Goal: Task Accomplishment & Management: Complete application form

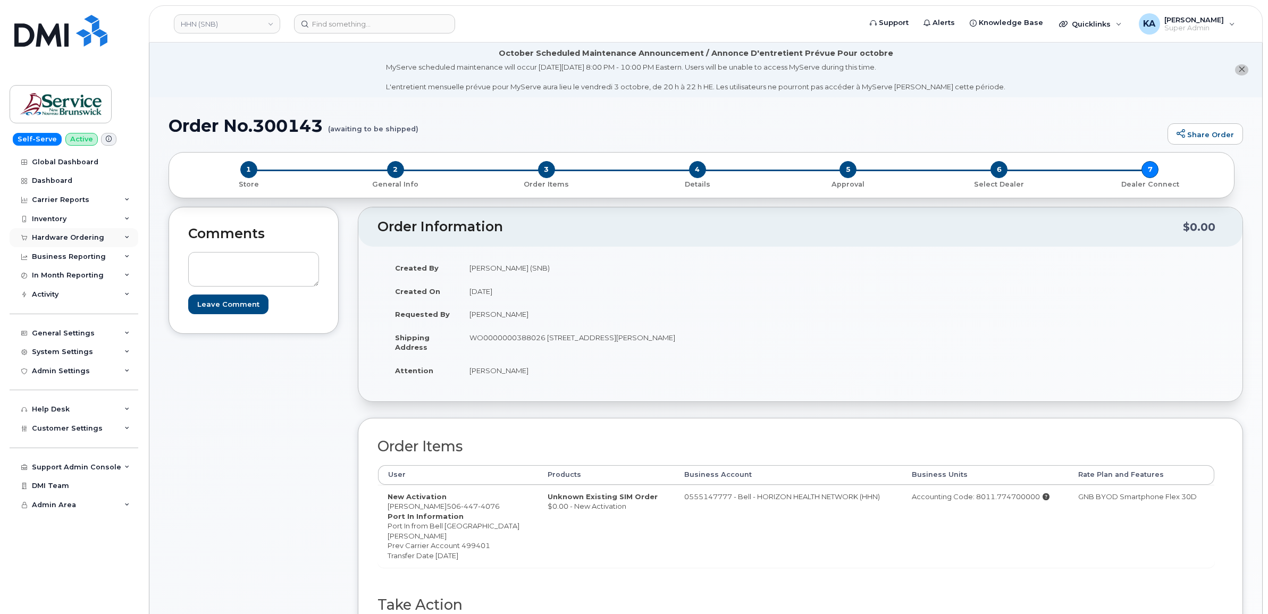
click at [48, 235] on div "Hardware Ordering" at bounding box center [68, 237] width 72 height 9
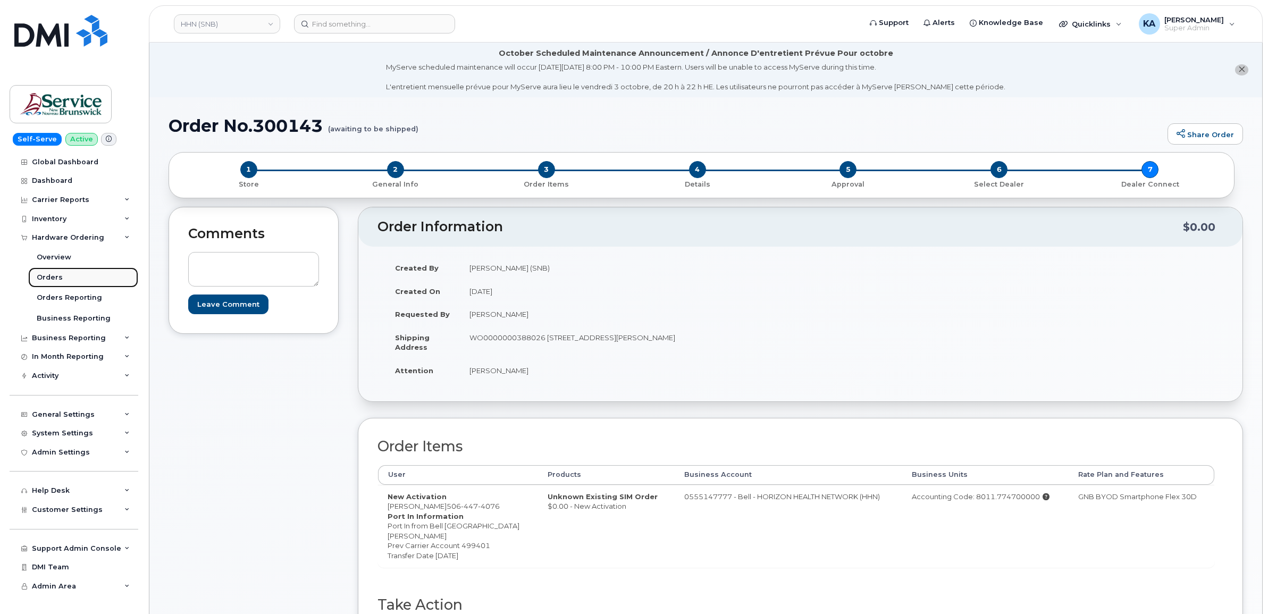
click at [46, 275] on div "Orders" at bounding box center [50, 278] width 26 height 10
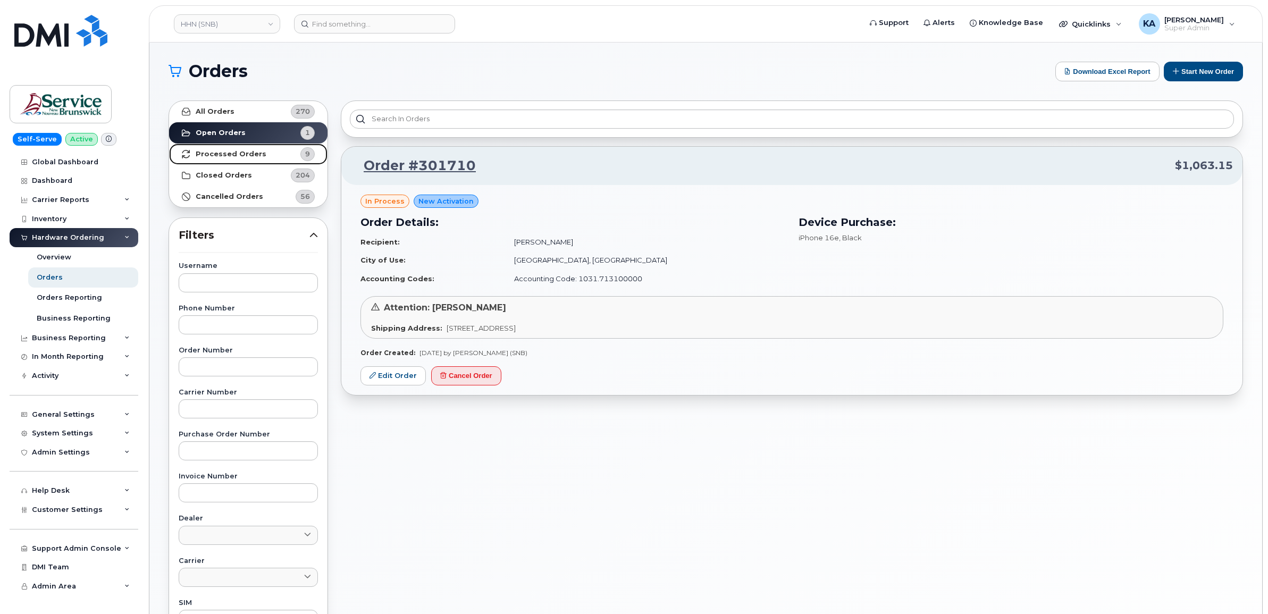
click at [238, 157] on strong "Processed Orders" at bounding box center [231, 154] width 71 height 9
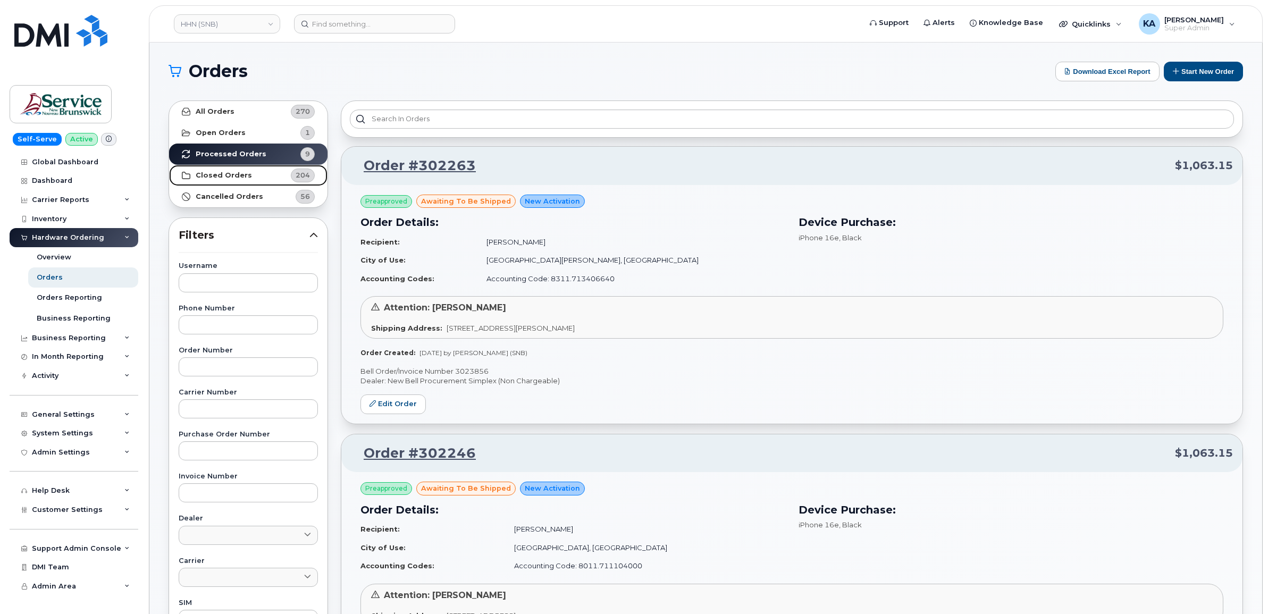
click at [247, 173] on link "Closed Orders 204" at bounding box center [248, 175] width 158 height 21
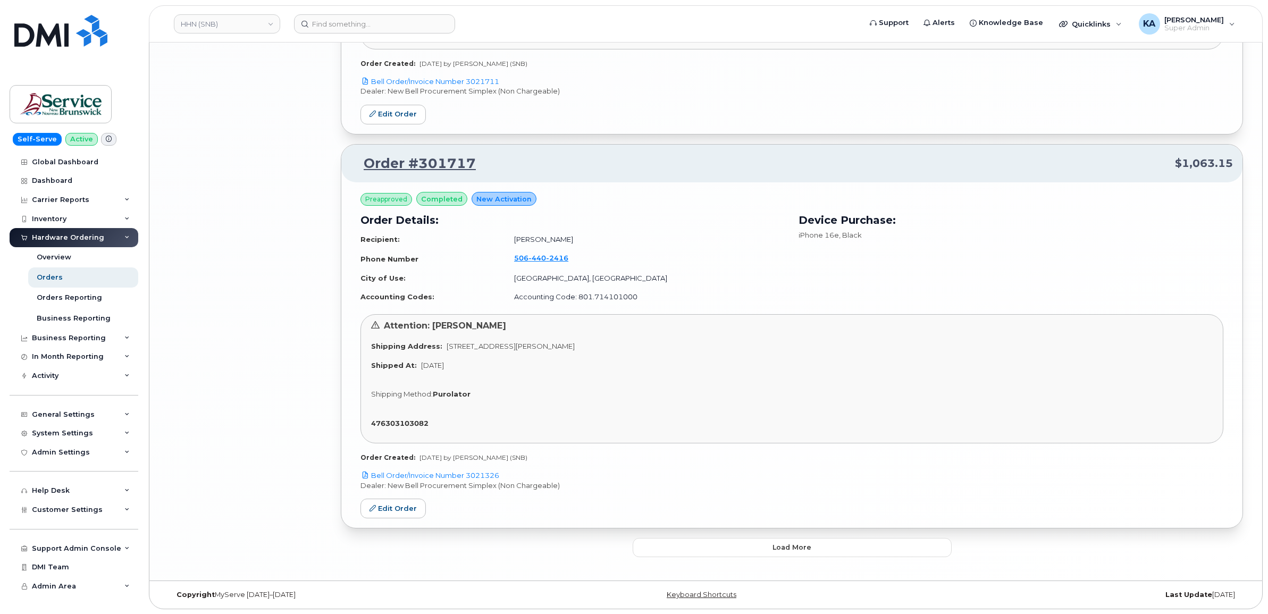
scroll to position [2744, 0]
click at [670, 546] on button "Load more" at bounding box center [792, 547] width 319 height 19
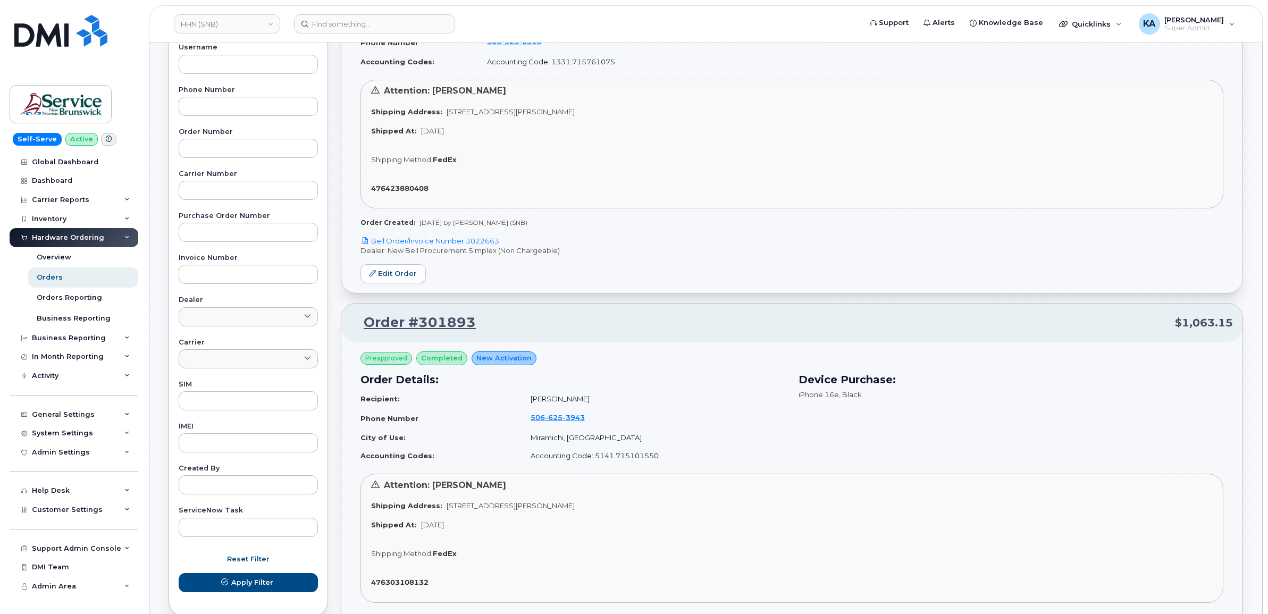
scroll to position [0, 0]
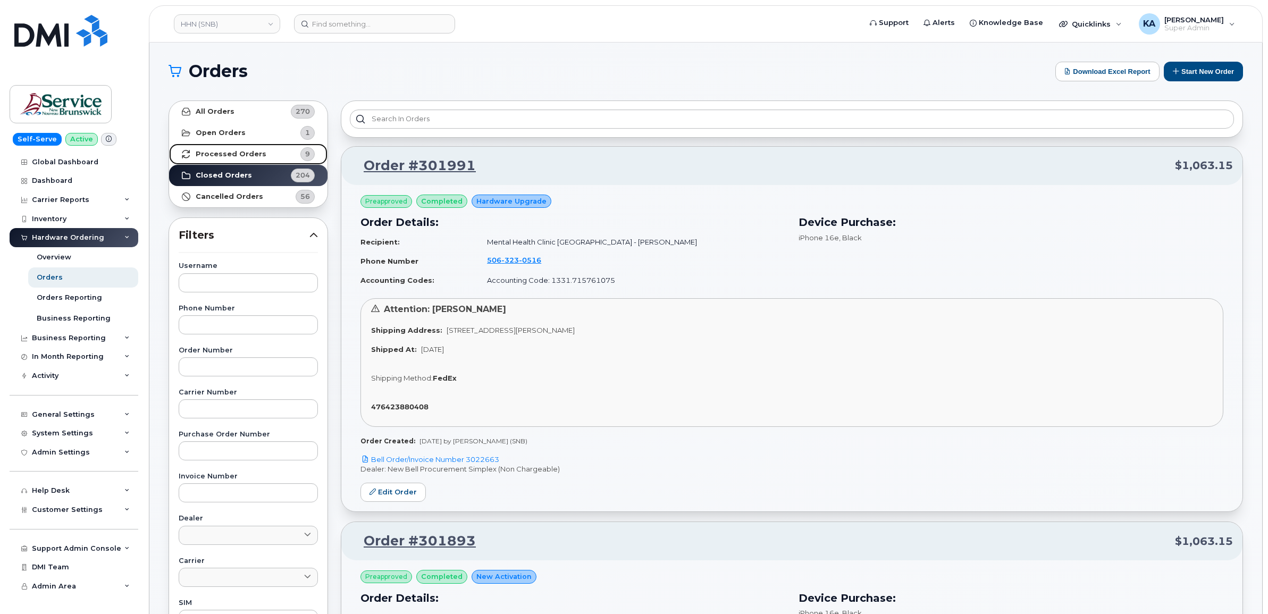
click at [249, 148] on link "Processed Orders 9" at bounding box center [248, 154] width 158 height 21
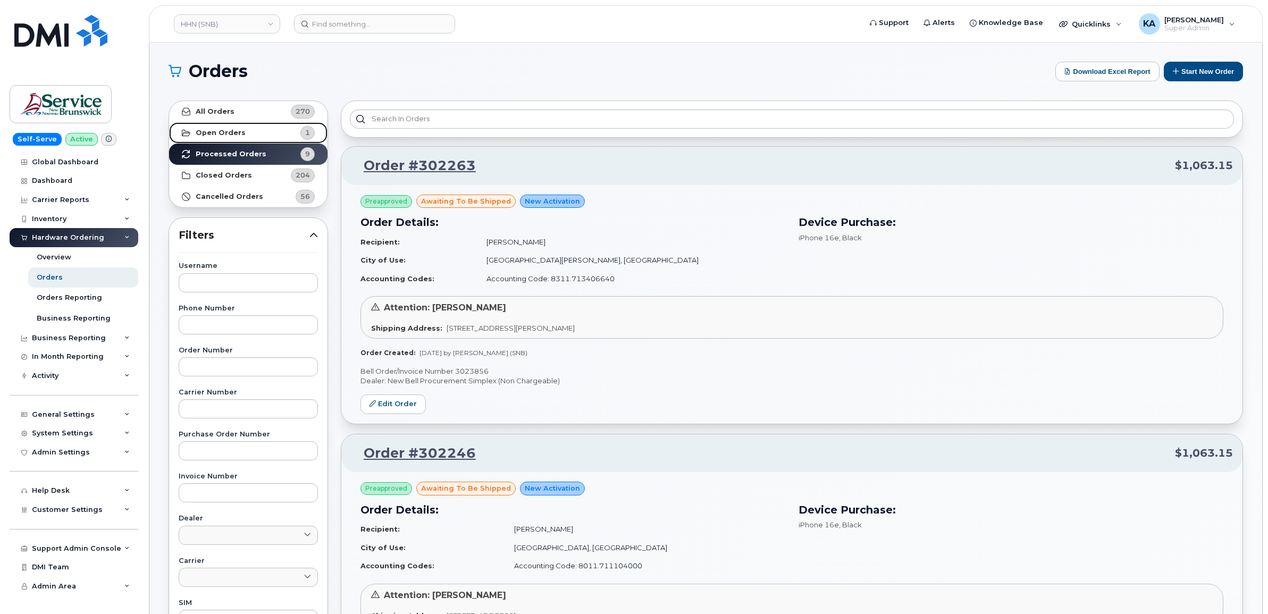
click at [248, 136] on link "Open Orders 1" at bounding box center [248, 132] width 158 height 21
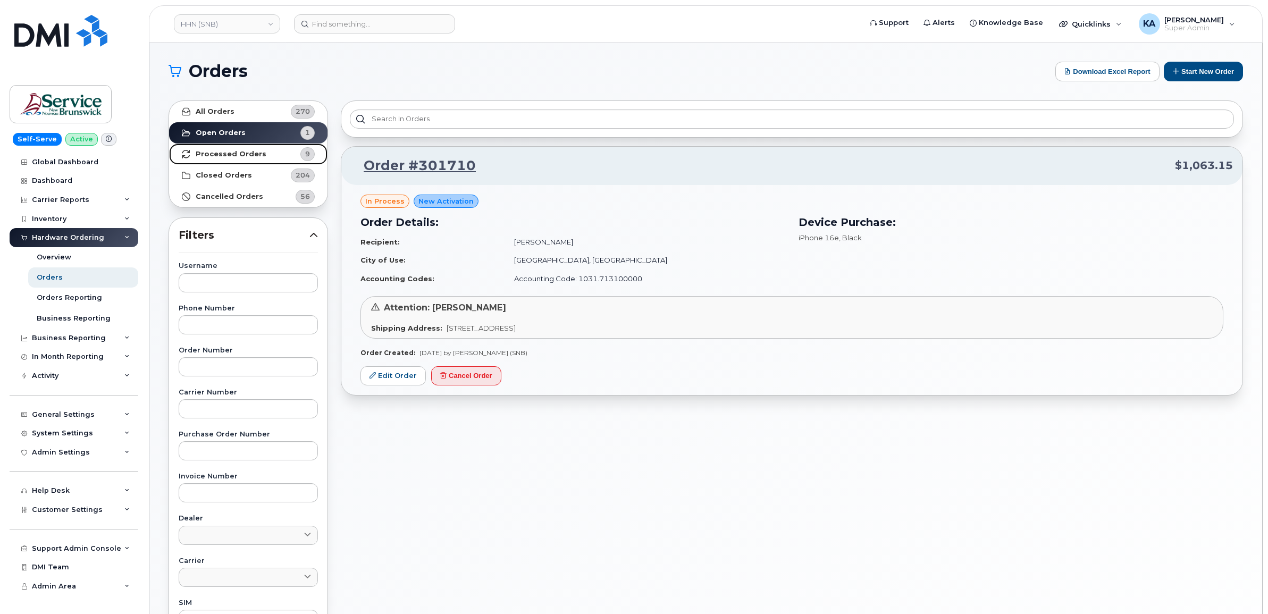
click at [238, 150] on strong "Processed Orders" at bounding box center [231, 154] width 71 height 9
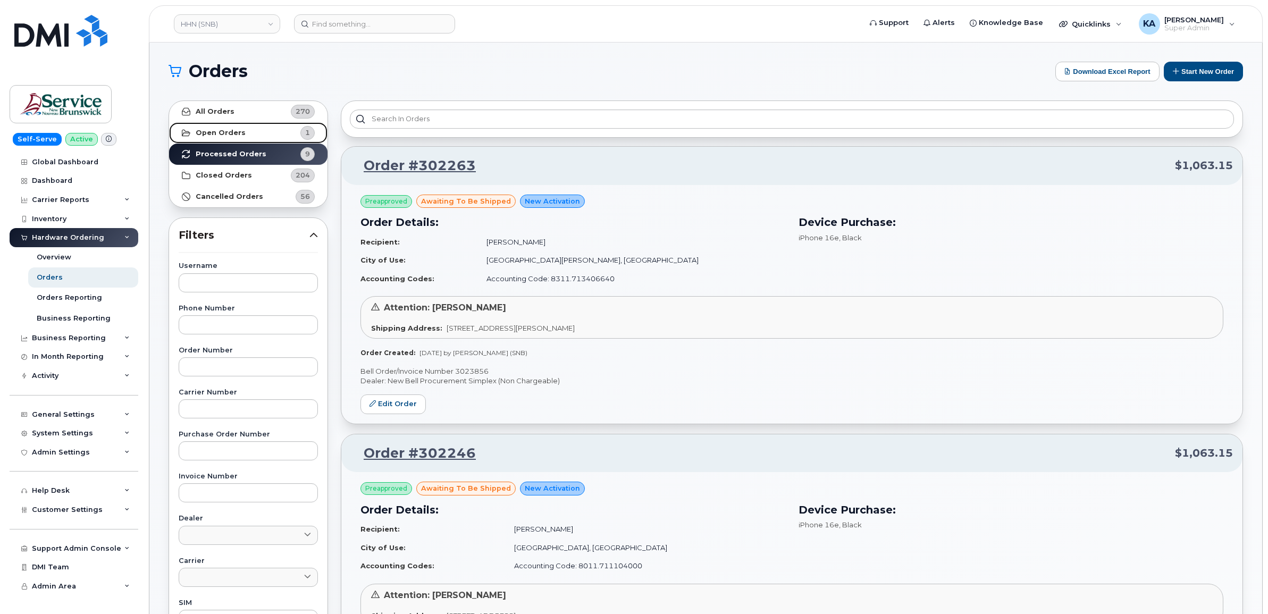
click at [240, 135] on strong "Open Orders" at bounding box center [221, 133] width 50 height 9
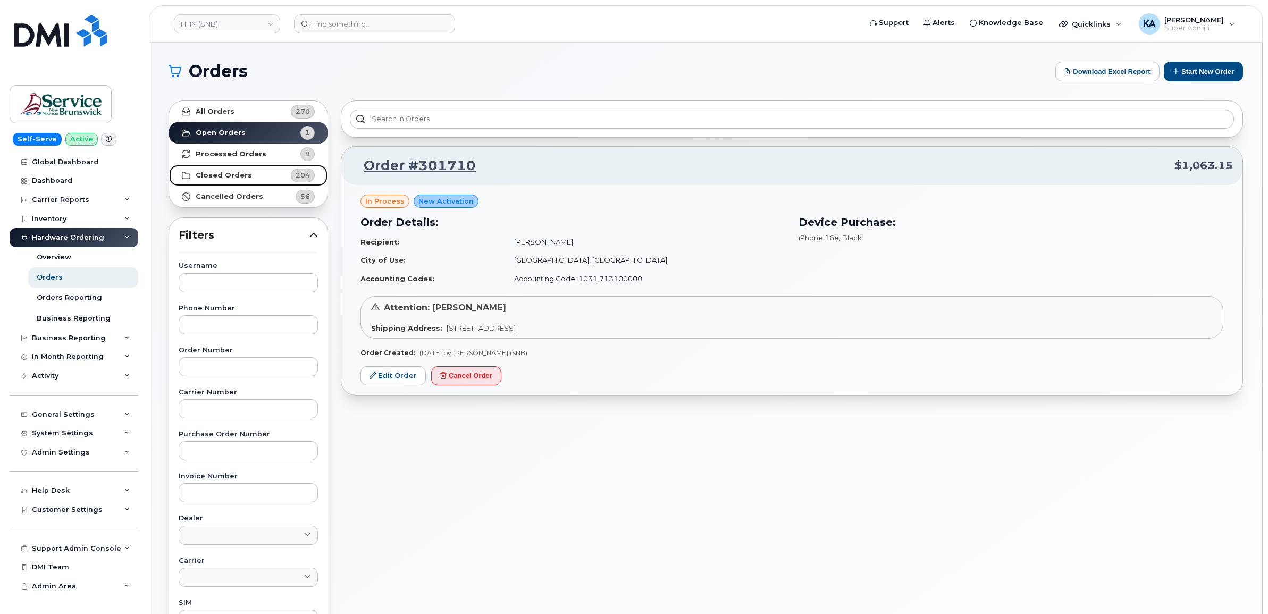
click at [232, 171] on strong "Closed Orders" at bounding box center [224, 175] width 56 height 9
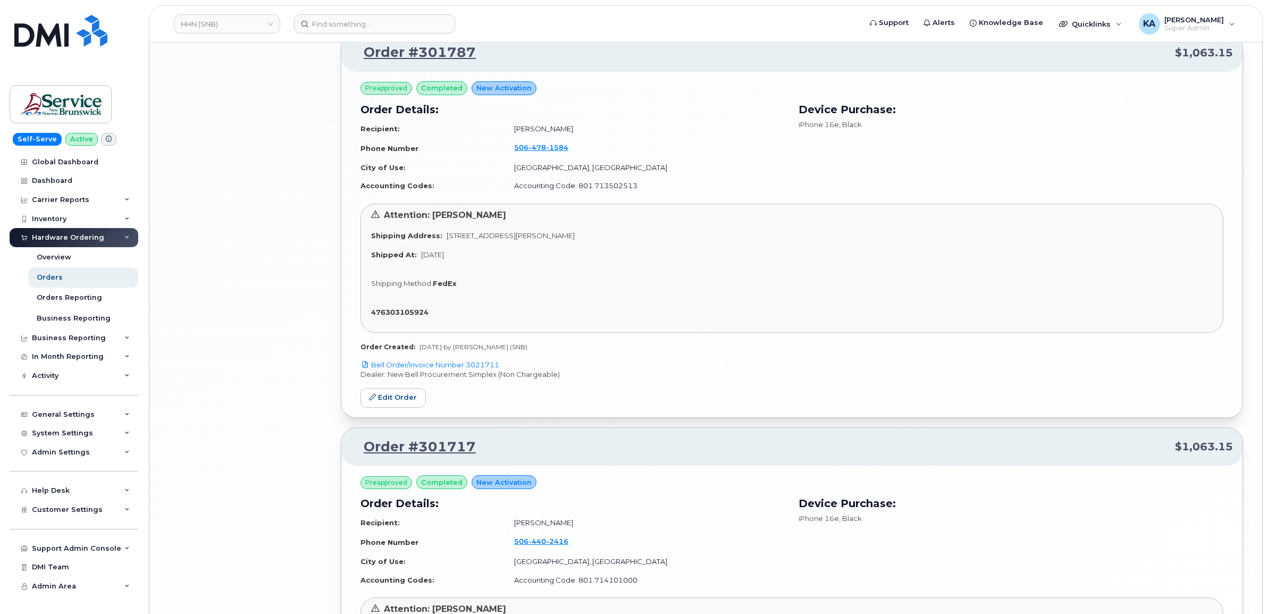
scroll to position [2744, 0]
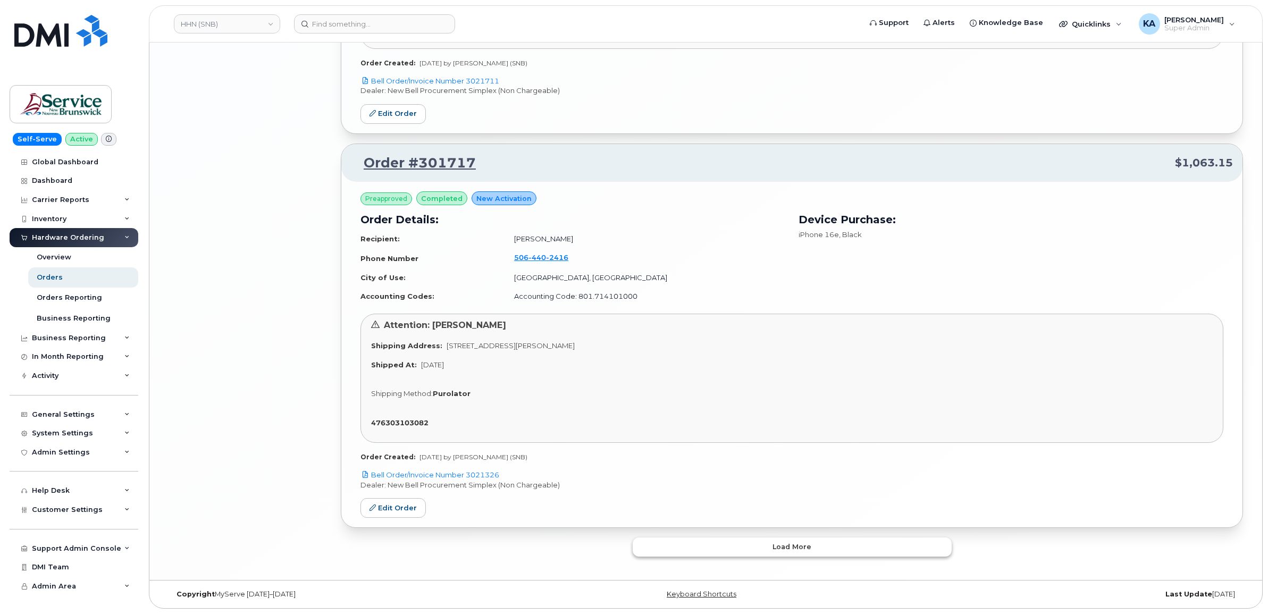
click at [665, 546] on button "Load more" at bounding box center [792, 547] width 319 height 19
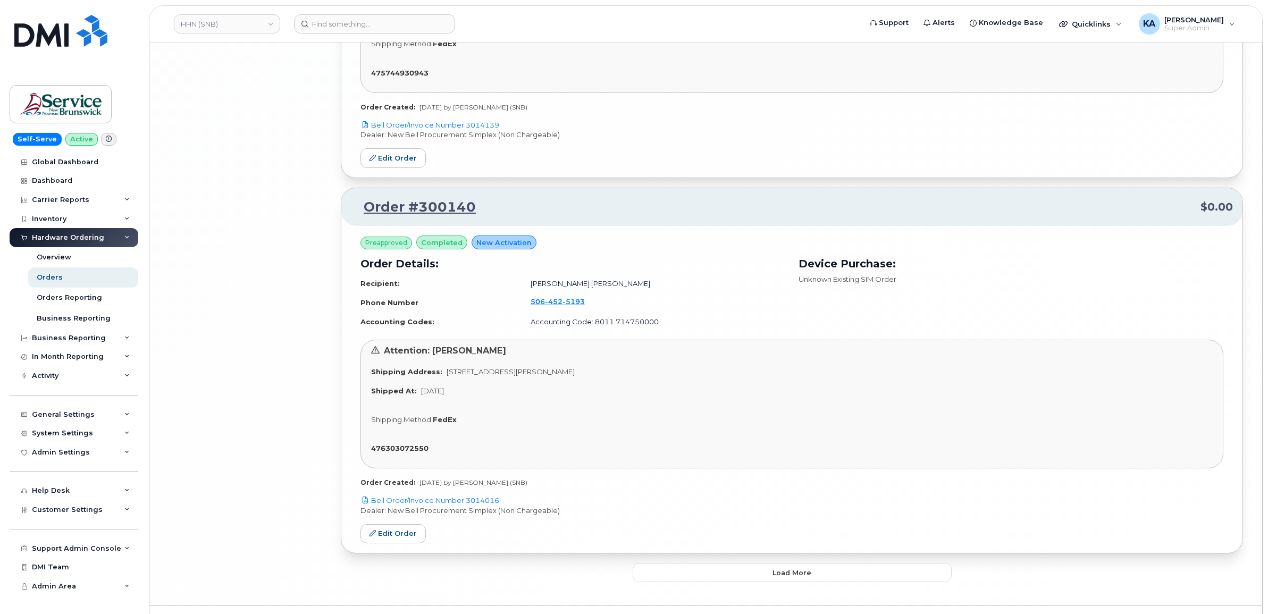
scroll to position [5861, 0]
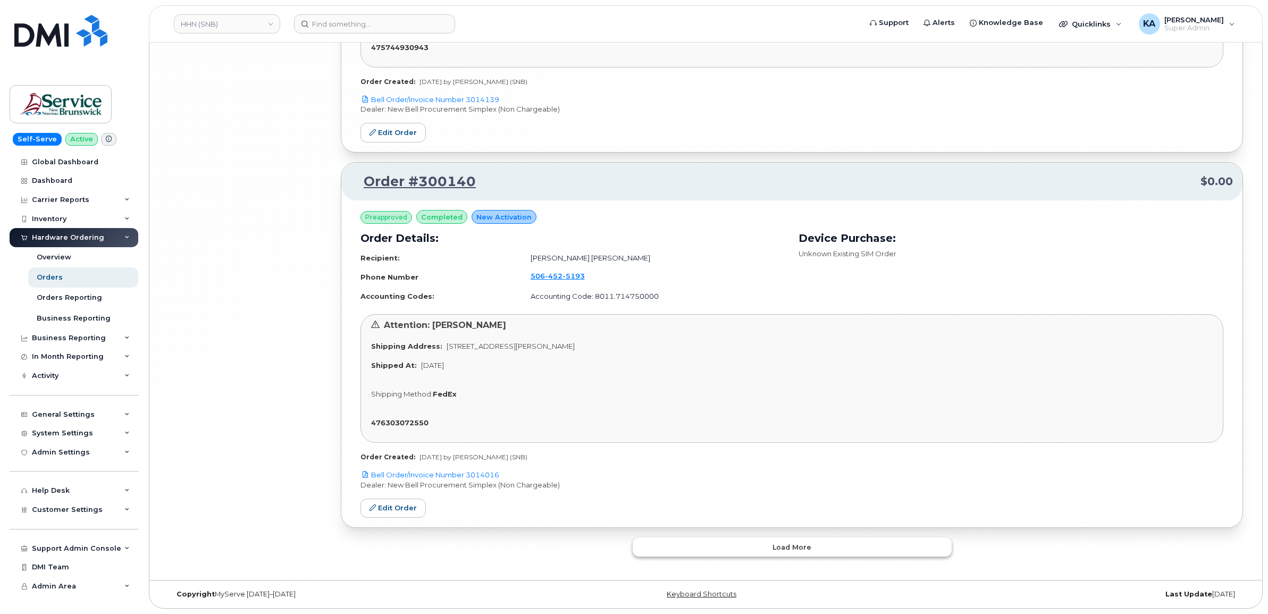
click at [639, 547] on button "Load more" at bounding box center [792, 547] width 319 height 19
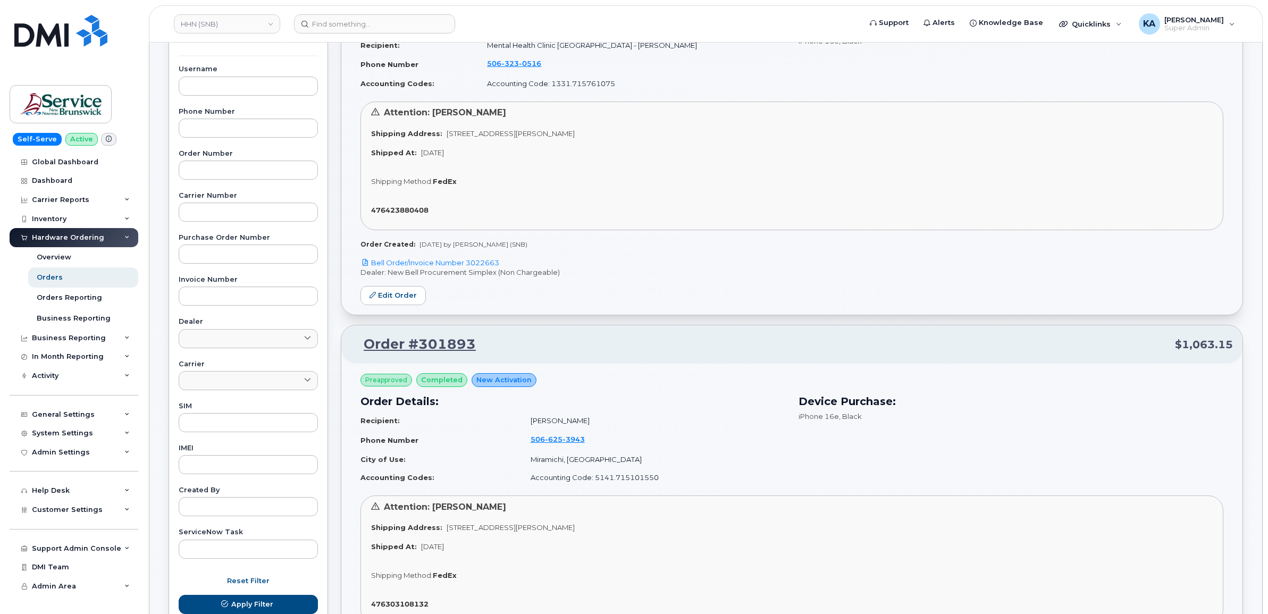
scroll to position [12, 0]
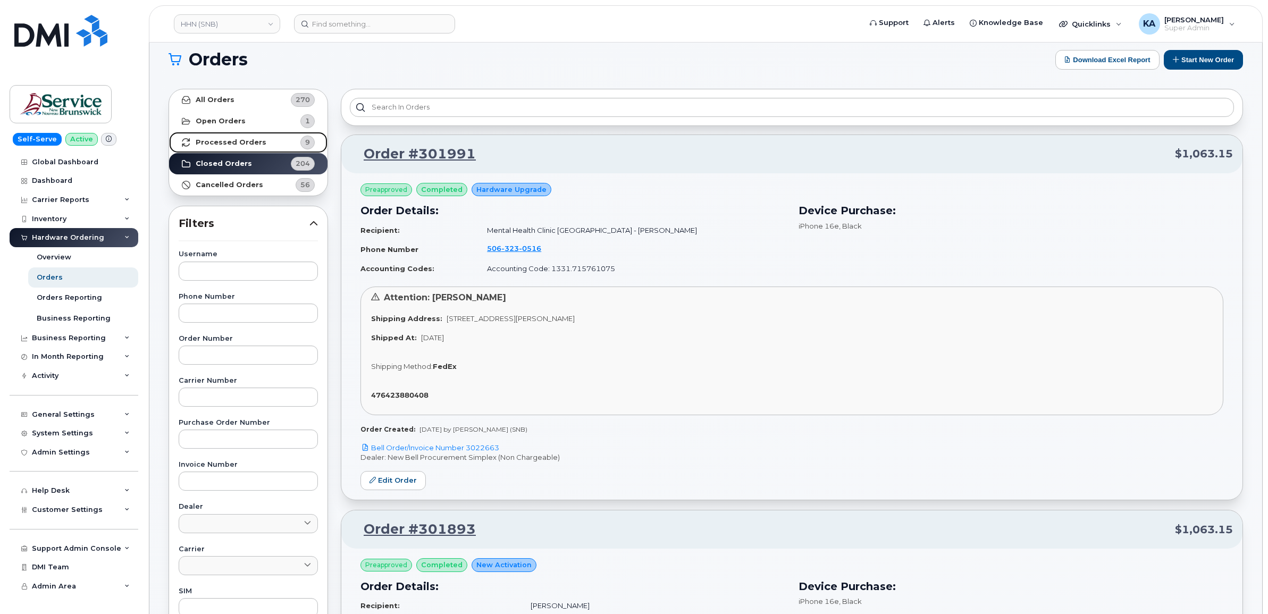
click at [240, 142] on strong "Processed Orders" at bounding box center [231, 142] width 71 height 9
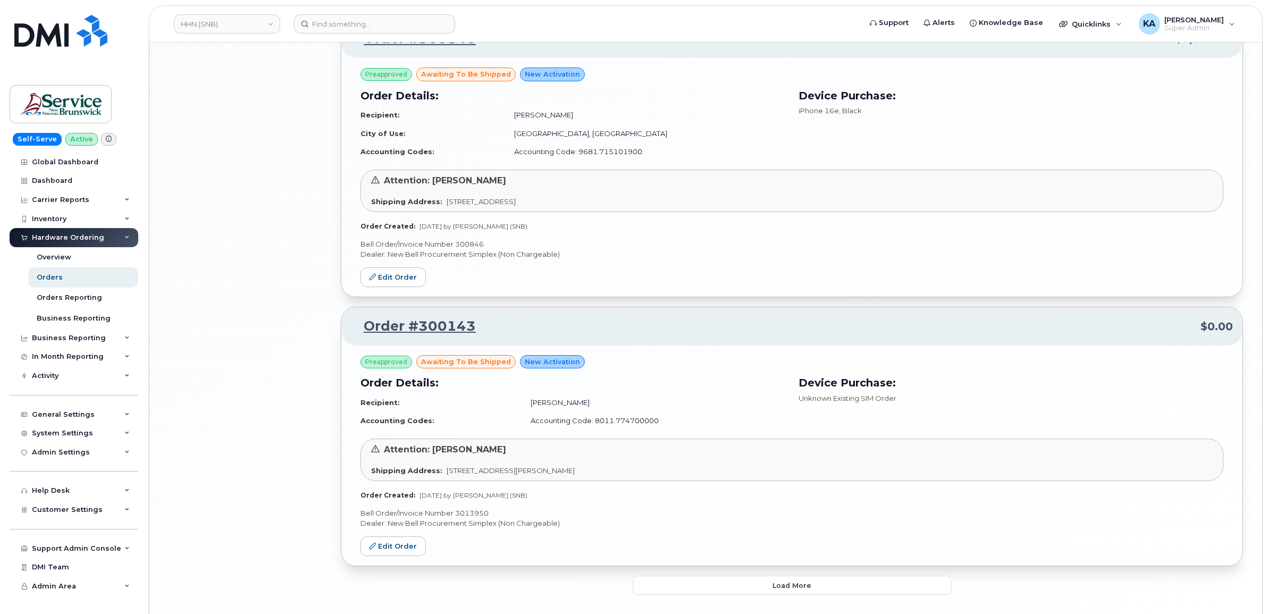
scroll to position [1897, 0]
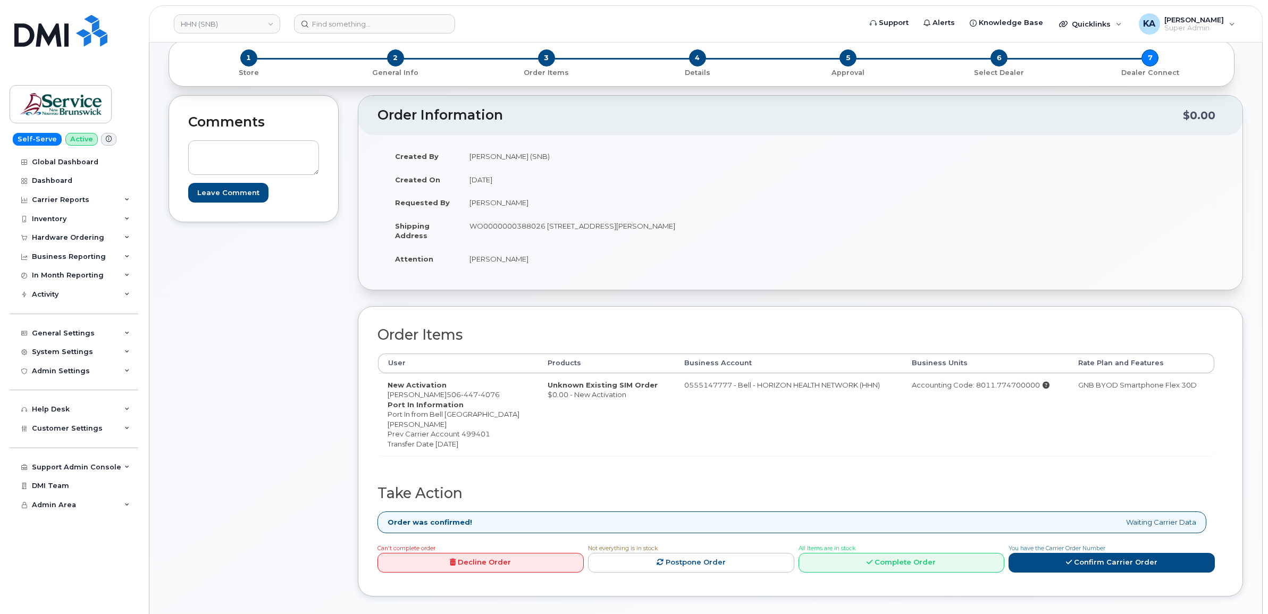
scroll to position [133, 0]
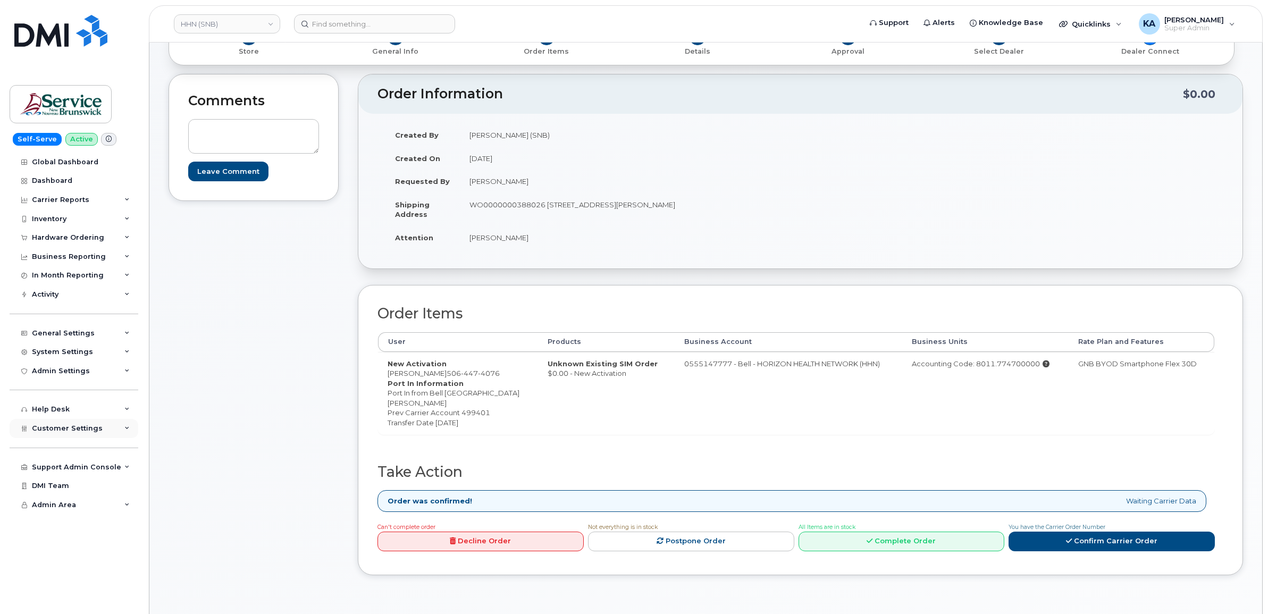
click at [38, 432] on span "Customer Settings" at bounding box center [67, 428] width 71 height 8
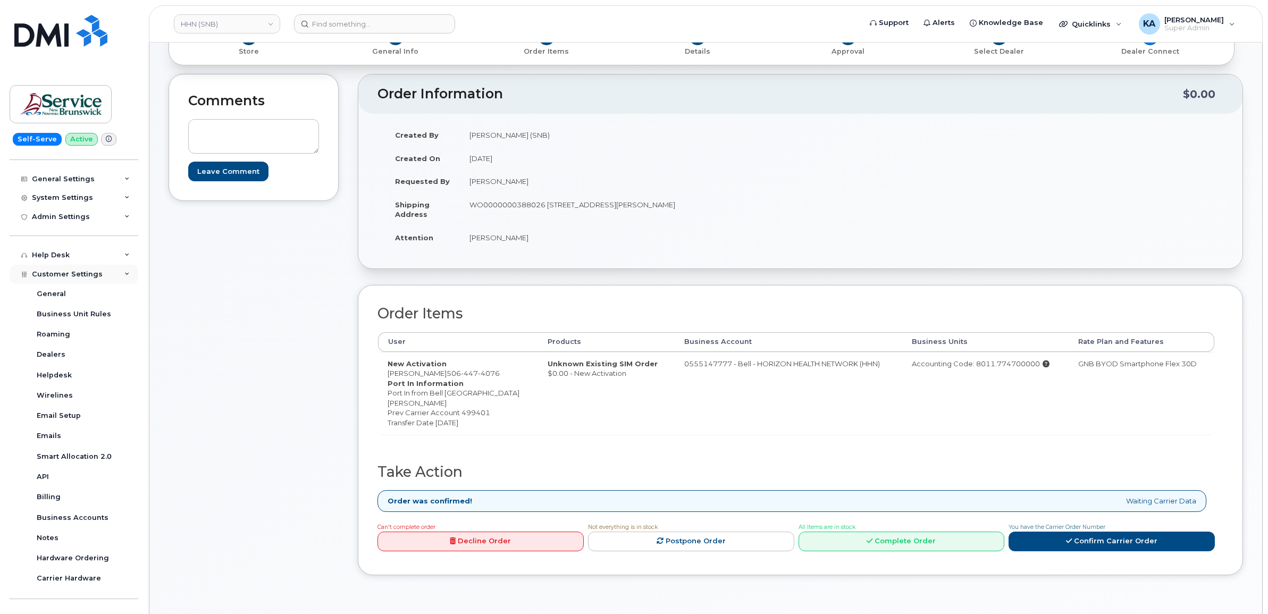
scroll to position [199, 0]
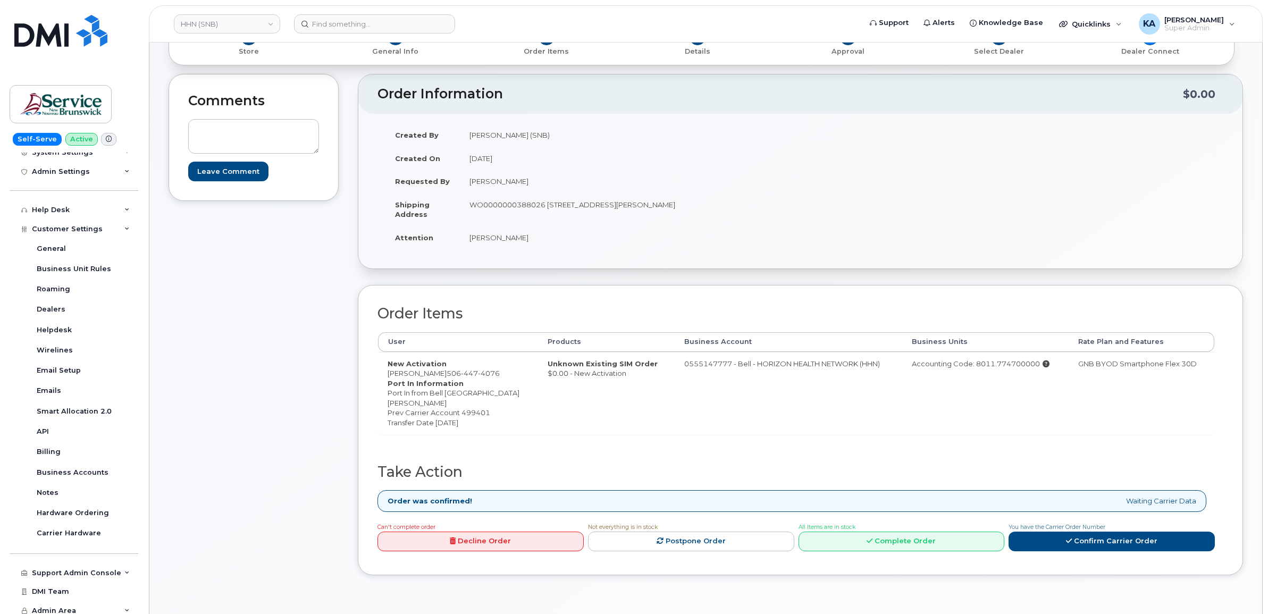
click at [1073, 379] on td "GNB BYOD Smartphone Flex 30D" at bounding box center [1142, 393] width 146 height 82
click at [1025, 545] on link "Confirm Carrier Order" at bounding box center [1112, 542] width 206 height 20
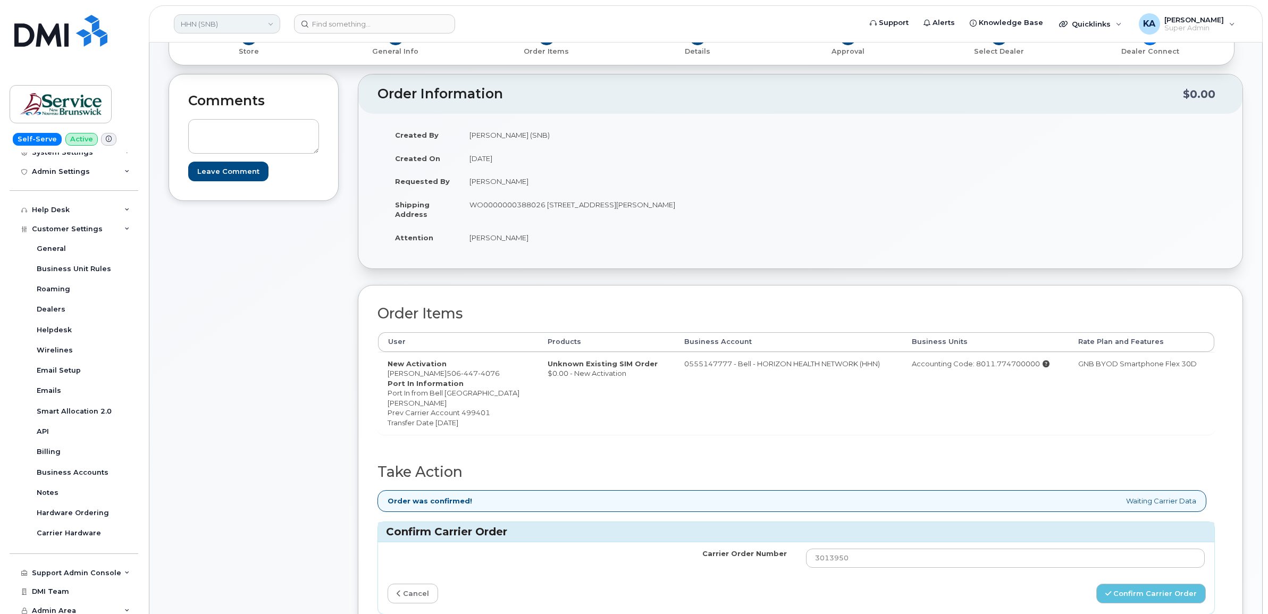
click at [199, 22] on link "HHN (SNB)" at bounding box center [227, 23] width 106 height 19
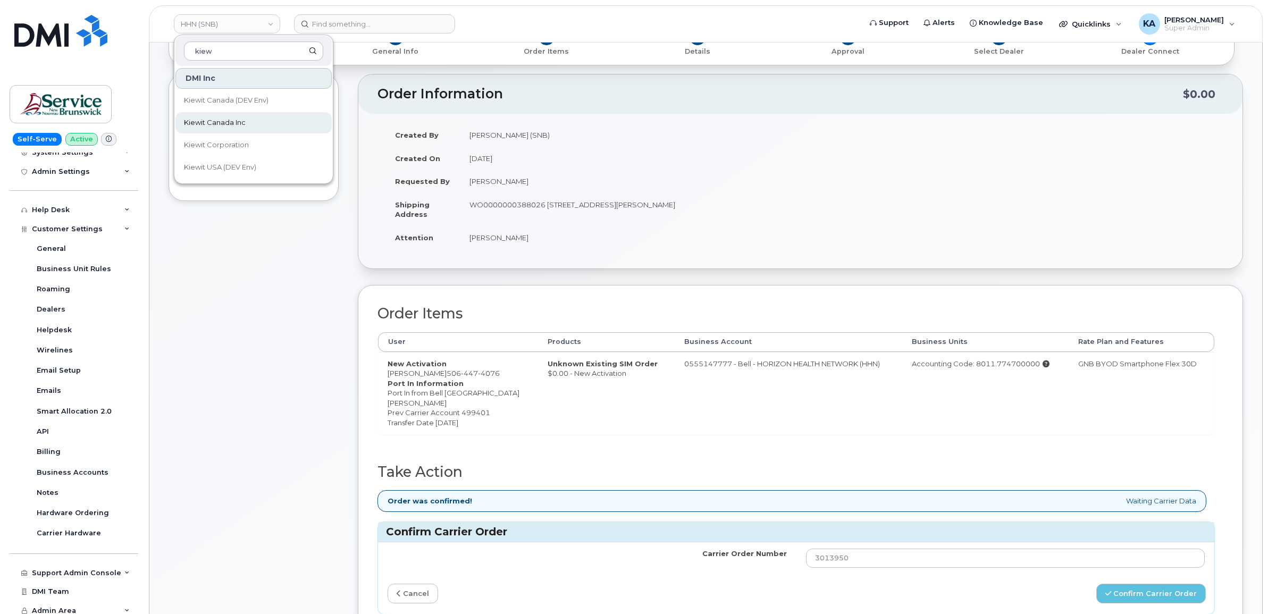
type input "kiew"
click at [205, 115] on link "Kiewit Canada Inc" at bounding box center [253, 122] width 156 height 21
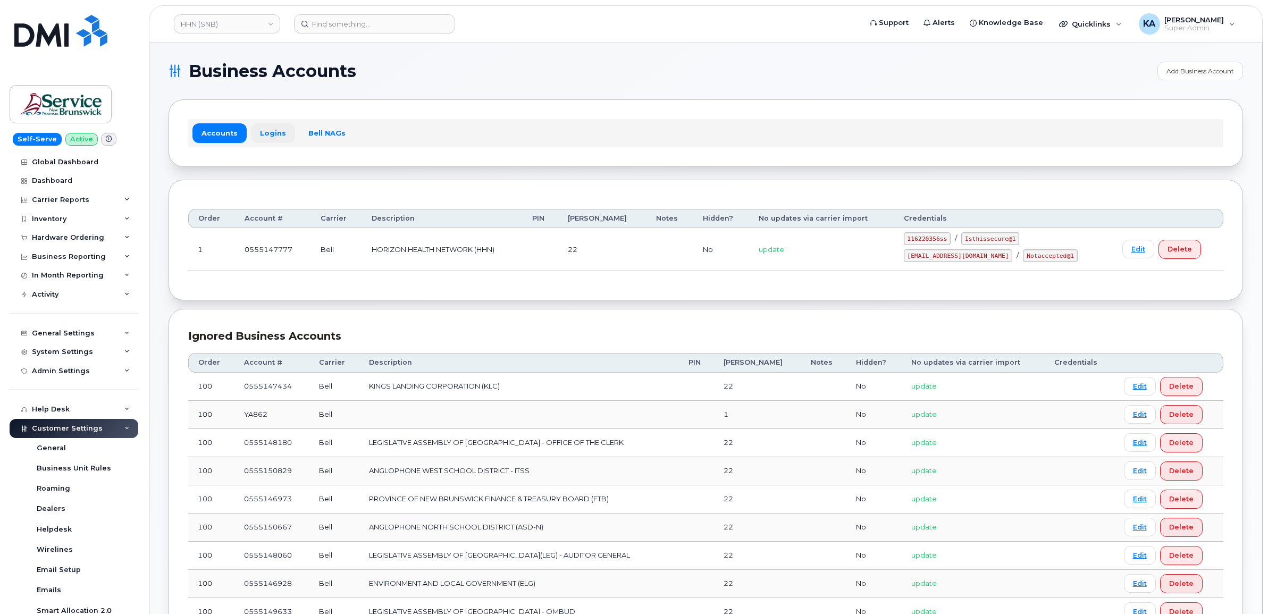
click at [269, 131] on link "Logins" at bounding box center [273, 132] width 44 height 19
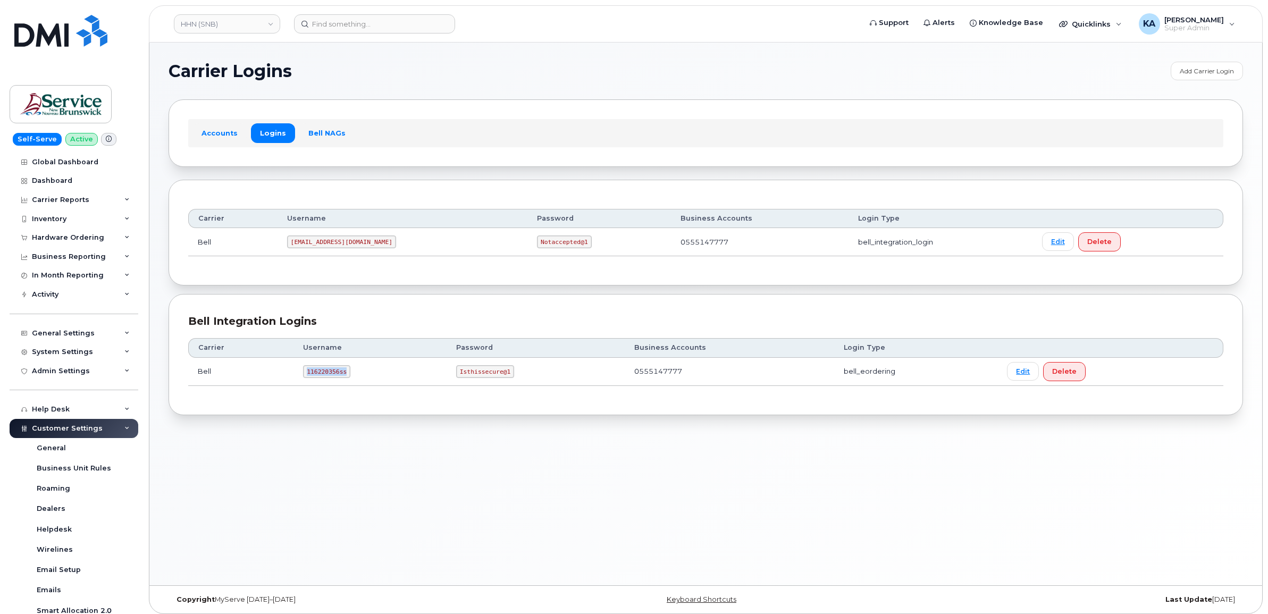
drag, startPoint x: 304, startPoint y: 372, endPoint x: 355, endPoint y: 374, distance: 51.1
click at [355, 374] on td "116220356ss" at bounding box center [370, 372] width 153 height 28
copy code "116220356ss"
drag, startPoint x: 456, startPoint y: 375, endPoint x: 508, endPoint y: 379, distance: 52.3
click at [508, 379] on td "Isthissecure@1" at bounding box center [536, 372] width 178 height 28
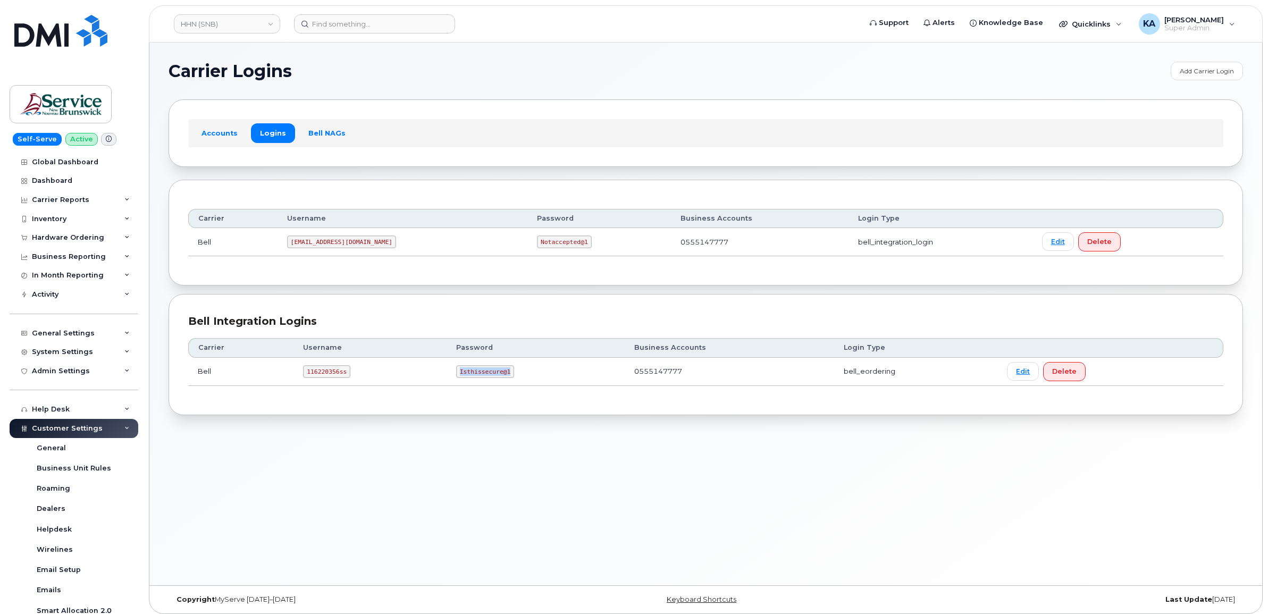
copy code "Isthissecure@1"
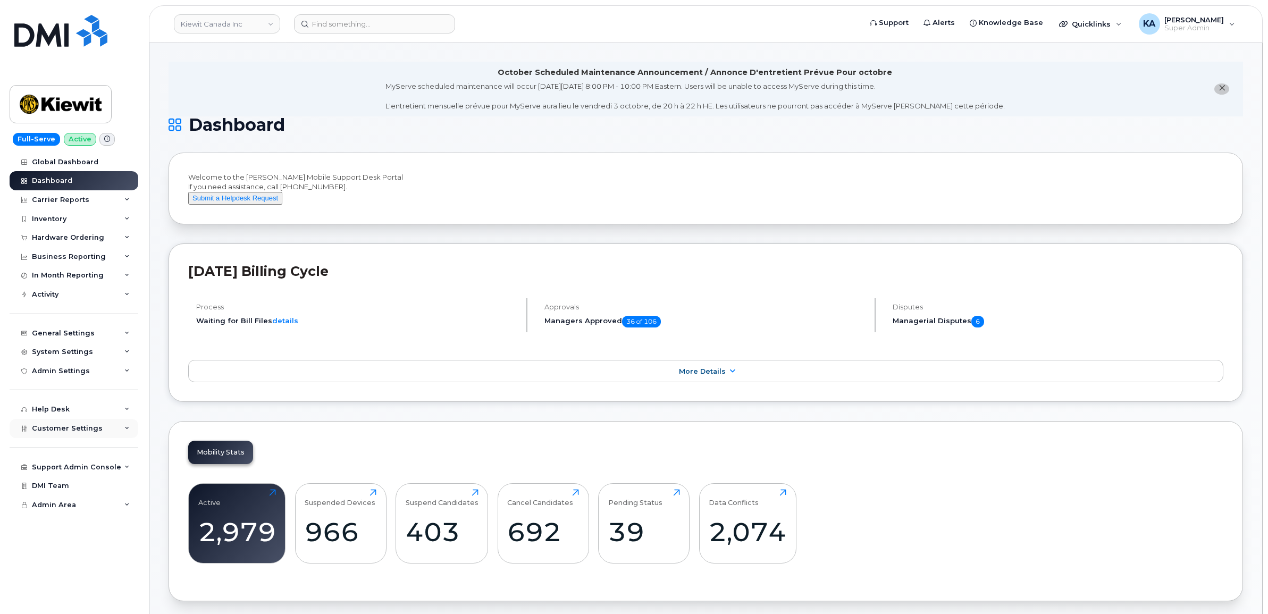
click at [37, 427] on span "Customer Settings" at bounding box center [67, 428] width 71 height 8
click at [45, 237] on div "Hardware Ordering" at bounding box center [68, 237] width 72 height 9
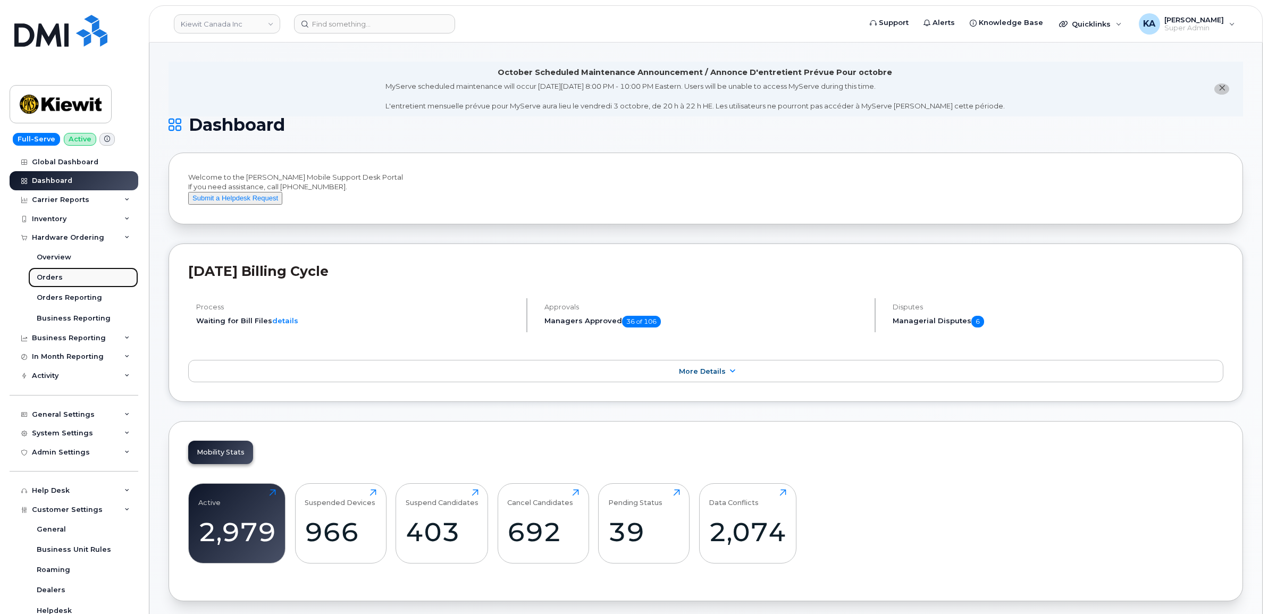
click at [46, 278] on div "Orders" at bounding box center [50, 278] width 26 height 10
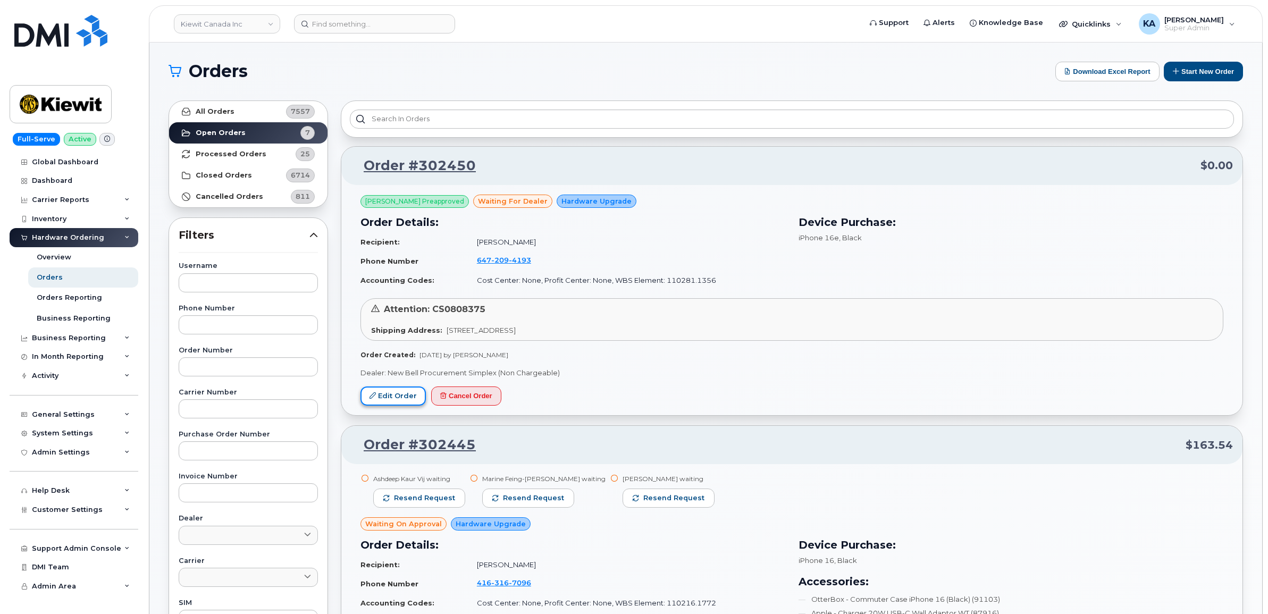
click at [386, 394] on link "Edit Order" at bounding box center [393, 397] width 65 height 20
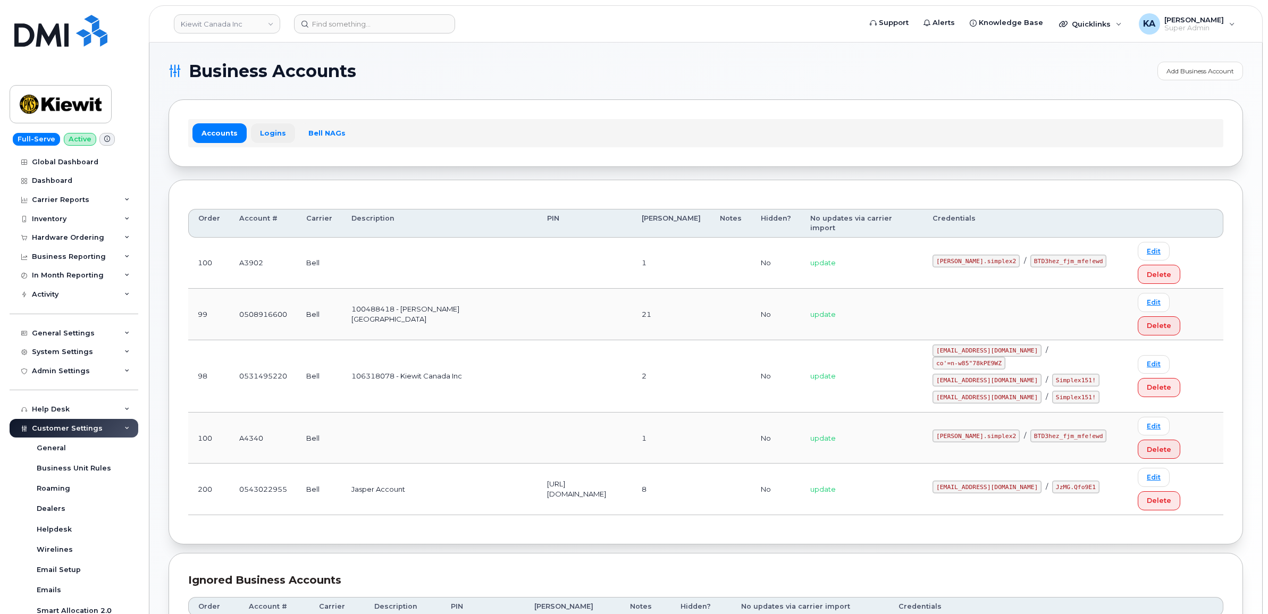
click at [266, 131] on link "Logins" at bounding box center [273, 132] width 44 height 19
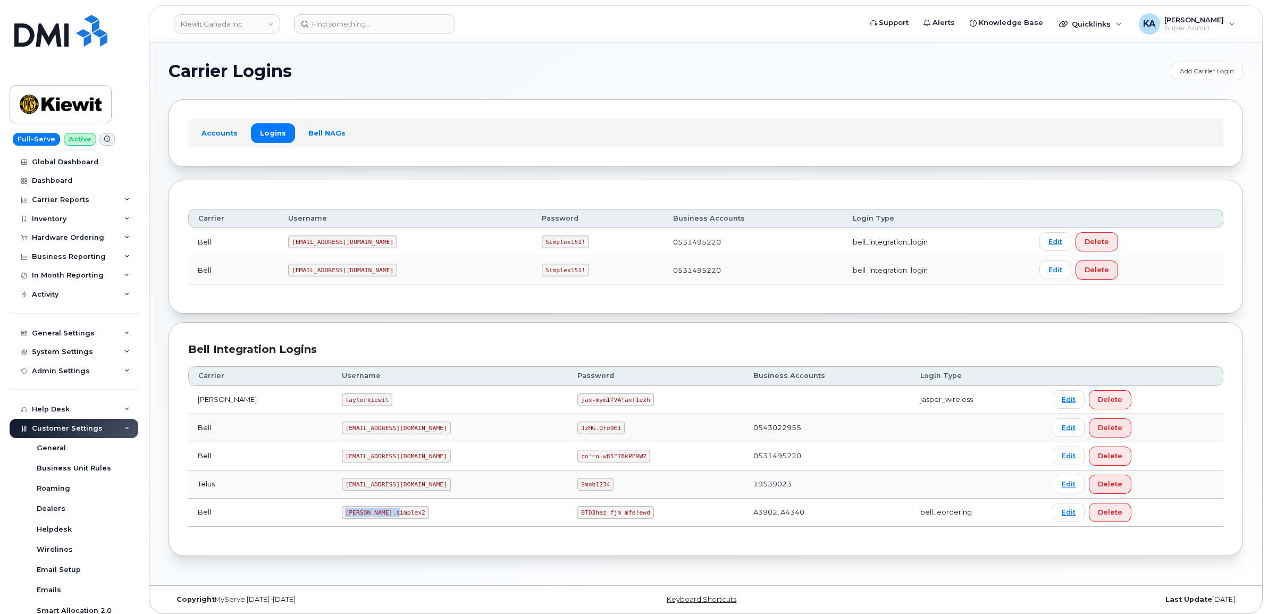
drag, startPoint x: 317, startPoint y: 514, endPoint x: 372, endPoint y: 521, distance: 55.7
click at [372, 521] on td "kiewit.simplex2" at bounding box center [450, 513] width 236 height 28
copy code "kiewit.simplex2"
drag, startPoint x: 529, startPoint y: 519, endPoint x: 583, endPoint y: 524, distance: 54.5
click at [583, 524] on td "BTD3hez_fjm_mfe!ewd" at bounding box center [655, 513] width 175 height 28
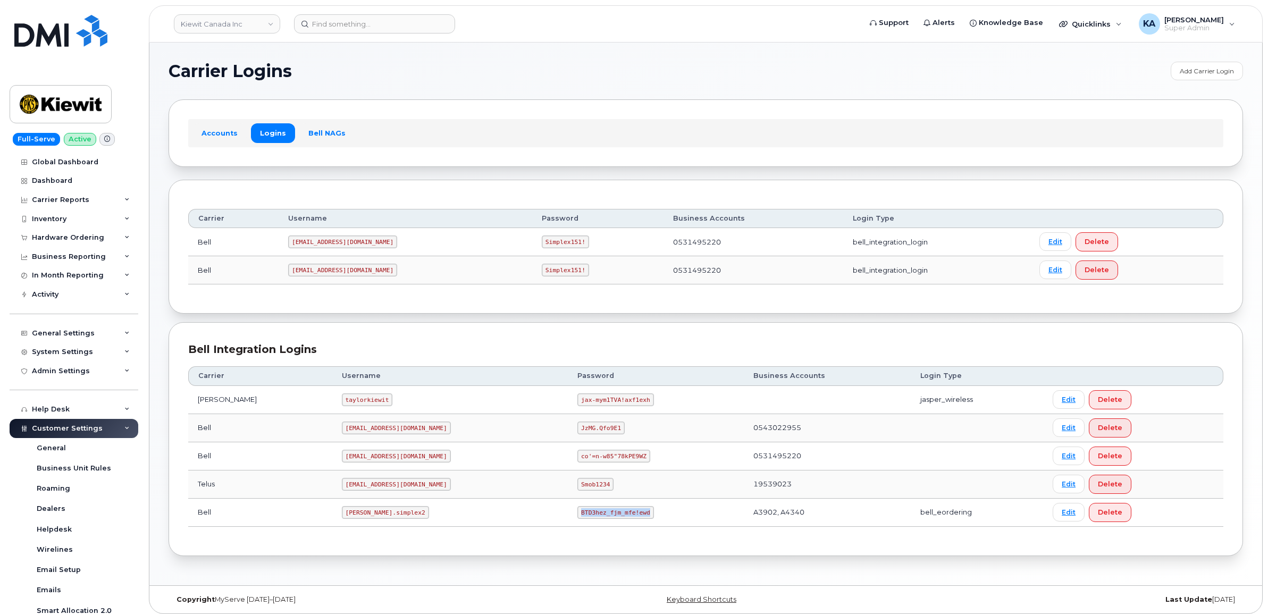
copy code "BTD3hez_fjm_mfe!ewd"
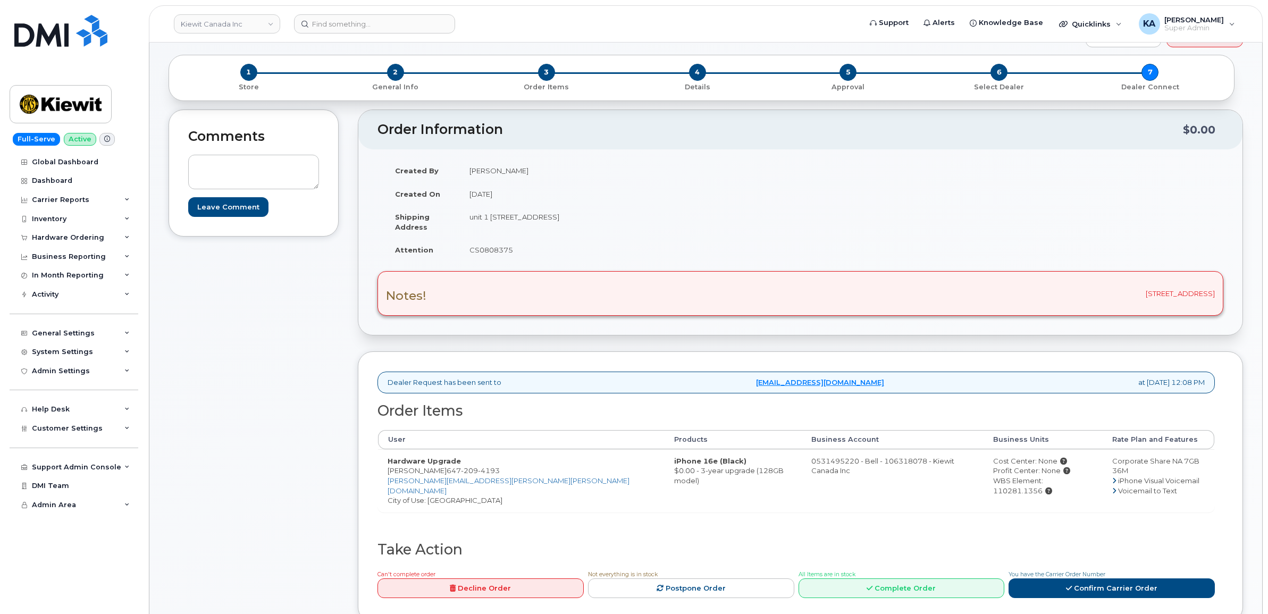
scroll to position [121, 0]
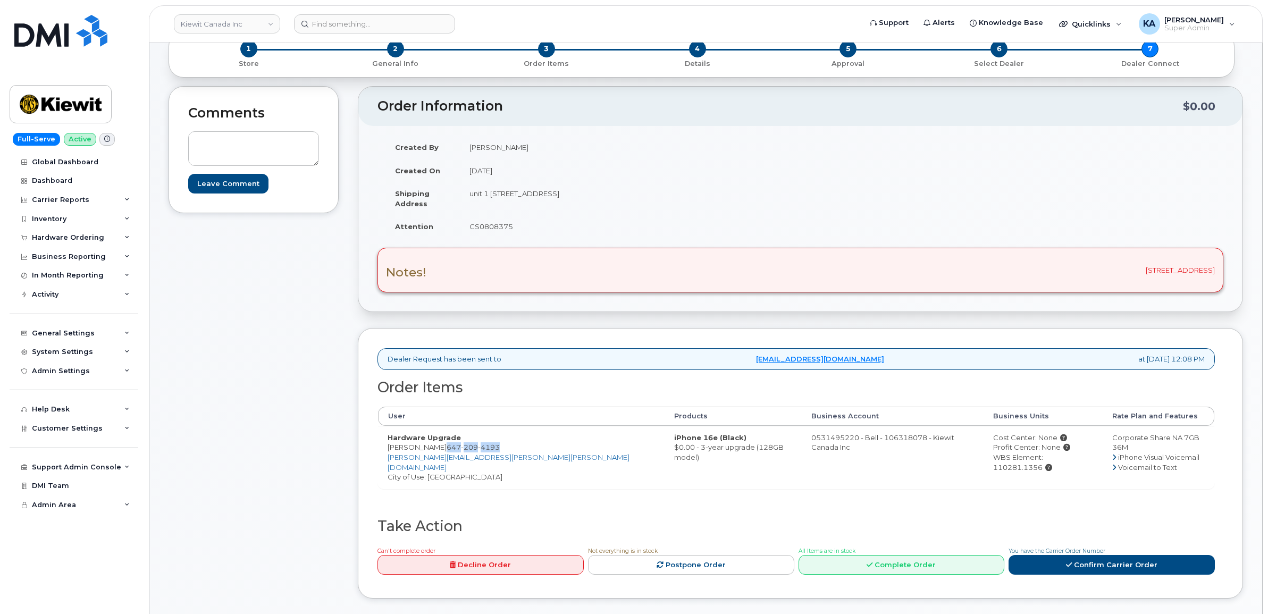
drag, startPoint x: 442, startPoint y: 450, endPoint x: 496, endPoint y: 447, distance: 53.8
click at [496, 447] on td "Hardware Upgrade [PERSON_NAME] [PHONE_NUMBER] [PERSON_NAME][EMAIL_ADDRESS][PERS…" at bounding box center [521, 457] width 287 height 63
copy span "[PHONE_NUMBER]"
drag, startPoint x: 467, startPoint y: 196, endPoint x: 601, endPoint y: 208, distance: 135.1
click at [601, 208] on td "unit 1 [STREET_ADDRESS]" at bounding box center [626, 198] width 333 height 33
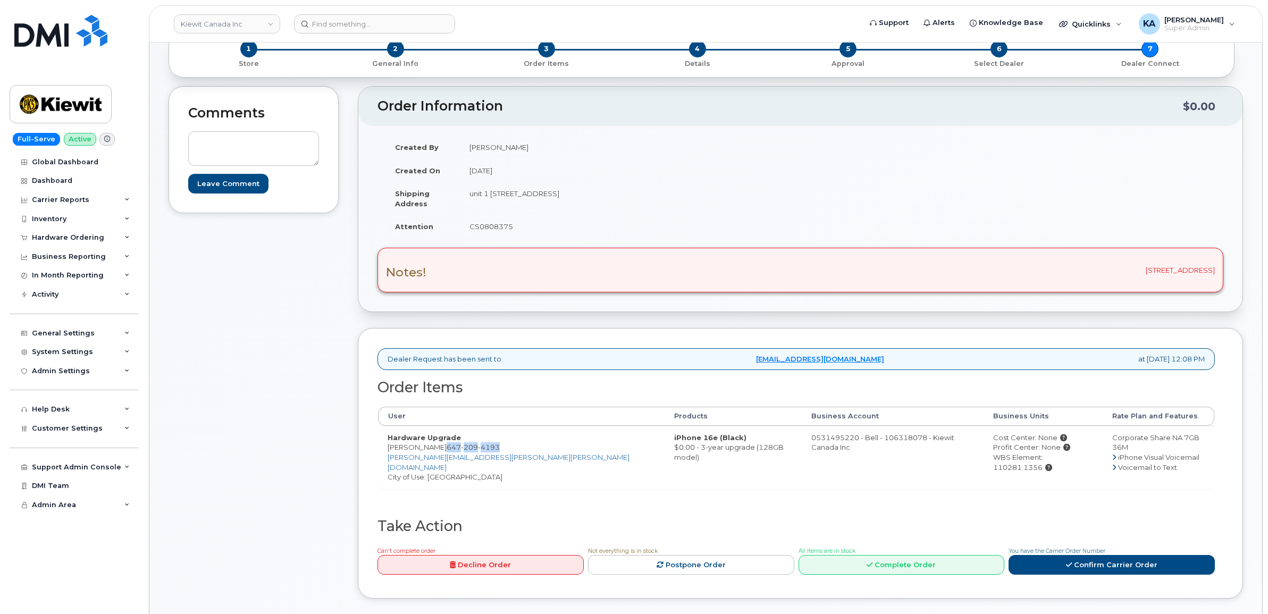
copy td "unit 1 [STREET_ADDRESS]"
drag, startPoint x: 645, startPoint y: 193, endPoint x: 680, endPoint y: 197, distance: 34.8
click at [680, 197] on td "unit 1 [STREET_ADDRESS]" at bounding box center [626, 198] width 333 height 33
copy td "L6H1A7"
drag, startPoint x: 463, startPoint y: 226, endPoint x: 521, endPoint y: 229, distance: 58.6
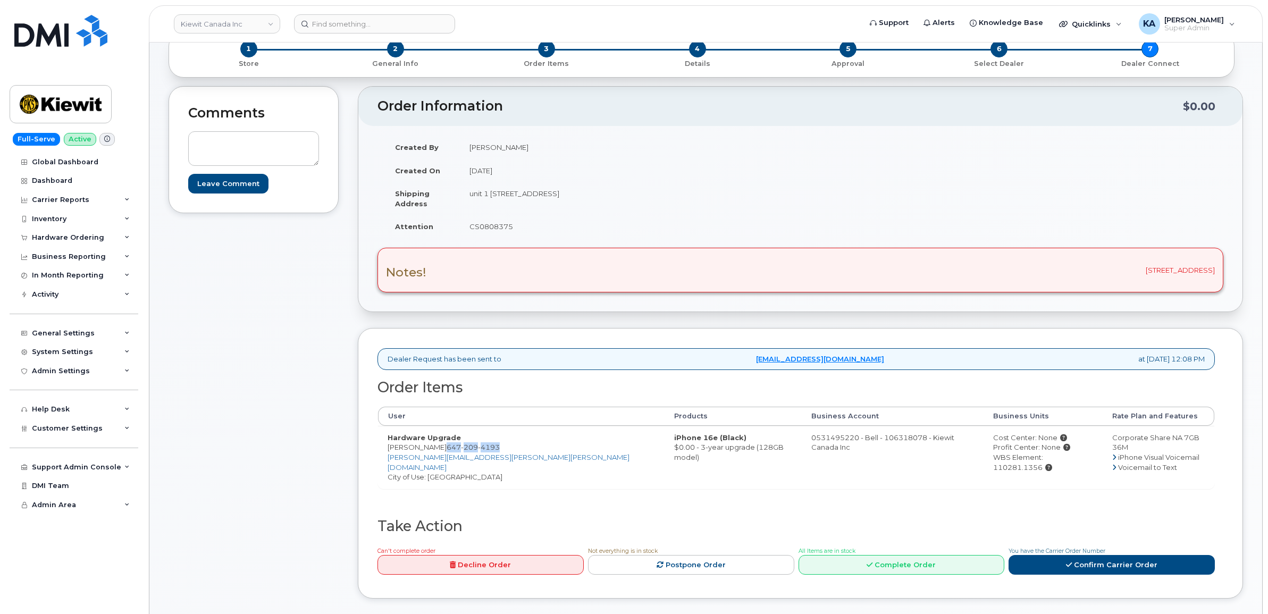
click at [521, 229] on td "CS0808375" at bounding box center [626, 226] width 333 height 23
copy td "CS0808375"
drag, startPoint x: 386, startPoint y: 448, endPoint x: 439, endPoint y: 454, distance: 52.9
click at [439, 454] on td "Hardware Upgrade Khuram Mohib 647 209 4193 KHURAM.MOHIB@KIEWIT.COM City of Use:…" at bounding box center [521, 457] width 287 height 63
copy td "Khuram Mohib"
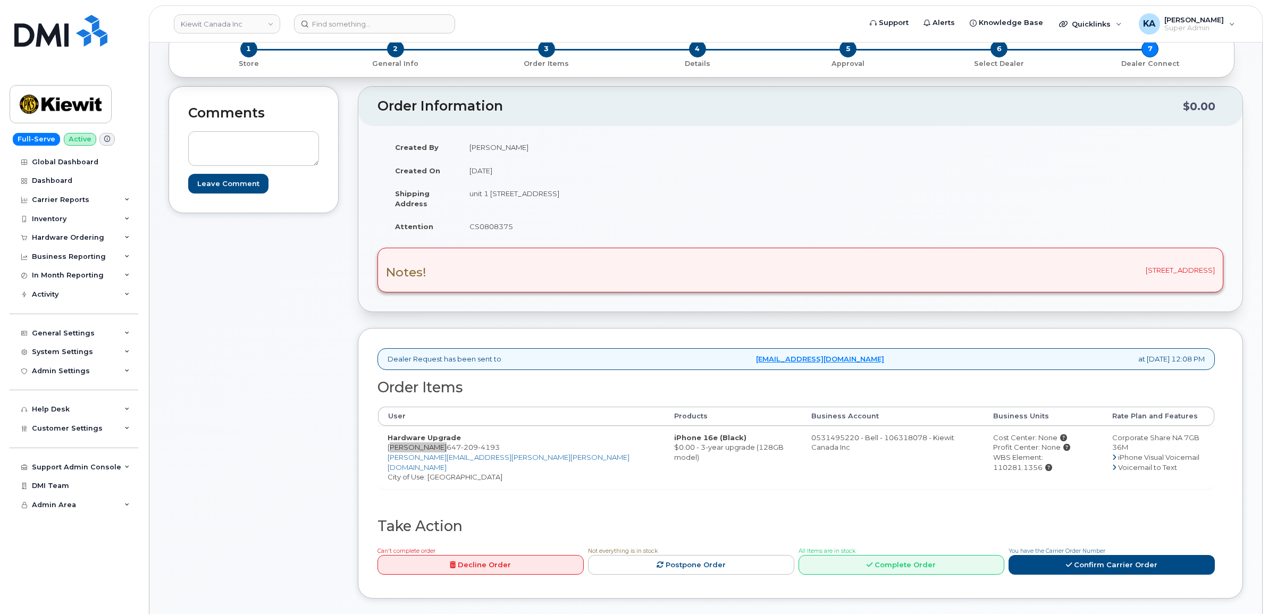
scroll to position [54, 0]
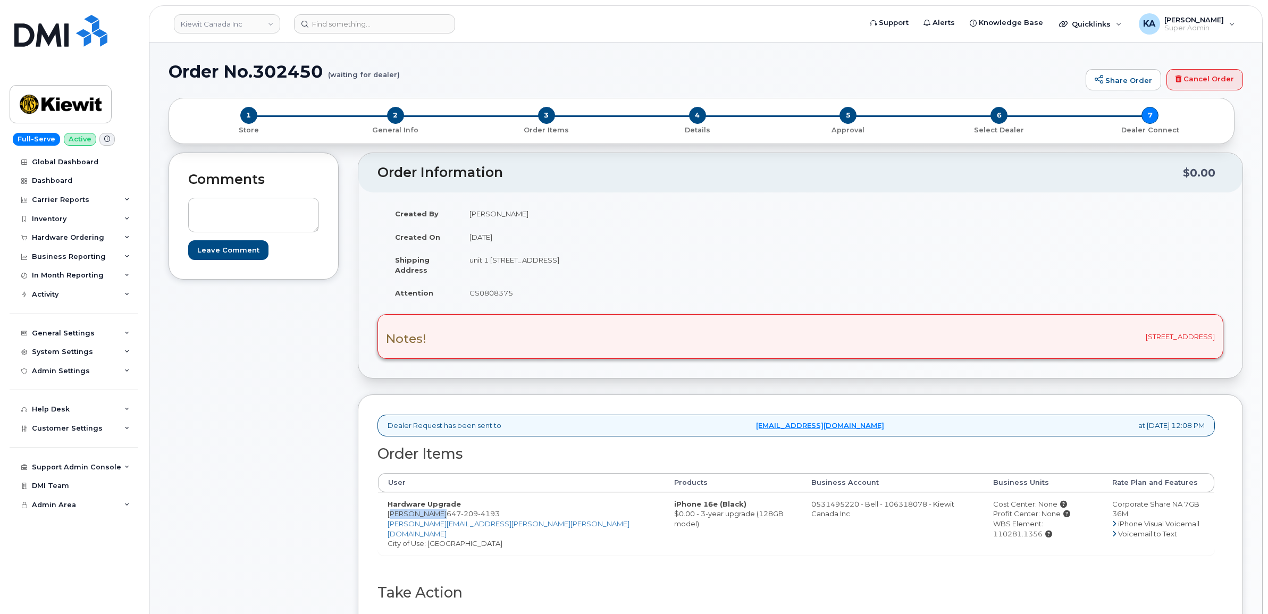
drag, startPoint x: 936, startPoint y: 525, endPoint x: 1040, endPoint y: 532, distance: 103.9
click at [1040, 532] on td "Cost Center: None Profit Center: None WBS Element: 110281.1356" at bounding box center [1043, 523] width 119 height 63
copy div "WBS Element: 110281.1356"
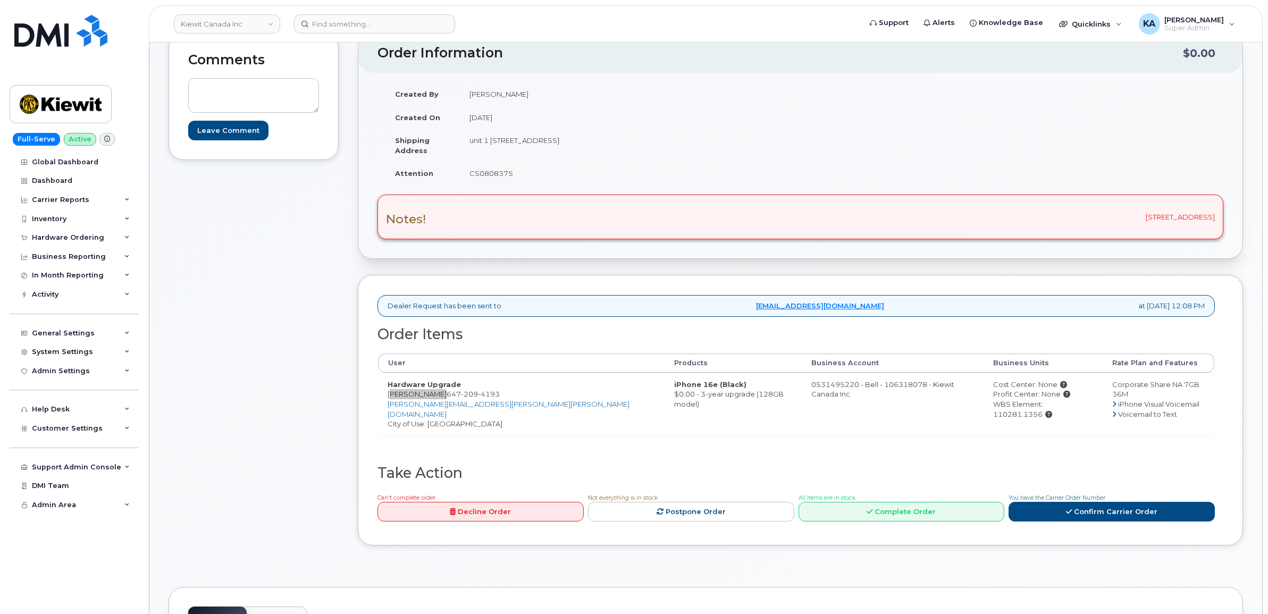
scroll to position [187, 0]
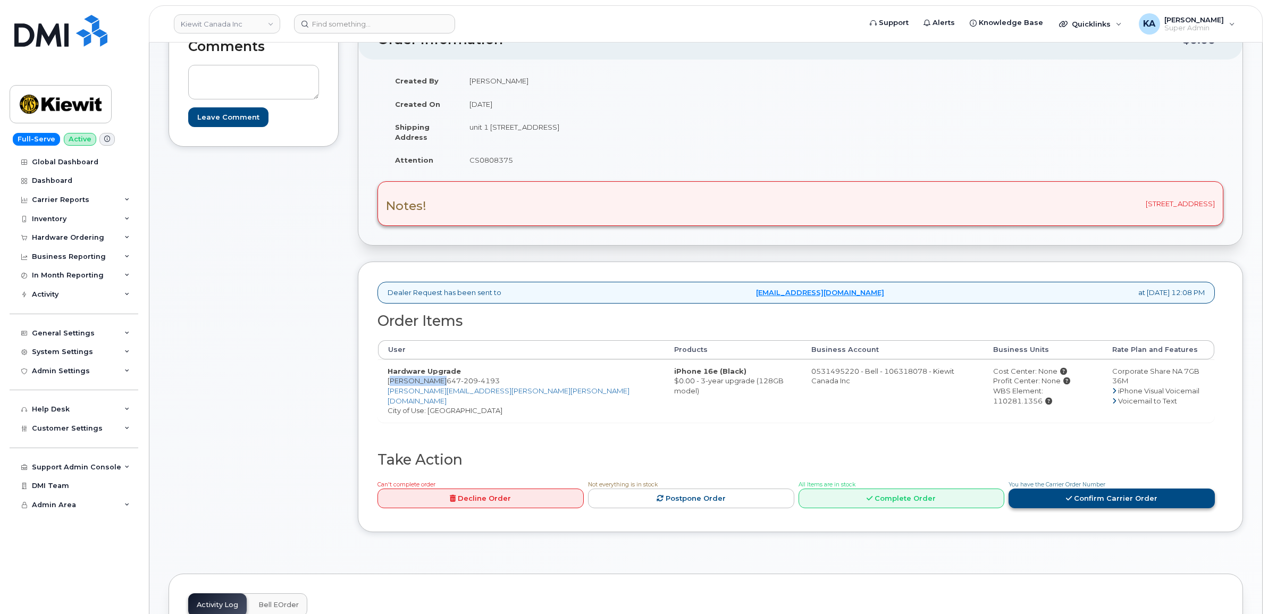
click at [1056, 490] on link "Confirm Carrier Order" at bounding box center [1112, 499] width 206 height 20
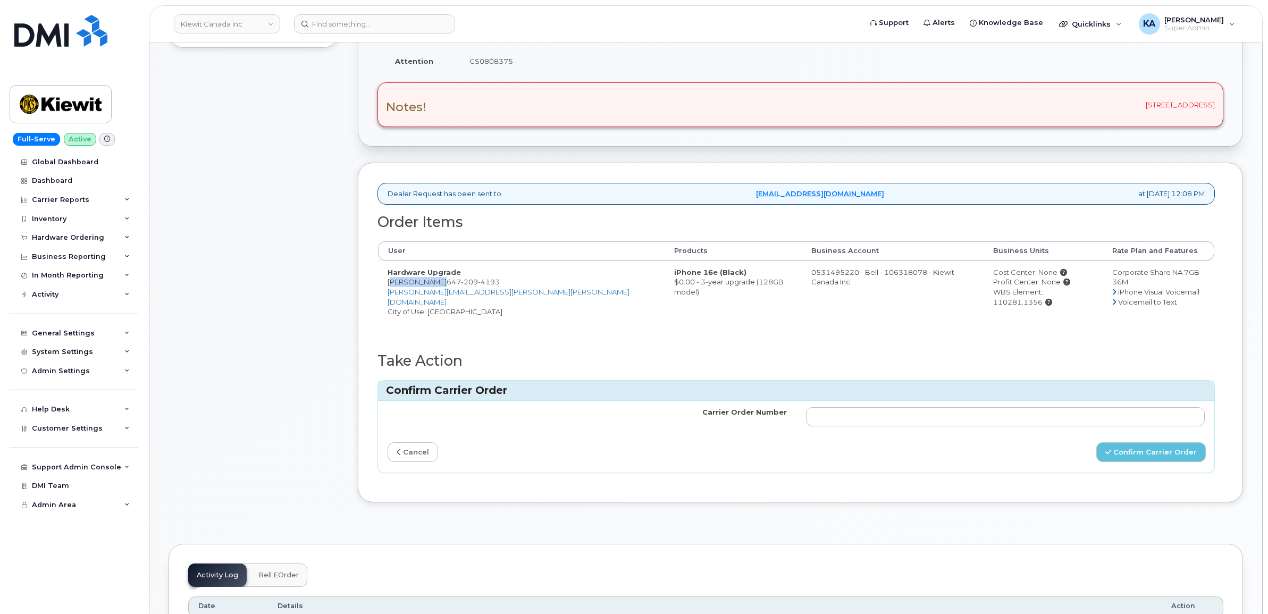
scroll to position [320, 0]
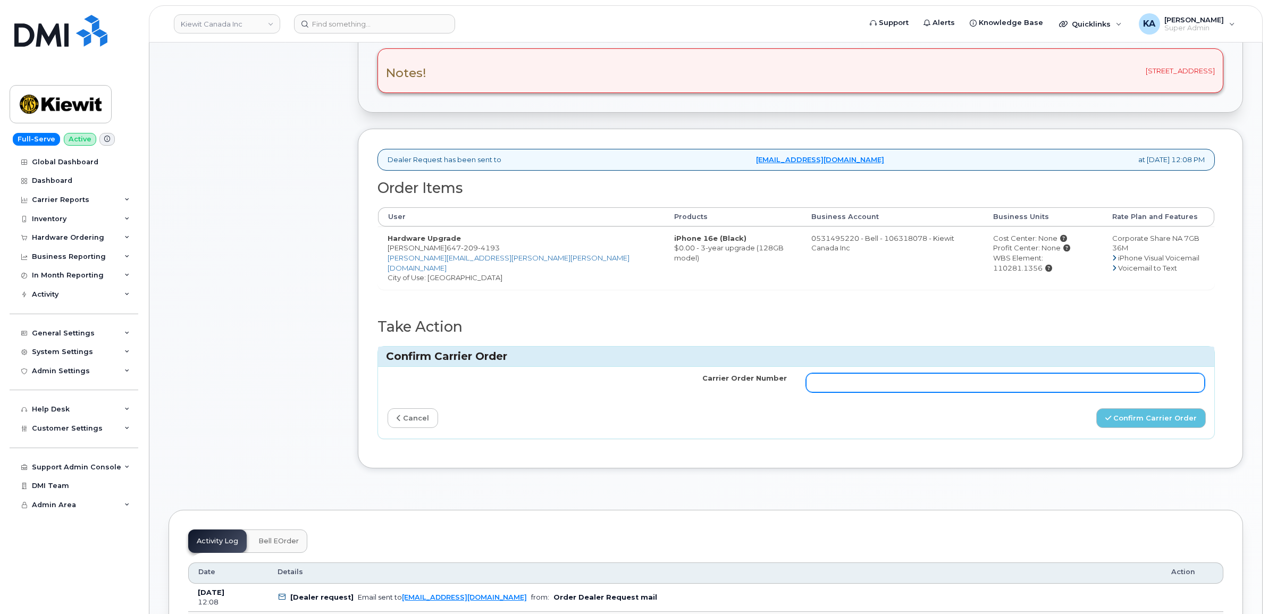
click at [851, 378] on input "Carrier Order Number" at bounding box center [1005, 382] width 399 height 19
paste input "3025247"
type input "3025247"
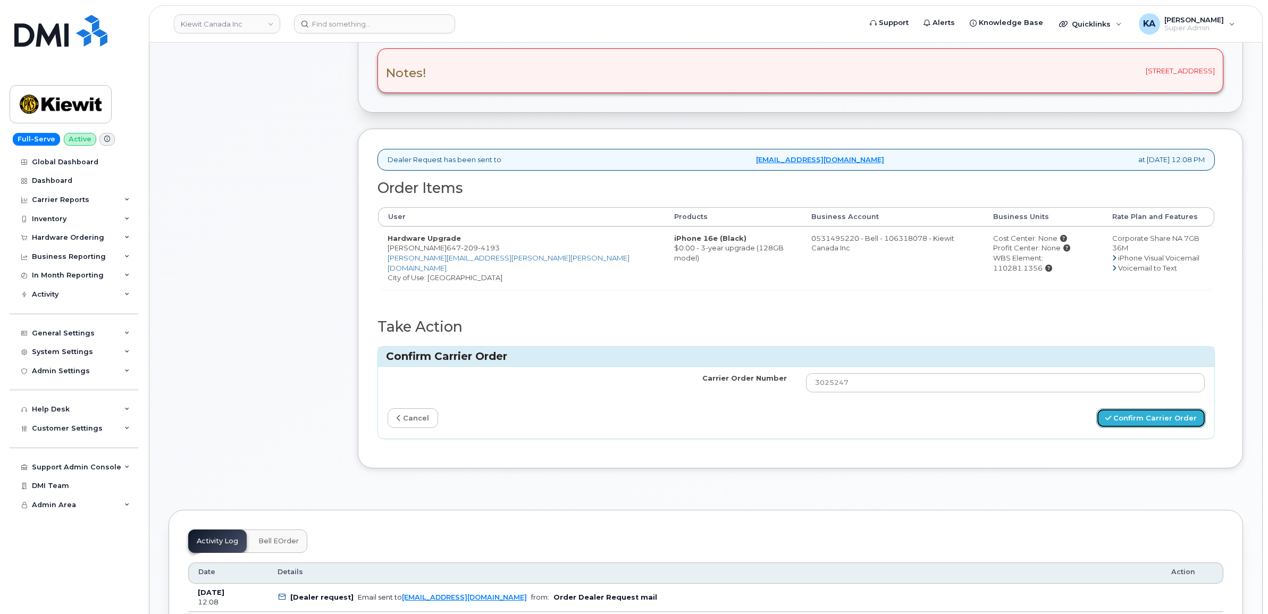
click at [1130, 408] on button "Confirm Carrier Order" at bounding box center [1152, 418] width 110 height 20
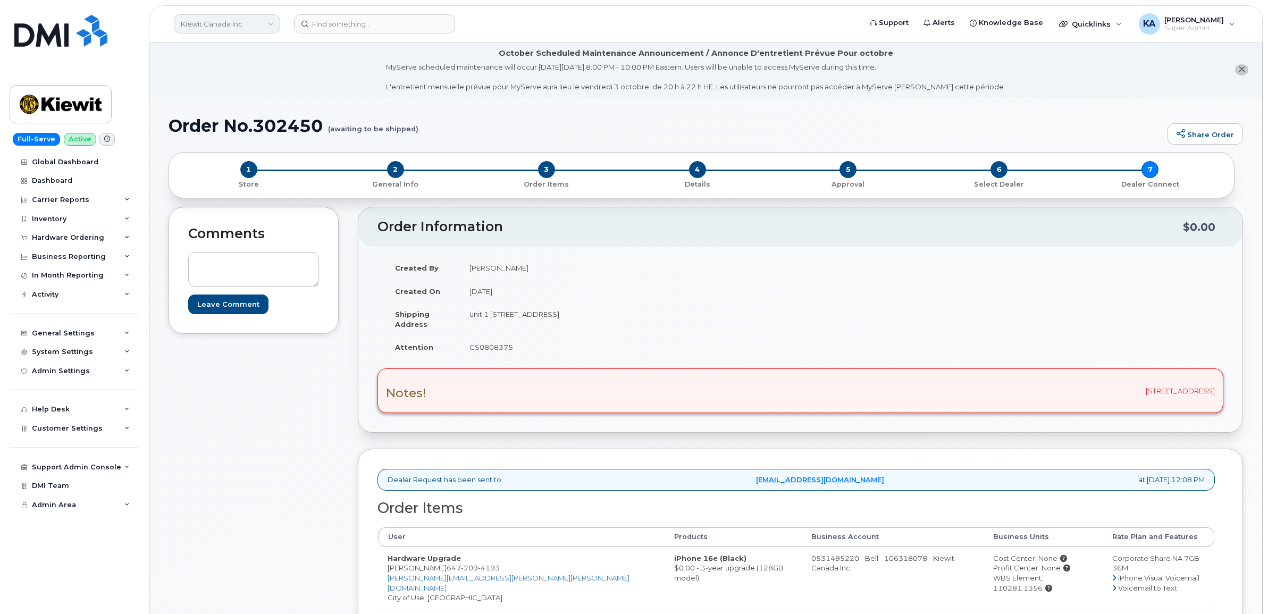
click at [217, 27] on link "Kiewit Canada Inc" at bounding box center [227, 23] width 106 height 19
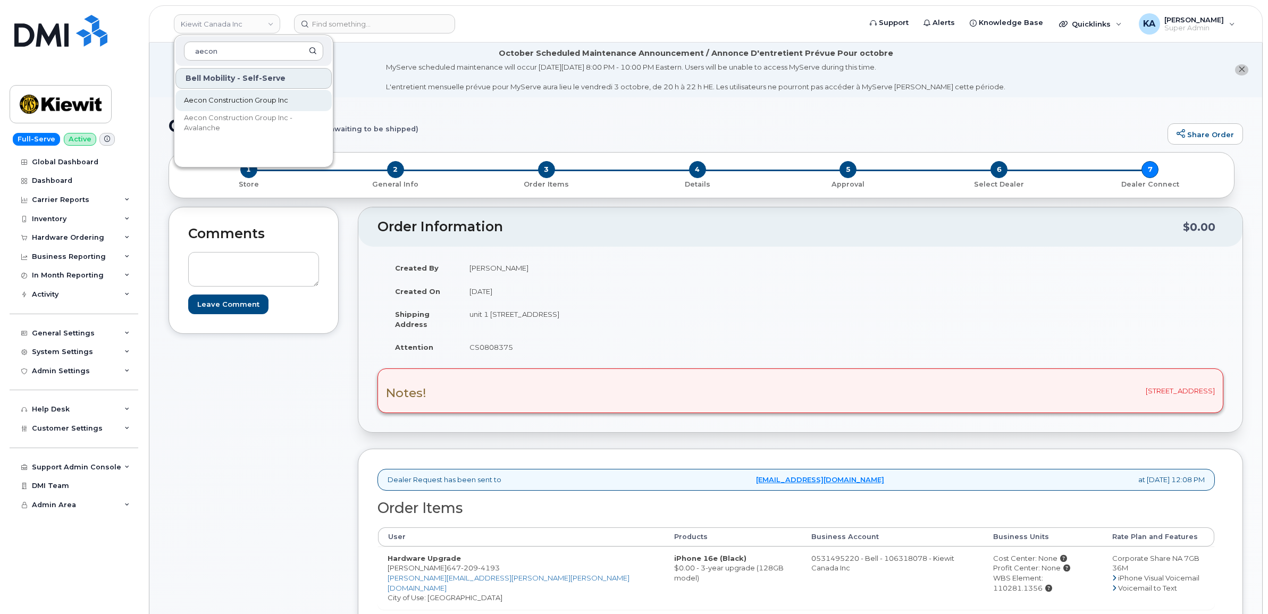
type input "aecon"
click at [228, 96] on span "Aecon Construction Group Inc" at bounding box center [236, 100] width 104 height 11
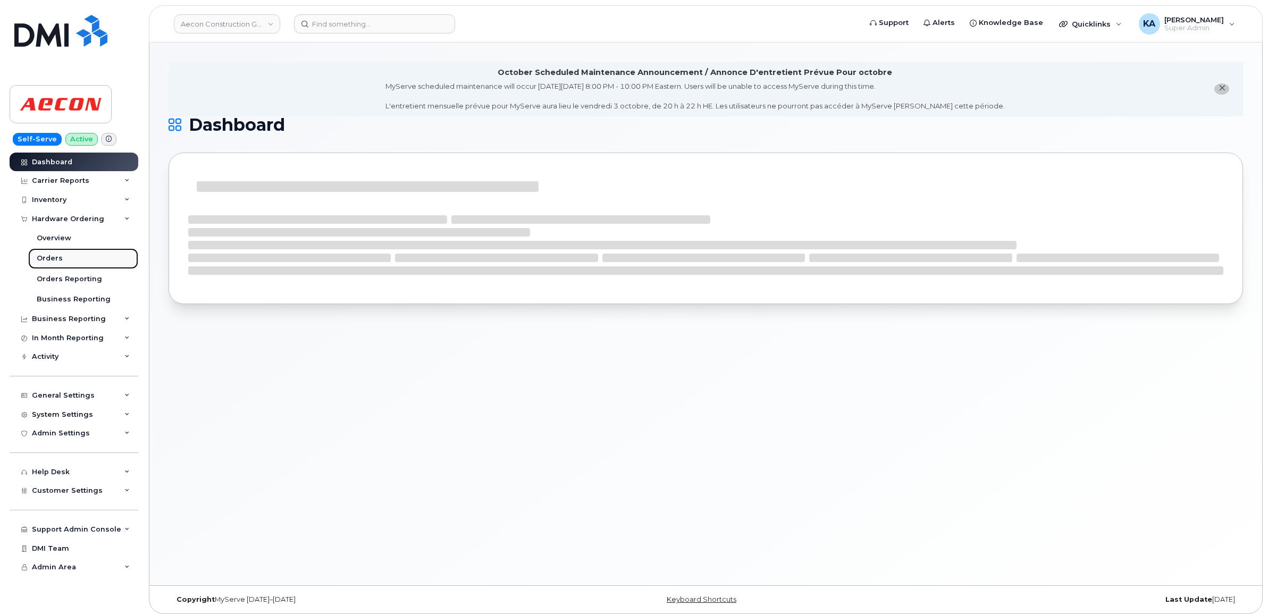
click at [49, 256] on div "Orders" at bounding box center [50, 259] width 26 height 10
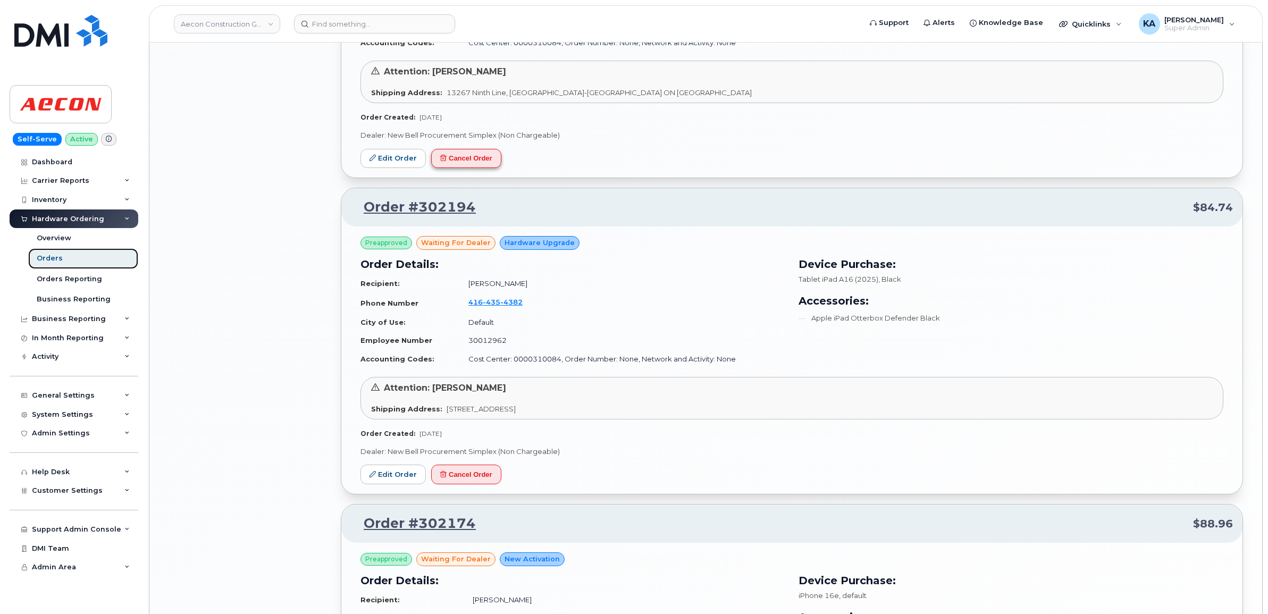
scroll to position [1462, 0]
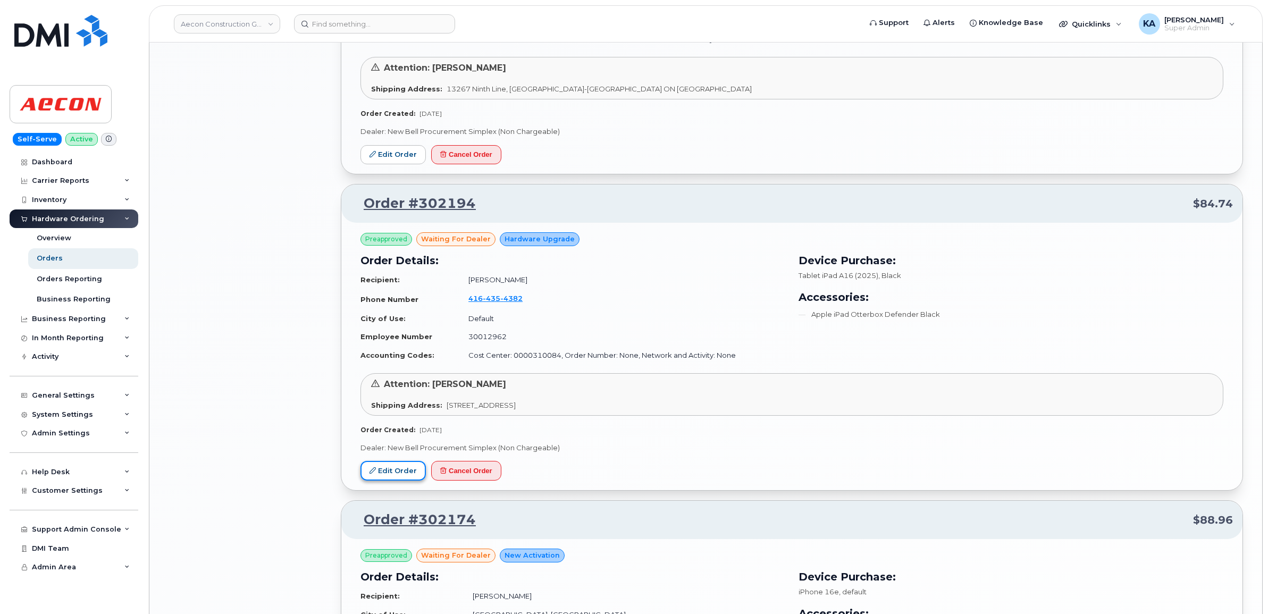
click at [383, 465] on link "Edit Order" at bounding box center [393, 471] width 65 height 20
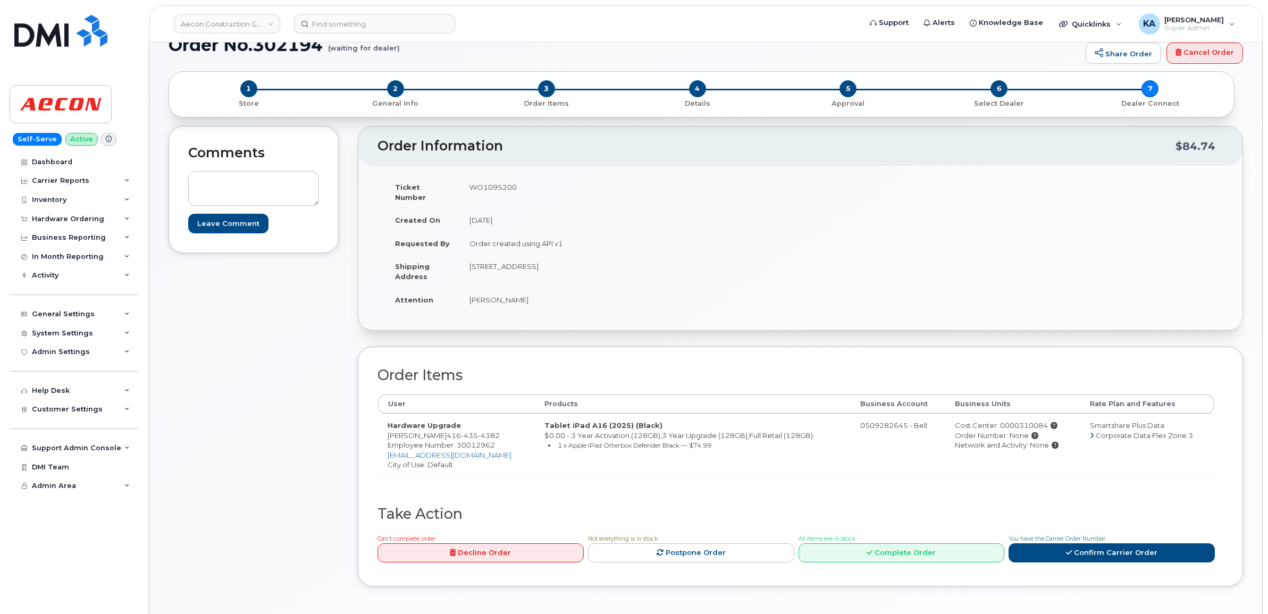
scroll to position [66, 0]
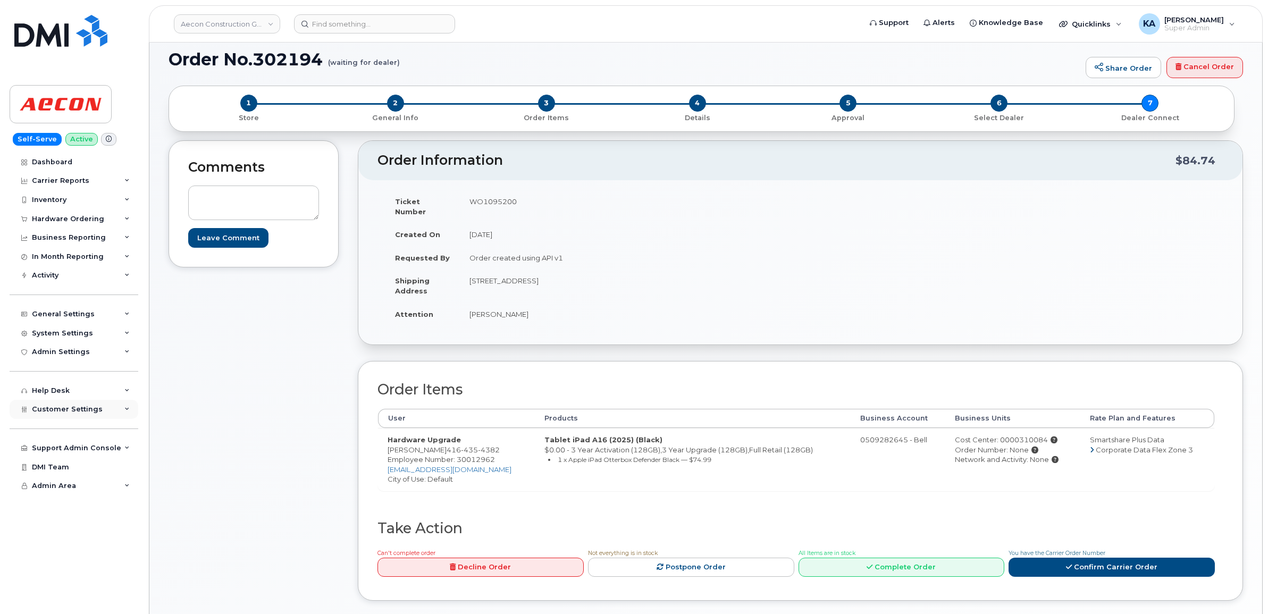
click at [67, 413] on span "Customer Settings" at bounding box center [67, 409] width 71 height 8
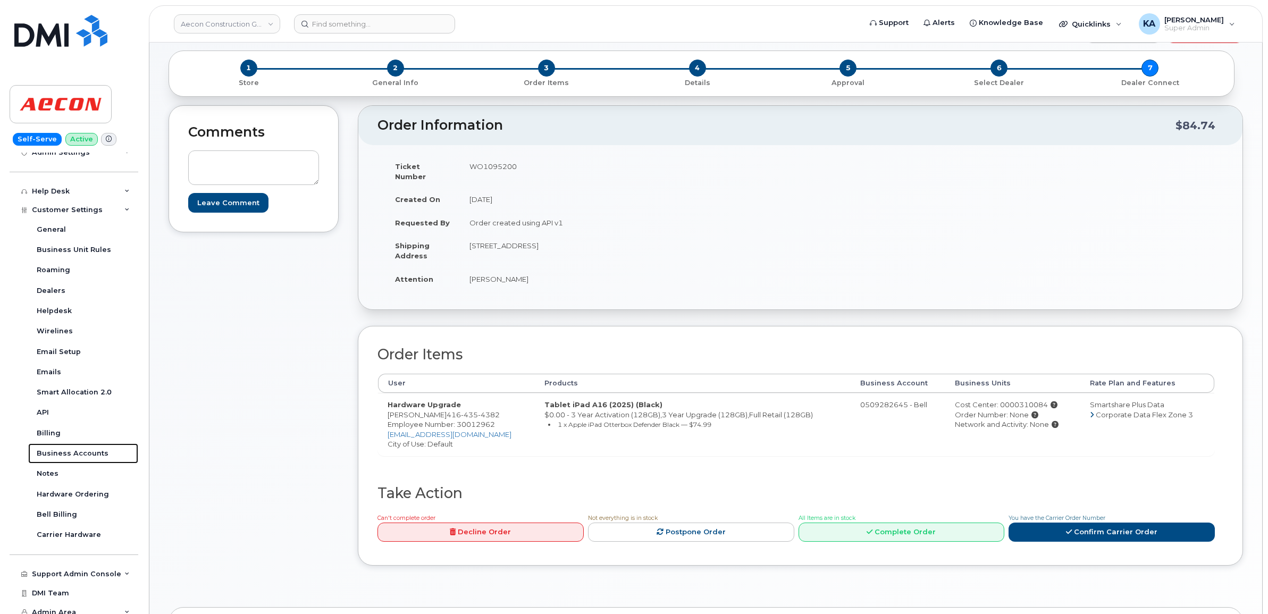
scroll to position [133, 0]
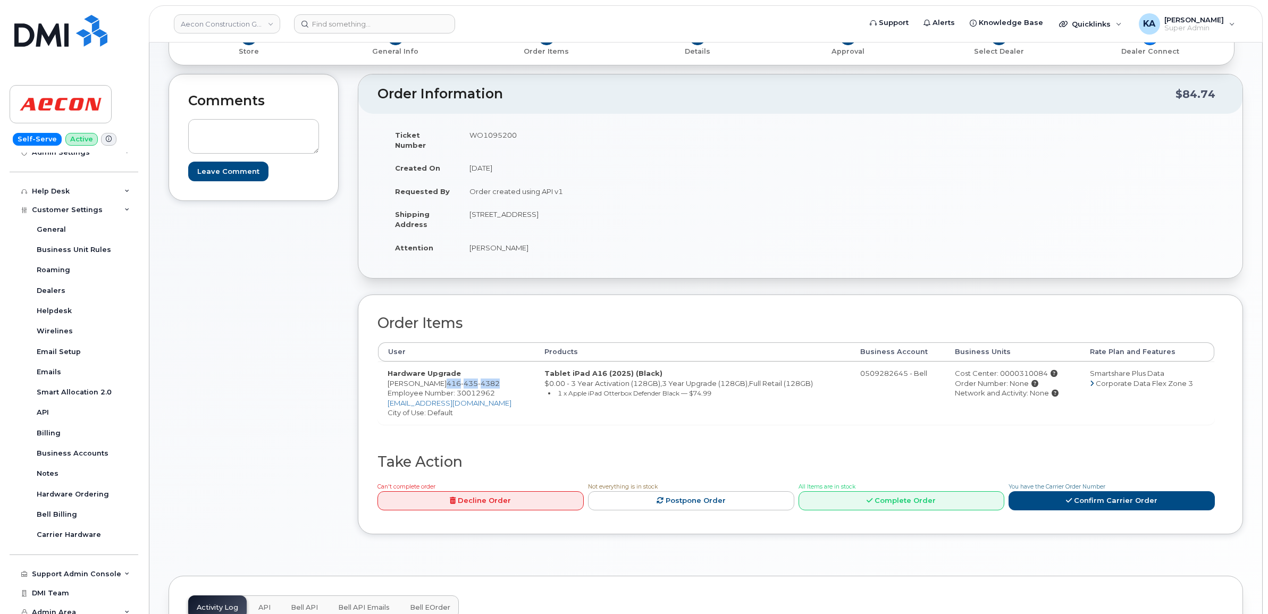
drag, startPoint x: 417, startPoint y: 372, endPoint x: 473, endPoint y: 376, distance: 56.0
click at [473, 376] on td "Hardware Upgrade Ian Troy 416 435 4382 Employee Number: 30012962 itroy@aecon.co…" at bounding box center [456, 393] width 157 height 63
copy span "416 435 4382"
click at [468, 389] on span "Employee Number: 30012962" at bounding box center [441, 393] width 107 height 9
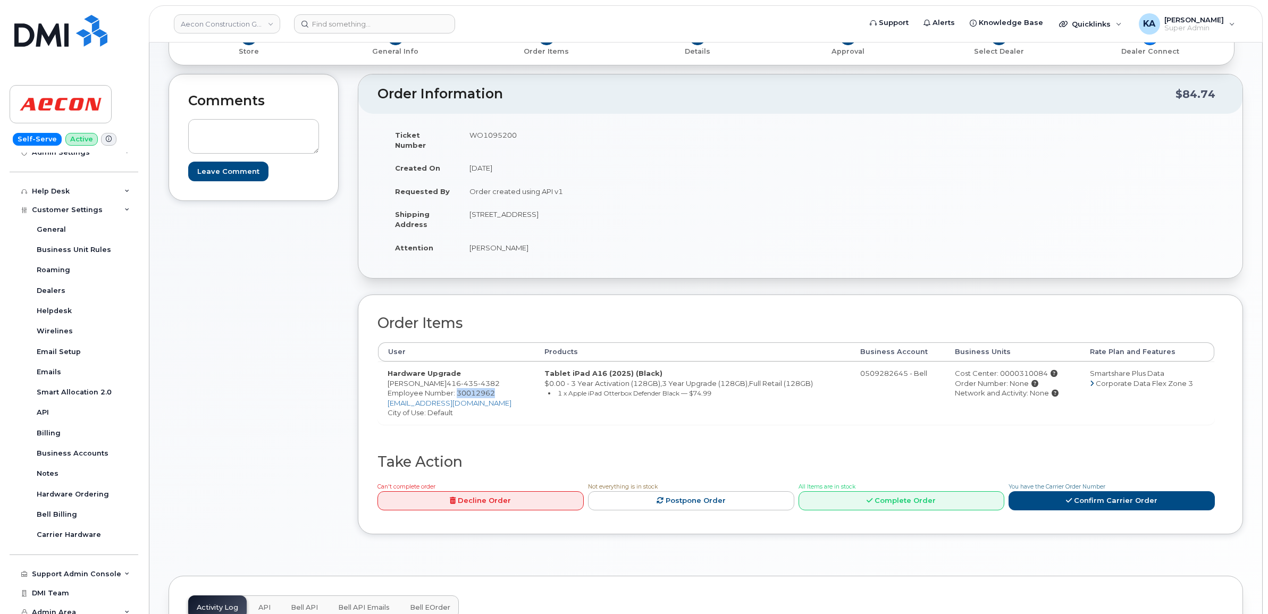
copy span "30012962"
drag, startPoint x: 466, startPoint y: 206, endPoint x: 532, endPoint y: 214, distance: 66.4
click at [532, 214] on td "[STREET_ADDRESS]" at bounding box center [626, 219] width 333 height 33
copy td "13267 Ninth Line"
drag, startPoint x: 723, startPoint y: 205, endPoint x: 756, endPoint y: 208, distance: 33.1
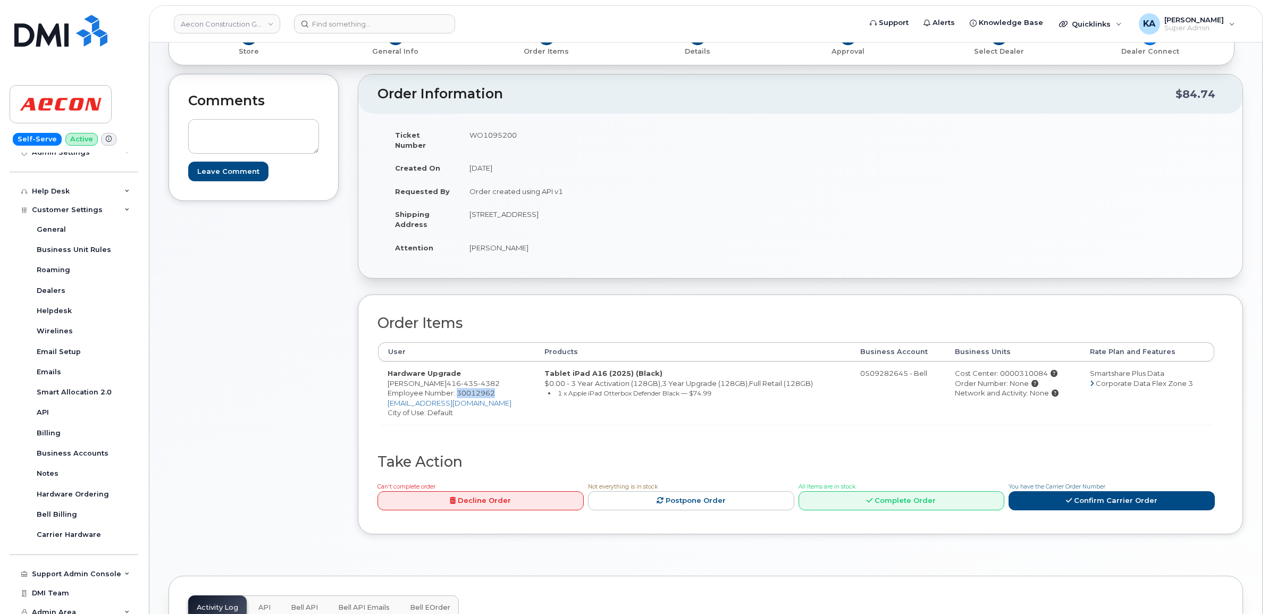
click at [756, 208] on td "[STREET_ADDRESS]" at bounding box center [626, 219] width 333 height 33
copy td "L4A 3C8"
drag, startPoint x: 462, startPoint y: 238, endPoint x: 513, endPoint y: 238, distance: 51.6
click at [513, 238] on td "[PERSON_NAME]" at bounding box center [626, 247] width 333 height 23
copy td "[PERSON_NAME]"
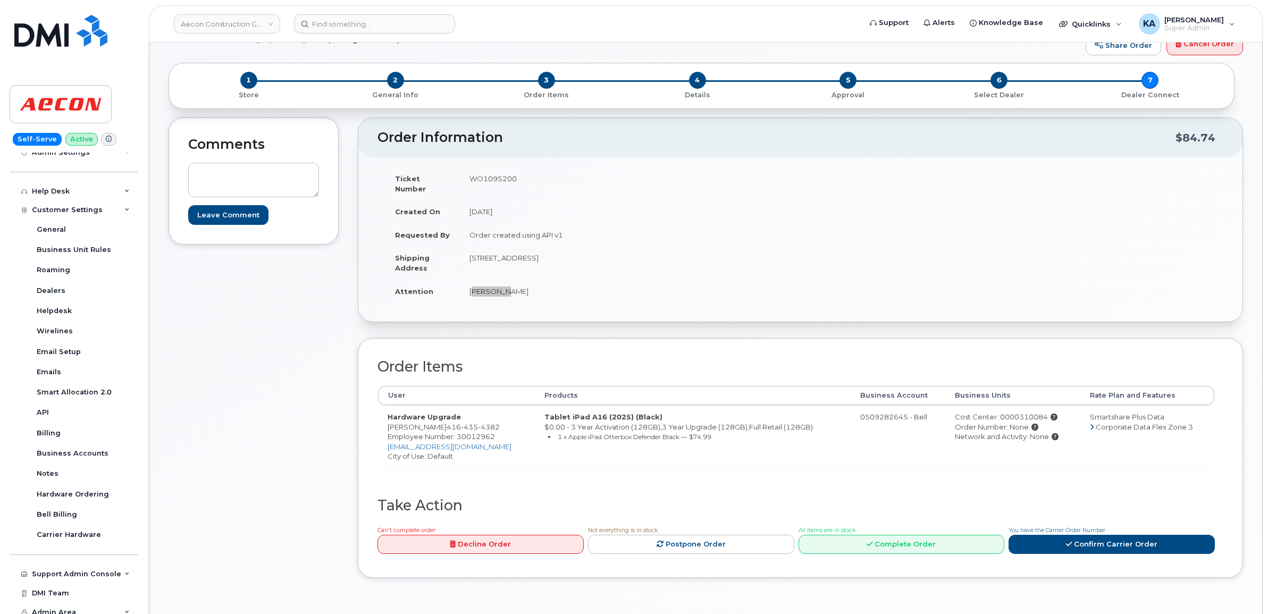
scroll to position [66, 0]
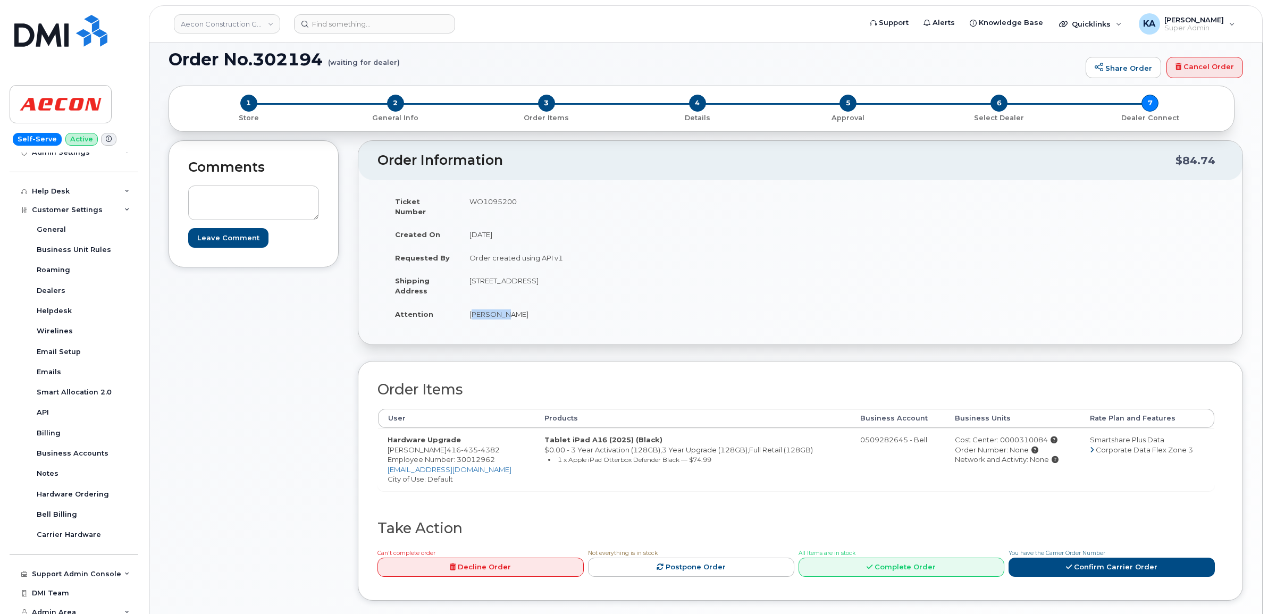
click at [481, 455] on span "Employee Number: 30012962" at bounding box center [441, 459] width 107 height 9
copy span "30012962"
click at [1017, 435] on div "Cost Center: 0000310084" at bounding box center [1012, 440] width 115 height 10
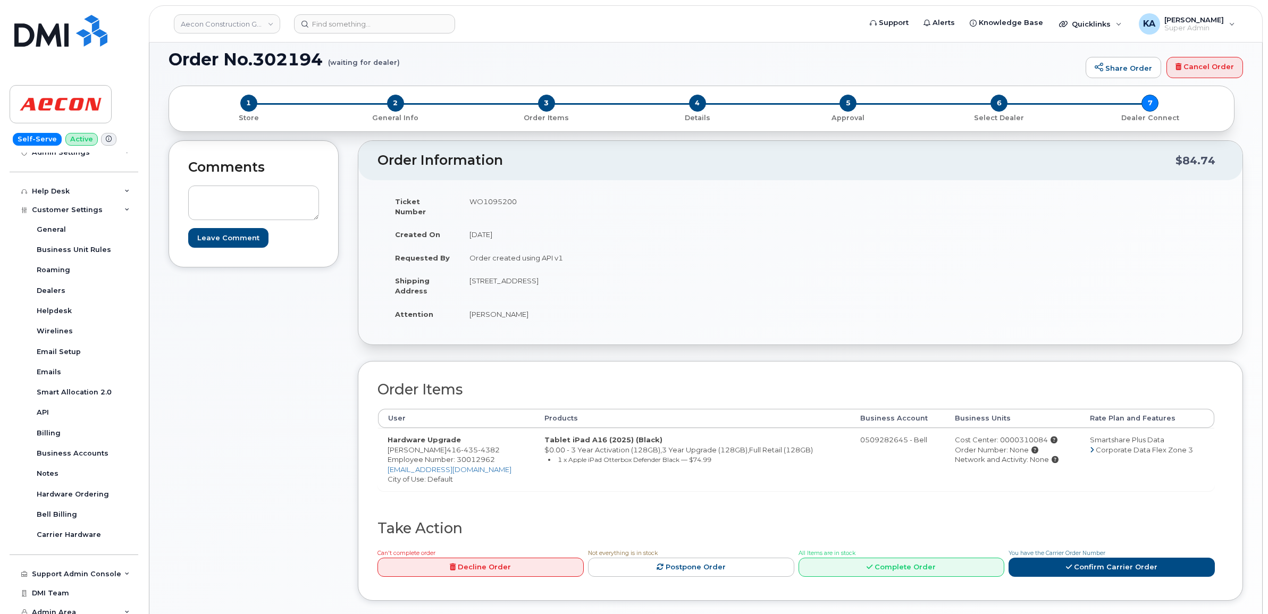
copy div "0000310084"
click at [492, 200] on td "WO1095200" at bounding box center [626, 206] width 333 height 33
copy td "WO1095200"
click at [1078, 560] on link "Confirm Carrier Order" at bounding box center [1112, 568] width 206 height 20
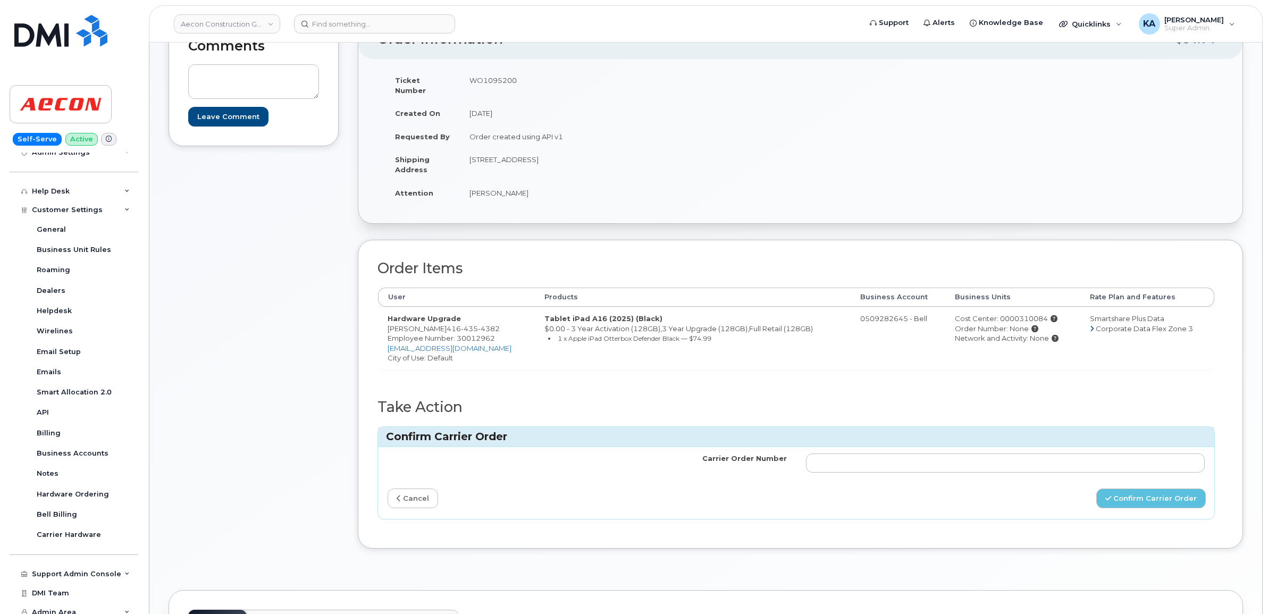
scroll to position [199, 0]
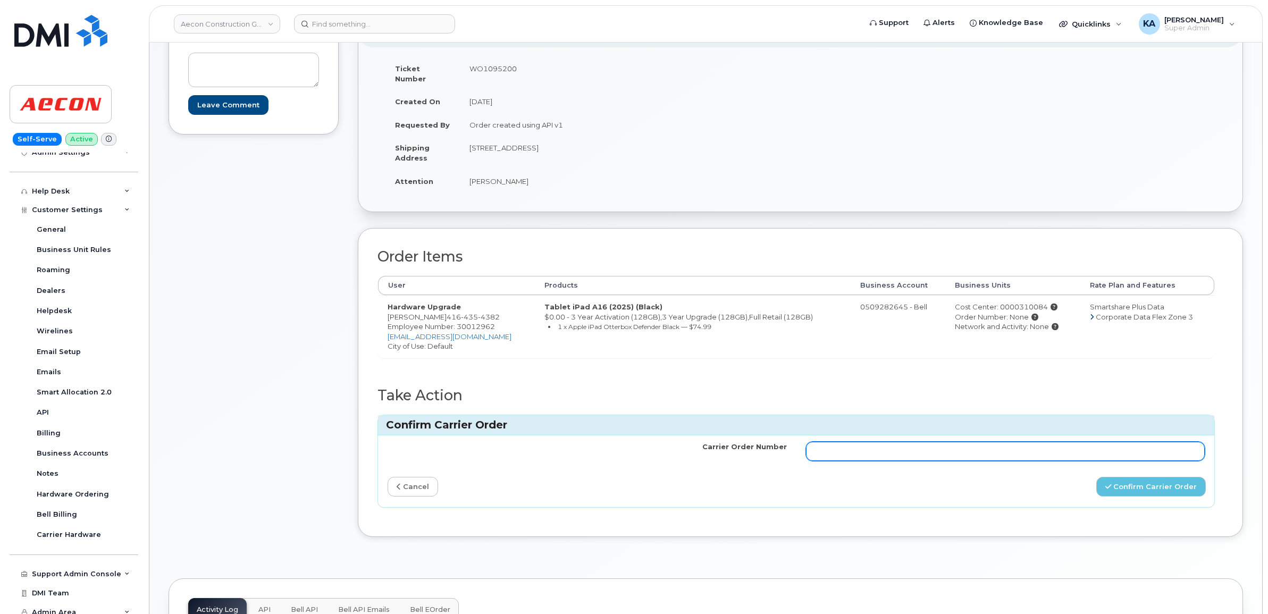
click at [1048, 442] on input "Carrier Order Number" at bounding box center [1005, 451] width 399 height 19
paste input "3025255"
type input "3025255"
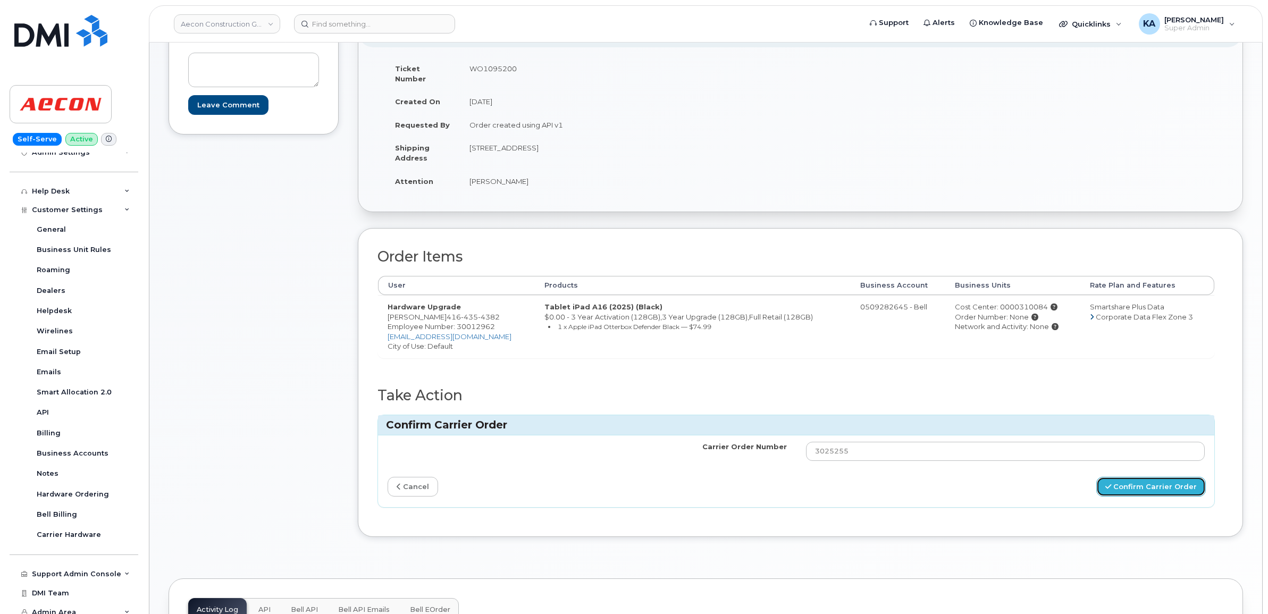
click at [1135, 480] on button "Confirm Carrier Order" at bounding box center [1152, 487] width 110 height 20
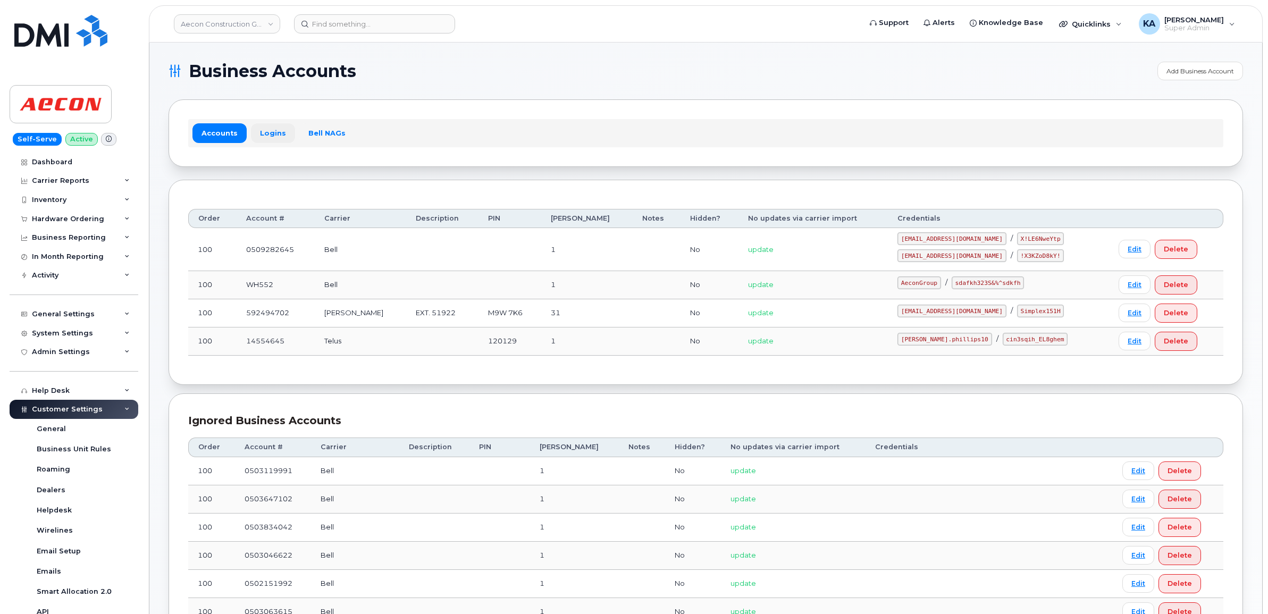
click at [267, 131] on link "Logins" at bounding box center [273, 132] width 44 height 19
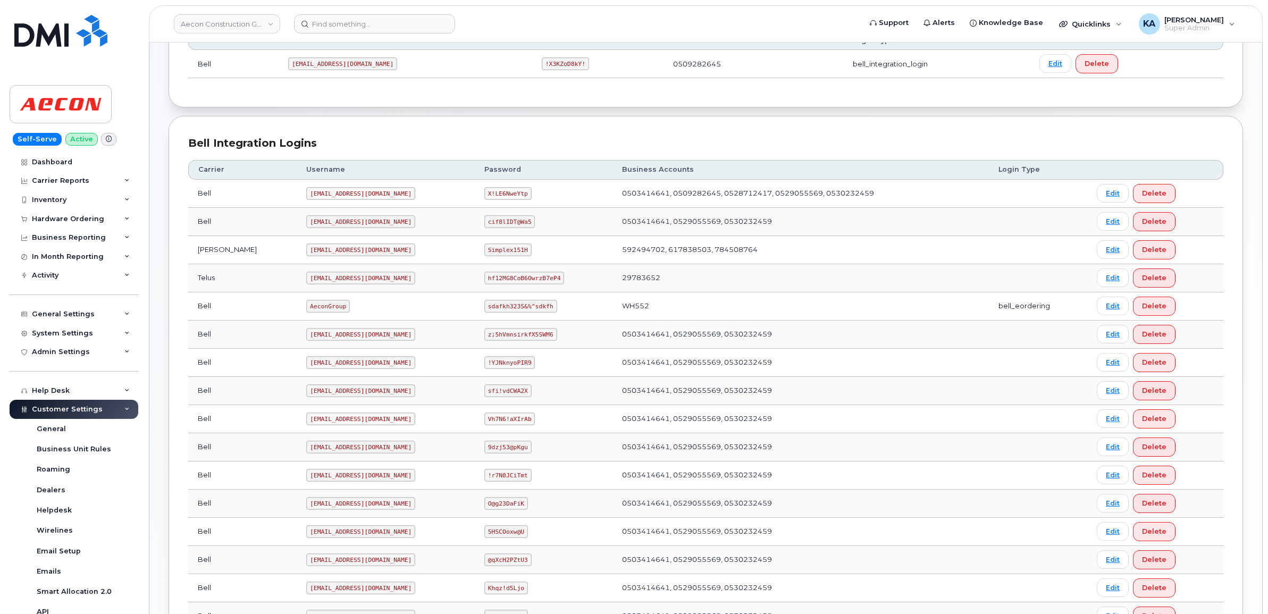
scroll to position [199, 0]
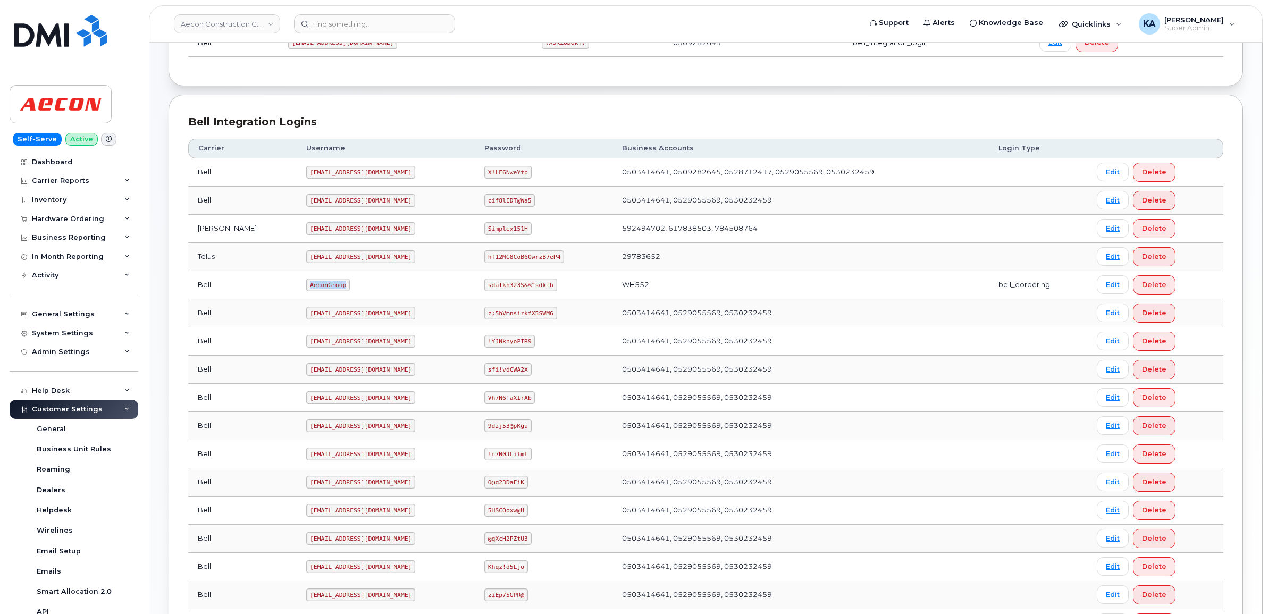
drag, startPoint x: 262, startPoint y: 286, endPoint x: 307, endPoint y: 292, distance: 45.6
click at [307, 292] on td "AeconGroup" at bounding box center [386, 285] width 178 height 28
copy code "AeconGroup"
drag, startPoint x: 467, startPoint y: 287, endPoint x: 532, endPoint y: 291, distance: 65.5
click at [532, 291] on code "sdafkh323S&%^sdkfh" at bounding box center [520, 285] width 72 height 13
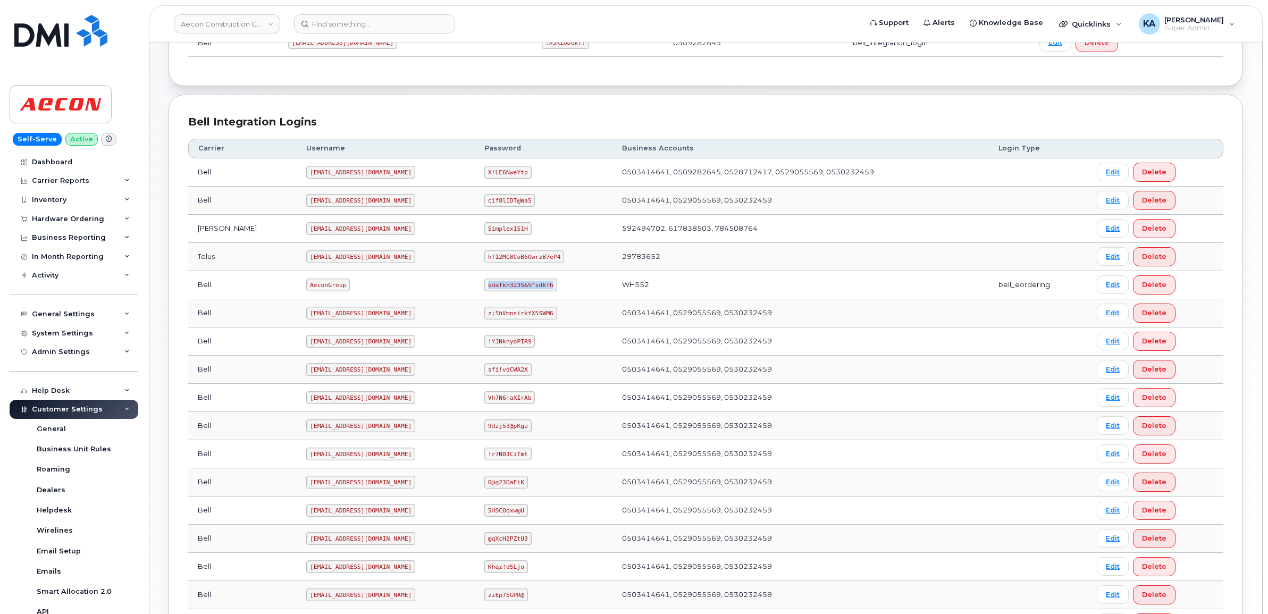
copy code "sdafkh323S&%^sdkfh"
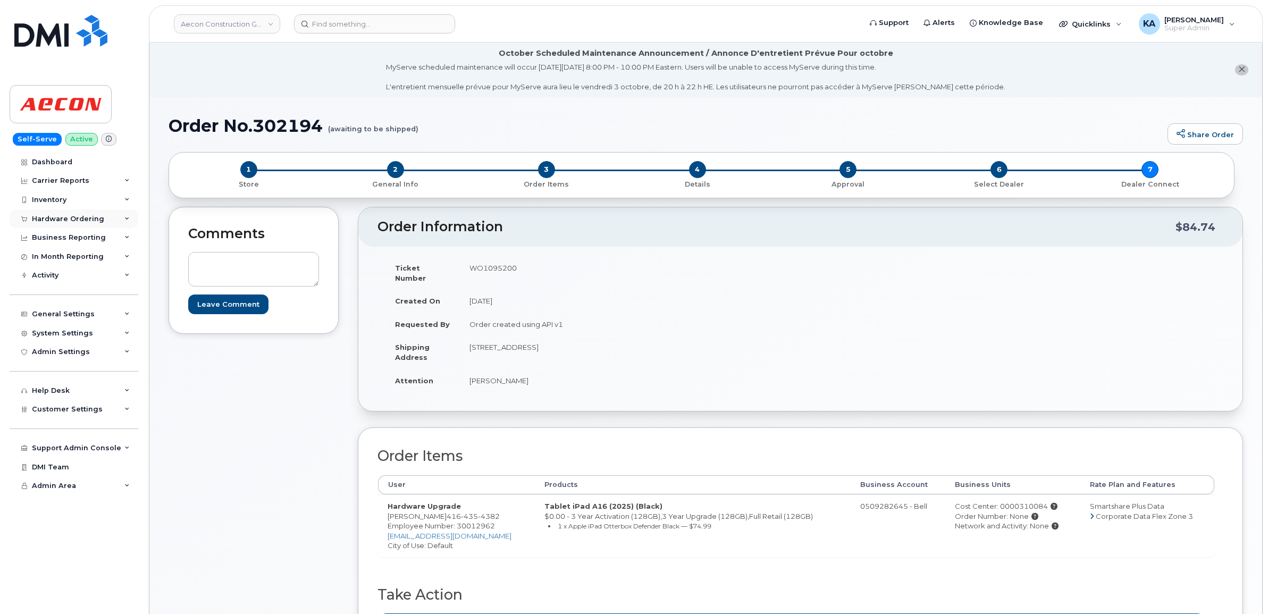
click at [41, 213] on div "Hardware Ordering" at bounding box center [74, 219] width 129 height 19
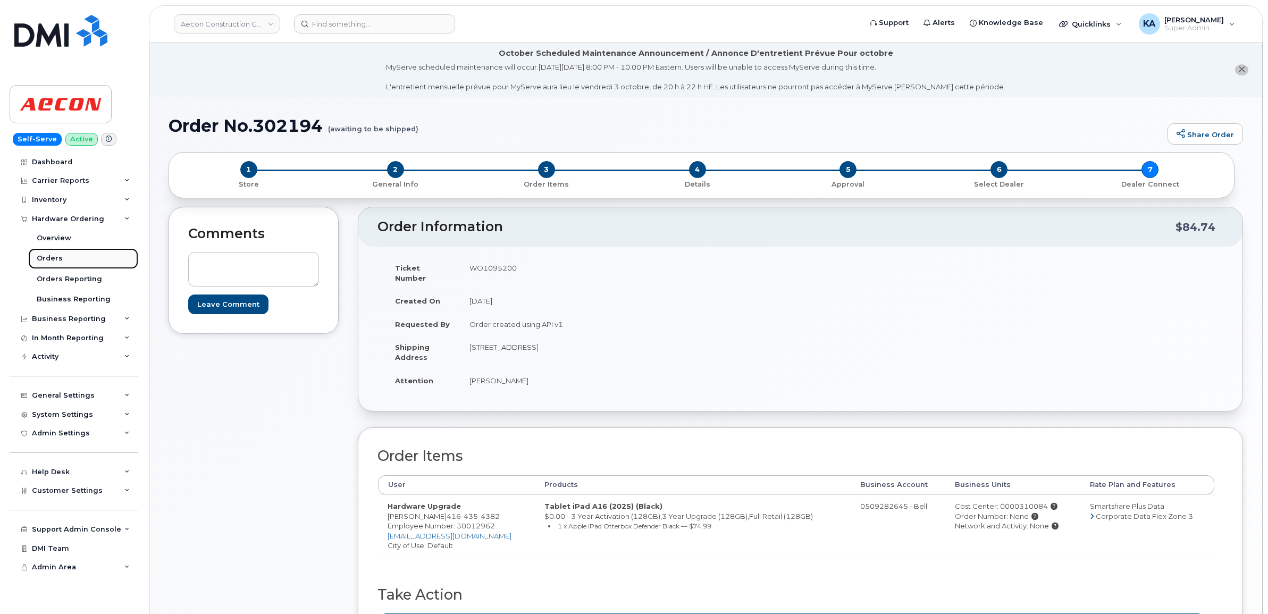
click at [40, 256] on div "Orders" at bounding box center [50, 259] width 26 height 10
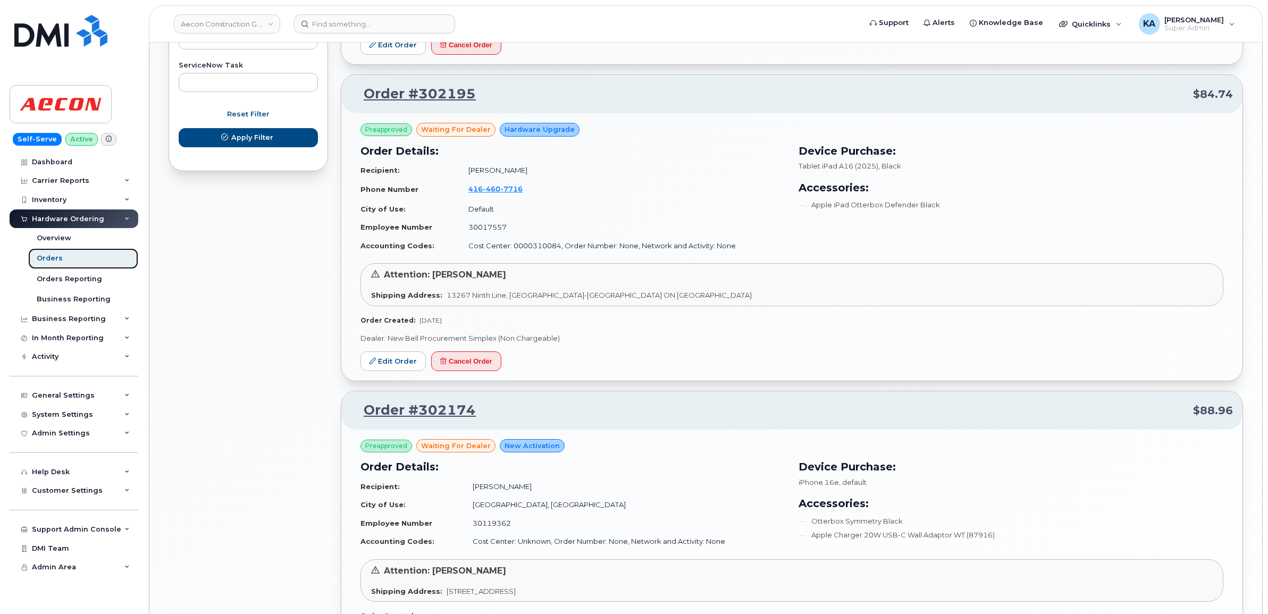
scroll to position [665, 0]
click at [394, 364] on link "Edit Order" at bounding box center [393, 360] width 65 height 20
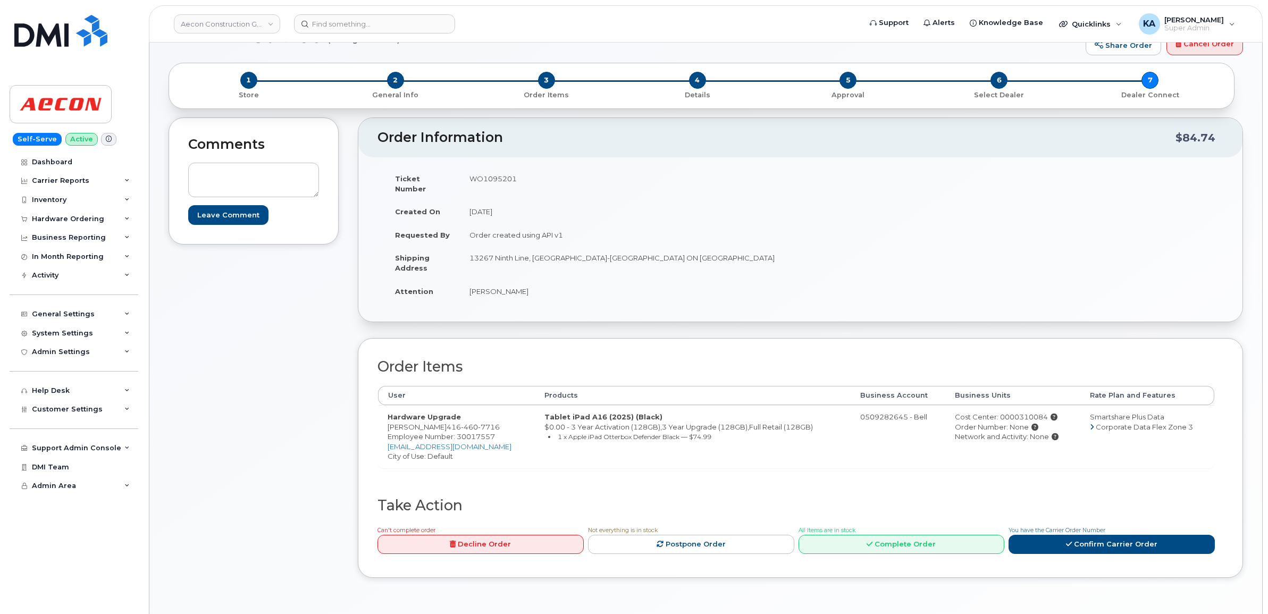
scroll to position [66, 0]
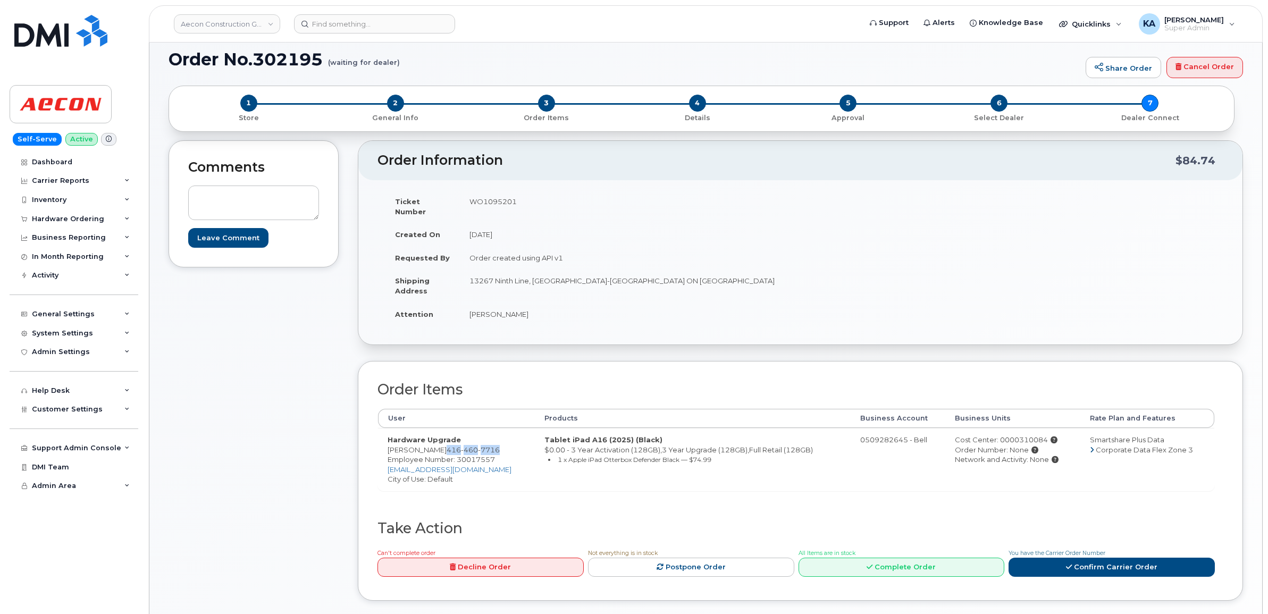
drag, startPoint x: 431, startPoint y: 443, endPoint x: 488, endPoint y: 440, distance: 57.5
click at [488, 440] on td "Hardware Upgrade [PERSON_NAME] [PHONE_NUMBER] Employee Number: 30017557 [EMAIL_…" at bounding box center [456, 459] width 157 height 63
copy span "[PHONE_NUMBER]"
click at [472, 455] on span "Employee Number: 30017557" at bounding box center [441, 459] width 107 height 9
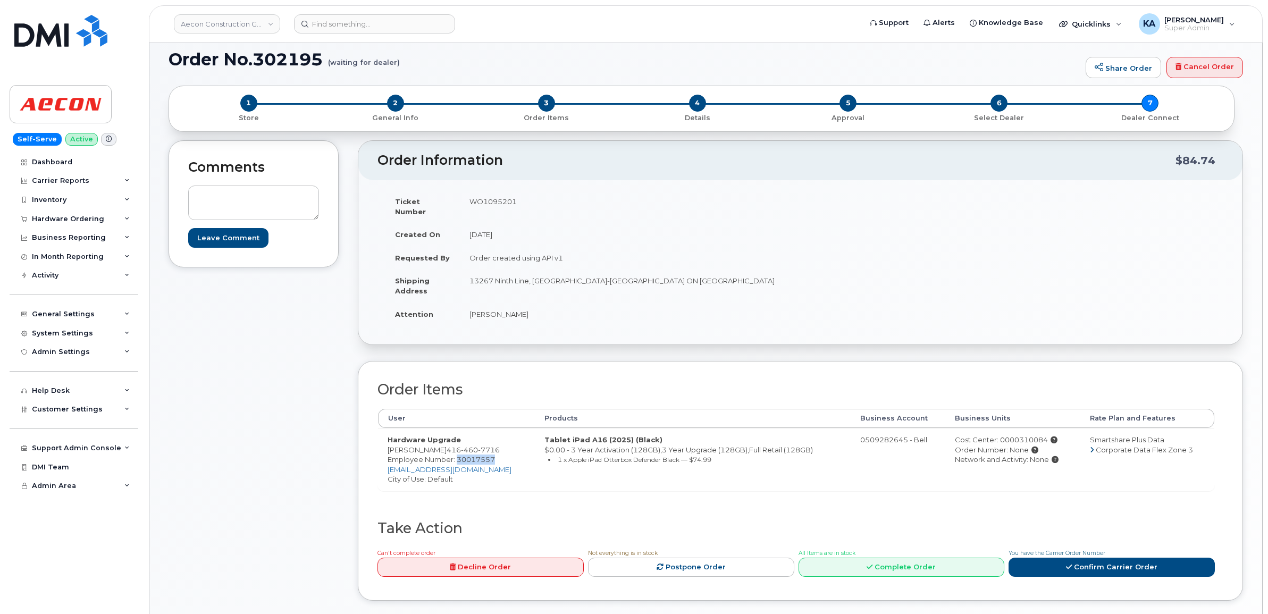
copy span "30017557"
drag, startPoint x: 463, startPoint y: 271, endPoint x: 533, endPoint y: 280, distance: 71.3
click at [533, 280] on td "13267 Ninth Line, [GEOGRAPHIC_DATA]-[GEOGRAPHIC_DATA] ON [PERSON_NAME][GEOGRAPH…" at bounding box center [626, 285] width 333 height 33
copy td "13267 Ninth Line,"
drag, startPoint x: 724, startPoint y: 270, endPoint x: 759, endPoint y: 272, distance: 35.7
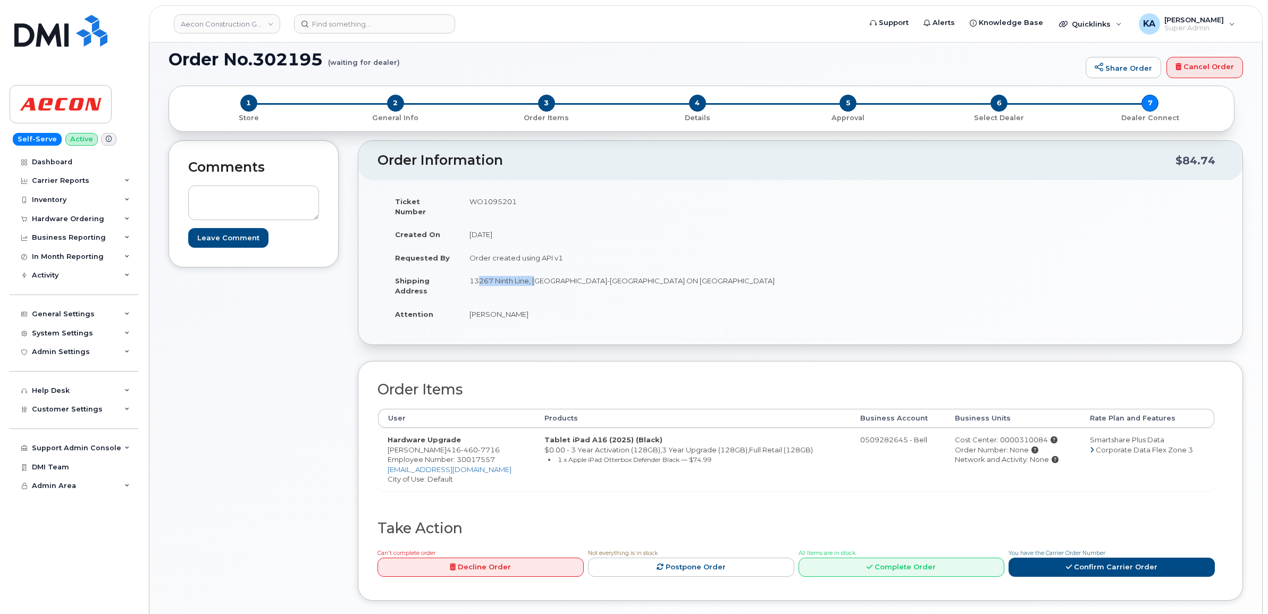
click at [759, 272] on td "13267 Ninth Line, [GEOGRAPHIC_DATA]-[GEOGRAPHIC_DATA] ON [PERSON_NAME][GEOGRAPH…" at bounding box center [626, 285] width 333 height 33
drag, startPoint x: 759, startPoint y: 272, endPoint x: 769, endPoint y: 274, distance: 10.3
click at [769, 274] on td "13267 Ninth Line, [GEOGRAPHIC_DATA]-[GEOGRAPHIC_DATA] ON [PERSON_NAME][GEOGRAPH…" at bounding box center [626, 285] width 333 height 33
drag, startPoint x: 762, startPoint y: 269, endPoint x: 723, endPoint y: 272, distance: 39.0
click at [723, 272] on td "13267 Ninth Line, [GEOGRAPHIC_DATA]-[GEOGRAPHIC_DATA] ON [PERSON_NAME][GEOGRAPH…" at bounding box center [626, 285] width 333 height 33
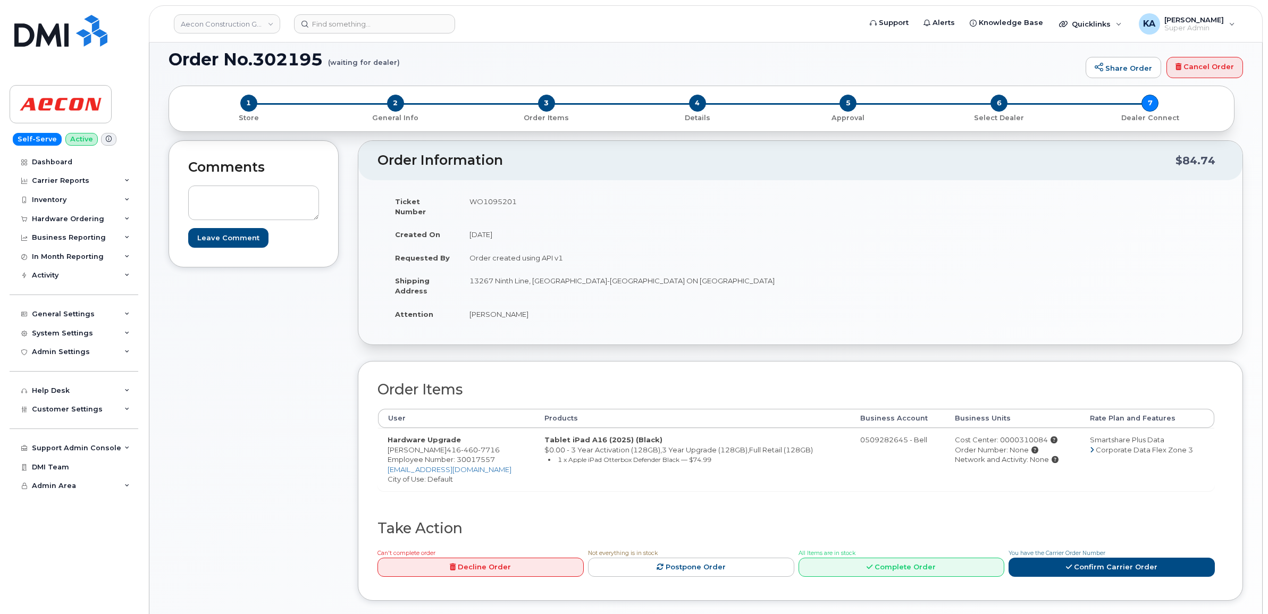
copy td "L4A 3C8"
drag, startPoint x: 470, startPoint y: 306, endPoint x: 511, endPoint y: 308, distance: 41.5
click at [511, 308] on td "Brett Smith" at bounding box center [626, 314] width 333 height 23
copy td "Brett Smith"
click at [466, 455] on span "Employee Number: 30017557" at bounding box center [441, 459] width 107 height 9
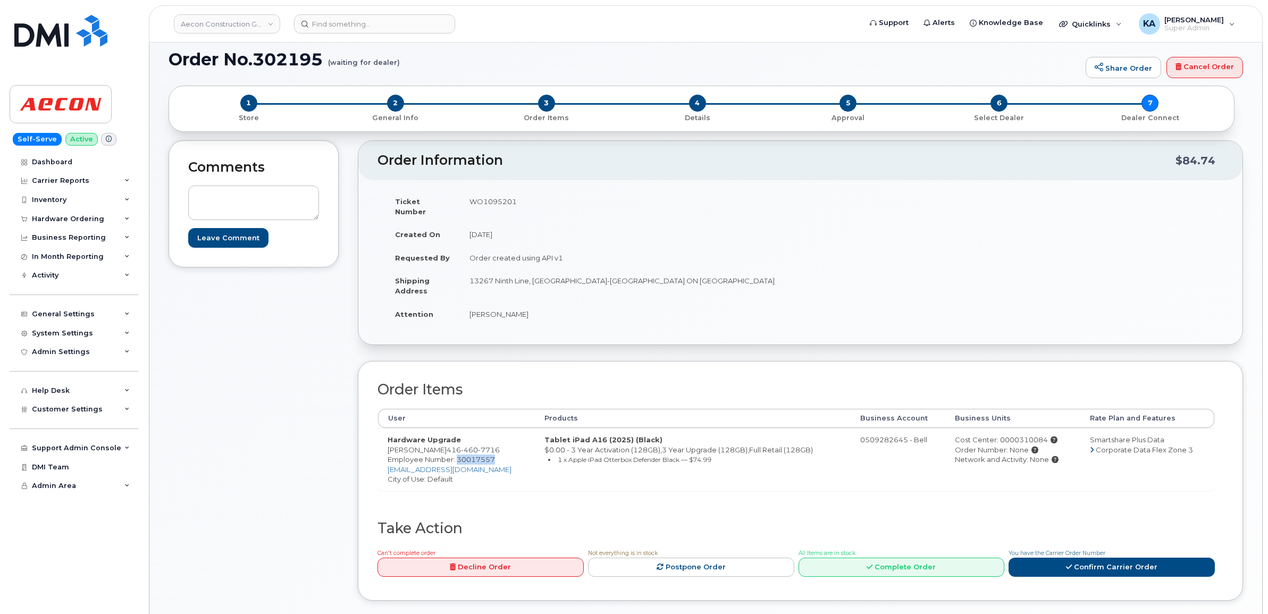
click at [466, 455] on span "Employee Number: 30017557" at bounding box center [441, 459] width 107 height 9
copy span "30017557"
click at [1028, 435] on div "Cost Center: 0000310084" at bounding box center [1012, 440] width 115 height 10
copy div "0000310084"
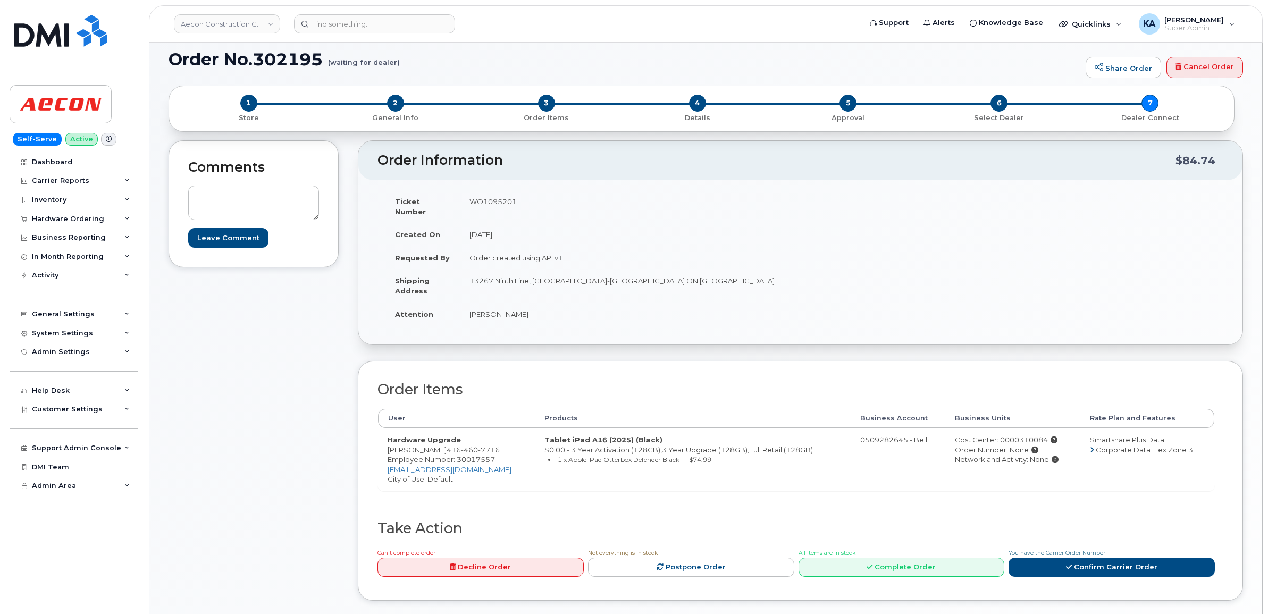
click at [488, 201] on td "WO1095201" at bounding box center [626, 206] width 333 height 33
copy td "WO1095201"
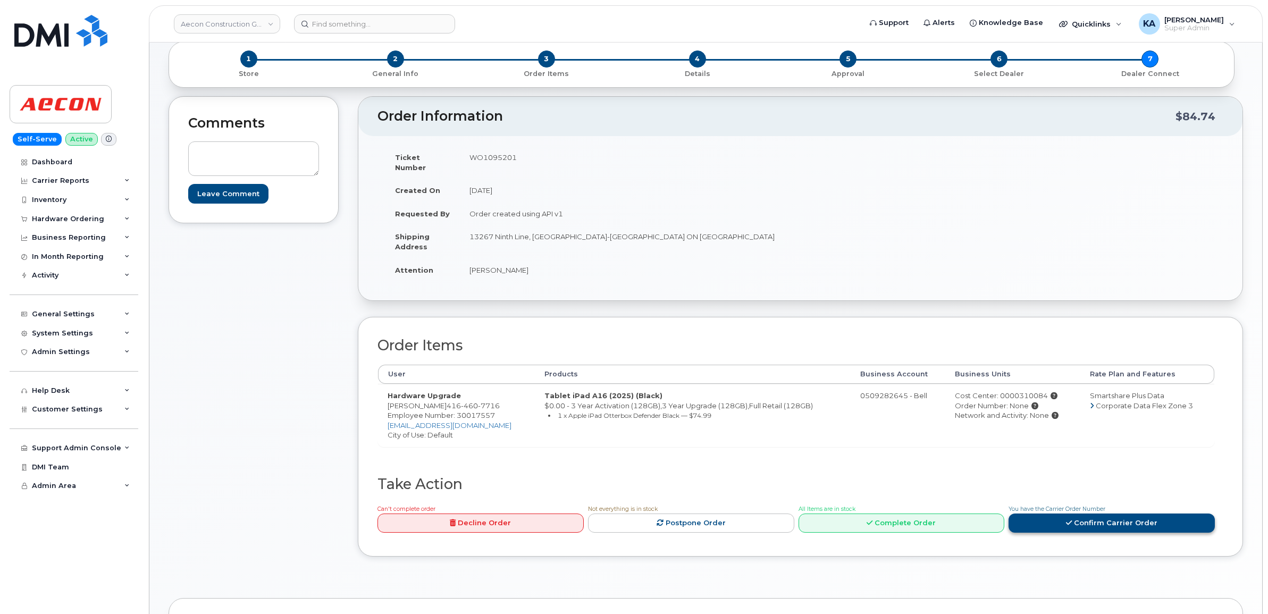
scroll to position [133, 0]
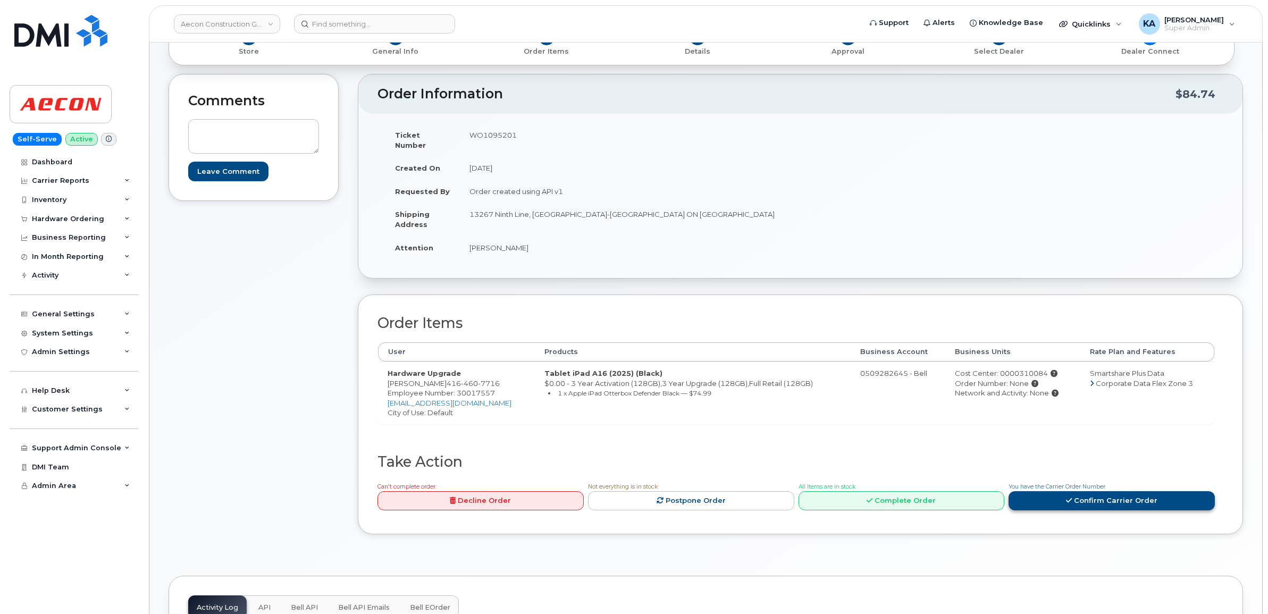
click at [1053, 491] on link "Confirm Carrier Order" at bounding box center [1112, 501] width 206 height 20
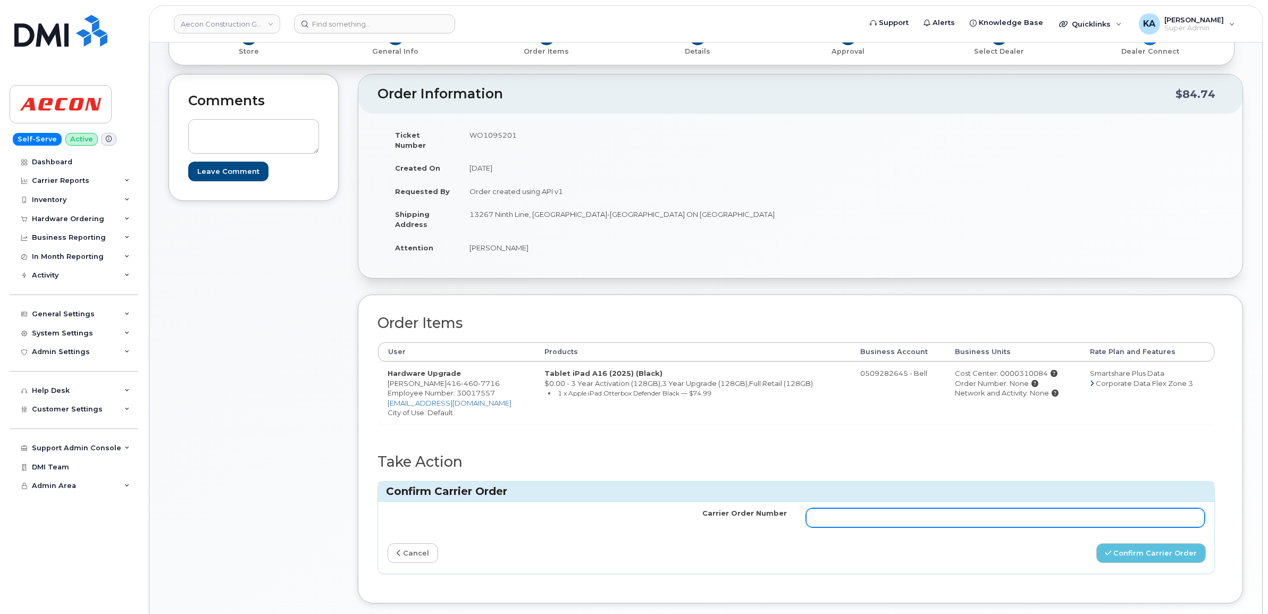
click at [952, 508] on input "Carrier Order Number" at bounding box center [1005, 517] width 399 height 19
paste input "3025260"
type input "3025260"
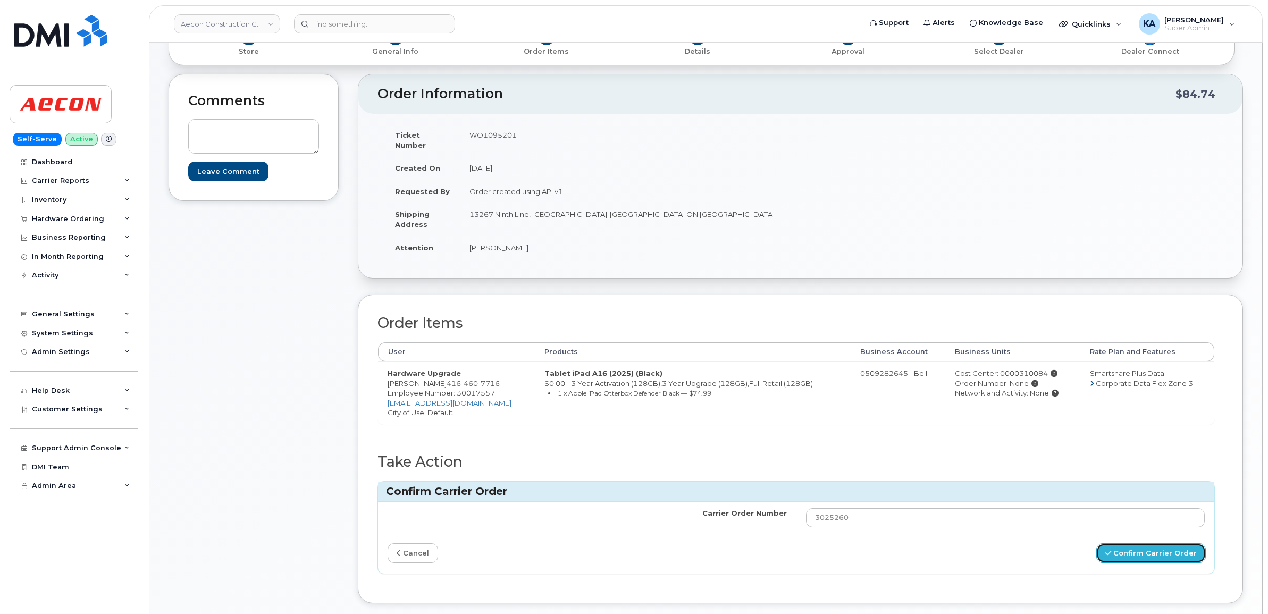
click at [1131, 543] on button "Confirm Carrier Order" at bounding box center [1152, 553] width 110 height 20
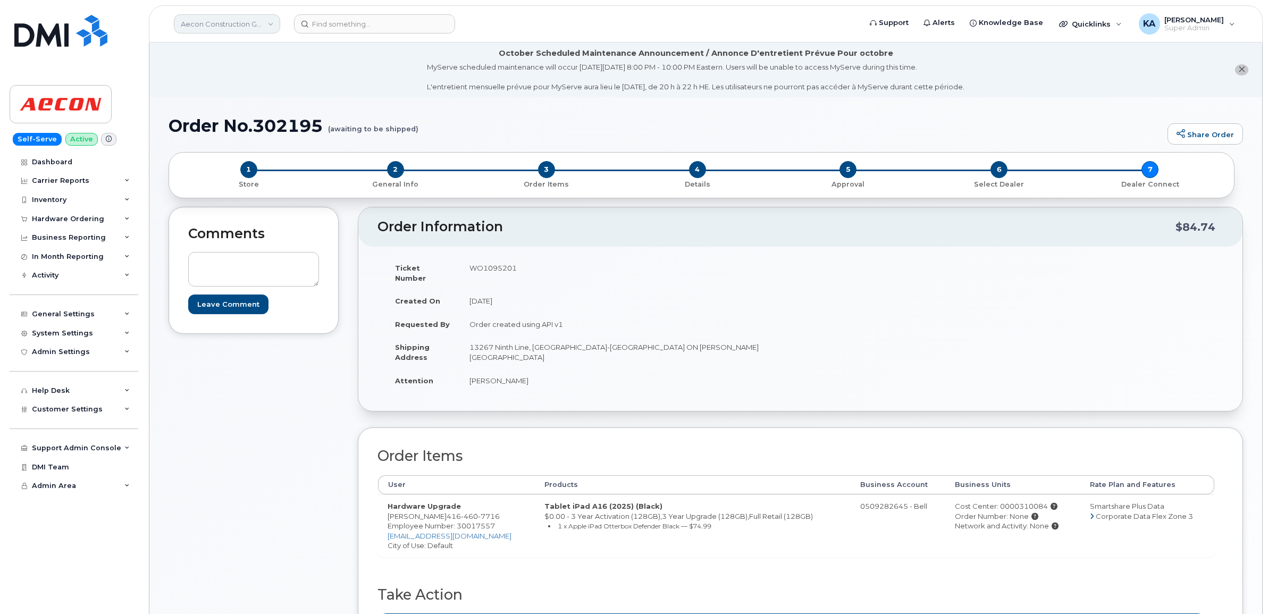
click at [213, 22] on link "Aecon Construction Group Inc" at bounding box center [227, 23] width 106 height 19
type input "snb"
click at [208, 120] on span "ASD-N (SNB)" at bounding box center [206, 123] width 45 height 11
click at [30, 411] on div "Customer Settings" at bounding box center [74, 409] width 129 height 19
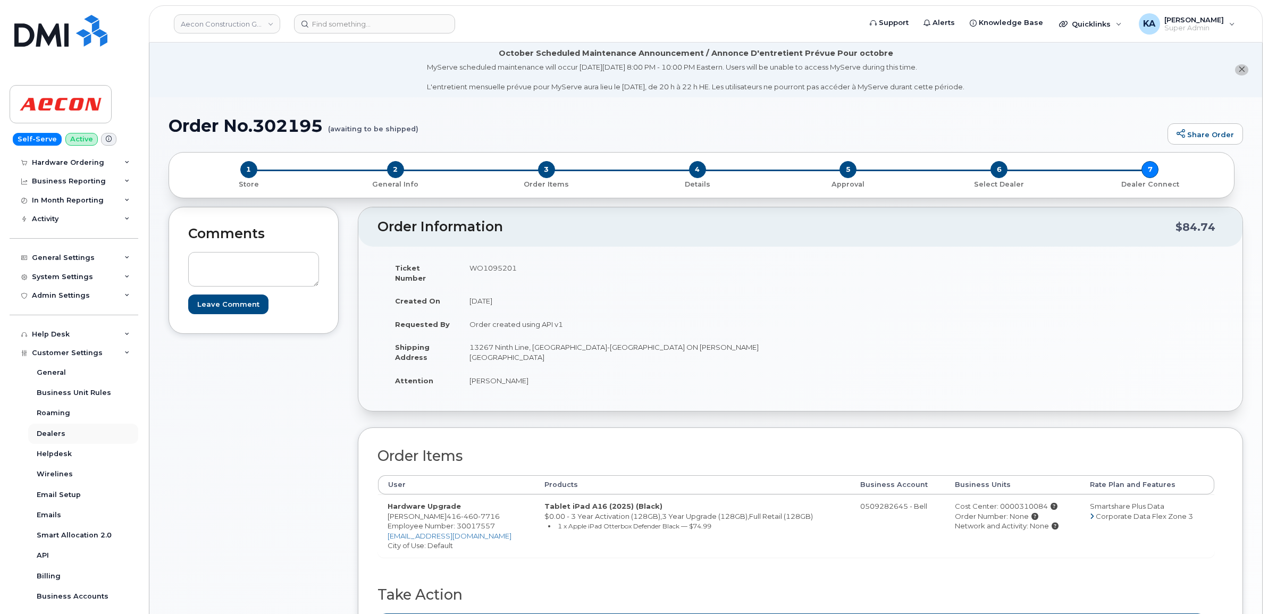
scroll to position [133, 0]
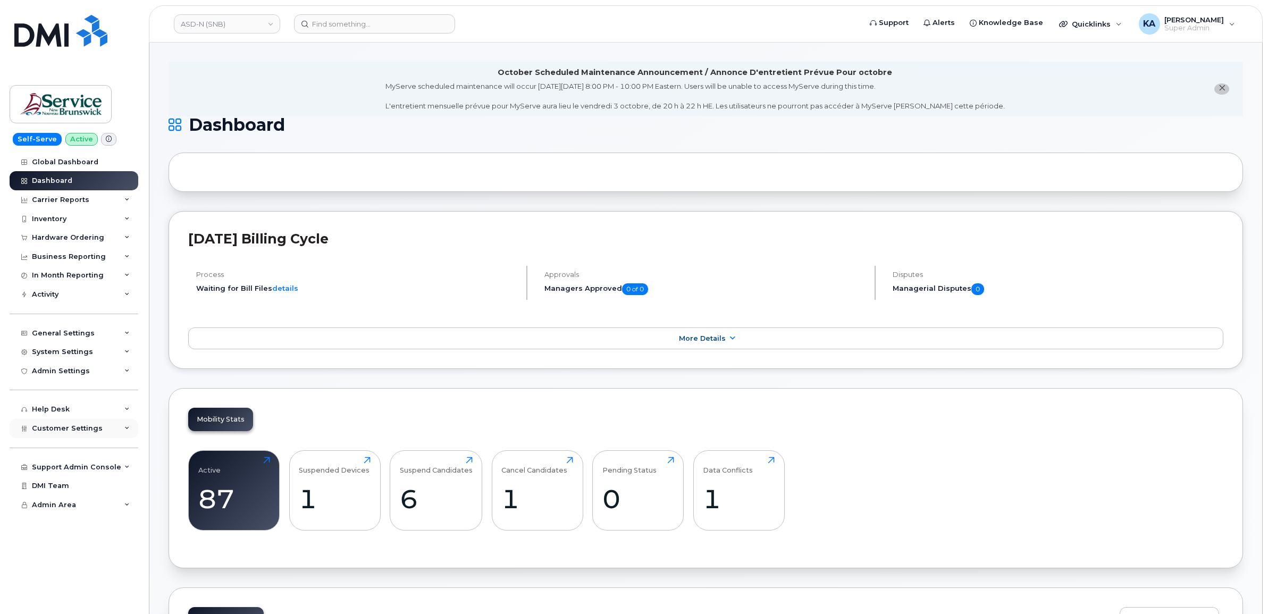
click at [64, 432] on span "Customer Settings" at bounding box center [67, 428] width 71 height 8
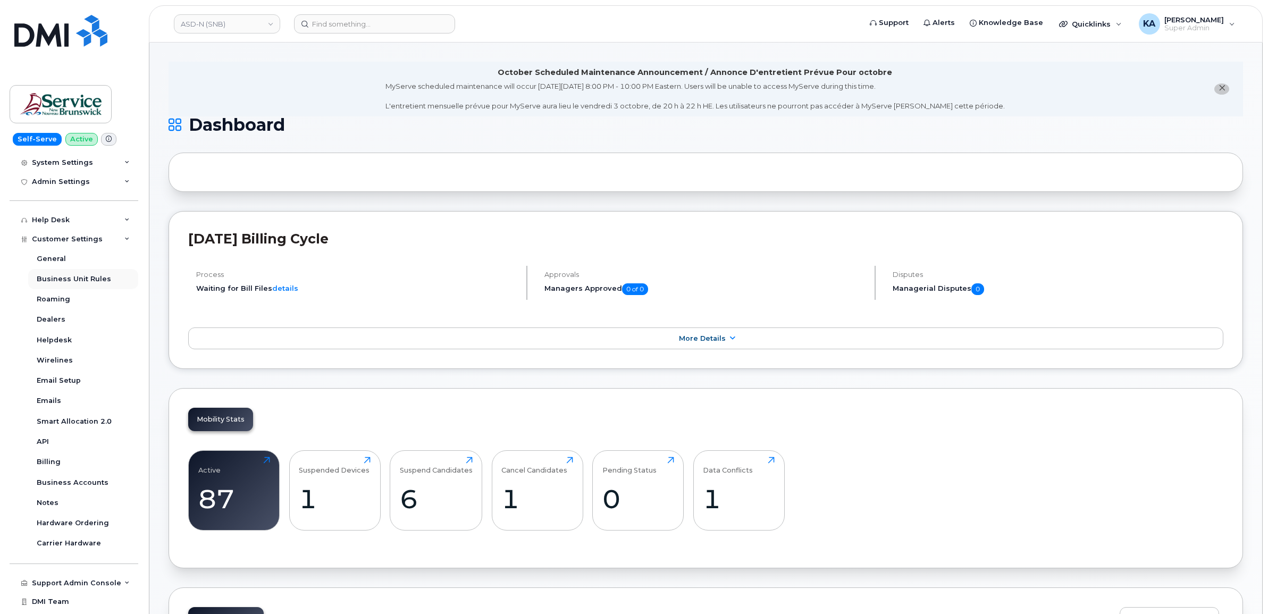
scroll to position [199, 0]
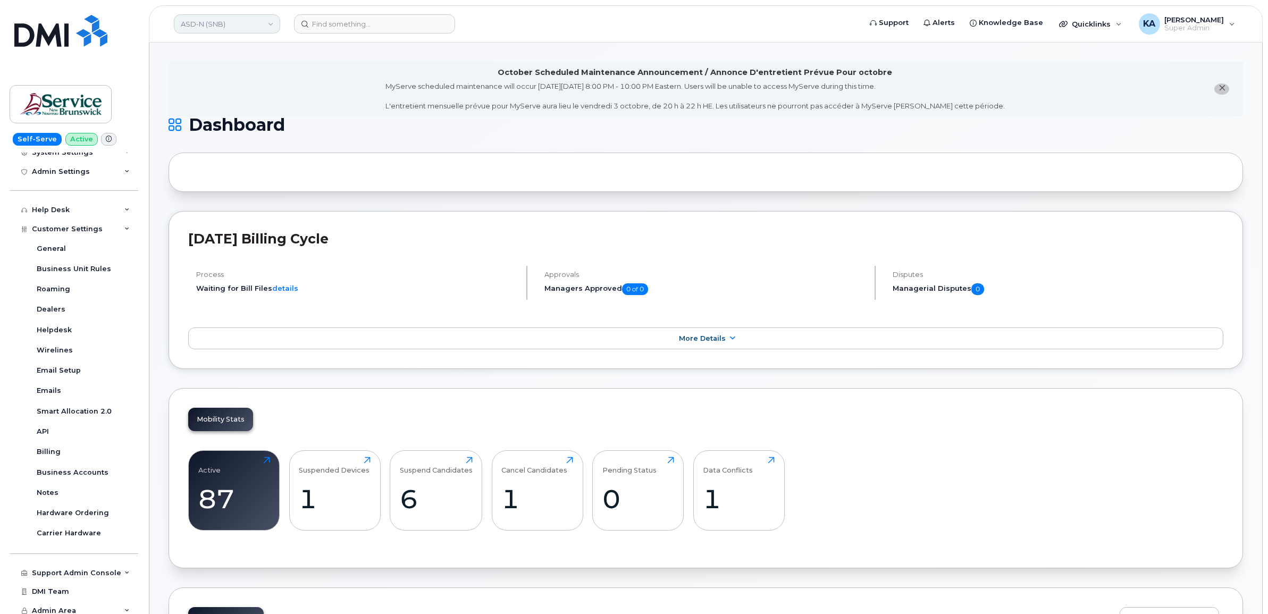
click at [197, 23] on link "ASD-N (SNB)" at bounding box center [227, 23] width 106 height 19
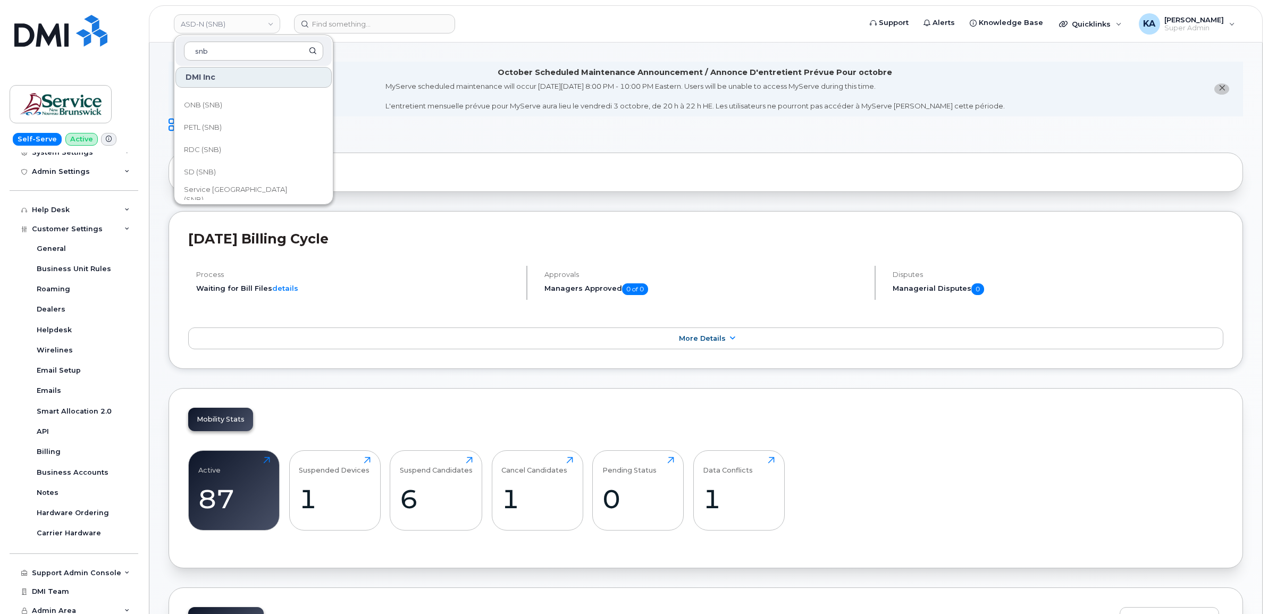
scroll to position [465, 0]
type input "snb"
click at [205, 166] on span "Service New Brunswick (SNB)" at bounding box center [245, 171] width 122 height 21
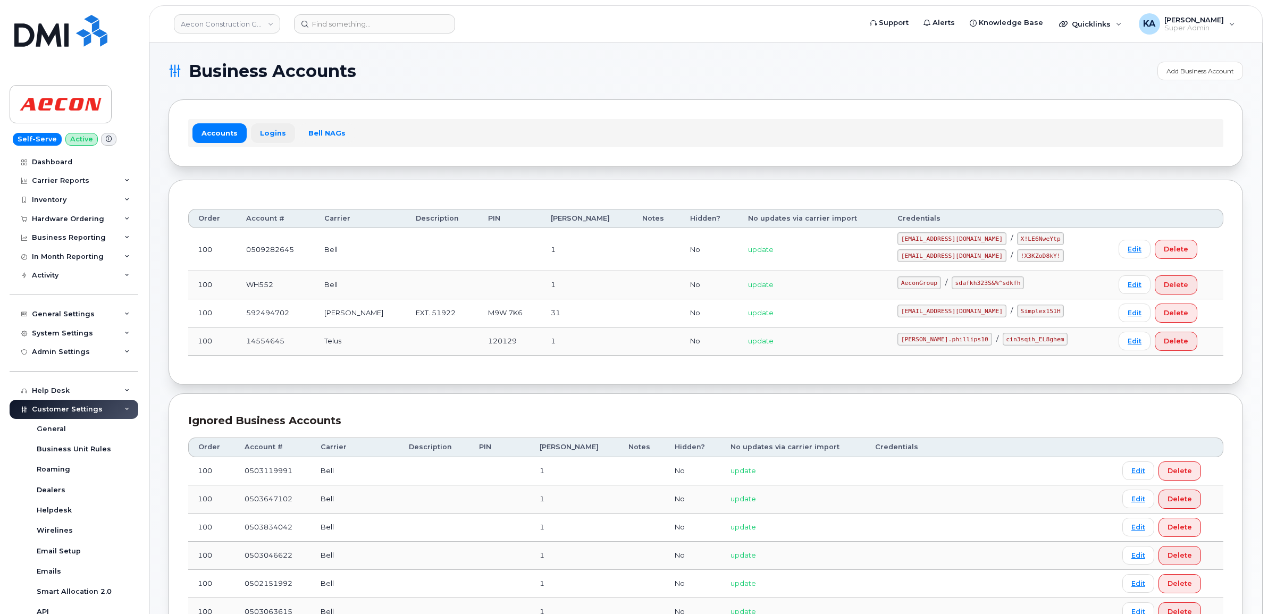
click at [264, 132] on link "Logins" at bounding box center [273, 132] width 44 height 19
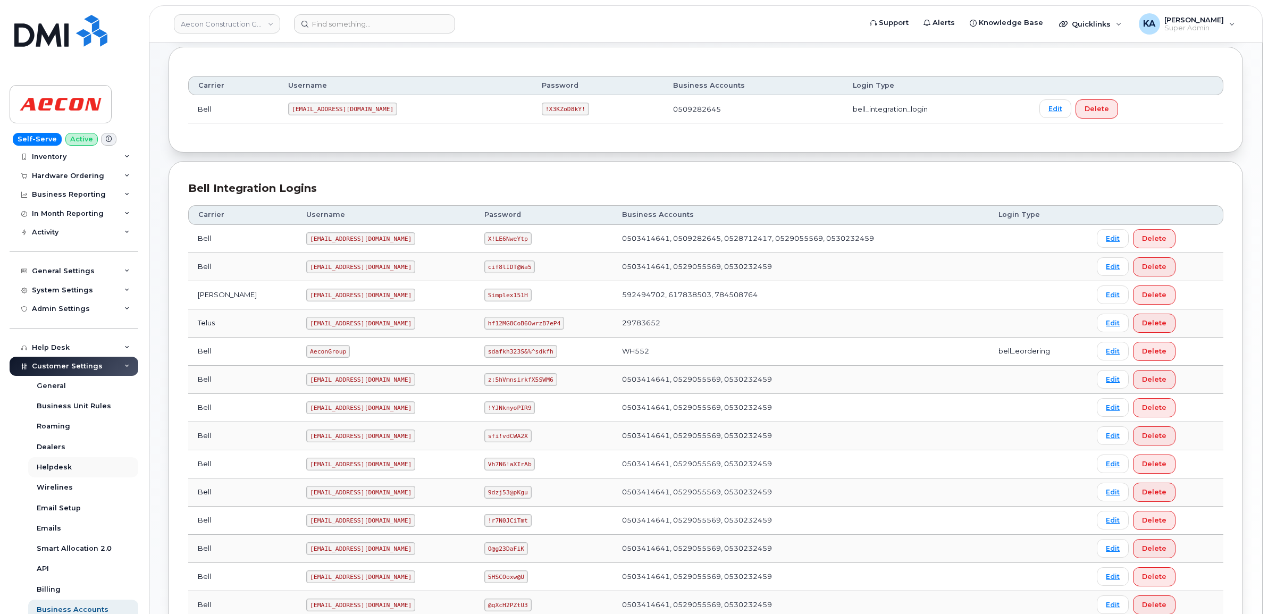
scroll to position [66, 0]
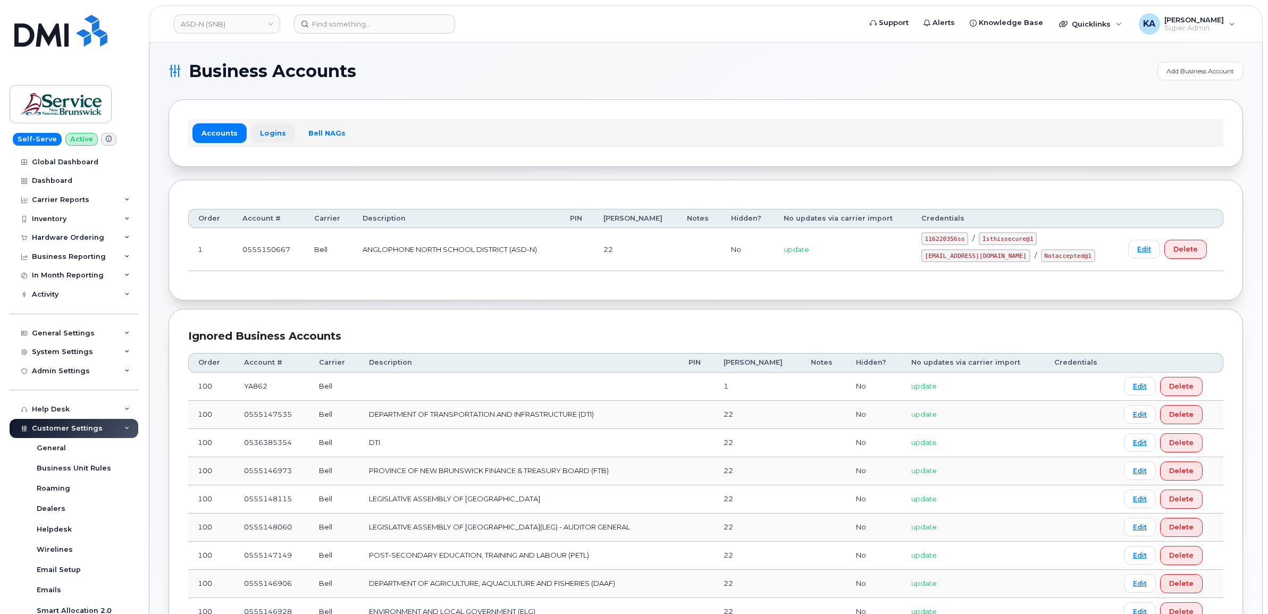
click at [271, 129] on link "Logins" at bounding box center [273, 132] width 44 height 19
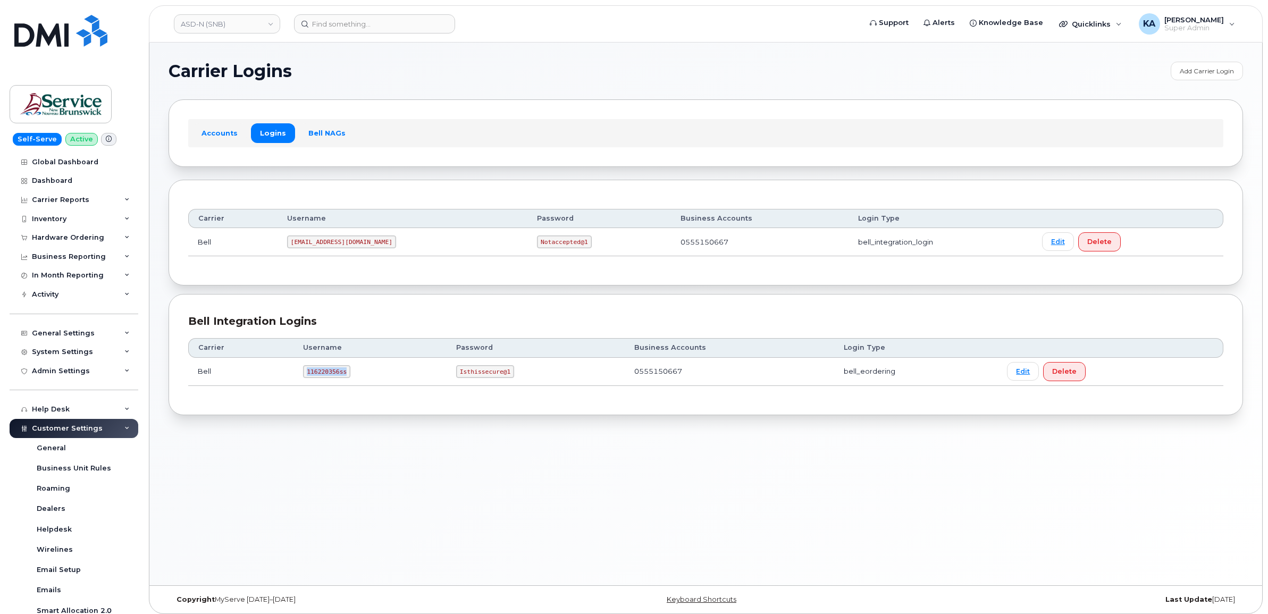
drag, startPoint x: 306, startPoint y: 375, endPoint x: 349, endPoint y: 379, distance: 43.2
click at [349, 379] on td "116220356ss" at bounding box center [370, 372] width 153 height 28
copy code "116220356ss"
drag, startPoint x: 456, startPoint y: 375, endPoint x: 508, endPoint y: 383, distance: 52.2
click at [508, 383] on td "Isthissecure@1" at bounding box center [536, 372] width 178 height 28
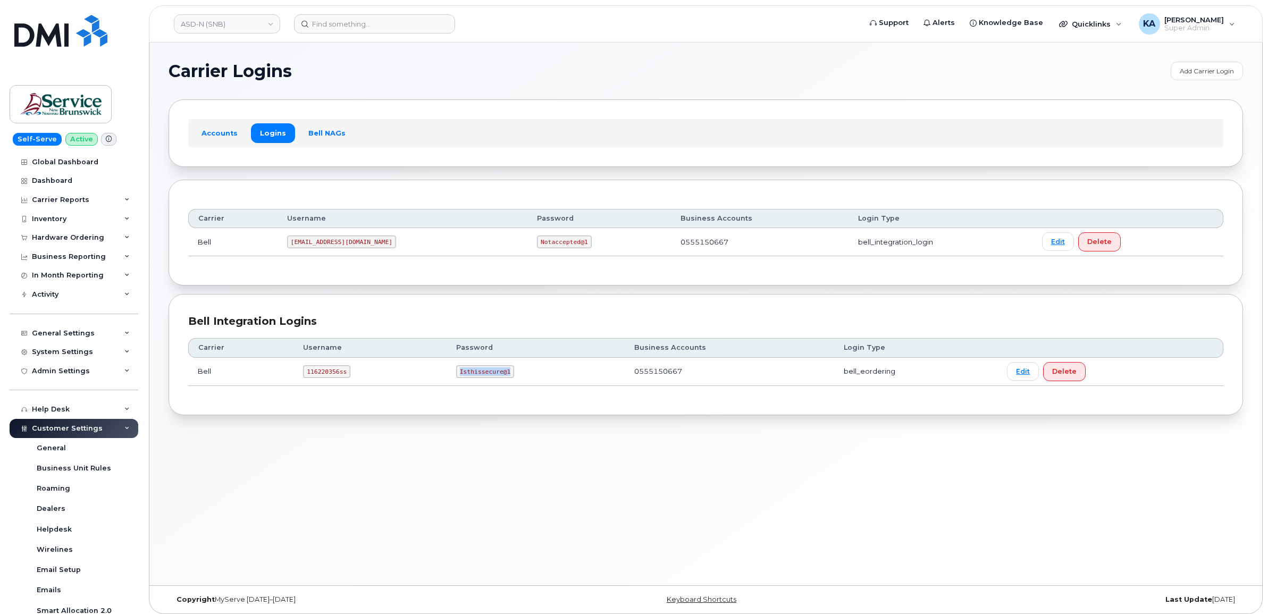
copy code "Isthissecure@1"
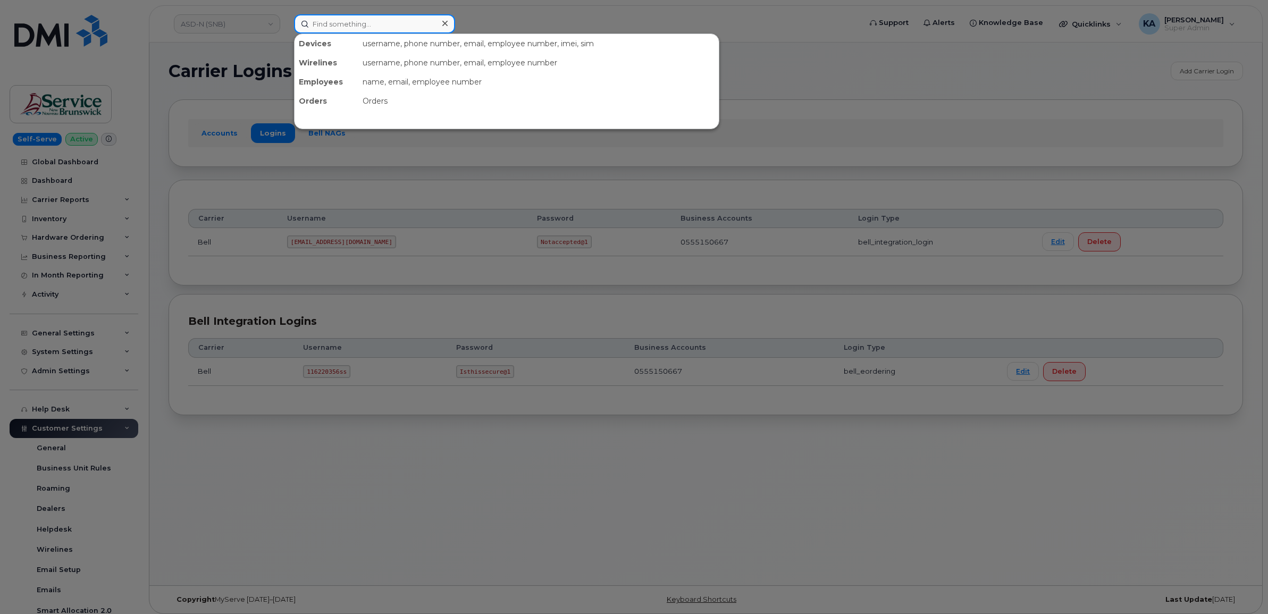
paste input "5064707027"
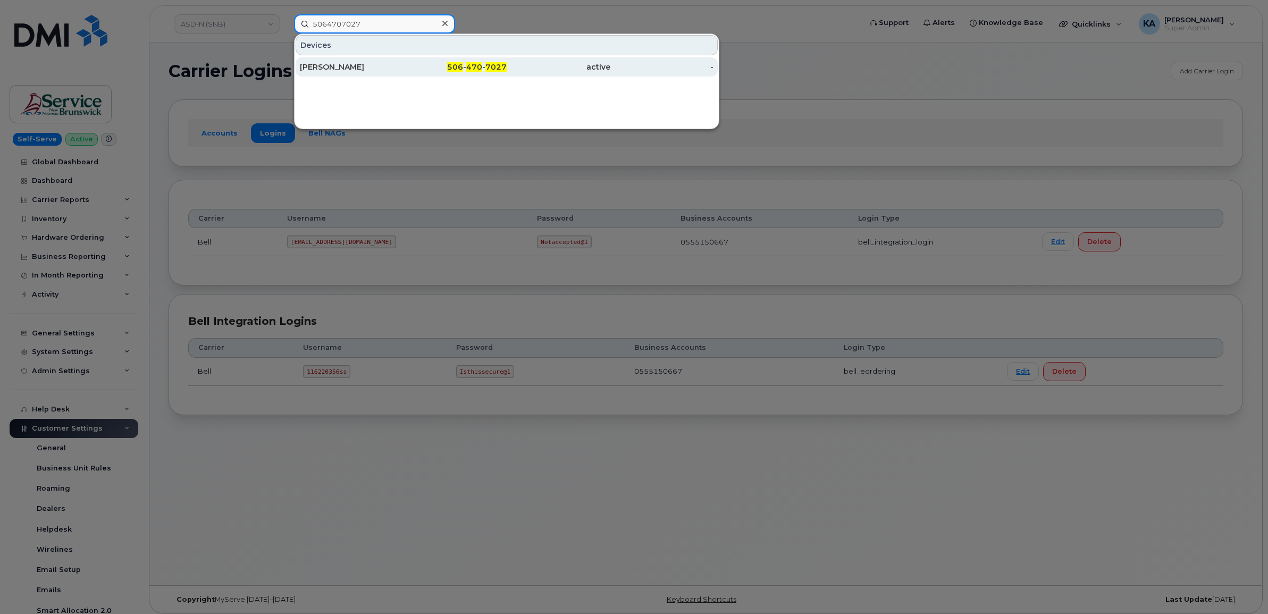
type input "5064707027"
click at [322, 68] on div "[PERSON_NAME]" at bounding box center [352, 67] width 104 height 11
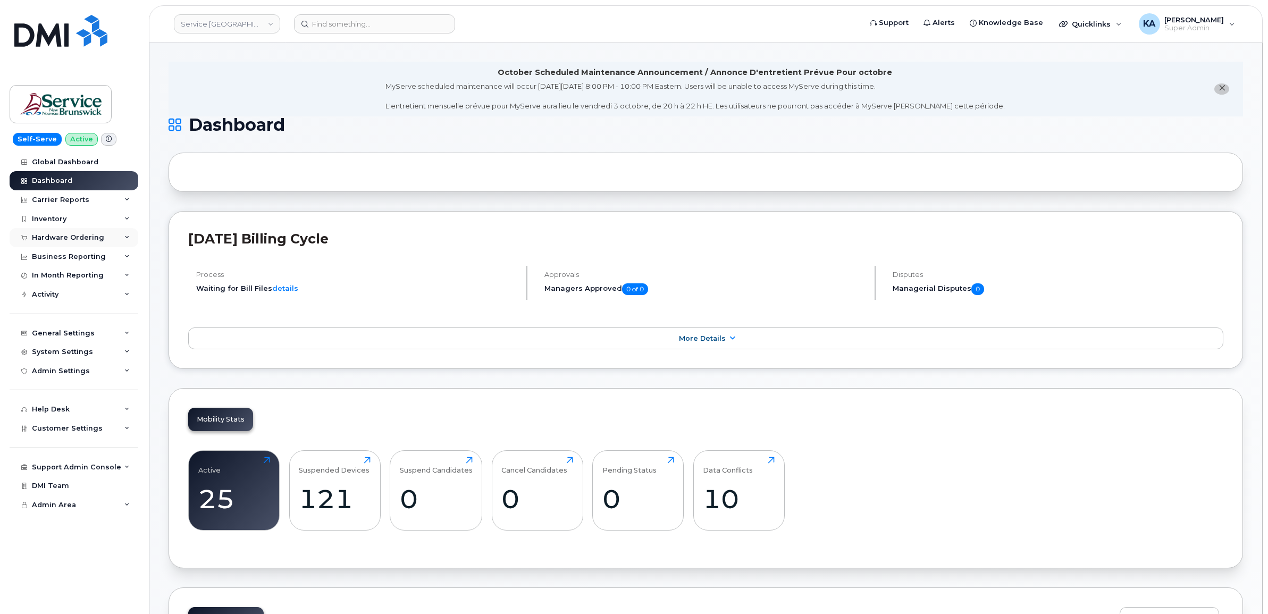
click at [56, 238] on div "Hardware Ordering" at bounding box center [68, 237] width 72 height 9
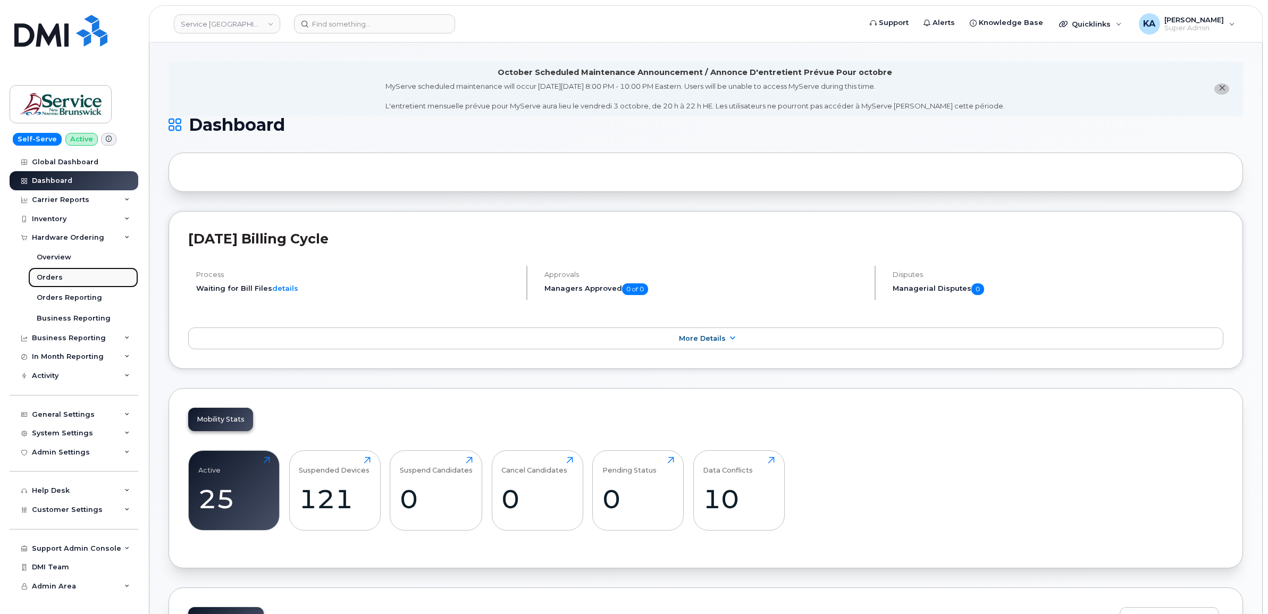
click at [46, 274] on div "Orders" at bounding box center [50, 278] width 26 height 10
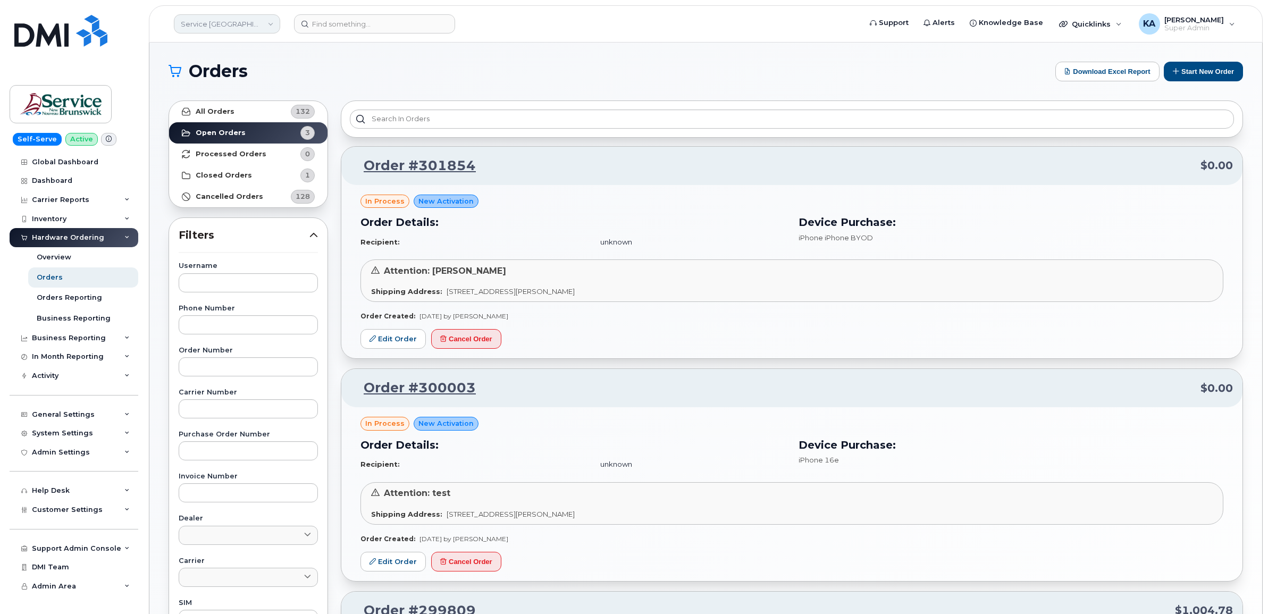
click at [200, 23] on link "Service New Brunswick (SNB)" at bounding box center [227, 23] width 106 height 19
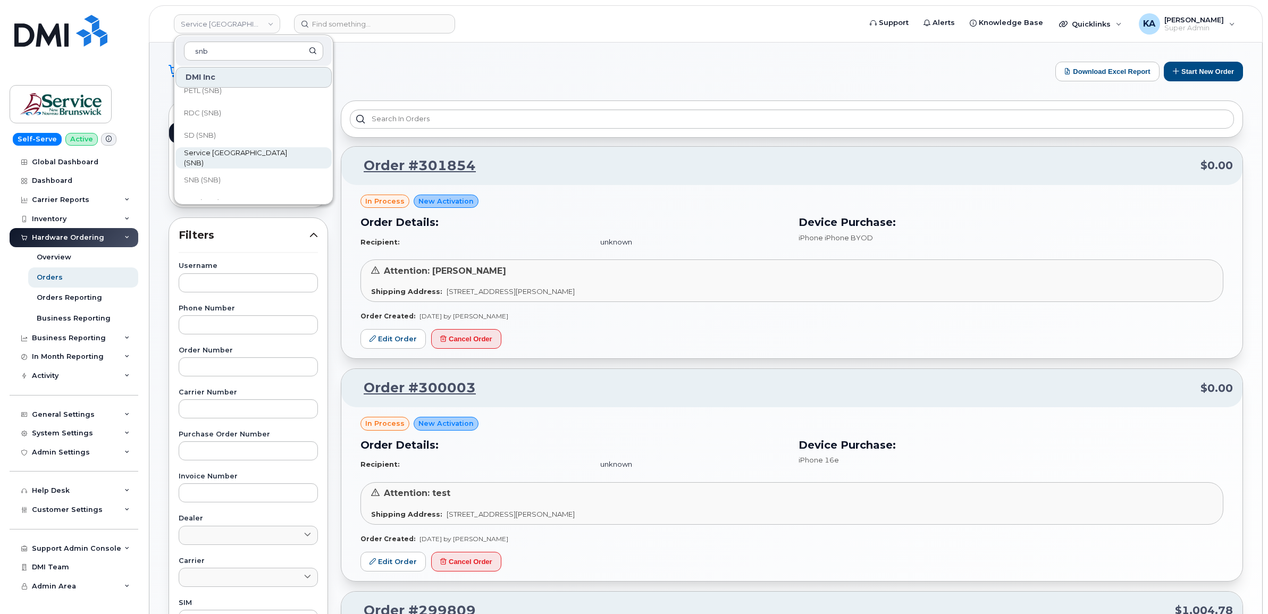
scroll to position [448, 0]
type input "snb"
click at [204, 139] on span "RDC (SNB)" at bounding box center [202, 143] width 37 height 11
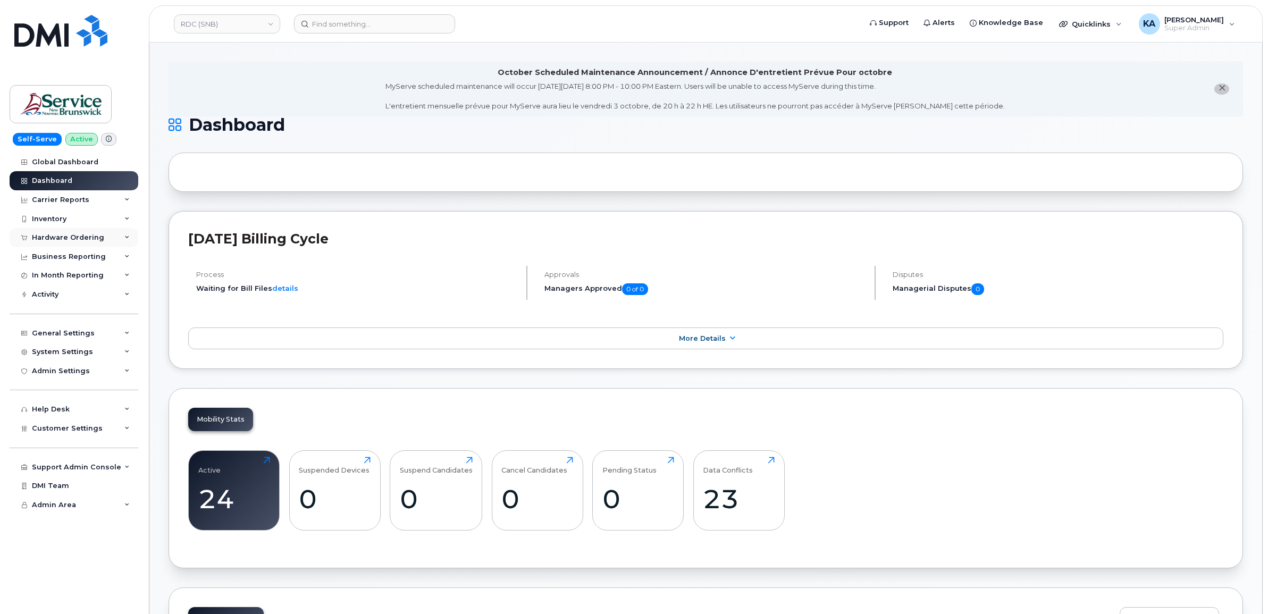
click at [63, 237] on div "Hardware Ordering" at bounding box center [68, 237] width 72 height 9
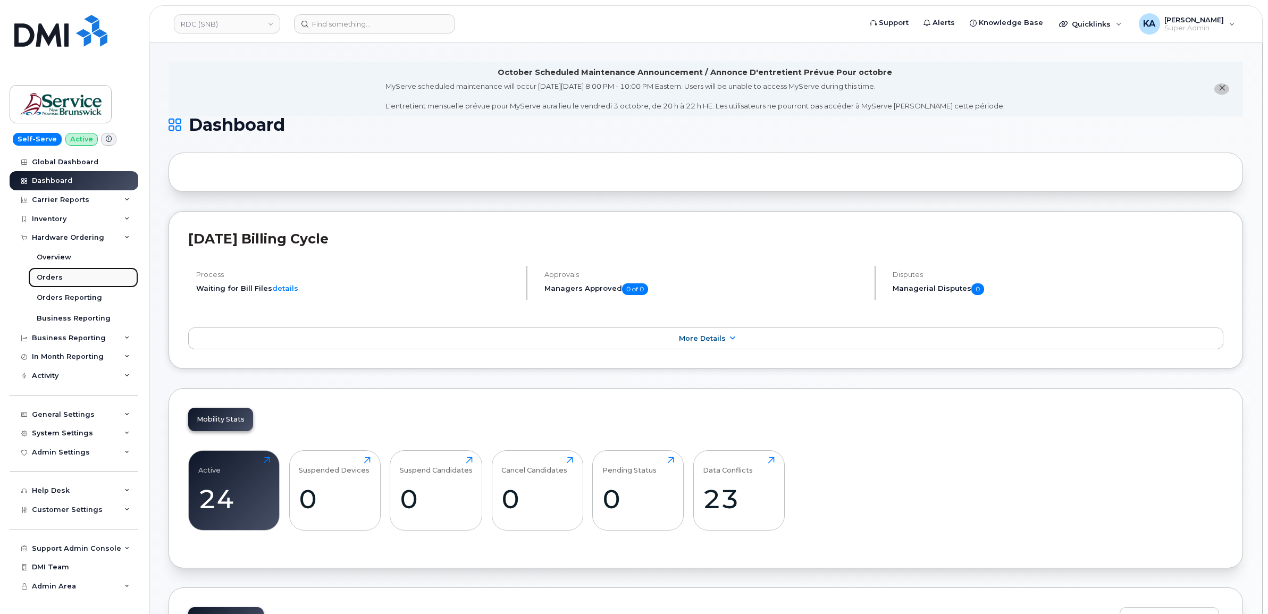
click at [46, 275] on div "Orders" at bounding box center [50, 278] width 26 height 10
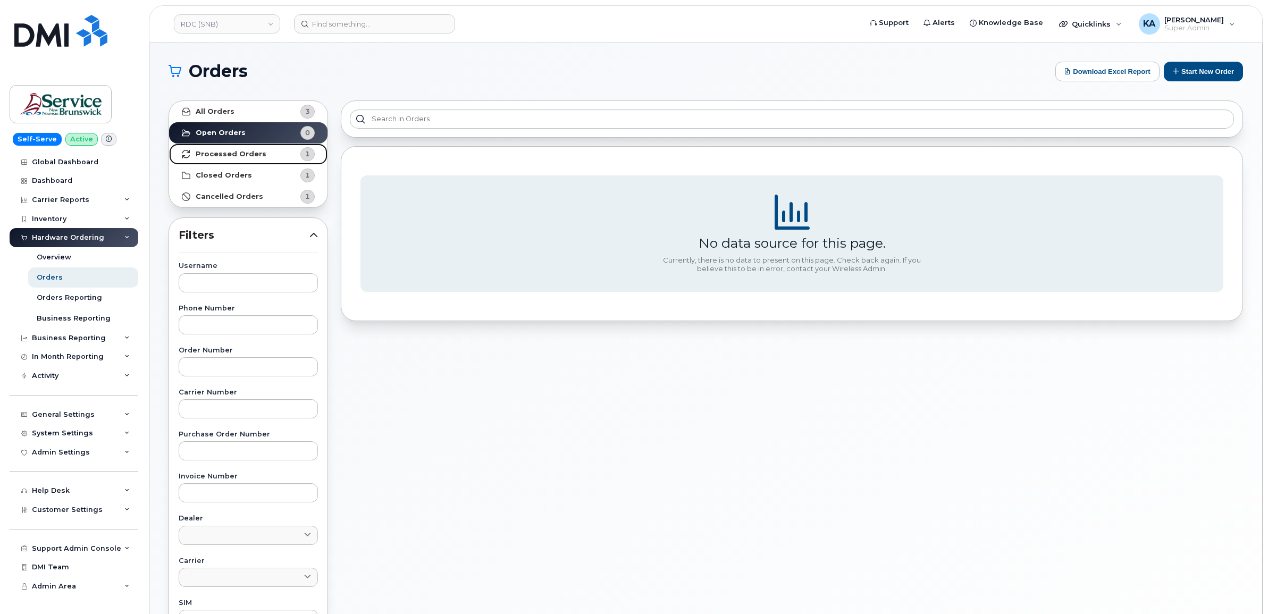
click at [206, 150] on strong "Processed Orders" at bounding box center [231, 154] width 71 height 9
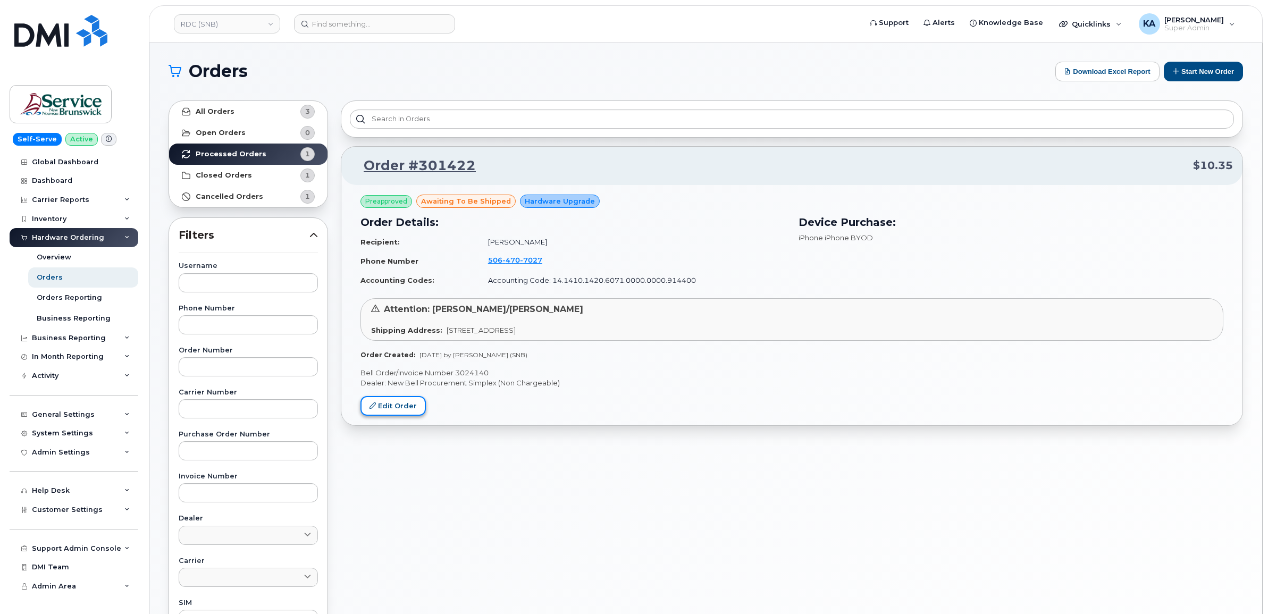
click at [391, 399] on link "Edit Order" at bounding box center [393, 406] width 65 height 20
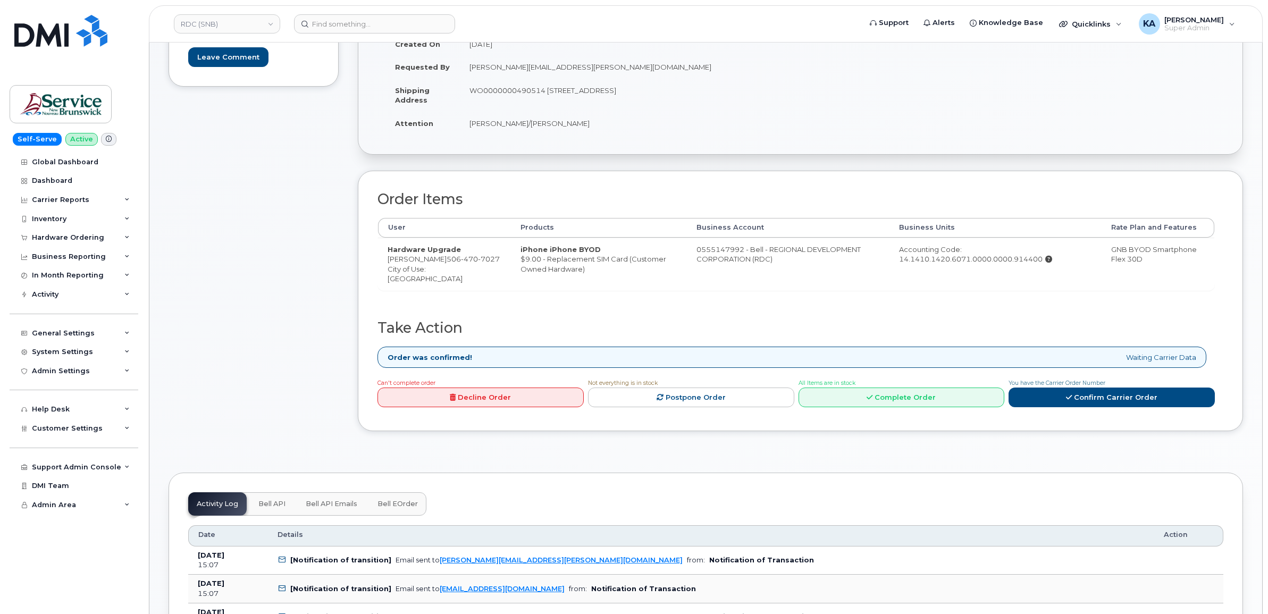
scroll to position [266, 0]
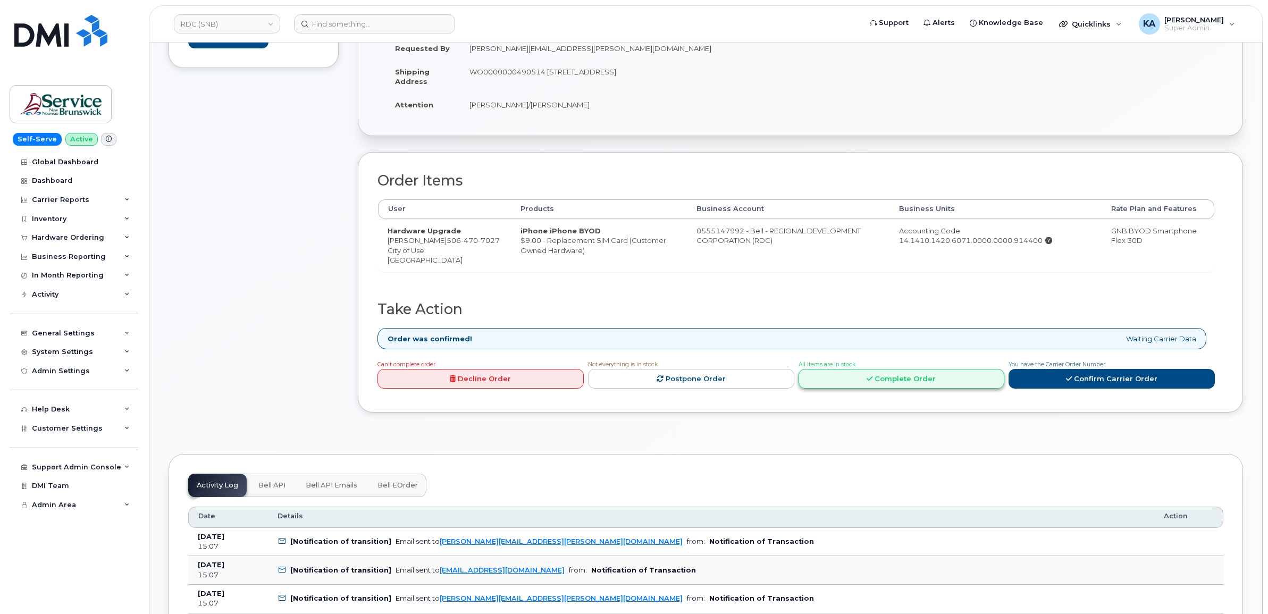
click at [883, 389] on link "Complete Order" at bounding box center [902, 379] width 206 height 20
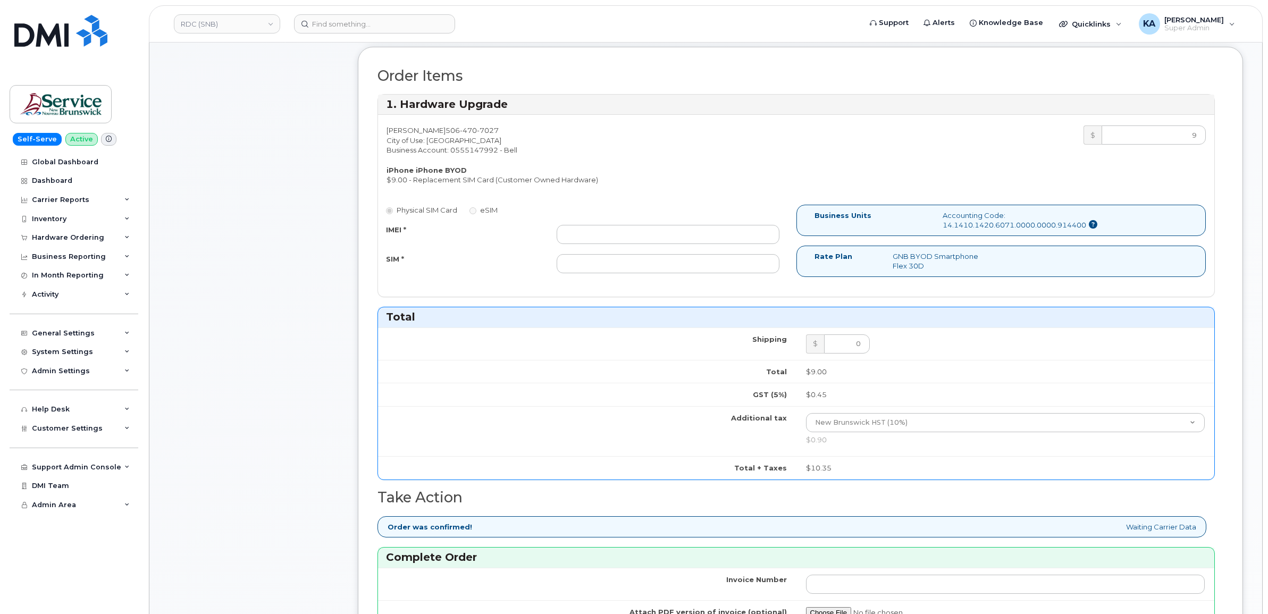
scroll to position [598, 0]
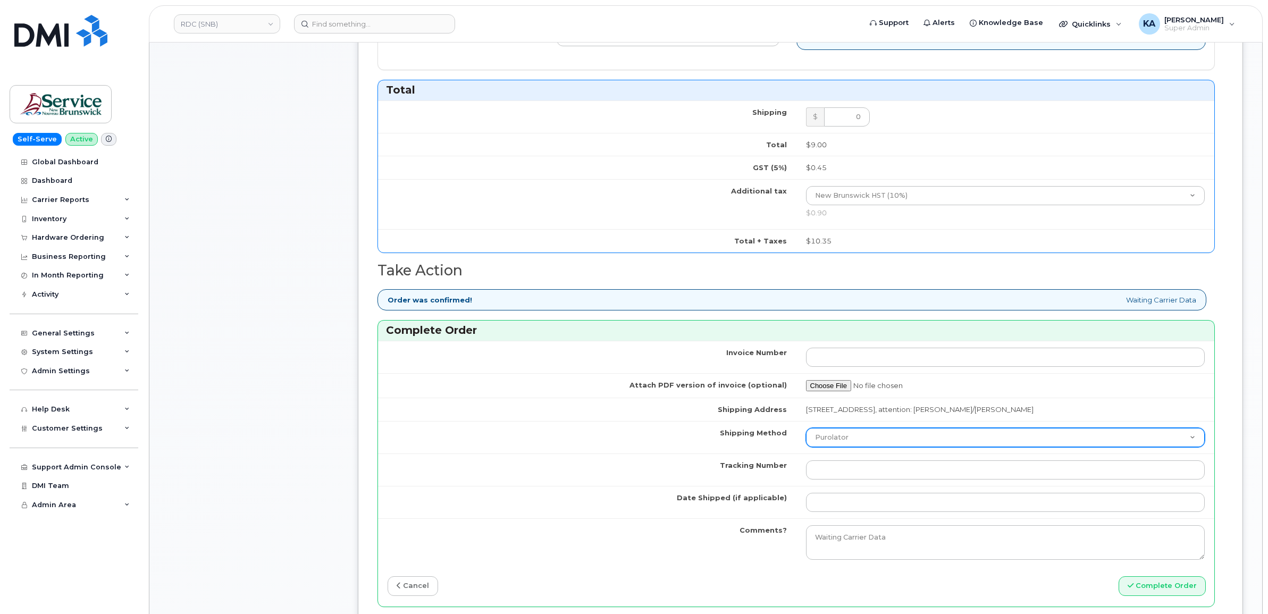
click at [884, 439] on select "Purolator UPS FedEx Canada Post Courier Other Drop Off Pick Up" at bounding box center [1005, 437] width 399 height 19
select select "FedEx"
click at [806, 431] on select "Purolator UPS FedEx Canada Post Courier Other Drop Off Pick Up" at bounding box center [1005, 437] width 399 height 19
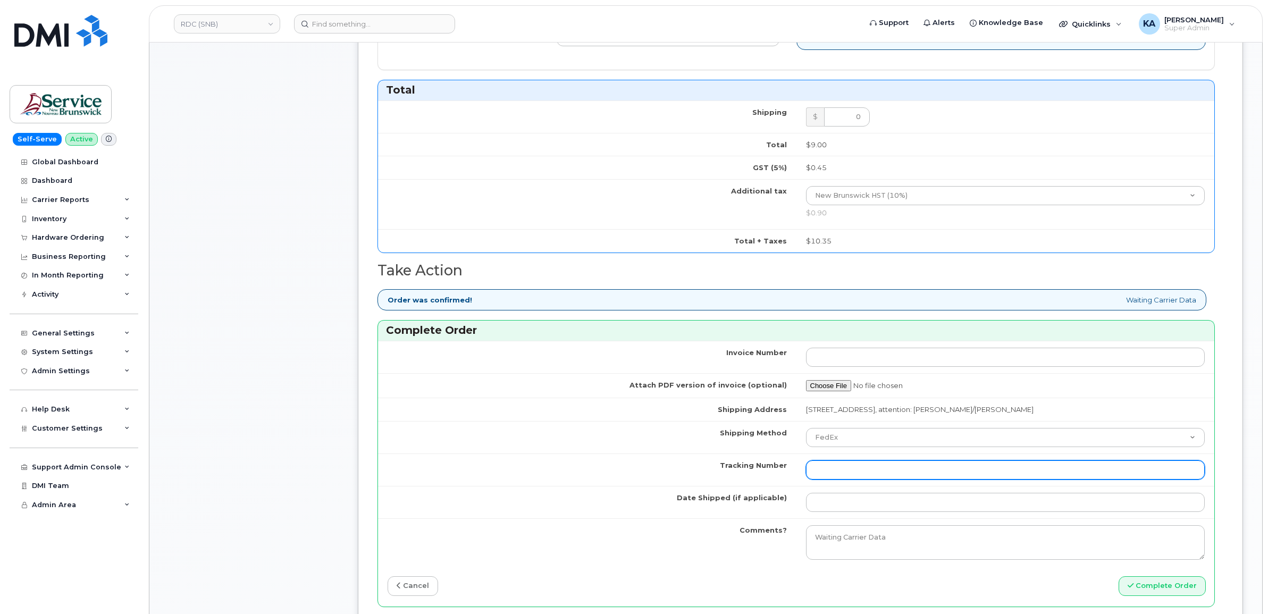
click at [844, 475] on input "Tracking Number" at bounding box center [1005, 470] width 399 height 19
paste input "476303115991"
type input "476303115991"
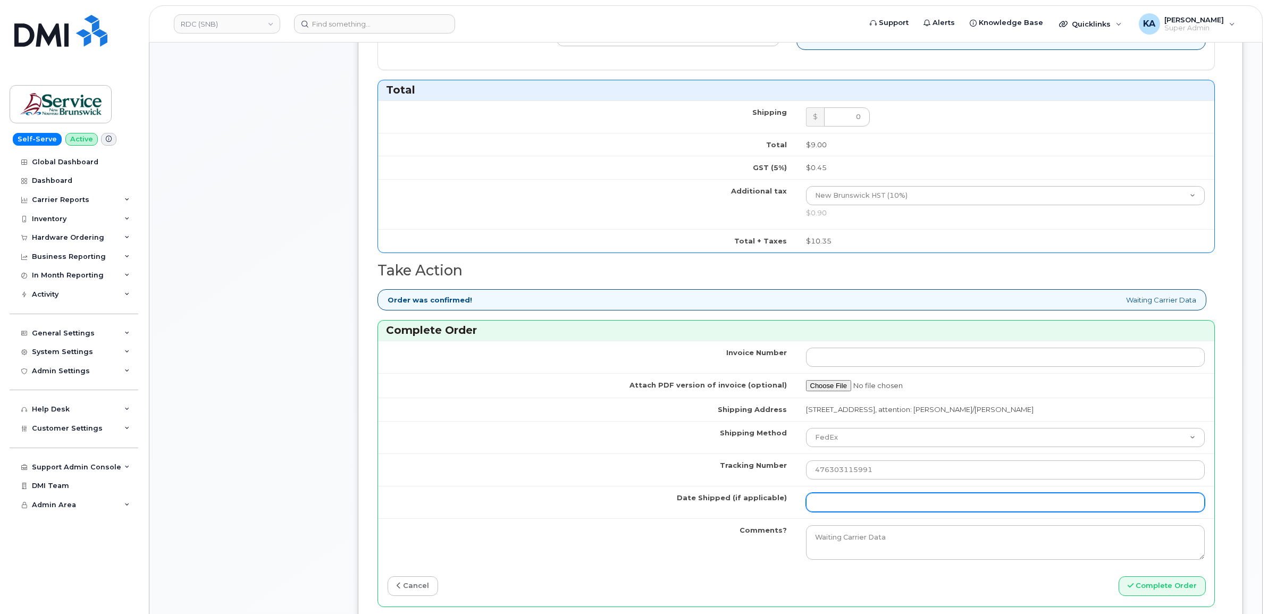
click at [833, 504] on input "Date Shipped (if applicable)" at bounding box center [1005, 502] width 399 height 19
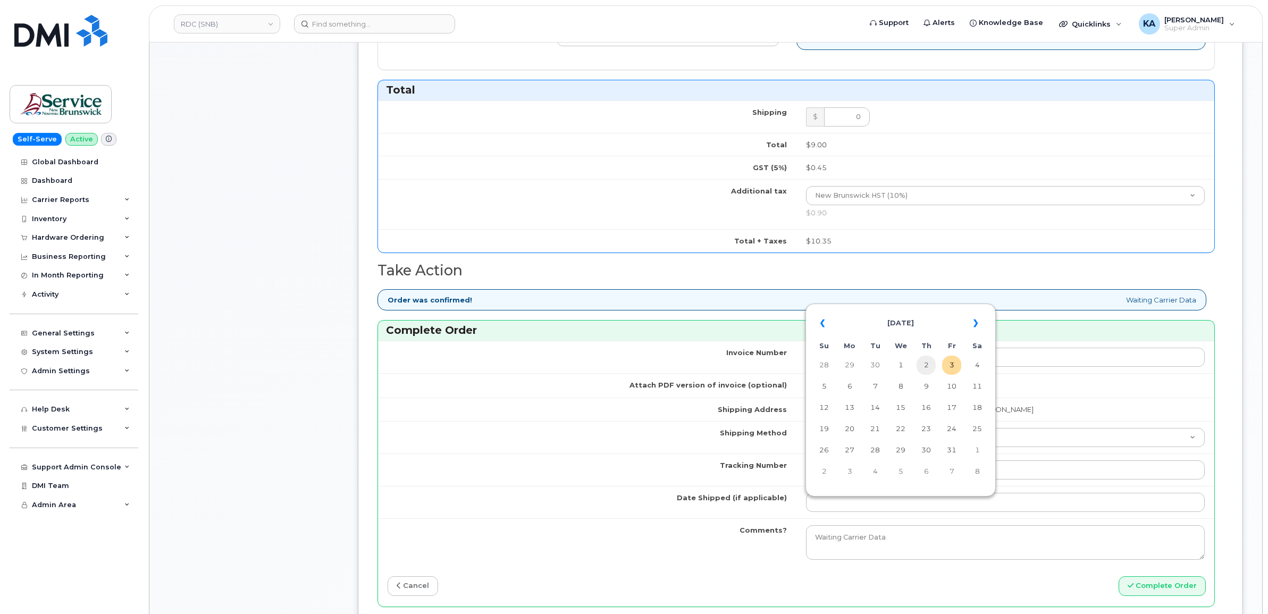
click at [925, 365] on td "2" at bounding box center [926, 365] width 19 height 19
type input "2025-10-02"
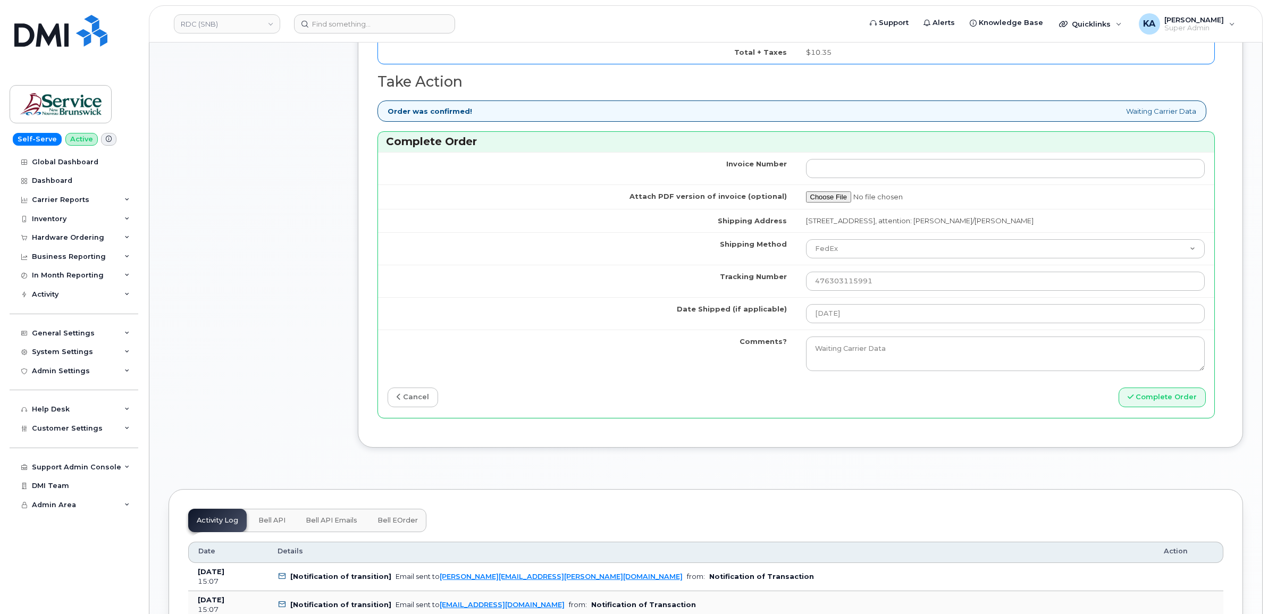
scroll to position [798, 0]
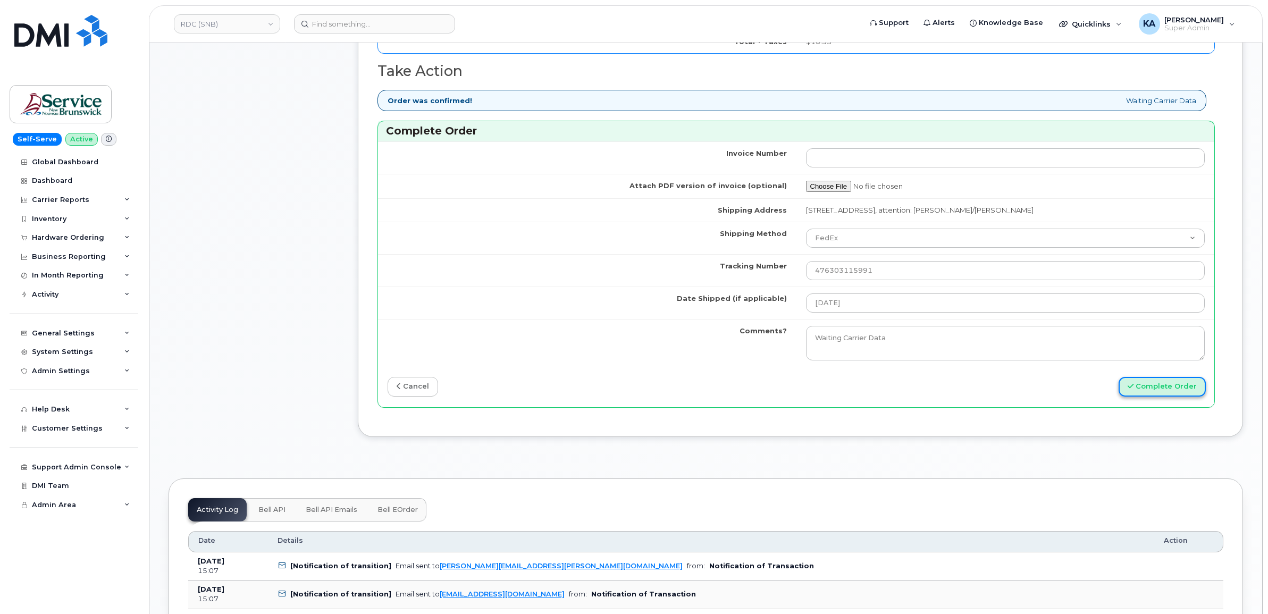
click at [1138, 391] on button "Complete Order" at bounding box center [1162, 387] width 87 height 20
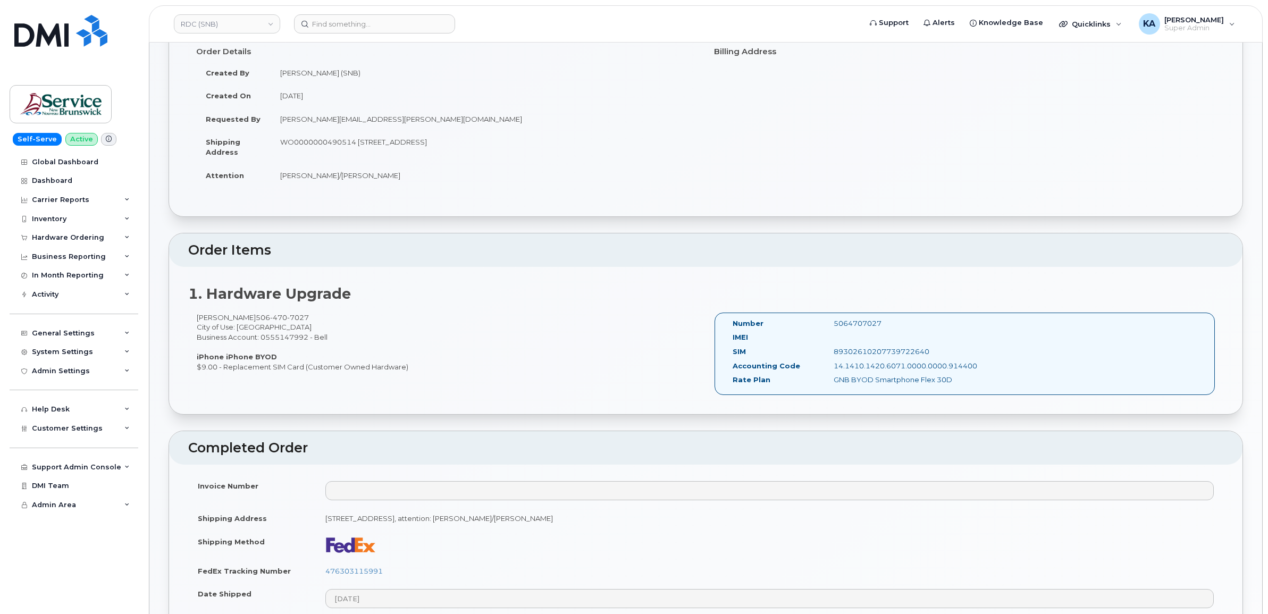
scroll to position [133, 0]
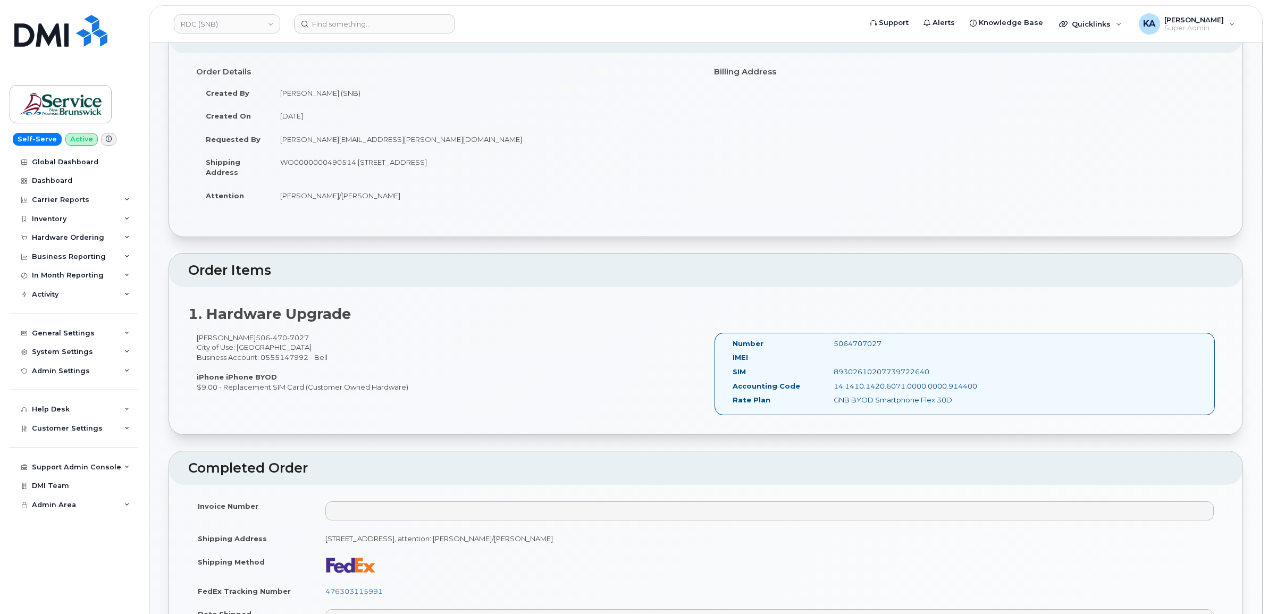
drag, startPoint x: 890, startPoint y: 344, endPoint x: 824, endPoint y: 345, distance: 65.4
click at [826, 345] on div "5064707027" at bounding box center [897, 344] width 142 height 10
copy div "5064707027"
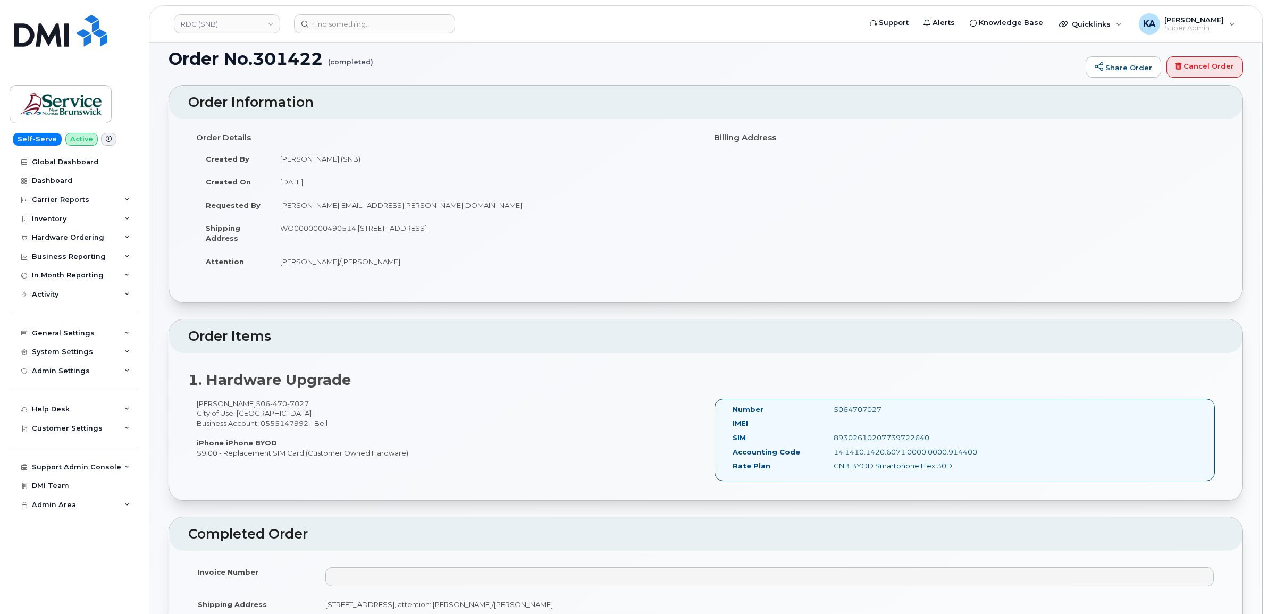
scroll to position [66, 0]
drag, startPoint x: 730, startPoint y: 408, endPoint x: 950, endPoint y: 469, distance: 228.0
click at [950, 469] on div "Number 5064707027 IMEI SIM 89302610207739722640 Accounting Code 14.1410.1420.60…" at bounding box center [846, 440] width 243 height 71
copy div "Number 5064707027 IMEI SIM 89302610207739722640 Accounting Code 14.1410.1420.60…"
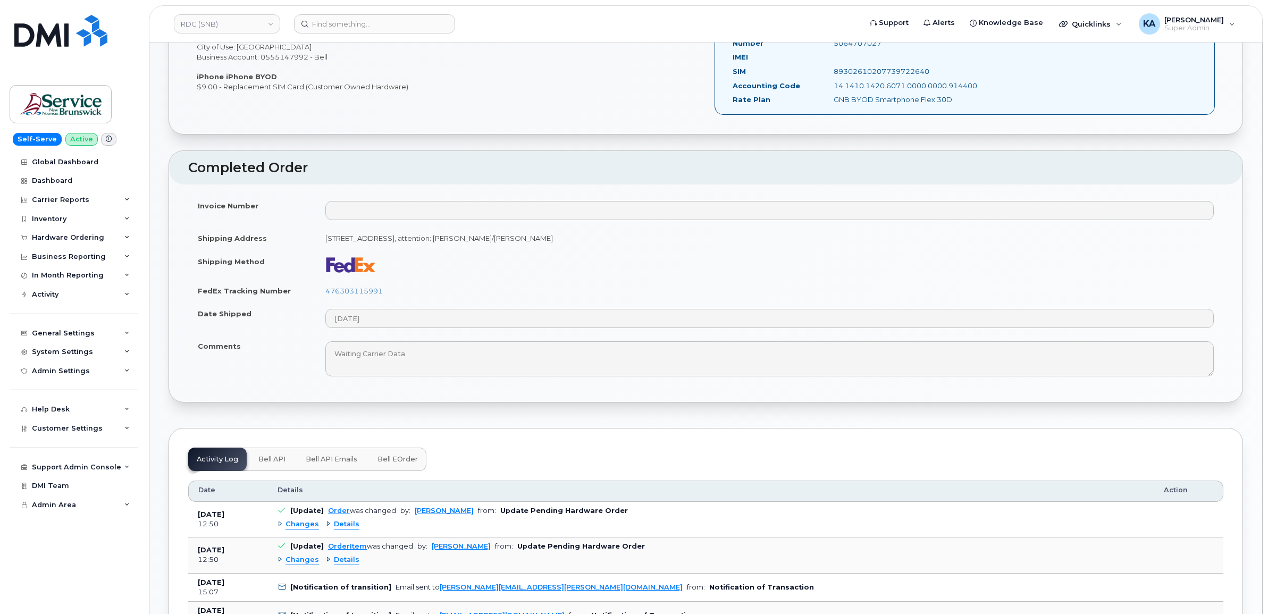
scroll to position [465, 0]
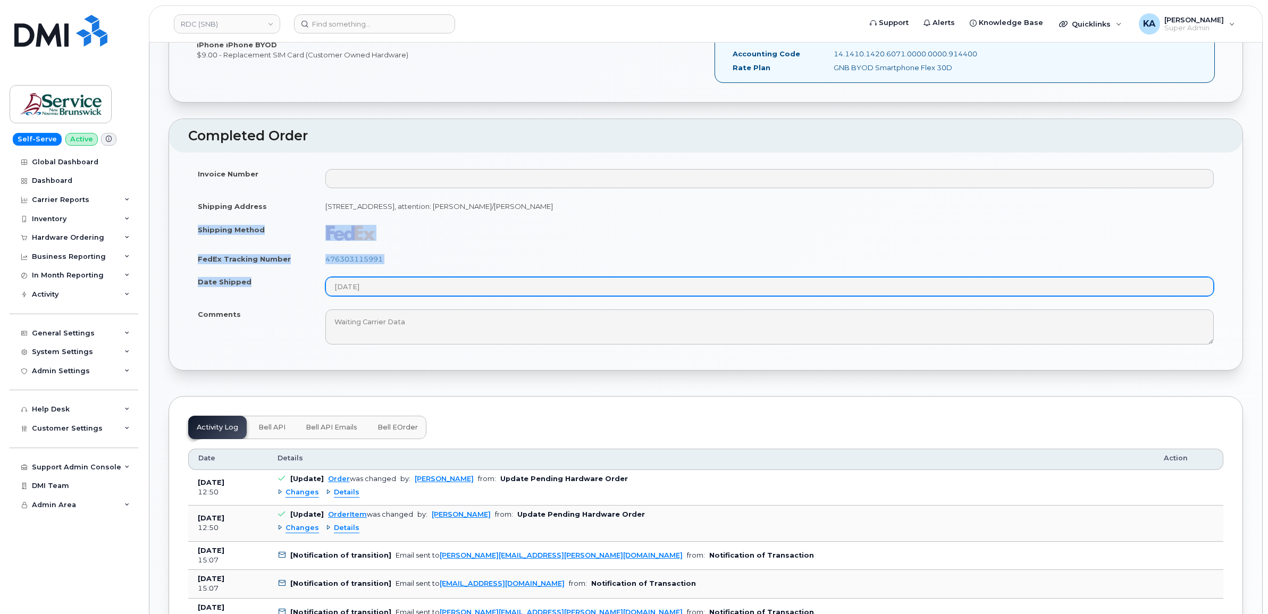
click at [395, 295] on tbody "Invoice Number Shipping Address 675 King Street, Rm 1072 Fredericton New Brunsw…" at bounding box center [705, 256] width 1035 height 189
copy tbody "Shipping Method FedEx Tracking Number 476303115991 Date Shipped"
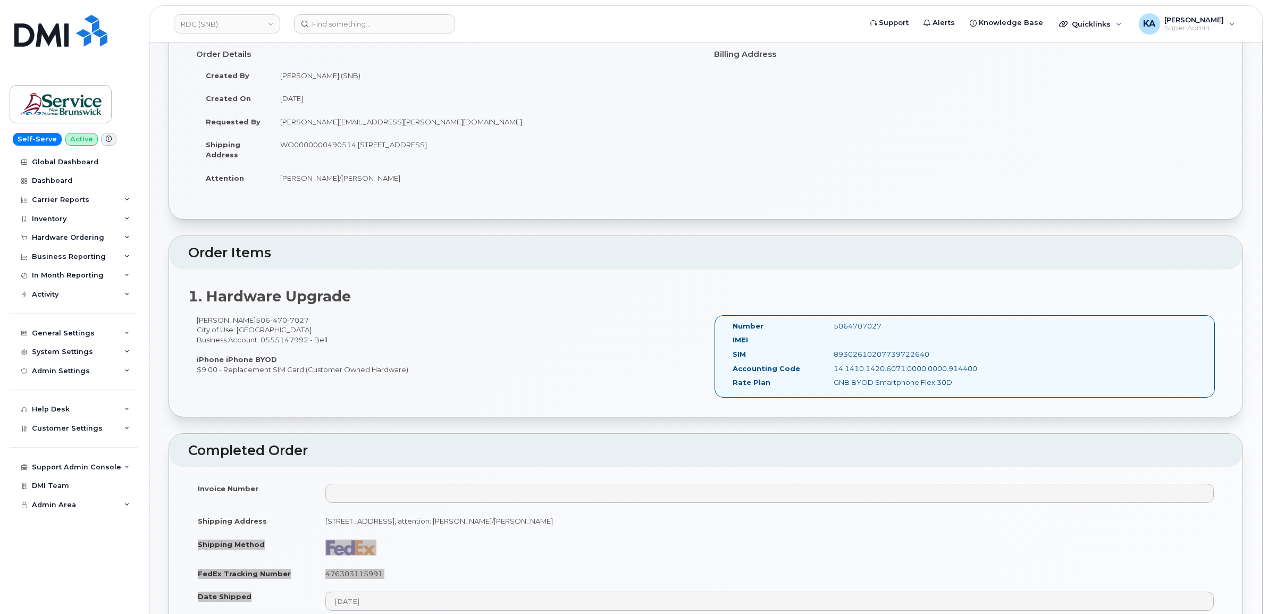
scroll to position [133, 0]
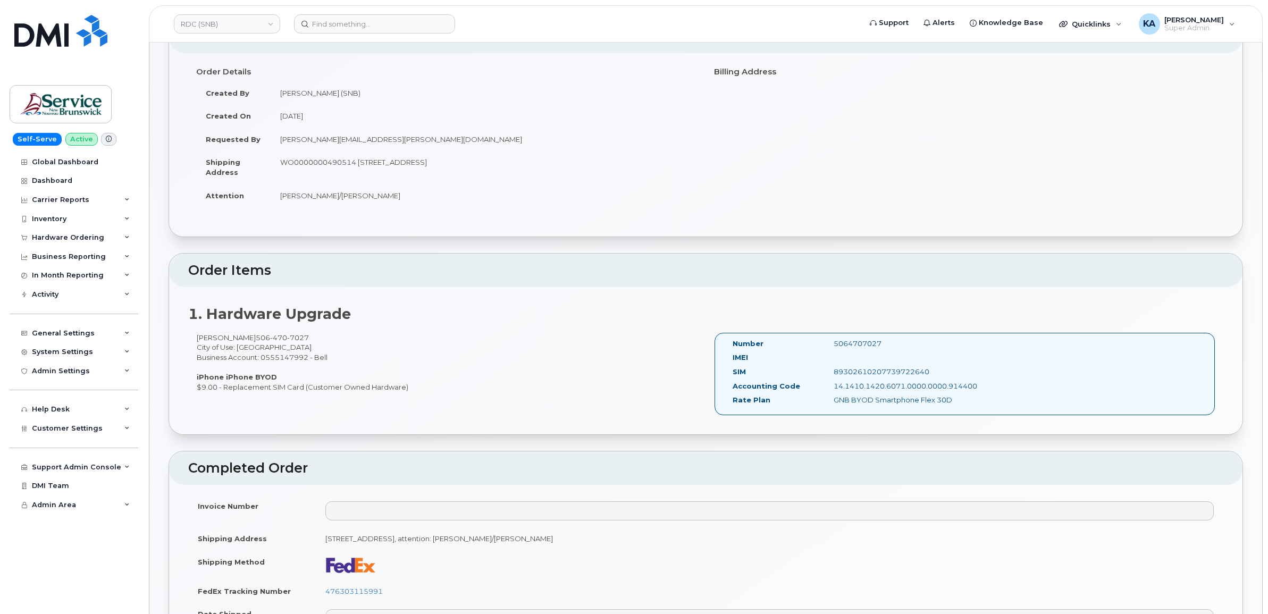
click at [559, 386] on div "Rob Kelly 506 470 7027 City of Use: Fredericton Business Account: 0555147992 - …" at bounding box center [447, 362] width 518 height 59
drag, startPoint x: 391, startPoint y: 591, endPoint x: 327, endPoint y: 589, distance: 64.4
click at [327, 589] on td "476303115991" at bounding box center [770, 591] width 908 height 23
copy link "476303115991"
drag, startPoint x: 886, startPoint y: 344, endPoint x: 830, endPoint y: 348, distance: 56.0
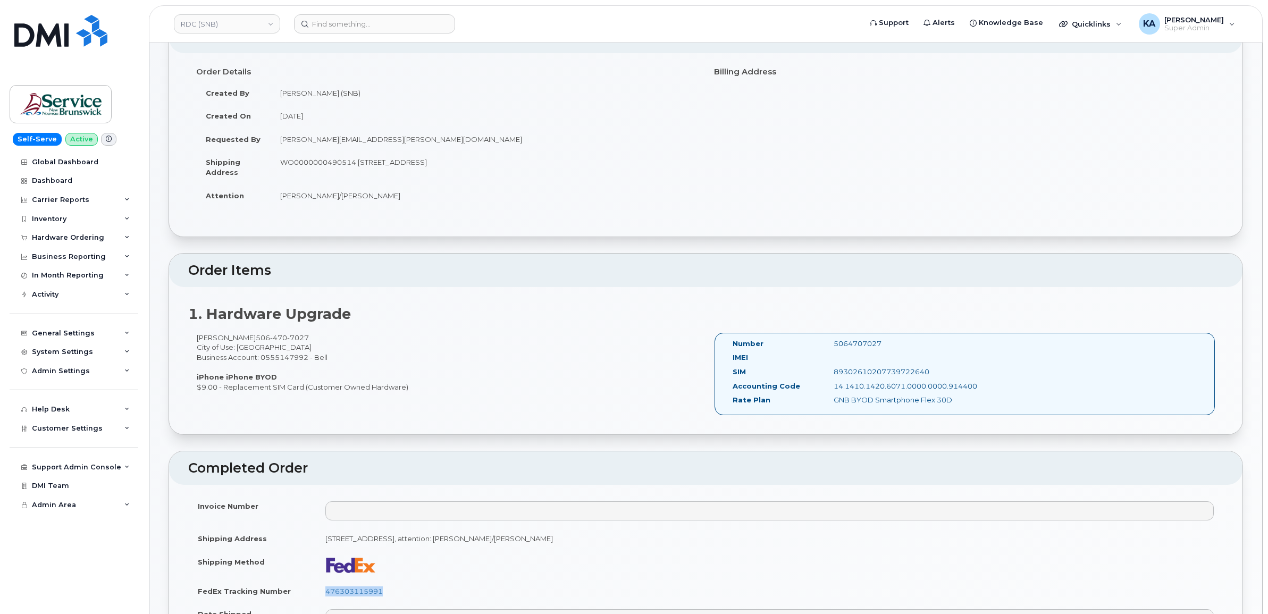
click at [830, 348] on div "5064707027" at bounding box center [897, 344] width 142 height 10
copy div "5064707027"
click at [224, 21] on link "RDC (SNB)" at bounding box center [227, 23] width 106 height 19
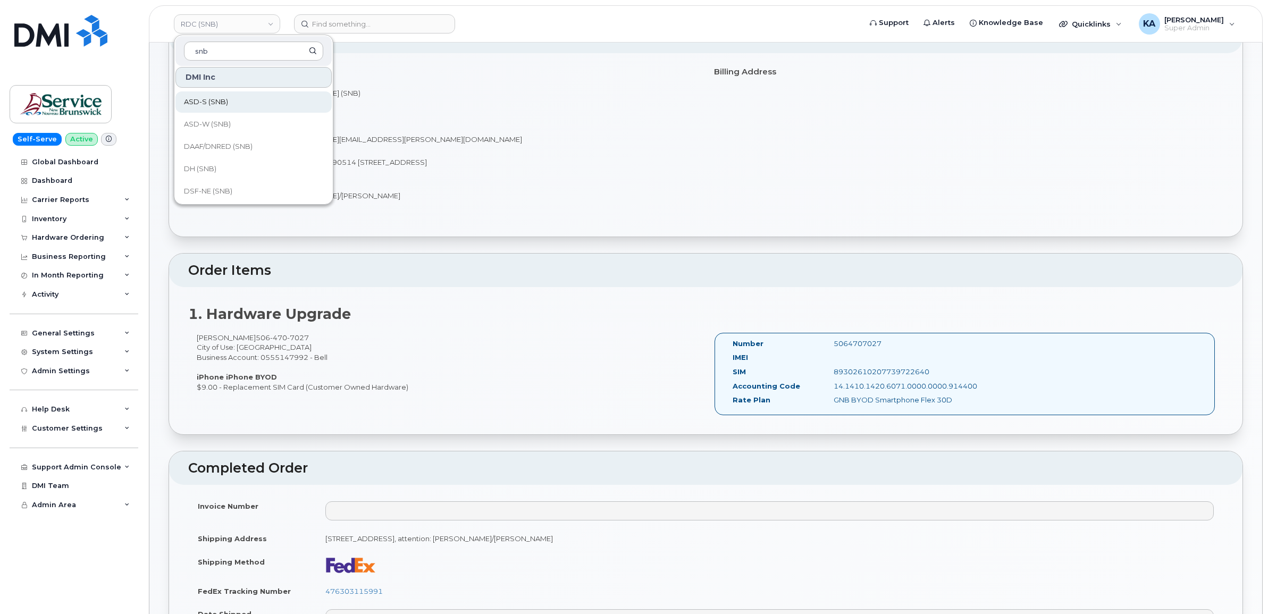
scroll to position [66, 0]
type input "snb"
click at [212, 165] on span "DSF-NE (SNB)" at bounding box center [208, 168] width 48 height 11
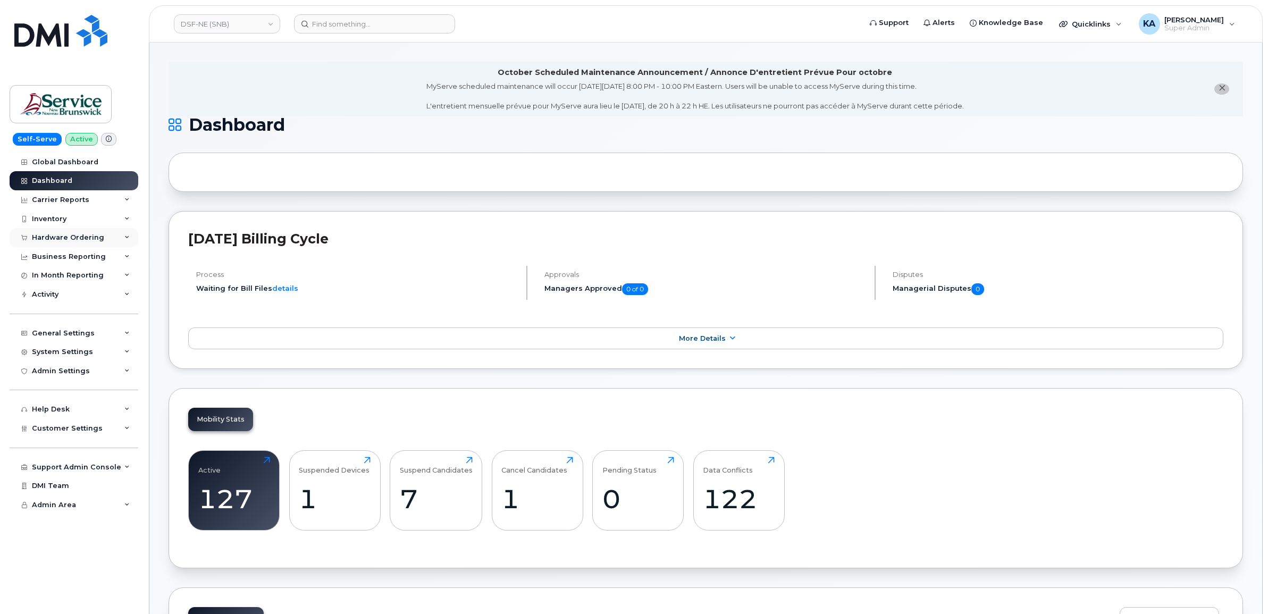
click at [74, 238] on div "Hardware Ordering" at bounding box center [68, 237] width 72 height 9
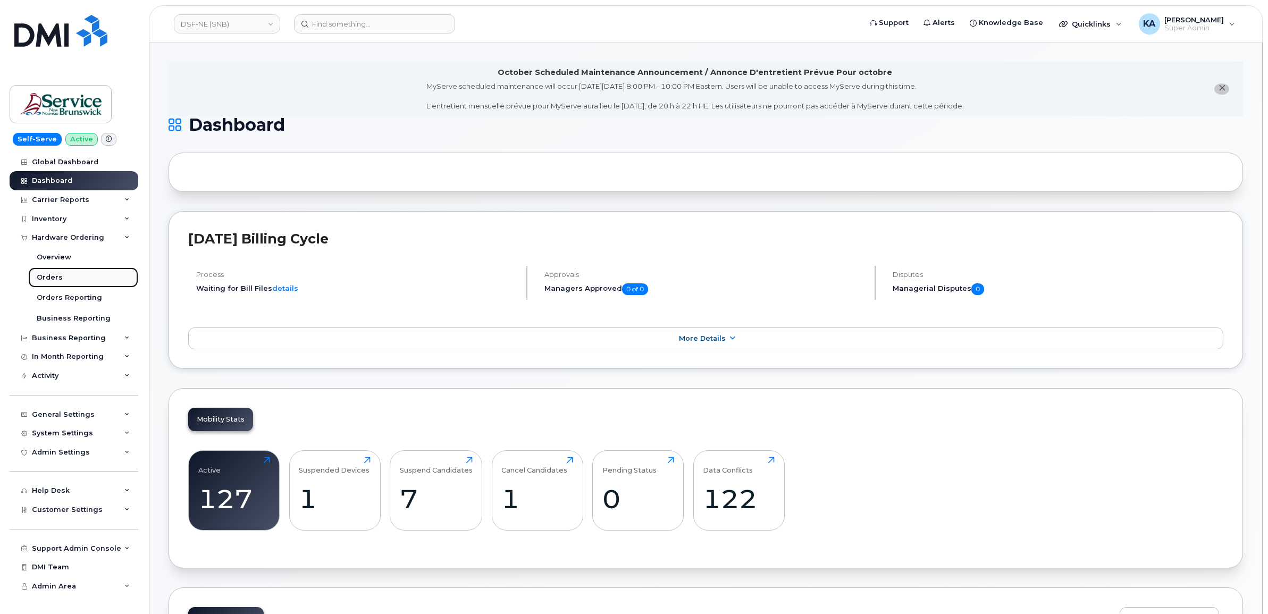
click at [52, 275] on div "Orders" at bounding box center [50, 278] width 26 height 10
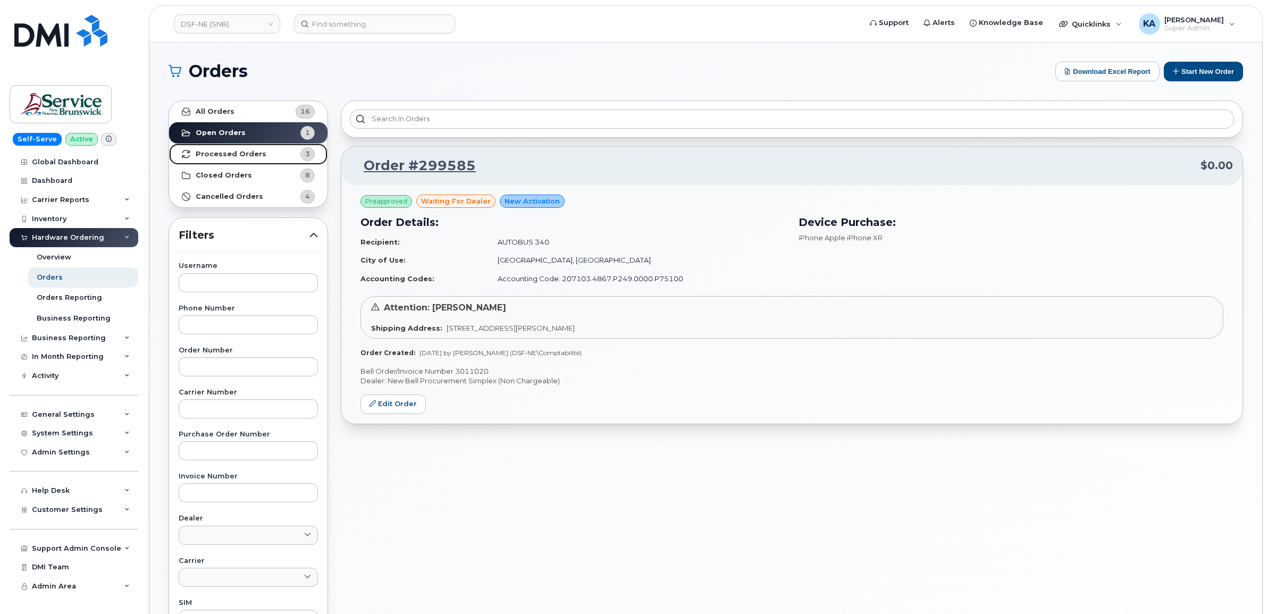
click at [222, 153] on strong "Processed Orders" at bounding box center [231, 154] width 71 height 9
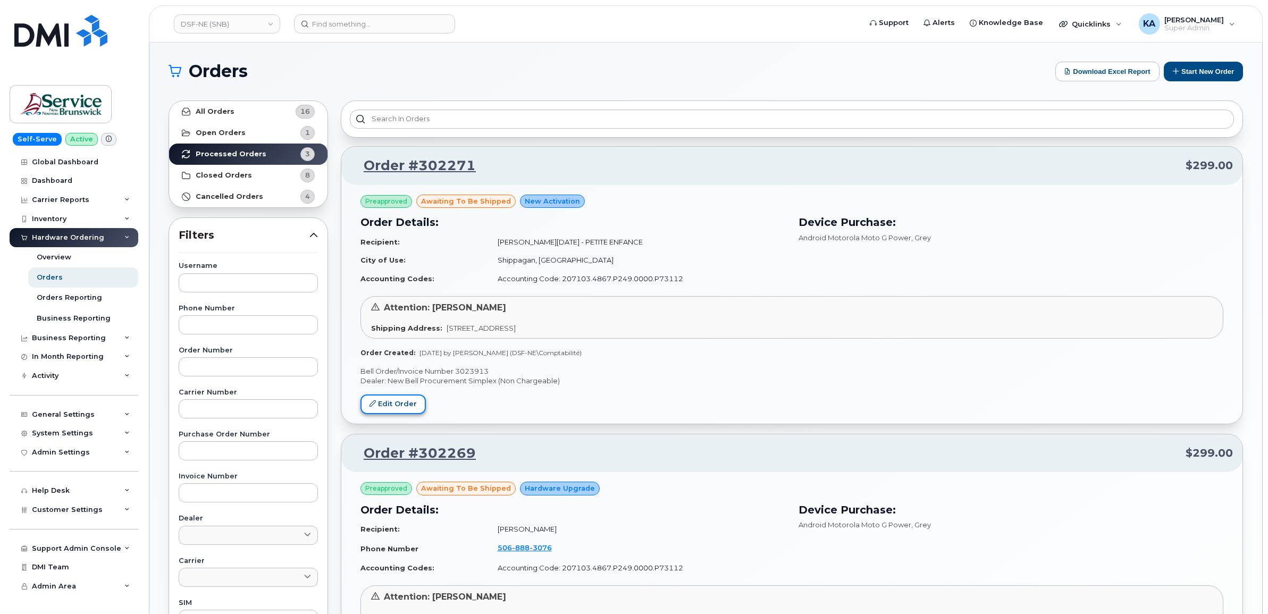
click at [398, 403] on link "Edit Order" at bounding box center [393, 405] width 65 height 20
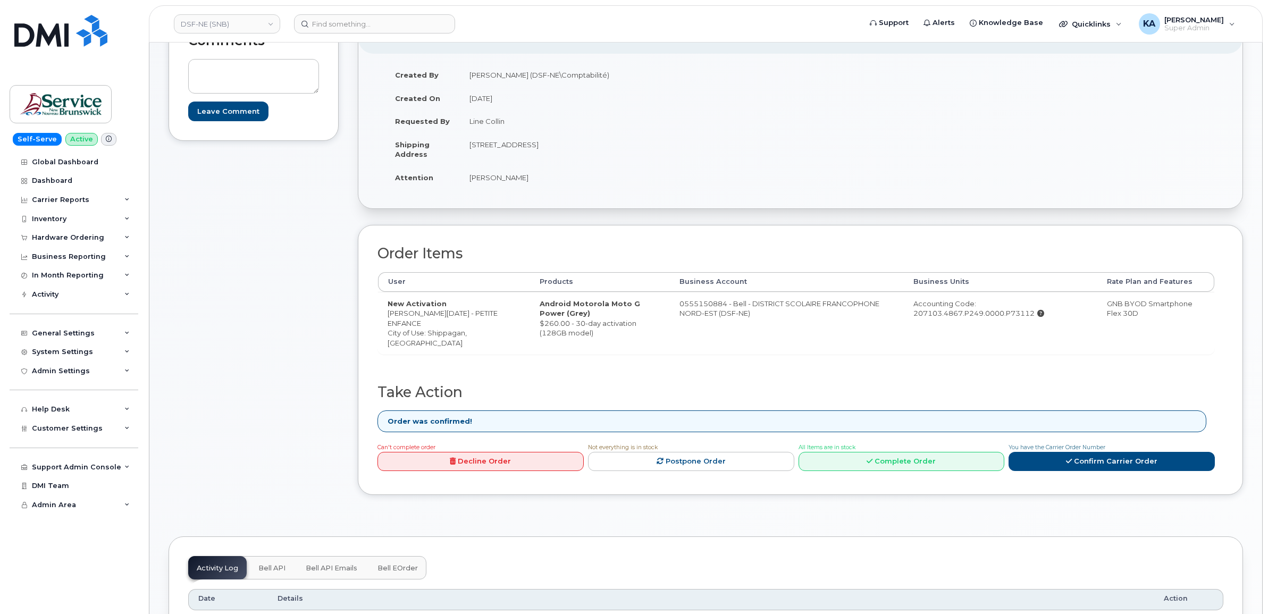
scroll to position [199, 0]
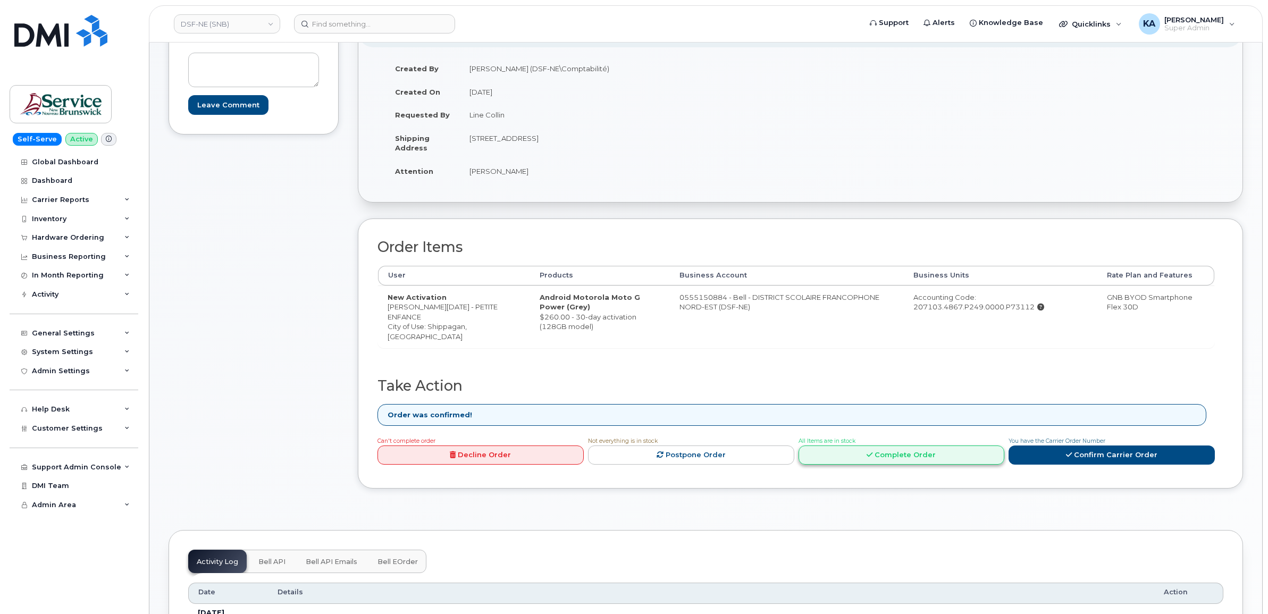
click at [892, 456] on link "Complete Order" at bounding box center [902, 456] width 206 height 20
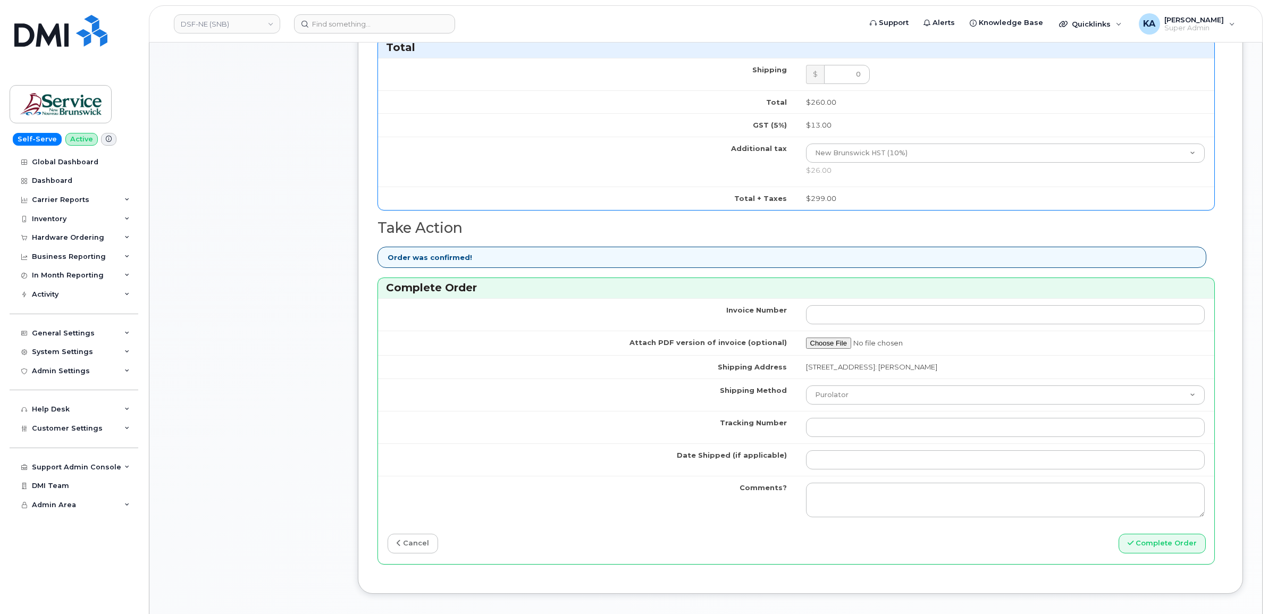
scroll to position [665, 0]
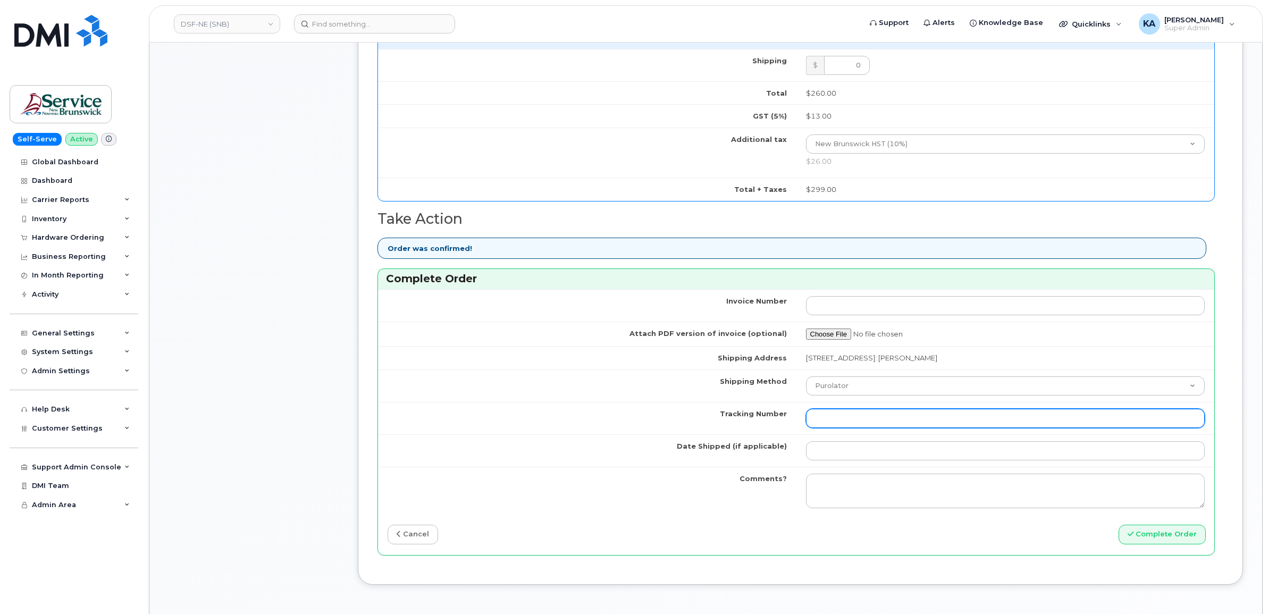
click at [850, 420] on input "Tracking Number" at bounding box center [1005, 418] width 399 height 19
paste input "476423884973"
type input "476423884973"
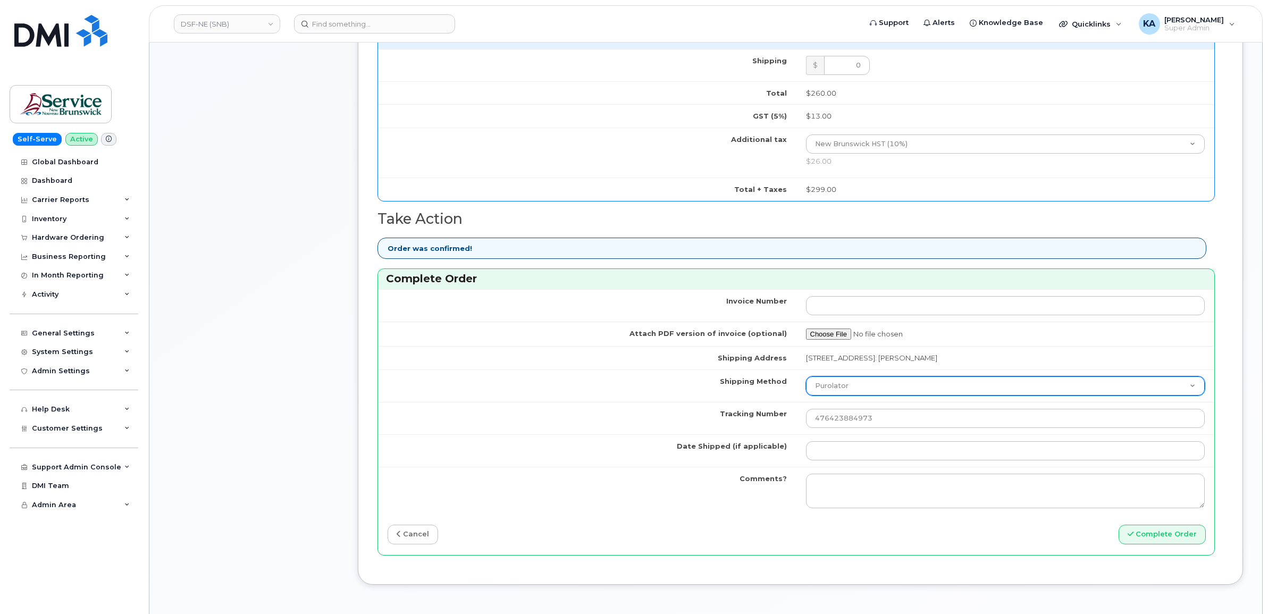
click at [855, 388] on select "Purolator UPS FedEx Canada Post Courier Other Drop Off Pick Up" at bounding box center [1005, 385] width 399 height 19
select select "FedEx"
click at [806, 379] on select "Purolator UPS FedEx Canada Post Courier Other Drop Off Pick Up" at bounding box center [1005, 385] width 399 height 19
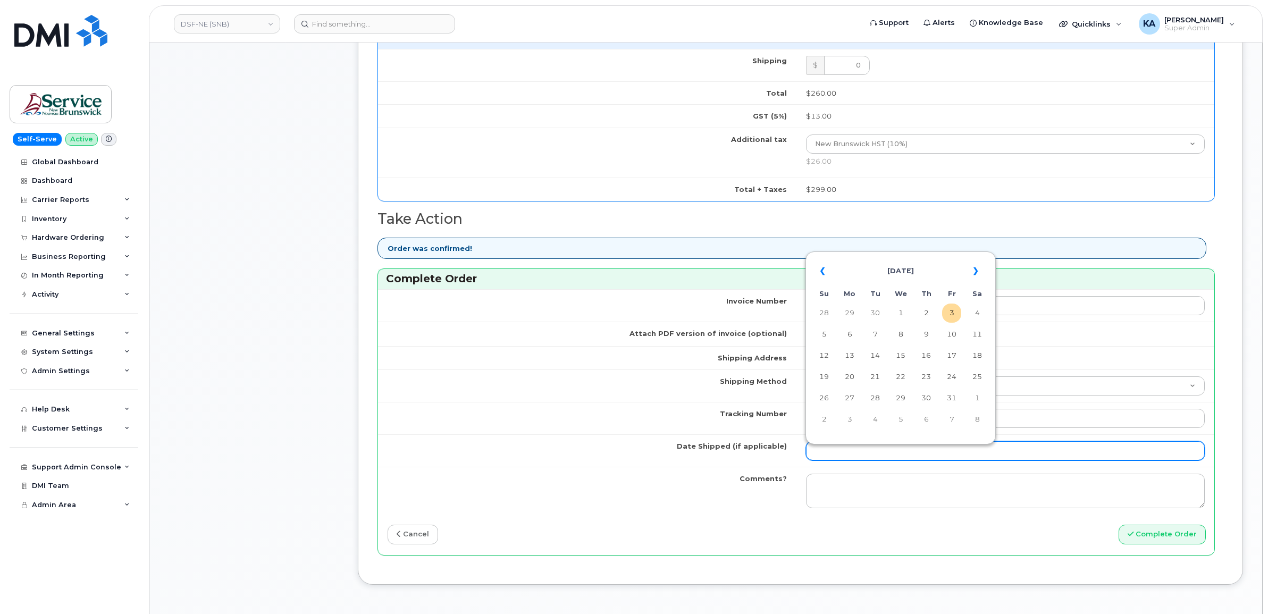
click at [843, 460] on input "Date Shipped (if applicable)" at bounding box center [1005, 450] width 399 height 19
click at [921, 254] on table "« October 2025 » Su Mo Tu We Th Fr Sa 28 29 30 1 2 3 4 5 6 7 8 9 10 11 12 13 14…" at bounding box center [900, 345] width 185 height 182
click at [927, 310] on td "2" at bounding box center [926, 313] width 19 height 19
type input "[DATE]"
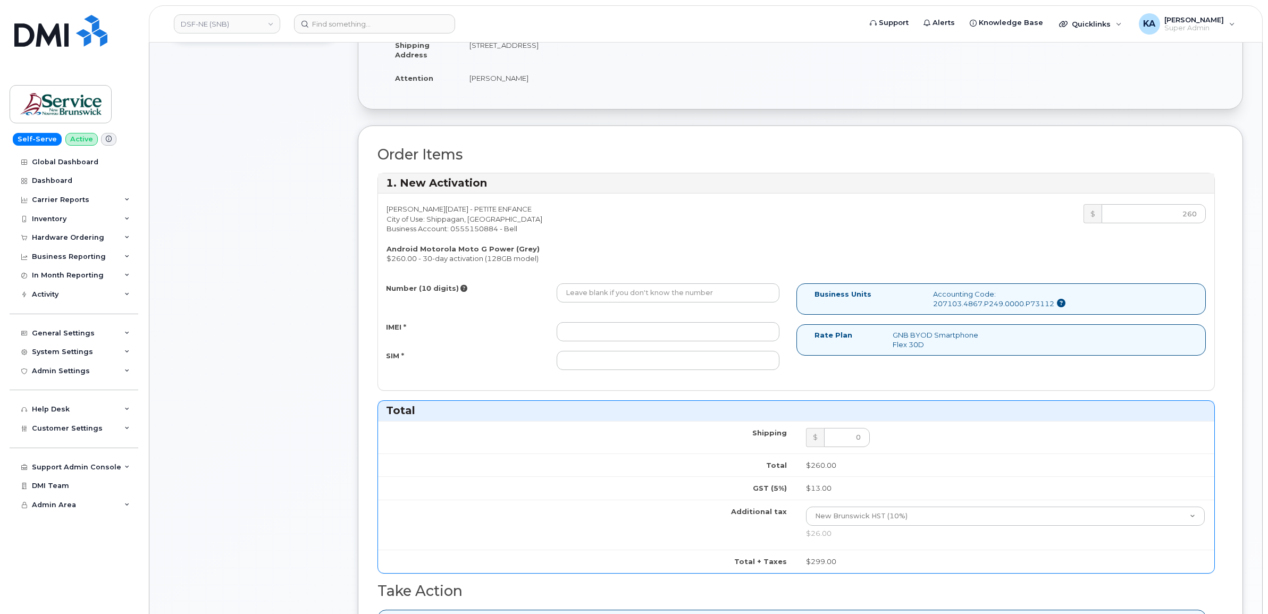
scroll to position [266, 0]
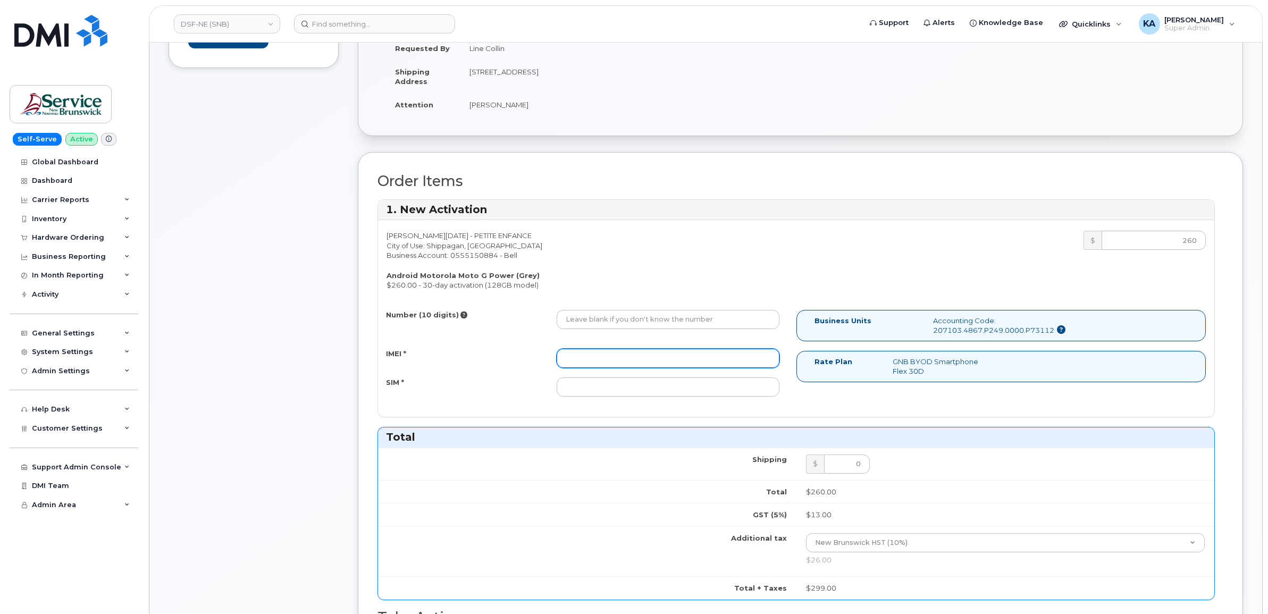
click at [697, 355] on input "IMEI *" at bounding box center [668, 358] width 223 height 19
paste input "351894942946675"
type input "351894942946675"
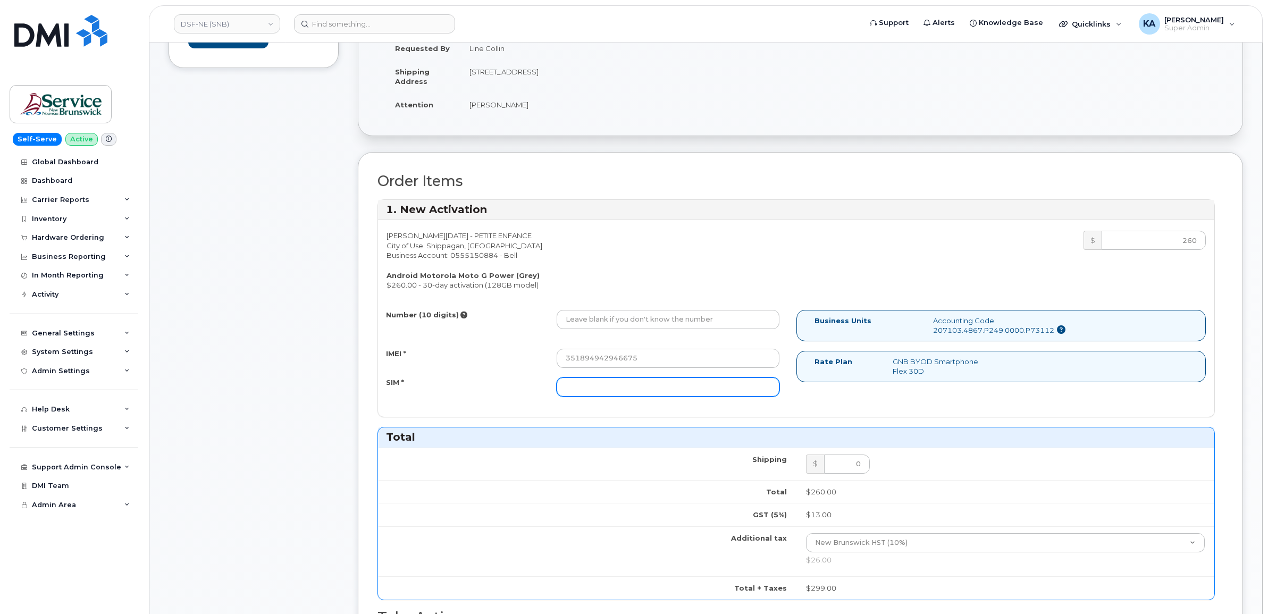
click at [646, 390] on input "SIM *" at bounding box center [668, 387] width 223 height 19
paste input "89302610207734096370"
type input "89302610207734096370"
click at [621, 325] on input "Number (10 digits)" at bounding box center [668, 319] width 223 height 19
paste input "5063403482"
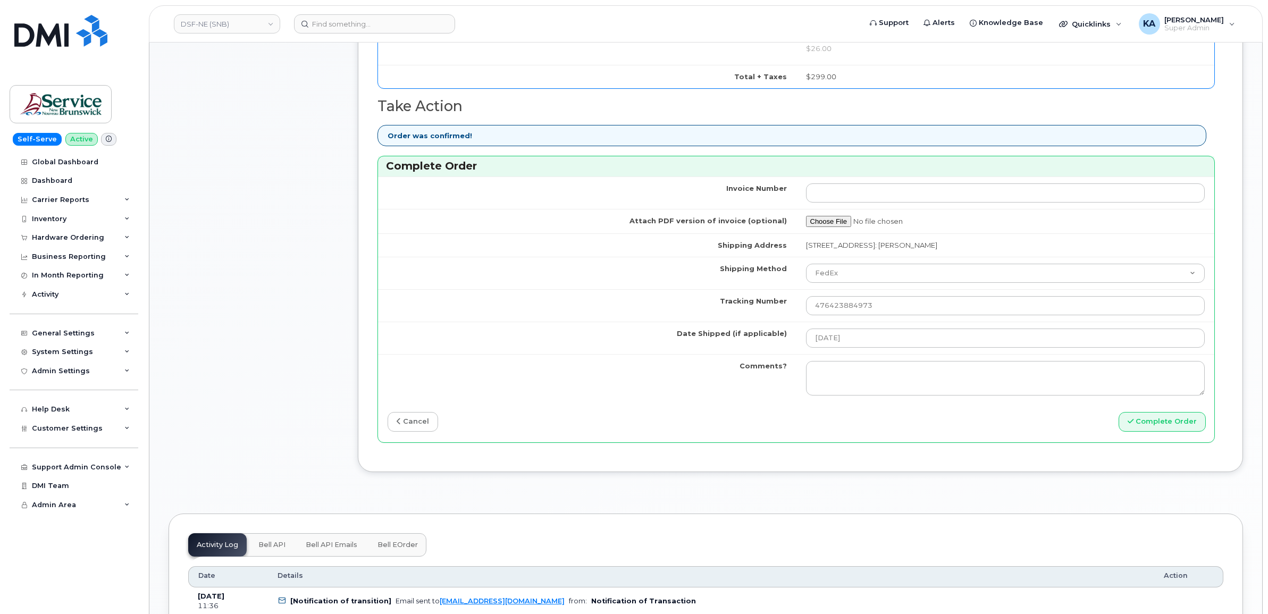
scroll to position [798, 0]
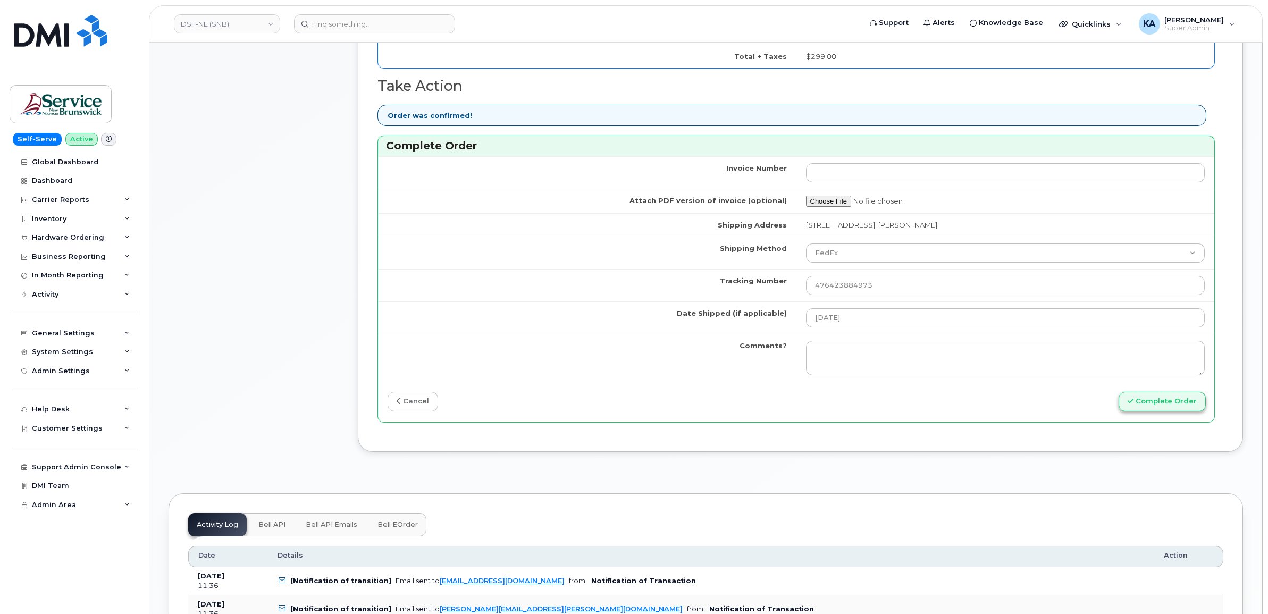
type input "5063403482"
click at [1141, 409] on button "Complete Order" at bounding box center [1162, 402] width 87 height 20
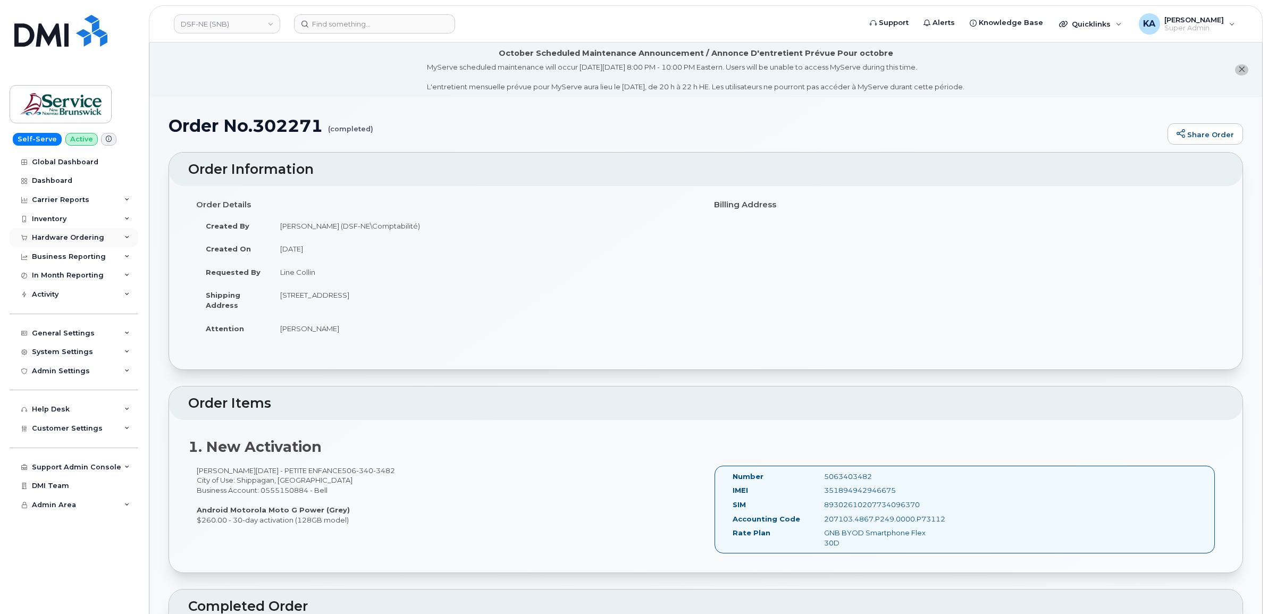
click at [80, 238] on div "Hardware Ordering" at bounding box center [68, 237] width 72 height 9
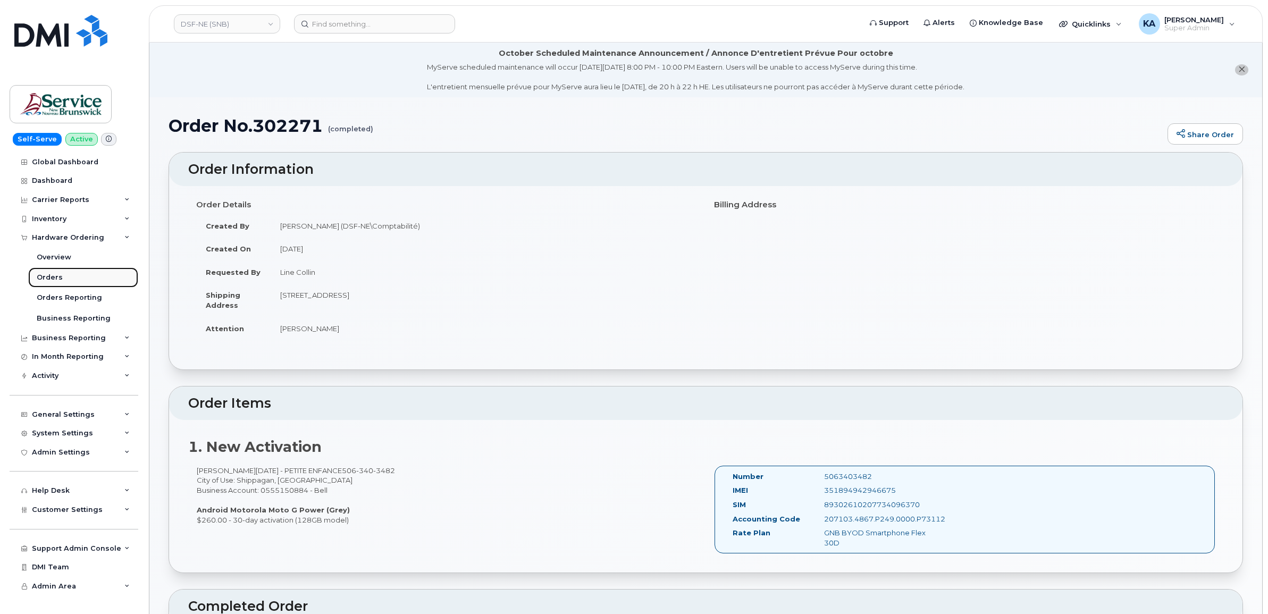
click at [54, 278] on div "Orders" at bounding box center [50, 278] width 26 height 10
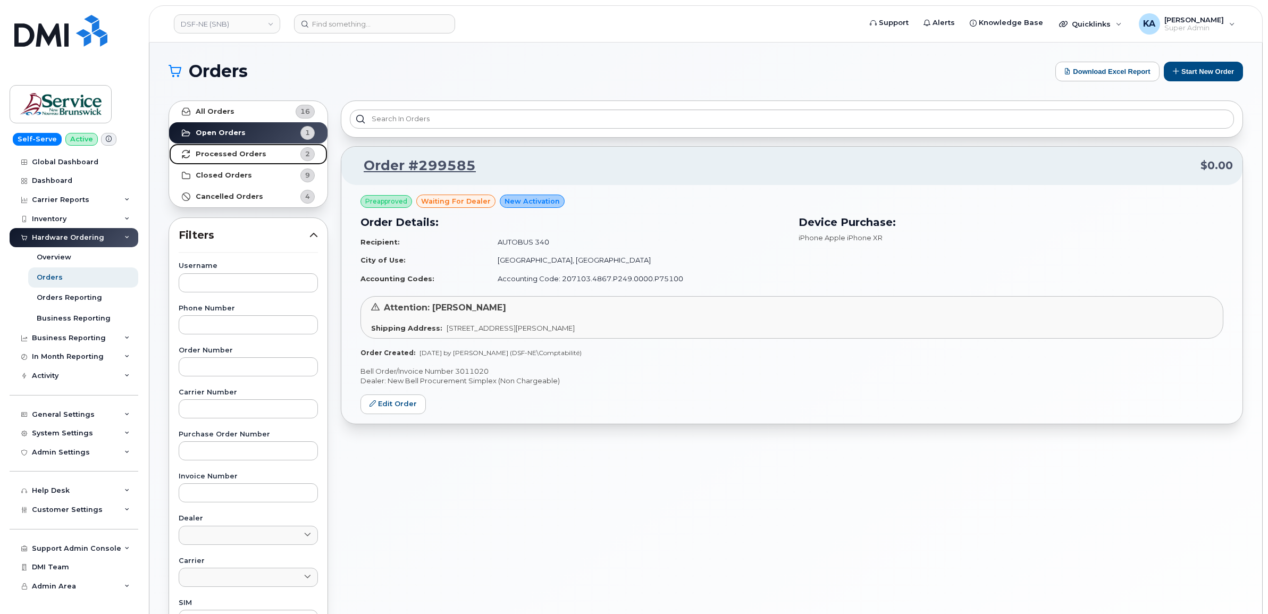
click at [224, 155] on strong "Processed Orders" at bounding box center [231, 154] width 71 height 9
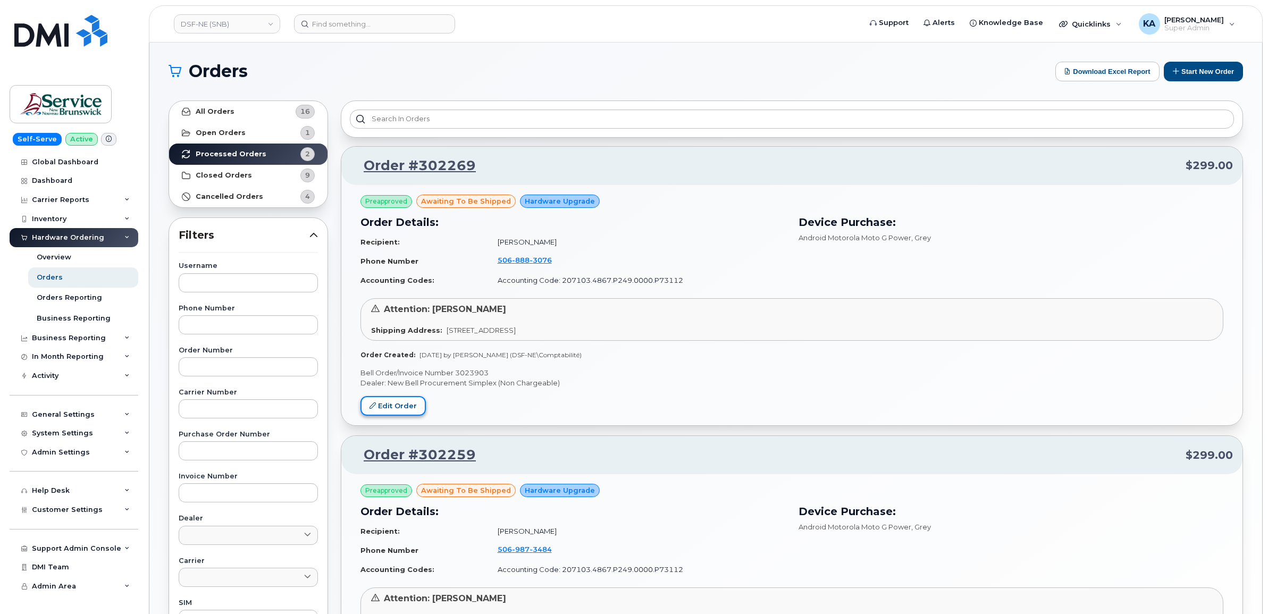
click at [392, 403] on link "Edit Order" at bounding box center [393, 406] width 65 height 20
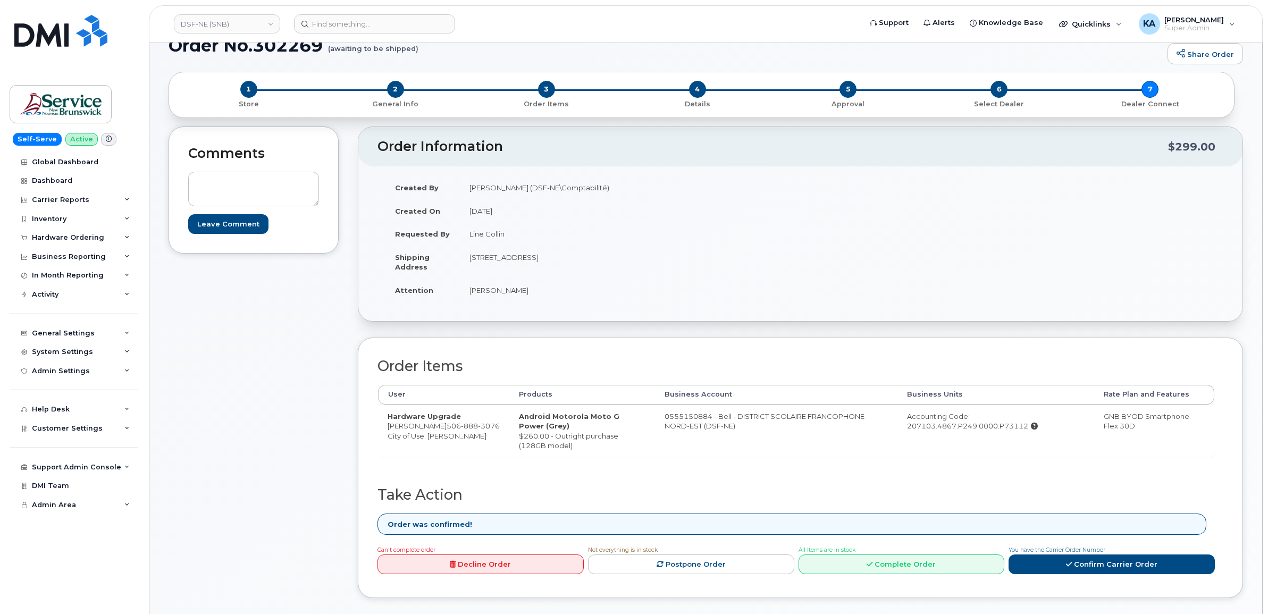
scroll to position [133, 0]
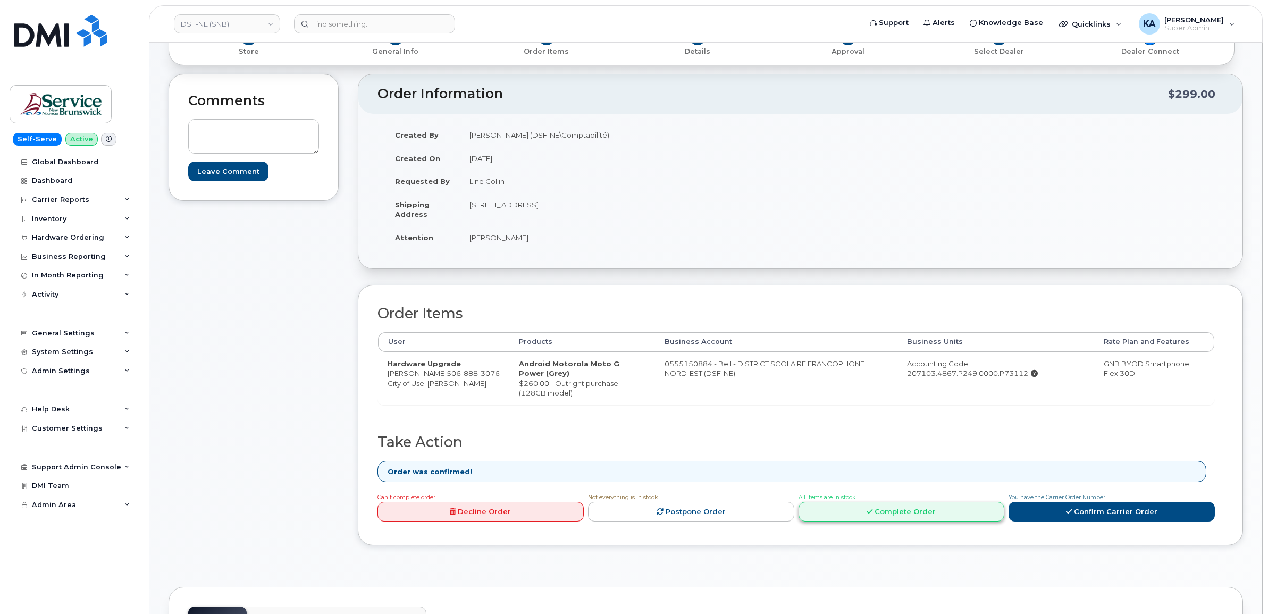
click at [887, 514] on link "Complete Order" at bounding box center [902, 512] width 206 height 20
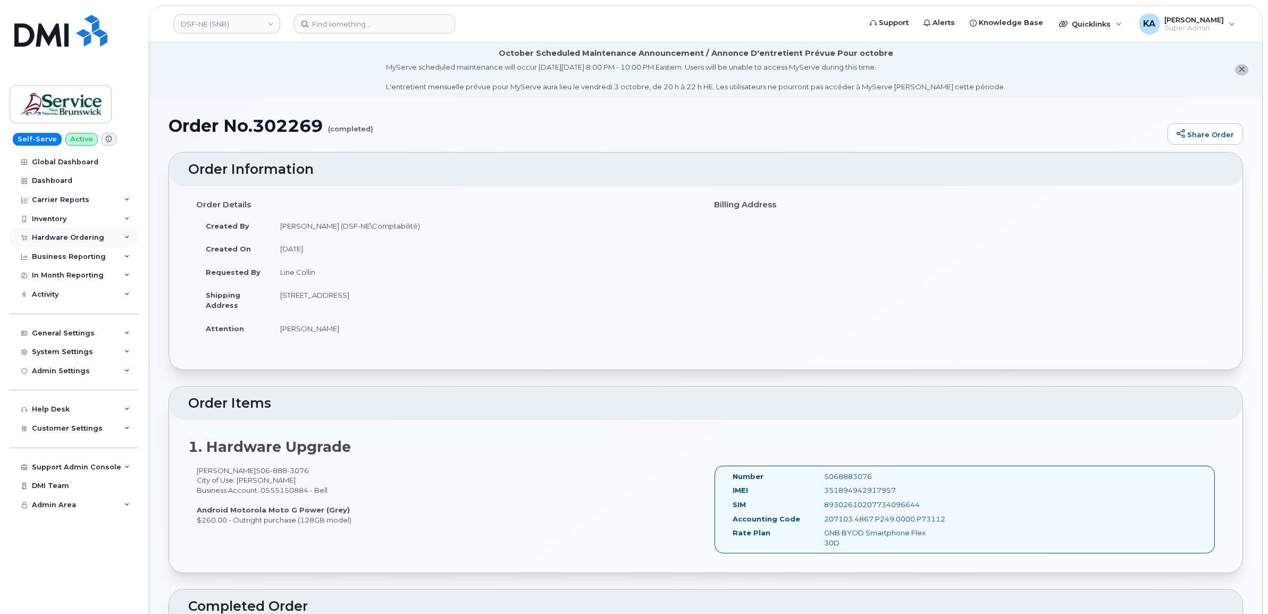
click at [77, 234] on div "Hardware Ordering" at bounding box center [74, 237] width 129 height 19
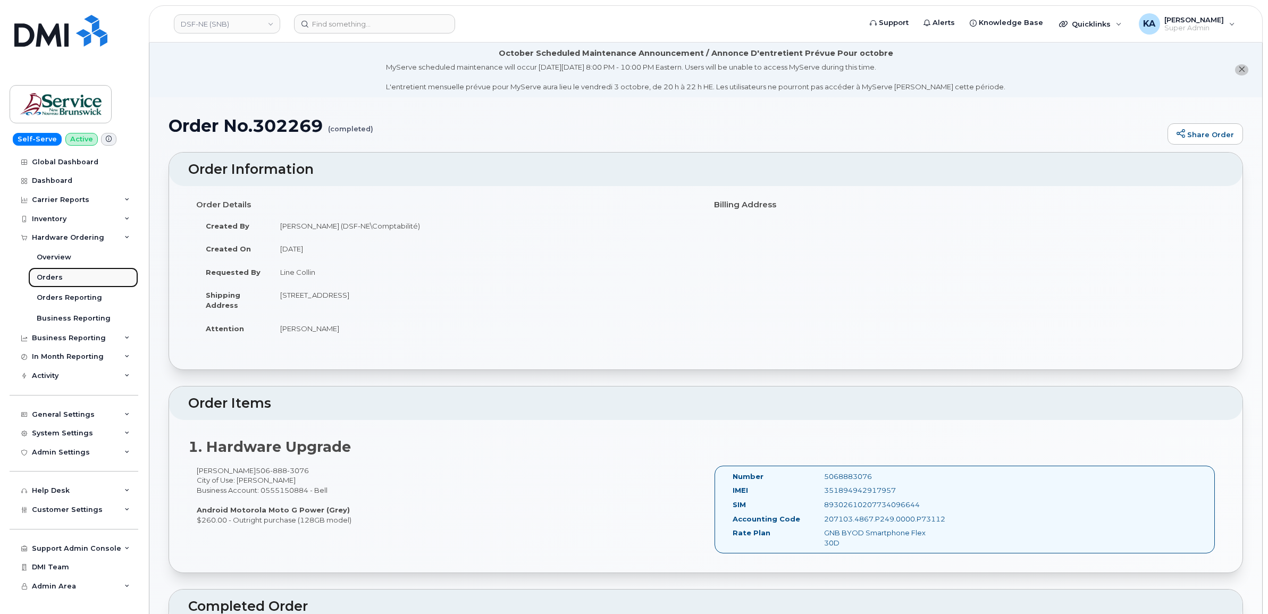
click at [54, 274] on div "Orders" at bounding box center [50, 278] width 26 height 10
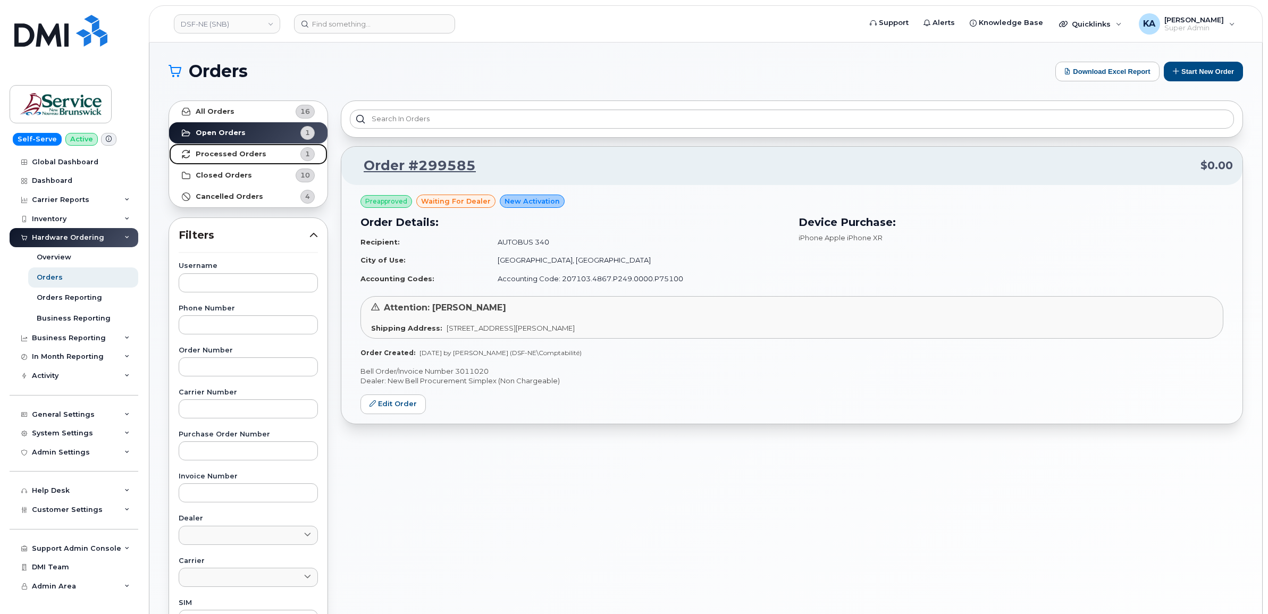
click at [238, 154] on strong "Processed Orders" at bounding box center [231, 154] width 71 height 9
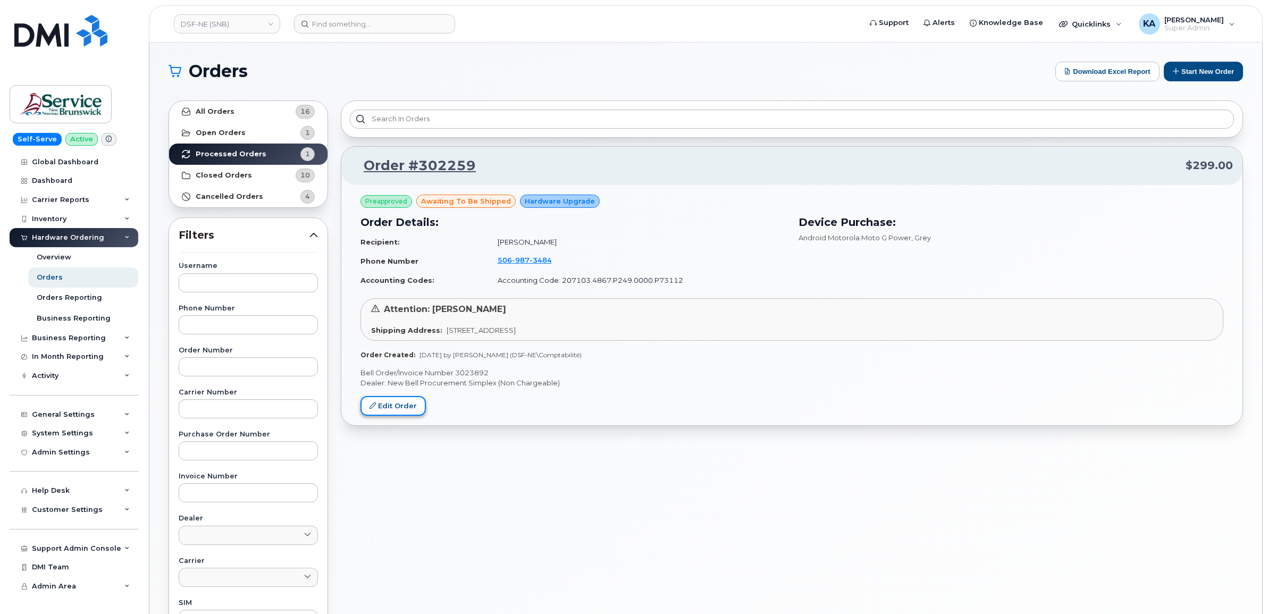
click at [403, 400] on link "Edit Order" at bounding box center [393, 406] width 65 height 20
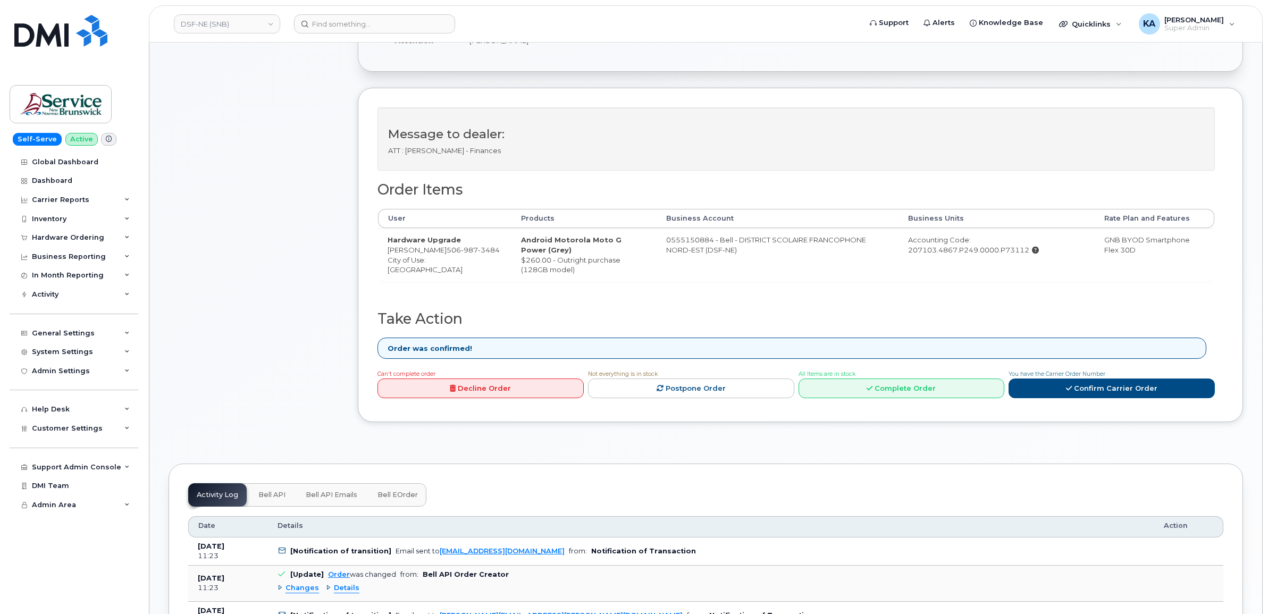
scroll to position [332, 0]
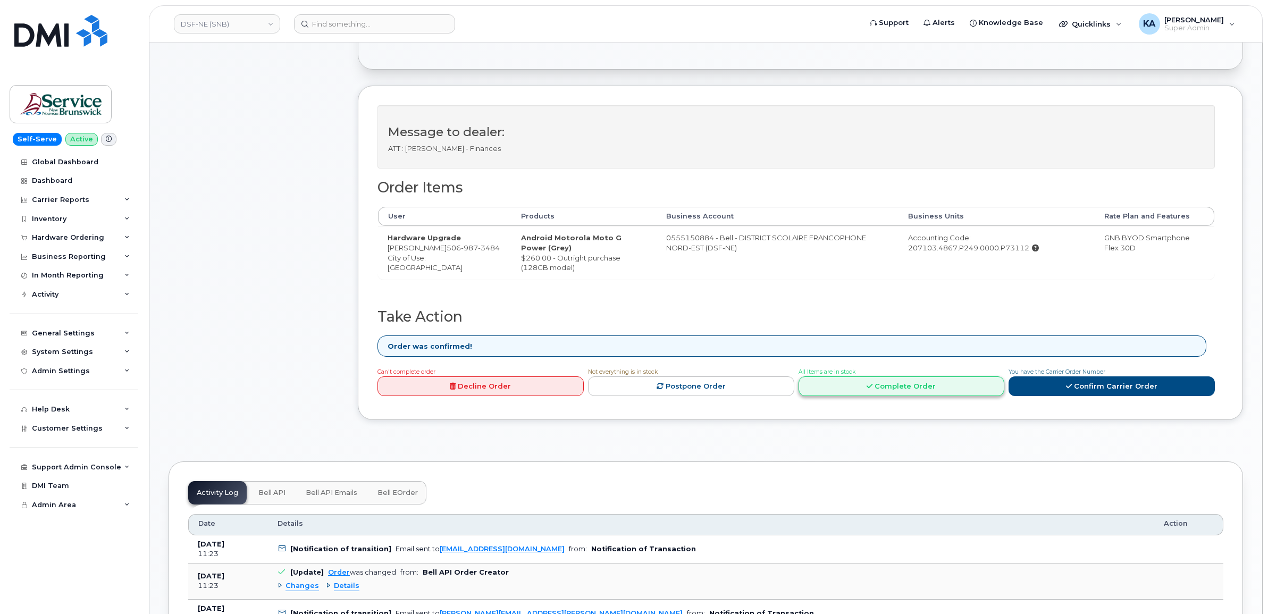
click at [873, 387] on icon at bounding box center [870, 386] width 6 height 7
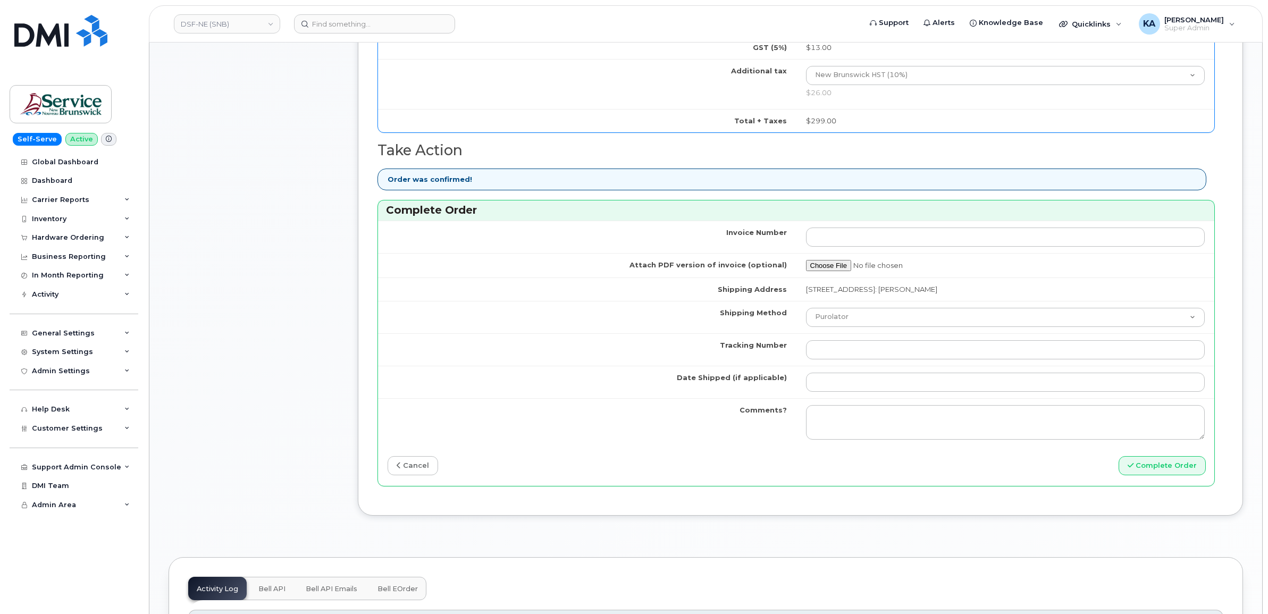
scroll to position [798, 0]
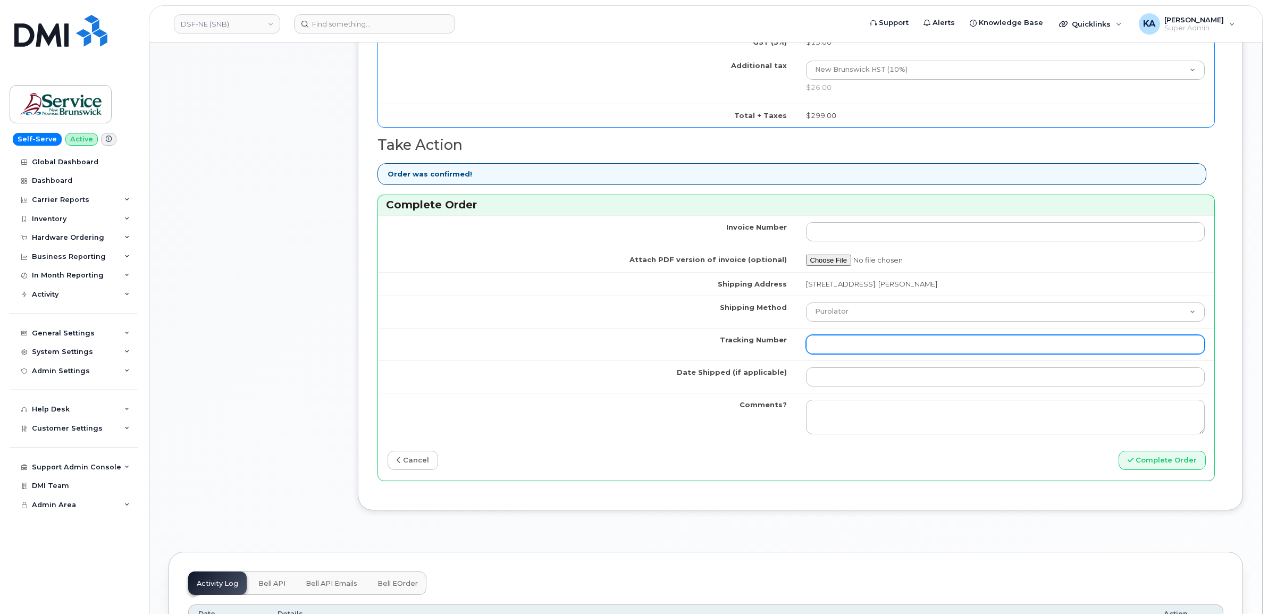
click at [896, 349] on input "Tracking Number" at bounding box center [1005, 344] width 399 height 19
paste input "475744973111"
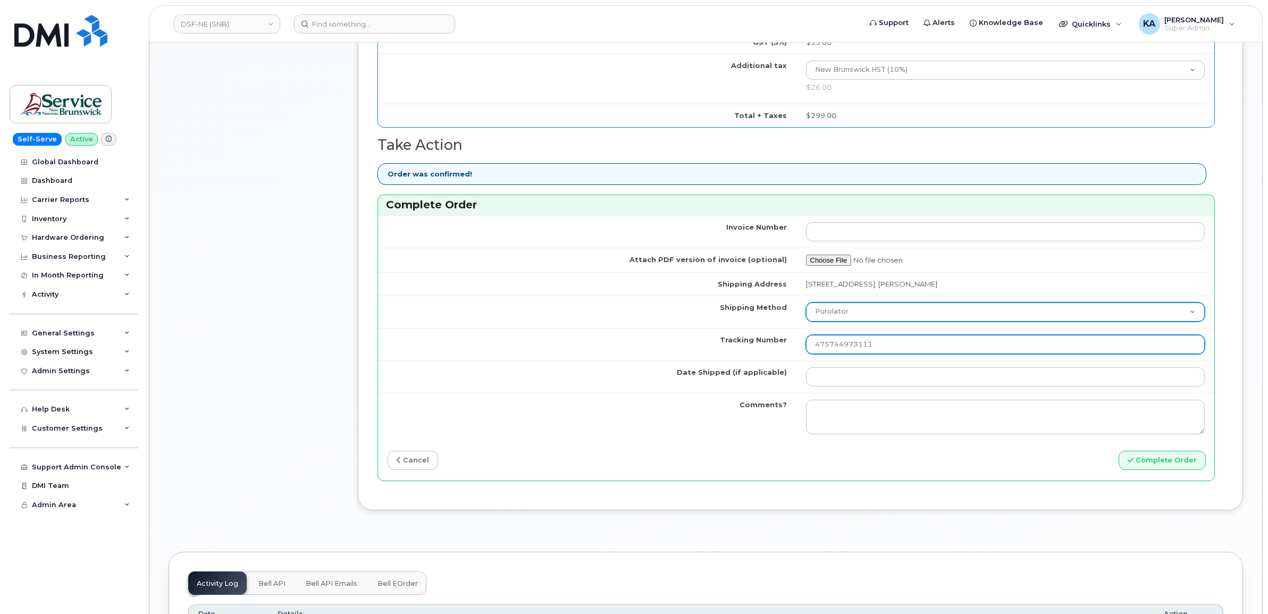
type input "475744973111"
click at [892, 316] on select "Purolator UPS FedEx Canada Post Courier Other Drop Off Pick Up" at bounding box center [1005, 312] width 399 height 19
select select "FedEx"
click at [806, 306] on select "Purolator UPS FedEx Canada Post Courier Other Drop Off Pick Up" at bounding box center [1005, 312] width 399 height 19
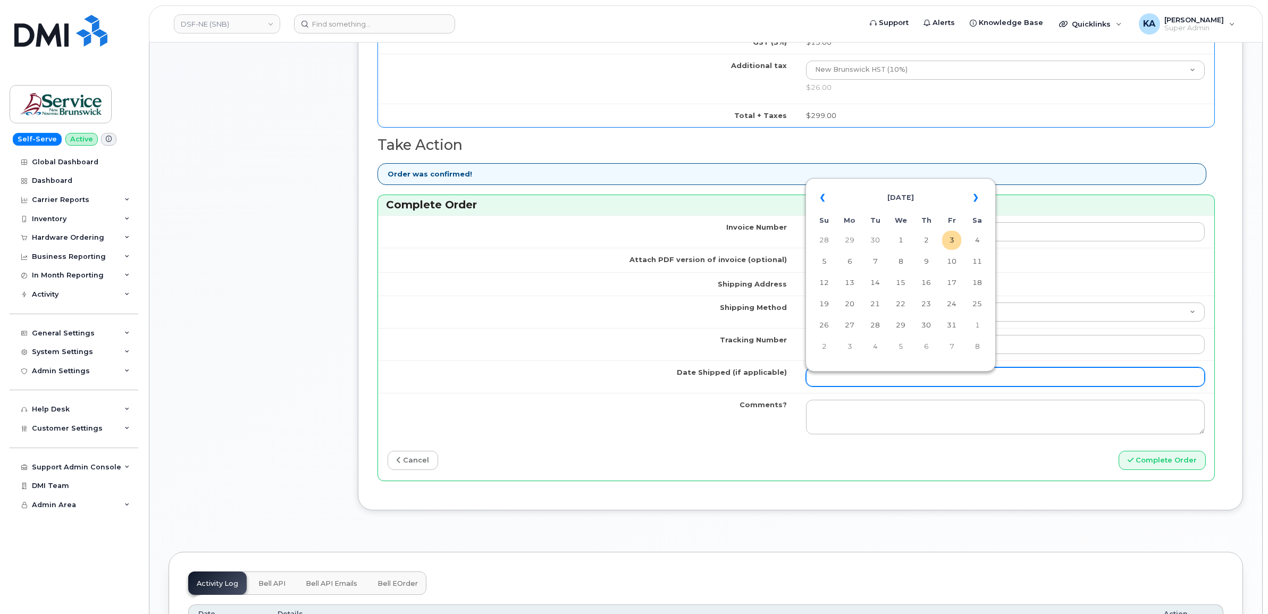
click at [852, 380] on input "Date Shipped (if applicable)" at bounding box center [1005, 376] width 399 height 19
click at [928, 241] on td "2" at bounding box center [926, 240] width 19 height 19
type input "[DATE]"
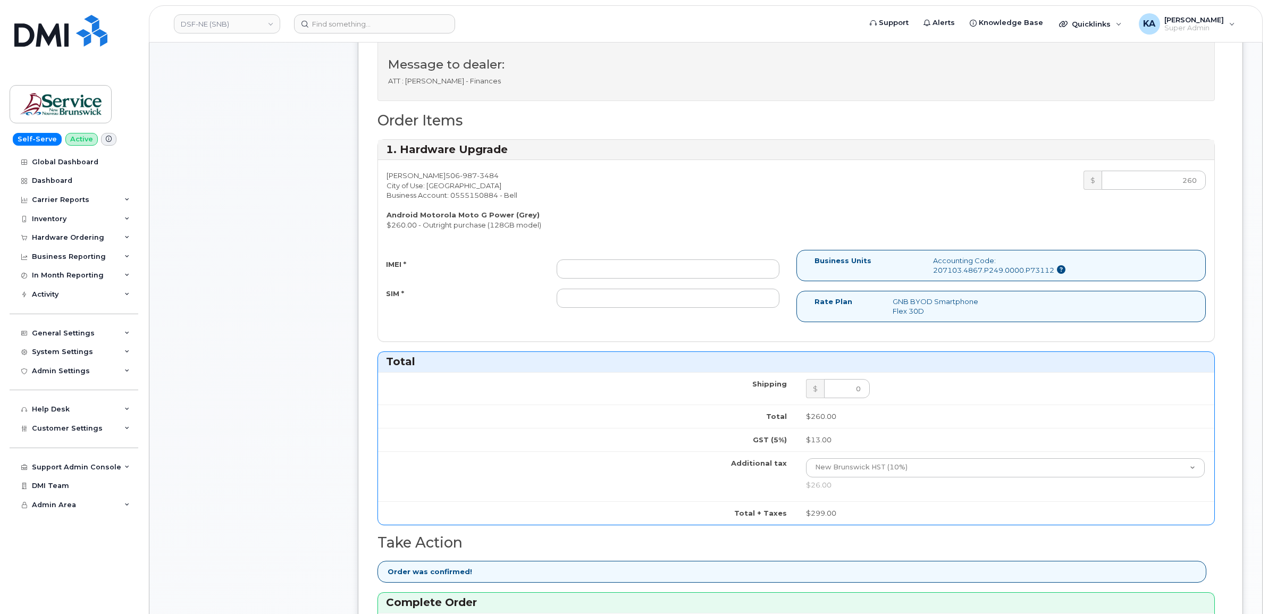
scroll to position [399, 0]
click at [683, 267] on input "IMEI *" at bounding box center [668, 270] width 223 height 19
paste input "351894942883357"
type input "351894942883357"
click at [642, 299] on input "SIM *" at bounding box center [668, 299] width 223 height 19
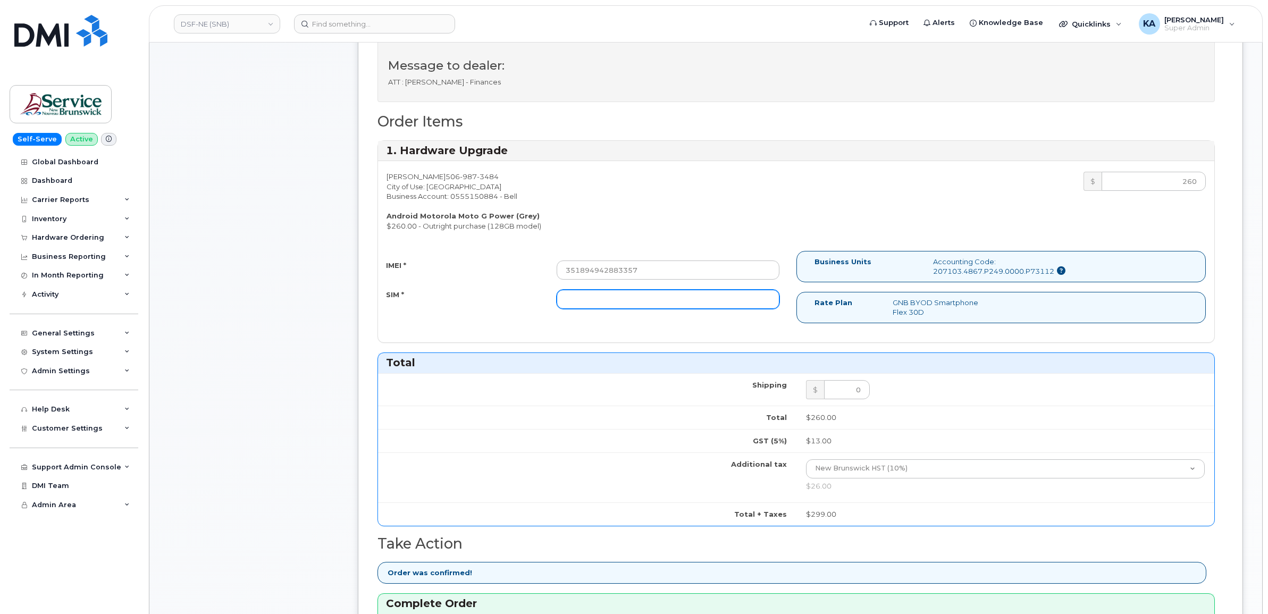
paste input "89302610207734232504"
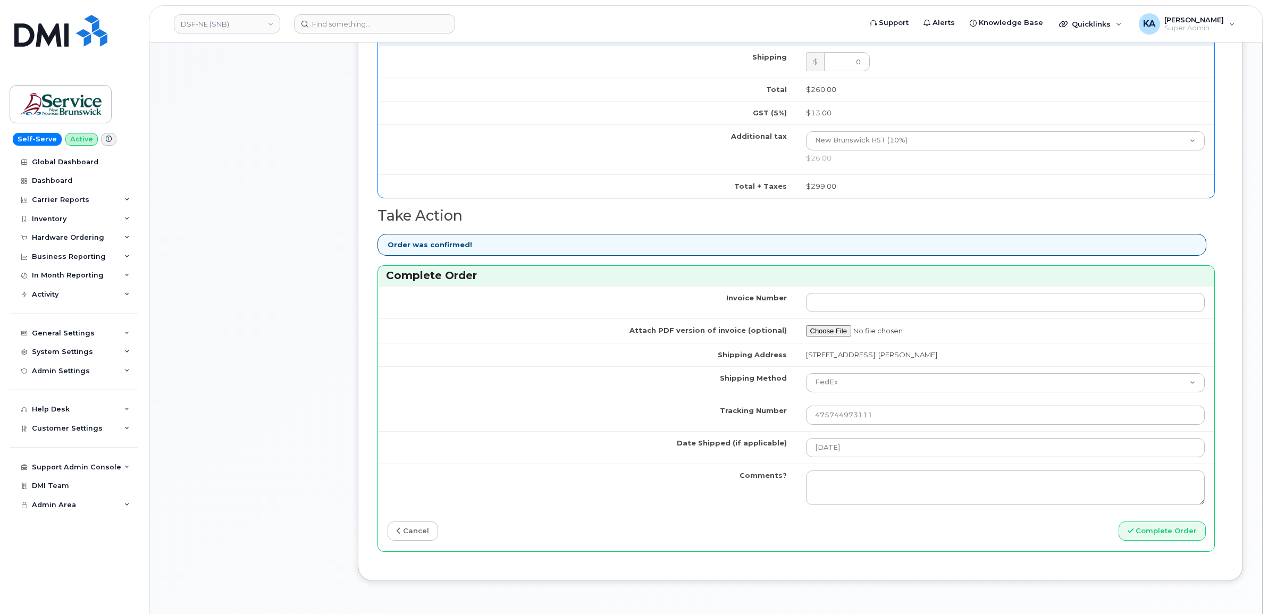
scroll to position [731, 0]
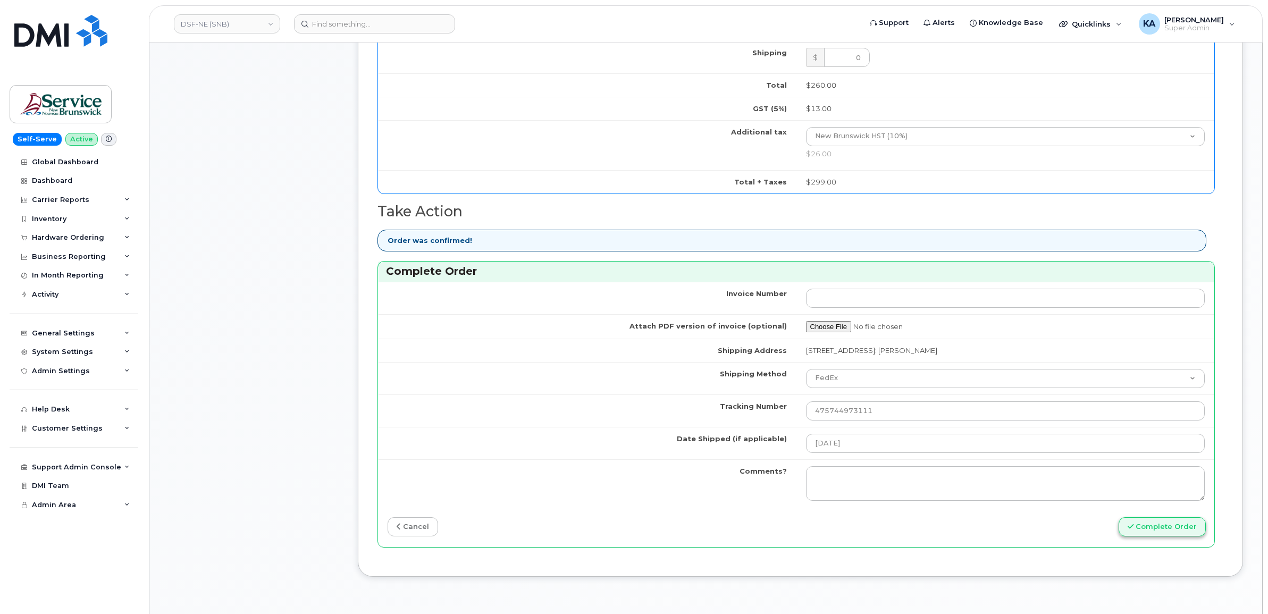
type input "89302610207734232504"
click at [1147, 525] on button "Complete Order" at bounding box center [1162, 527] width 87 height 20
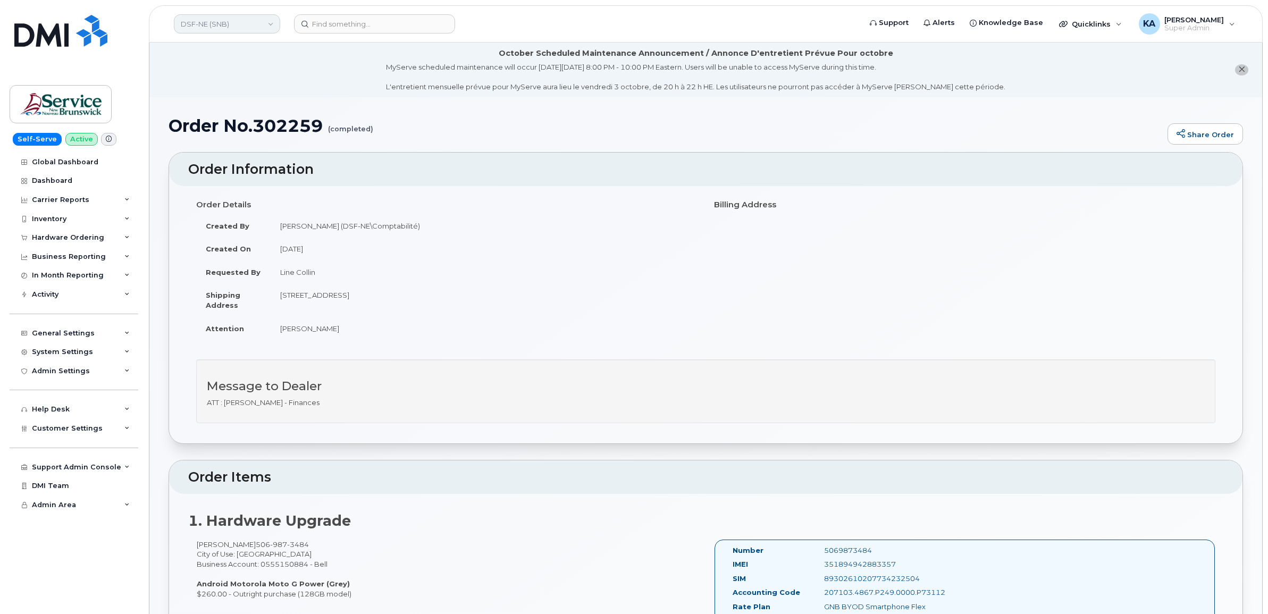
click at [210, 24] on link "DSF-NE (SNB)" at bounding box center [227, 23] width 106 height 19
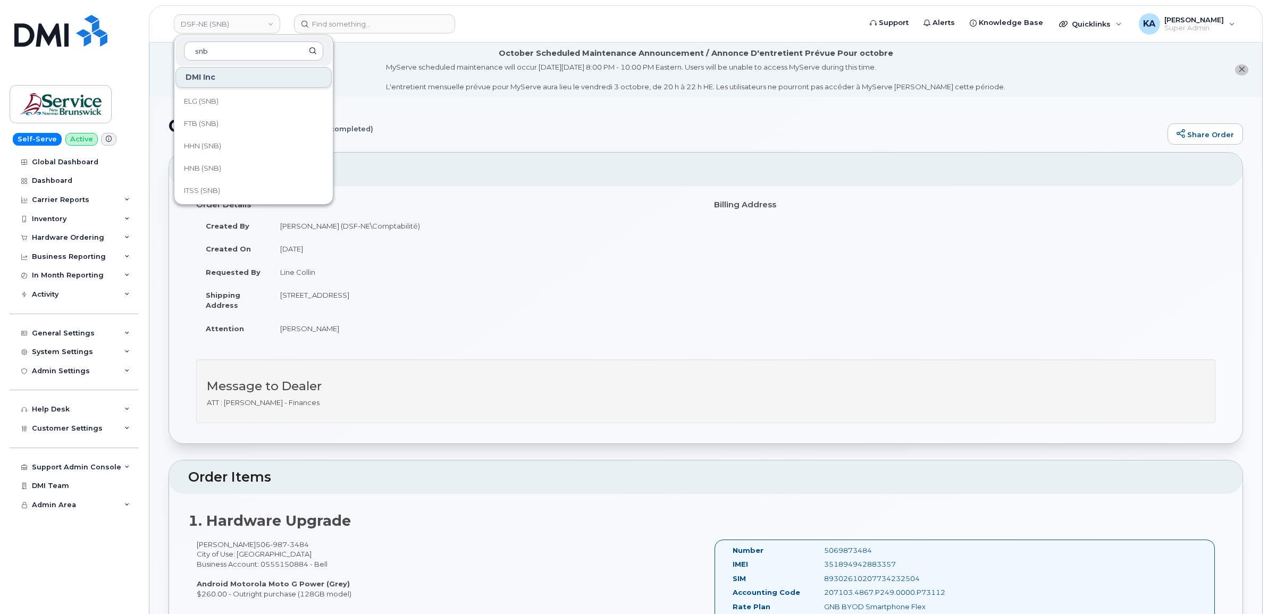
scroll to position [266, 0]
type input "snb"
click at [217, 127] on span "HHN (SNB)" at bounding box center [202, 125] width 37 height 11
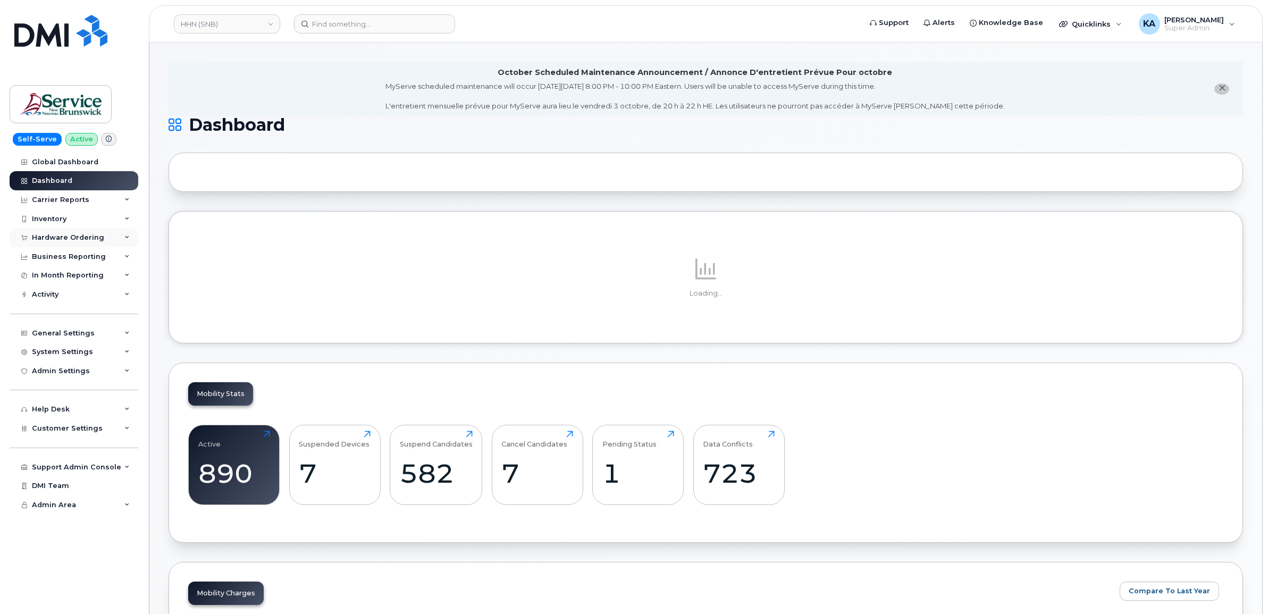
click at [76, 235] on div "Hardware Ordering" at bounding box center [68, 237] width 72 height 9
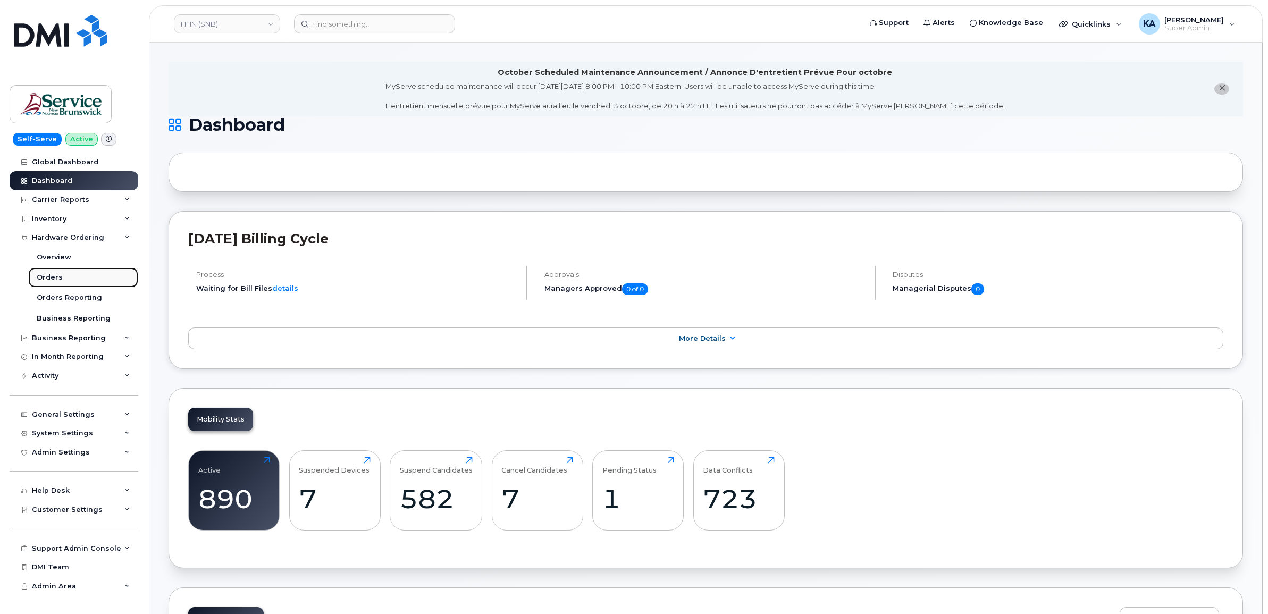
click at [41, 275] on div "Orders" at bounding box center [50, 278] width 26 height 10
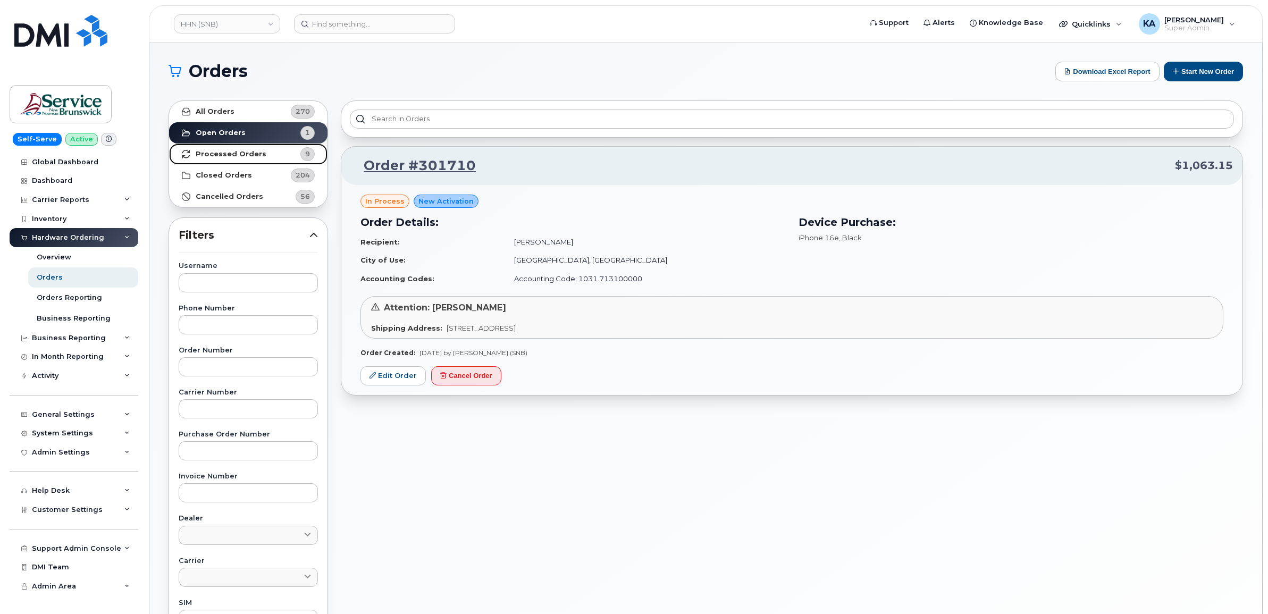
click at [215, 150] on strong "Processed Orders" at bounding box center [231, 154] width 71 height 9
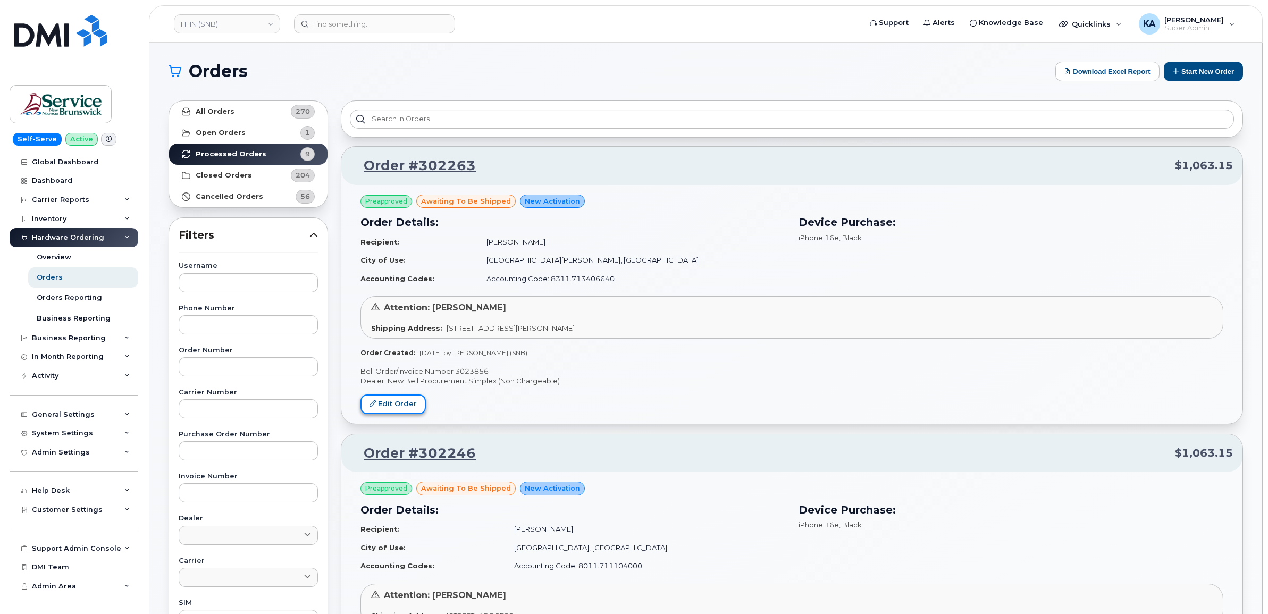
click at [383, 399] on link "Edit Order" at bounding box center [393, 405] width 65 height 20
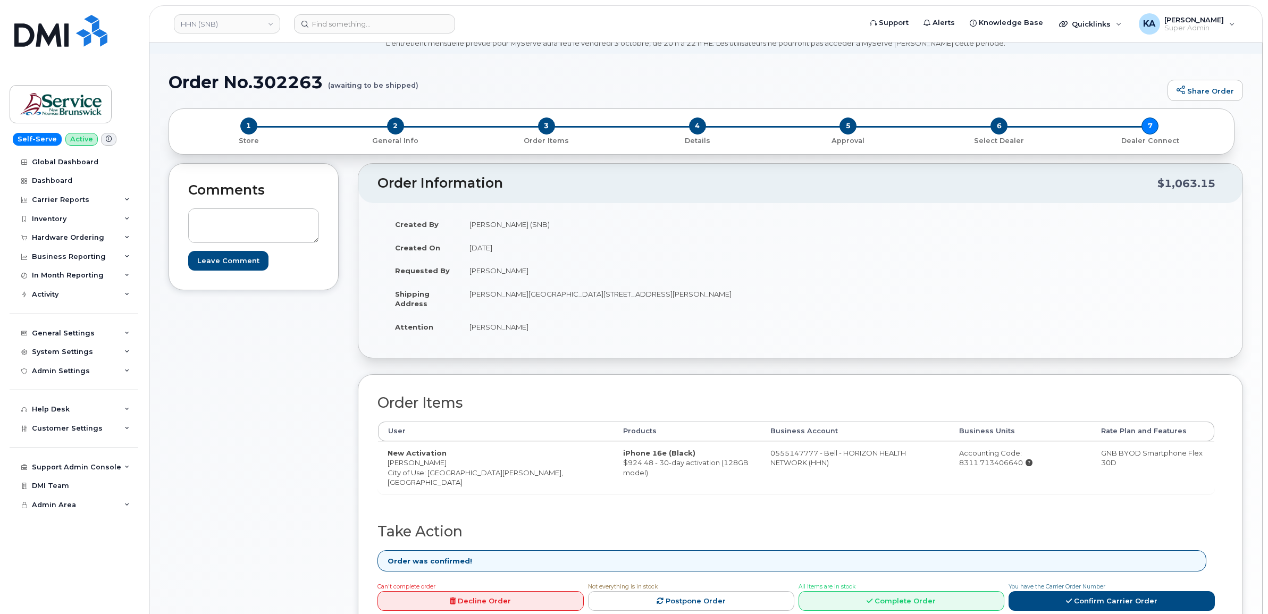
scroll to position [133, 0]
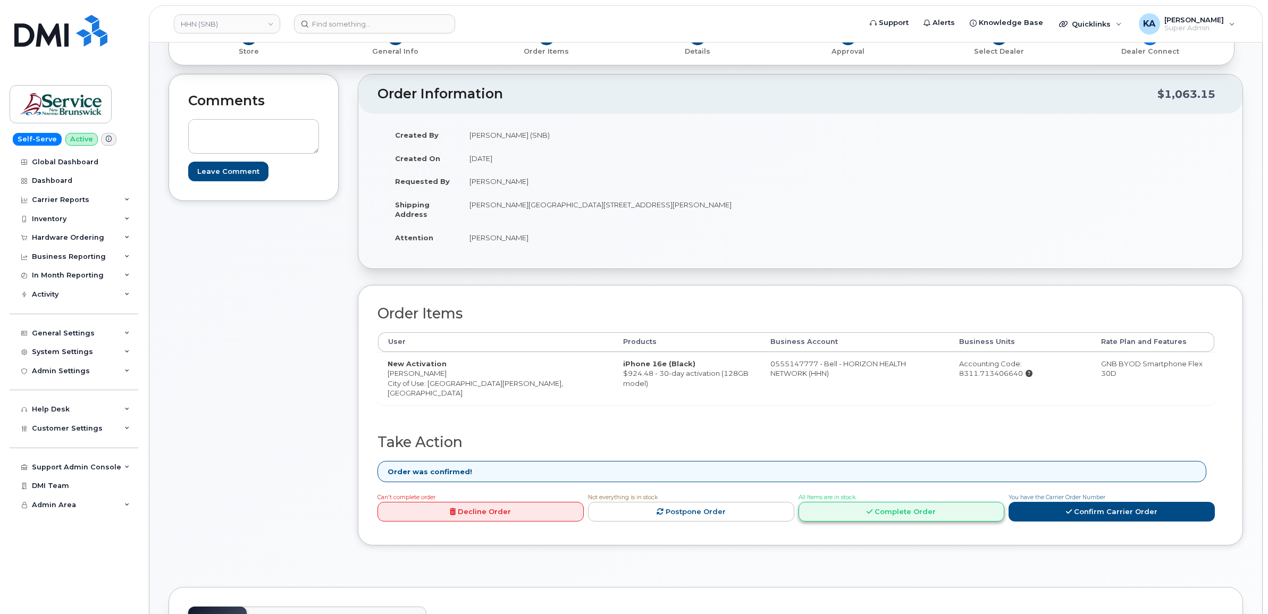
click at [865, 509] on link "Complete Order" at bounding box center [902, 512] width 206 height 20
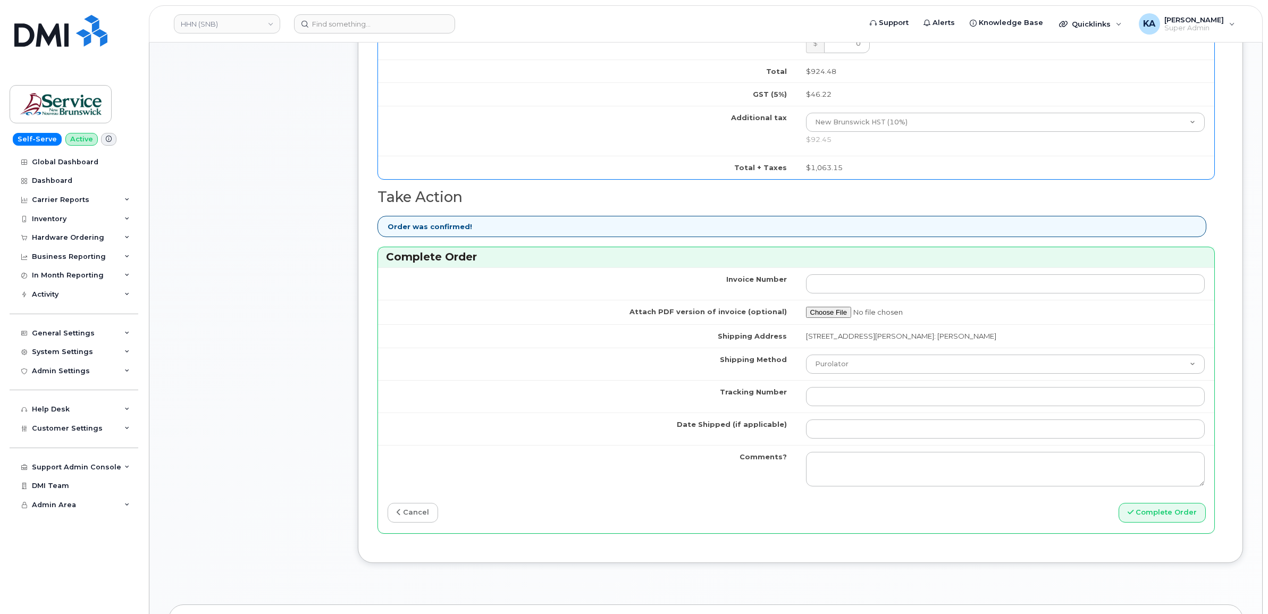
scroll to position [731, 0]
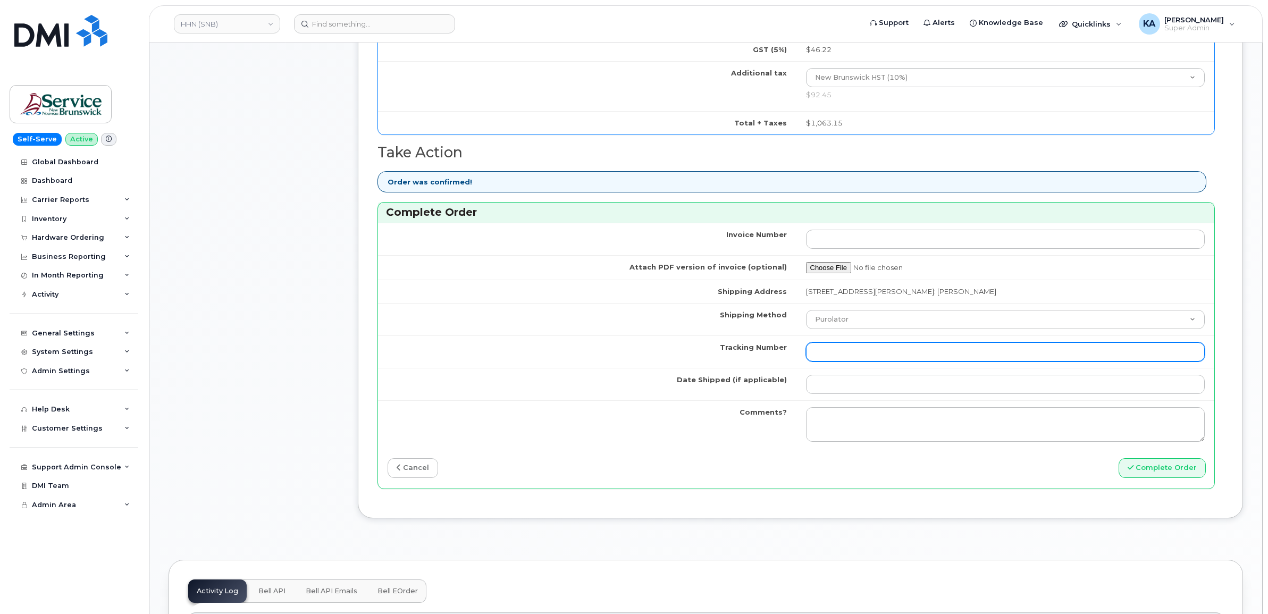
click at [855, 355] on input "Tracking Number" at bounding box center [1005, 351] width 399 height 19
paste input "475744974092"
type input "475744974092"
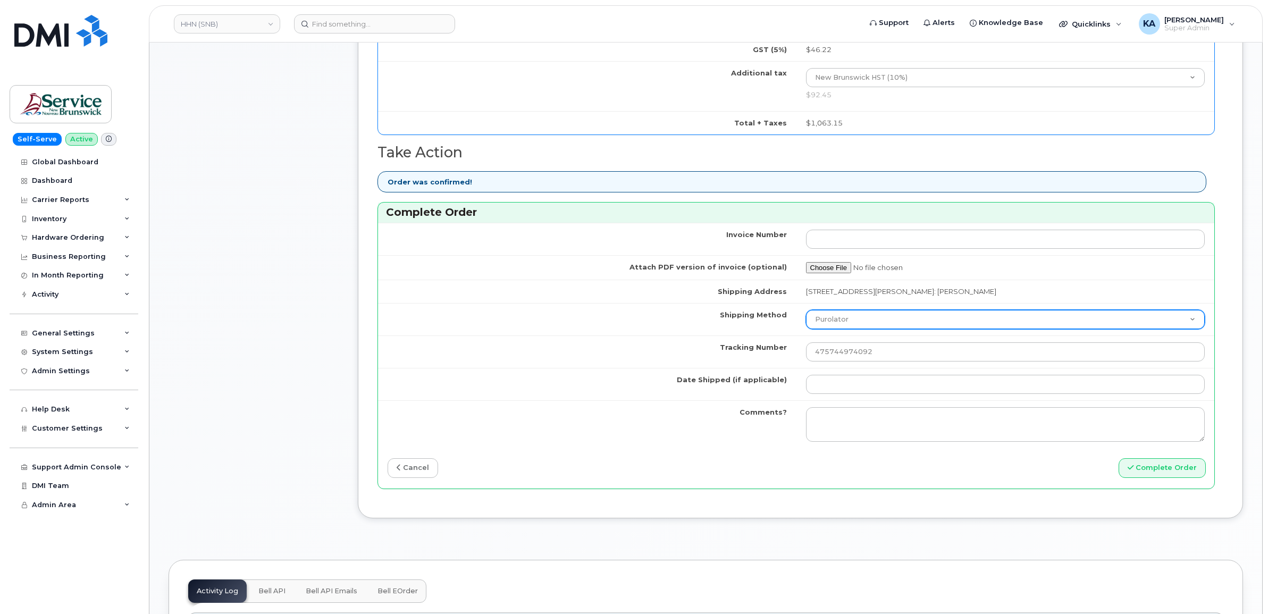
click at [865, 319] on select "Purolator UPS FedEx Canada Post Courier Other Drop Off Pick Up" at bounding box center [1005, 319] width 399 height 19
select select "FedEx"
click at [806, 313] on select "Purolator UPS FedEx Canada Post Courier Other Drop Off Pick Up" at bounding box center [1005, 319] width 399 height 19
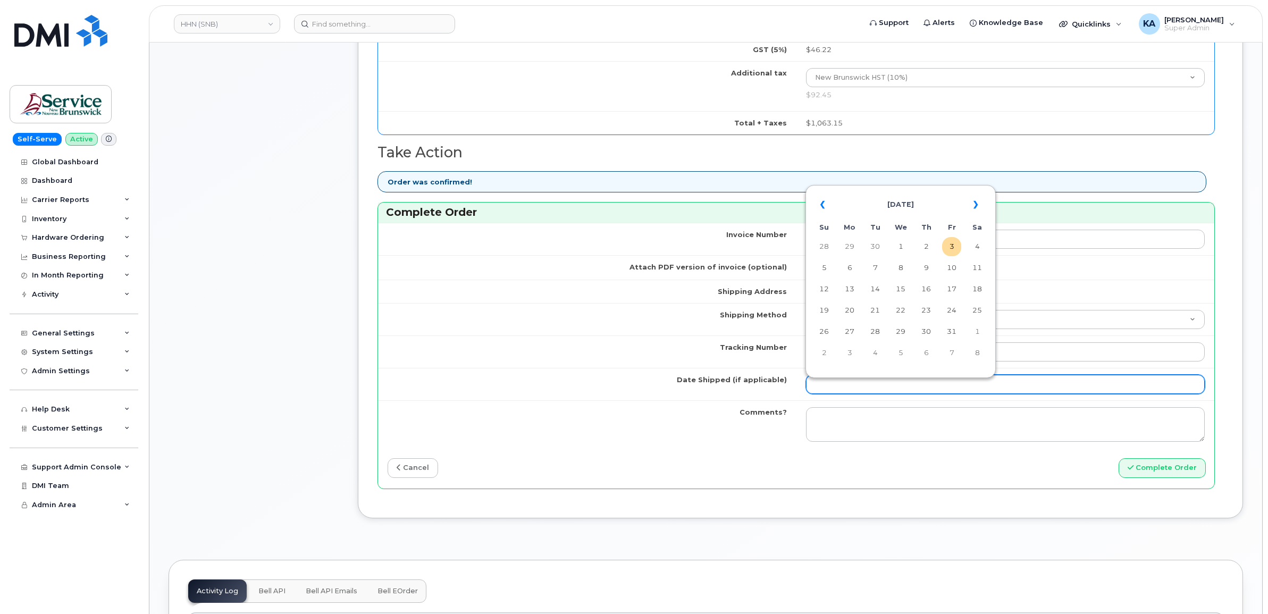
click at [850, 389] on input "Date Shipped (if applicable)" at bounding box center [1005, 384] width 399 height 19
click at [928, 250] on td "2" at bounding box center [926, 246] width 19 height 19
type input "[DATE]"
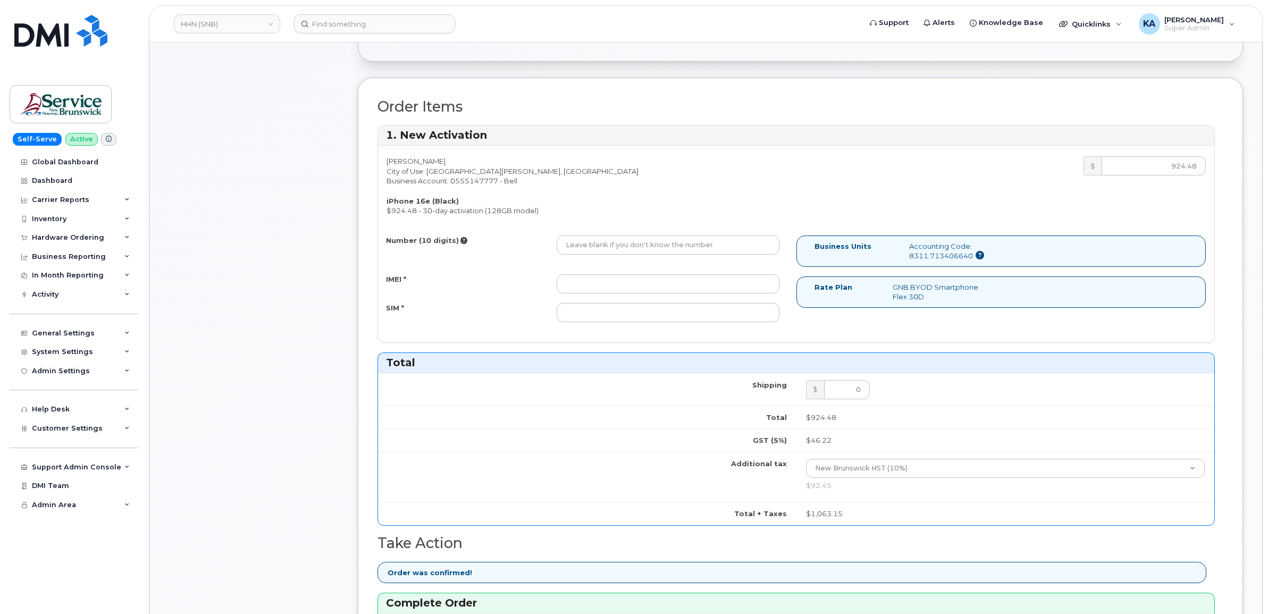
scroll to position [332, 0]
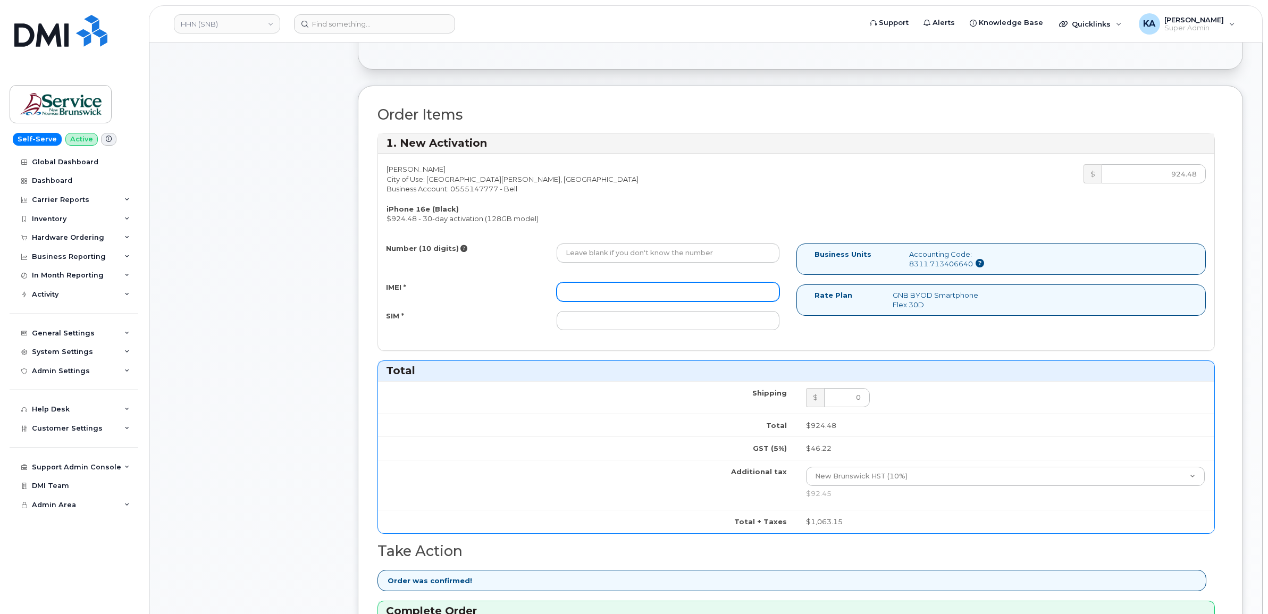
click at [697, 288] on input "IMEI *" at bounding box center [668, 291] width 223 height 19
paste input "354216331356505"
type input "354216331356505"
click at [690, 327] on input "SIM *" at bounding box center [668, 320] width 223 height 19
paste input "89302610207734331892"
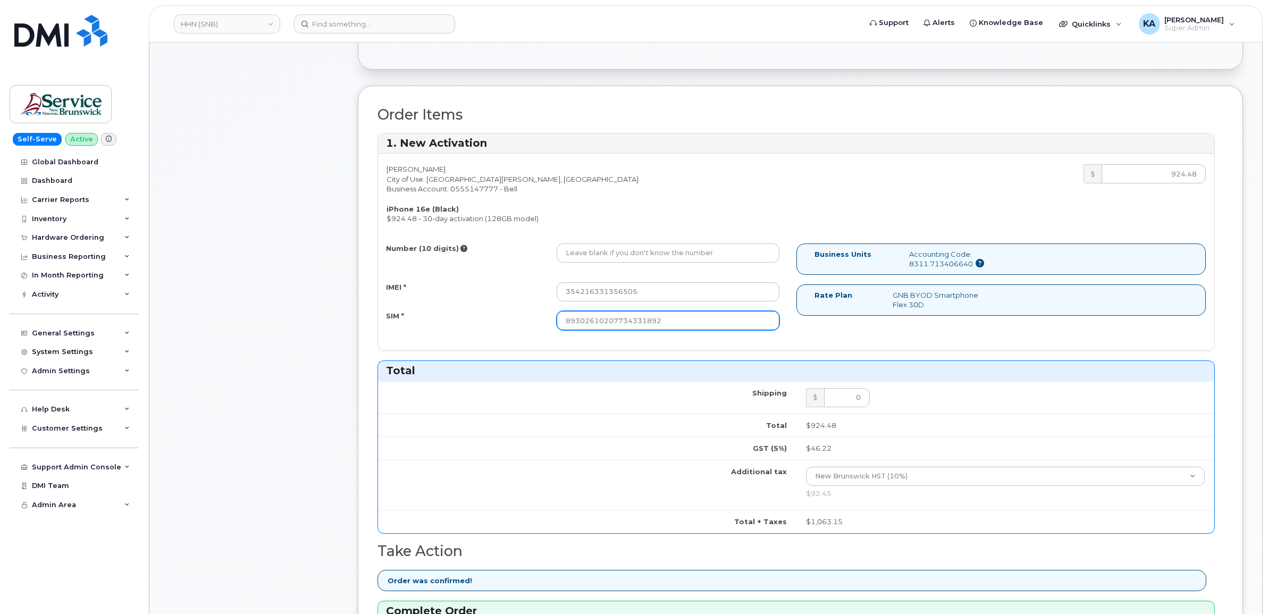
type input "89302610207734331892"
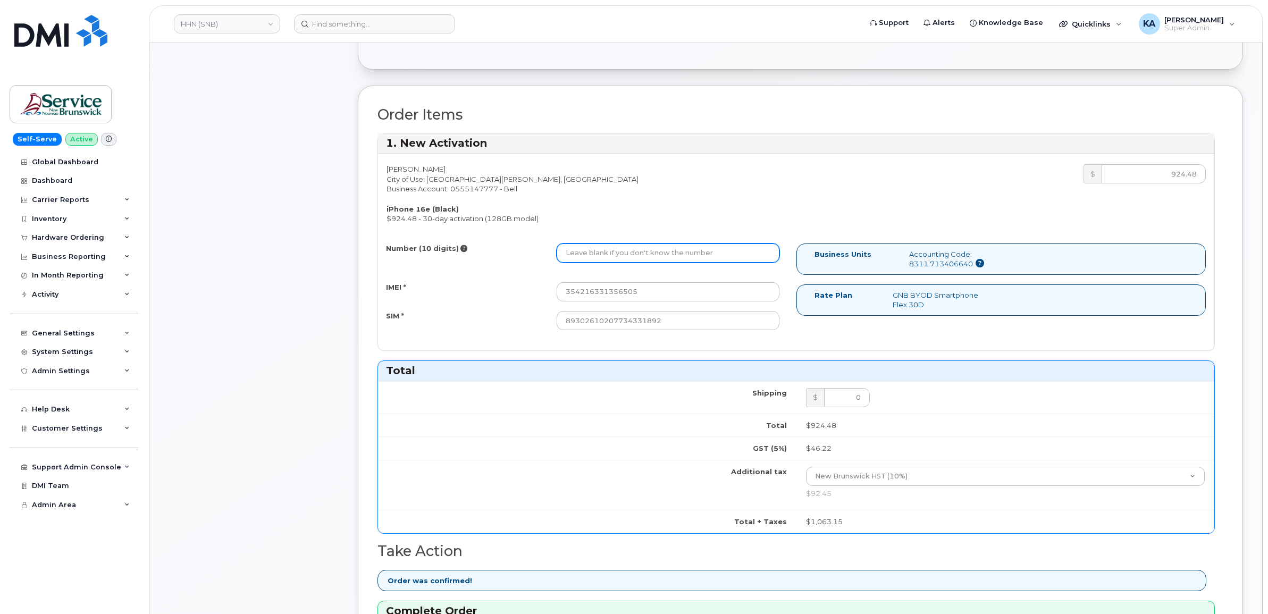
click at [647, 259] on input "Number (10 digits)" at bounding box center [668, 253] width 223 height 19
paste input "5062712123"
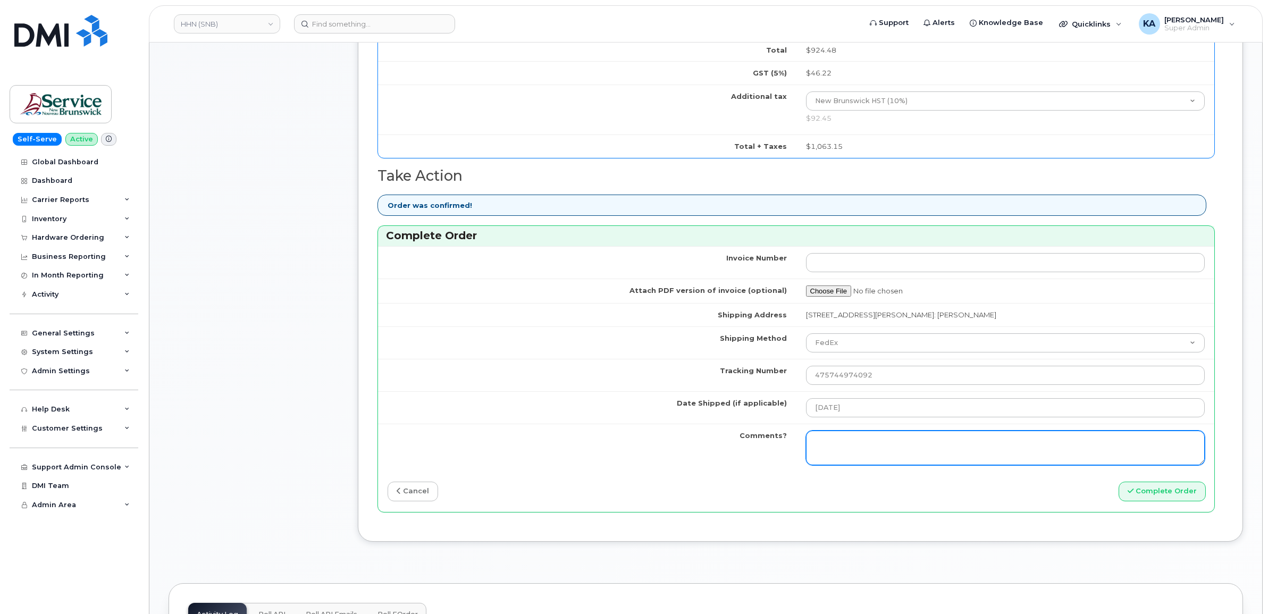
scroll to position [731, 0]
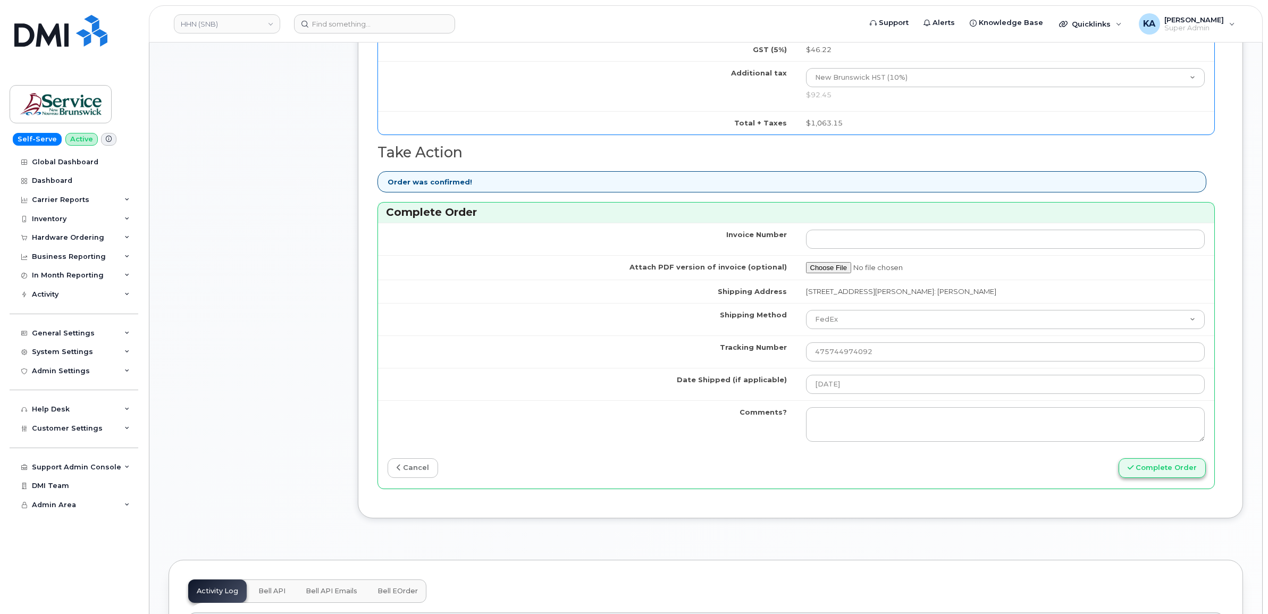
type input "5062712123"
click at [1151, 470] on button "Complete Order" at bounding box center [1162, 468] width 87 height 20
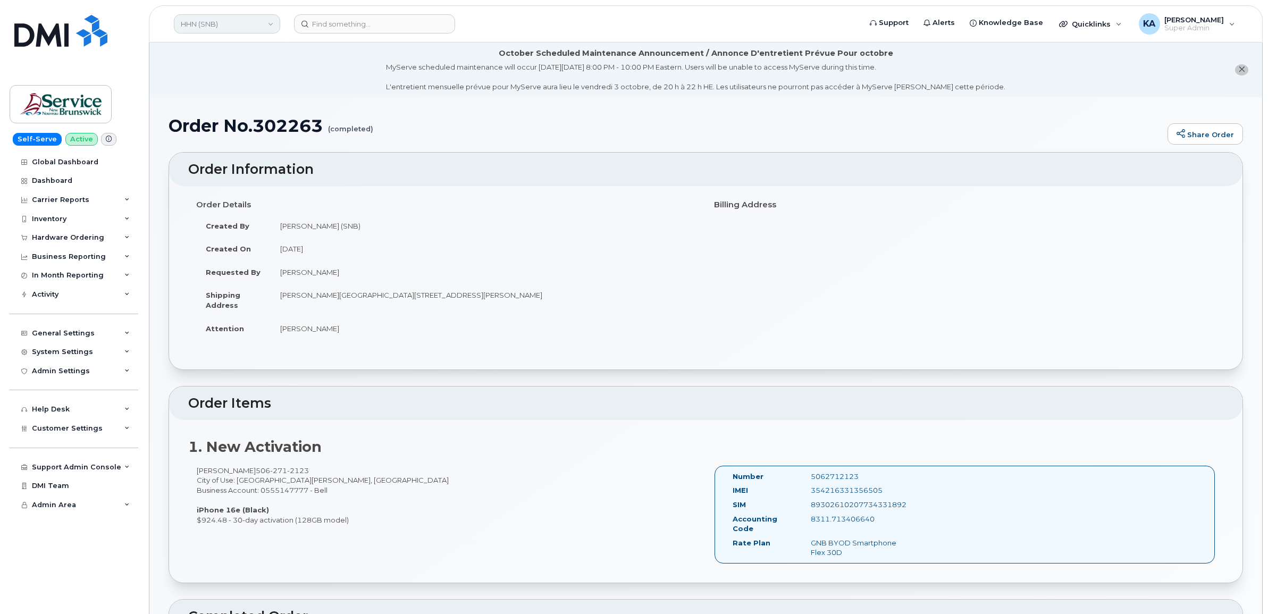
click at [213, 30] on link "HHN (SNB)" at bounding box center [227, 23] width 106 height 19
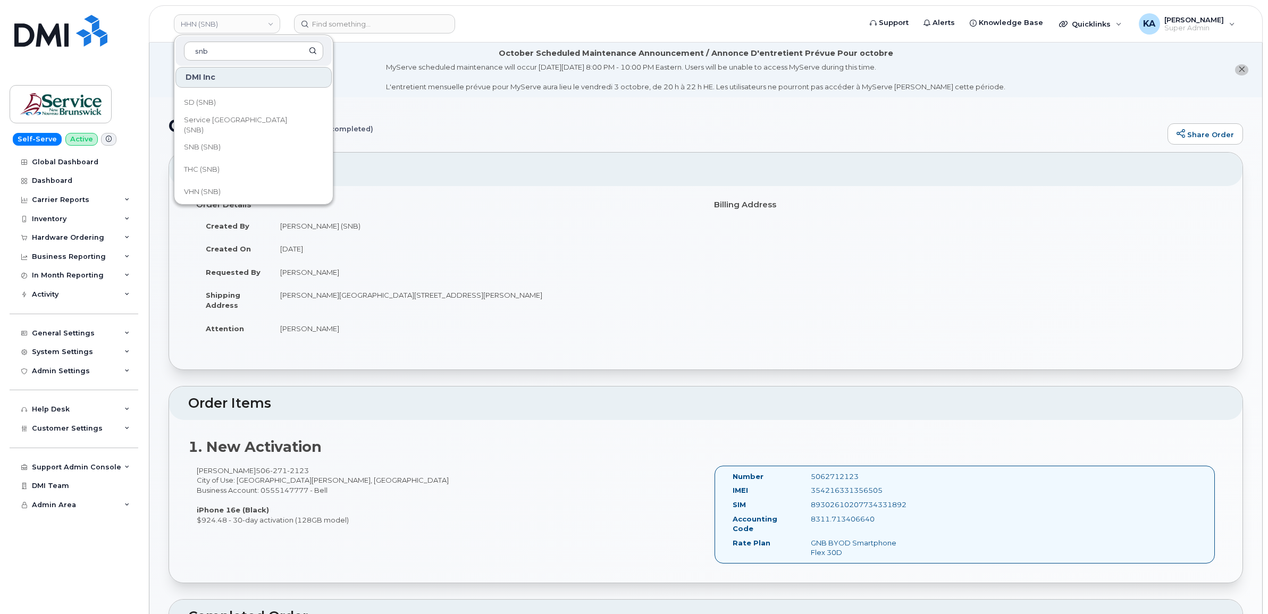
scroll to position [515, 0]
type input "snb"
click at [208, 181] on link "VHN (SNB)" at bounding box center [253, 188] width 156 height 21
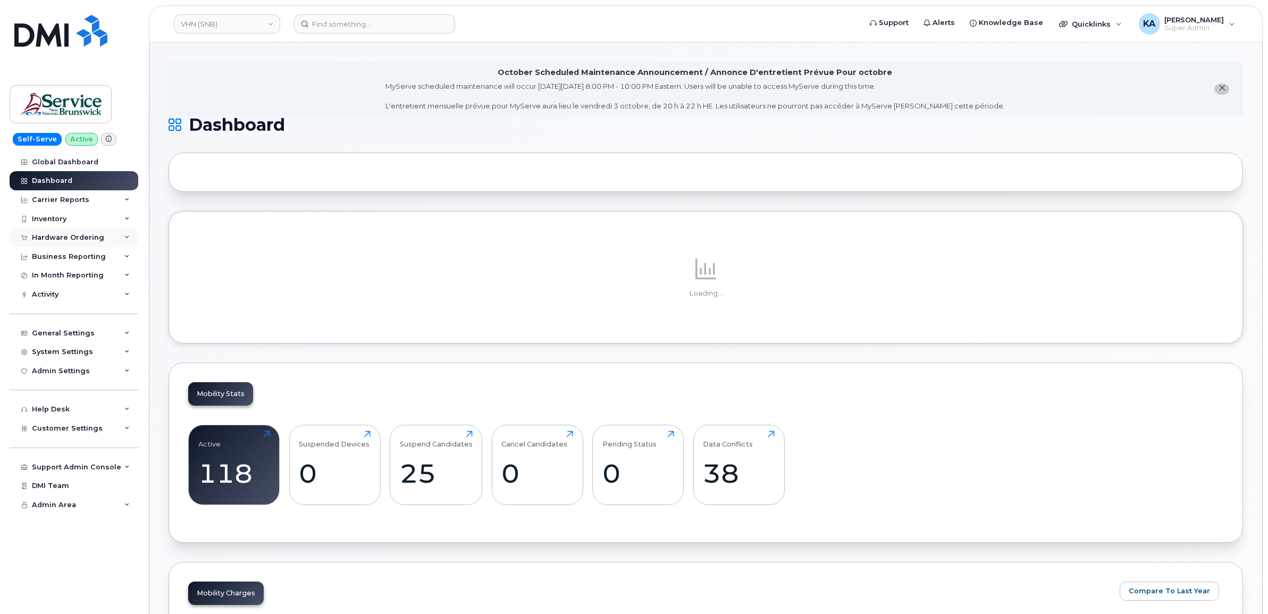
click at [74, 238] on div "Hardware Ordering" at bounding box center [68, 237] width 72 height 9
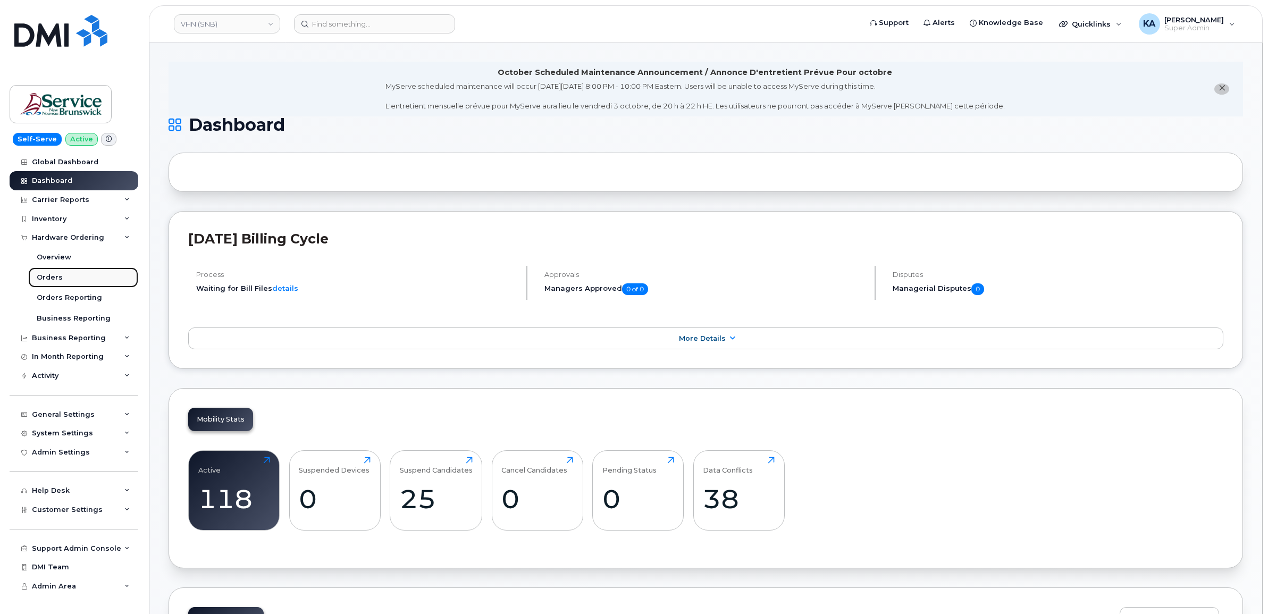
click at [47, 277] on div "Orders" at bounding box center [50, 278] width 26 height 10
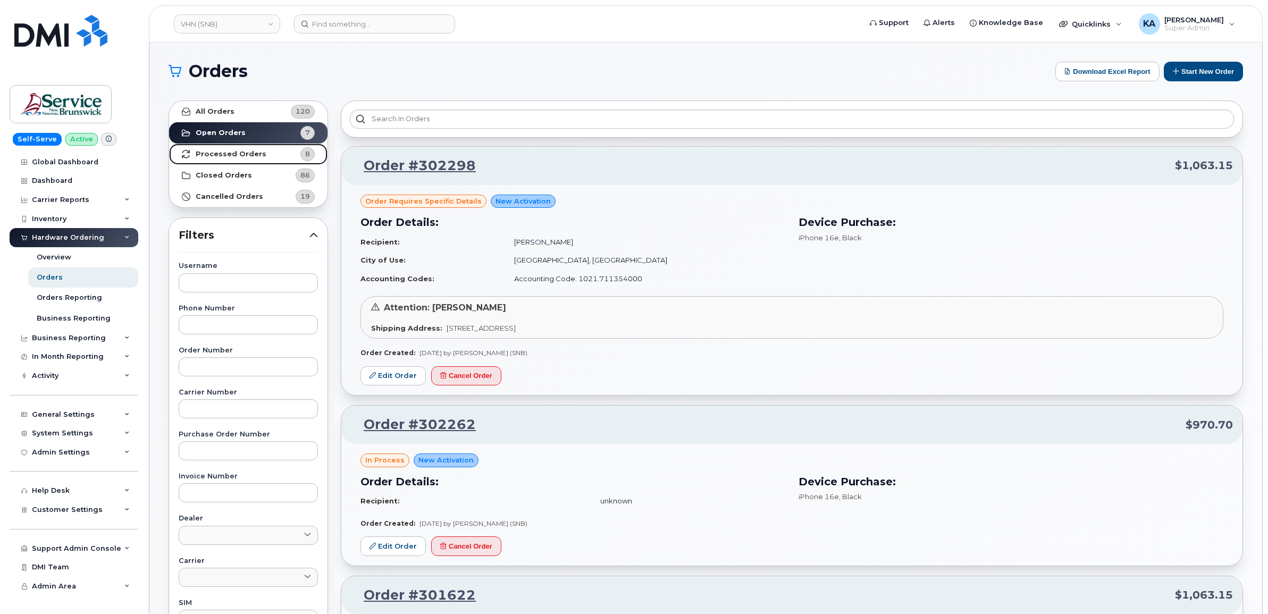
click at [215, 152] on strong "Processed Orders" at bounding box center [231, 154] width 71 height 9
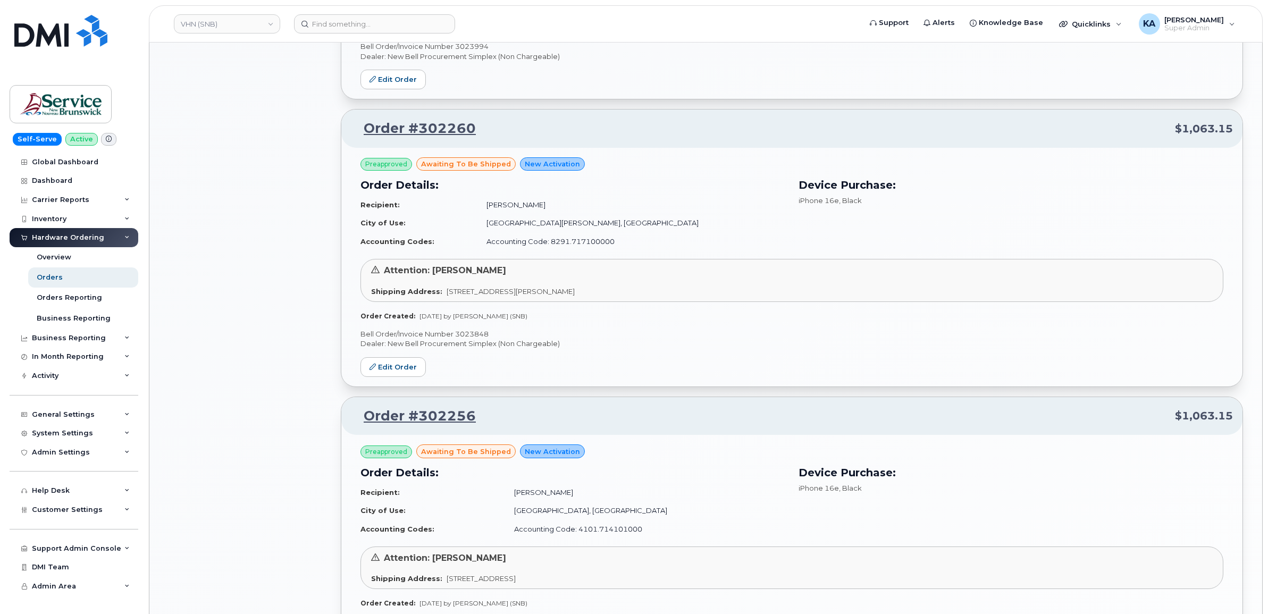
scroll to position [931, 0]
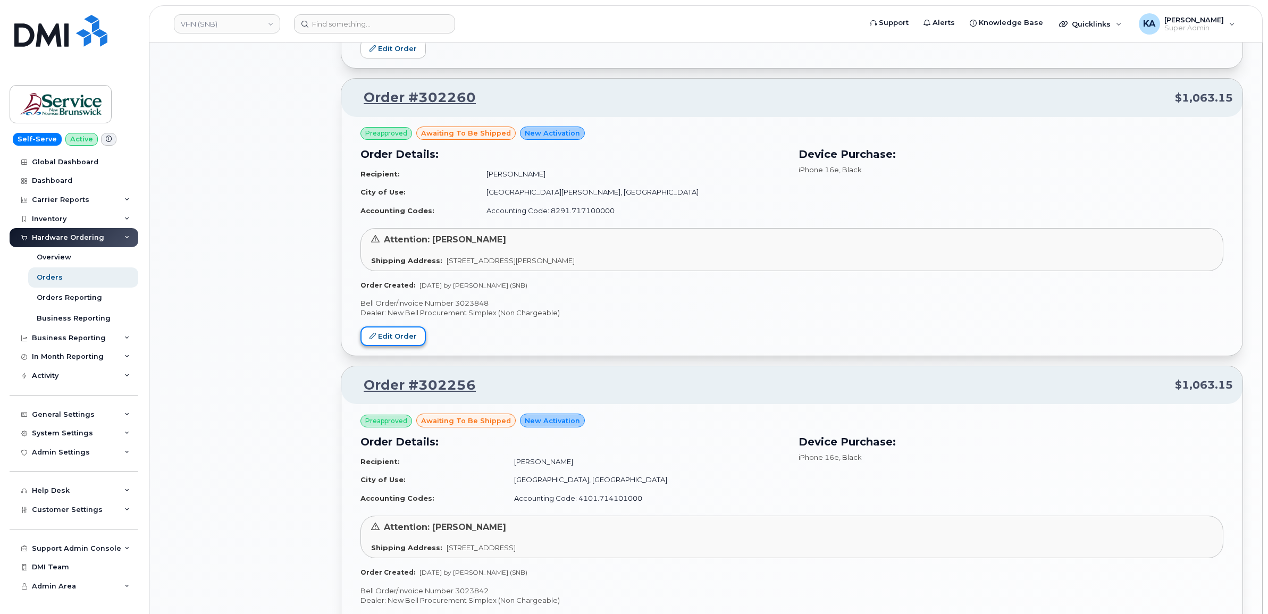
click at [403, 341] on link "Edit Order" at bounding box center [393, 337] width 65 height 20
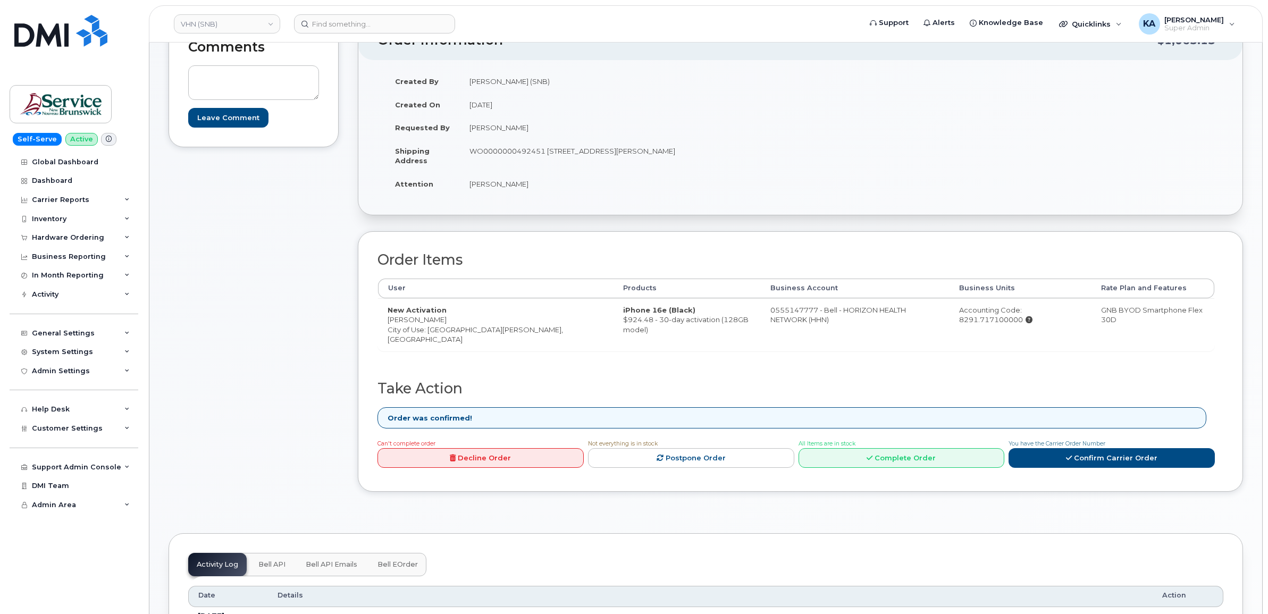
scroll to position [199, 0]
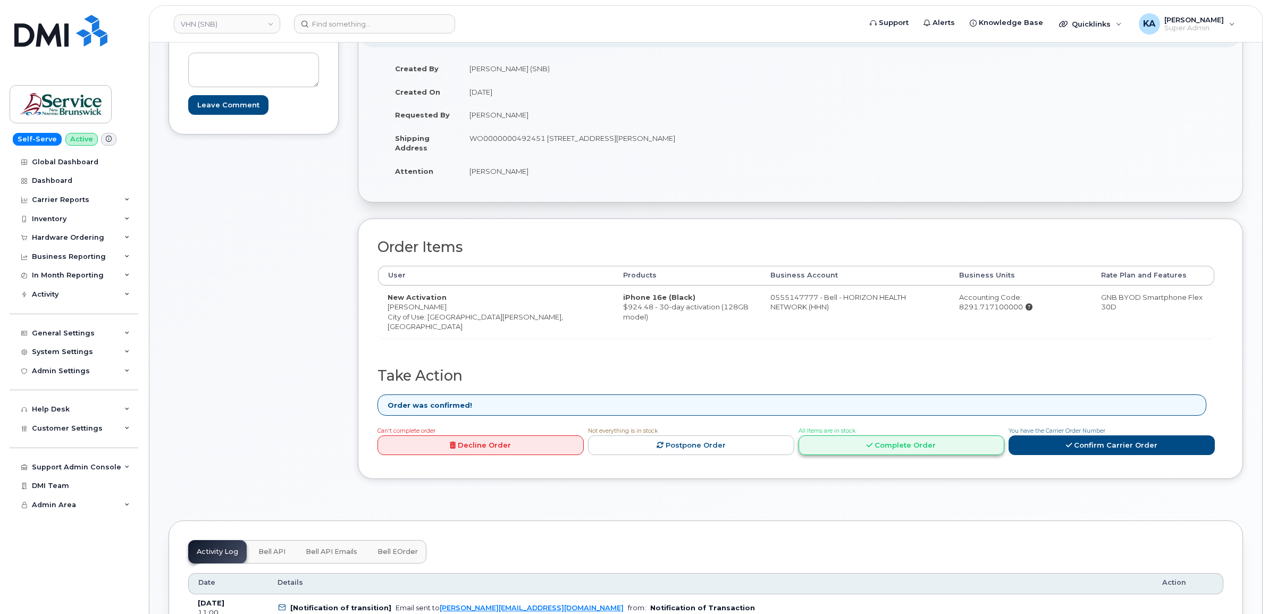
click at [901, 442] on link "Complete Order" at bounding box center [902, 446] width 206 height 20
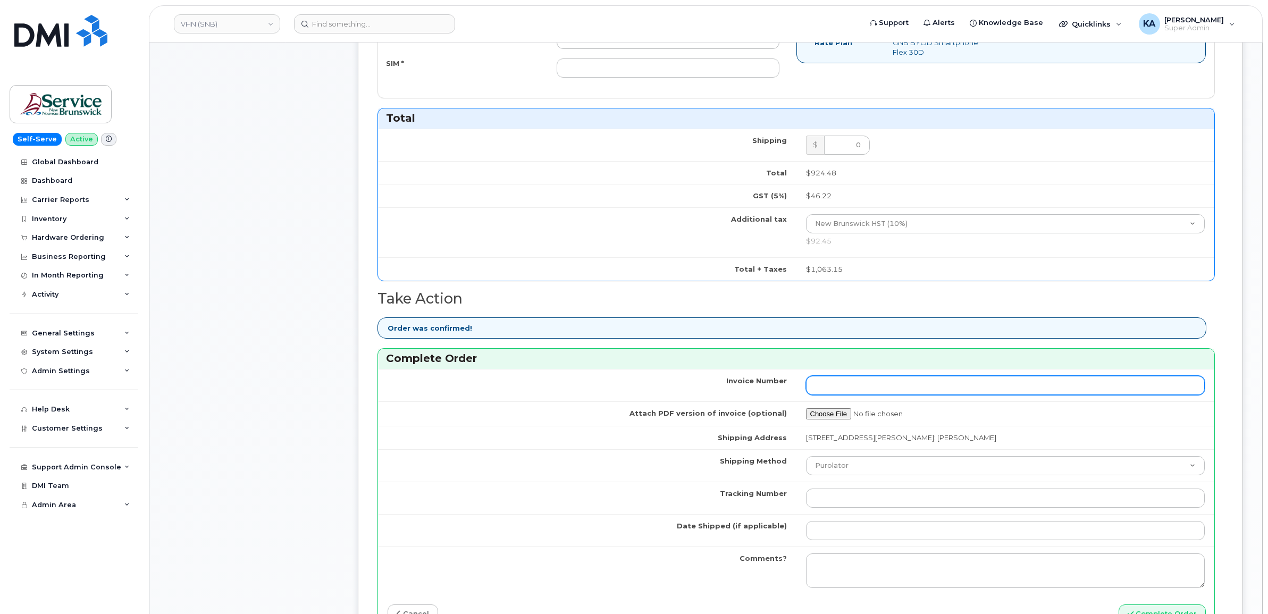
scroll to position [598, 0]
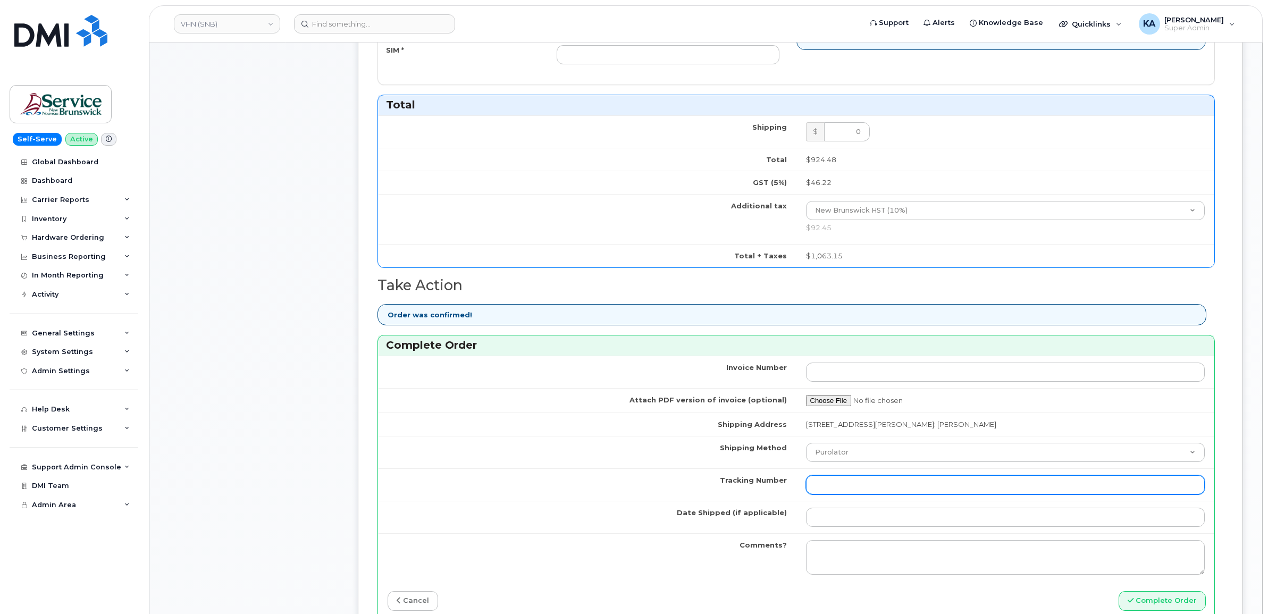
click at [887, 490] on input "Tracking Number" at bounding box center [1005, 484] width 399 height 19
paste input "476303114583"
type input "476303114583"
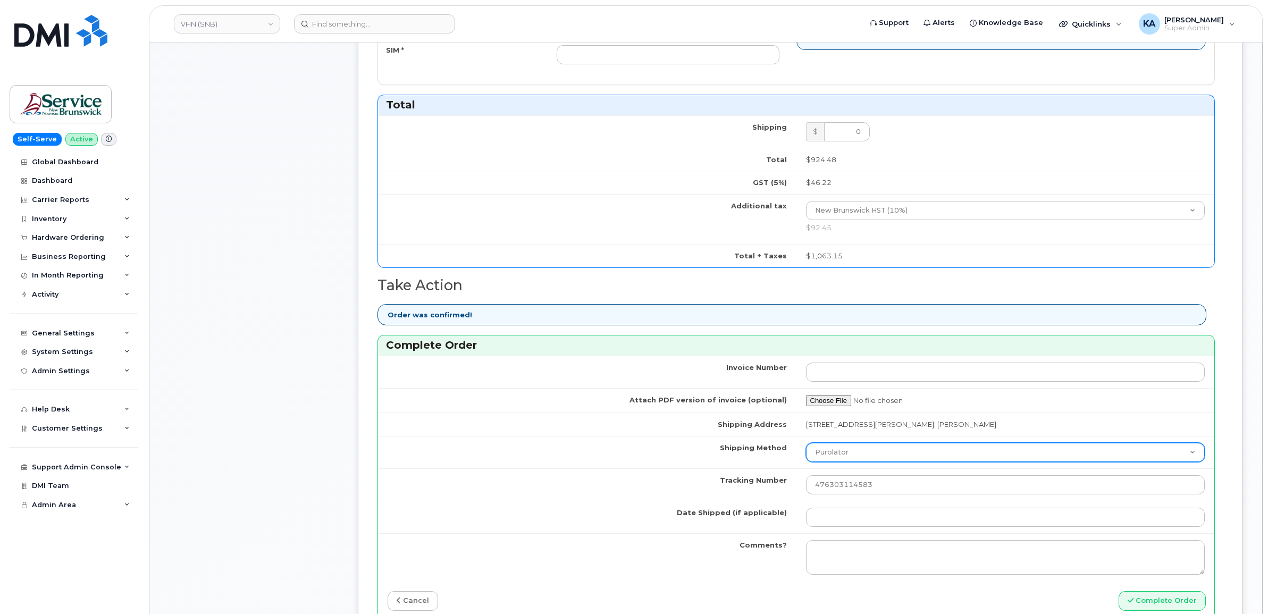
click at [865, 456] on select "Purolator UPS FedEx Canada Post Courier Other Drop Off Pick Up" at bounding box center [1005, 452] width 399 height 19
select select "FedEx"
click at [806, 446] on select "Purolator UPS FedEx Canada Post Courier Other Drop Off Pick Up" at bounding box center [1005, 452] width 399 height 19
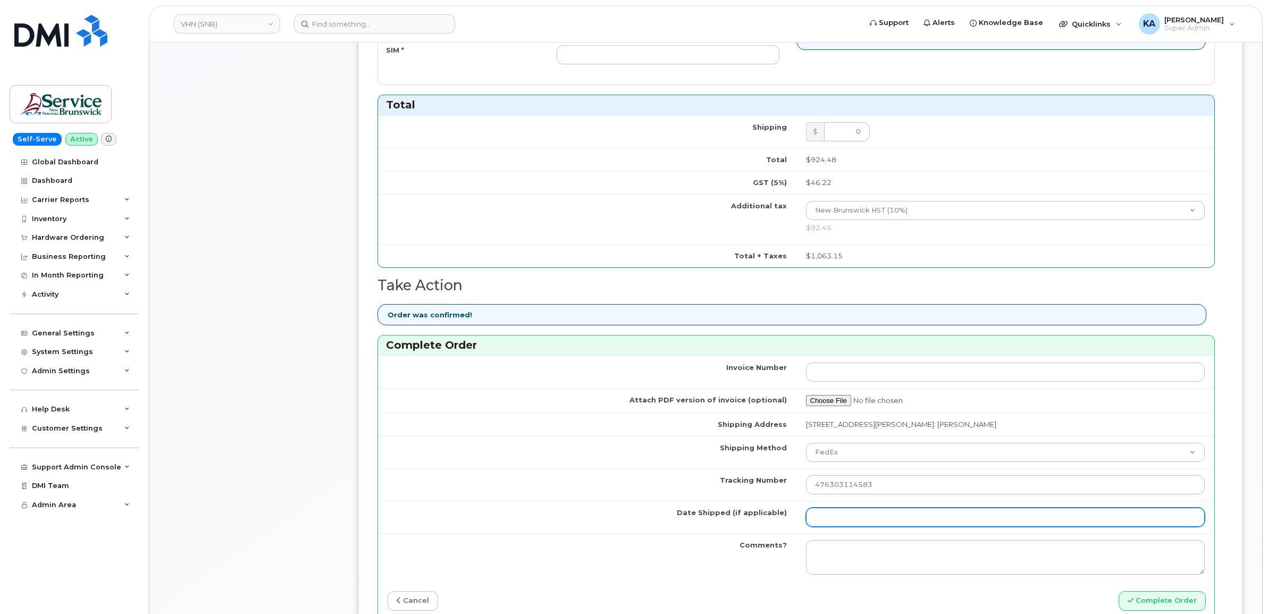
click at [835, 524] on input "Date Shipped (if applicable)" at bounding box center [1005, 517] width 399 height 19
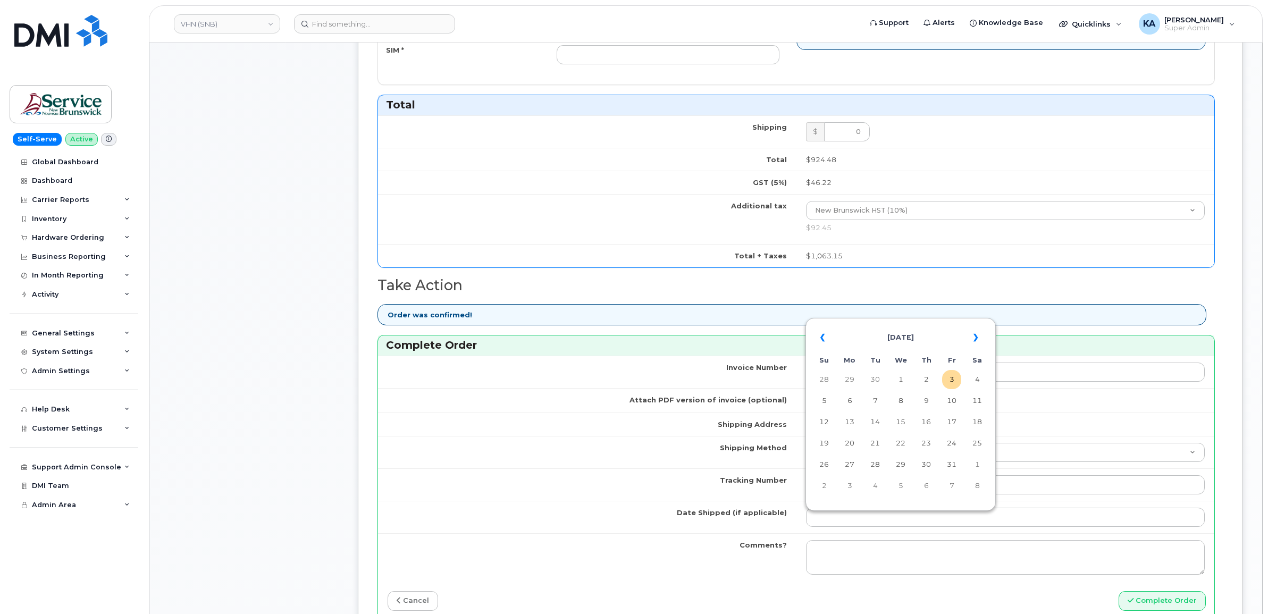
click at [923, 322] on table "« October 2025 » Su Mo Tu We Th Fr Sa 28 29 30 1 2 3 4 5 6 7 8 9 10 11 12 13 14…" at bounding box center [900, 412] width 185 height 182
click at [929, 379] on td "2" at bounding box center [926, 379] width 19 height 19
type input "2025-10-02"
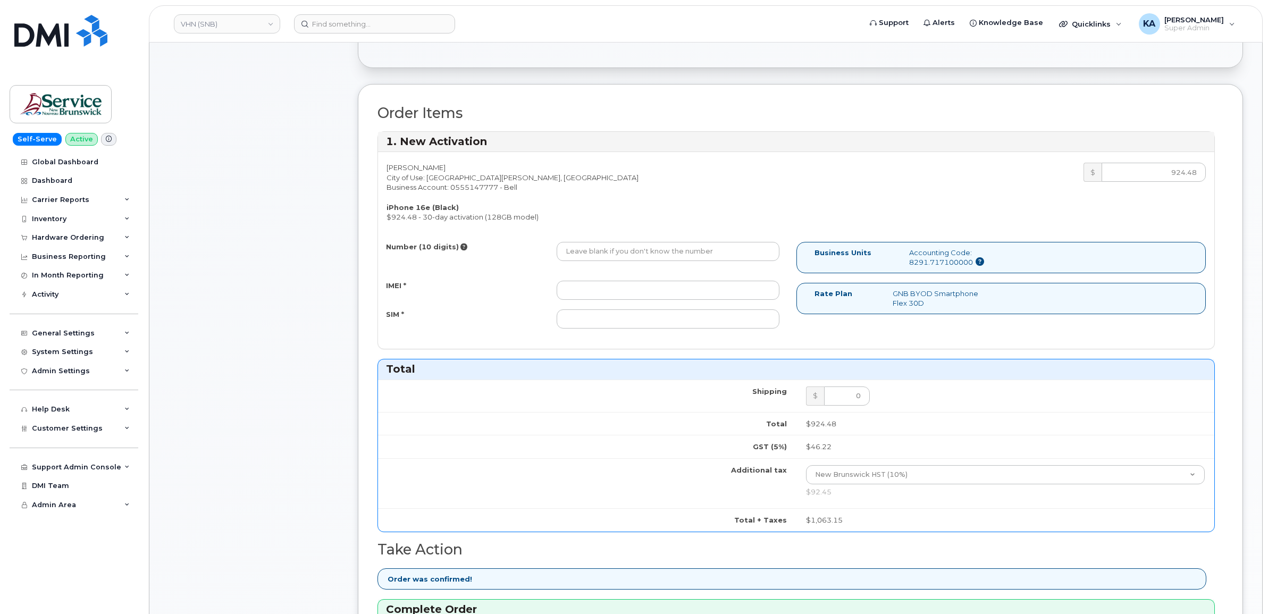
scroll to position [332, 0]
click at [675, 290] on input "IMEI *" at bounding box center [668, 291] width 223 height 19
paste input "354216331325591"
type input "354216331325591"
click at [638, 321] on input "SIM *" at bounding box center [668, 320] width 223 height 19
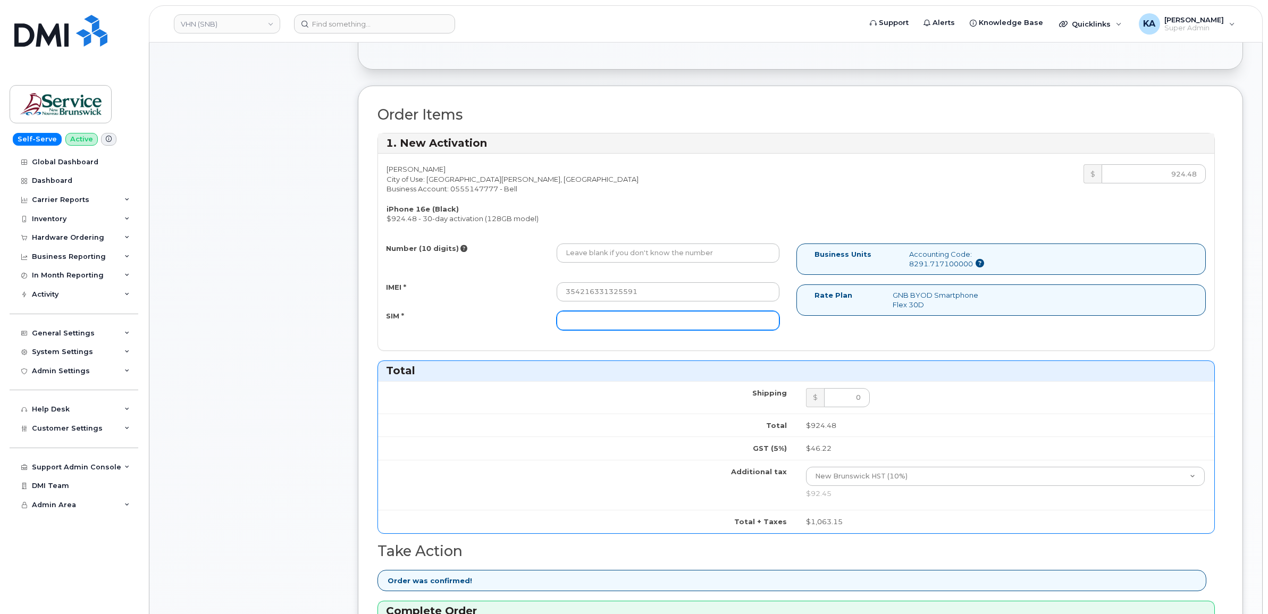
paste input "89302610207734330191"
type input "89302610207734330191"
click at [593, 257] on input "Number (10 digits)" at bounding box center [668, 253] width 223 height 19
paste input "5063433372"
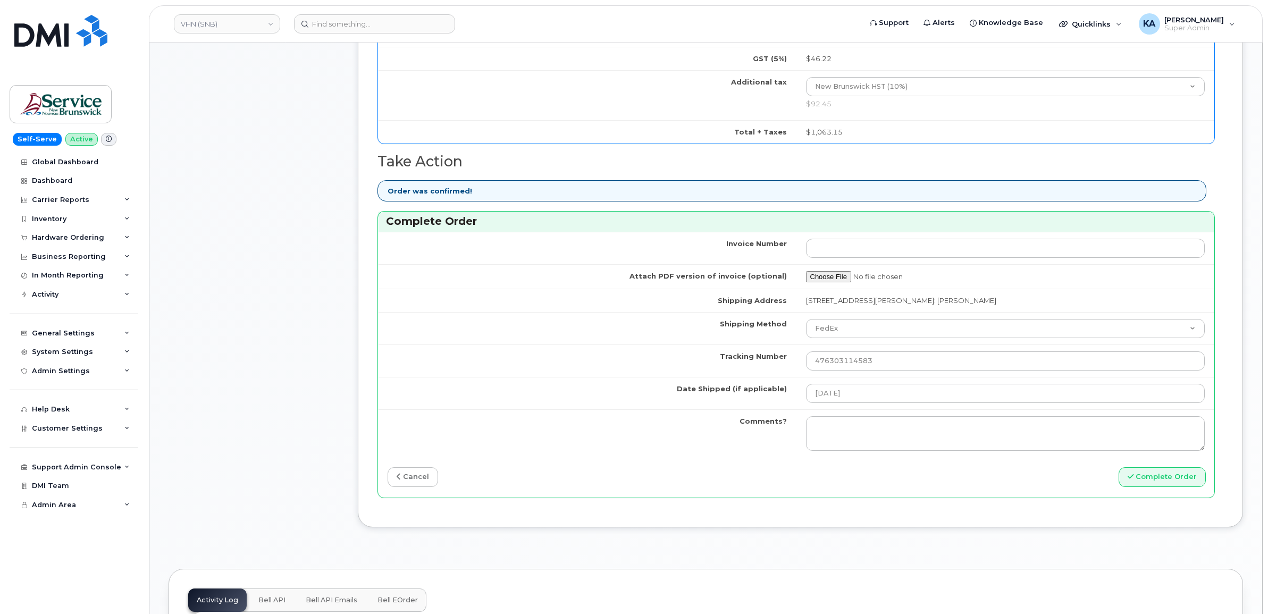
scroll to position [731, 0]
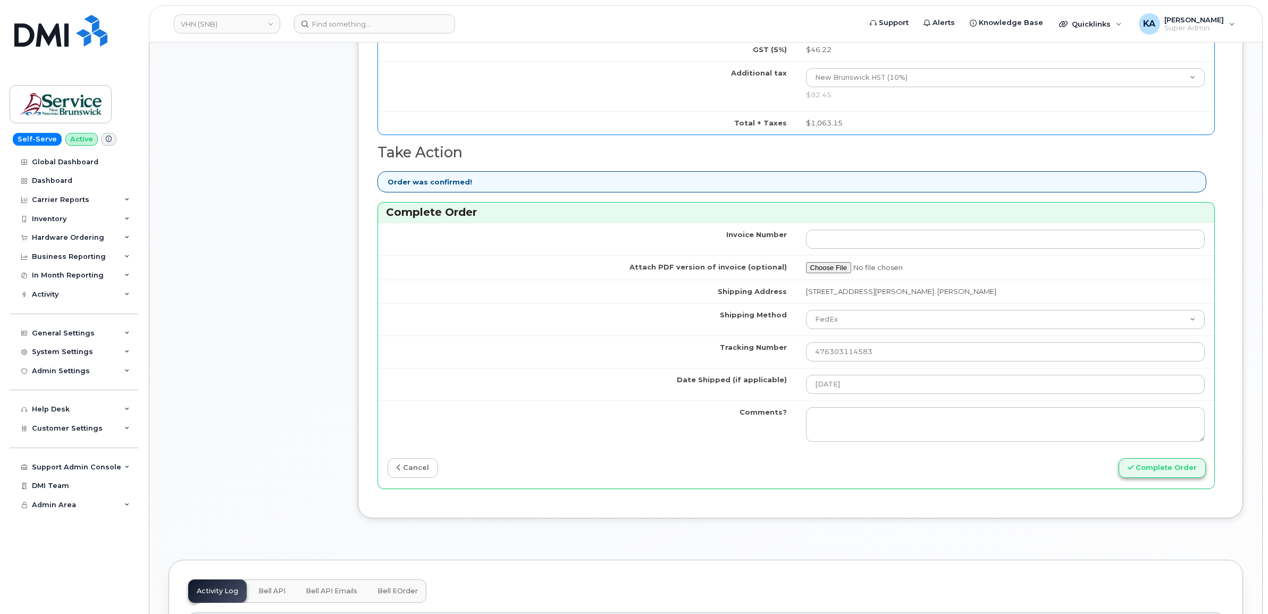
type input "5063433372"
click at [1157, 471] on button "Complete Order" at bounding box center [1162, 468] width 87 height 20
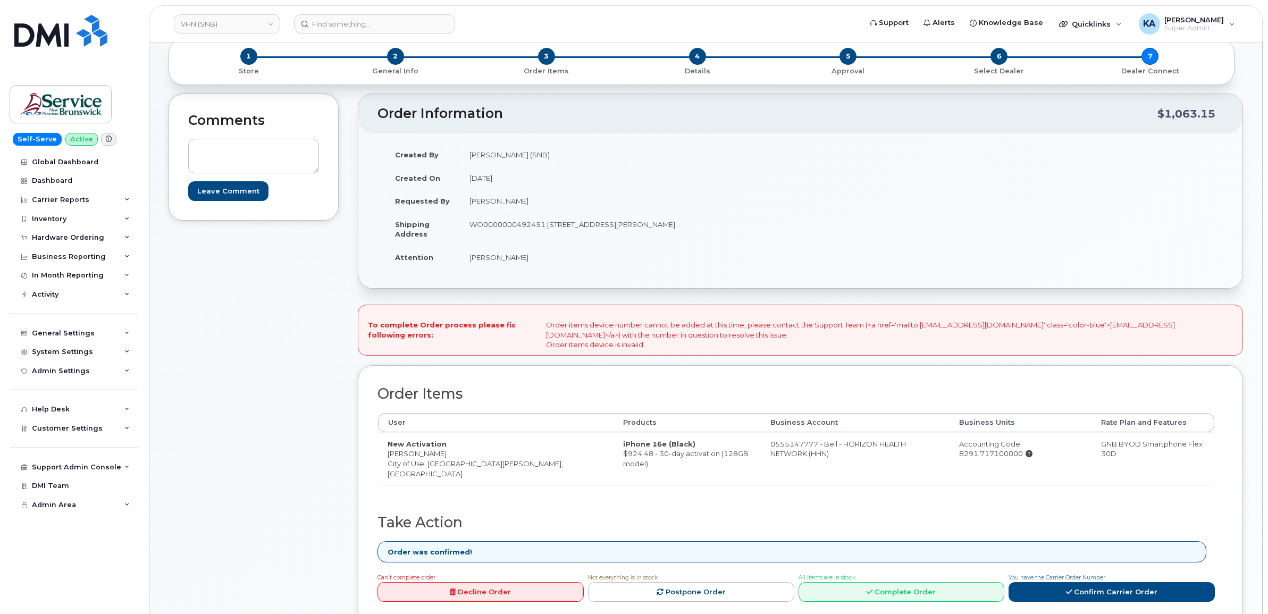
scroll to position [133, 0]
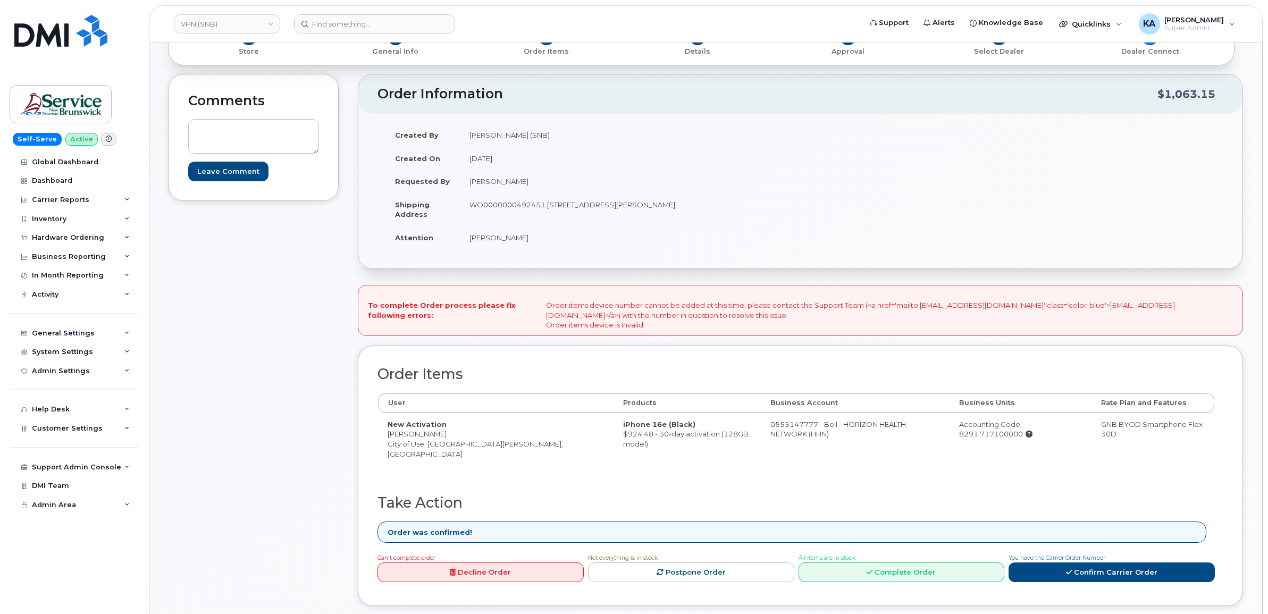
drag, startPoint x: 992, startPoint y: 427, endPoint x: 1057, endPoint y: 430, distance: 64.9
click at [1057, 430] on div "Accounting Code: 8291.717100000" at bounding box center [1020, 430] width 123 height 20
copy div "8291.717100000"
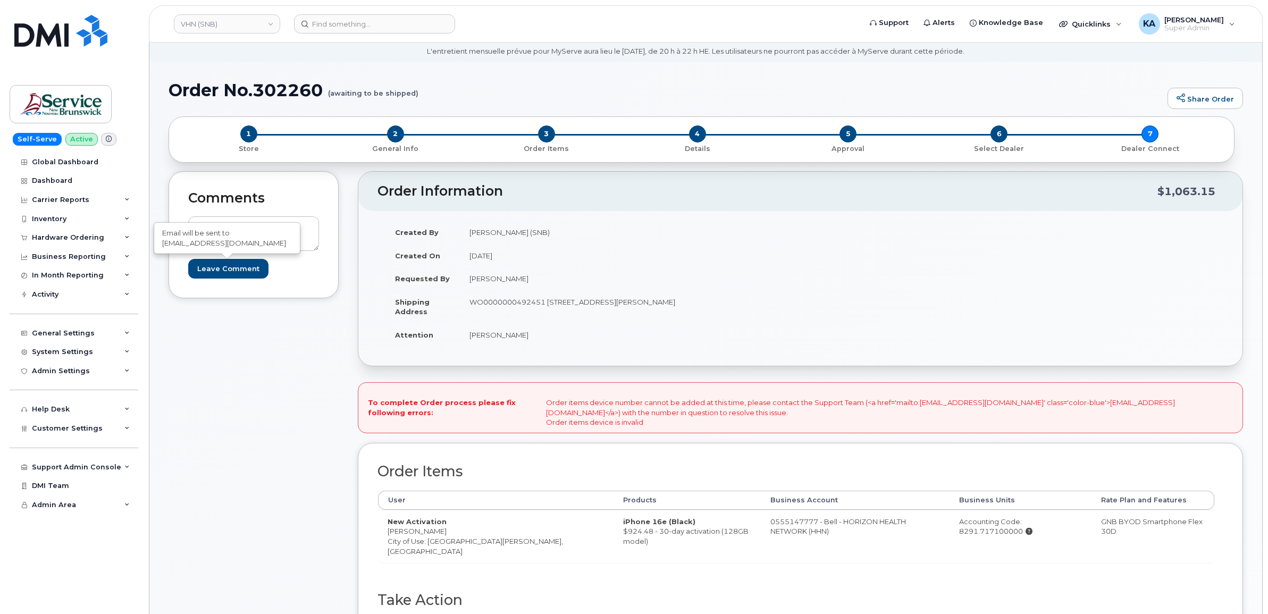
scroll to position [0, 0]
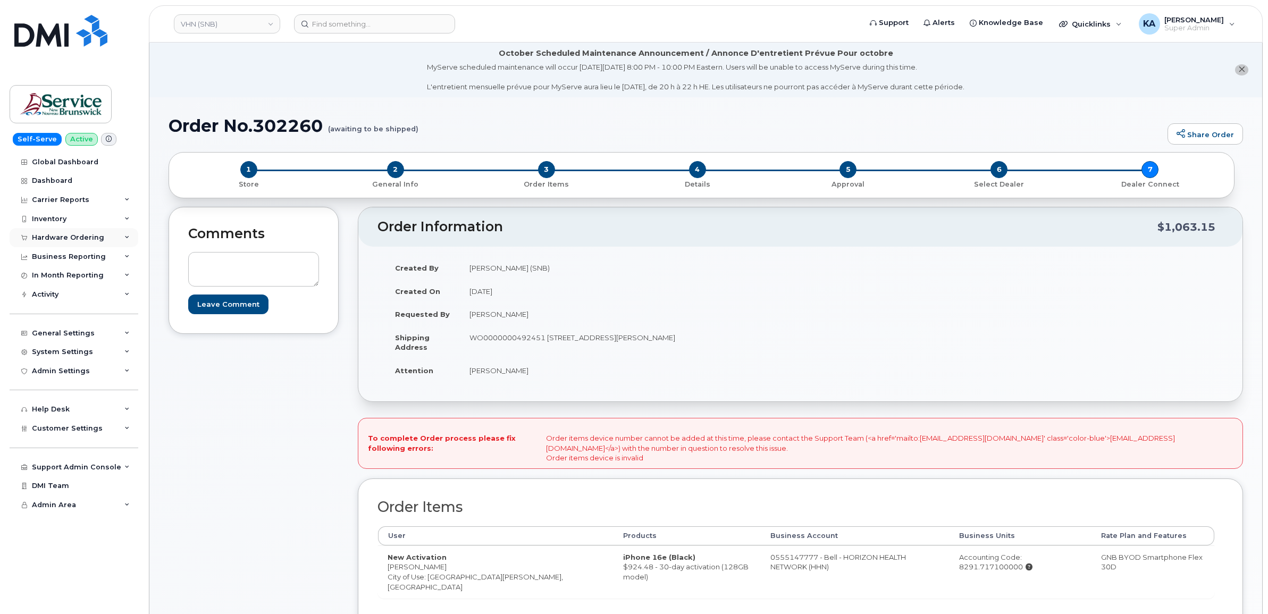
click at [70, 237] on div "Hardware Ordering" at bounding box center [68, 237] width 72 height 9
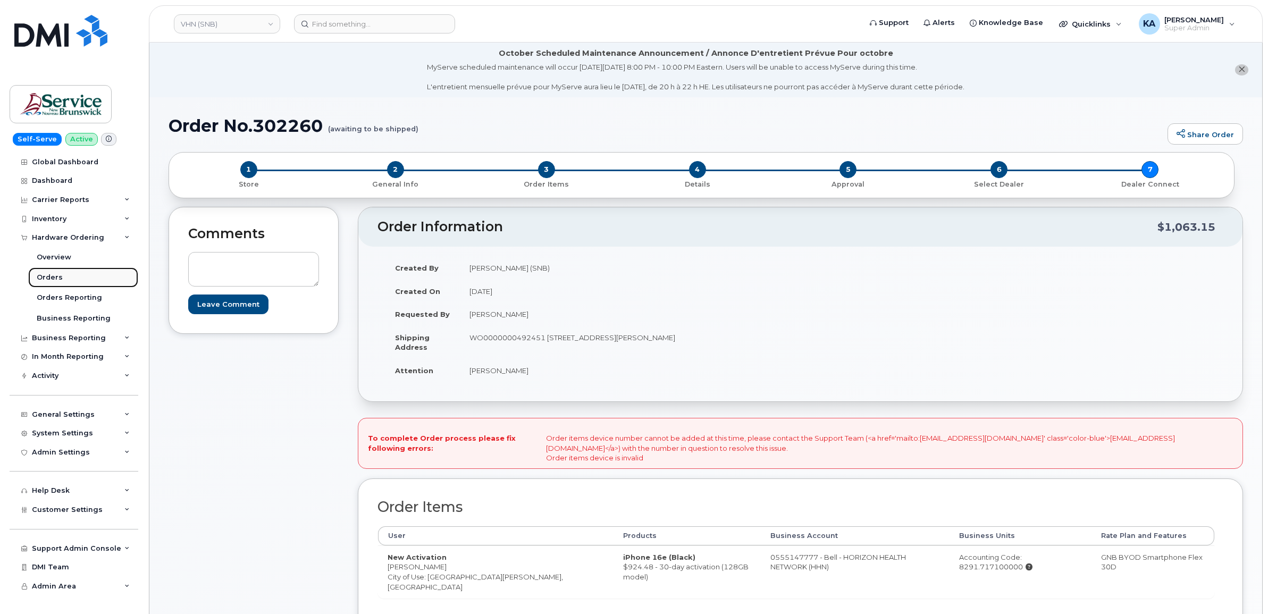
click at [46, 275] on div "Orders" at bounding box center [50, 278] width 26 height 10
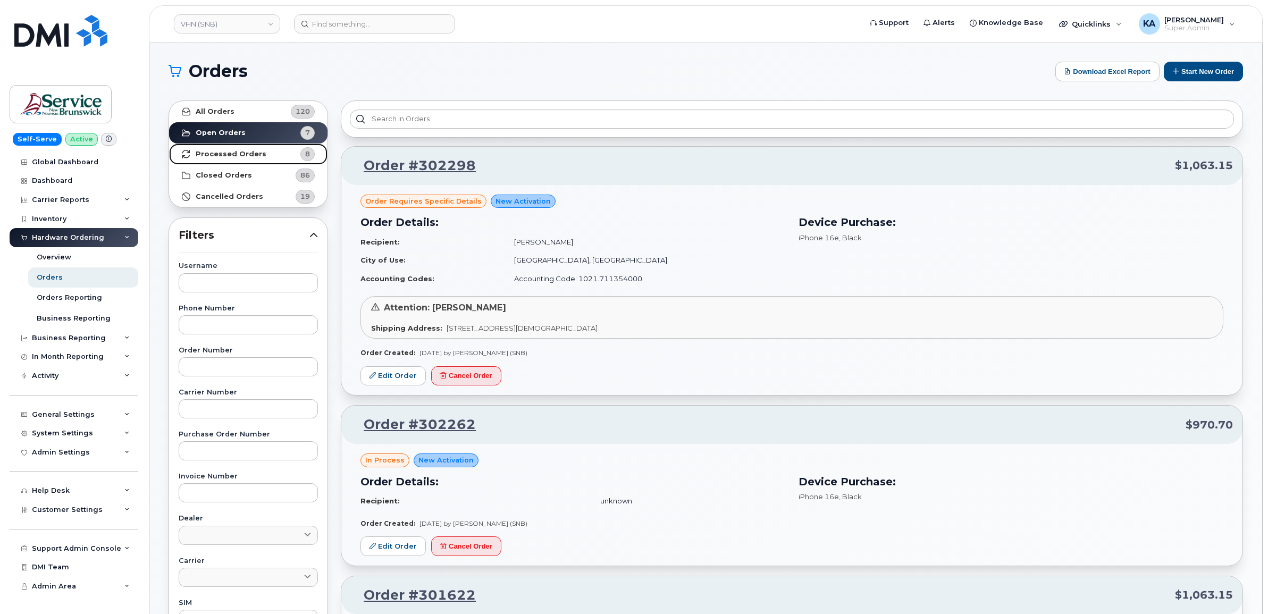
click at [246, 152] on strong "Processed Orders" at bounding box center [231, 154] width 71 height 9
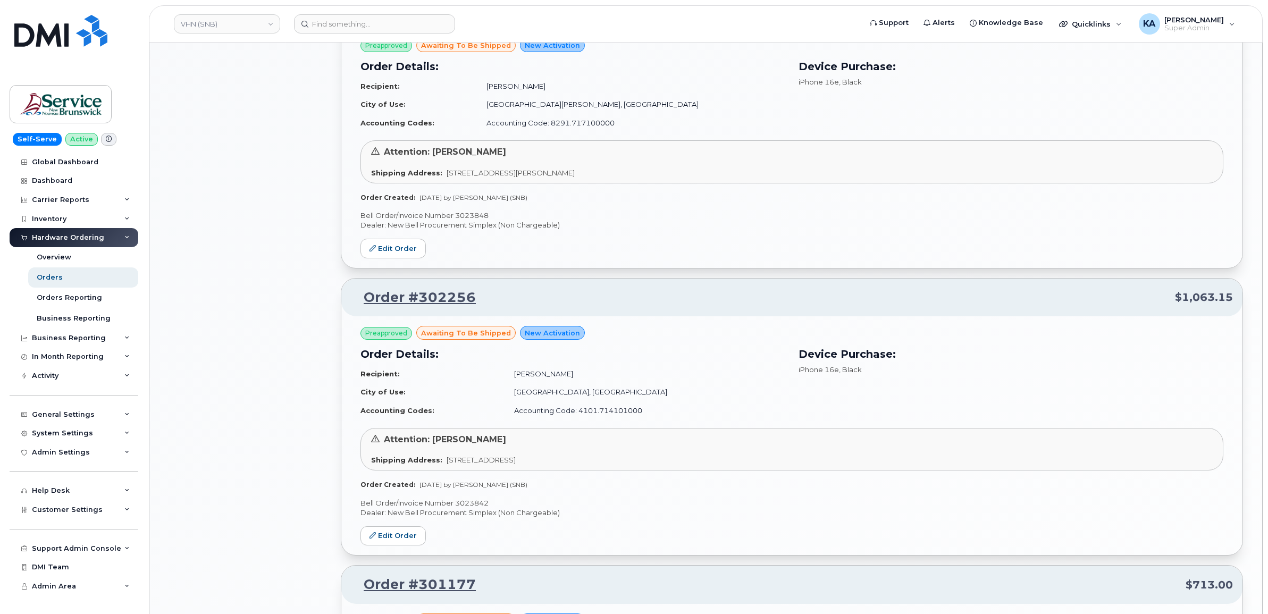
scroll to position [1064, 0]
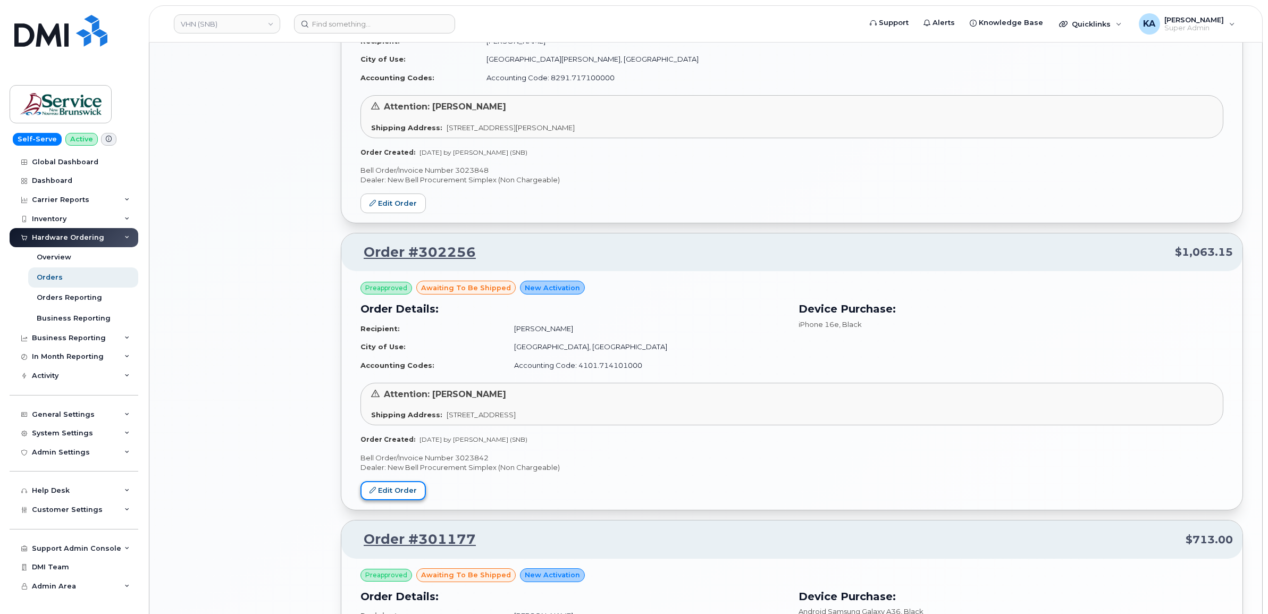
click at [390, 489] on link "Edit Order" at bounding box center [393, 491] width 65 height 20
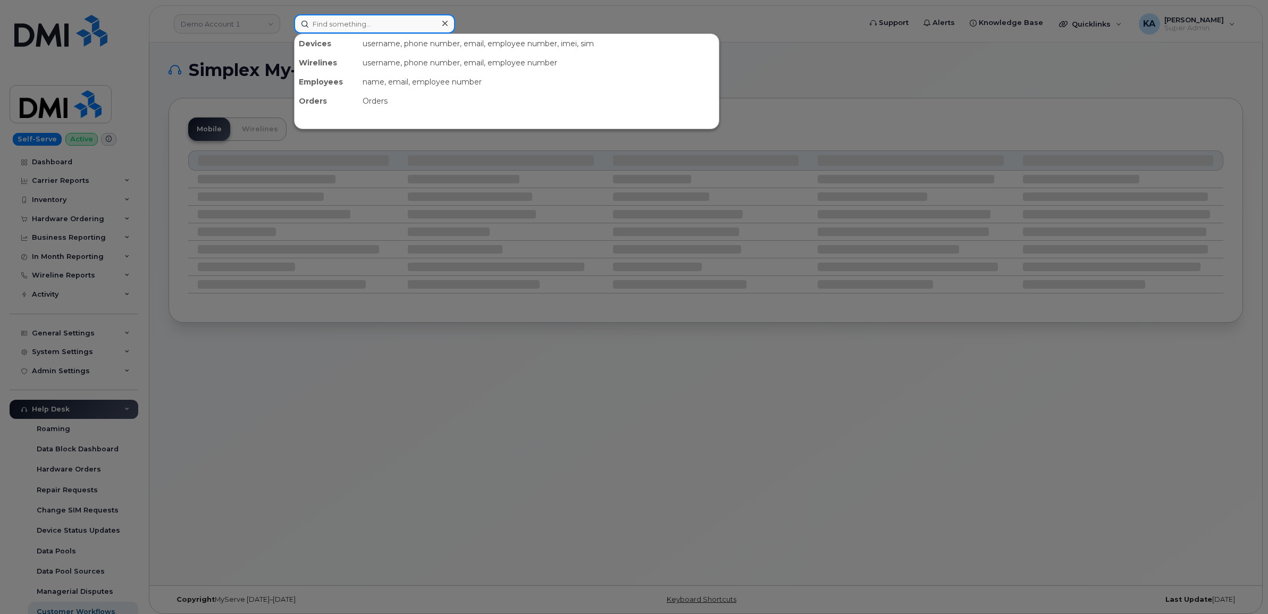
click at [362, 27] on input at bounding box center [374, 23] width 161 height 19
paste input "5063433372"
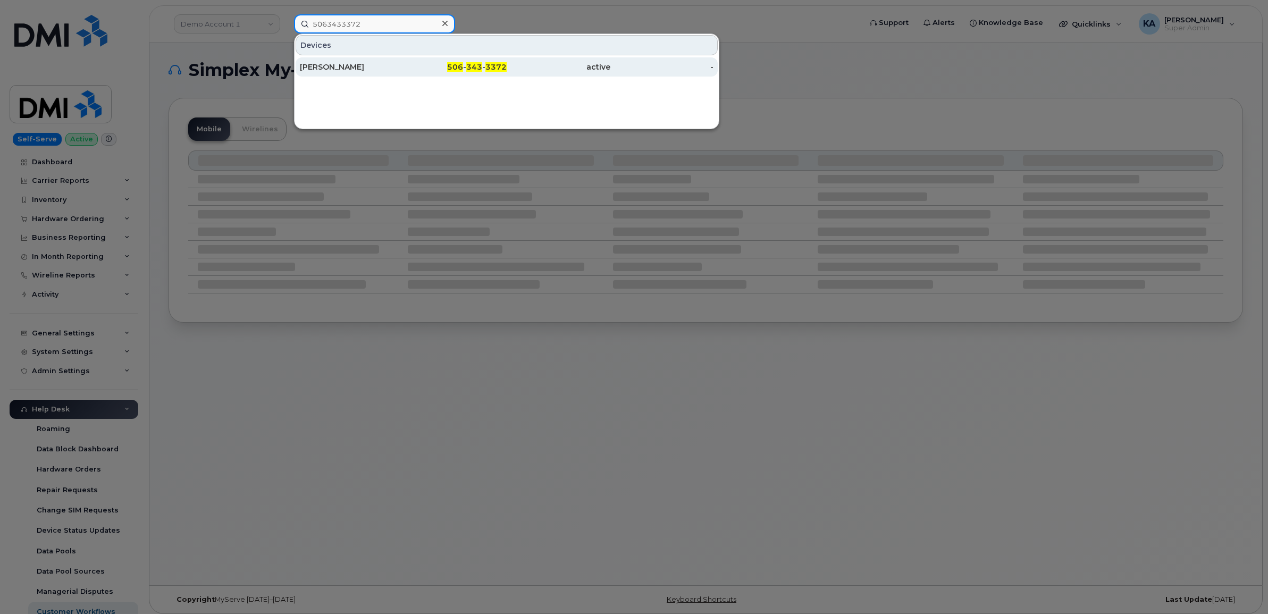
type input "5063433372"
click at [325, 65] on div "[PERSON_NAME]" at bounding box center [352, 67] width 104 height 11
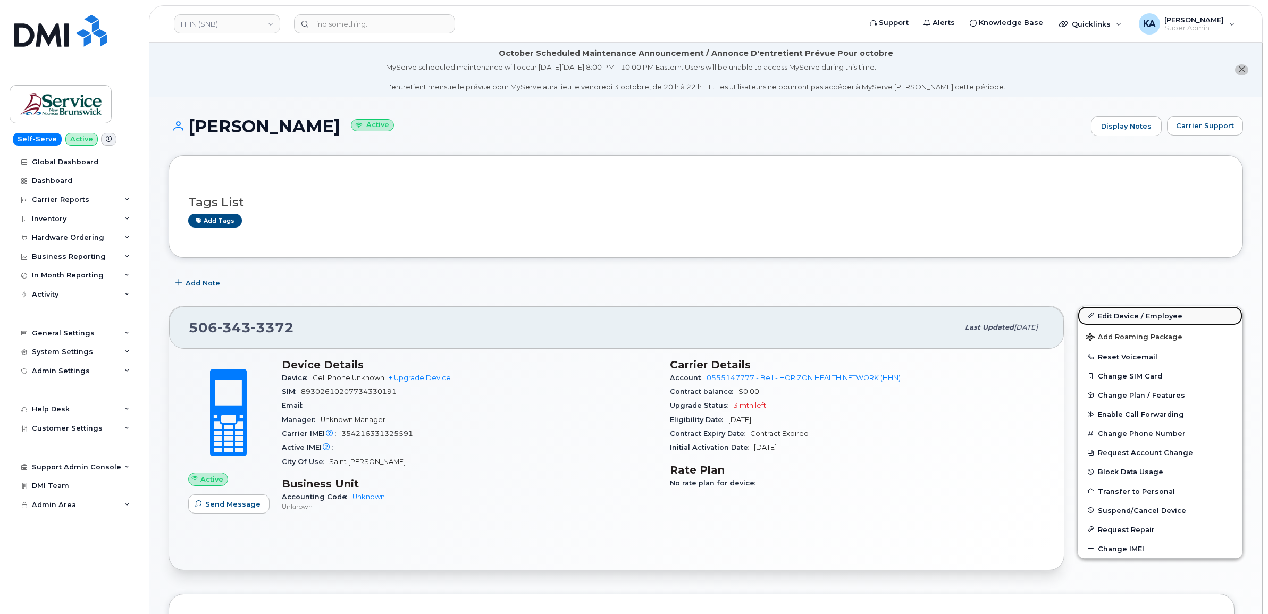
click at [1125, 314] on link "Edit Device / Employee" at bounding box center [1160, 315] width 165 height 19
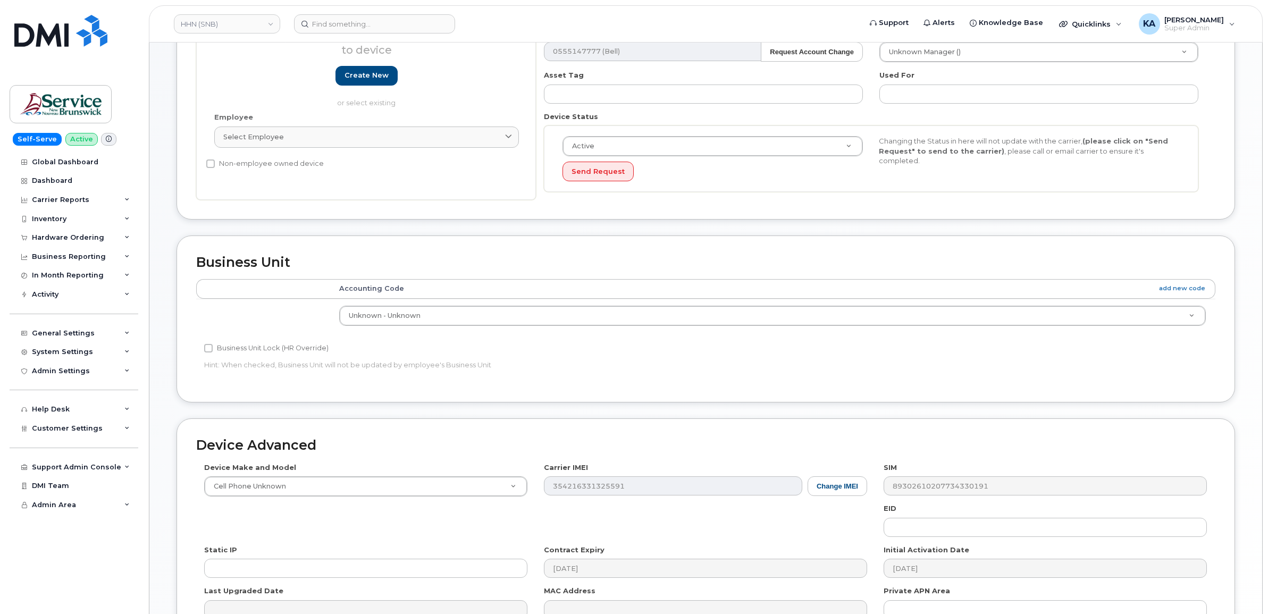
scroll to position [254, 0]
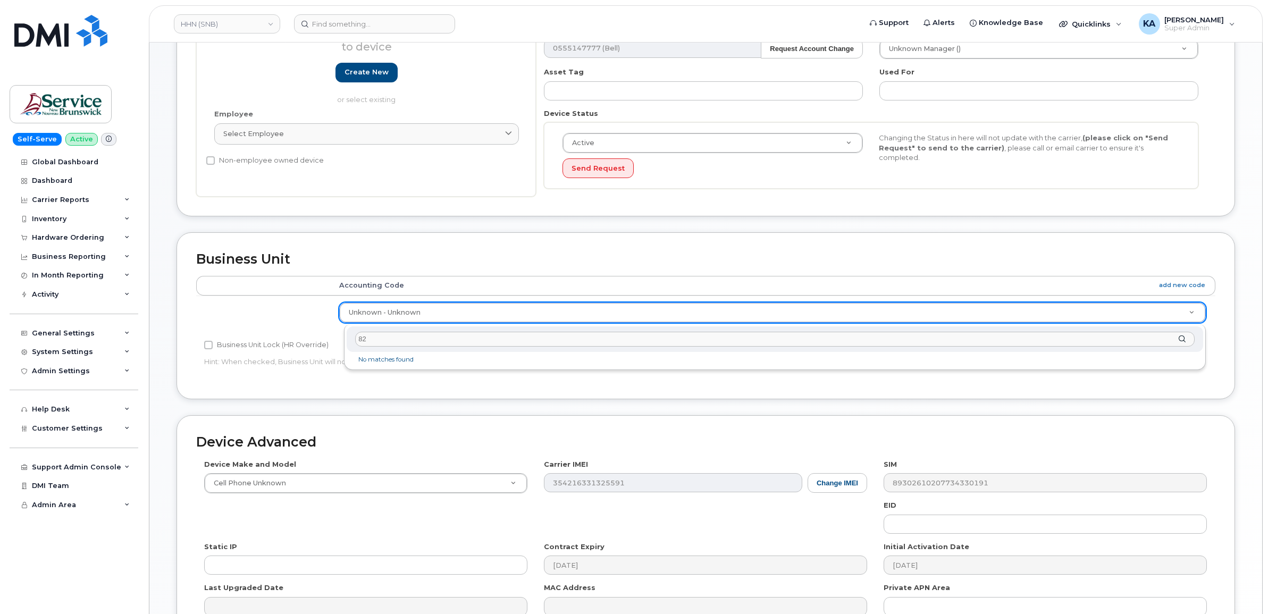
type input "8"
type input "8291.71"
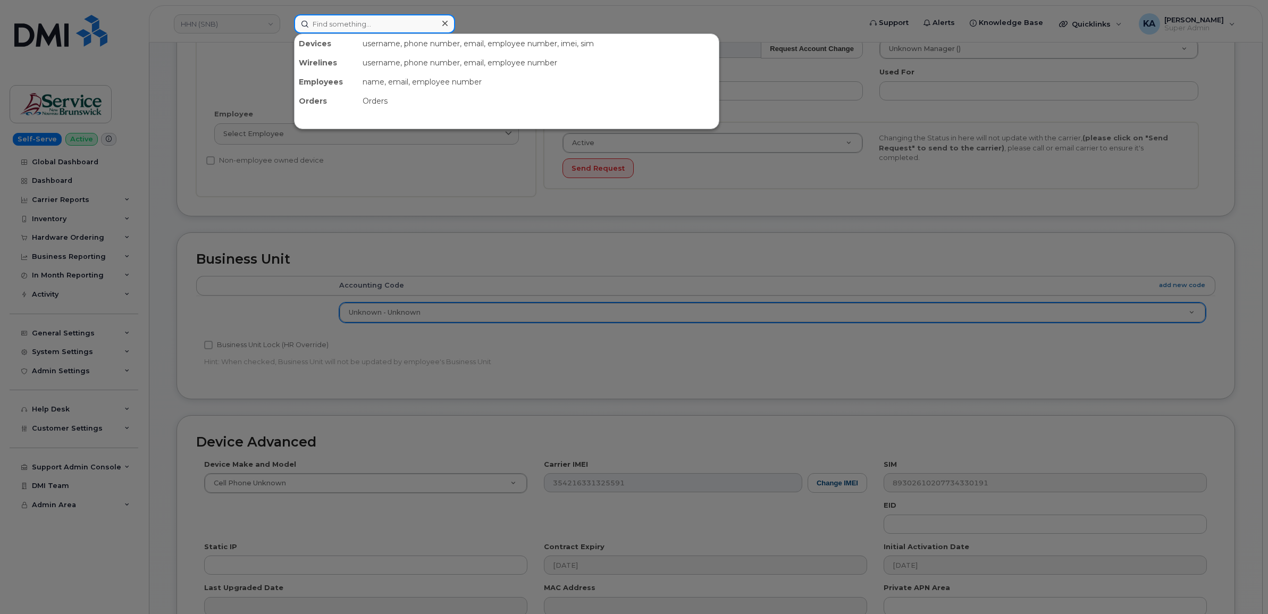
click at [367, 24] on input at bounding box center [374, 23] width 161 height 19
paste input "5063784993"
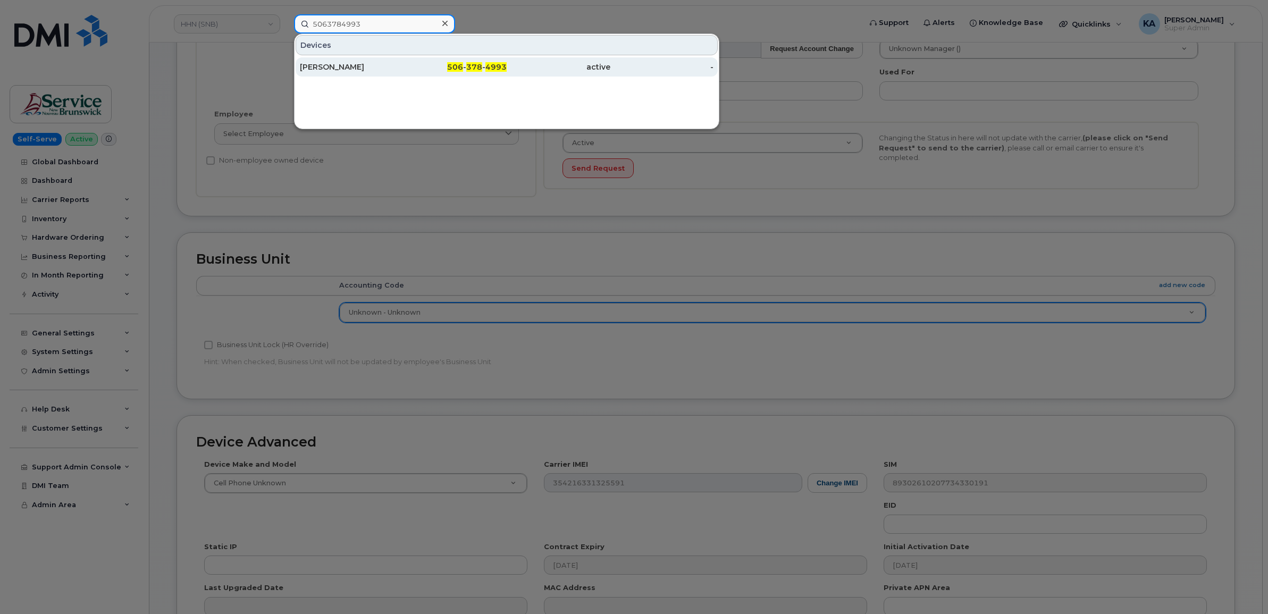
type input "5063784993"
click at [325, 68] on div "[PERSON_NAME]" at bounding box center [352, 67] width 104 height 11
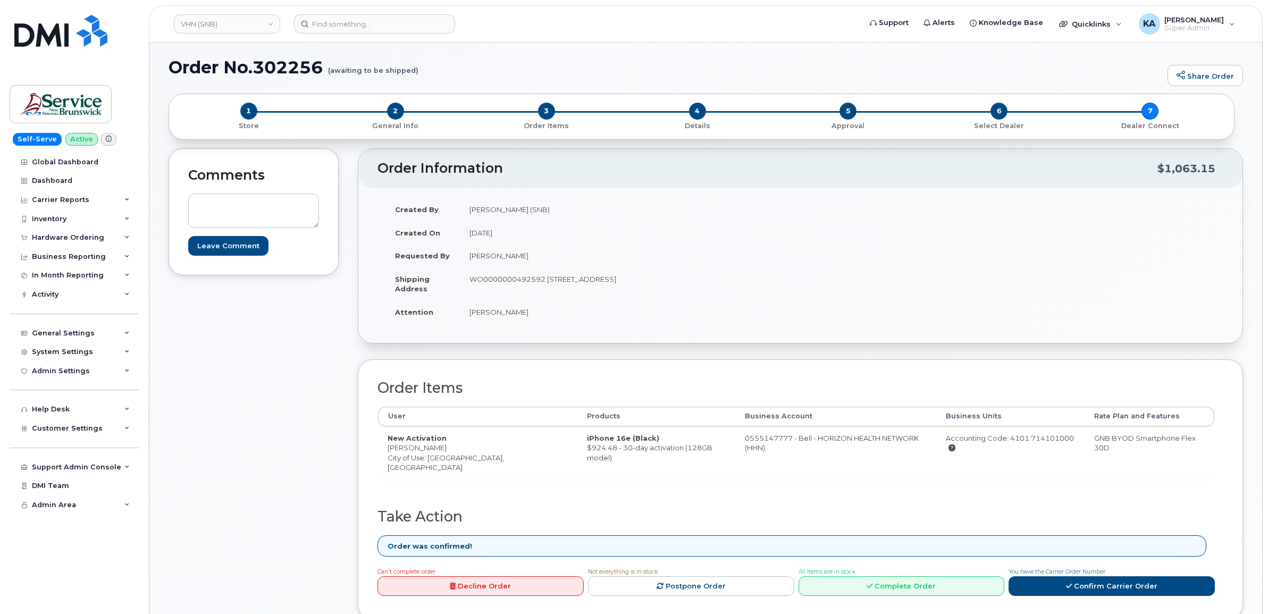
scroll to position [199, 0]
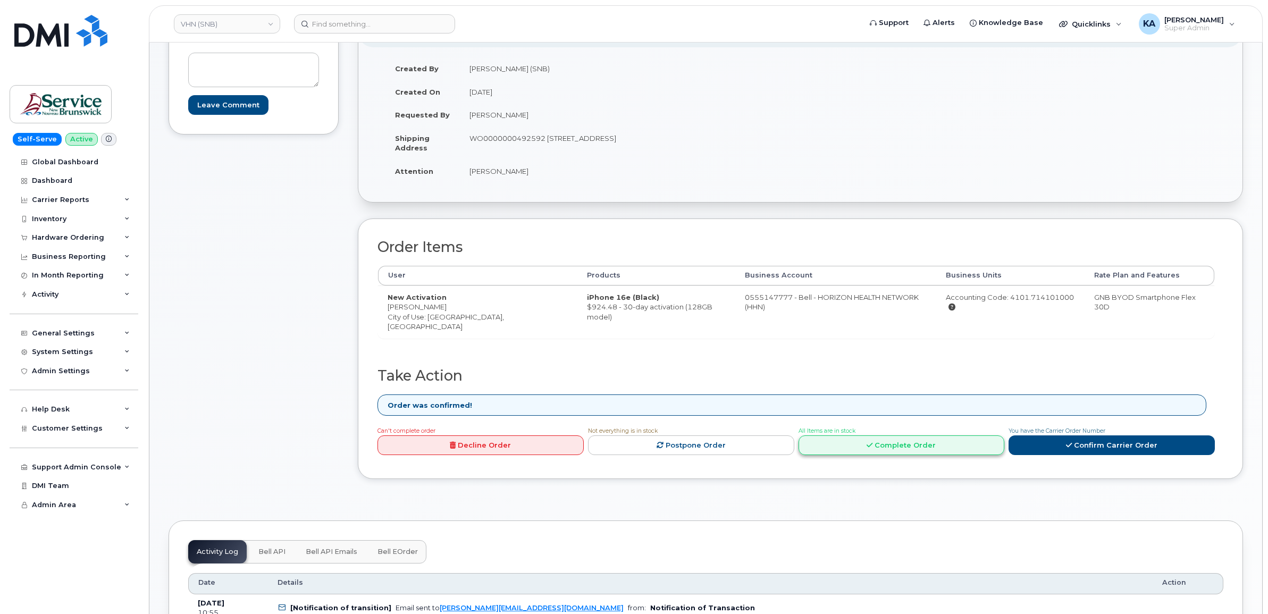
click at [878, 436] on link "Complete Order" at bounding box center [902, 446] width 206 height 20
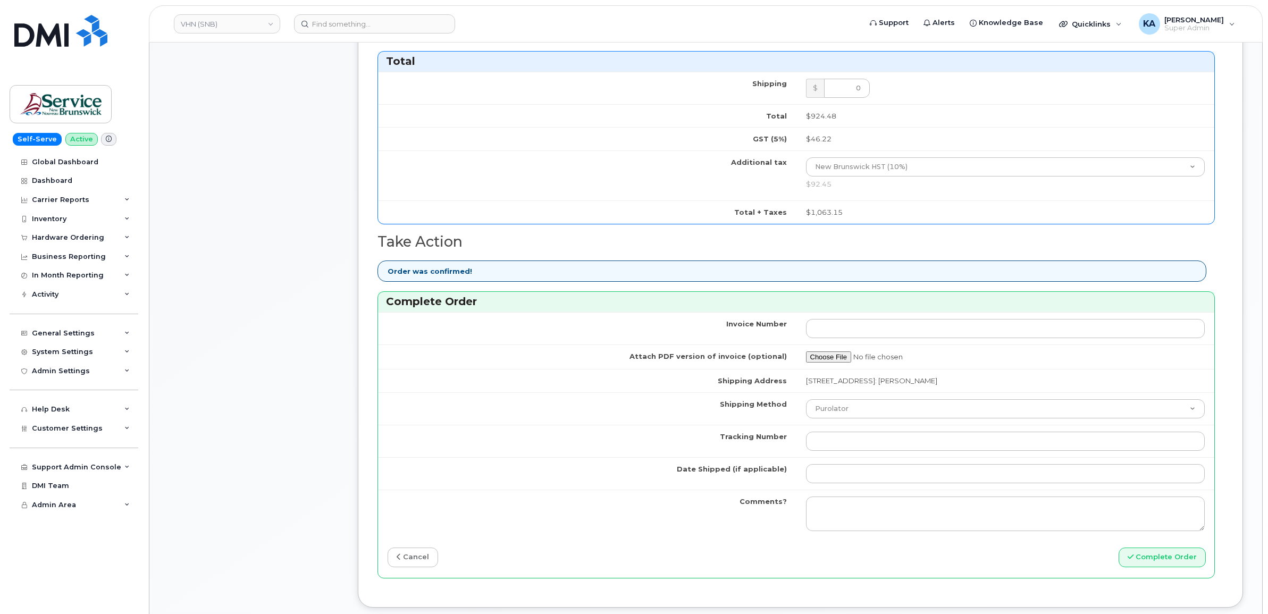
scroll to position [665, 0]
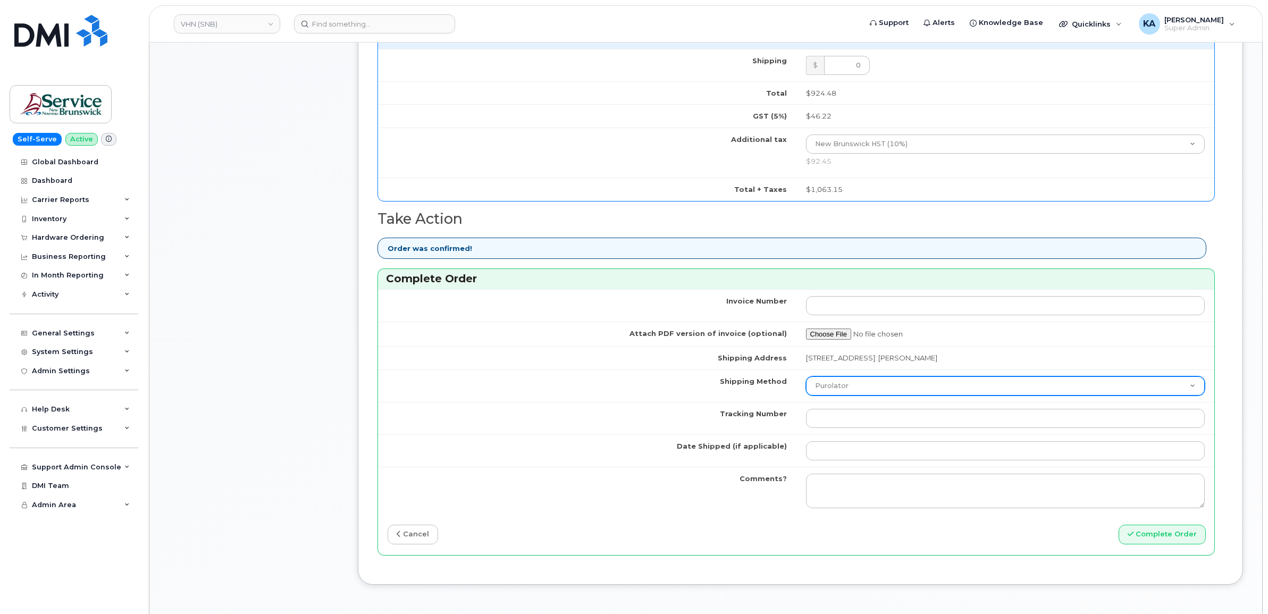
click at [894, 389] on select "Purolator UPS FedEx Canada Post Courier Other Drop Off Pick Up" at bounding box center [1005, 385] width 399 height 19
select select "FedEx"
click at [806, 379] on select "Purolator UPS FedEx Canada Post Courier Other Drop Off Pick Up" at bounding box center [1005, 385] width 399 height 19
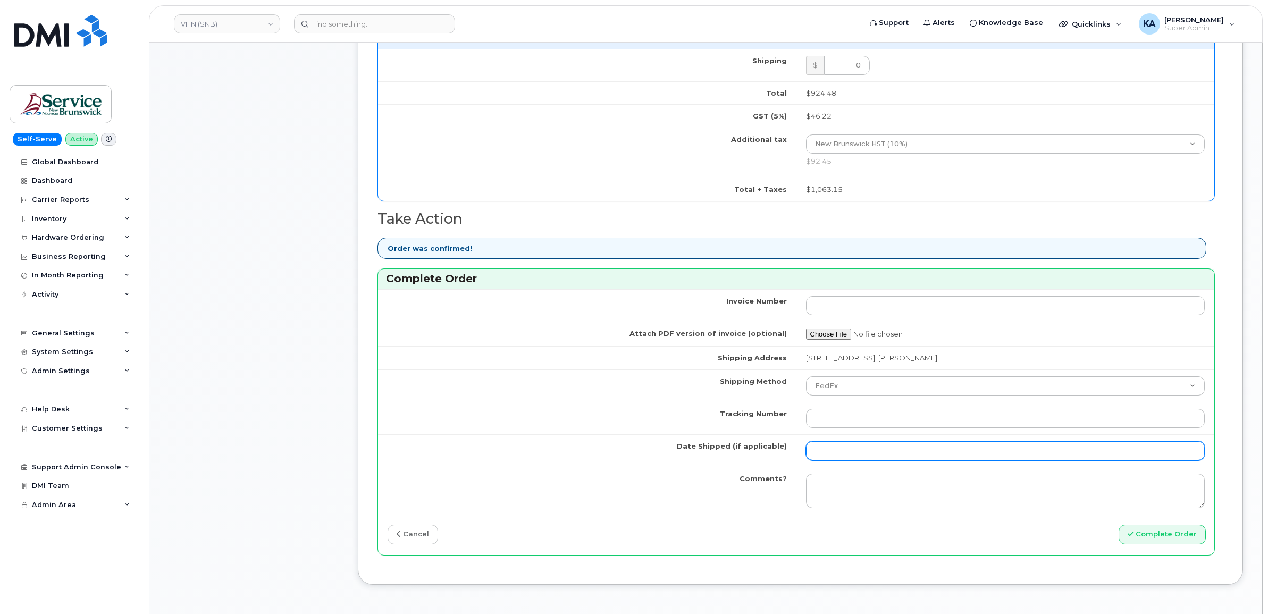
click at [849, 454] on input "Date Shipped (if applicable)" at bounding box center [1005, 450] width 399 height 19
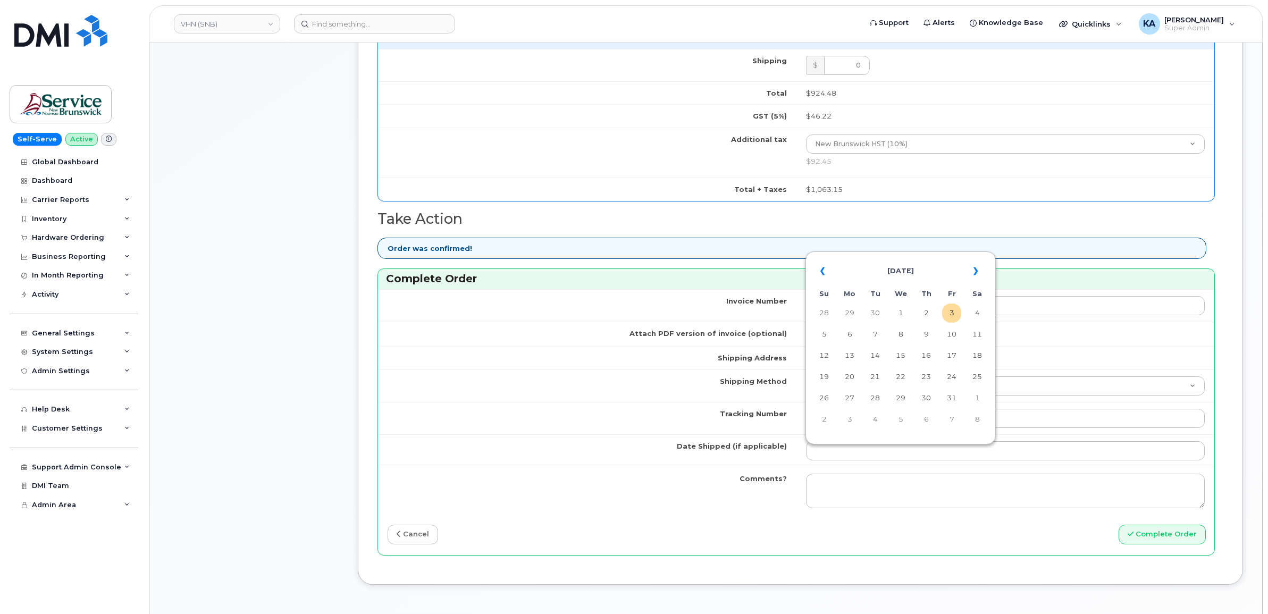
click at [906, 254] on table "« [DATE] » Su Mo Tu We Th Fr Sa 28 29 30 1 2 3 4 5 6 7 8 9 10 11 12 13 14 15 16…" at bounding box center [900, 345] width 185 height 182
click at [930, 312] on td "2" at bounding box center [926, 313] width 19 height 19
type input "2025-10-02"
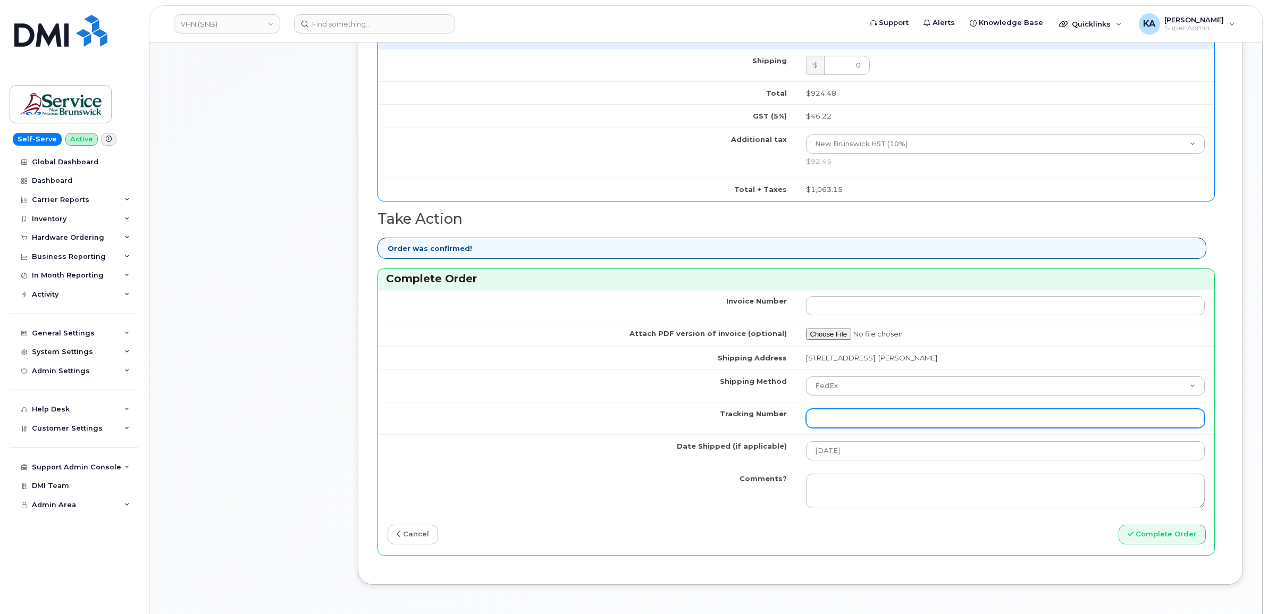
click at [900, 418] on input "Tracking Number" at bounding box center [1005, 418] width 399 height 19
paste input "476303114550"
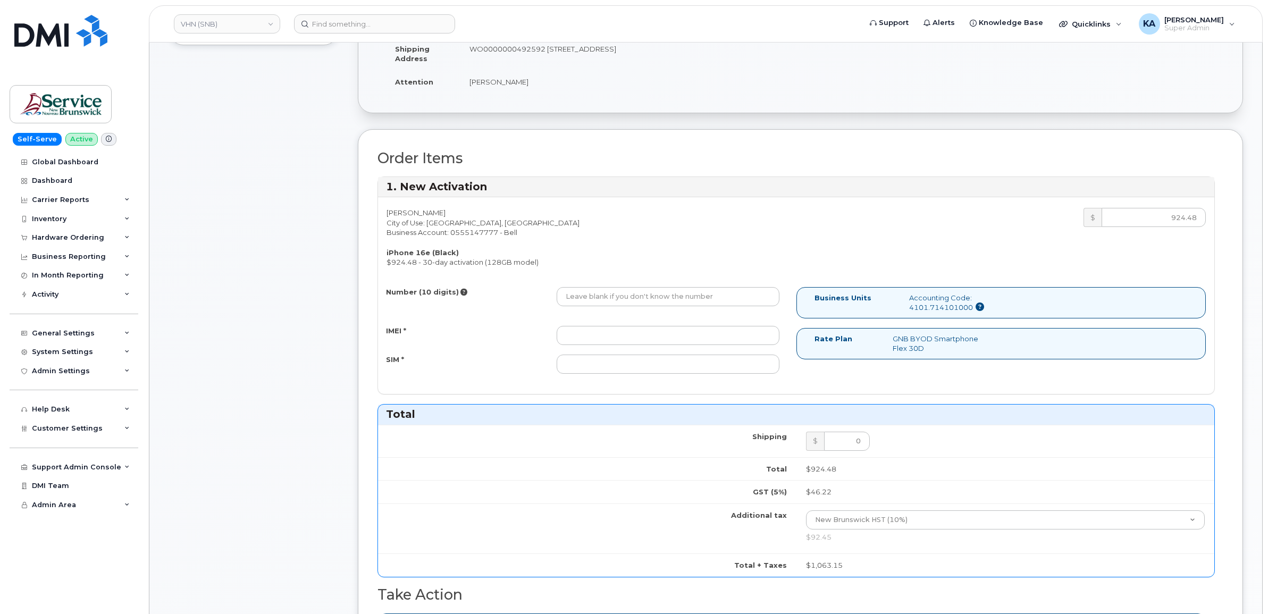
scroll to position [266, 0]
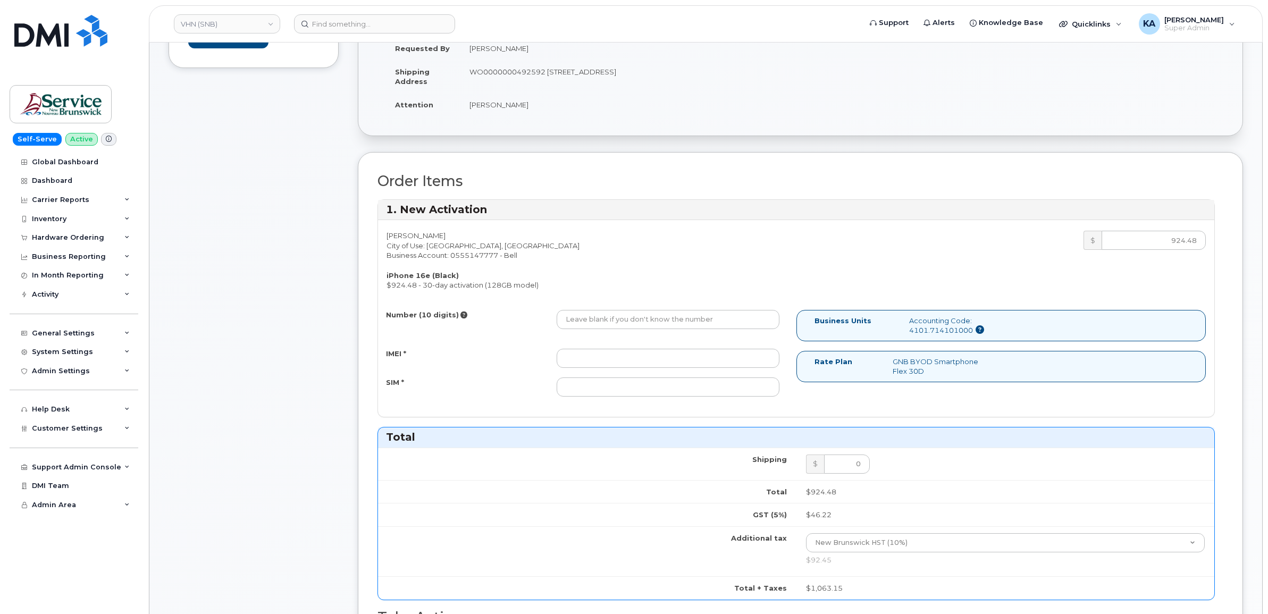
type input "476303114550"
click at [666, 360] on input "IMEI *" at bounding box center [668, 358] width 223 height 19
paste input "354216331236004"
type input "354216331236004"
click at [655, 387] on input "SIM *" at bounding box center [668, 387] width 223 height 19
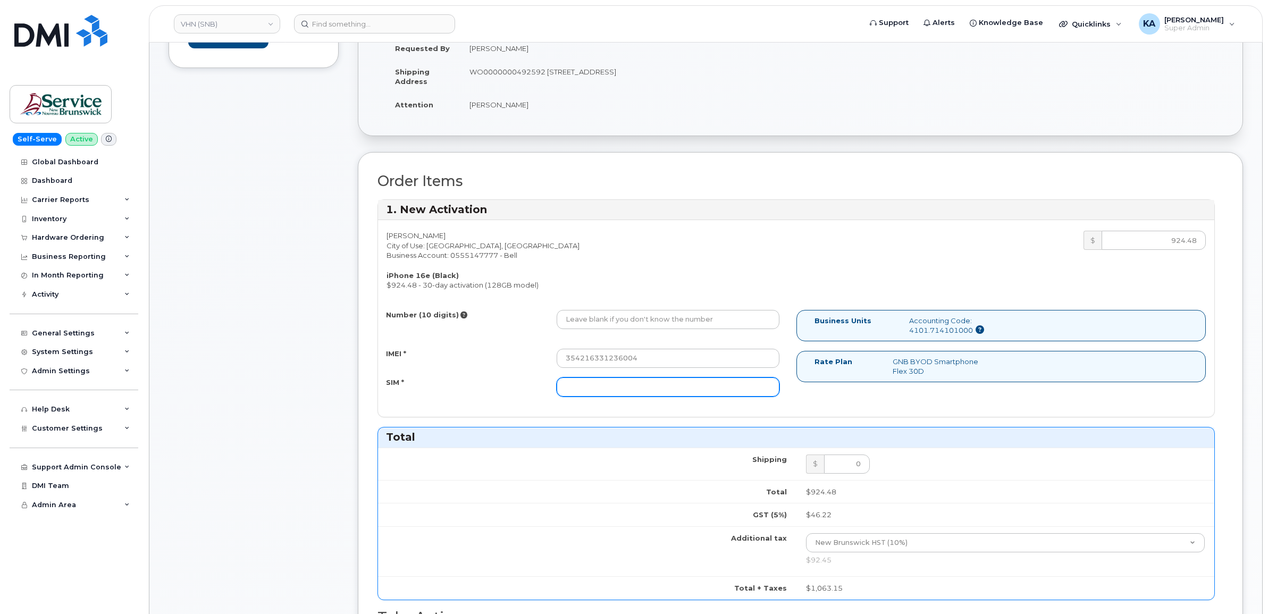
paste input "89302610207734328914"
type input "89302610207734328914"
click at [623, 322] on input "Number (10 digits)" at bounding box center [668, 319] width 223 height 19
paste input "5063784993"
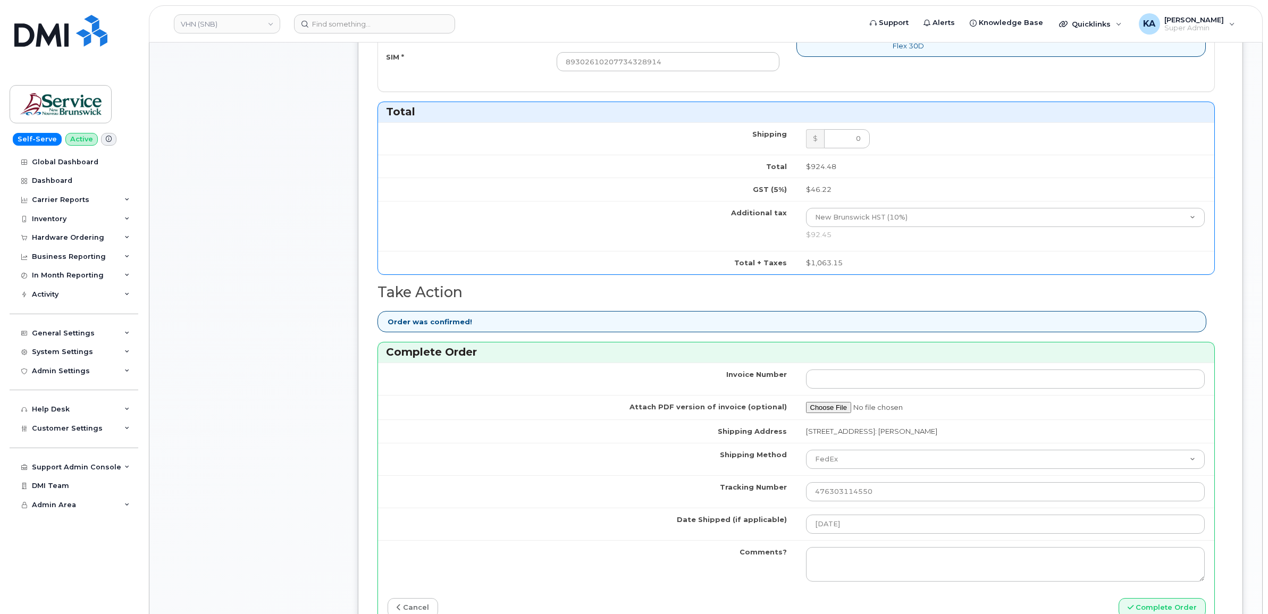
scroll to position [665, 0]
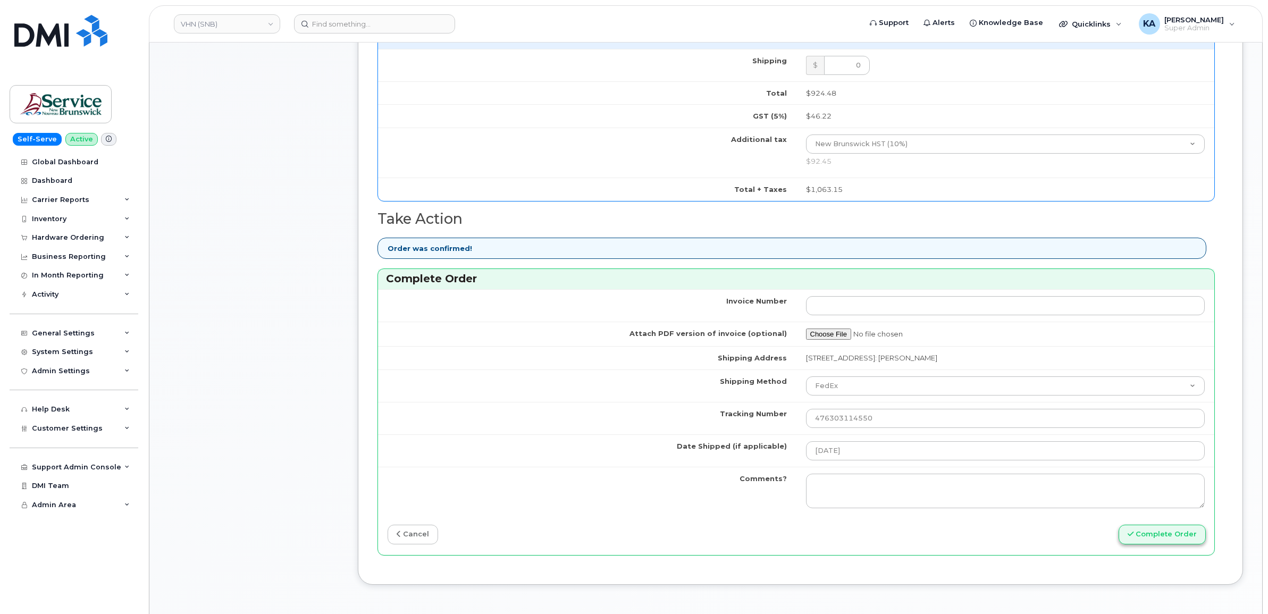
type input "5063784993"
click at [1148, 537] on button "Complete Order" at bounding box center [1162, 535] width 87 height 20
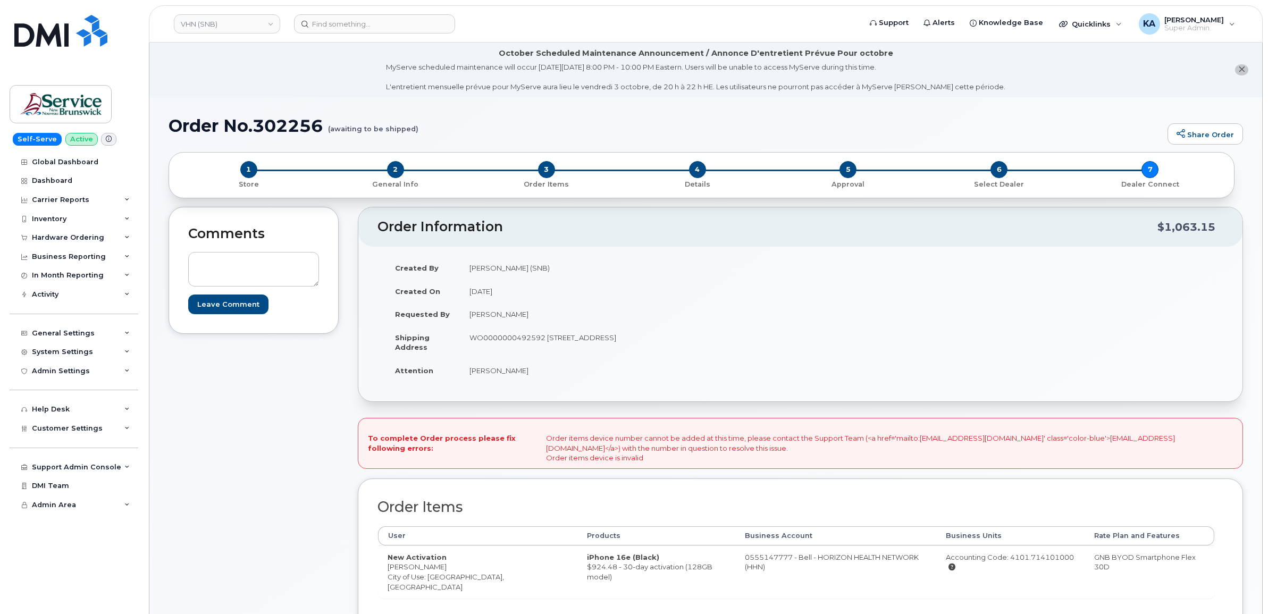
drag, startPoint x: 992, startPoint y: 559, endPoint x: 1055, endPoint y: 562, distance: 62.8
click at [1055, 562] on div "Accounting Code: 4101.714101000" at bounding box center [1011, 563] width 130 height 20
copy div "4101.714101000"
click at [83, 235] on div "Hardware Ordering" at bounding box center [68, 237] width 72 height 9
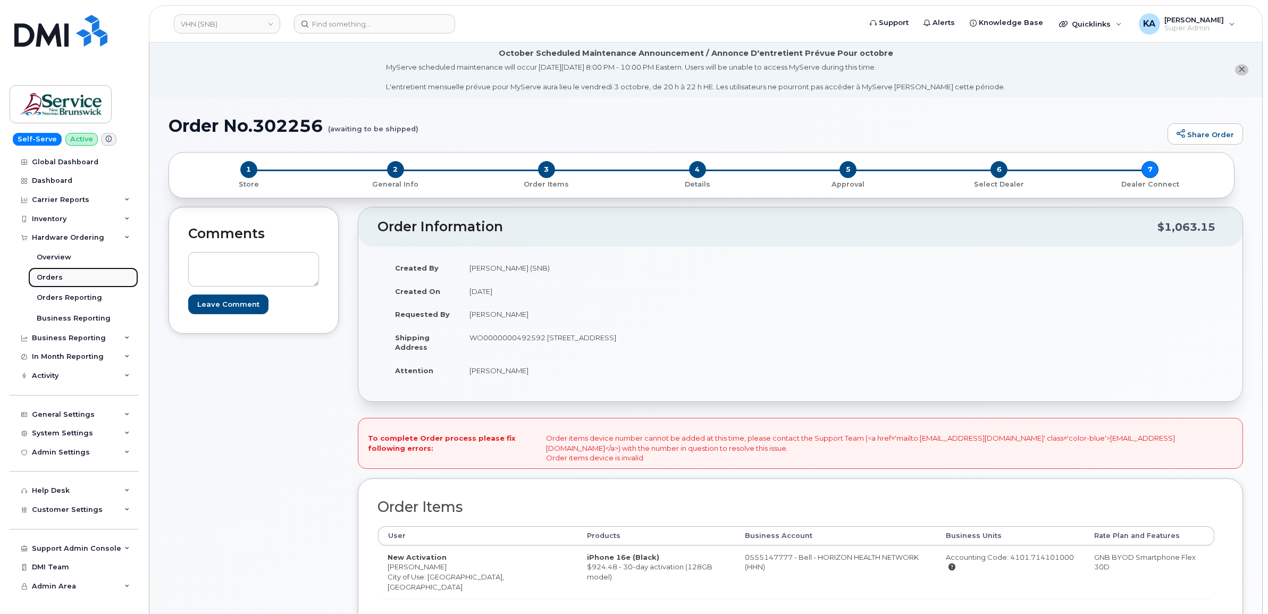
click at [45, 275] on div "Orders" at bounding box center [50, 278] width 26 height 10
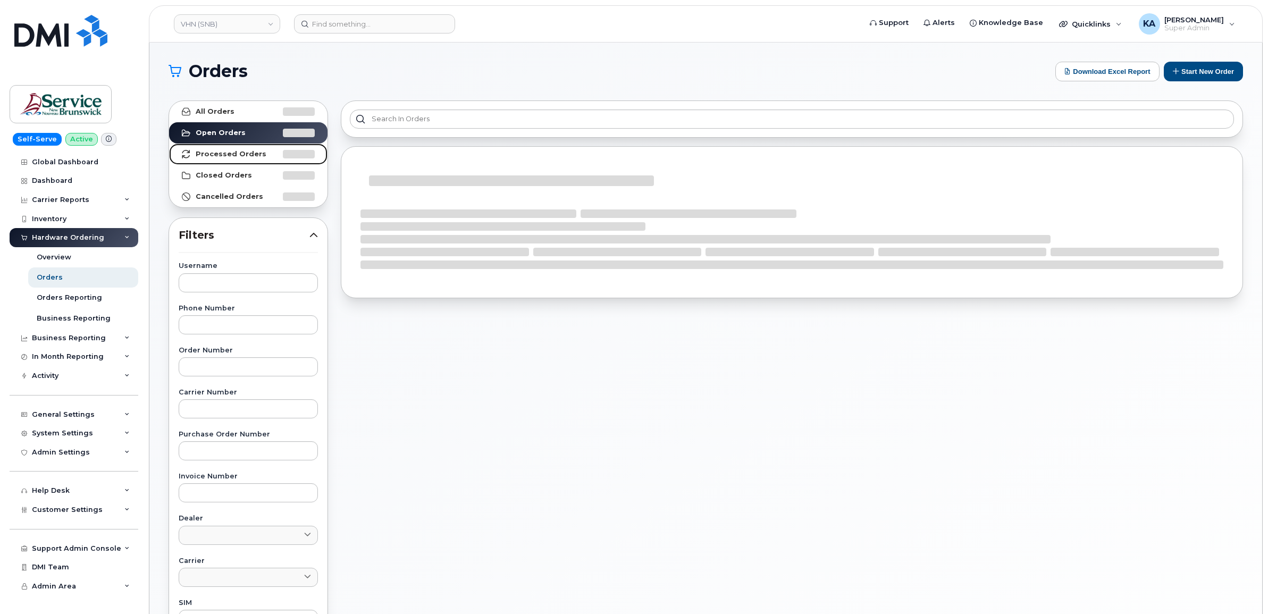
click at [217, 153] on strong "Processed Orders" at bounding box center [231, 154] width 71 height 9
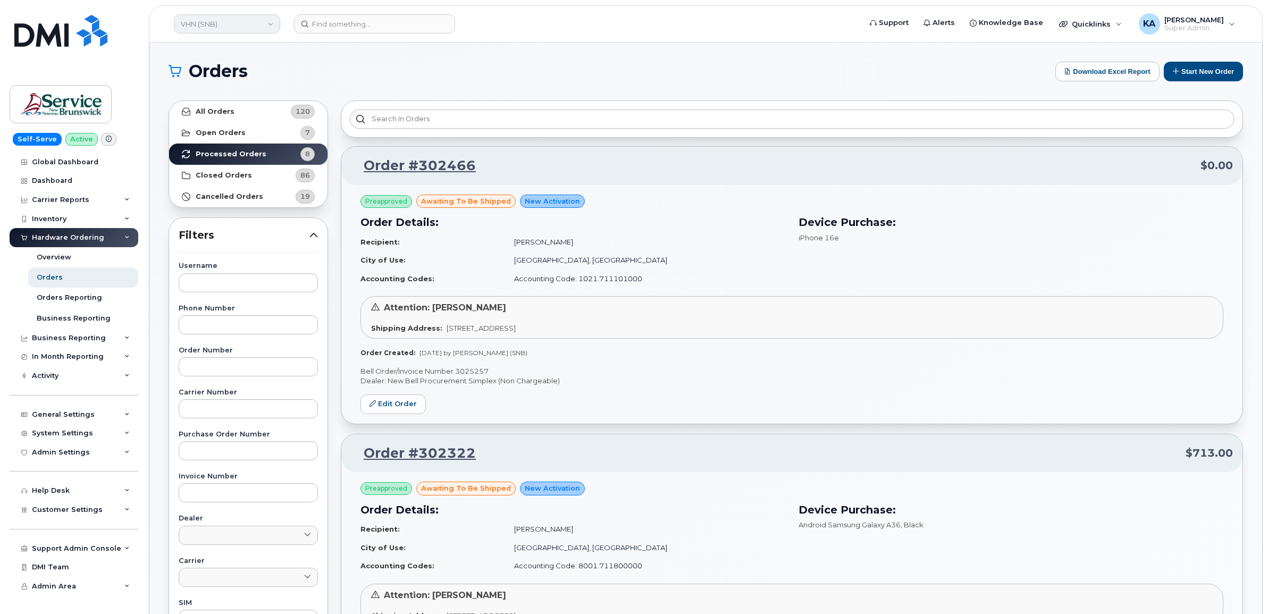
click at [218, 29] on link "VHN (SNB)" at bounding box center [227, 23] width 106 height 19
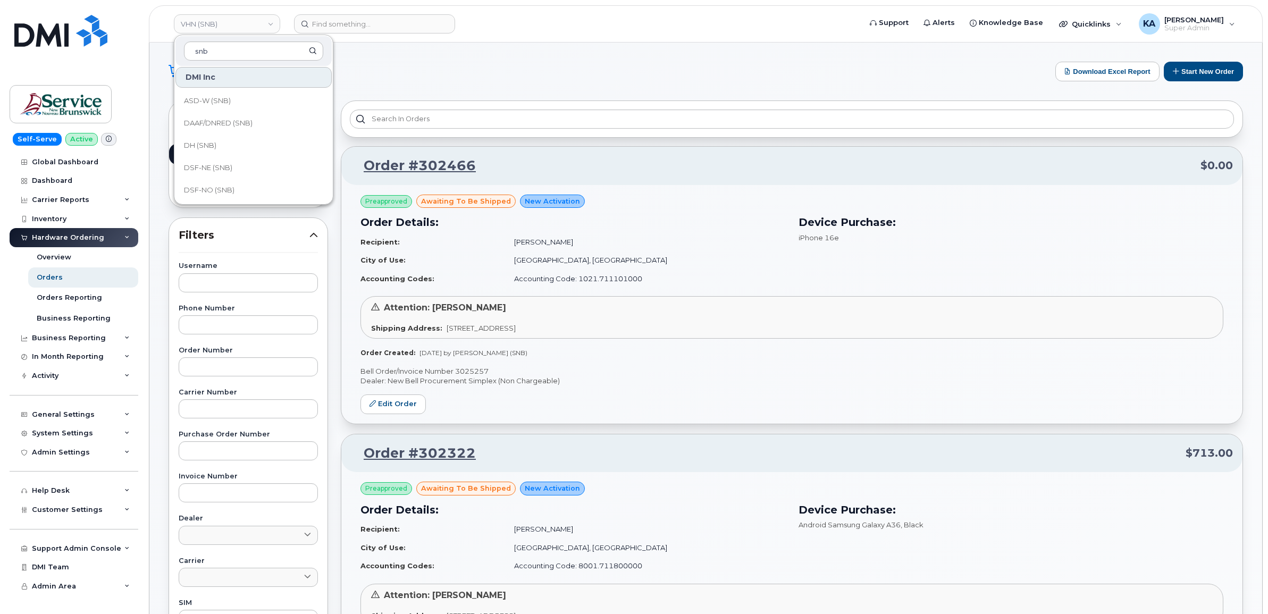
scroll to position [133, 0]
type input "snb"
click at [202, 163] on span "DTI (SNB)" at bounding box center [200, 168] width 32 height 11
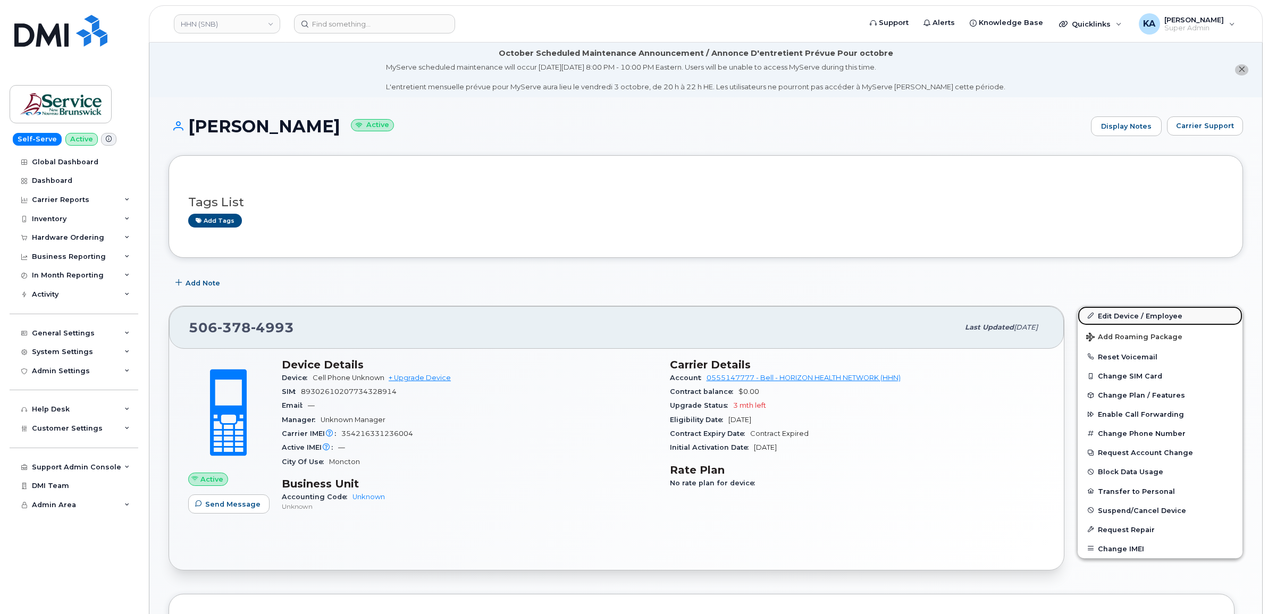
click at [1126, 316] on link "Edit Device / Employee" at bounding box center [1160, 315] width 165 height 19
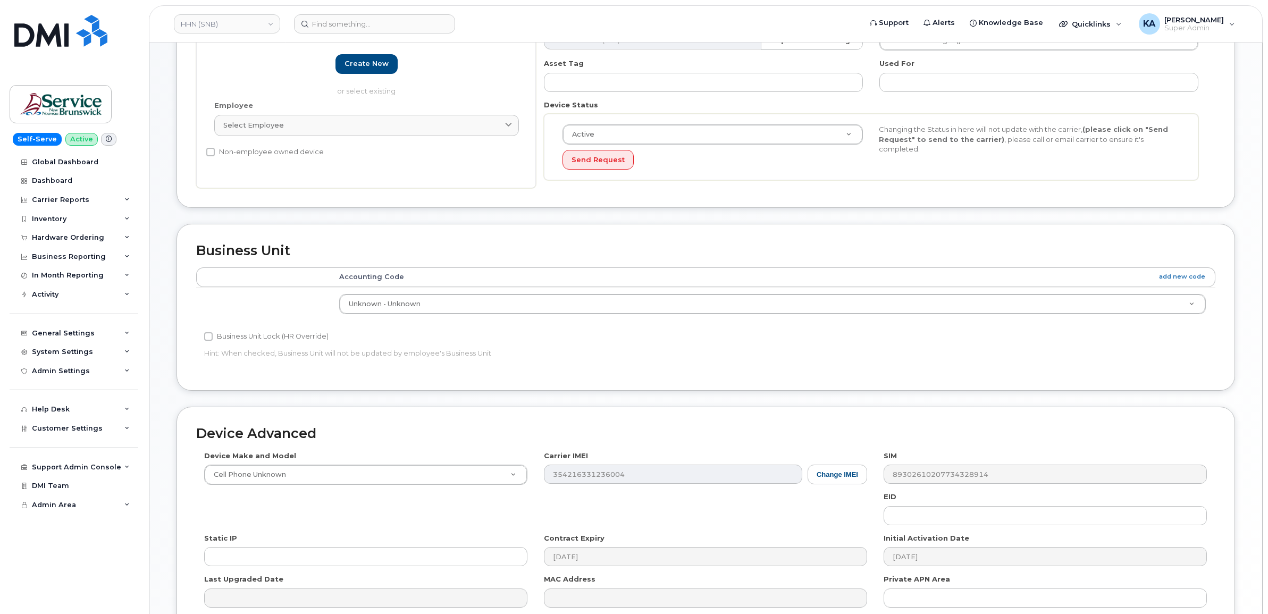
scroll to position [320, 0]
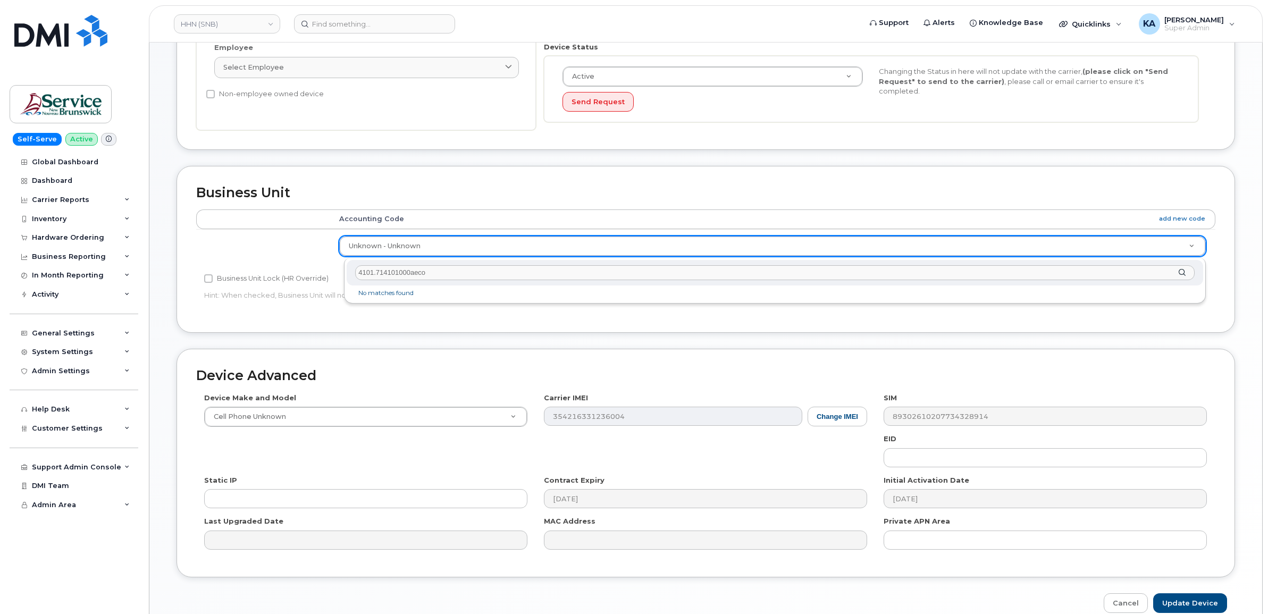
type input "4101.714101000aecon"
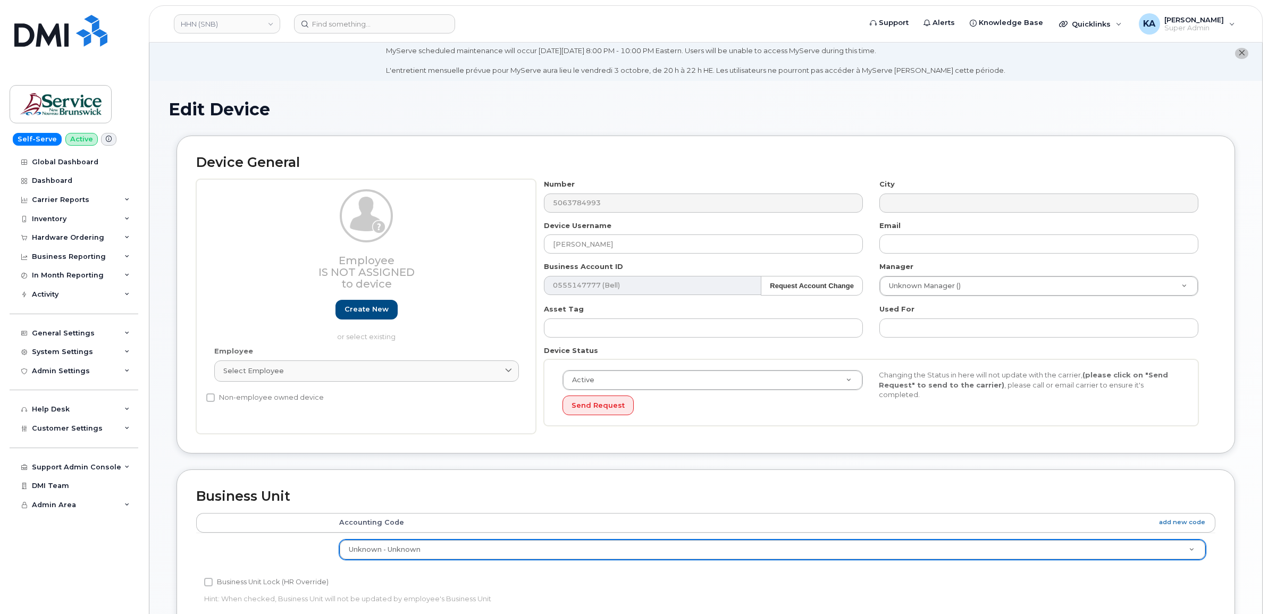
scroll to position [0, 0]
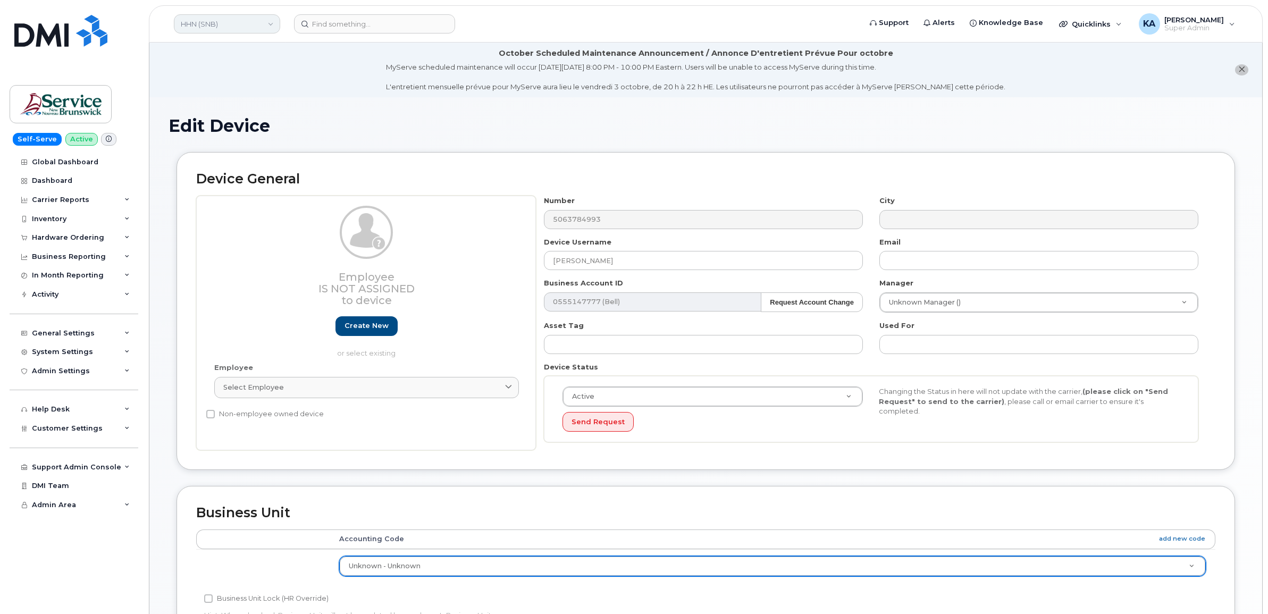
click at [203, 24] on link "HHN (SNB)" at bounding box center [227, 23] width 106 height 19
type input "aeco"
click at [199, 118] on span "Aecon Construction Group Inc" at bounding box center [236, 123] width 104 height 11
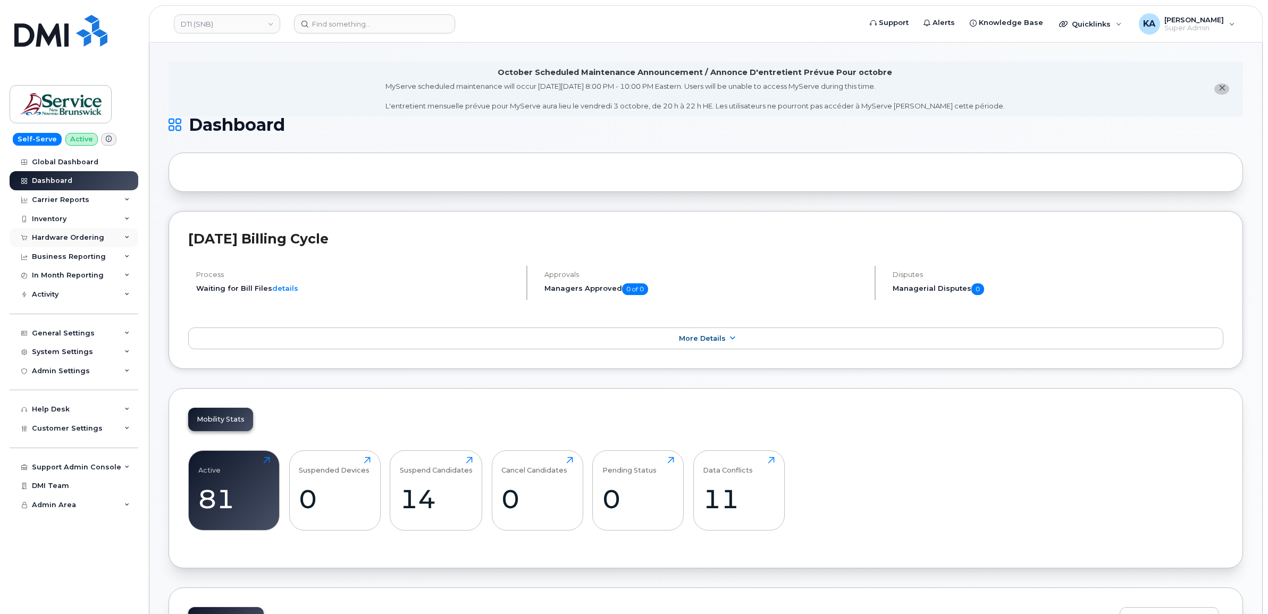
click at [87, 237] on div "Hardware Ordering" at bounding box center [68, 237] width 72 height 9
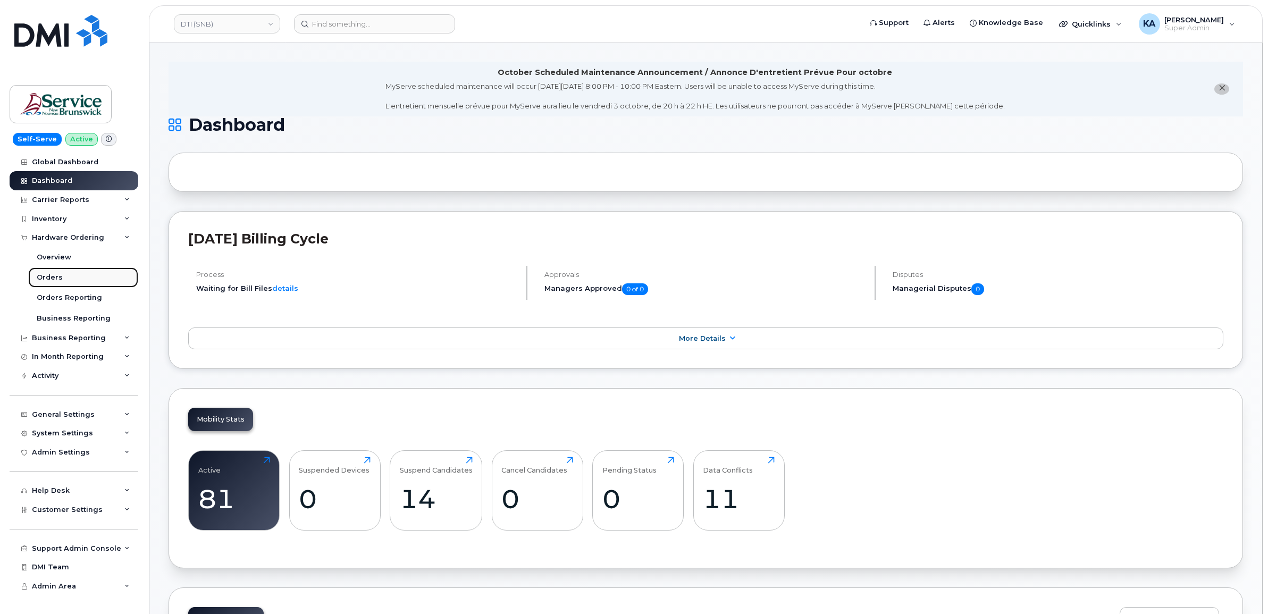
click at [51, 278] on div "Orders" at bounding box center [50, 278] width 26 height 10
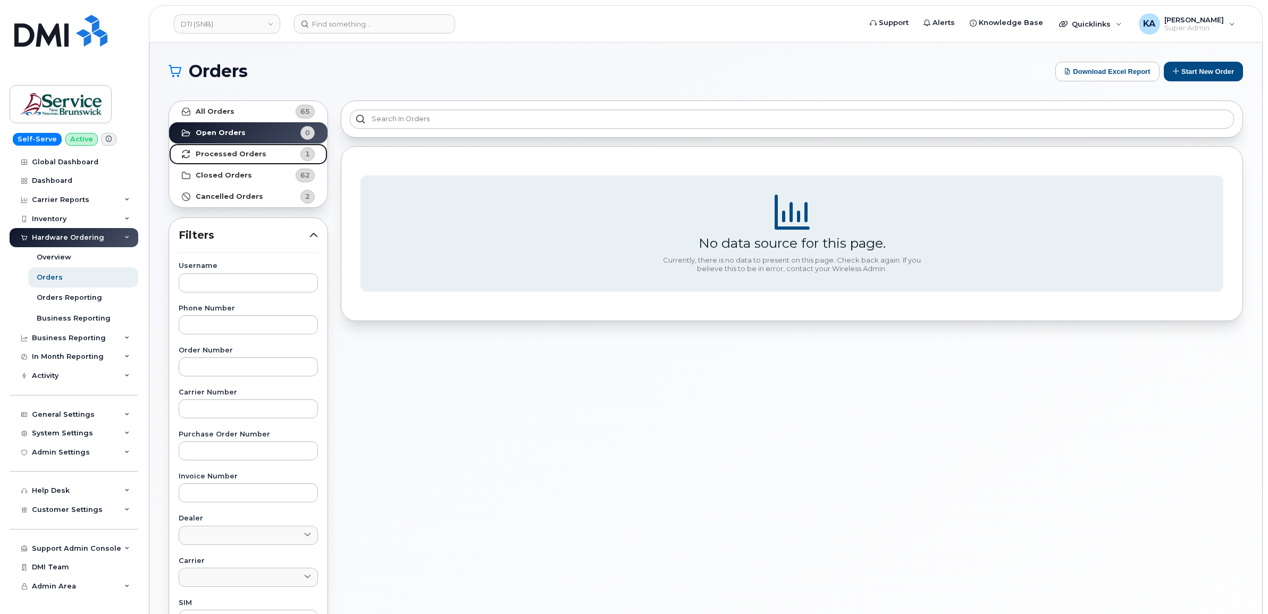
click at [233, 155] on strong "Processed Orders" at bounding box center [231, 154] width 71 height 9
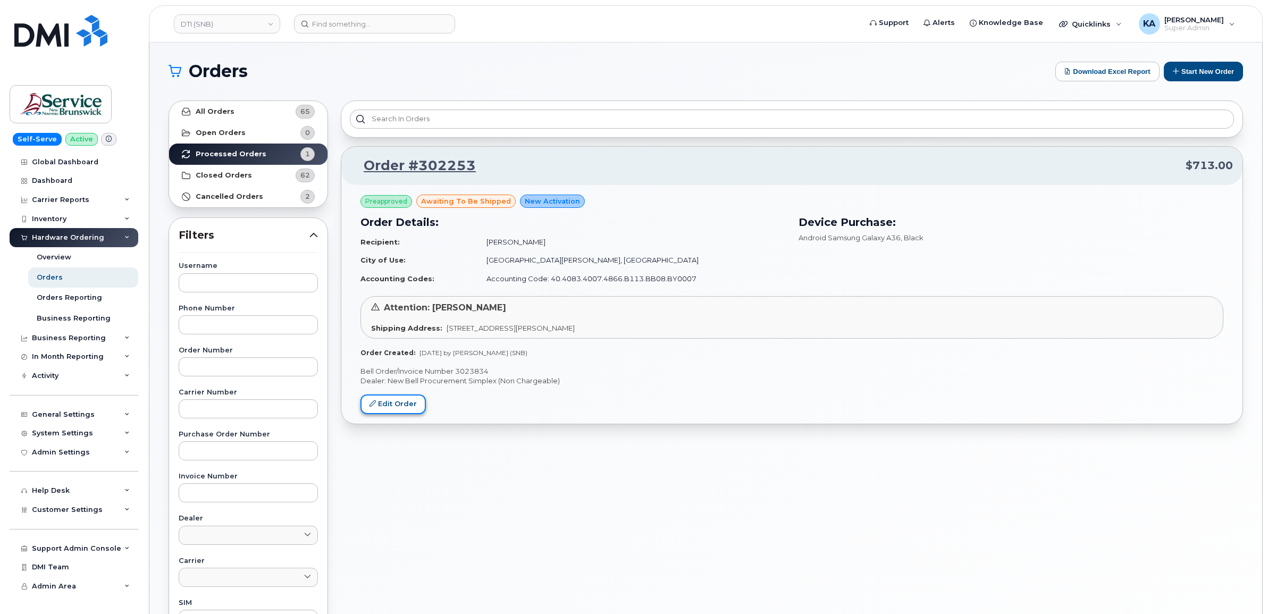
click at [390, 405] on link "Edit Order" at bounding box center [393, 405] width 65 height 20
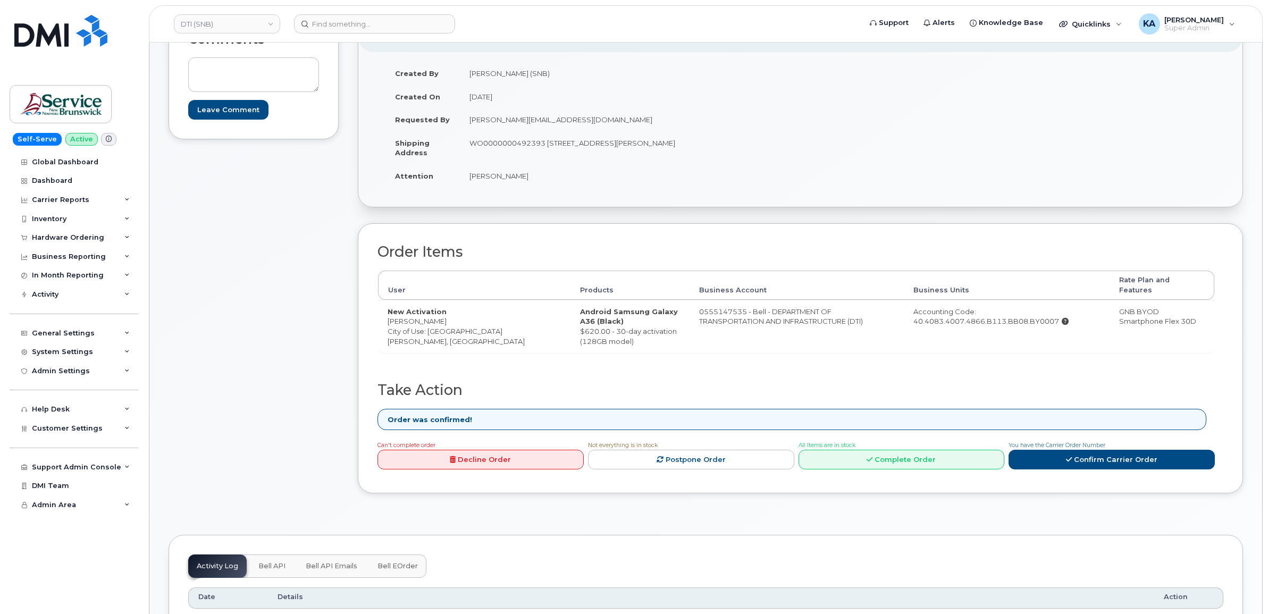
scroll to position [199, 0]
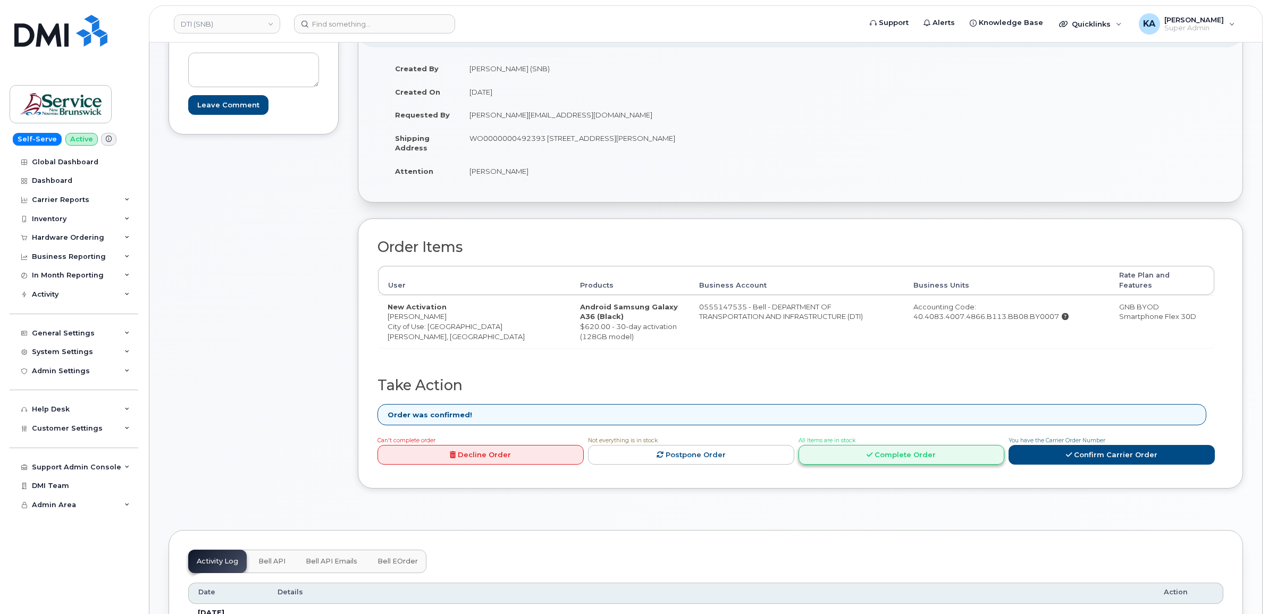
click at [886, 452] on link "Complete Order" at bounding box center [902, 455] width 206 height 20
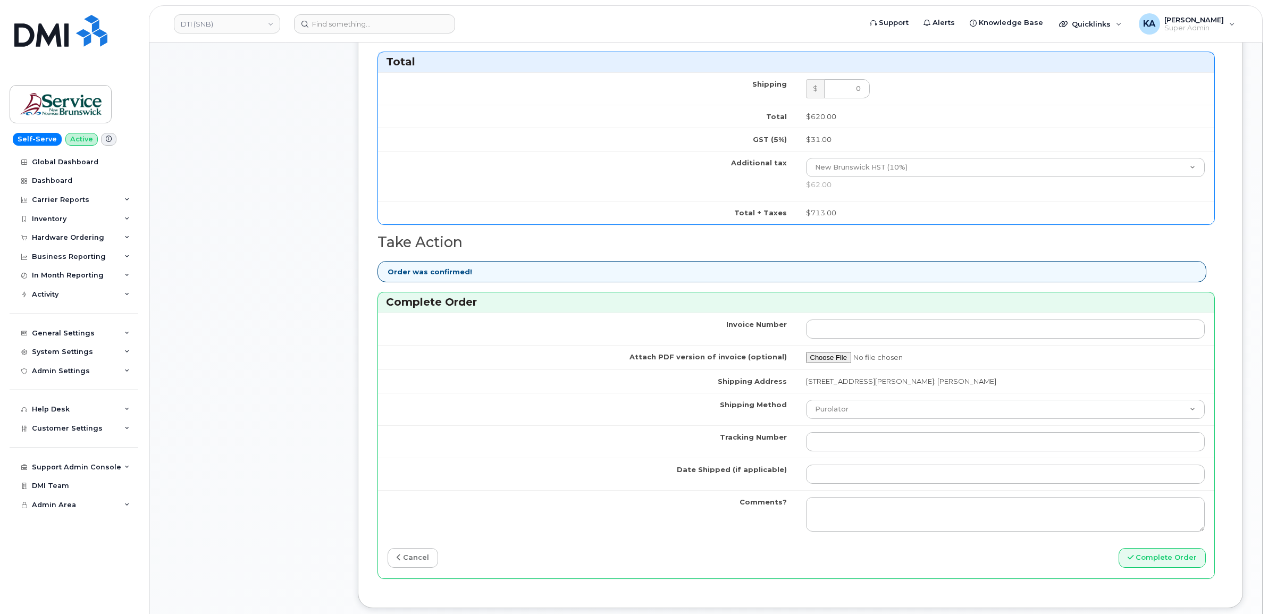
scroll to position [665, 0]
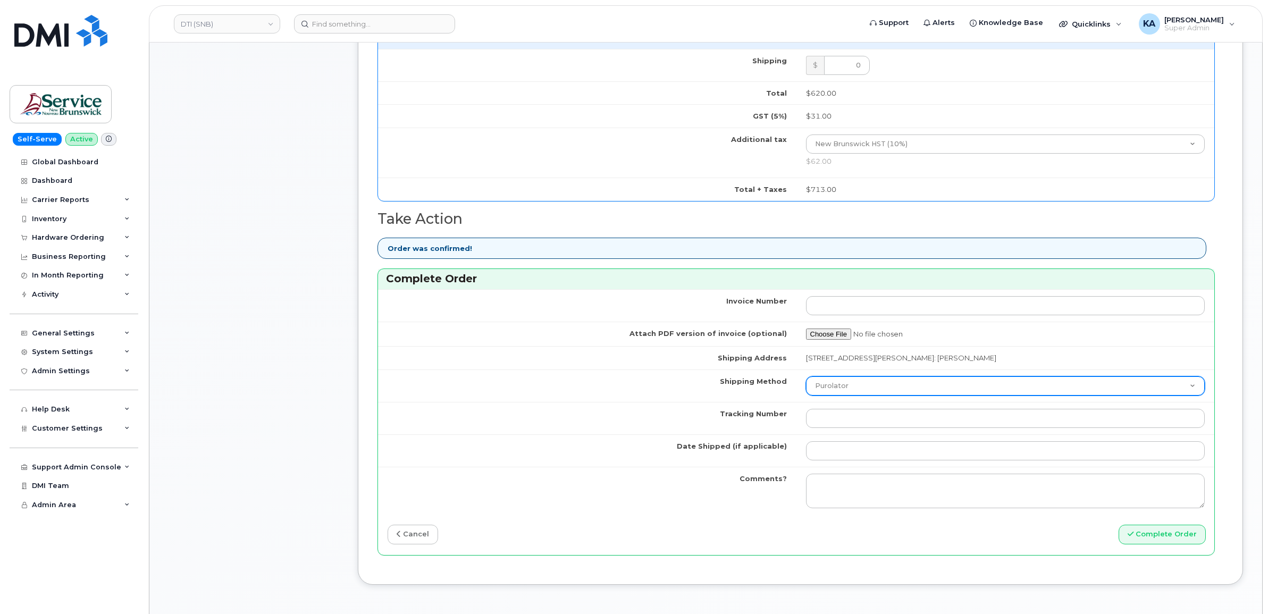
click at [894, 394] on select "Purolator UPS FedEx Canada Post Courier Other Drop Off Pick Up" at bounding box center [1005, 385] width 399 height 19
select select "FedEx"
click at [806, 379] on select "Purolator UPS FedEx Canada Post Courier Other Drop Off Pick Up" at bounding box center [1005, 385] width 399 height 19
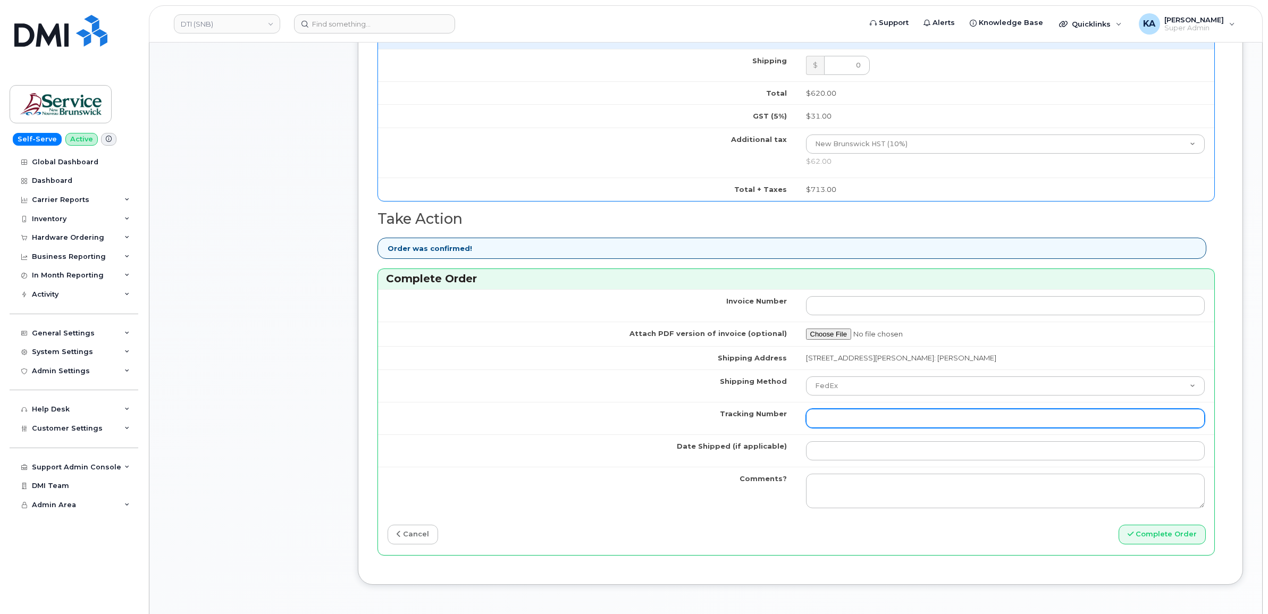
click at [860, 421] on input "Tracking Number" at bounding box center [1005, 418] width 399 height 19
paste input "476303114388"
type input "476303114388"
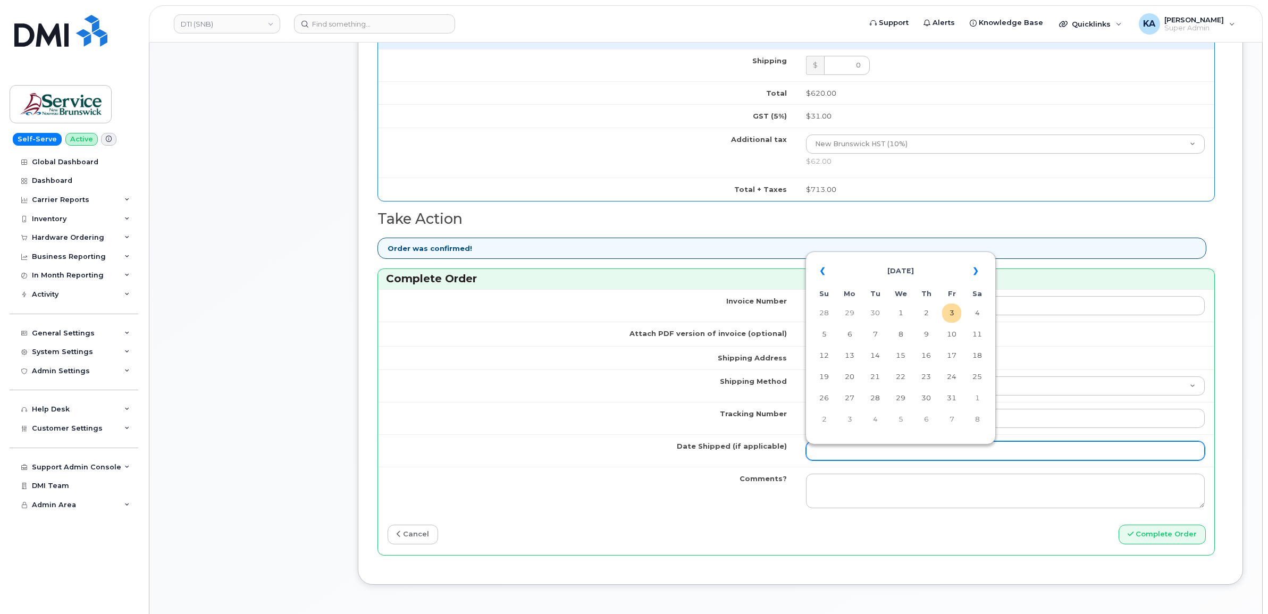
click at [855, 452] on input "Date Shipped (if applicable)" at bounding box center [1005, 450] width 399 height 19
click at [886, 256] on table "« October 2025 » Su Mo Tu We Th Fr Sa 28 29 30 1 2 3 4 5 6 7 8 9 10 11 12 13 14…" at bounding box center [900, 345] width 185 height 182
click at [928, 312] on td "2" at bounding box center [926, 313] width 19 height 19
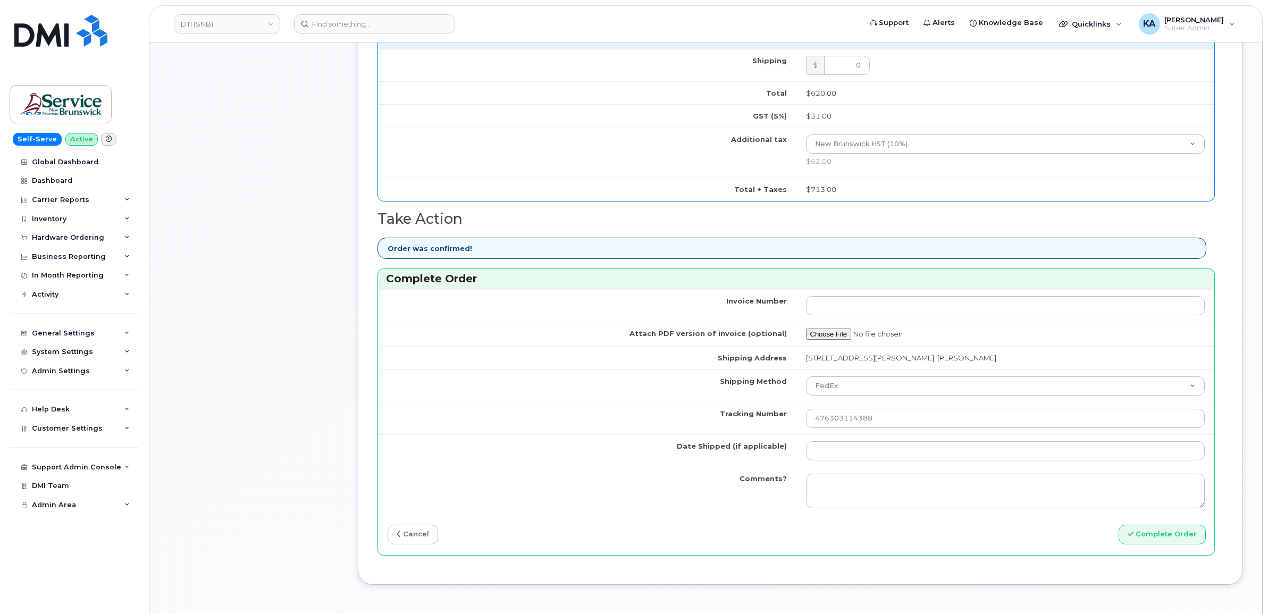
type input "2025-10-02"
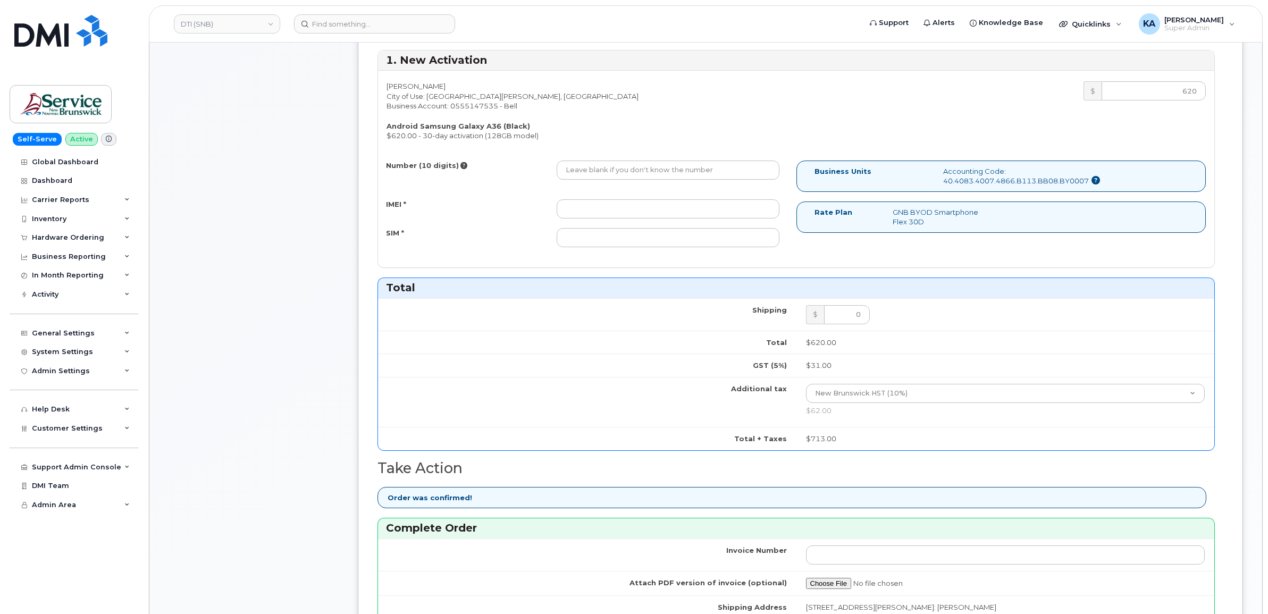
scroll to position [399, 0]
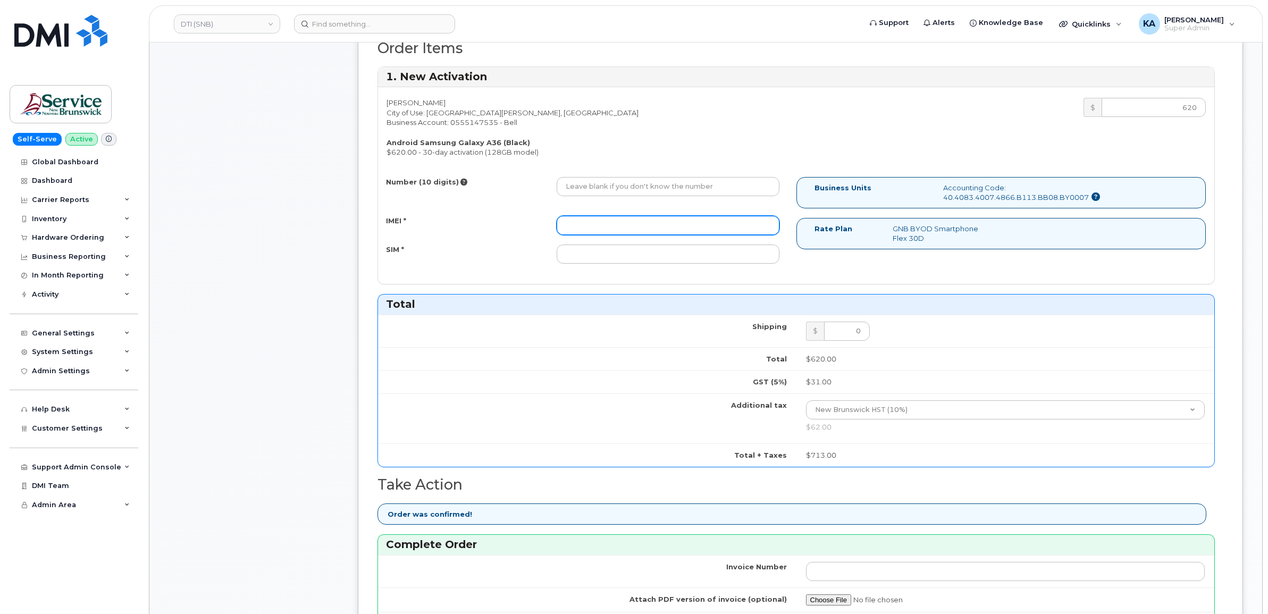
click at [646, 224] on input "IMEI *" at bounding box center [668, 225] width 223 height 19
paste input "357167790645424"
type input "357167790645424"
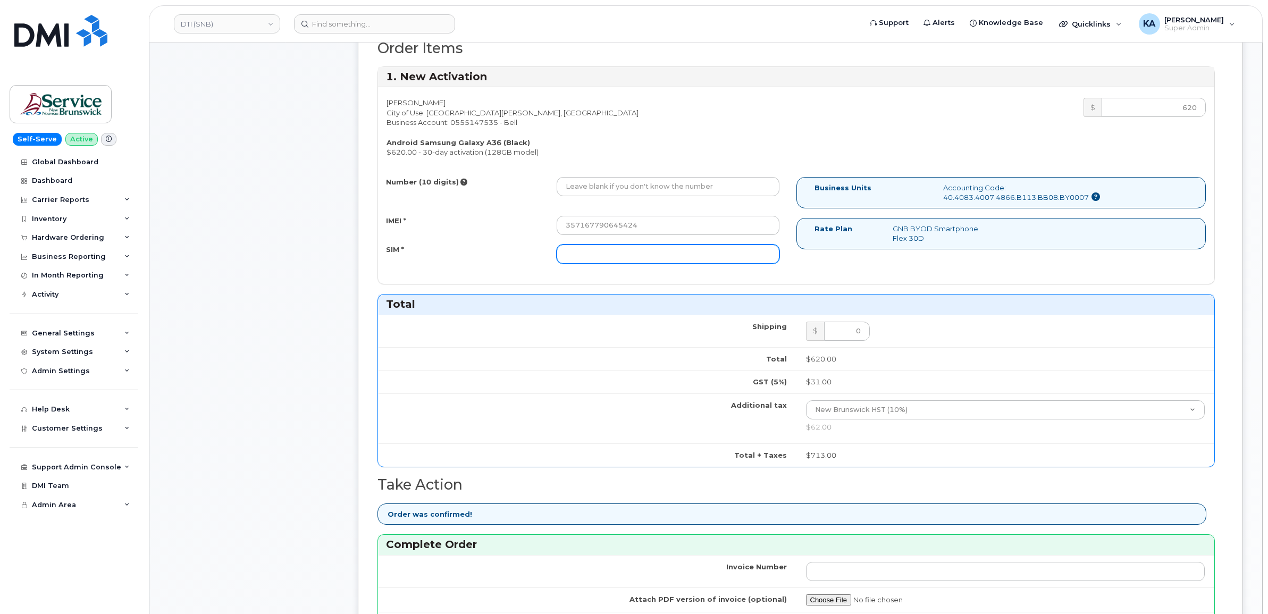
click at [651, 256] on input "SIM *" at bounding box center [668, 254] width 223 height 19
paste input "89302610207734230284"
type input "89302610207734230284"
click at [634, 190] on input "Number (10 digits)" at bounding box center [668, 186] width 223 height 19
paste input "5066546980"
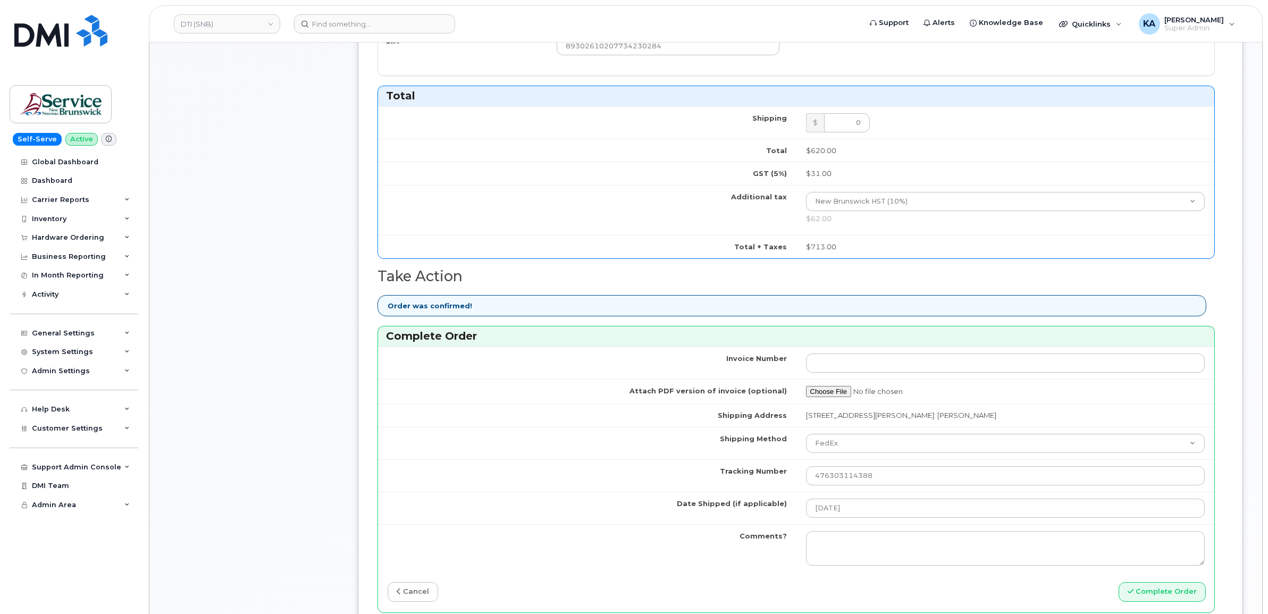
scroll to position [665, 0]
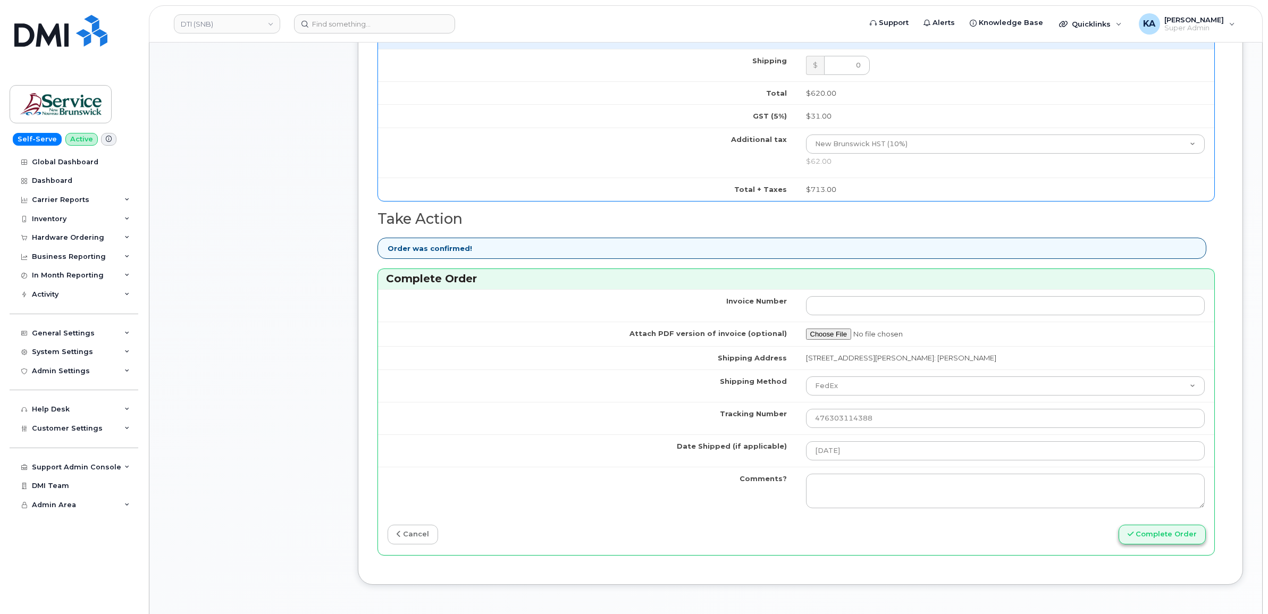
type input "5066546980"
click at [1170, 539] on button "Complete Order" at bounding box center [1162, 535] width 87 height 20
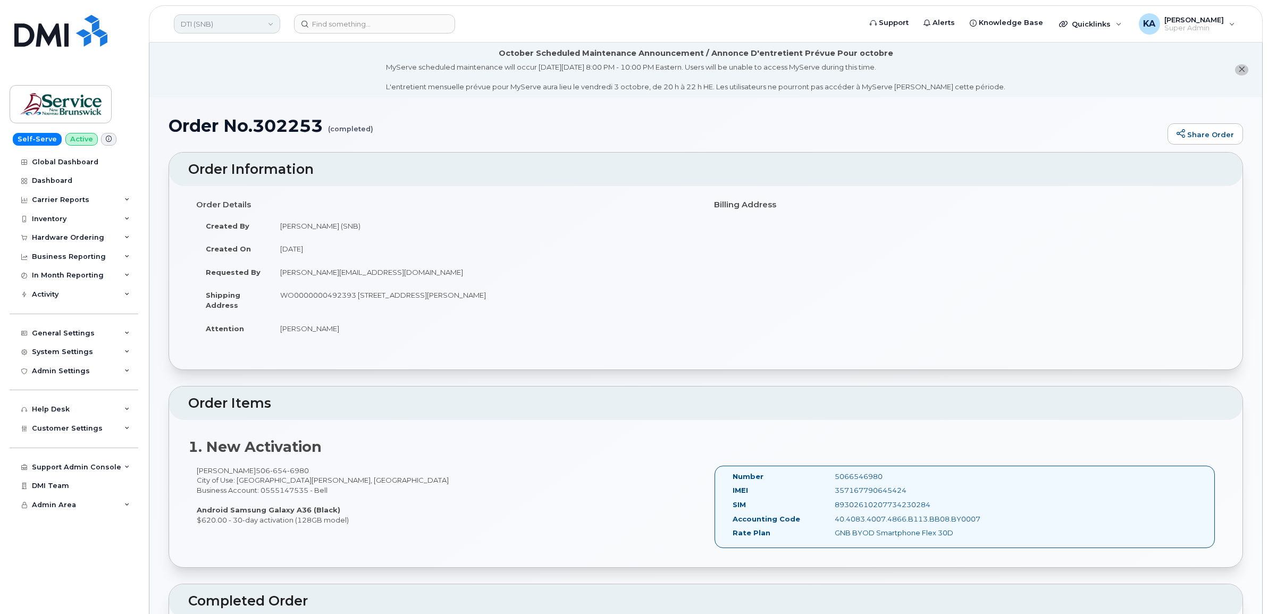
click at [205, 21] on link "DTI (SNB)" at bounding box center [227, 23] width 106 height 19
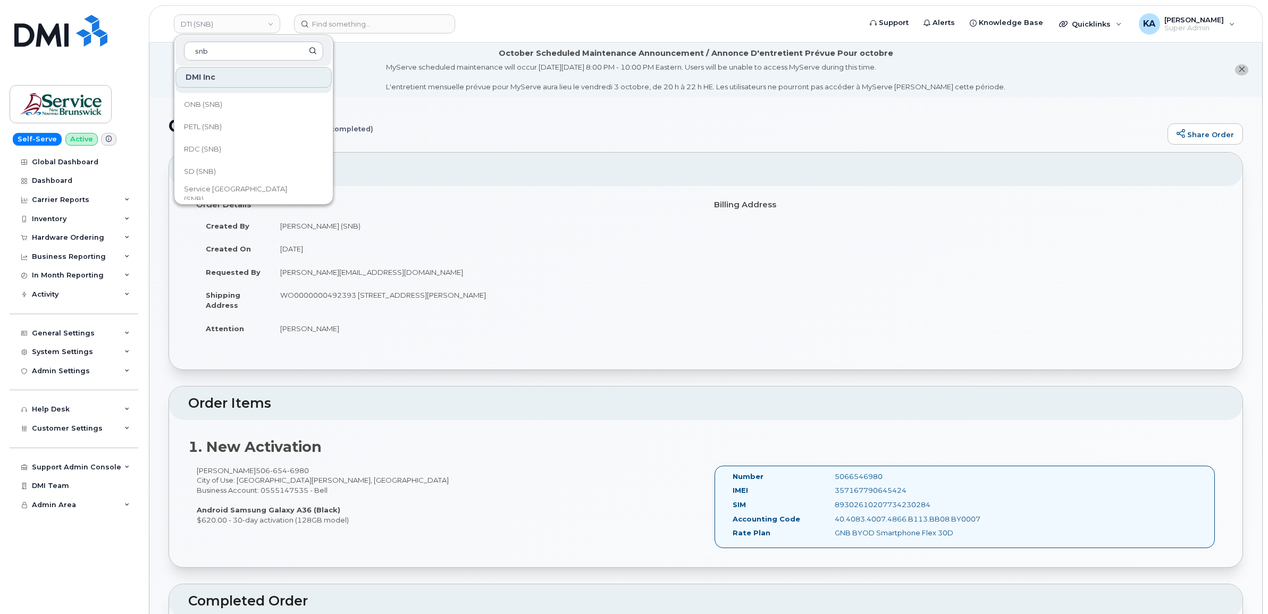
scroll to position [465, 0]
type input "snb"
click at [209, 145] on span "SD (SNB)" at bounding box center [200, 149] width 32 height 11
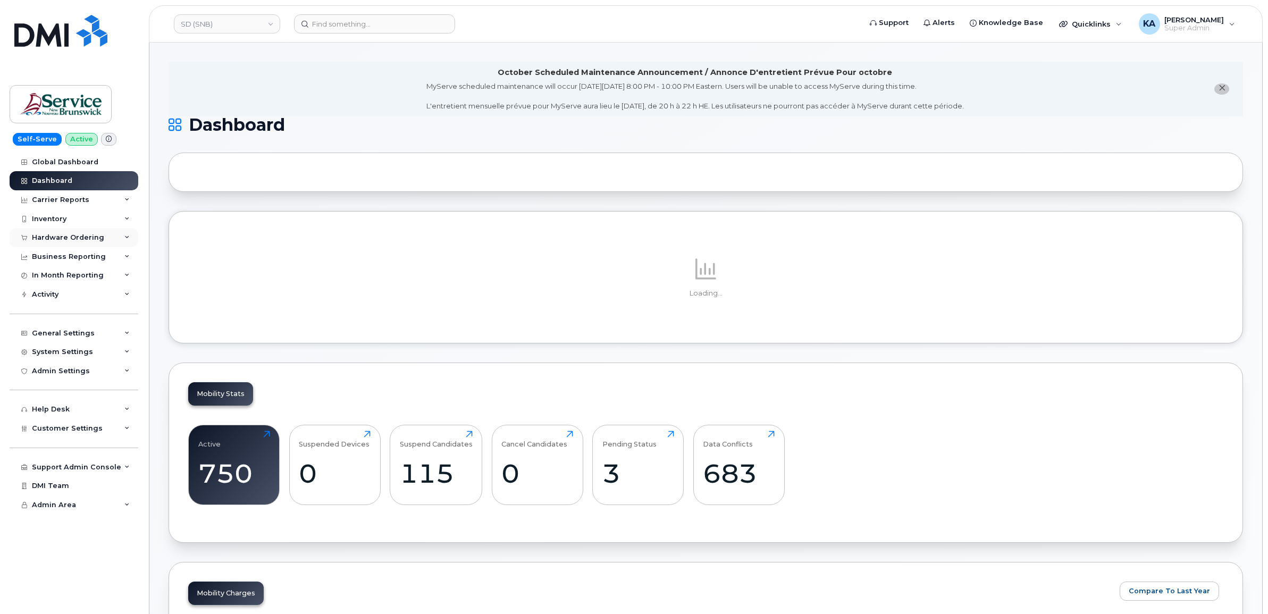
click at [74, 238] on div "Hardware Ordering" at bounding box center [68, 237] width 72 height 9
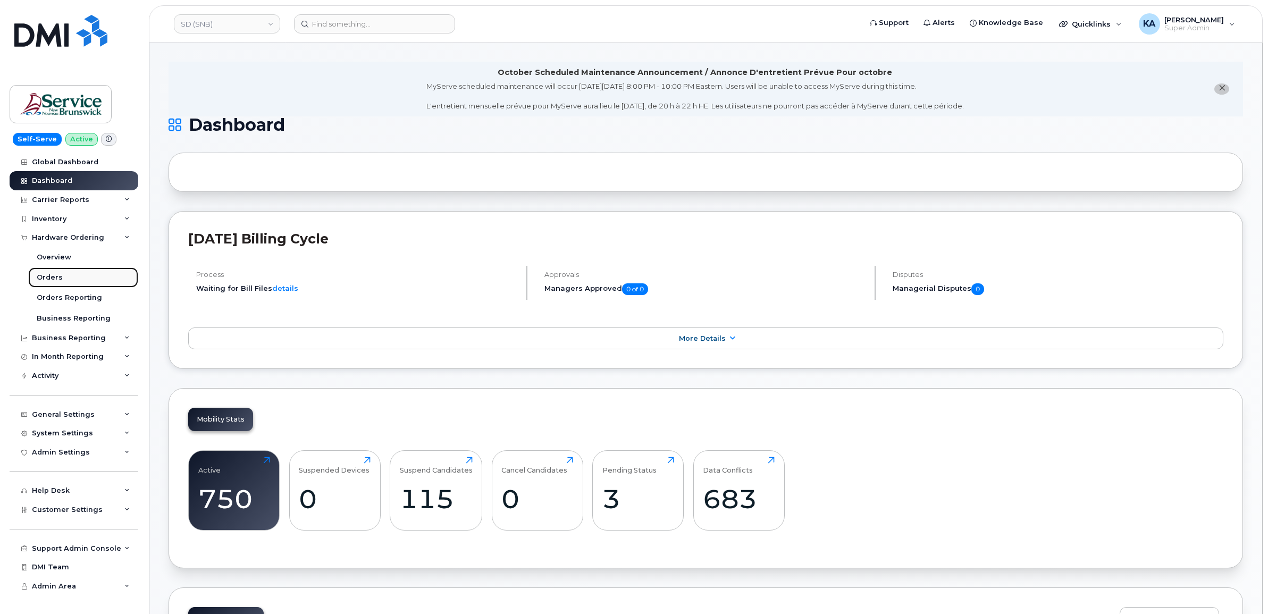
click at [59, 277] on div "Orders" at bounding box center [50, 278] width 26 height 10
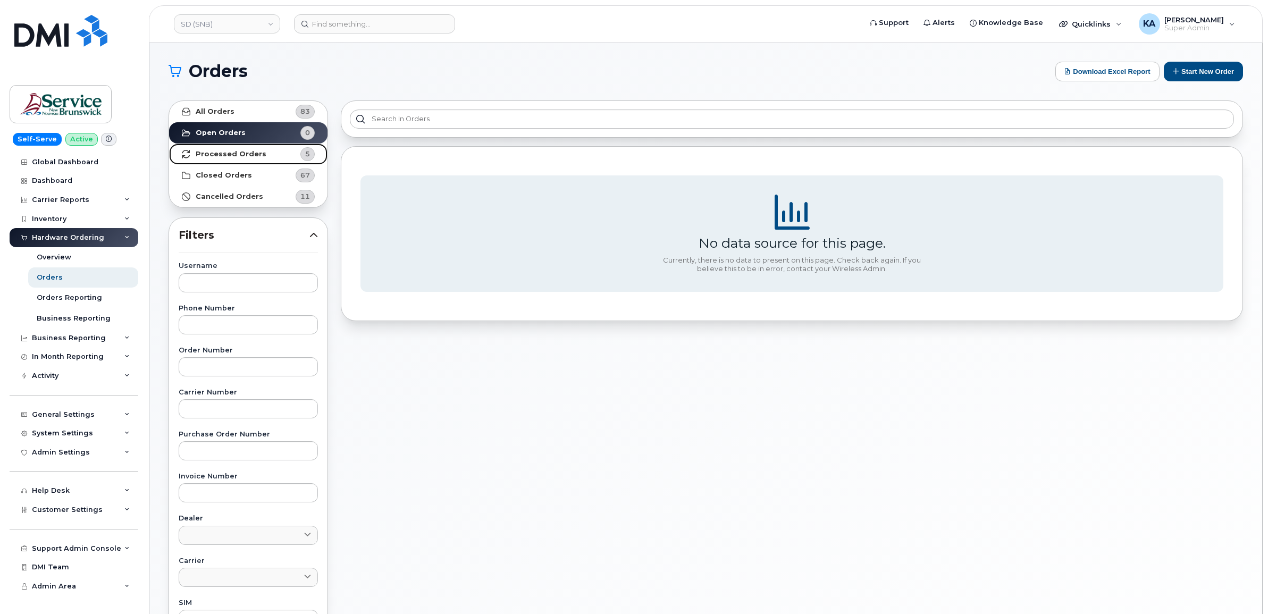
click at [239, 155] on strong "Processed Orders" at bounding box center [231, 154] width 71 height 9
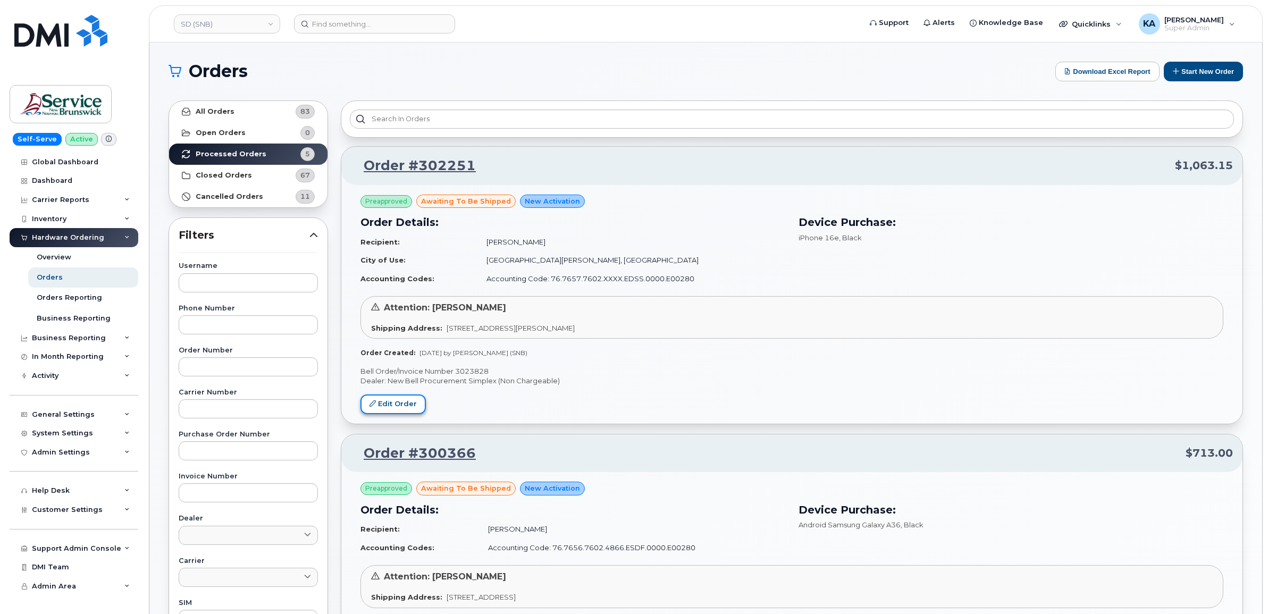
click at [411, 401] on link "Edit Order" at bounding box center [393, 405] width 65 height 20
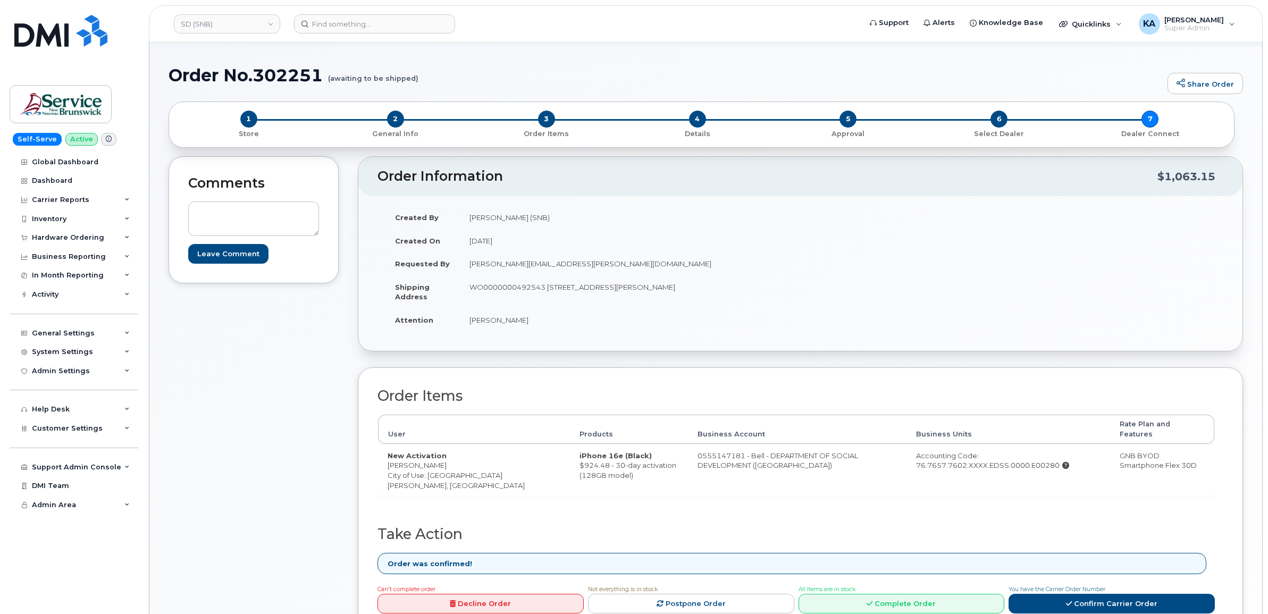
scroll to position [199, 0]
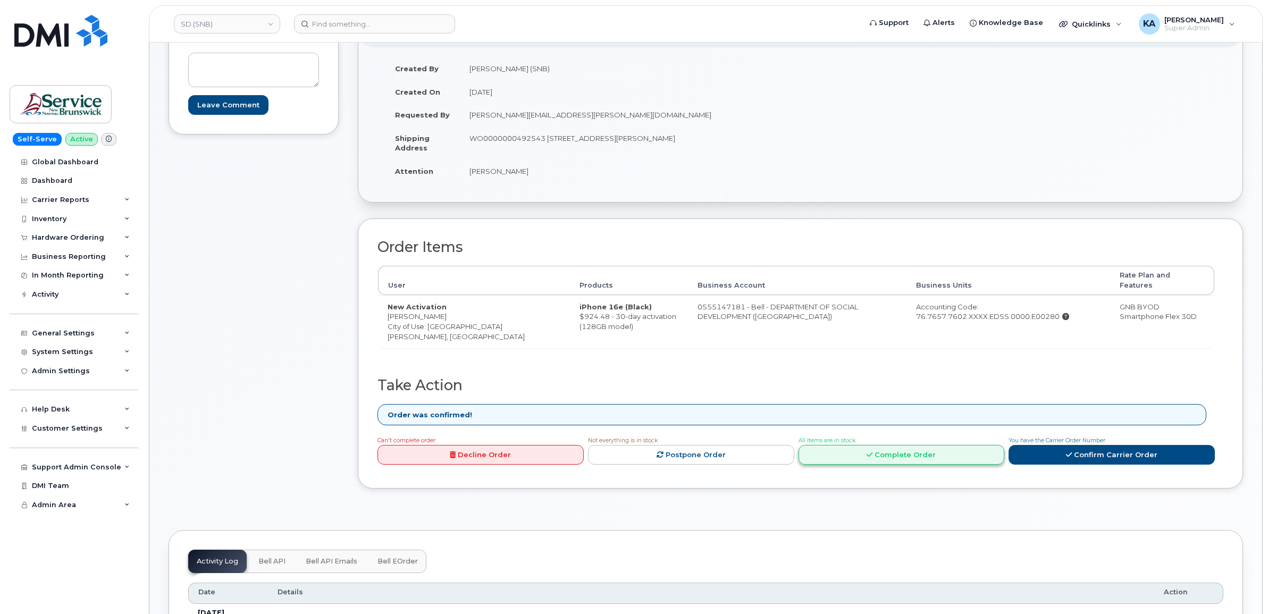
click at [880, 450] on link "Complete Order" at bounding box center [902, 455] width 206 height 20
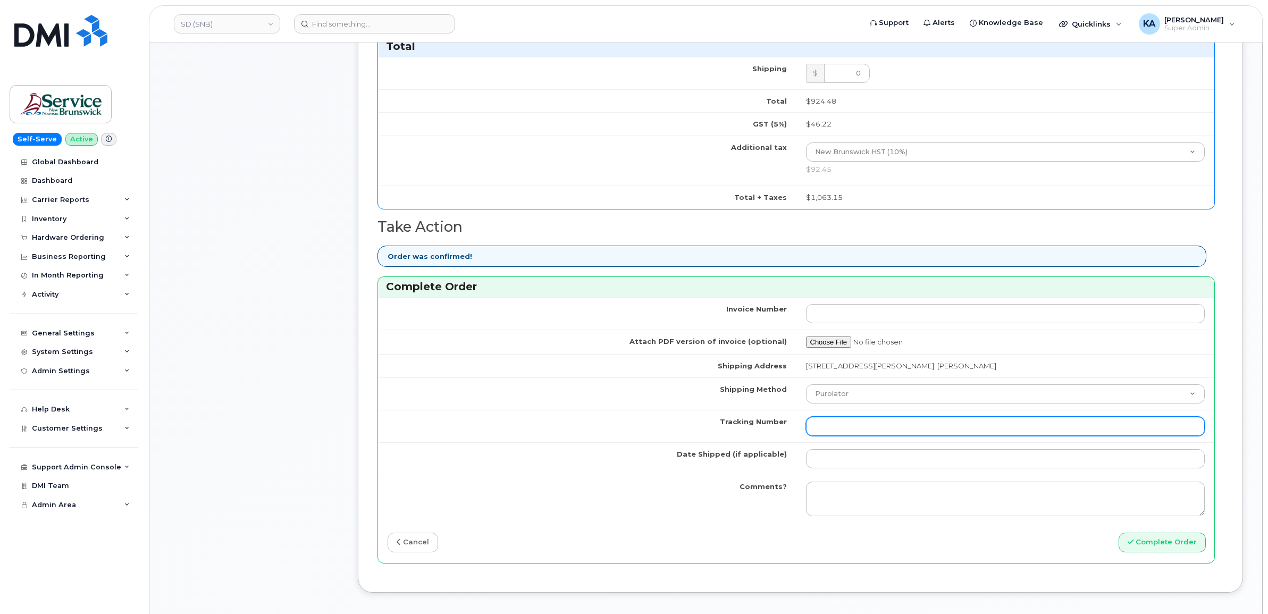
scroll to position [665, 0]
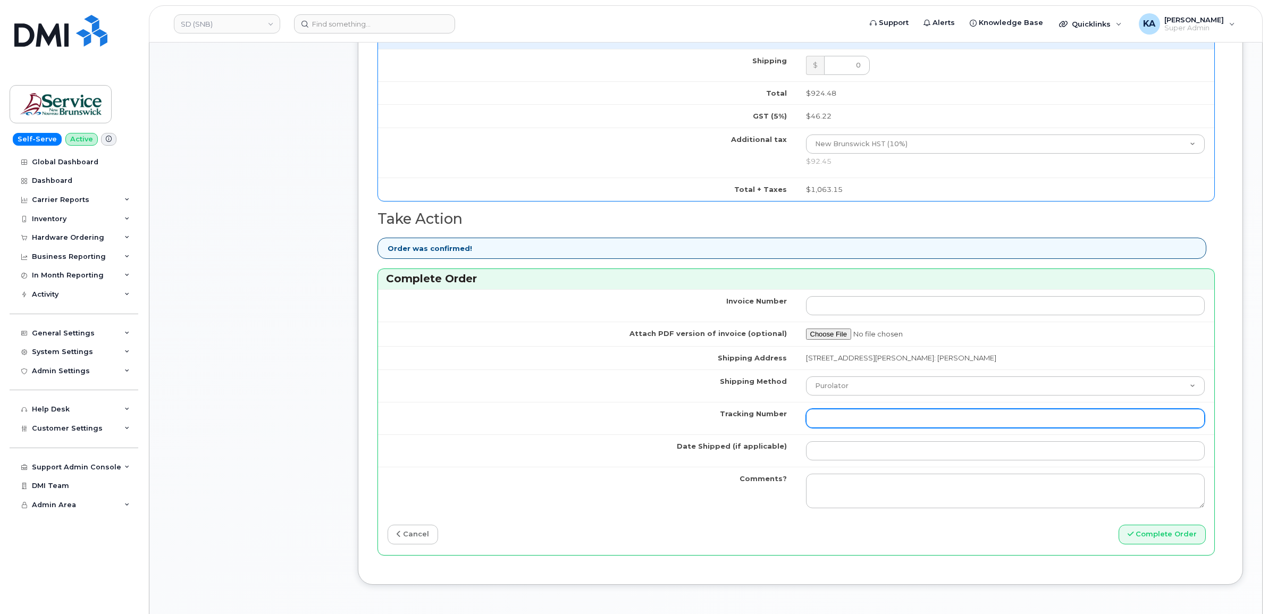
click at [838, 416] on input "Tracking Number" at bounding box center [1005, 418] width 399 height 19
paste input "476303114620"
type input "476303114620"
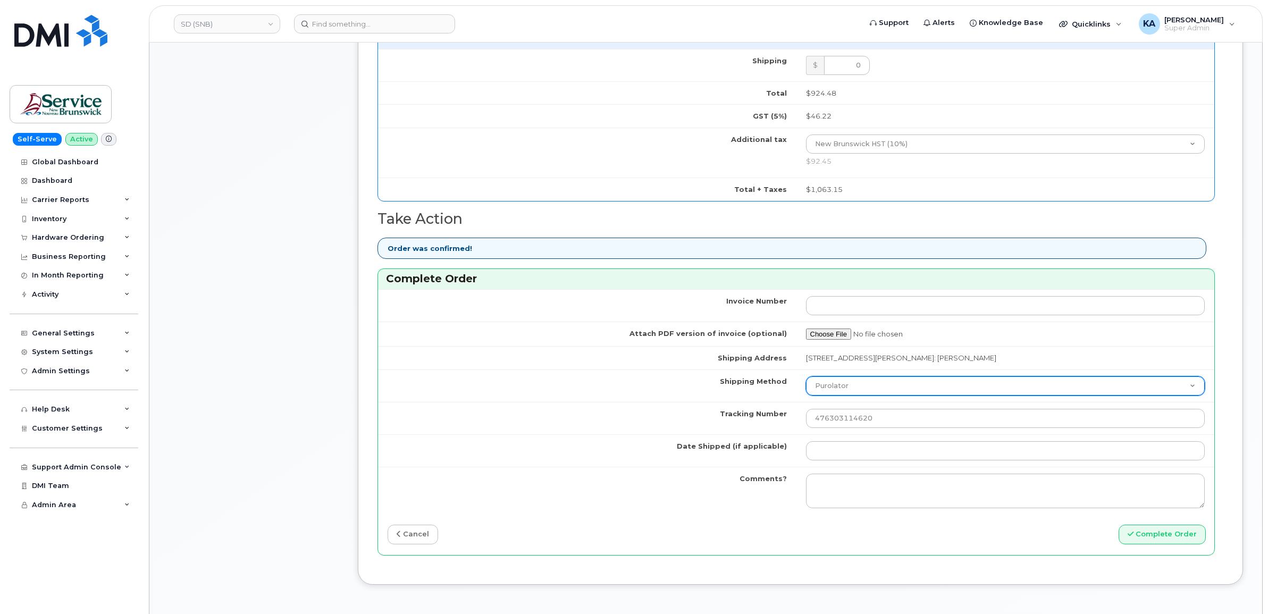
click at [844, 387] on select "Purolator UPS FedEx Canada Post Courier Other Drop Off Pick Up" at bounding box center [1005, 385] width 399 height 19
select select "FedEx"
click at [806, 379] on select "Purolator UPS FedEx Canada Post Courier Other Drop Off Pick Up" at bounding box center [1005, 385] width 399 height 19
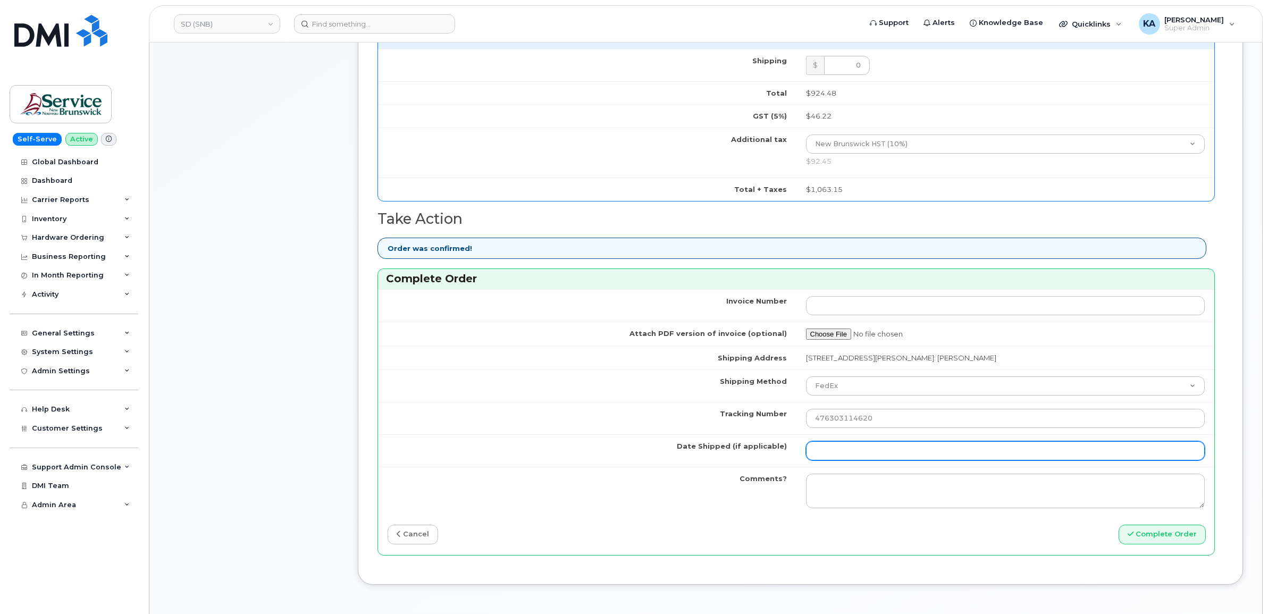
click at [830, 457] on input "Date Shipped (if applicable)" at bounding box center [1005, 450] width 399 height 19
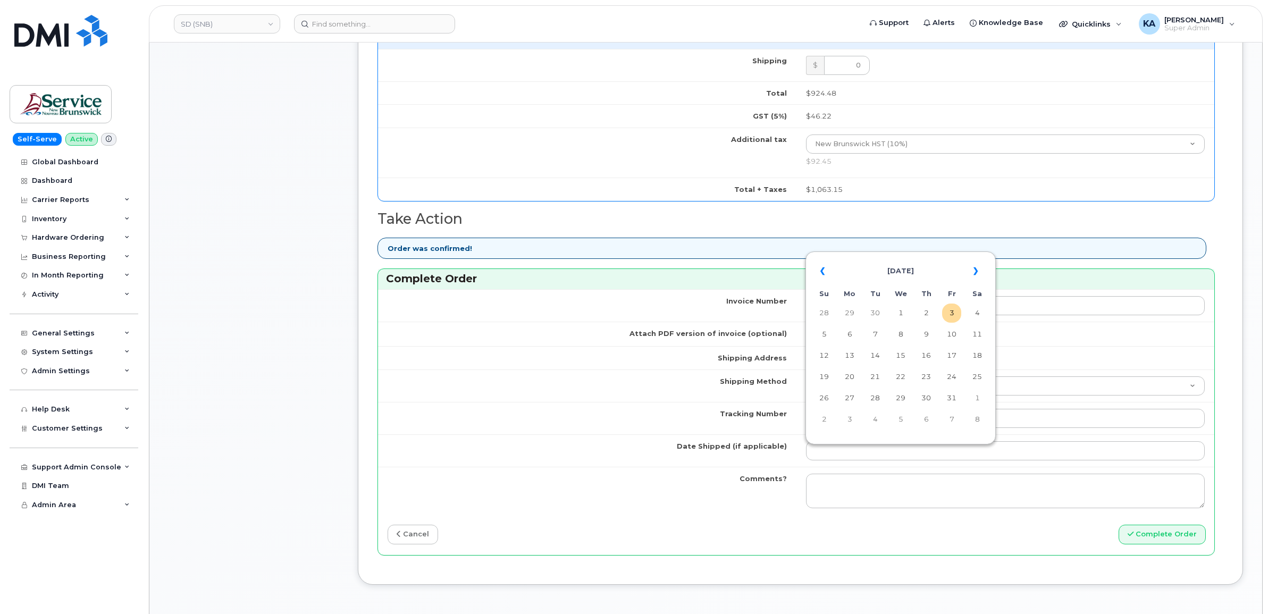
click at [921, 256] on table "« October 2025 » Su Mo Tu We Th Fr Sa 28 29 30 1 2 3 4 5 6 7 8 9 10 11 12 13 14…" at bounding box center [900, 345] width 185 height 182
click at [928, 312] on td "2" at bounding box center [926, 313] width 19 height 19
type input "2025-10-02"
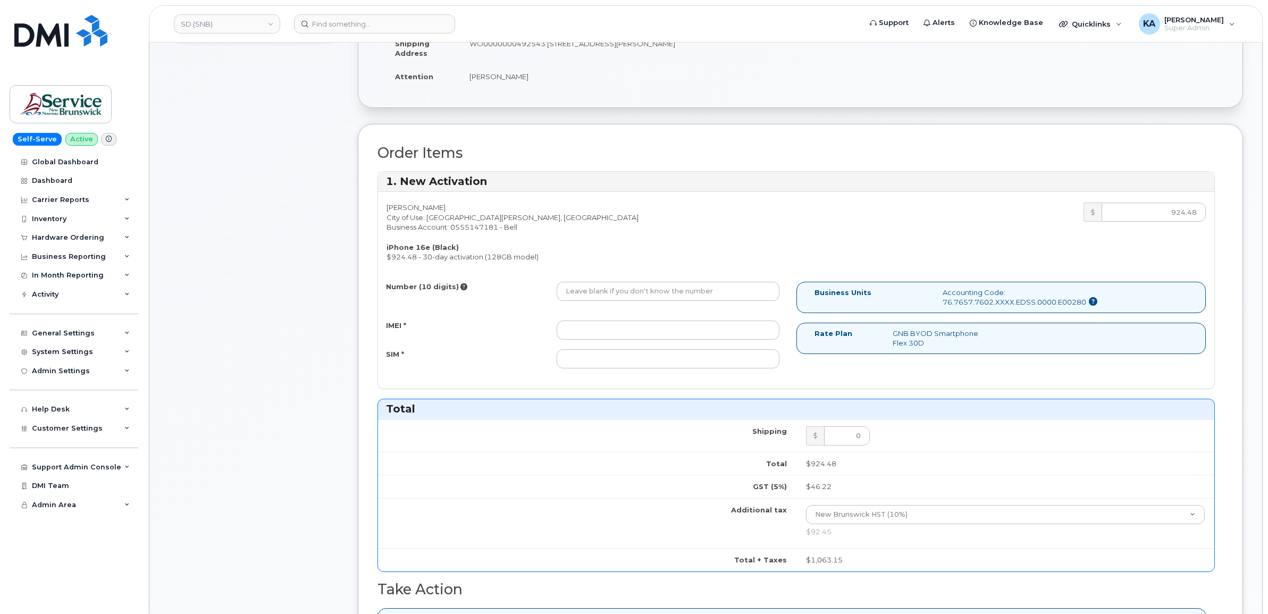
scroll to position [266, 0]
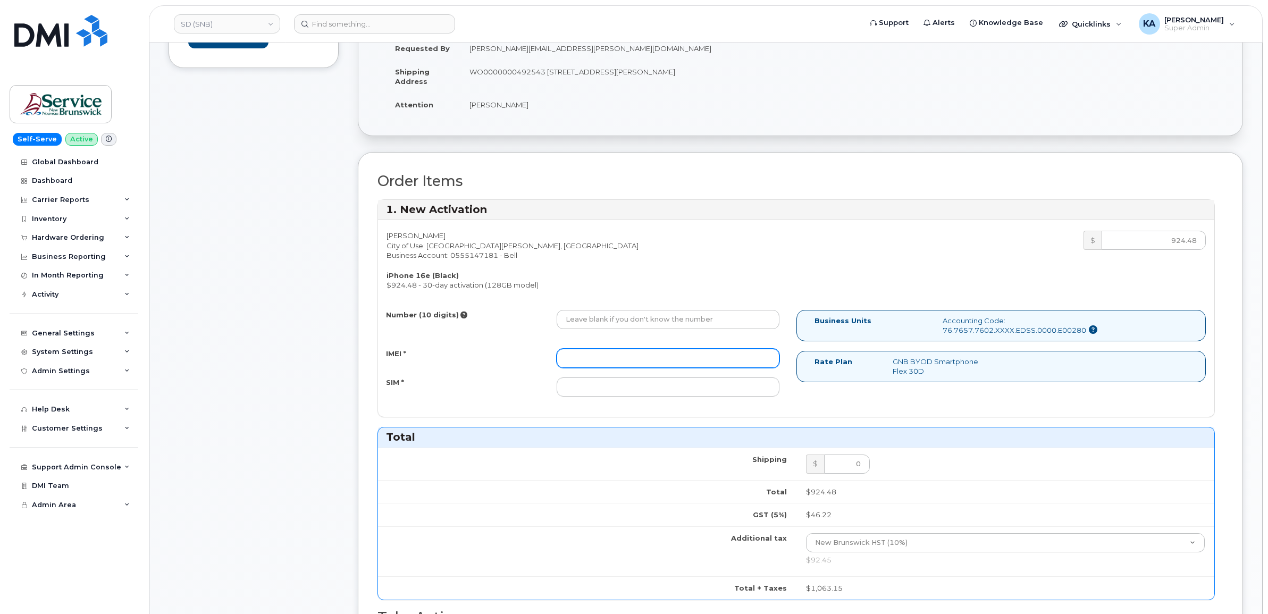
click at [663, 355] on input "IMEI *" at bounding box center [668, 358] width 223 height 19
paste input "354216331585343"
type input "354216331585343"
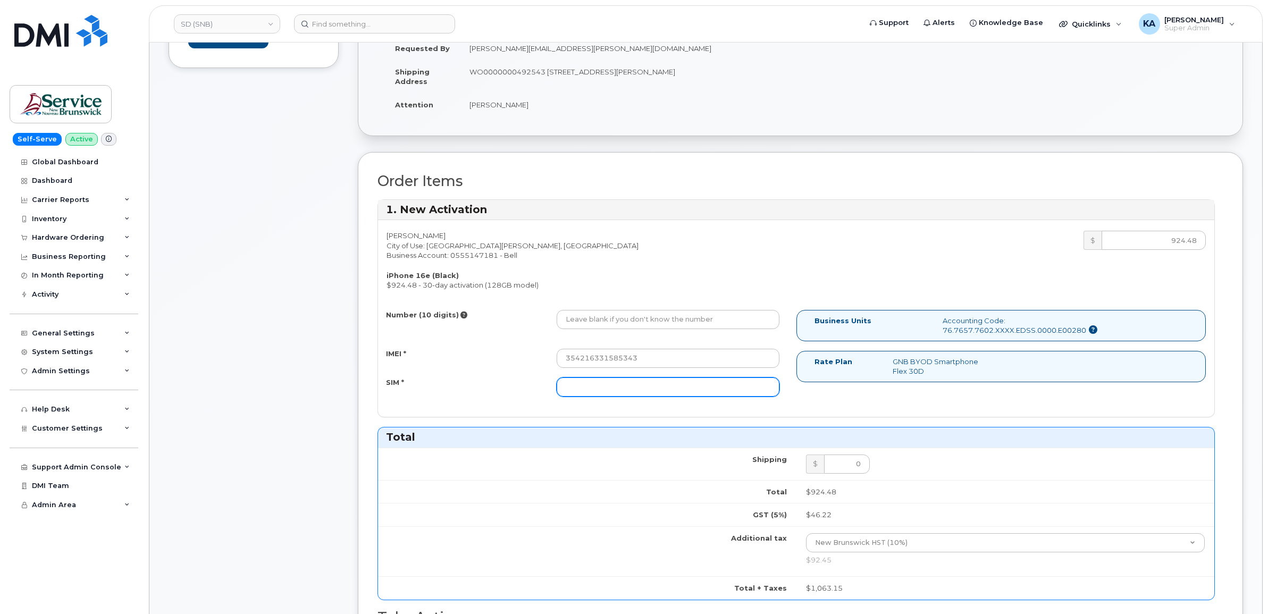
click at [694, 384] on input "SIM *" at bounding box center [668, 387] width 223 height 19
paste input "89302610207734328930"
type input "89302610207734328930"
click at [625, 325] on input "Number (10 digits)" at bounding box center [668, 319] width 223 height 19
paste input "5063436172"
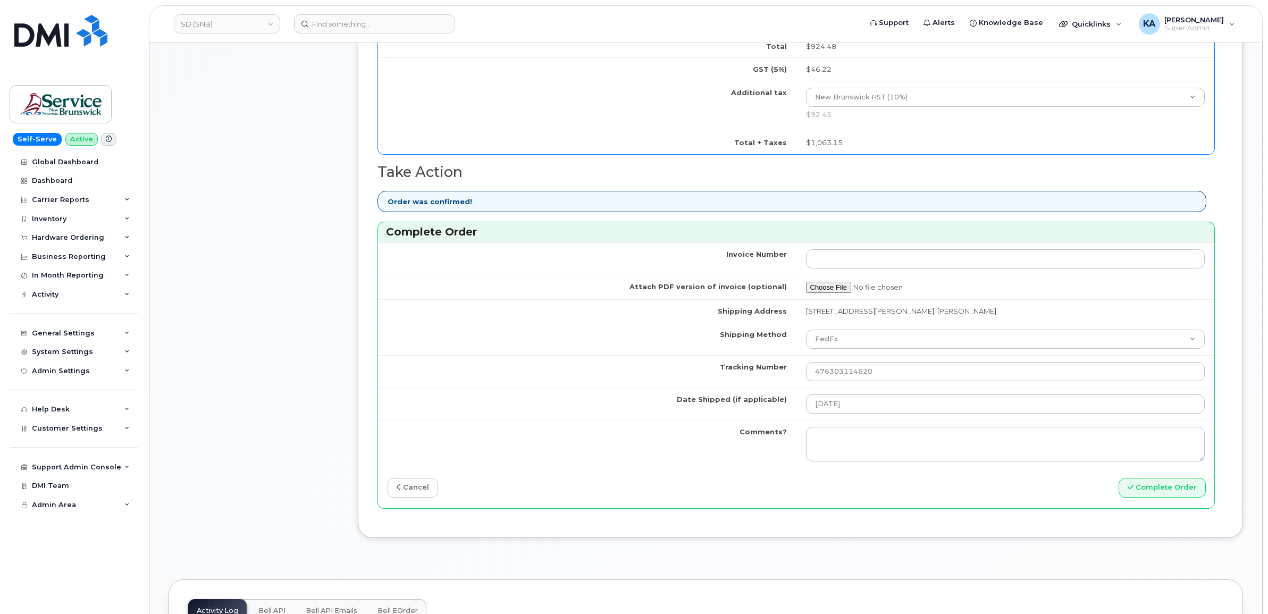
scroll to position [731, 0]
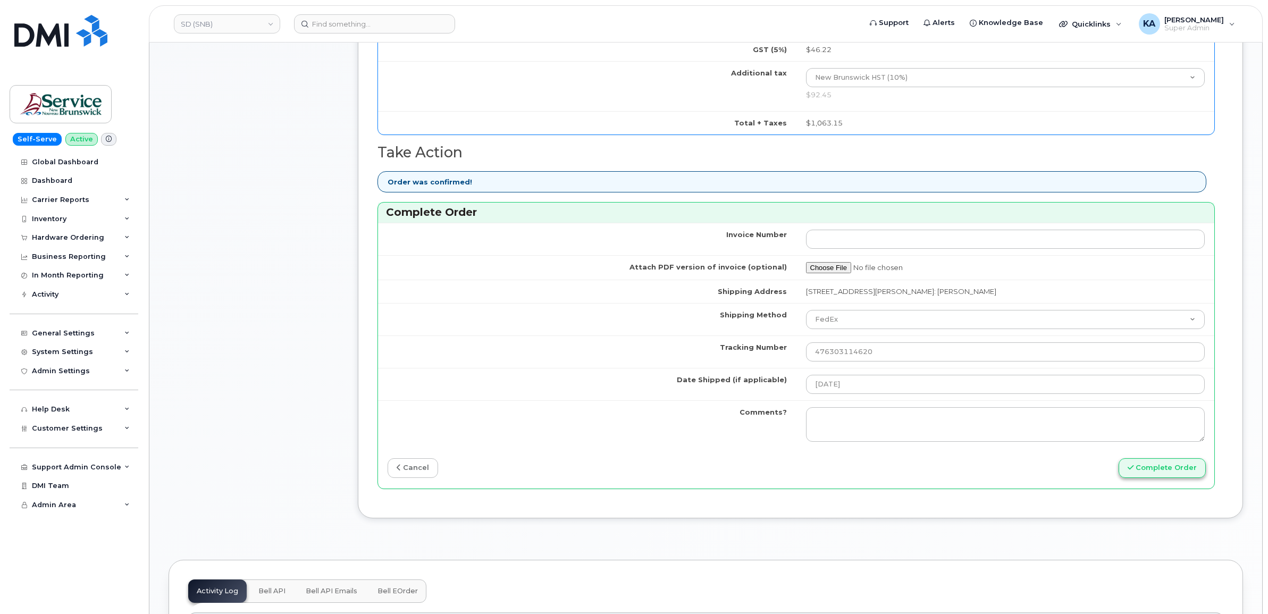
type input "5063436172"
click at [1140, 472] on button "Complete Order" at bounding box center [1162, 468] width 87 height 20
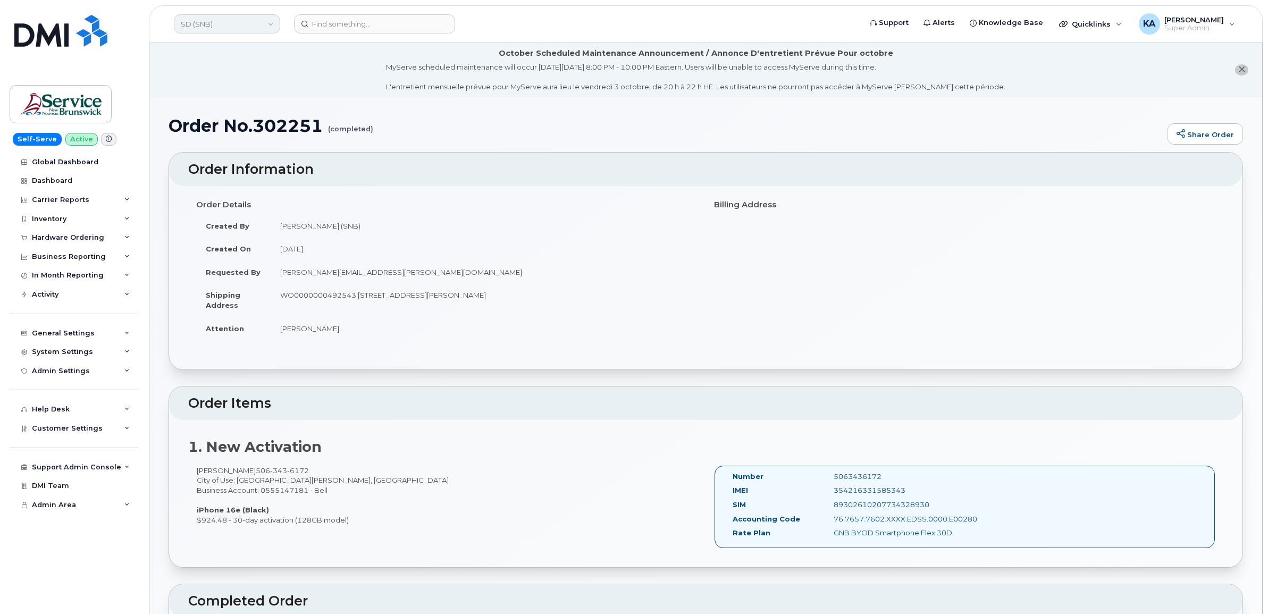
drag, startPoint x: 227, startPoint y: 29, endPoint x: 230, endPoint y: 20, distance: 9.6
click at [227, 29] on link "SD (SNB)" at bounding box center [227, 23] width 106 height 19
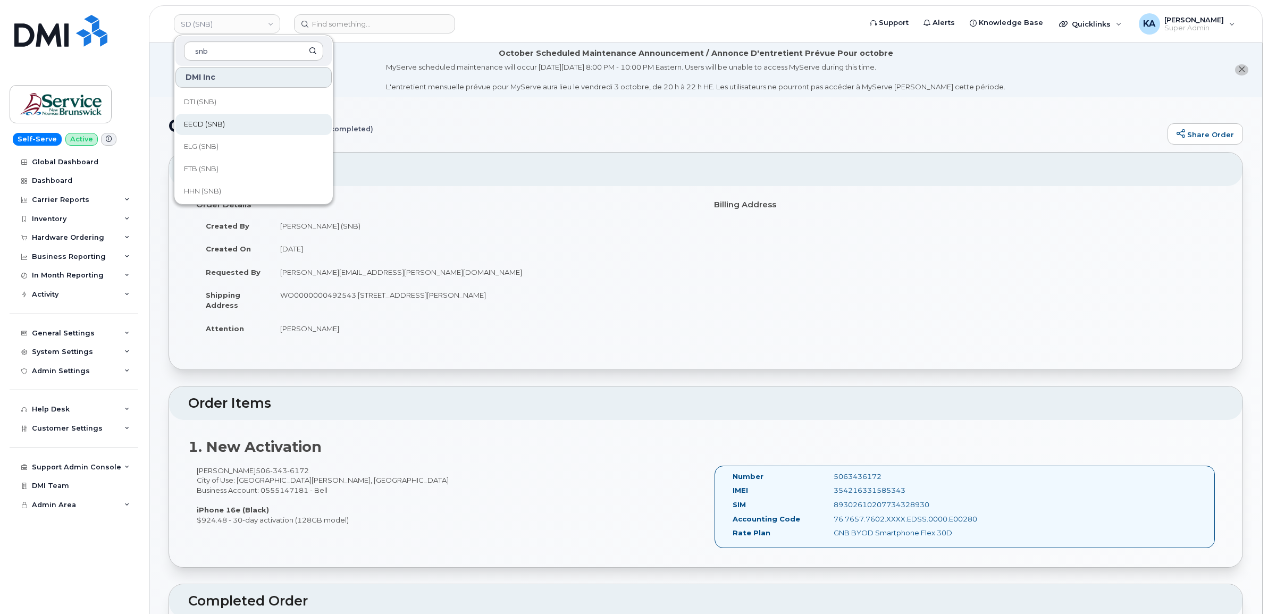
scroll to position [266, 0]
type input "snb"
click at [210, 125] on span "HHN (SNB)" at bounding box center [202, 125] width 37 height 11
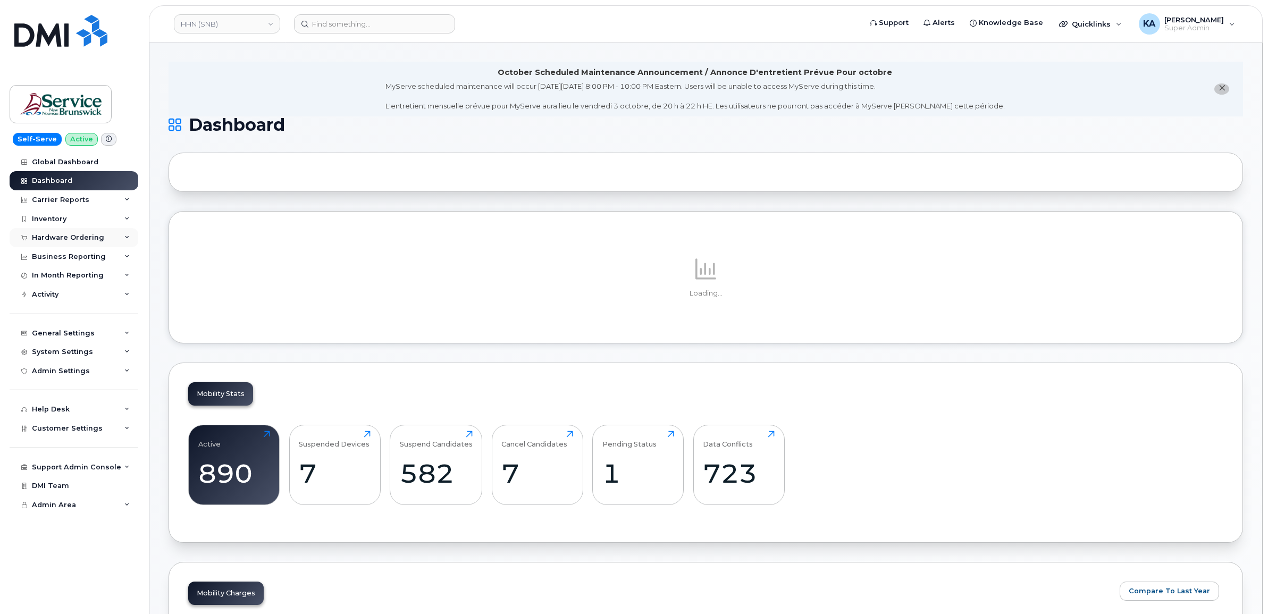
click at [89, 236] on div "Hardware Ordering" at bounding box center [68, 237] width 72 height 9
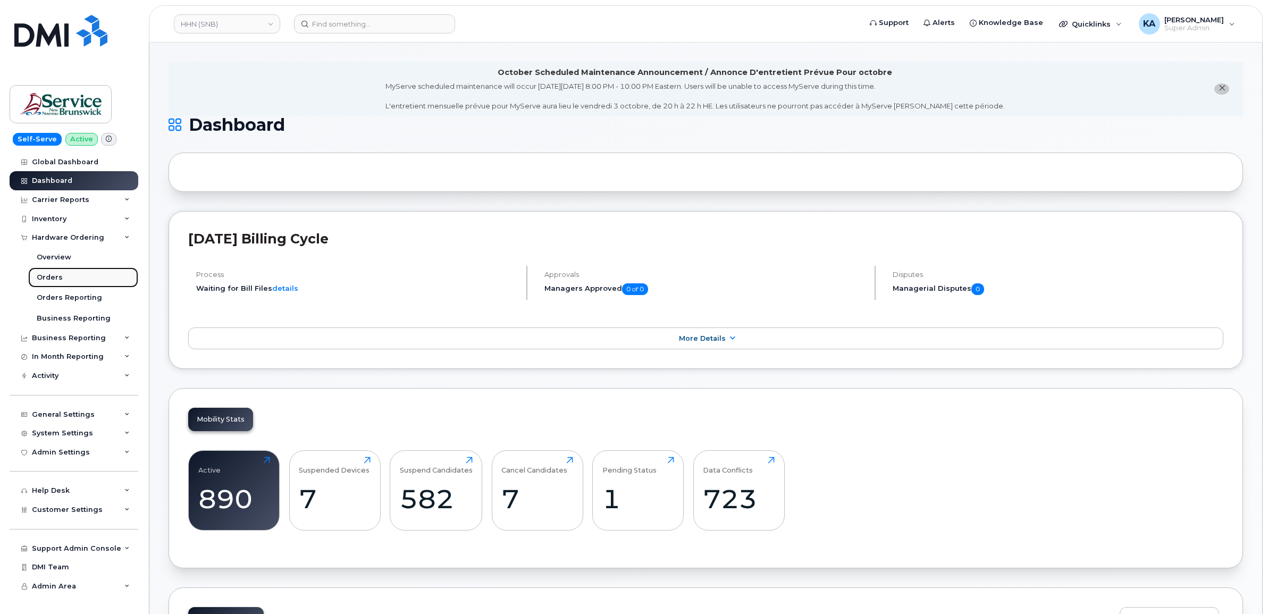
click at [48, 275] on div "Orders" at bounding box center [50, 278] width 26 height 10
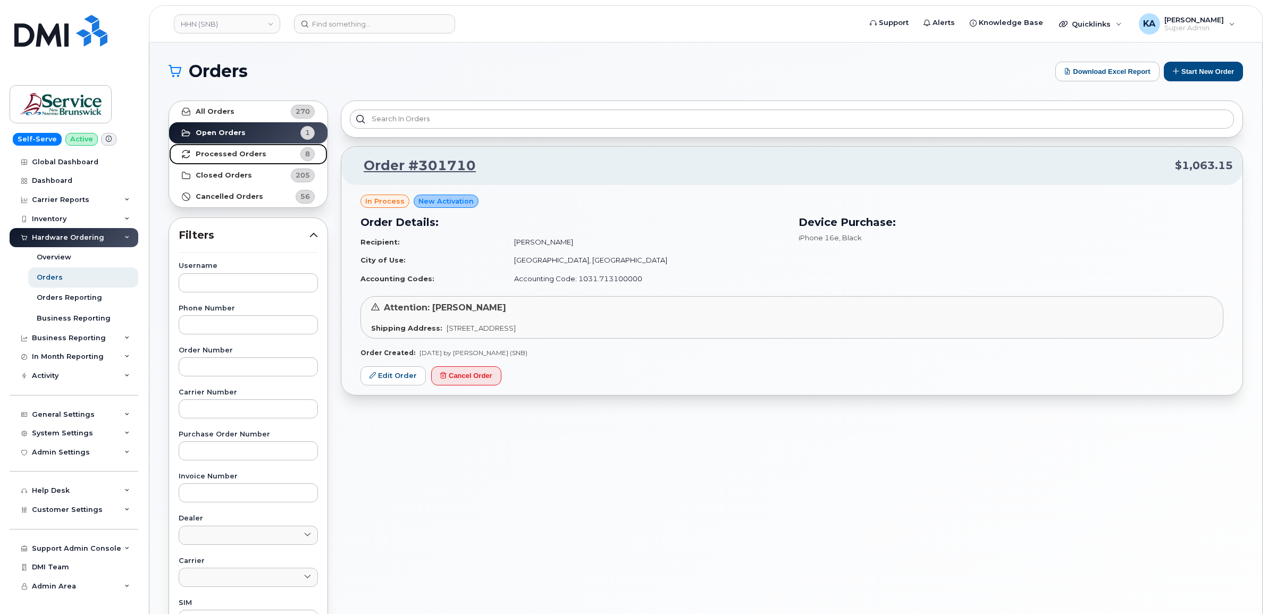
click at [224, 155] on strong "Processed Orders" at bounding box center [231, 154] width 71 height 9
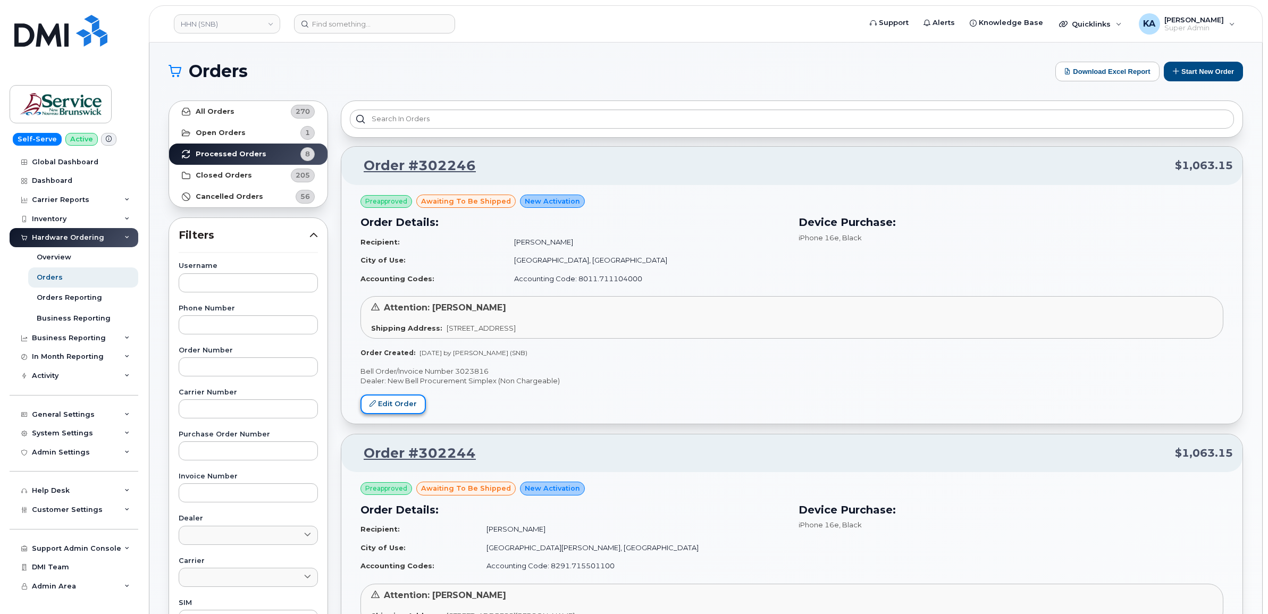
click at [397, 404] on link "Edit Order" at bounding box center [393, 405] width 65 height 20
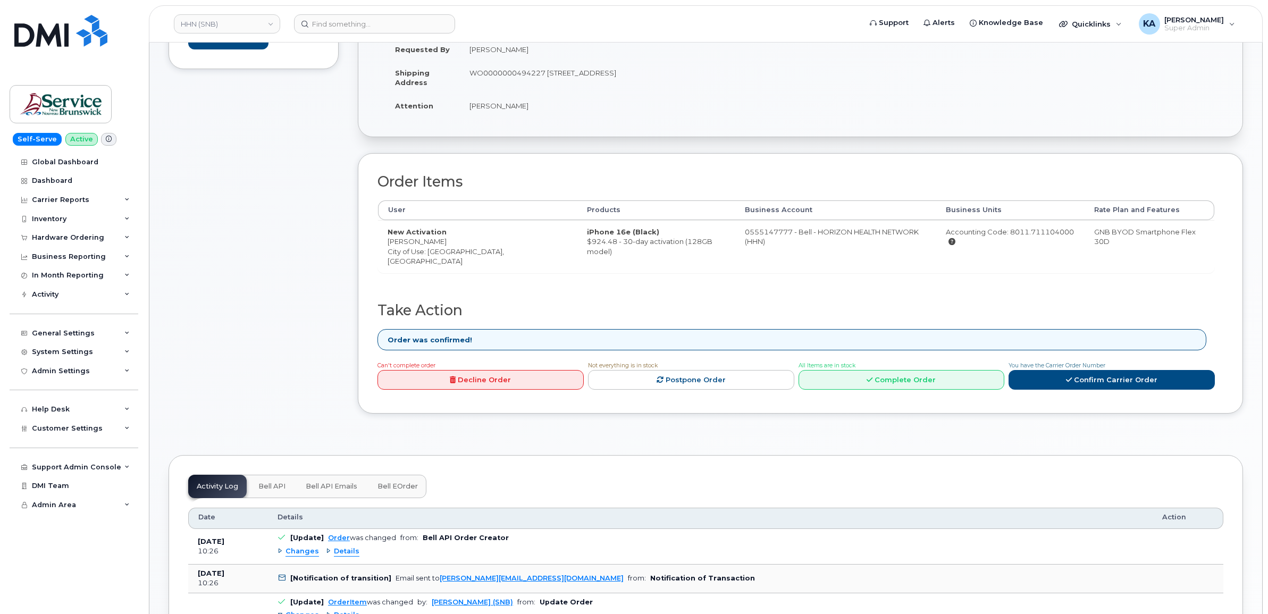
scroll to position [266, 0]
click at [916, 369] on link "Complete Order" at bounding box center [902, 379] width 206 height 20
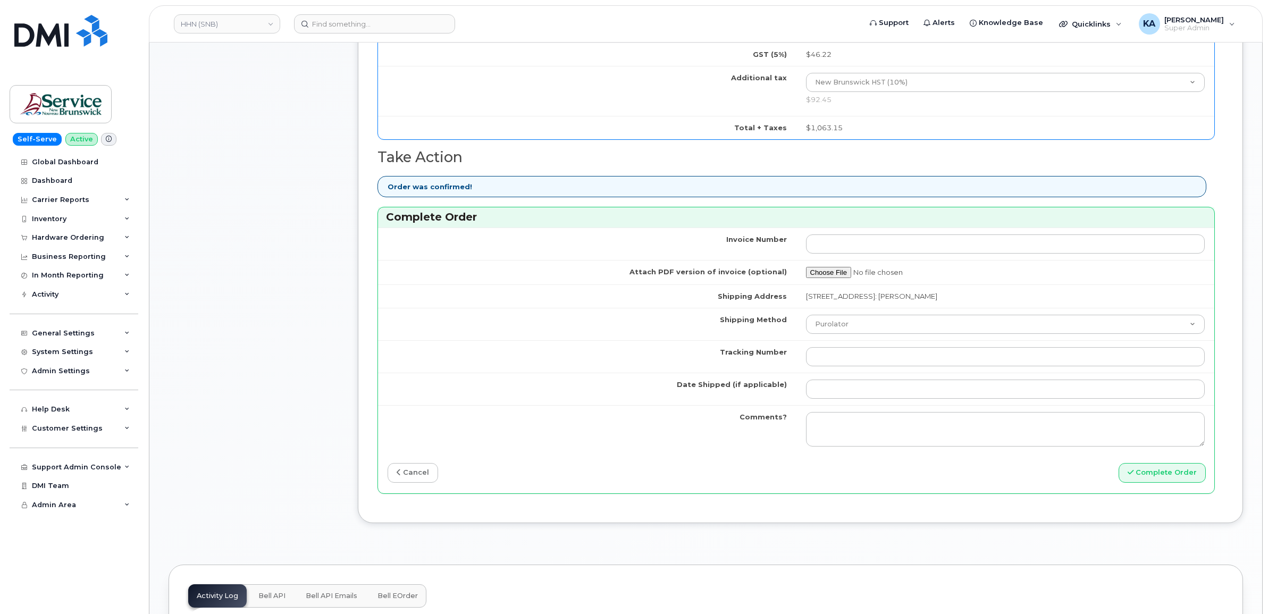
scroll to position [731, 0]
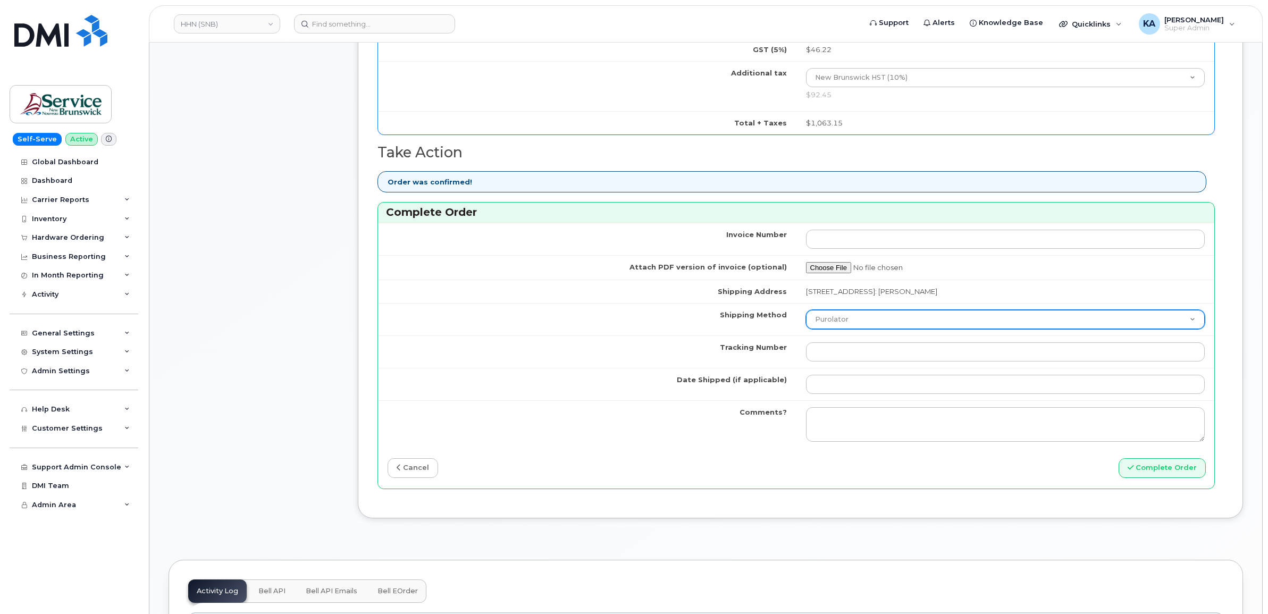
click at [911, 323] on select "Purolator UPS FedEx Canada Post Courier Other Drop Off Pick Up" at bounding box center [1005, 319] width 399 height 19
select select "FedEx"
click at [806, 313] on select "Purolator UPS FedEx Canada Post Courier Other Drop Off Pick Up" at bounding box center [1005, 319] width 399 height 19
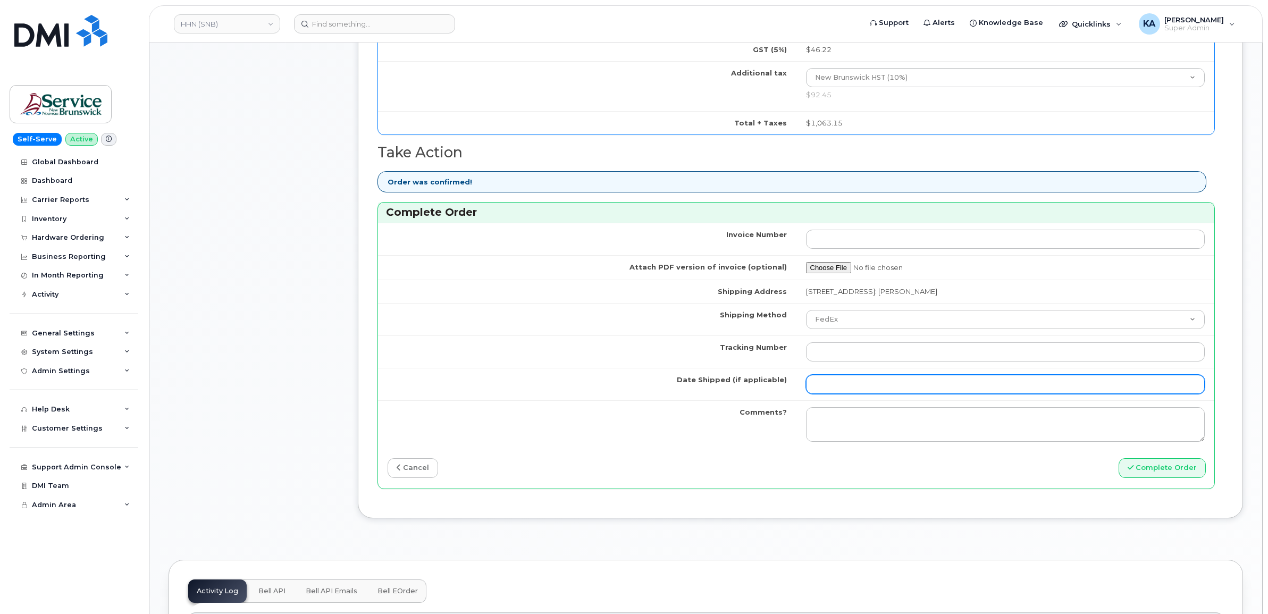
click at [836, 389] on input "Date Shipped (if applicable)" at bounding box center [1005, 384] width 399 height 19
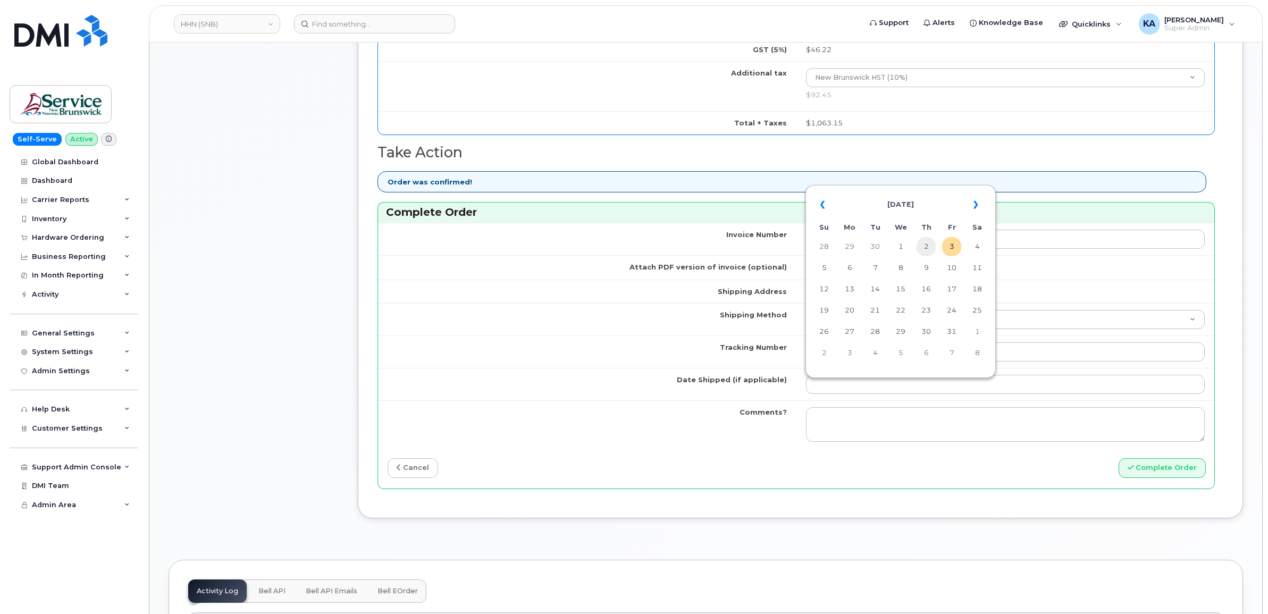
click at [928, 247] on td "2" at bounding box center [926, 246] width 19 height 19
type input "2025-10-02"
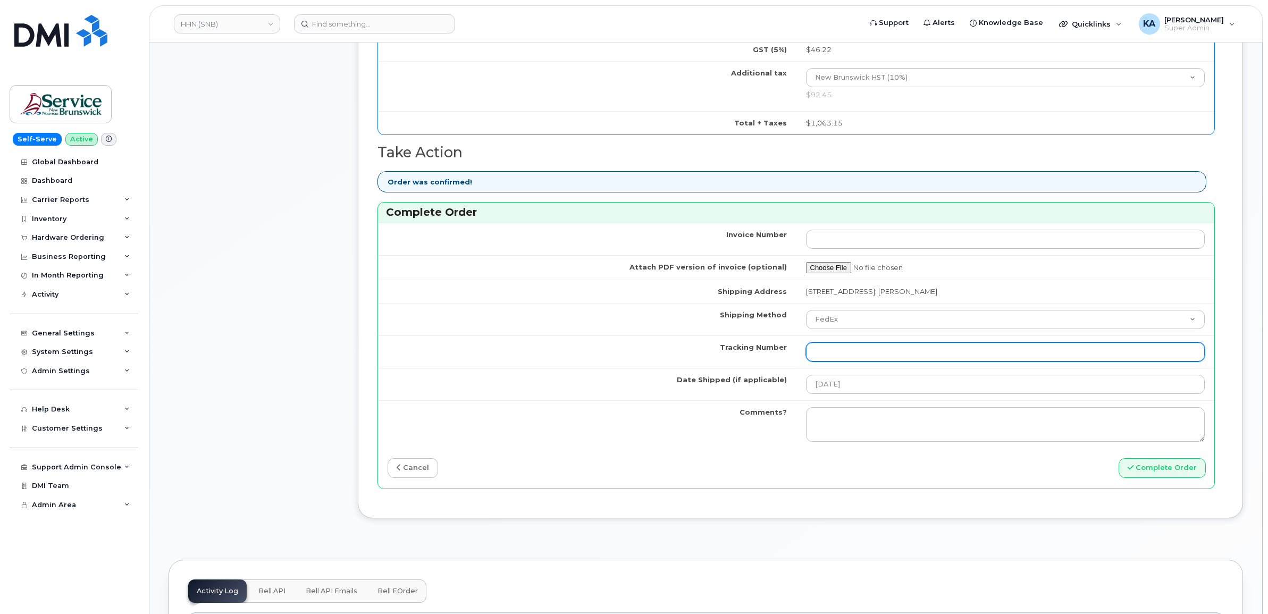
click at [907, 349] on input "Tracking Number" at bounding box center [1005, 351] width 399 height 19
paste input "475744973394"
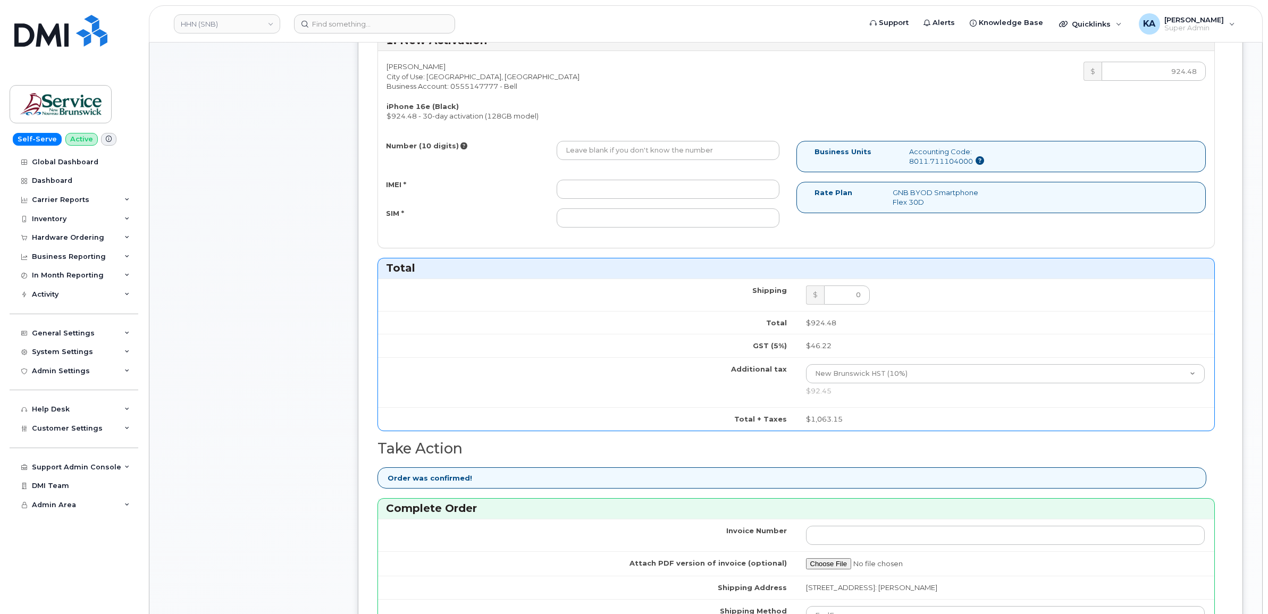
scroll to position [399, 0]
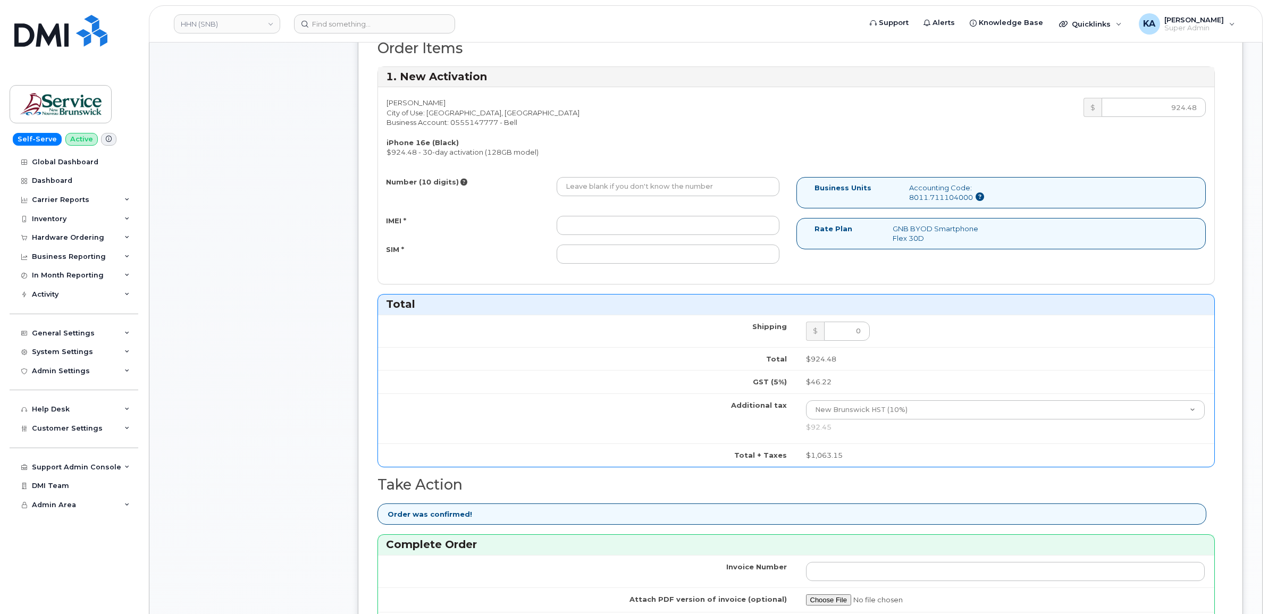
type input "475744973394"
click at [695, 226] on input "IMEI *" at bounding box center [668, 225] width 223 height 19
paste input "354216331266274"
type input "354216331266274"
click at [690, 250] on input "SIM *" at bounding box center [668, 254] width 223 height 19
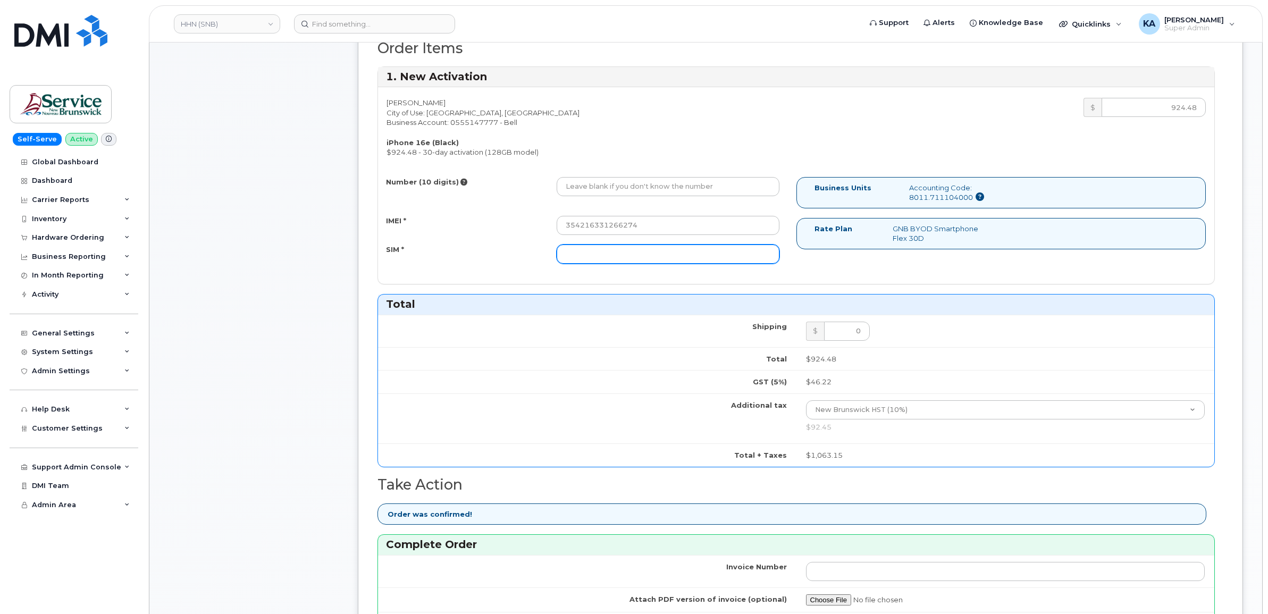
paste input "89302610207734344440"
type input "89302610207734344440"
click at [633, 185] on input "Number (10 digits)" at bounding box center [668, 186] width 223 height 19
paste input "5063774035"
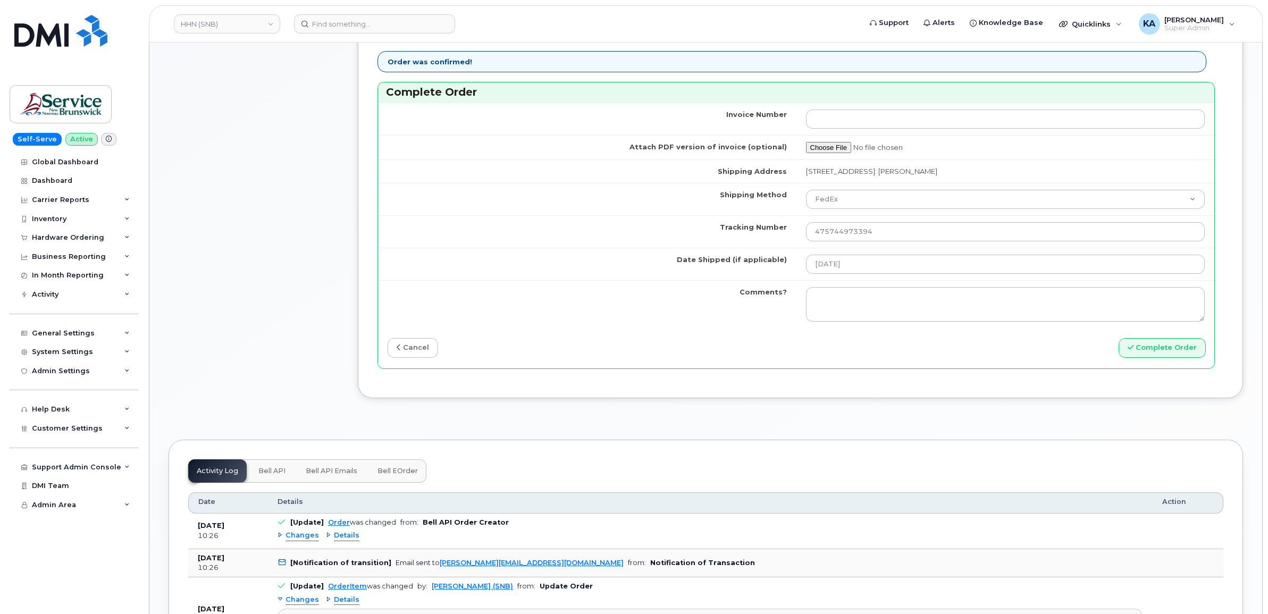
scroll to position [864, 0]
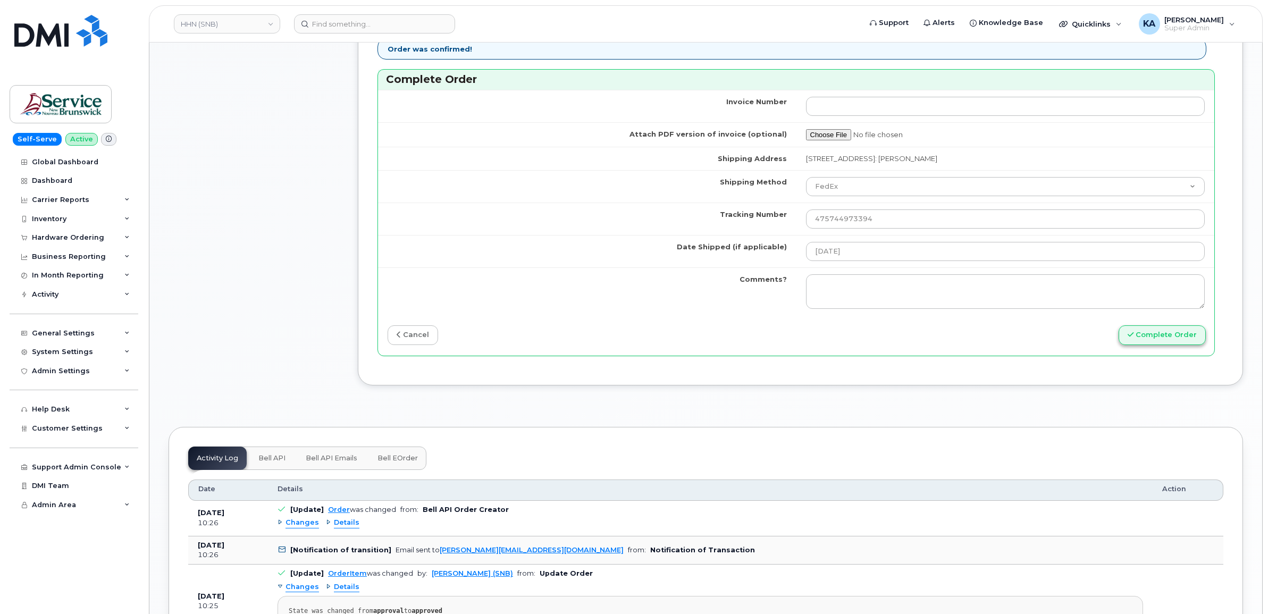
type input "5063774035"
click at [1151, 340] on button "Complete Order" at bounding box center [1162, 335] width 87 height 20
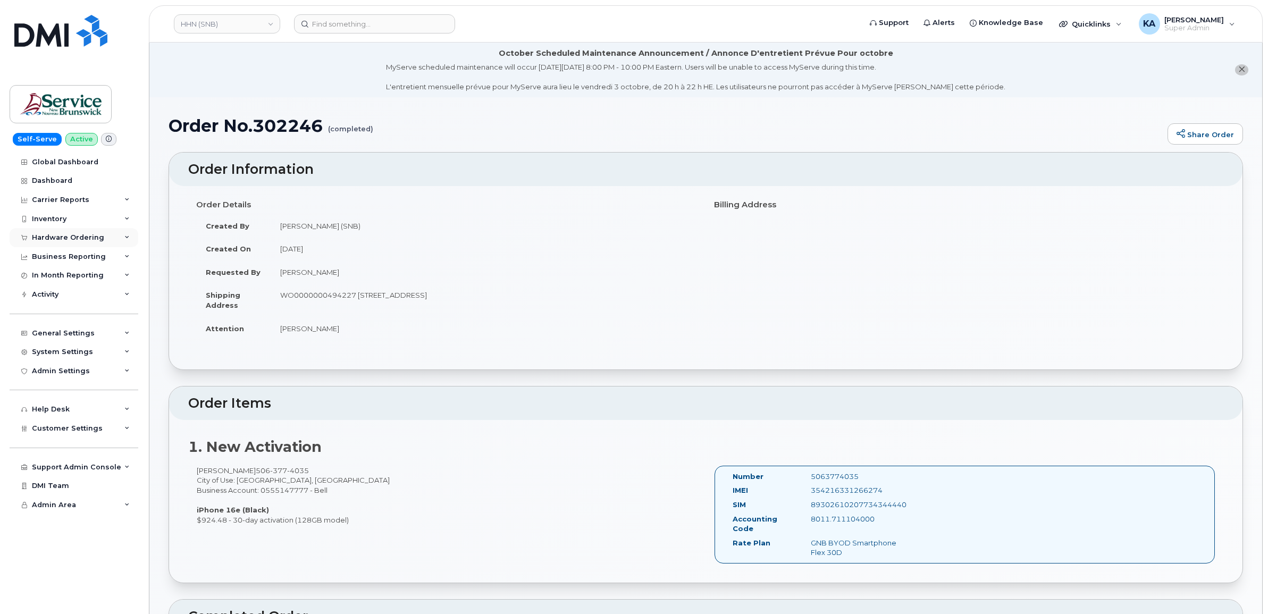
click at [55, 235] on div "Hardware Ordering" at bounding box center [68, 237] width 72 height 9
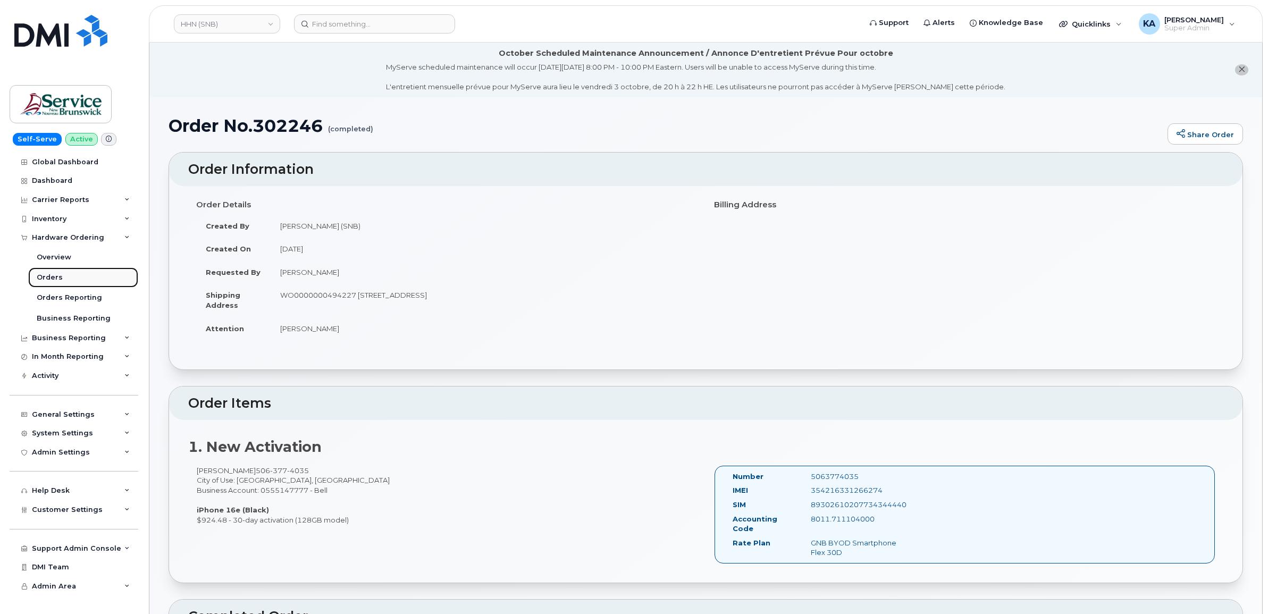
click at [48, 274] on div "Orders" at bounding box center [50, 278] width 26 height 10
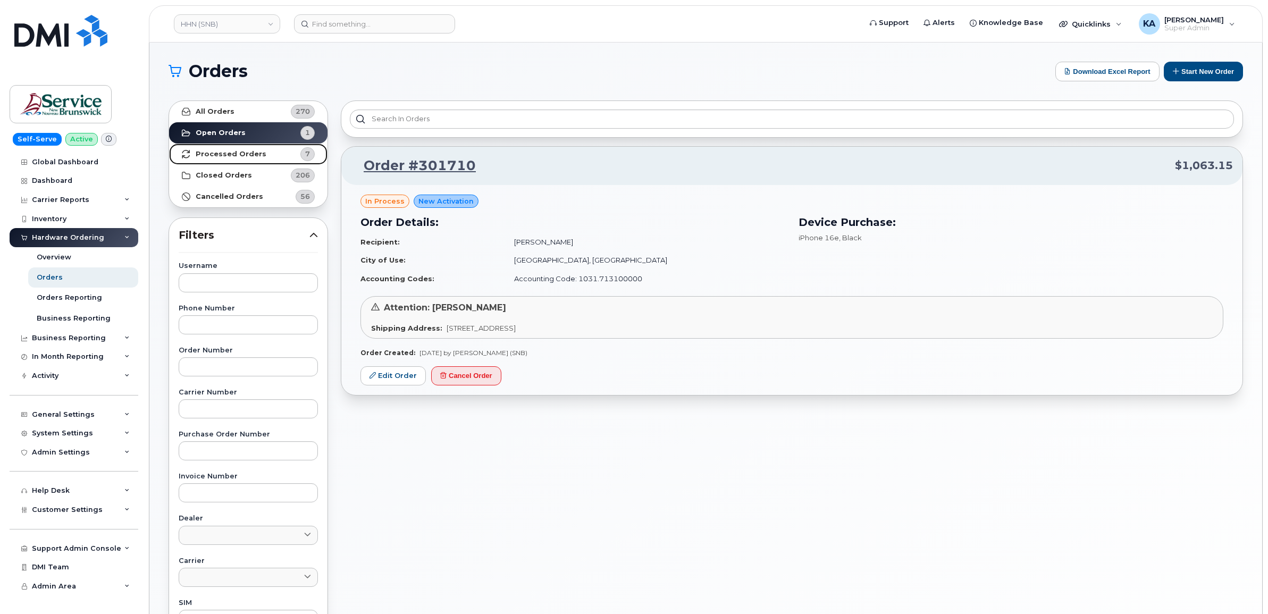
click at [246, 147] on link "Processed Orders 7" at bounding box center [248, 154] width 158 height 21
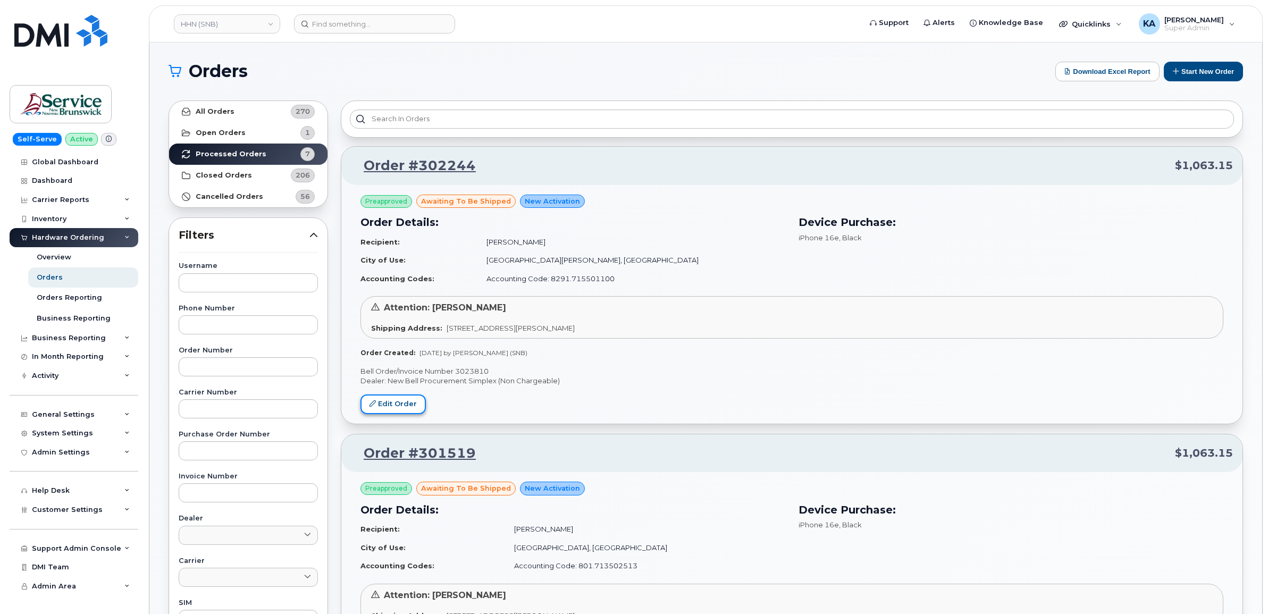
click at [387, 400] on link "Edit Order" at bounding box center [393, 405] width 65 height 20
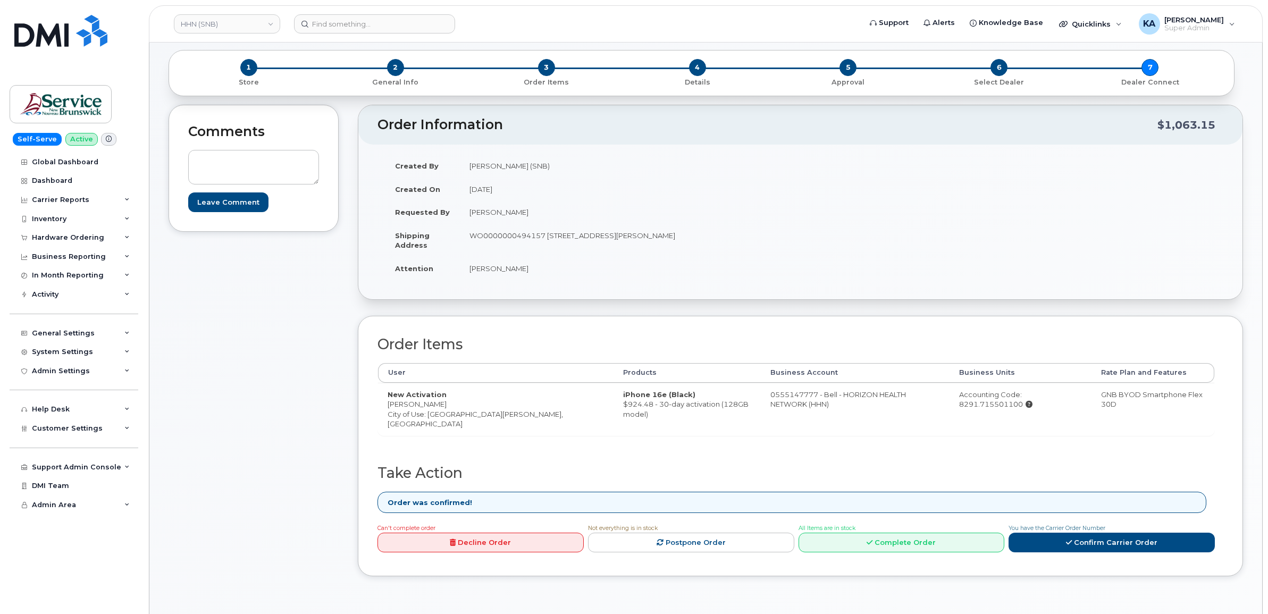
scroll to position [133, 0]
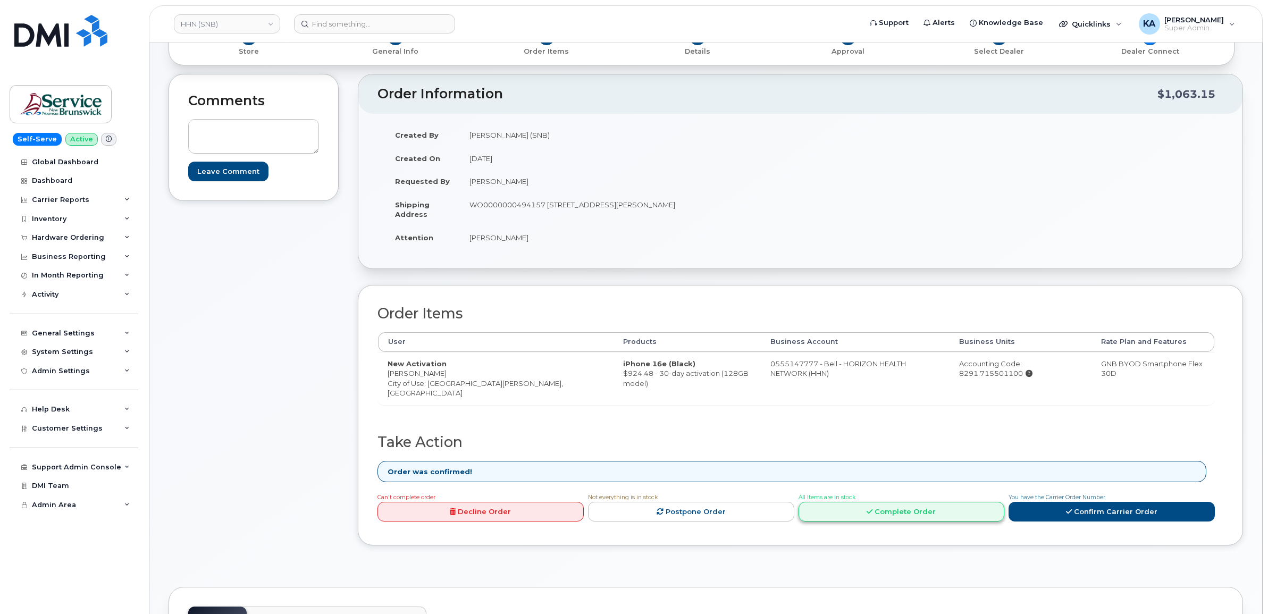
click at [885, 513] on link "Complete Order" at bounding box center [902, 512] width 206 height 20
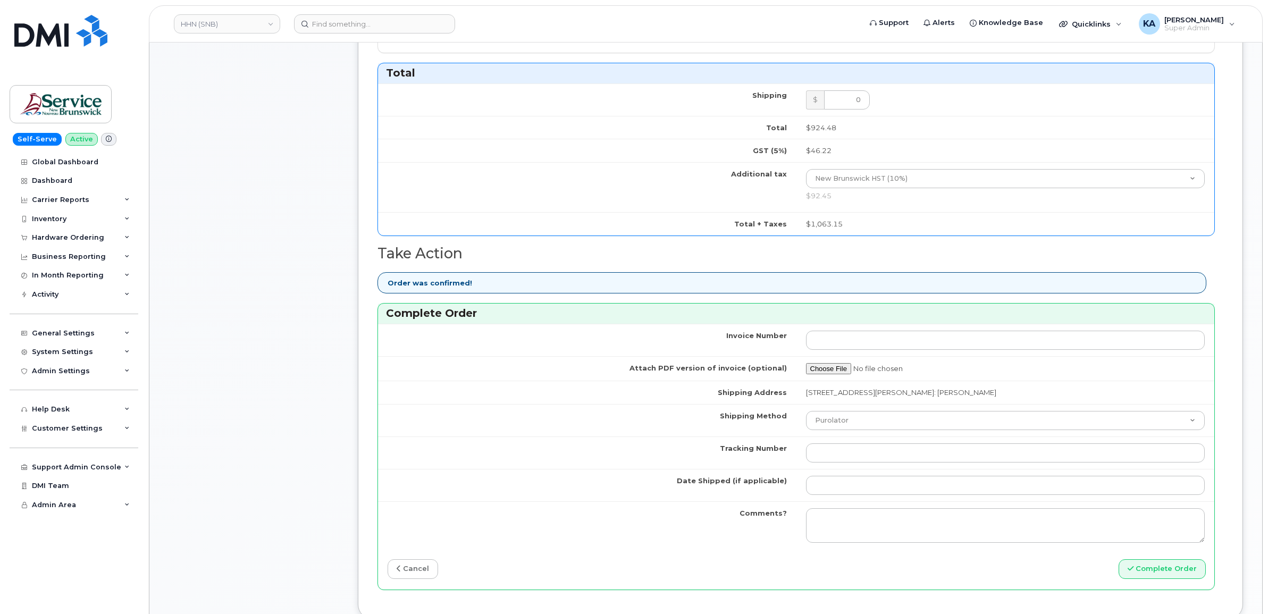
scroll to position [665, 0]
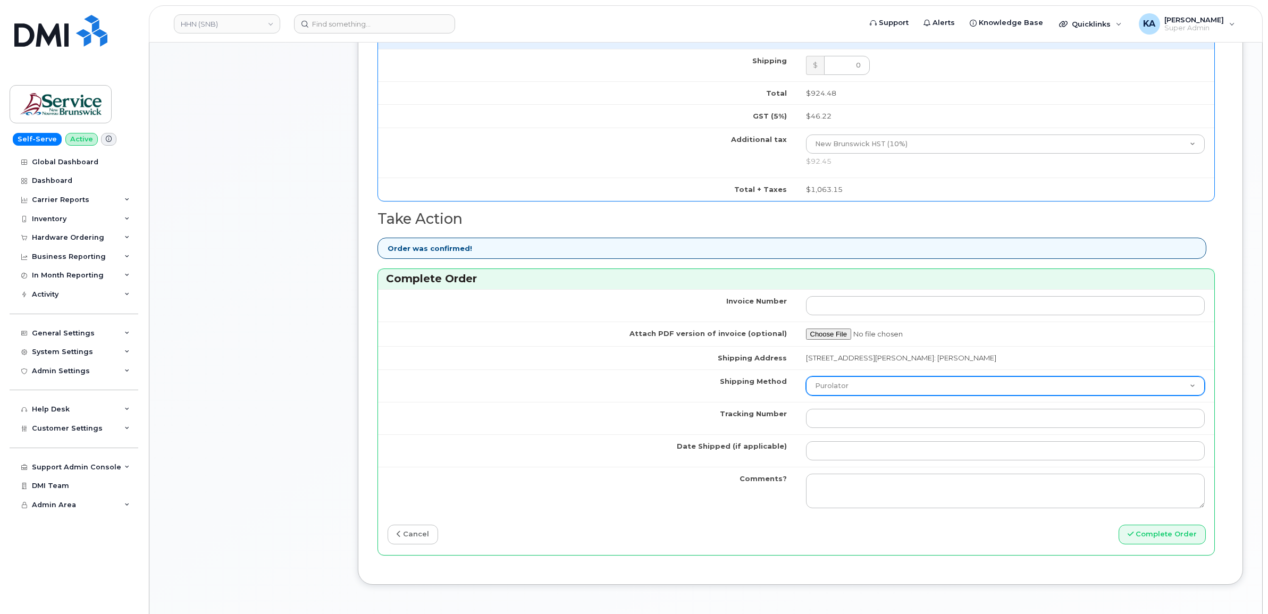
click at [909, 392] on select "Purolator UPS FedEx Canada Post Courier Other Drop Off Pick Up" at bounding box center [1005, 385] width 399 height 19
select select "FedEx"
click at [806, 379] on select "Purolator UPS FedEx Canada Post Courier Other Drop Off Pick Up" at bounding box center [1005, 385] width 399 height 19
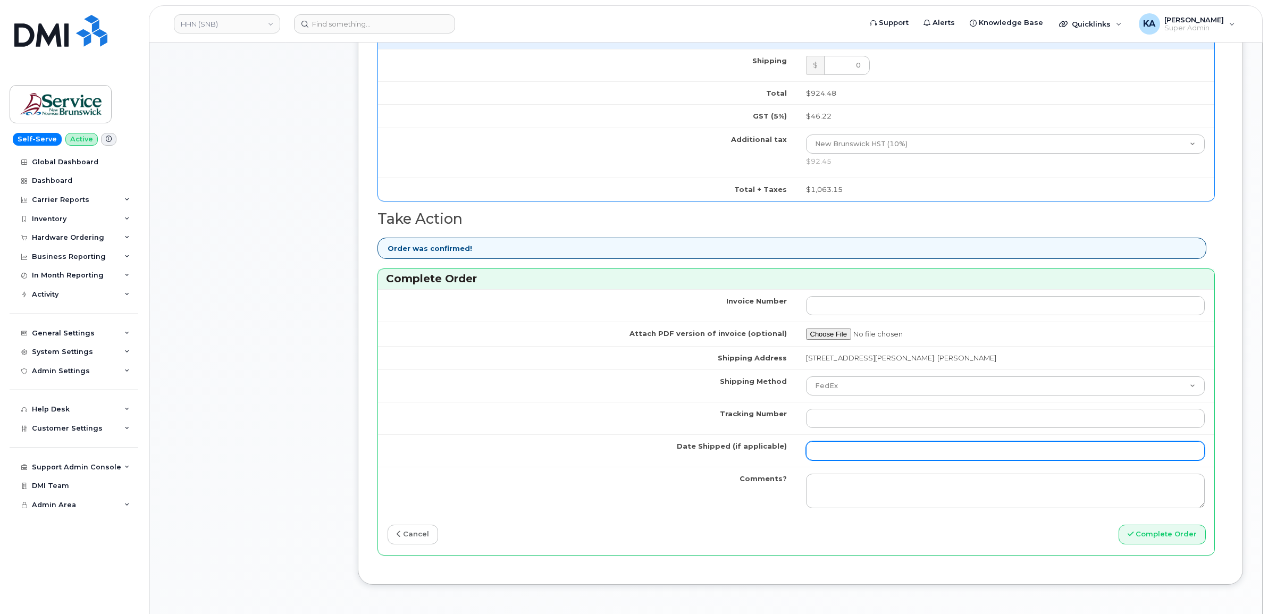
click at [879, 457] on input "Date Shipped (if applicable)" at bounding box center [1005, 450] width 399 height 19
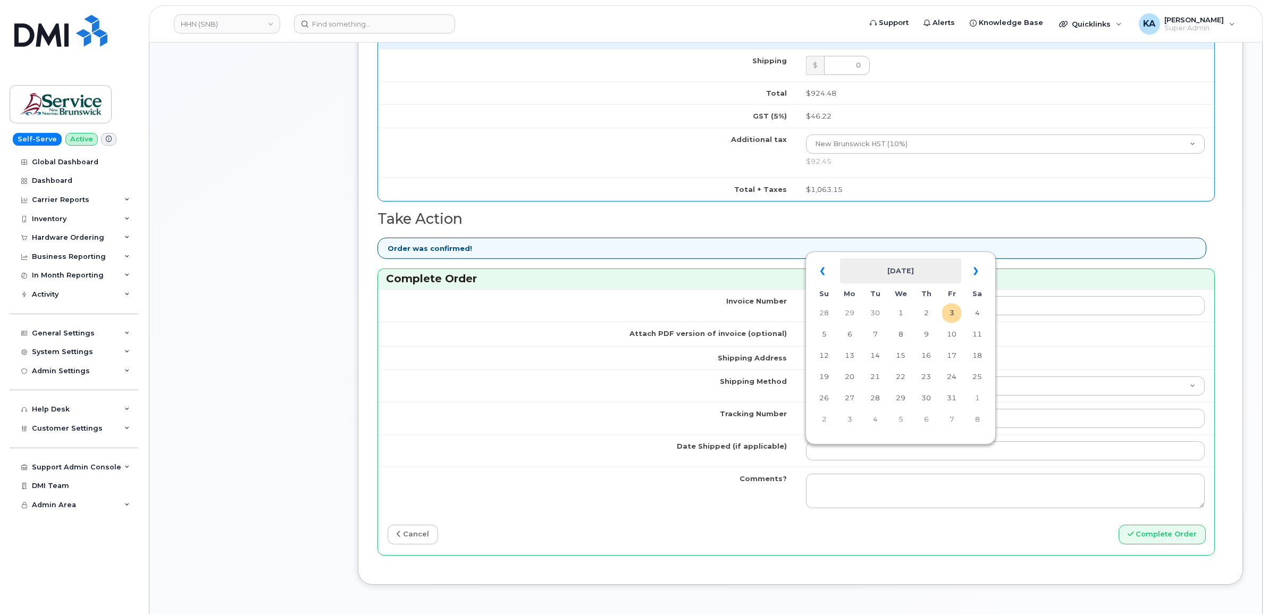
click at [934, 256] on table "« October 2025 » Su Mo Tu We Th Fr Sa 28 29 30 1 2 3 4 5 6 7 8 9 10 11 12 13 14…" at bounding box center [900, 345] width 185 height 182
click at [929, 310] on td "2" at bounding box center [926, 313] width 19 height 19
type input "2025-10-02"
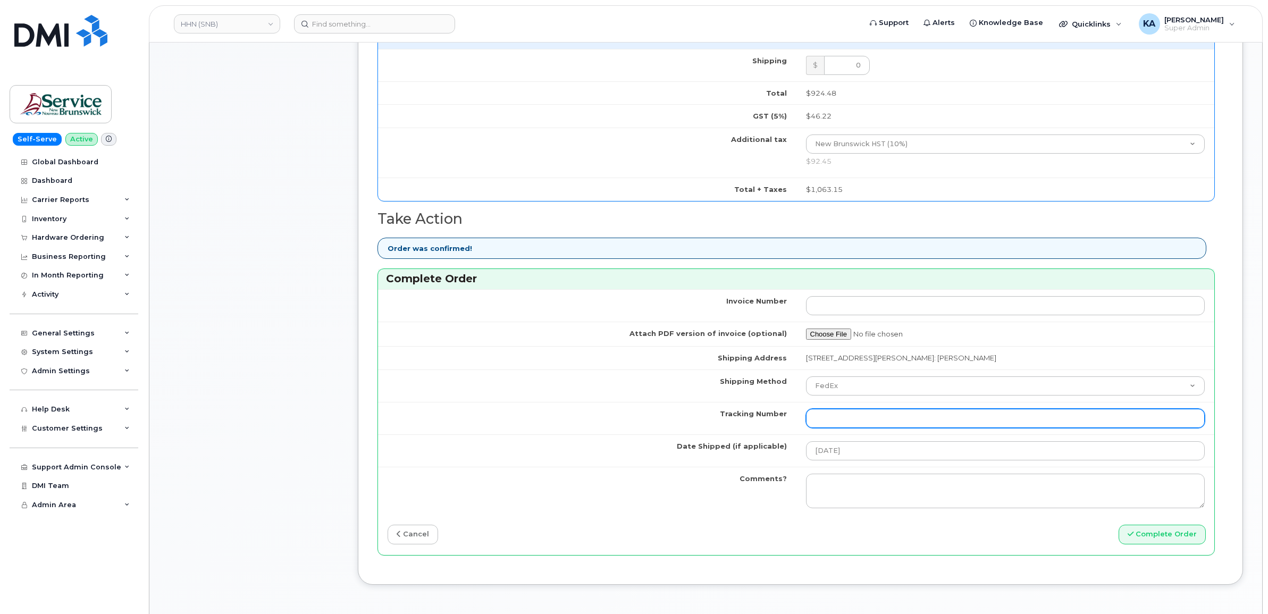
click at [883, 417] on input "Tracking Number" at bounding box center [1005, 418] width 399 height 19
paste input "476423884517"
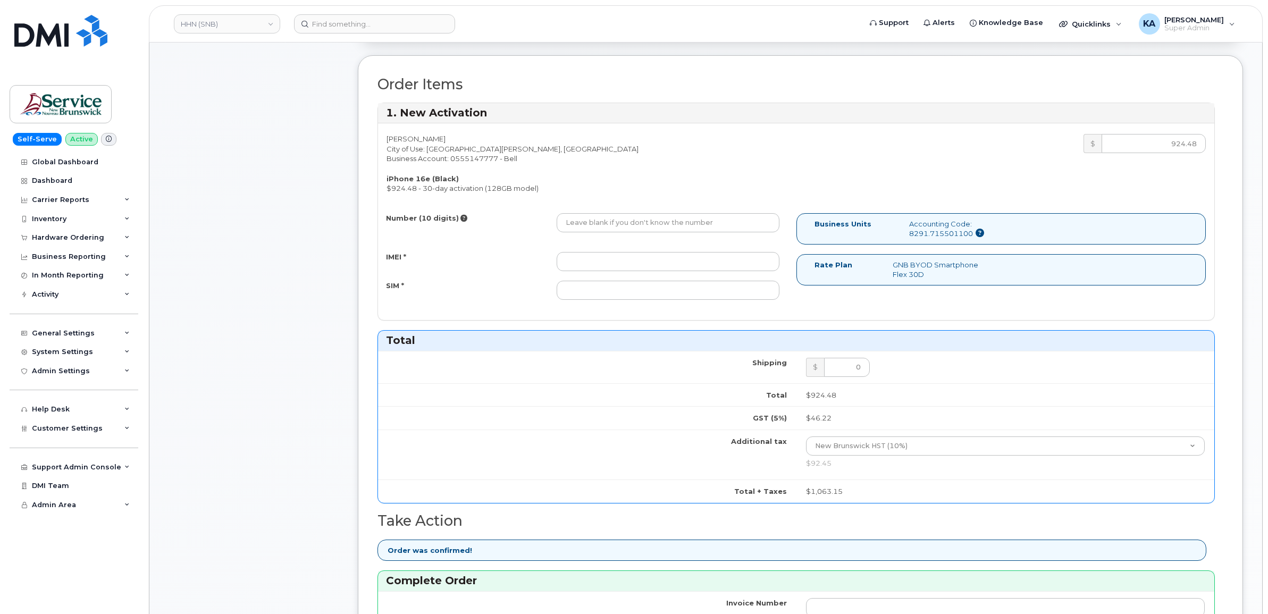
scroll to position [332, 0]
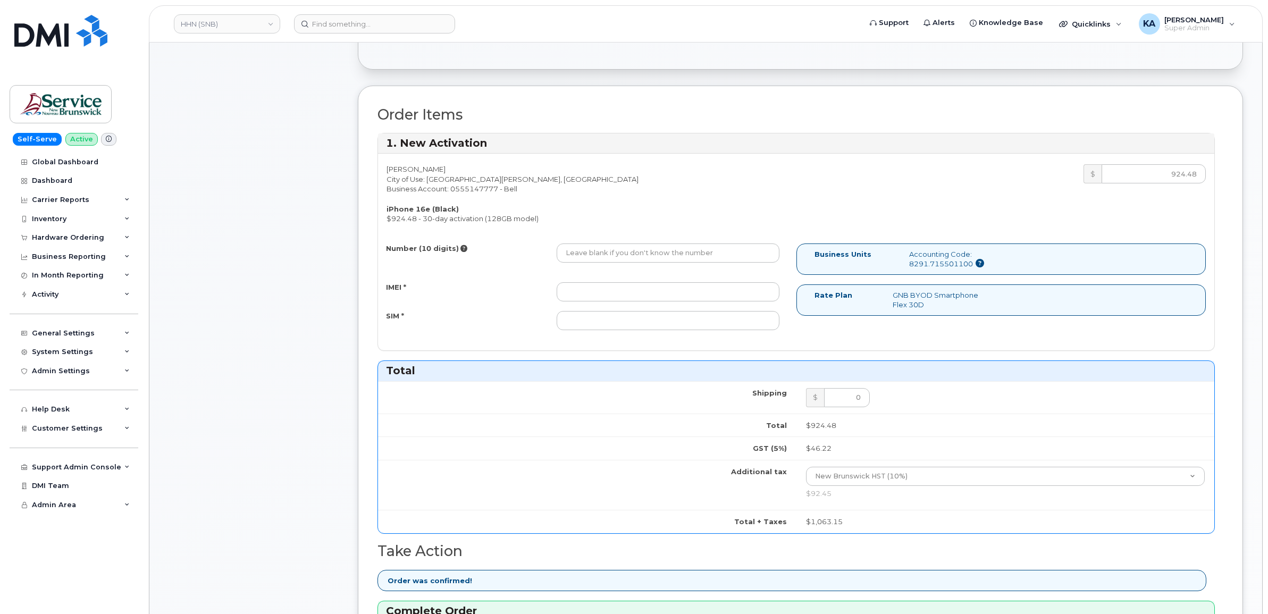
type input "476423884517"
click at [727, 299] on input "IMEI *" at bounding box center [668, 291] width 223 height 19
paste input "354216331157671"
type input "354216331157671"
click at [690, 323] on input "SIM *" at bounding box center [668, 320] width 223 height 19
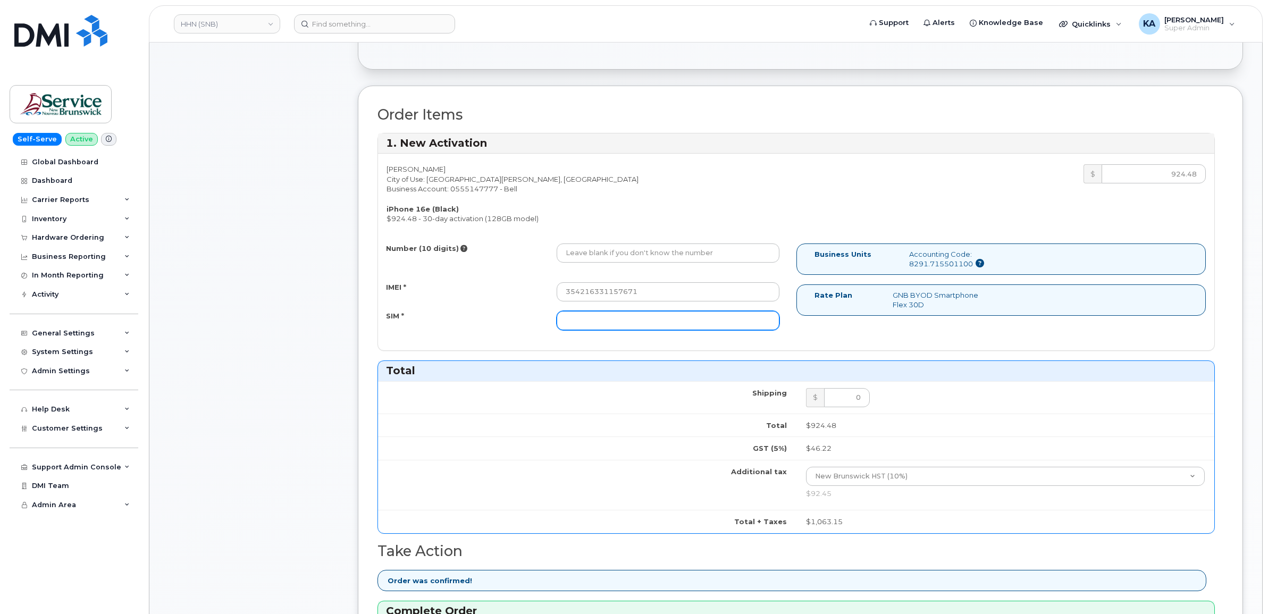
paste input "89302610207734341032"
type input "89302610207734341032"
click at [580, 253] on input "Number (10 digits)" at bounding box center [668, 253] width 223 height 19
paste input "5064676689"
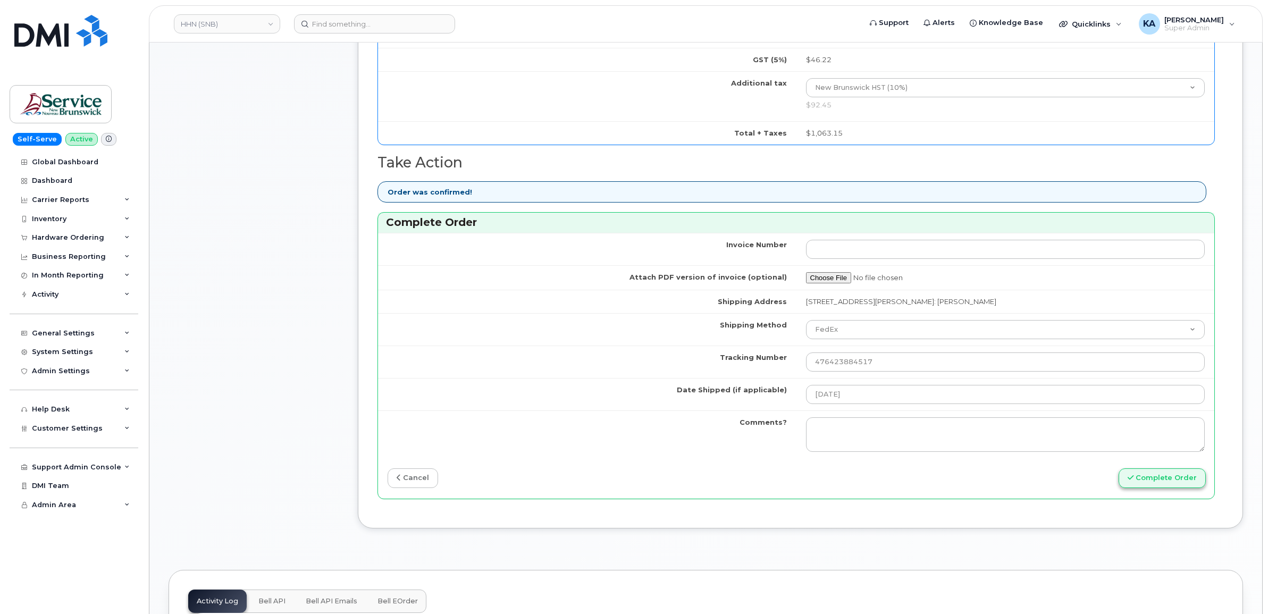
scroll to position [731, 0]
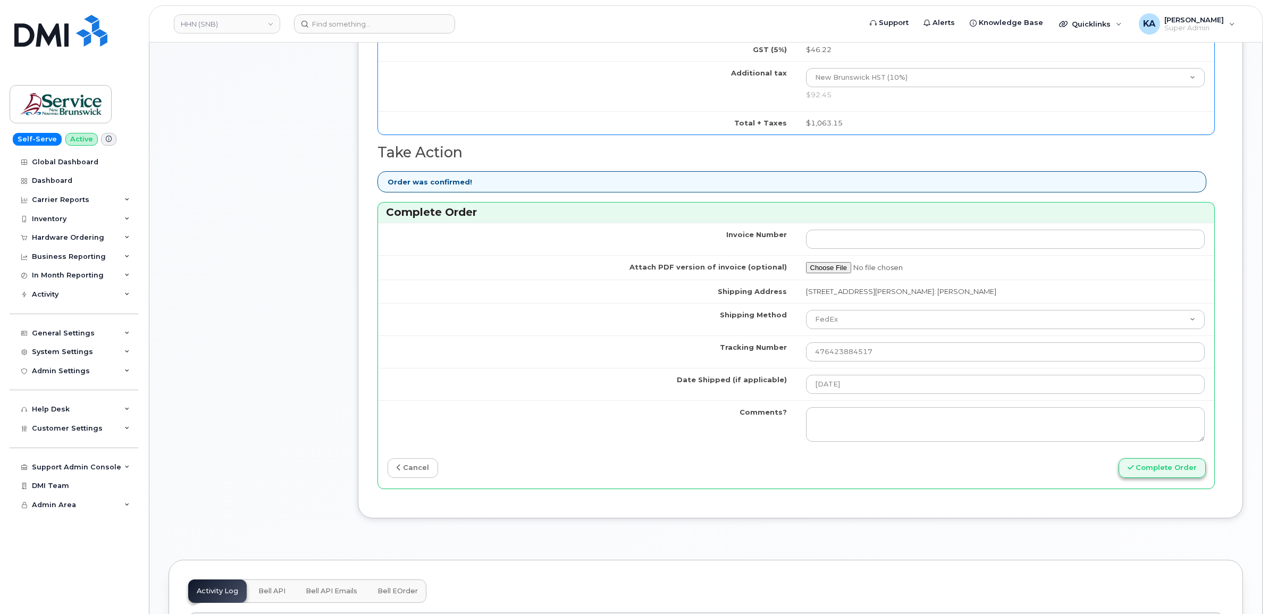
type input "5064676689"
click at [1185, 472] on button "Complete Order" at bounding box center [1162, 468] width 87 height 20
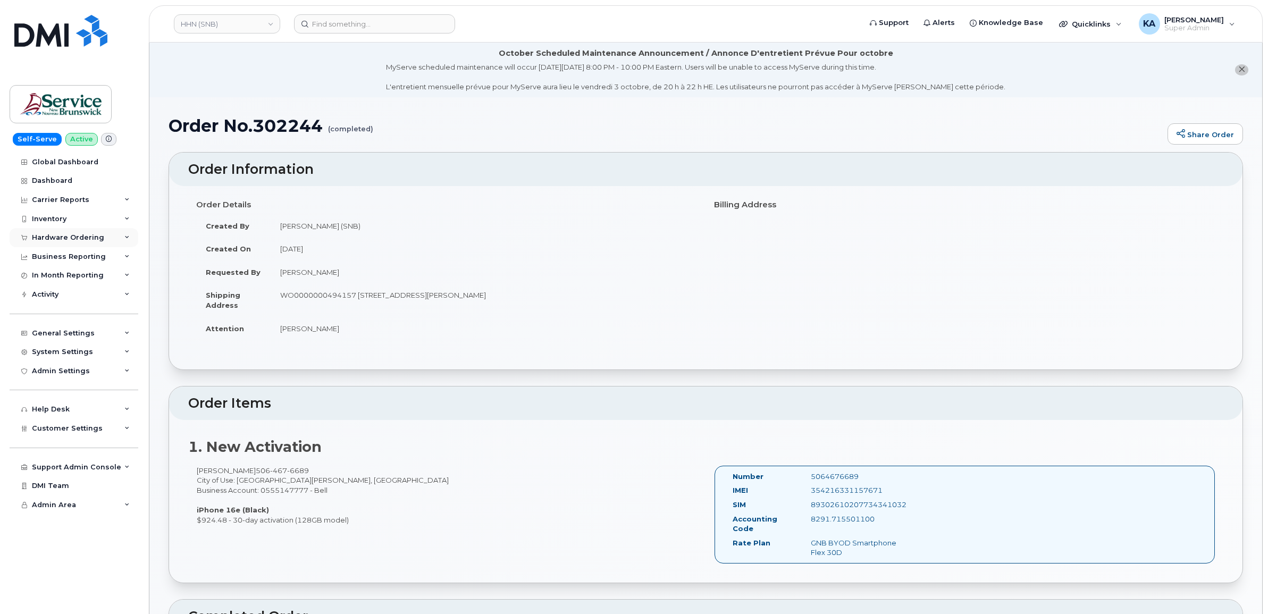
click at [47, 235] on div "Hardware Ordering" at bounding box center [68, 237] width 72 height 9
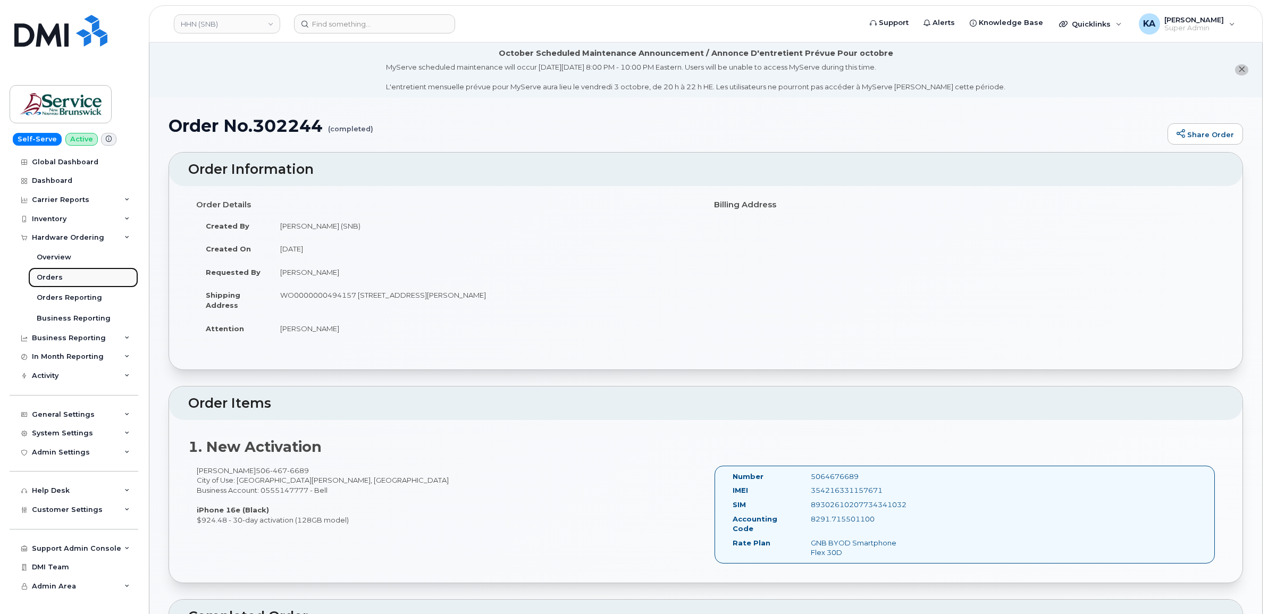
click at [35, 278] on link "Orders" at bounding box center [83, 277] width 110 height 20
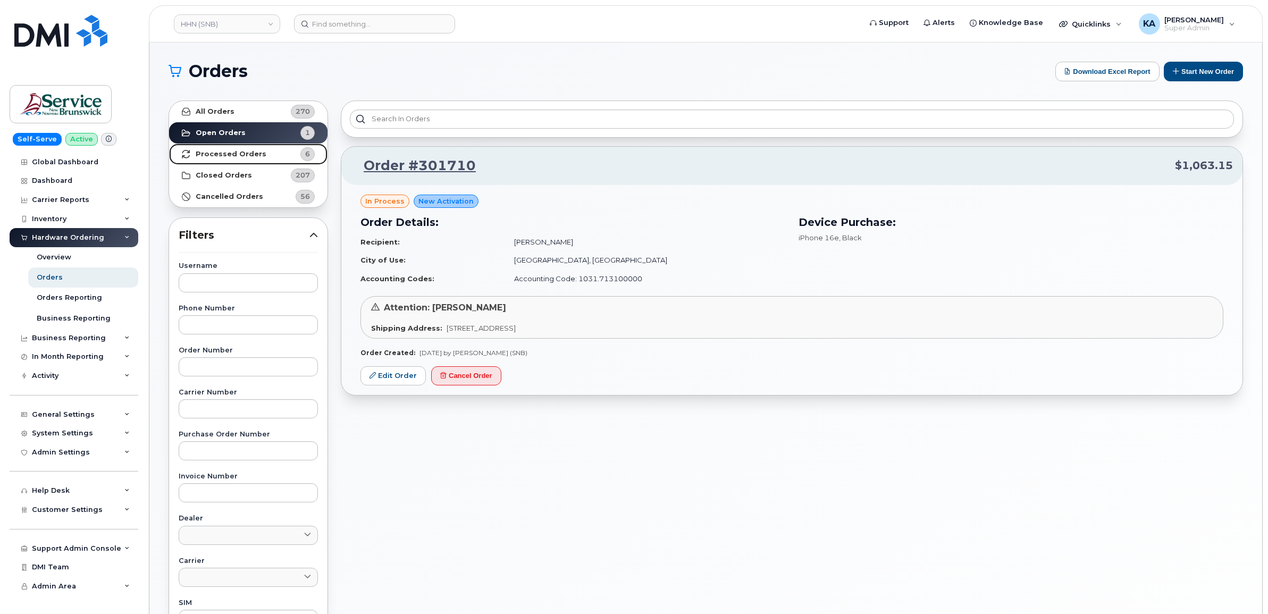
click at [239, 152] on strong "Processed Orders" at bounding box center [231, 154] width 71 height 9
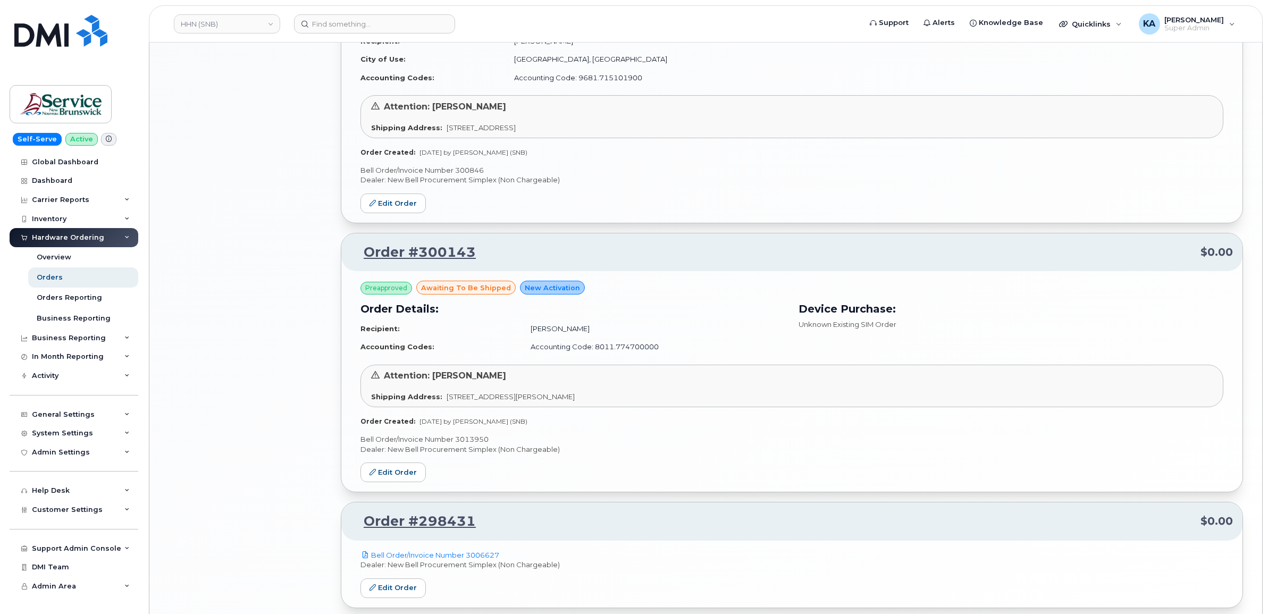
scroll to position [1125, 0]
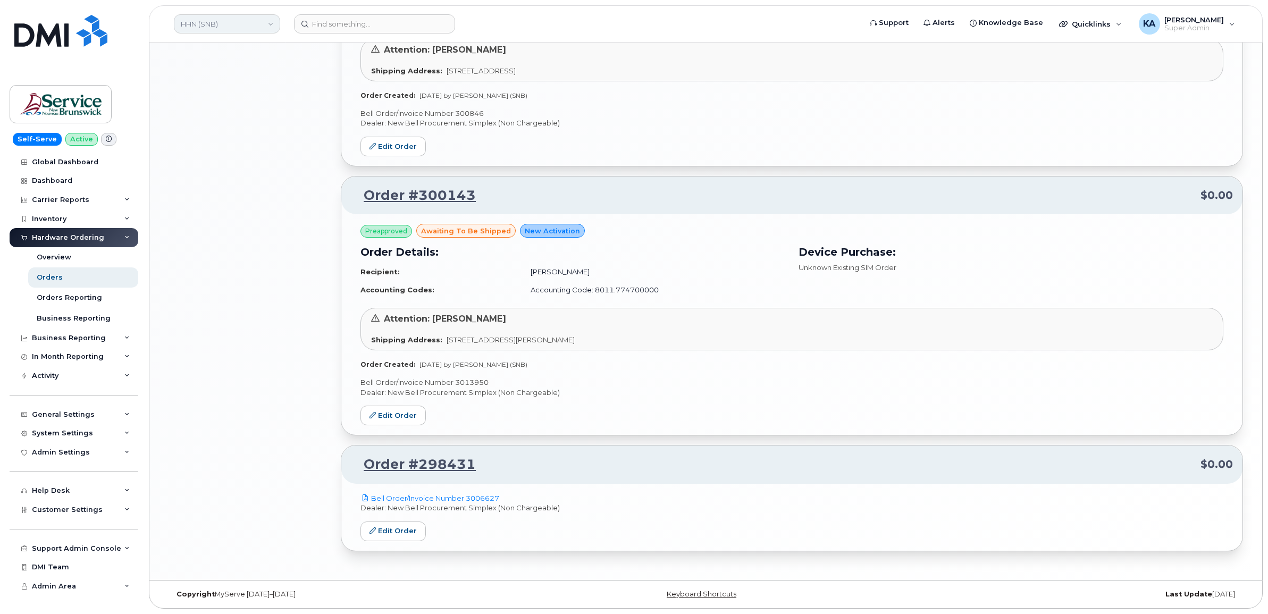
click at [239, 27] on link "HHN (SNB)" at bounding box center [227, 23] width 106 height 19
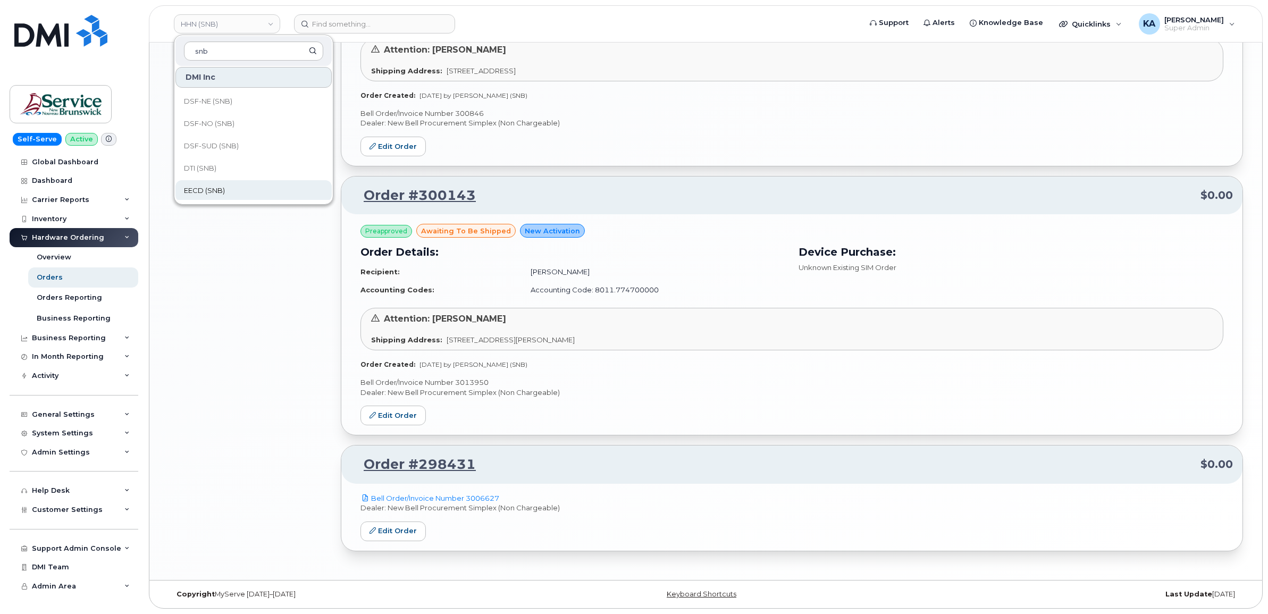
type input "snb"
click at [200, 187] on span "EECD (SNB)" at bounding box center [204, 191] width 41 height 11
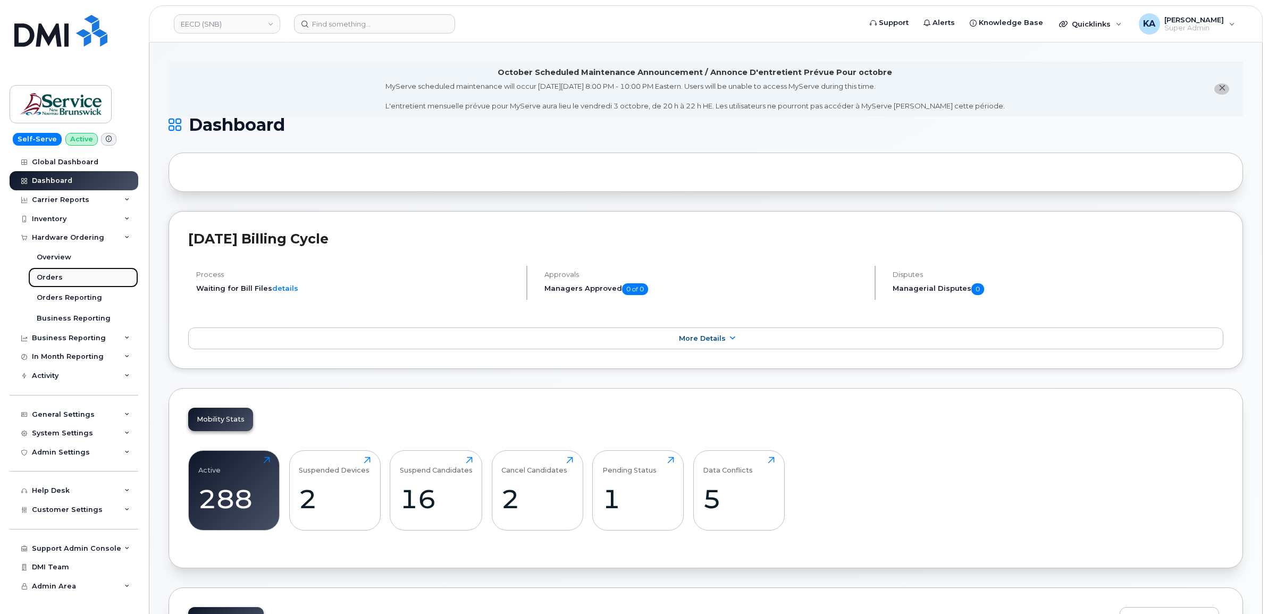
click at [44, 278] on div "Orders" at bounding box center [50, 278] width 26 height 10
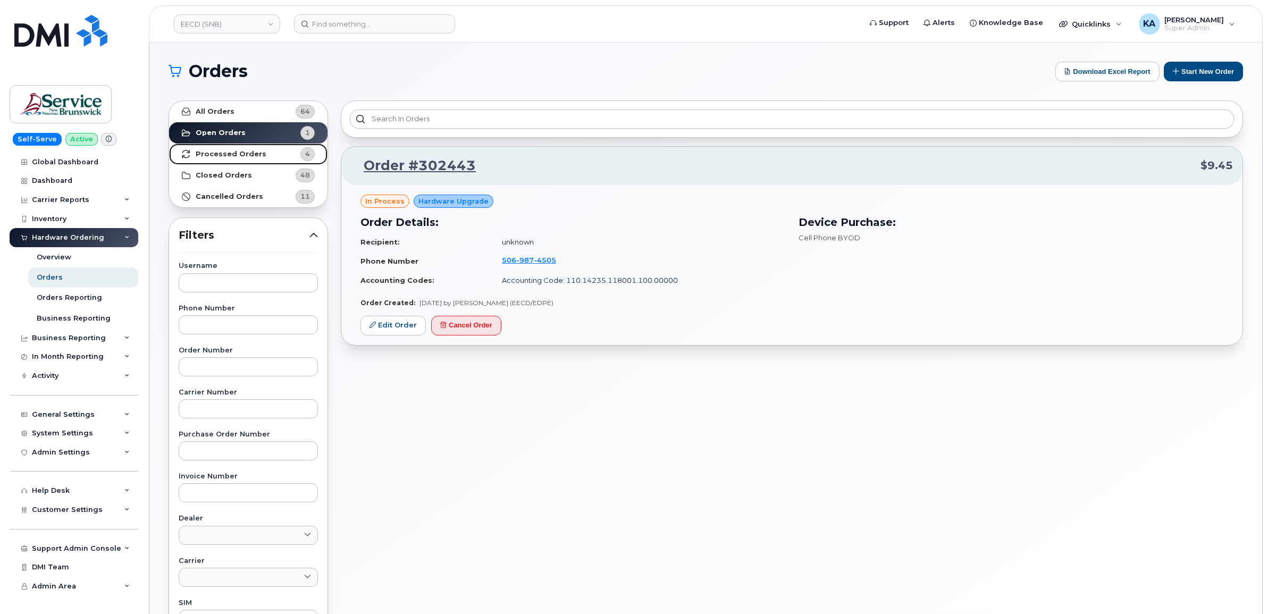
click at [213, 154] on strong "Processed Orders" at bounding box center [231, 154] width 71 height 9
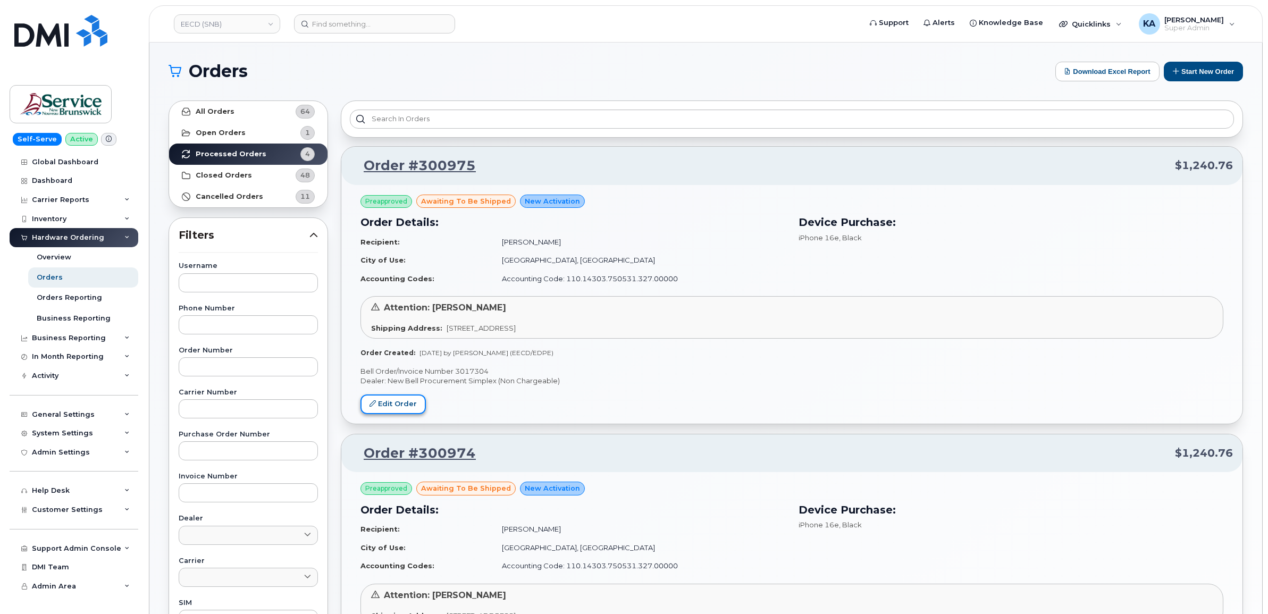
click at [395, 404] on link "Edit Order" at bounding box center [393, 405] width 65 height 20
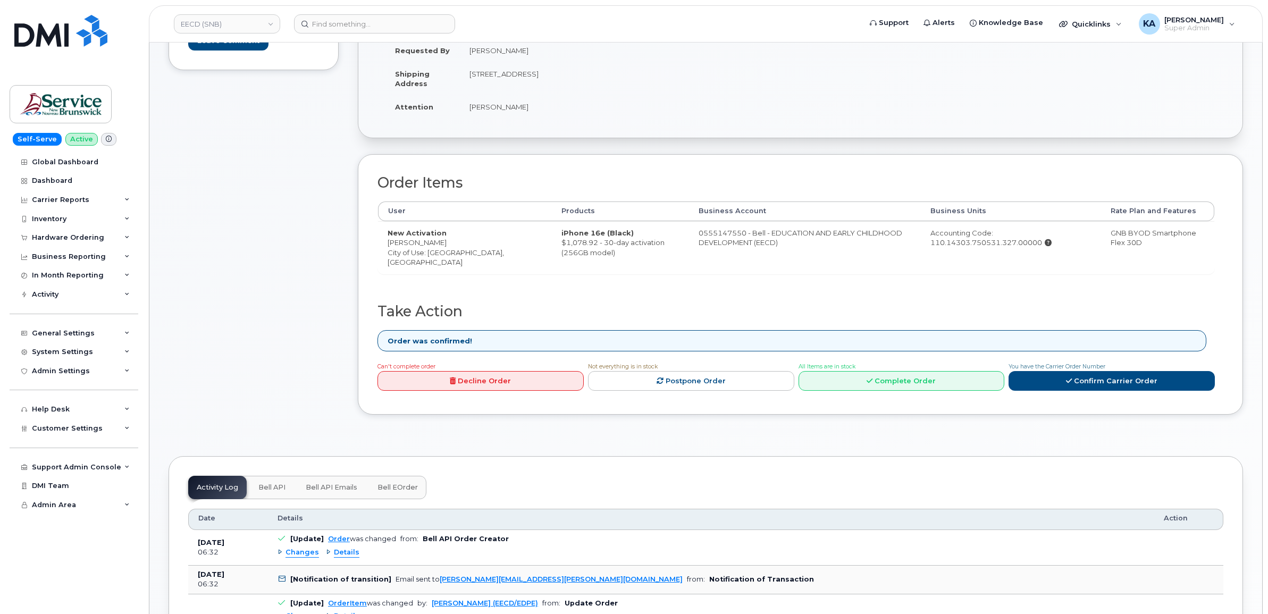
scroll to position [266, 0]
click at [902, 386] on link "Complete Order" at bounding box center [902, 379] width 206 height 20
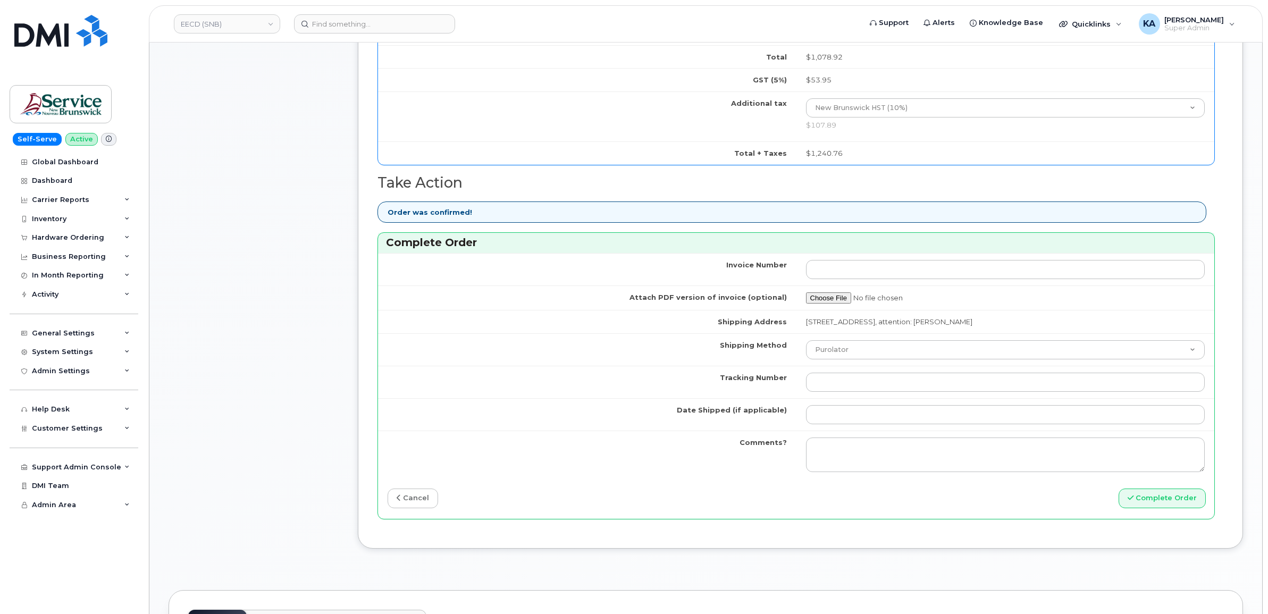
scroll to position [798, 0]
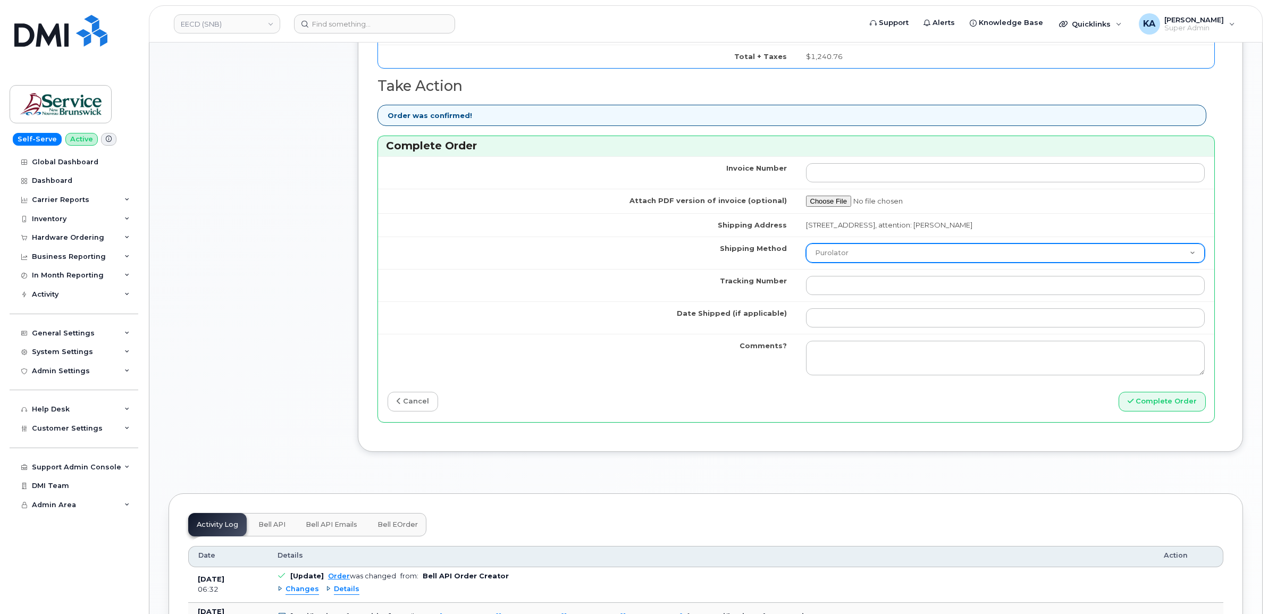
click at [938, 257] on select "Purolator UPS FedEx Canada Post Courier Other Drop Off Pick Up" at bounding box center [1005, 253] width 399 height 19
select select "FedEx"
click at [806, 246] on select "Purolator UPS FedEx Canada Post Courier Other Drop Off Pick Up" at bounding box center [1005, 253] width 399 height 19
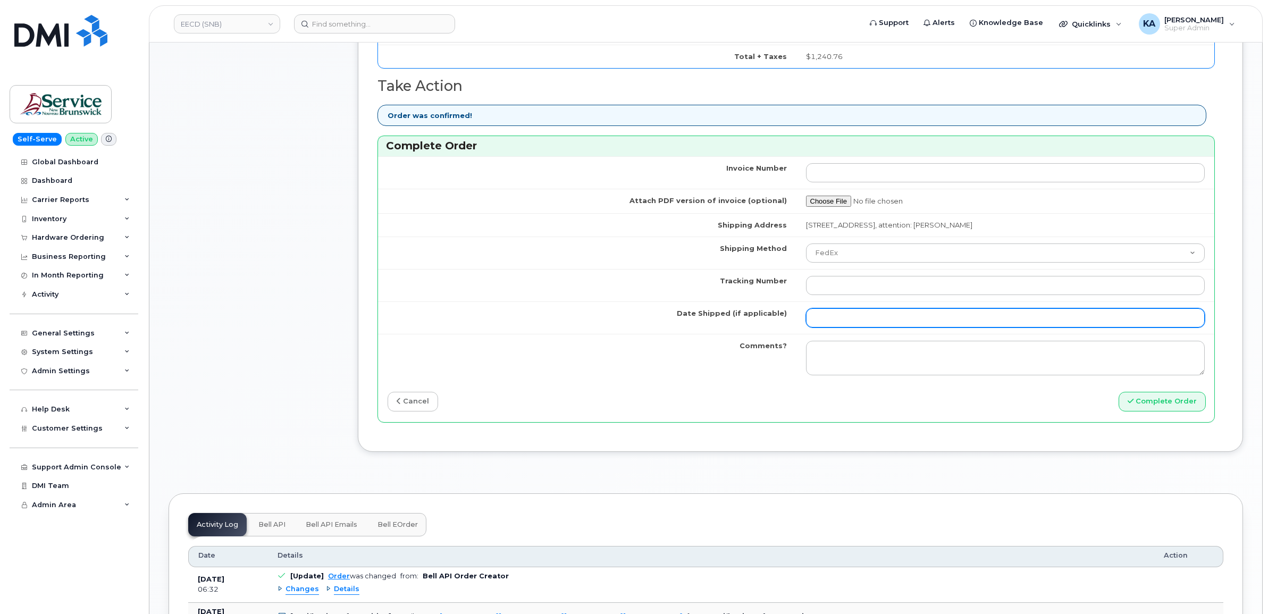
click at [861, 322] on input "Date Shipped (if applicable)" at bounding box center [1005, 317] width 399 height 19
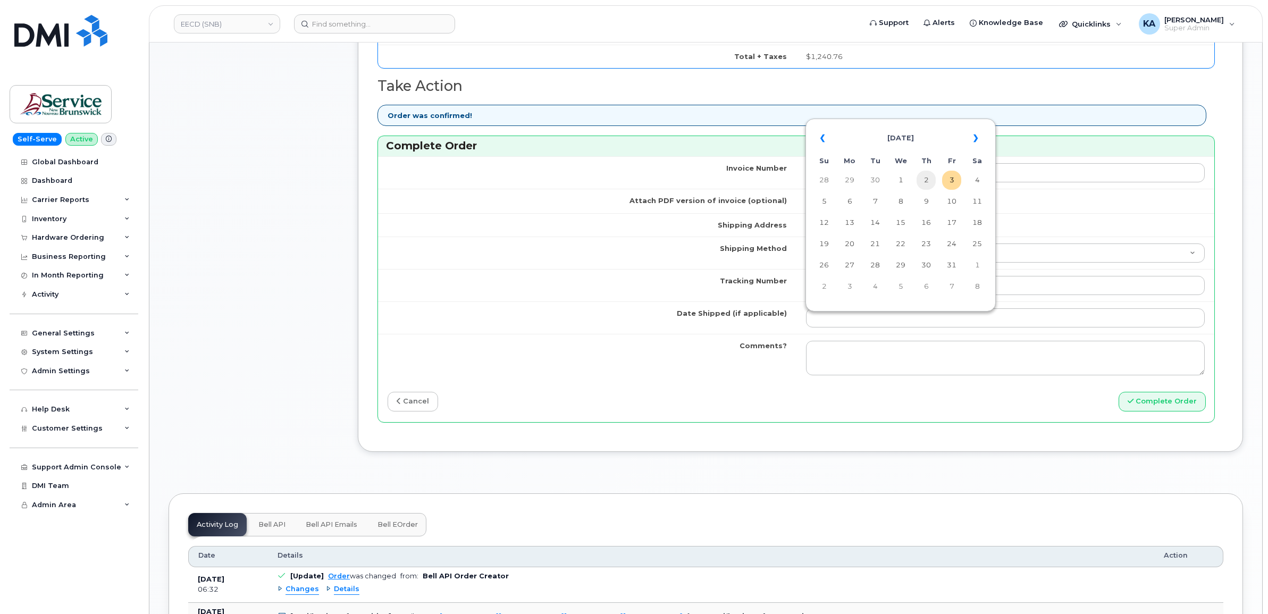
click at [925, 181] on td "2" at bounding box center [926, 180] width 19 height 19
type input "2025-10-02"
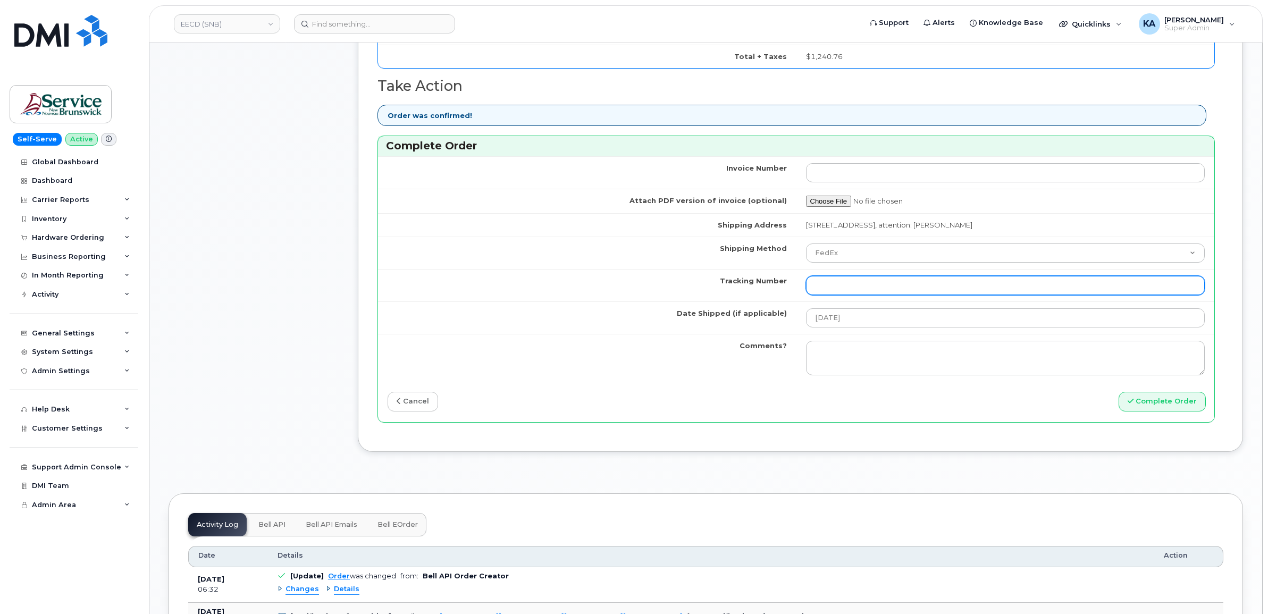
click at [873, 285] on input "Tracking Number" at bounding box center [1005, 285] width 399 height 19
paste input "476303114642"
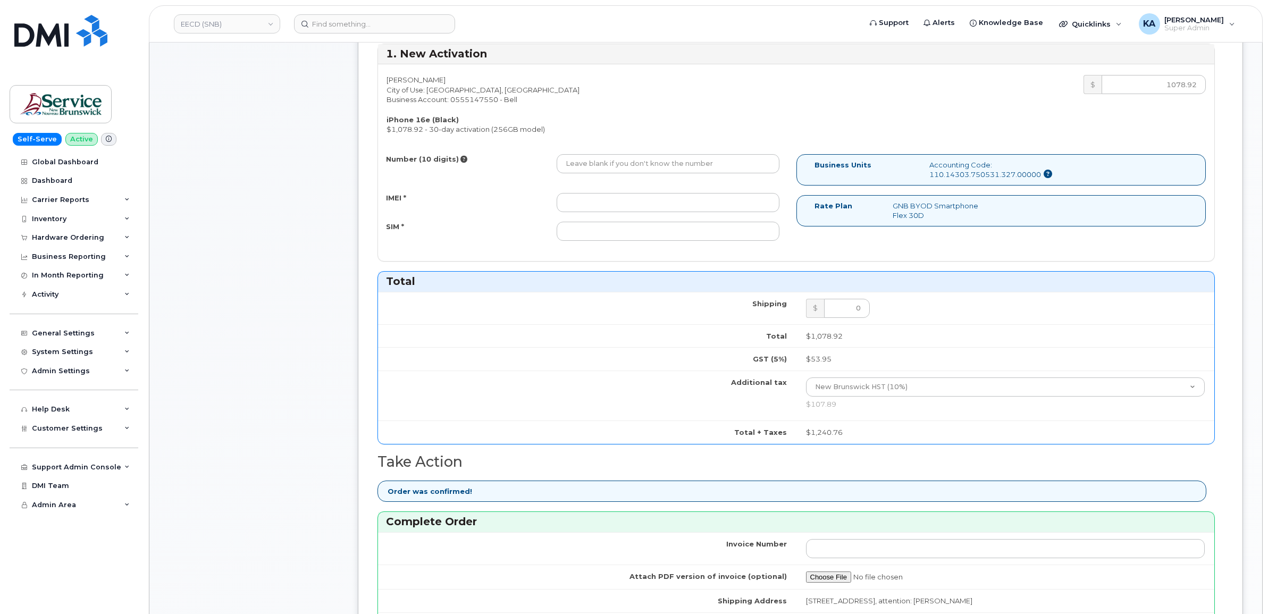
scroll to position [399, 0]
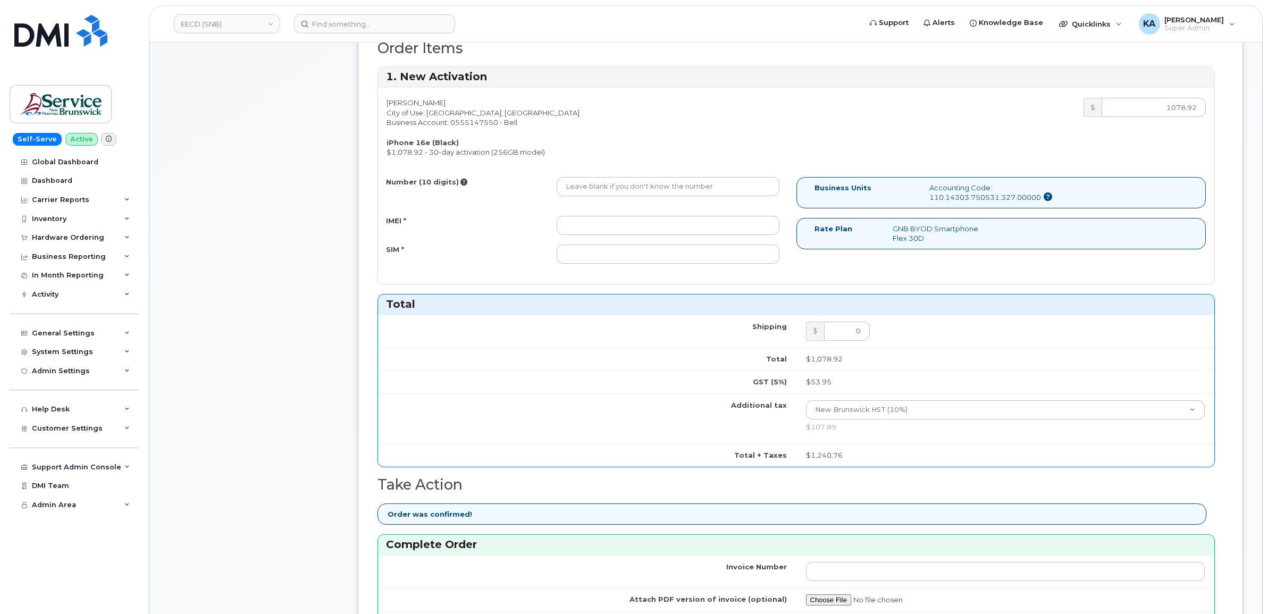
type input "476303114642"
click at [710, 230] on input "IMEI *" at bounding box center [668, 225] width 223 height 19
paste input "350515300875989"
type input "350515300875989"
click at [683, 257] on input "SIM *" at bounding box center [668, 254] width 223 height 19
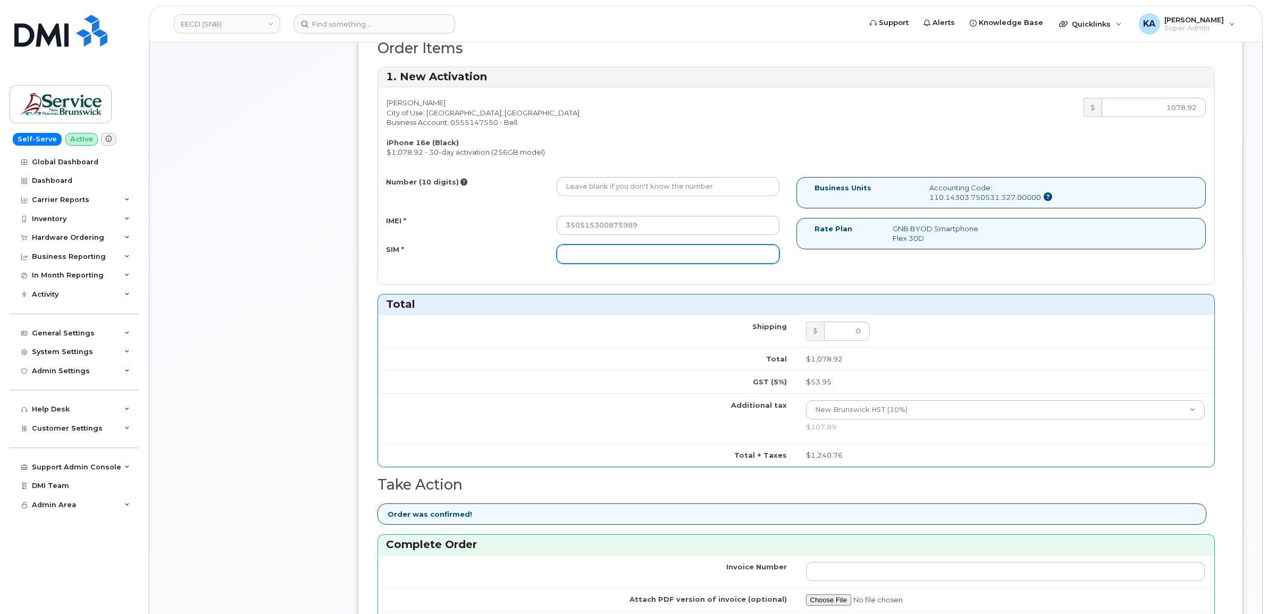
paste input "89302610207734233015"
type input "89302610207734233015"
click at [614, 184] on input "Number (10 digits)" at bounding box center [668, 186] width 223 height 19
paste input "5062824550"
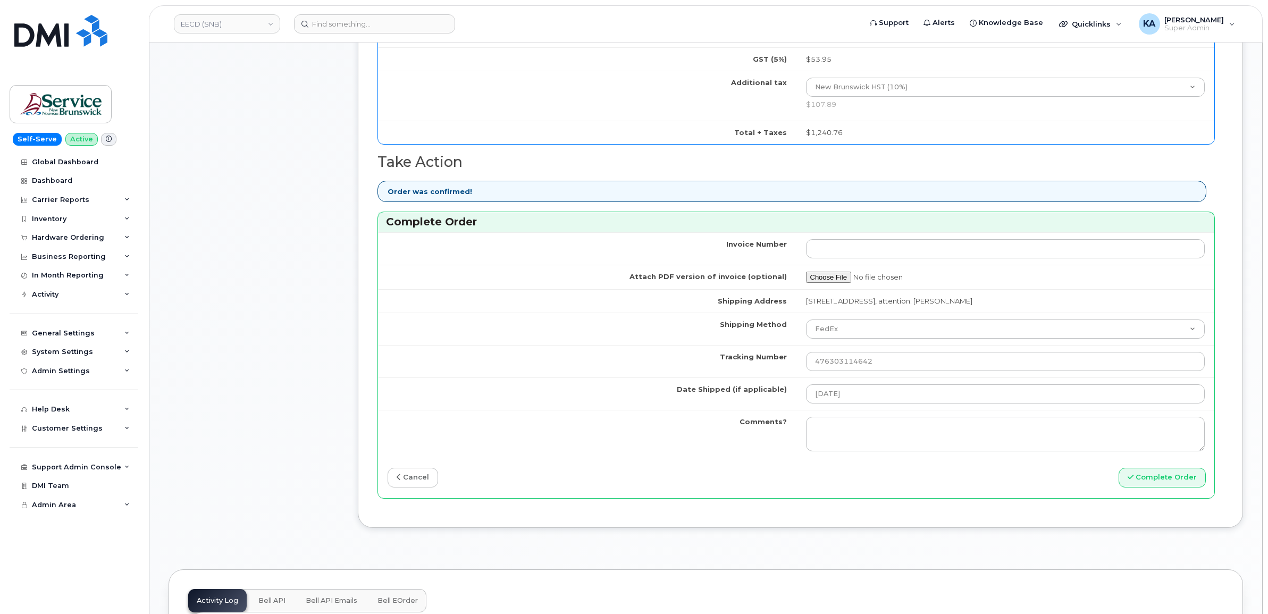
scroll to position [731, 0]
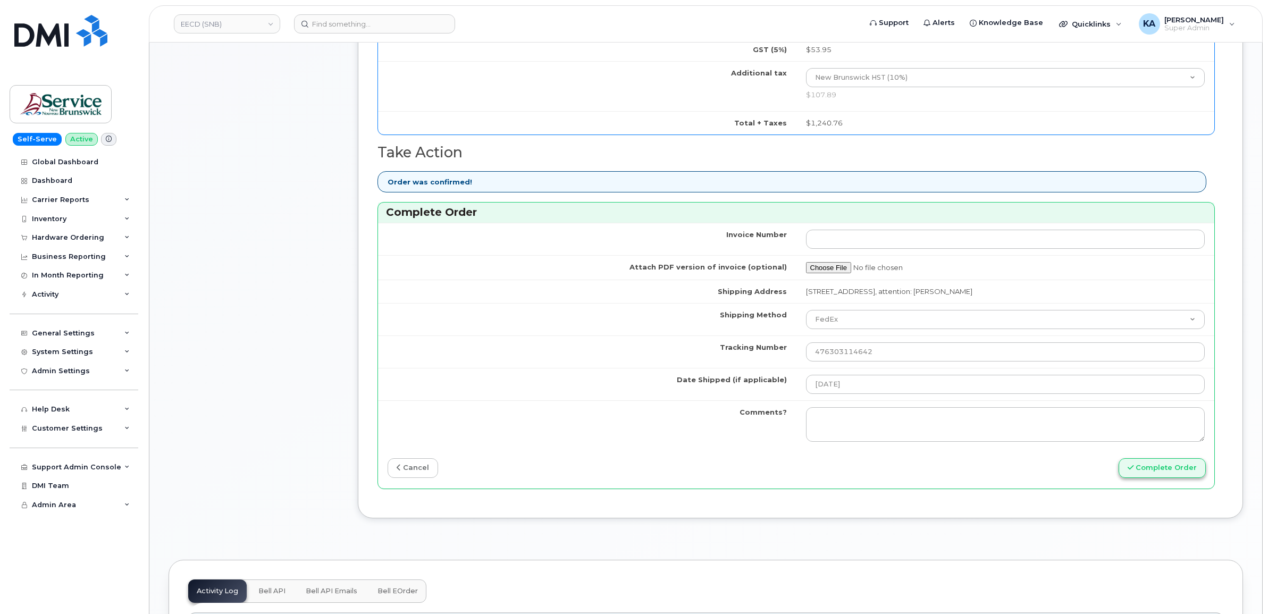
type input "5062824550"
click at [1145, 470] on button "Complete Order" at bounding box center [1162, 468] width 87 height 20
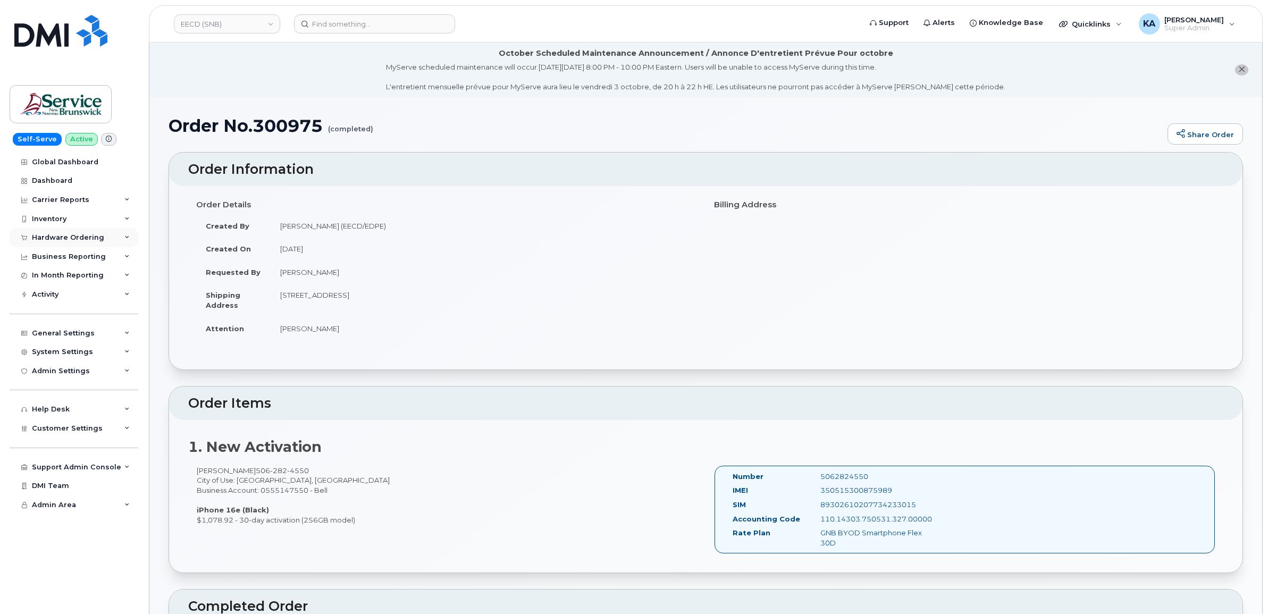
click at [68, 233] on div "Hardware Ordering" at bounding box center [74, 237] width 129 height 19
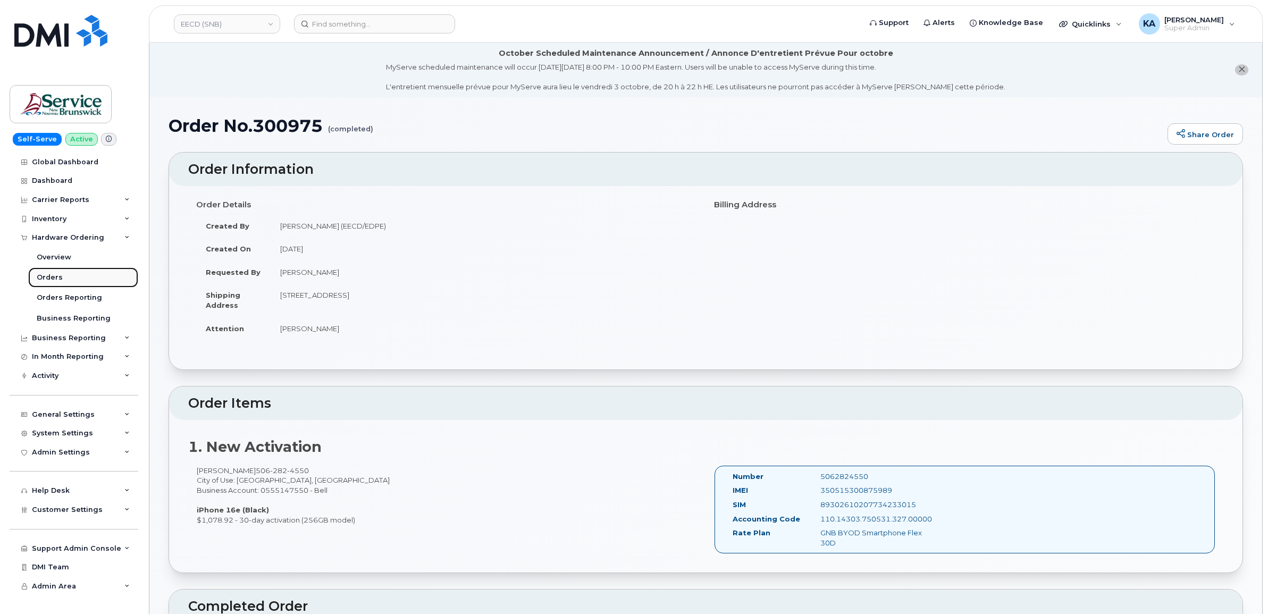
click at [51, 274] on link "Orders" at bounding box center [83, 277] width 110 height 20
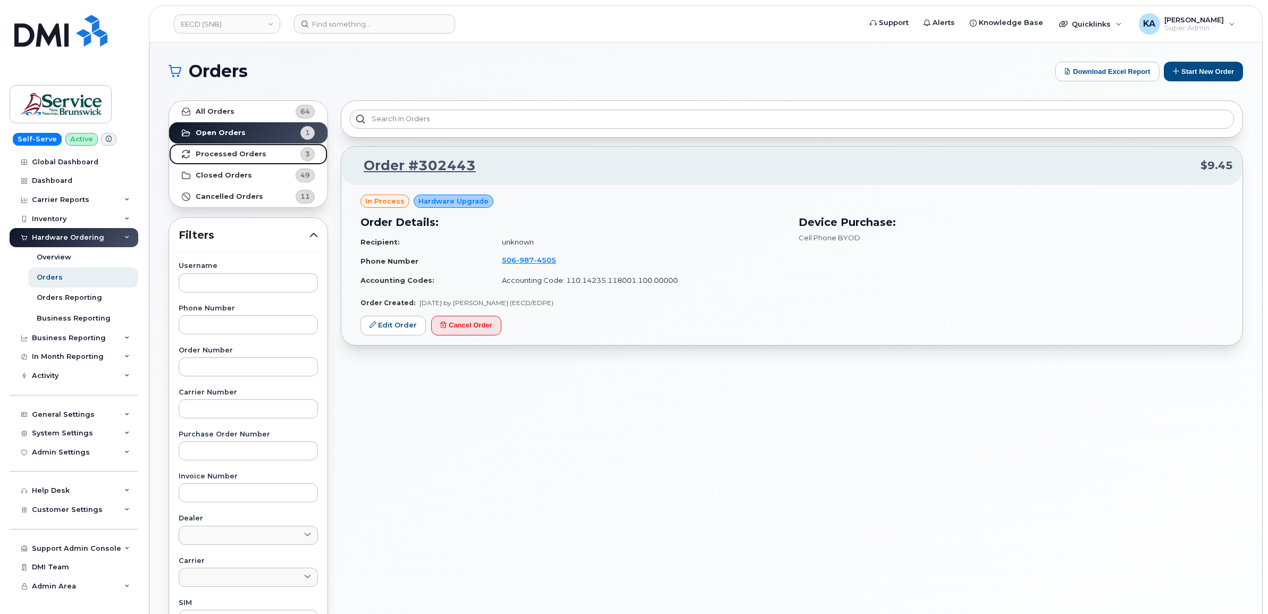
click at [242, 154] on strong "Processed Orders" at bounding box center [231, 154] width 71 height 9
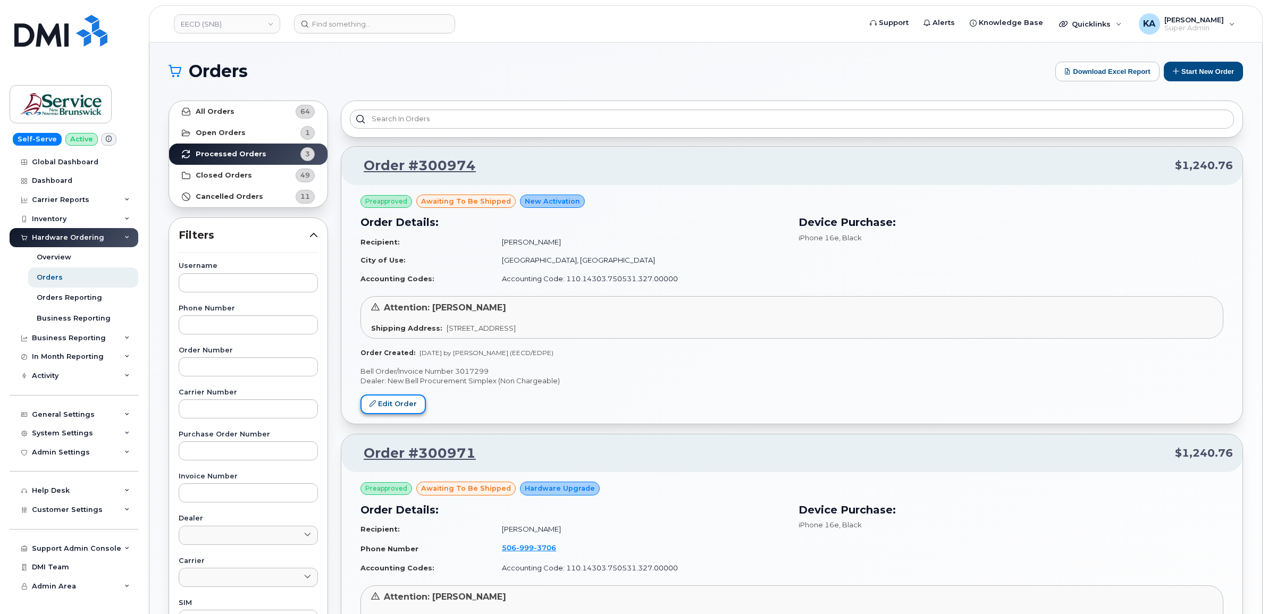
click at [388, 400] on link "Edit Order" at bounding box center [393, 405] width 65 height 20
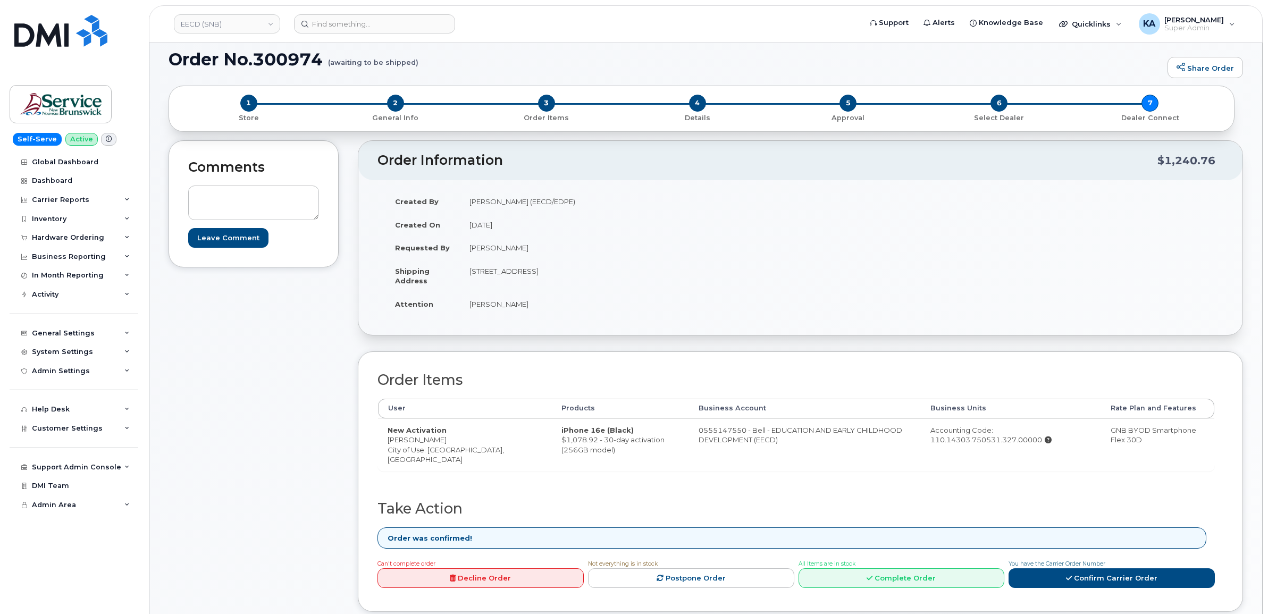
scroll to position [133, 0]
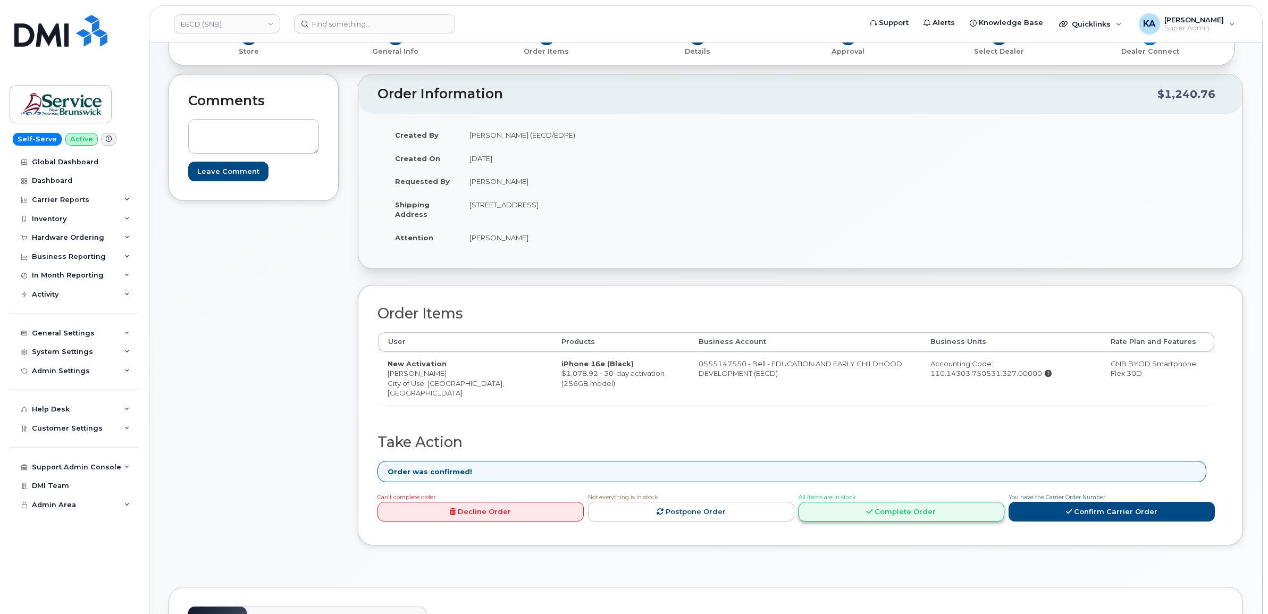
click at [849, 507] on link "Complete Order" at bounding box center [902, 512] width 206 height 20
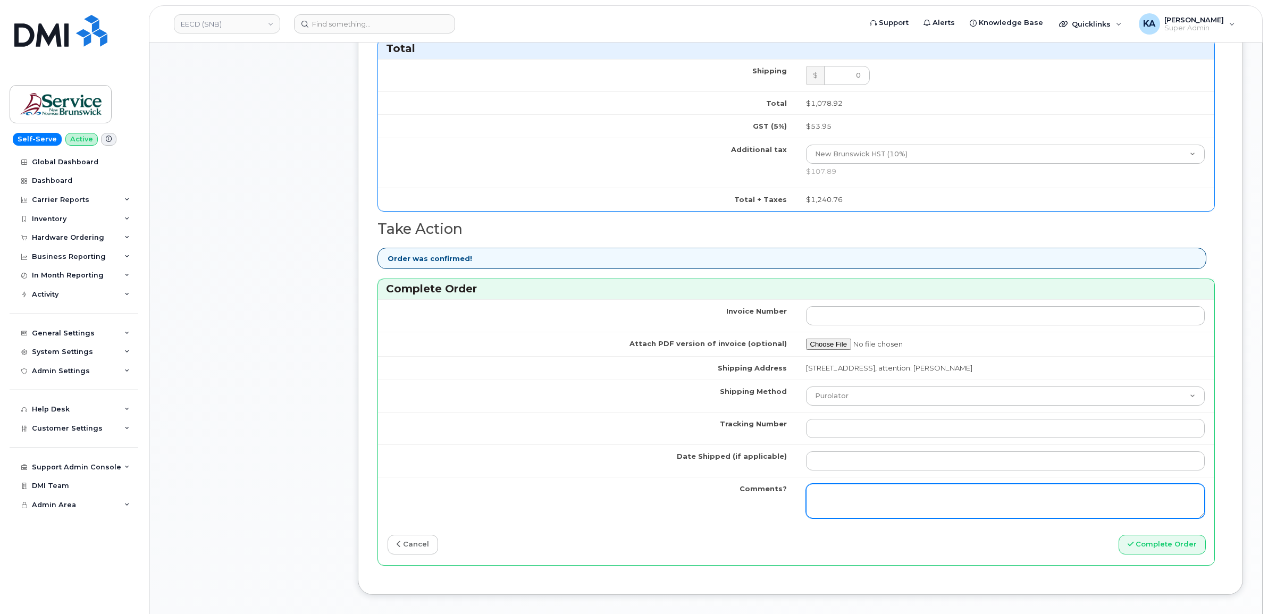
scroll to position [665, 0]
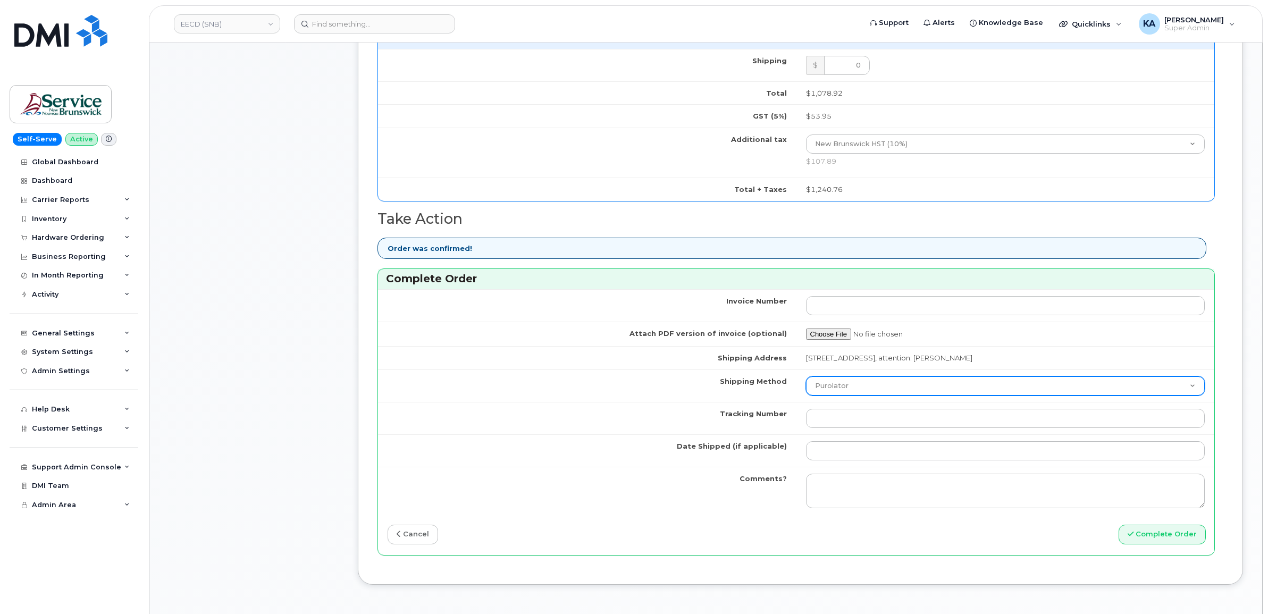
click at [878, 389] on select "Purolator UPS FedEx Canada Post Courier Other Drop Off Pick Up" at bounding box center [1005, 385] width 399 height 19
select select "FedEx"
click at [806, 379] on select "Purolator UPS FedEx Canada Post Courier Other Drop Off Pick Up" at bounding box center [1005, 385] width 399 height 19
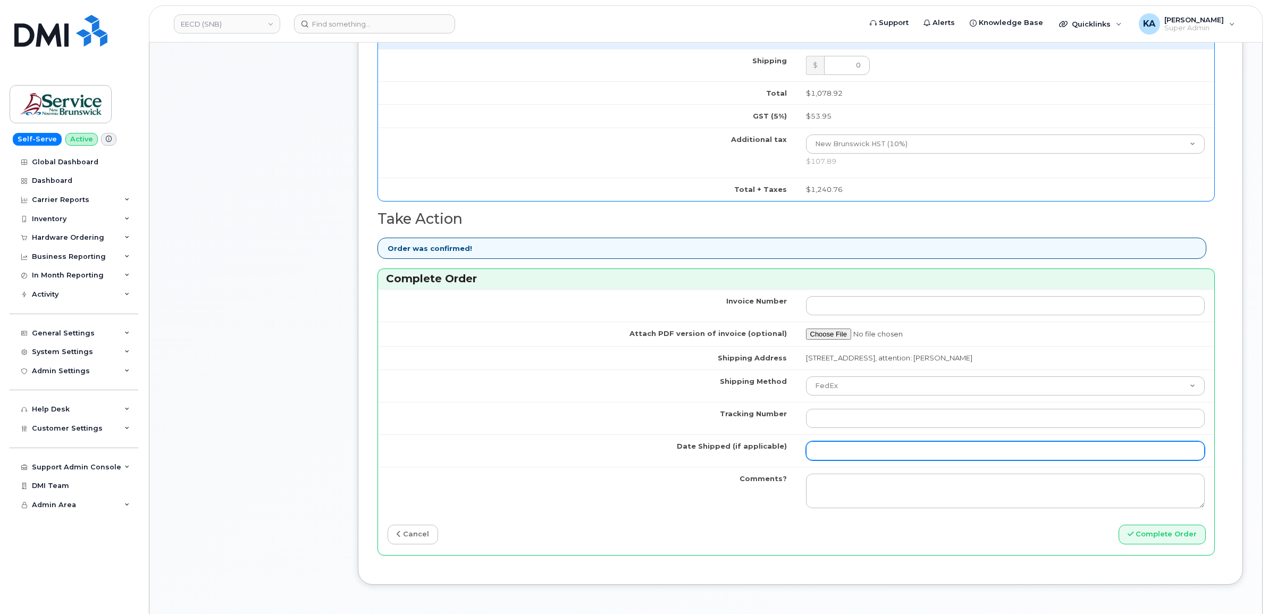
click at [847, 450] on input "Date Shipped (if applicable)" at bounding box center [1005, 450] width 399 height 19
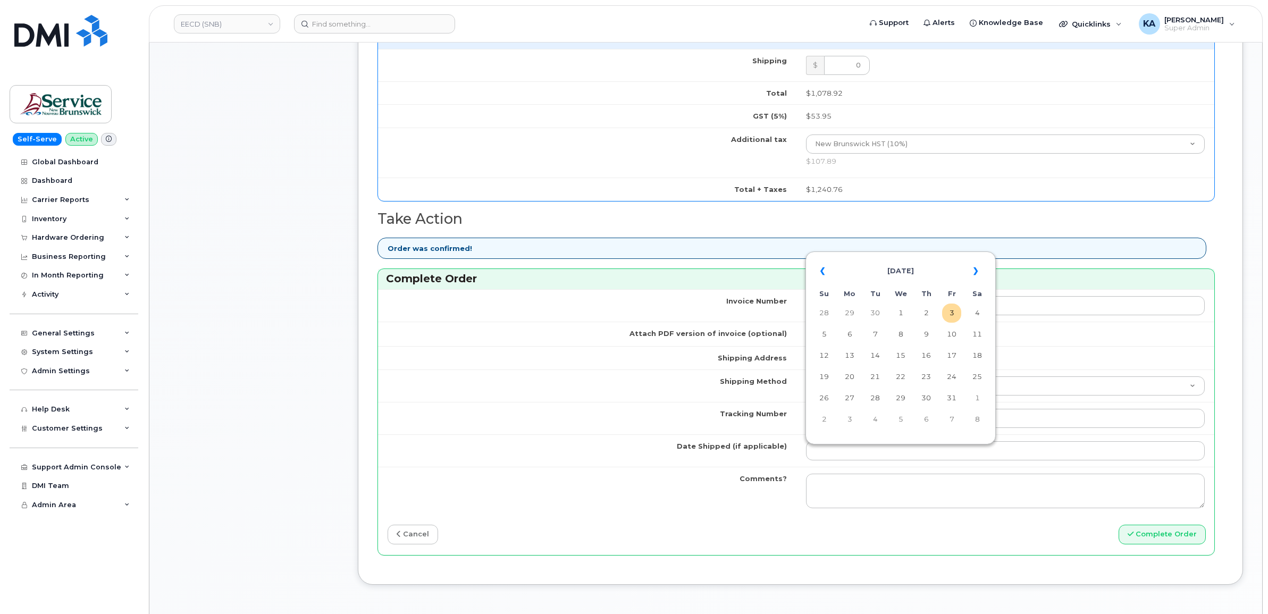
click at [928, 256] on table "« October 2025 » Su Mo Tu We Th Fr Sa 28 29 30 1 2 3 4 5 6 7 8 9 10 11 12 13 14…" at bounding box center [900, 345] width 185 height 182
click at [928, 314] on td "2" at bounding box center [926, 313] width 19 height 19
type input "2025-10-02"
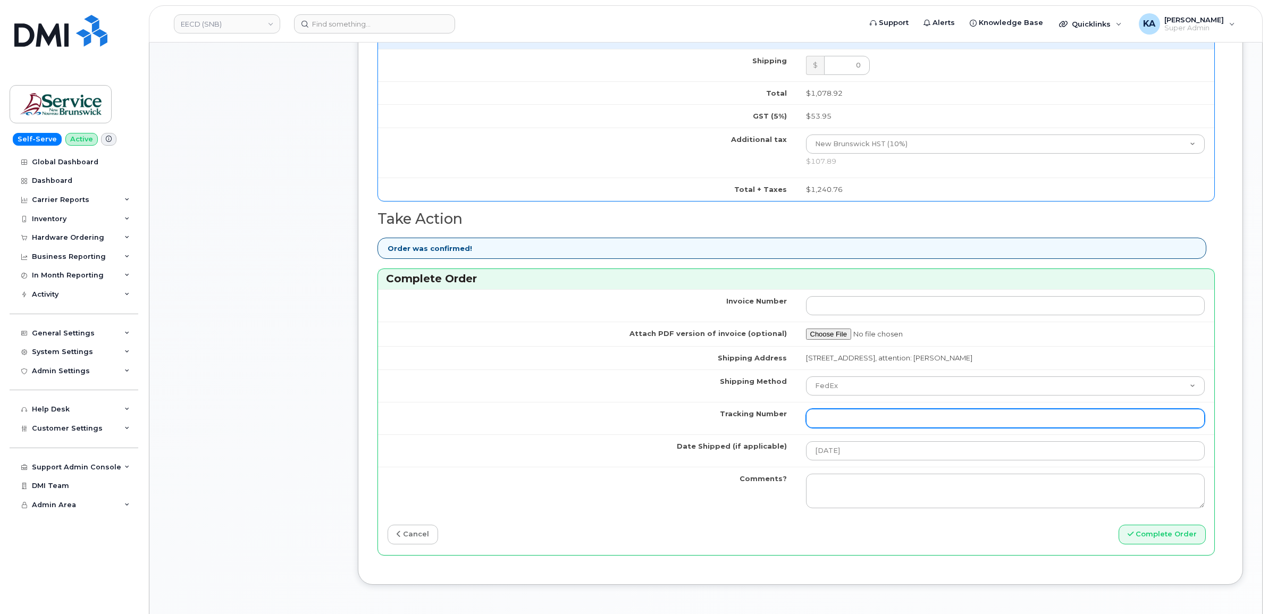
click at [870, 419] on input "Tracking Number" at bounding box center [1005, 418] width 399 height 19
paste input "476423884962"
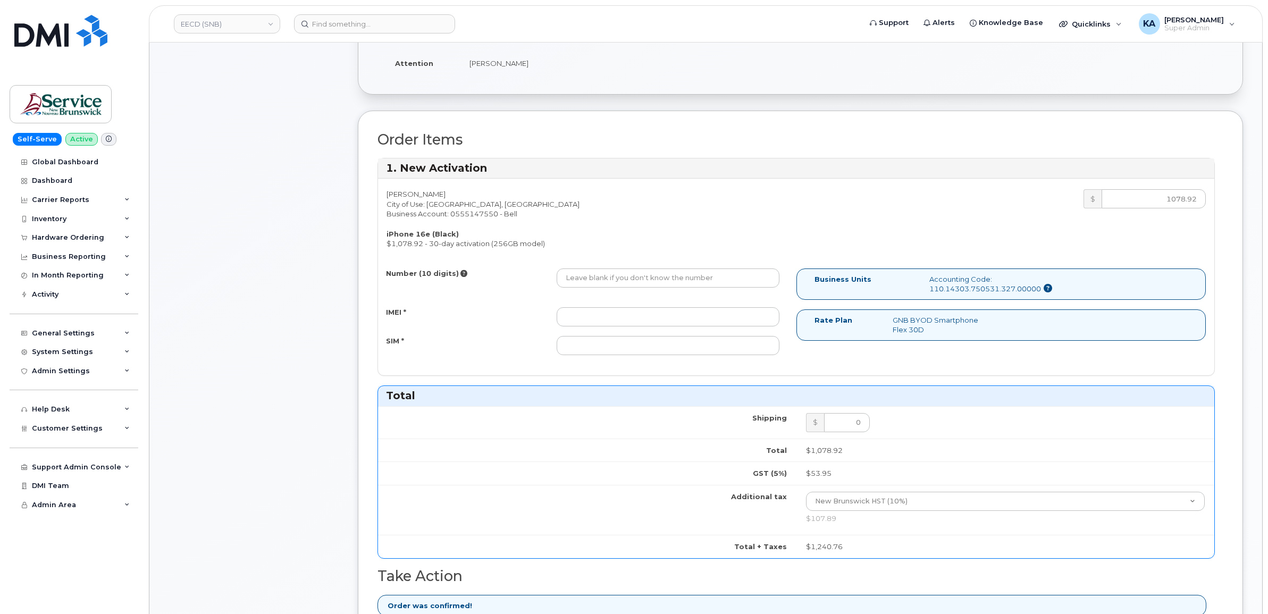
scroll to position [266, 0]
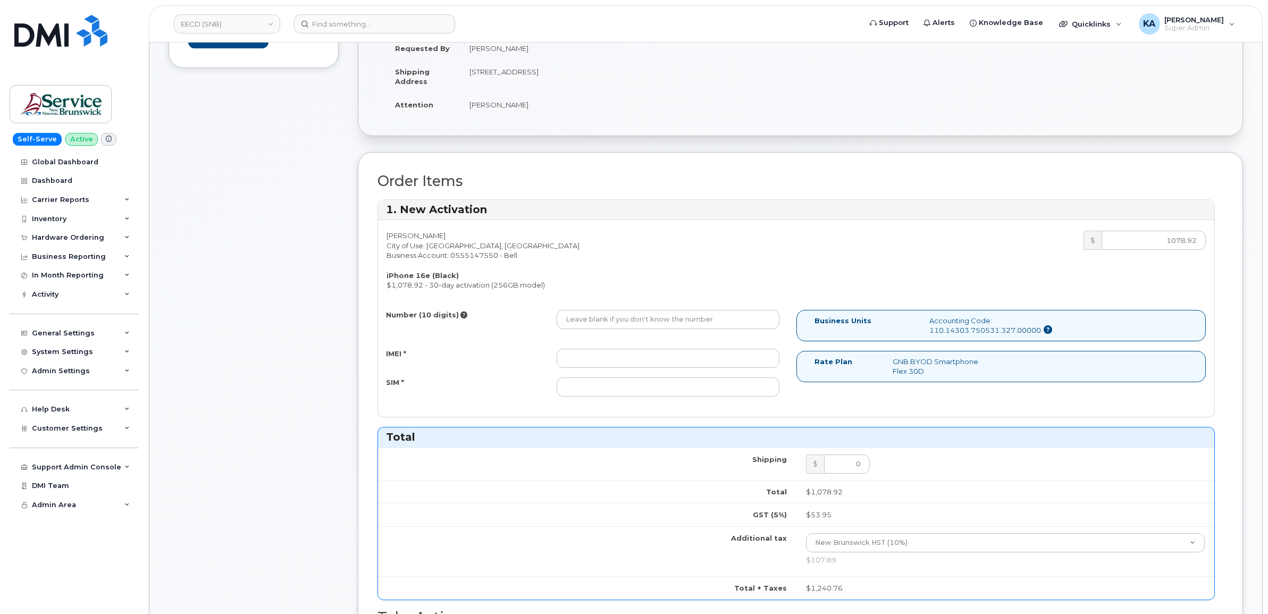
type input "476423884962"
click at [671, 359] on input "IMEI *" at bounding box center [668, 358] width 223 height 19
paste input "359192860596545"
type input "359192860596545"
click at [724, 387] on input "SIM *" at bounding box center [668, 387] width 223 height 19
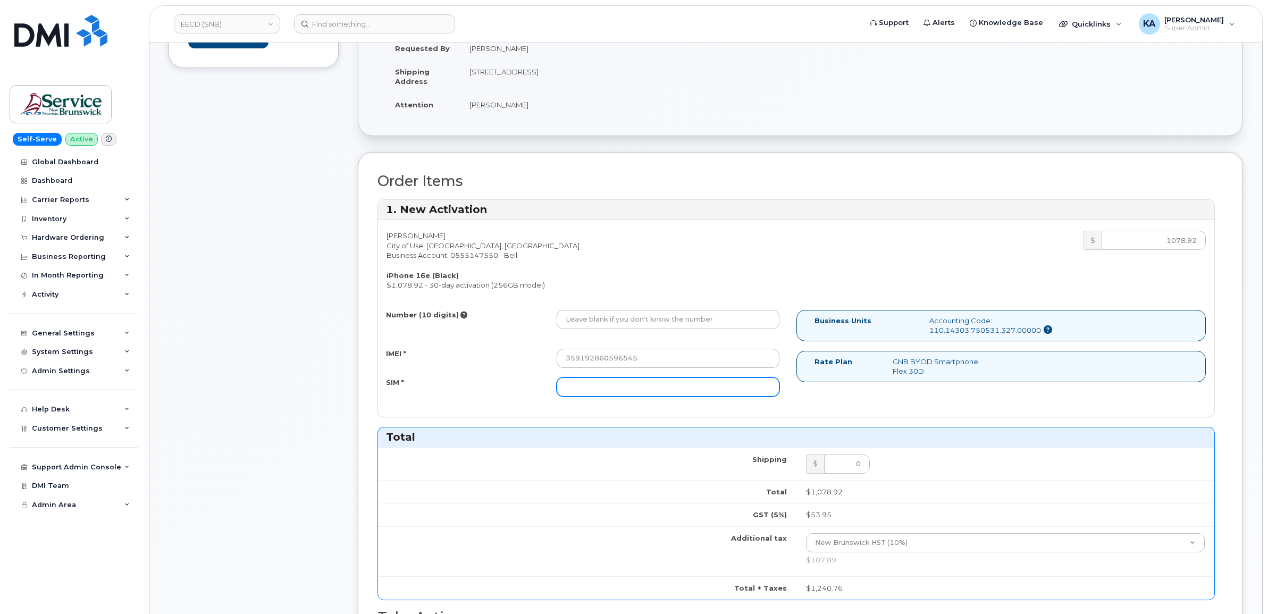
paste input "89302610207734229062"
type input "89302610207734229062"
click at [649, 323] on input "Number (10 digits)" at bounding box center [668, 319] width 223 height 19
paste input "5064613752"
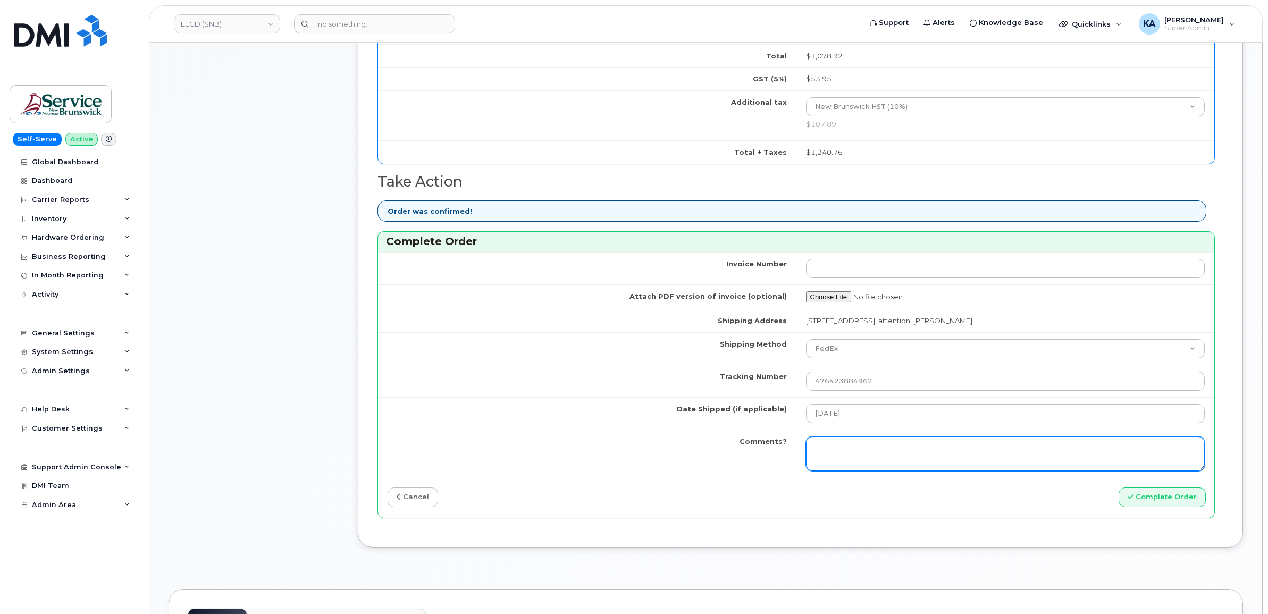
scroll to position [731, 0]
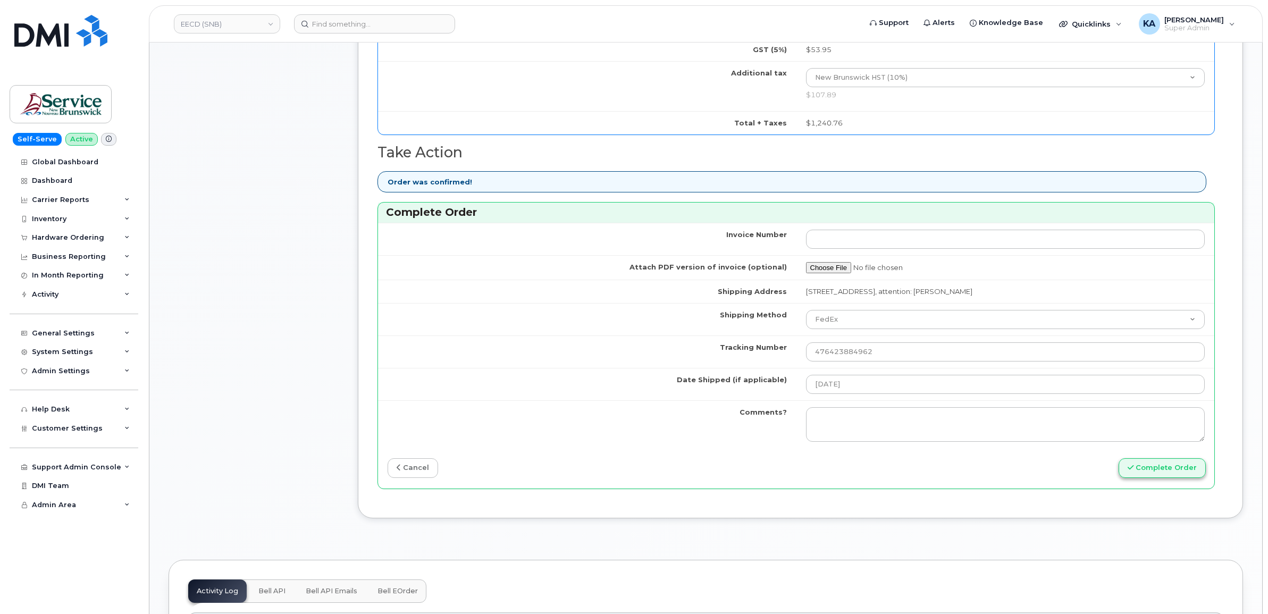
type input "5064613752"
click at [1144, 471] on button "Complete Order" at bounding box center [1162, 468] width 87 height 20
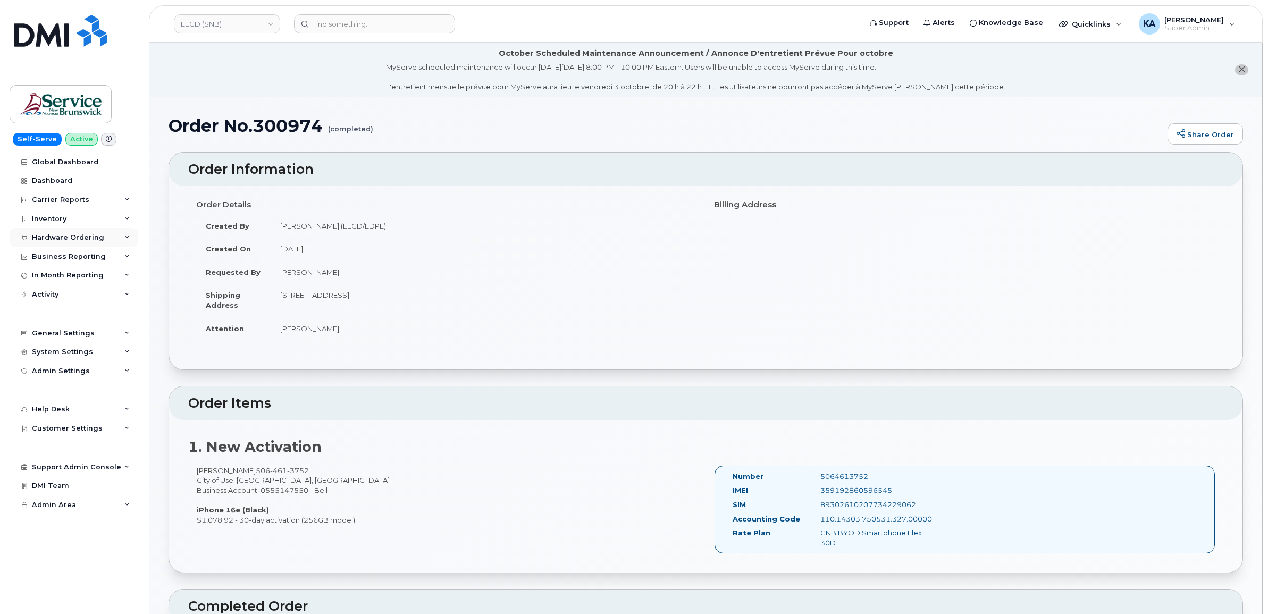
click at [55, 239] on div "Hardware Ordering" at bounding box center [68, 237] width 72 height 9
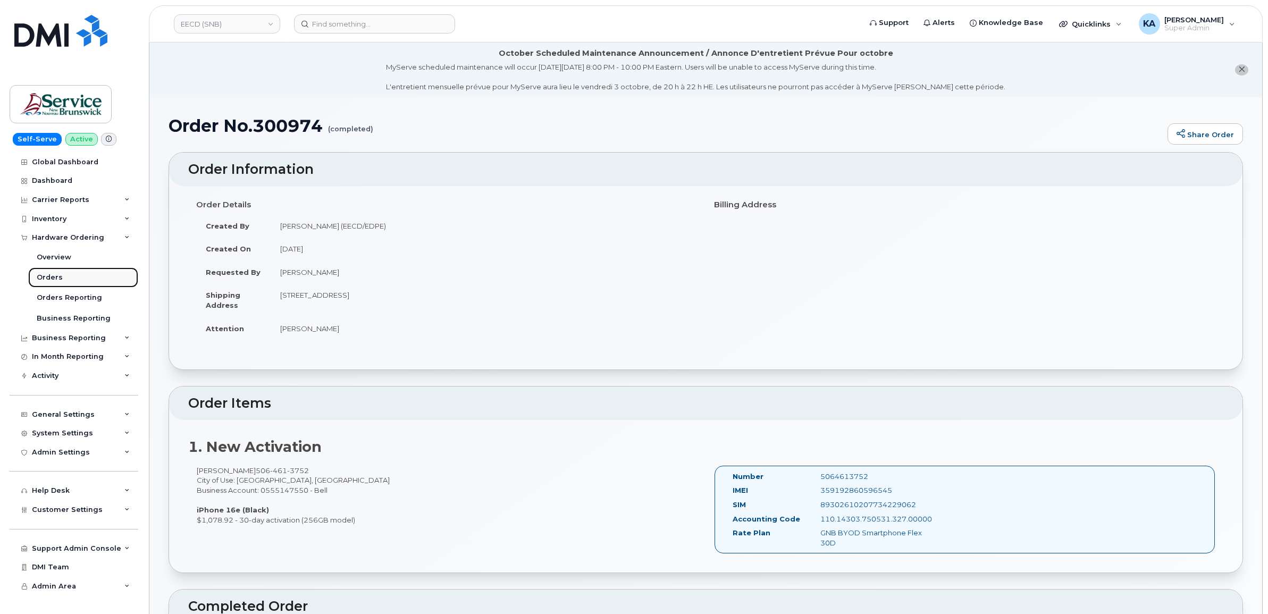
click at [46, 278] on div "Orders" at bounding box center [50, 278] width 26 height 10
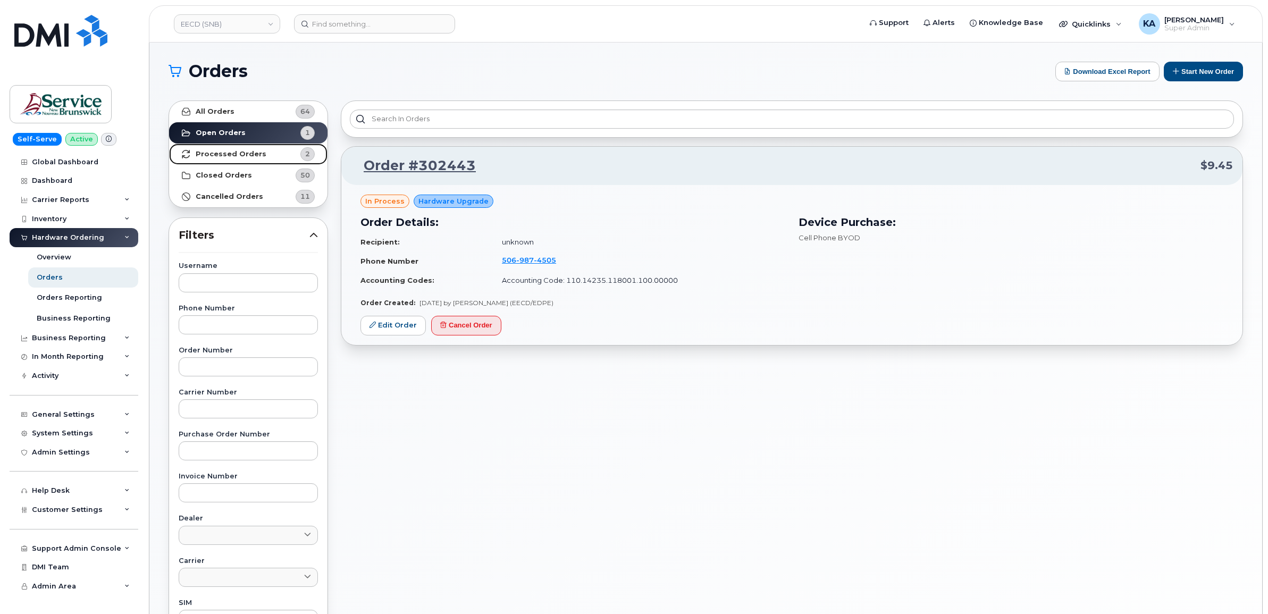
click at [206, 154] on strong "Processed Orders" at bounding box center [231, 154] width 71 height 9
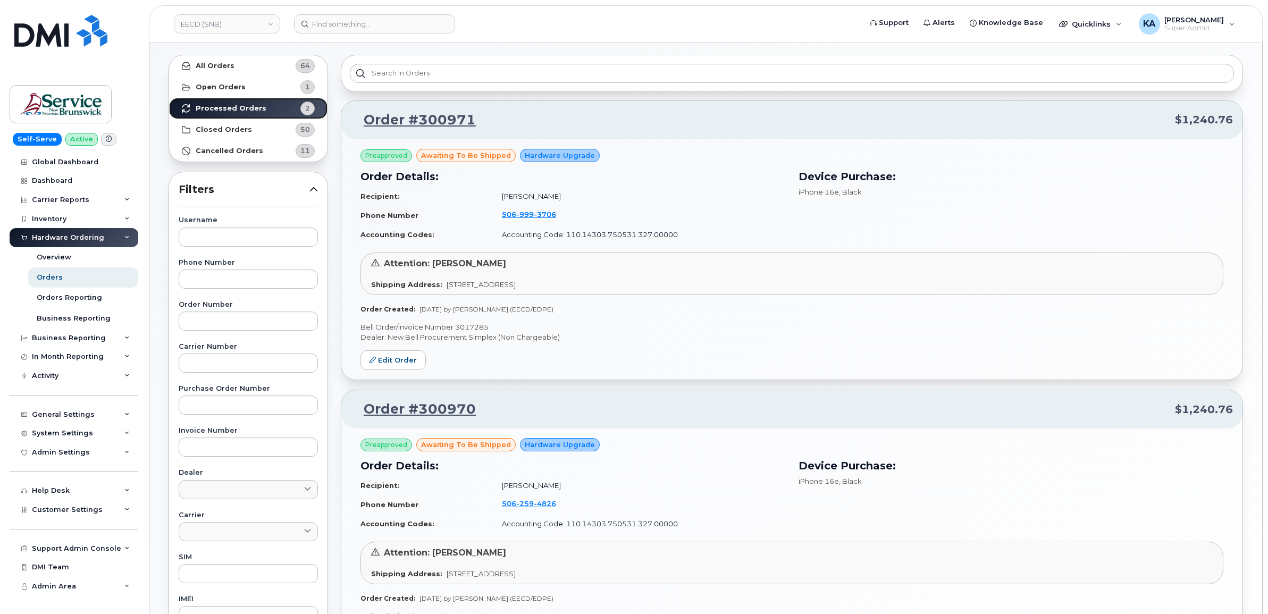
scroll to position [66, 0]
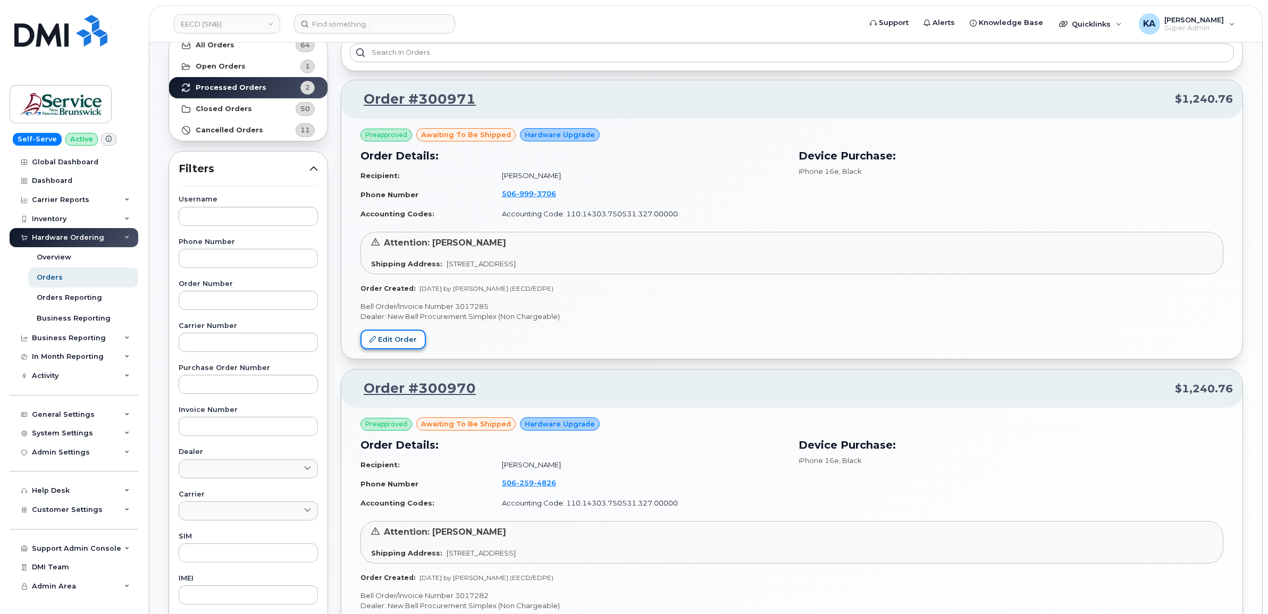
click at [408, 335] on link "Edit Order" at bounding box center [393, 340] width 65 height 20
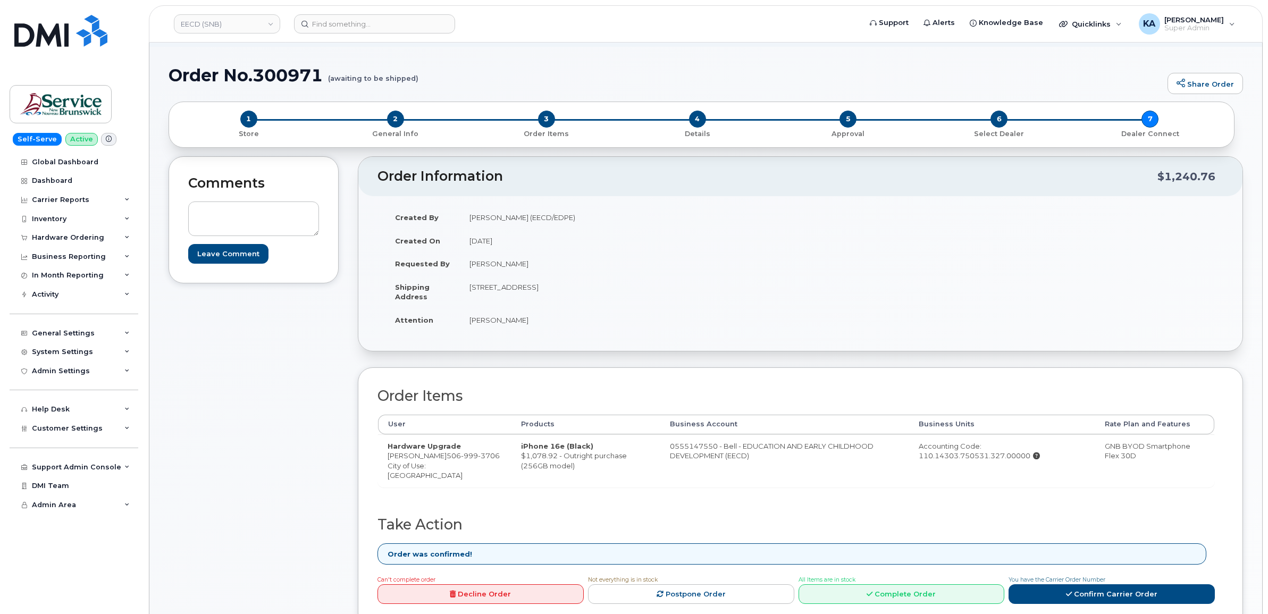
scroll to position [199, 0]
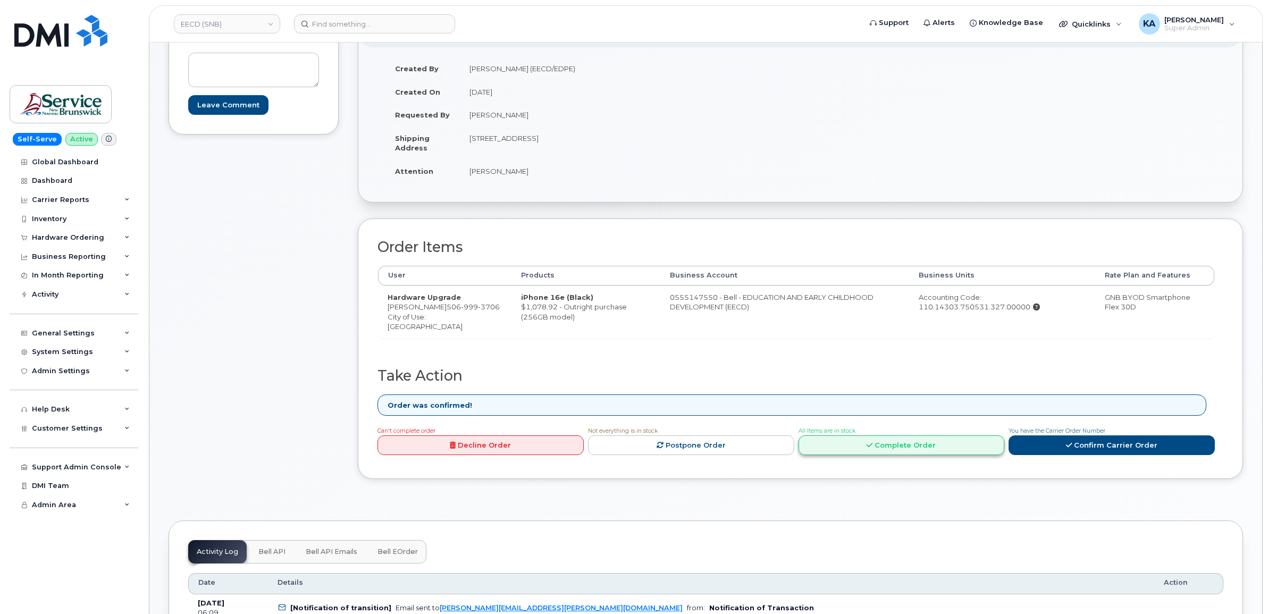
click at [884, 445] on link "Complete Order" at bounding box center [902, 446] width 206 height 20
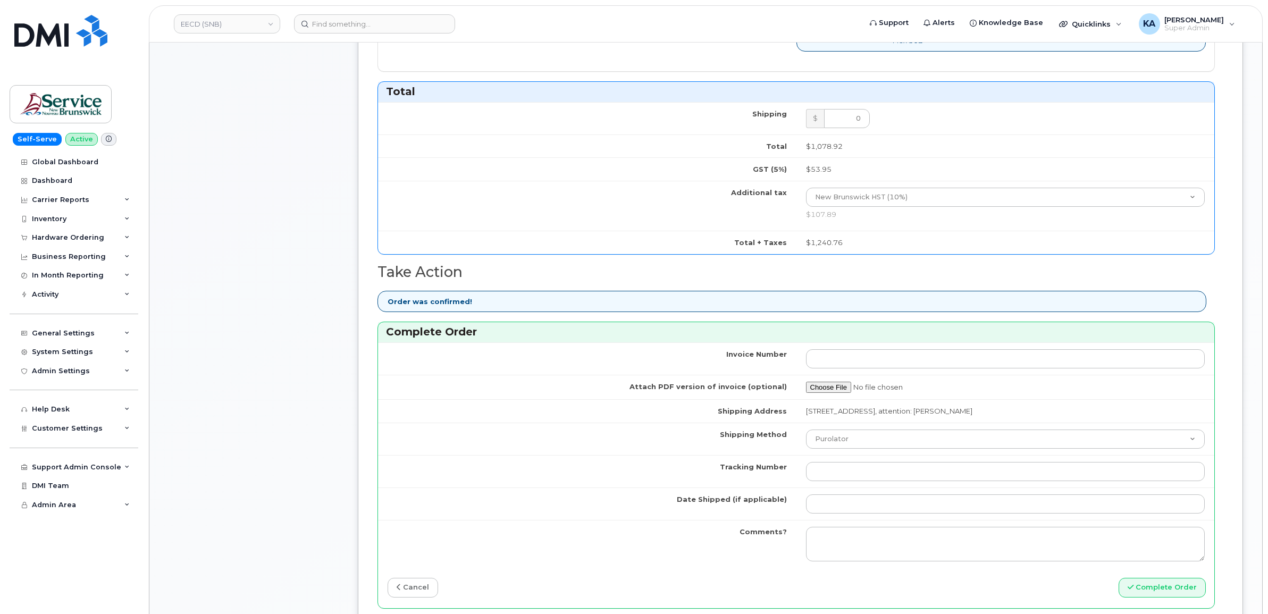
scroll to position [598, 0]
click at [849, 439] on select "Purolator UPS FedEx Canada Post Courier Other Drop Off Pick Up" at bounding box center [1005, 437] width 399 height 19
select select "FedEx"
click at [806, 431] on select "Purolator UPS FedEx Canada Post Courier Other Drop Off Pick Up" at bounding box center [1005, 437] width 399 height 19
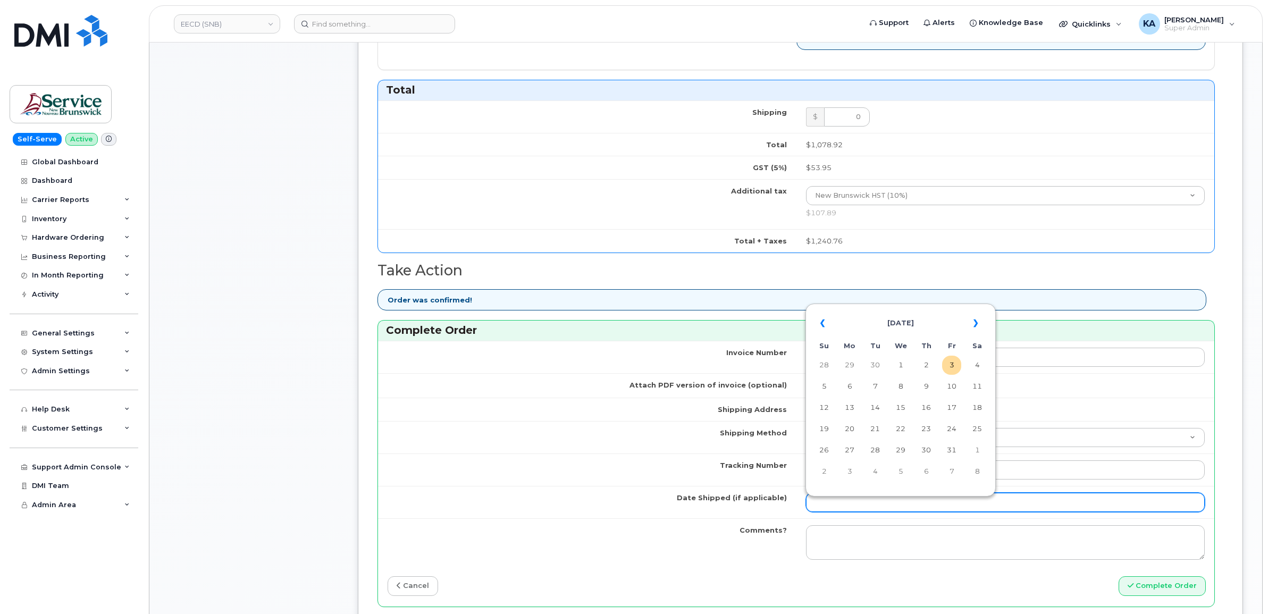
click at [843, 507] on input "Date Shipped (if applicable)" at bounding box center [1005, 502] width 399 height 19
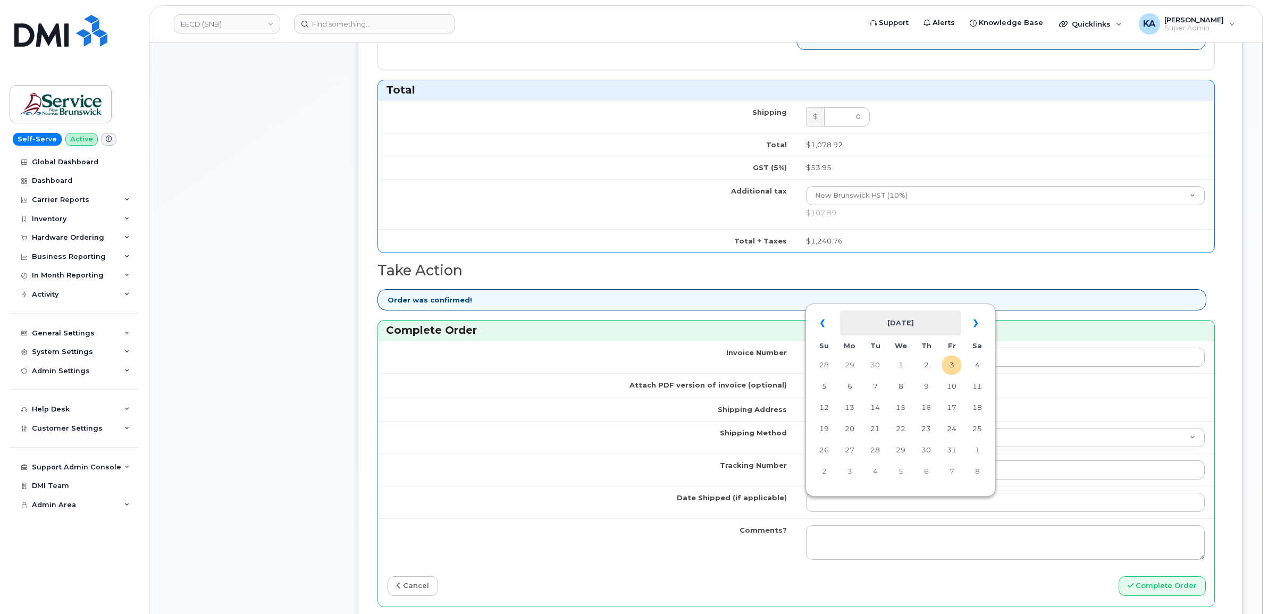
click at [926, 313] on th "[DATE]" at bounding box center [900, 324] width 121 height 26
click at [851, 476] on span "Oct" at bounding box center [850, 474] width 24 height 29
click at [929, 363] on td "2" at bounding box center [926, 365] width 19 height 19
type input "[DATE]"
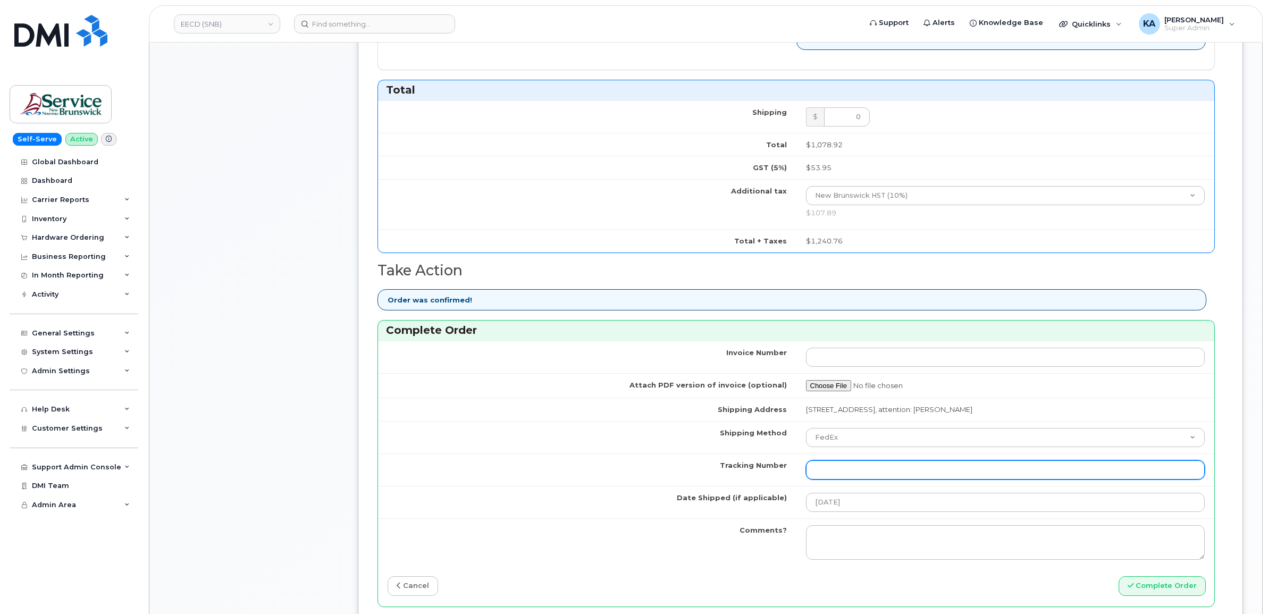
click at [871, 474] on input "Tracking Number" at bounding box center [1005, 470] width 399 height 19
paste input "476423885101"
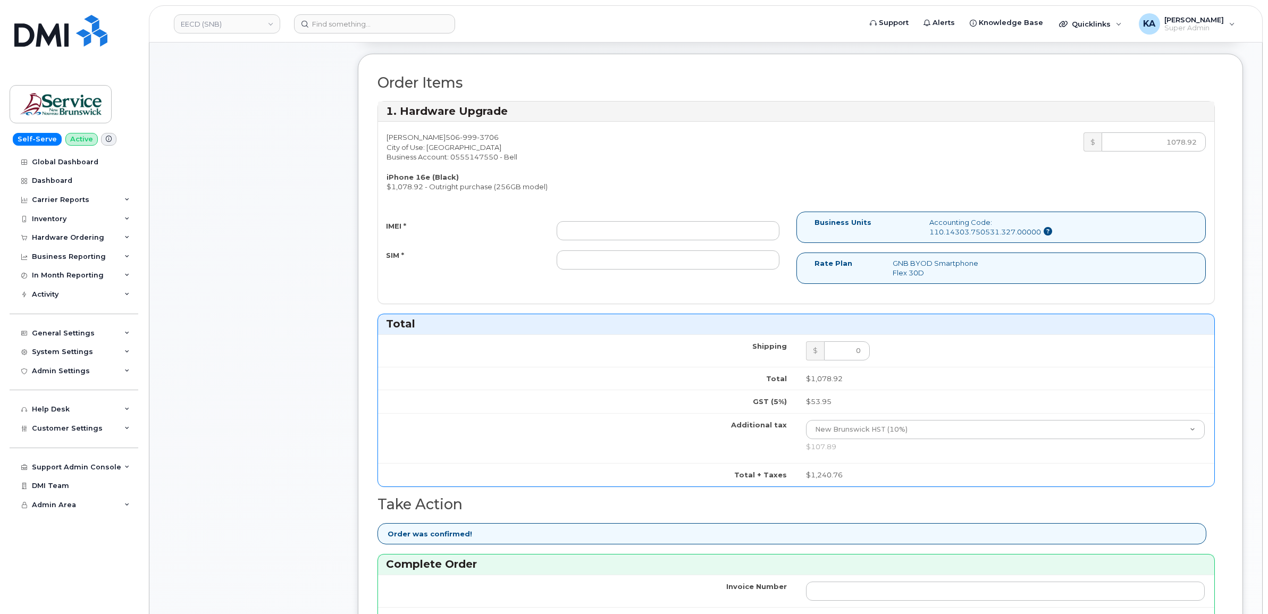
scroll to position [332, 0]
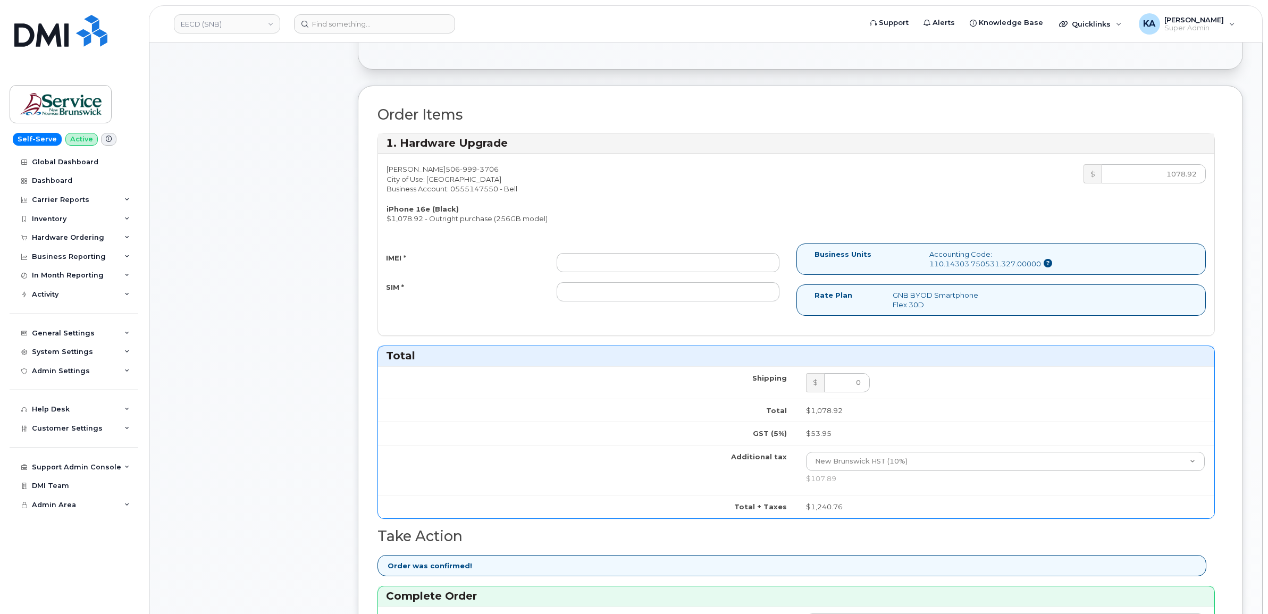
type input "476423885101"
click at [725, 264] on input "IMEI *" at bounding box center [668, 262] width 223 height 19
paste input "350515300909846"
type input "350515300909846"
click at [625, 299] on input "SIM *" at bounding box center [668, 291] width 223 height 19
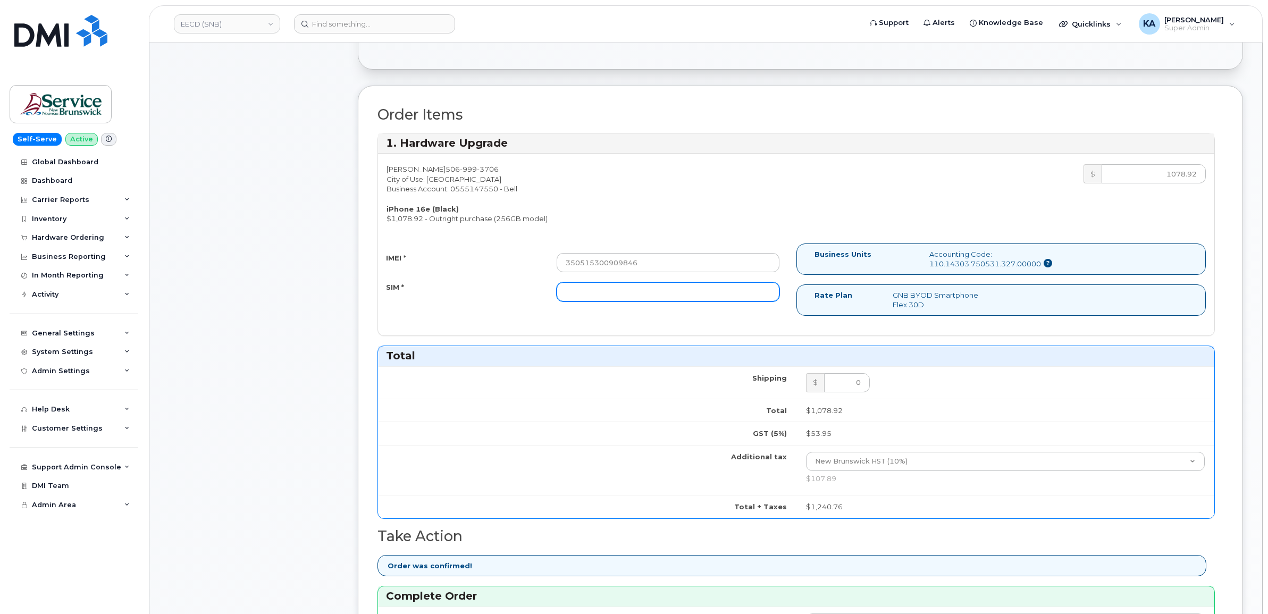
paste input "89302610207734233023"
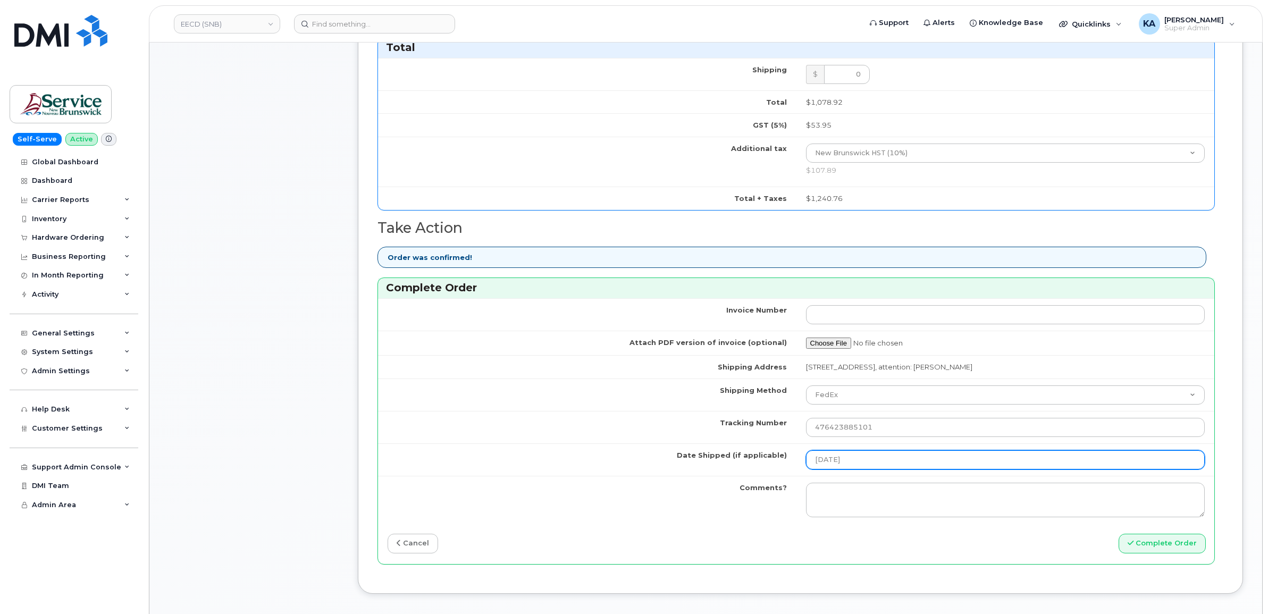
scroll to position [665, 0]
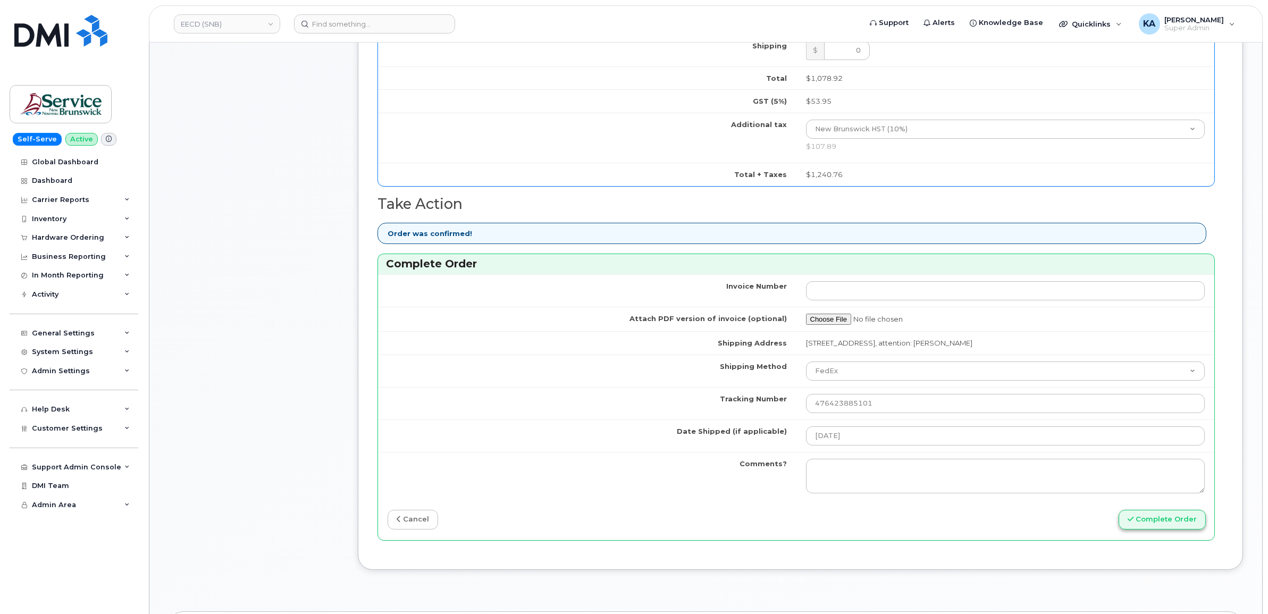
type input "89302610207734233023"
click at [1166, 519] on button "Complete Order" at bounding box center [1162, 520] width 87 height 20
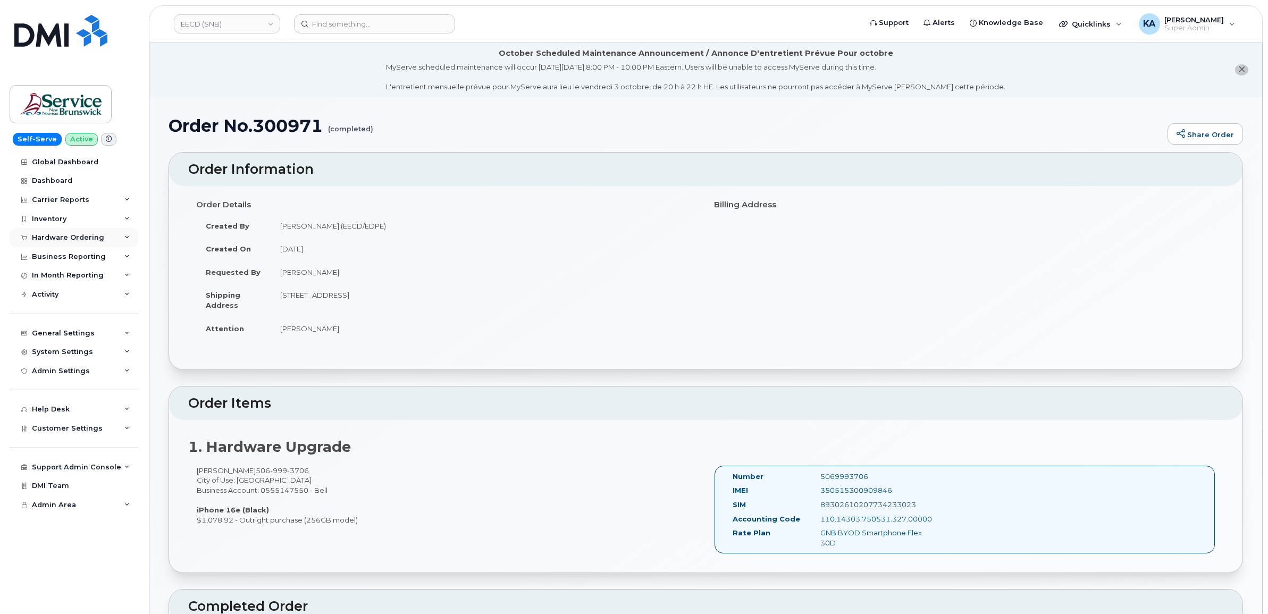
click at [60, 235] on div "Hardware Ordering" at bounding box center [68, 237] width 72 height 9
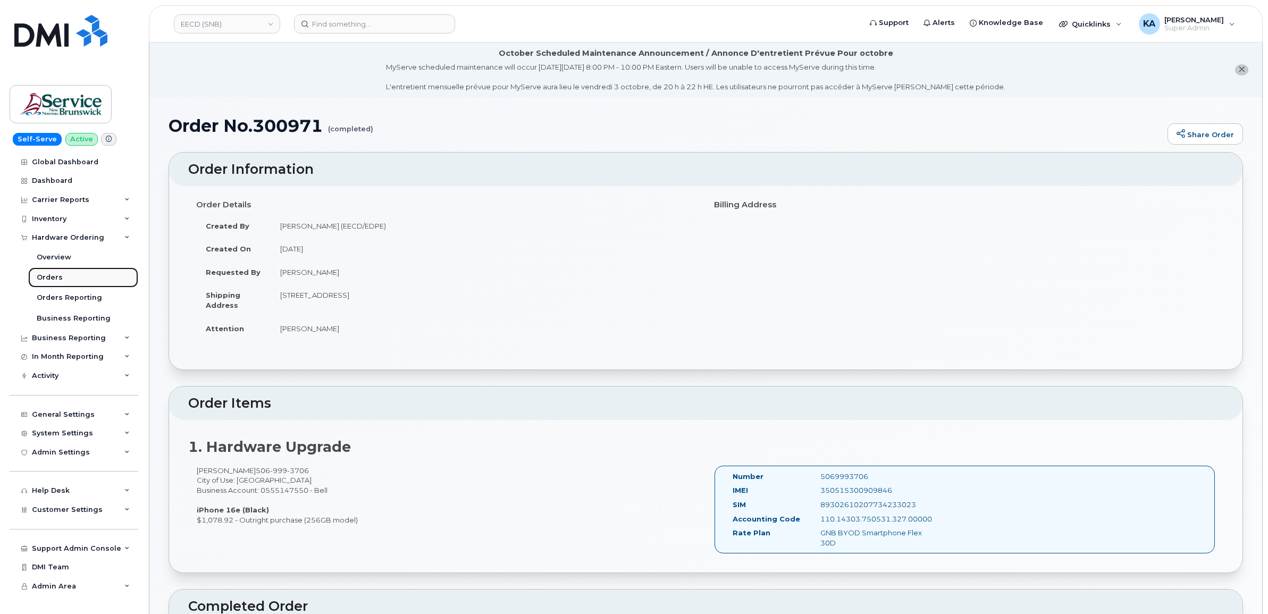
click at [49, 275] on div "Orders" at bounding box center [50, 278] width 26 height 10
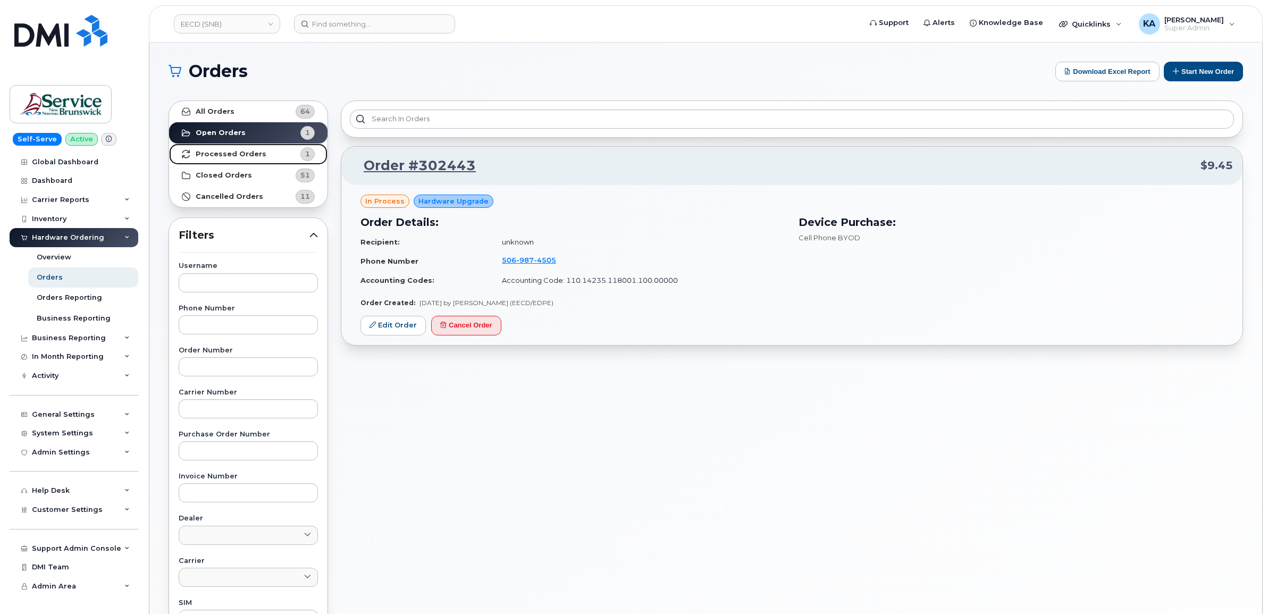
click at [213, 155] on strong "Processed Orders" at bounding box center [231, 154] width 71 height 9
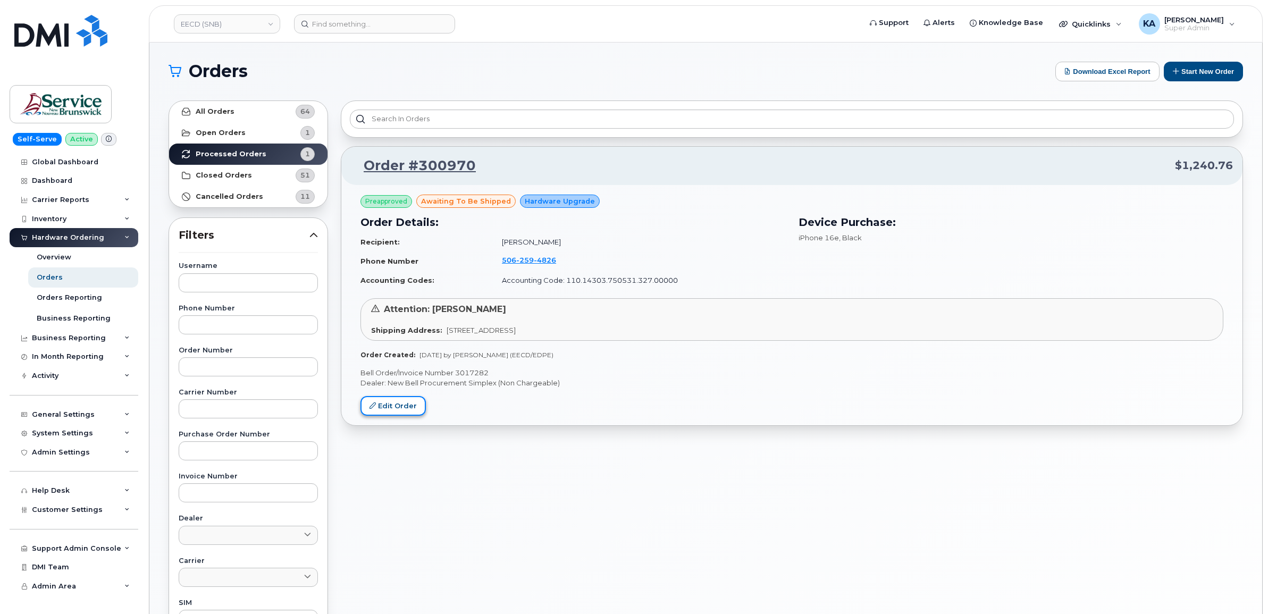
click at [398, 405] on link "Edit Order" at bounding box center [393, 406] width 65 height 20
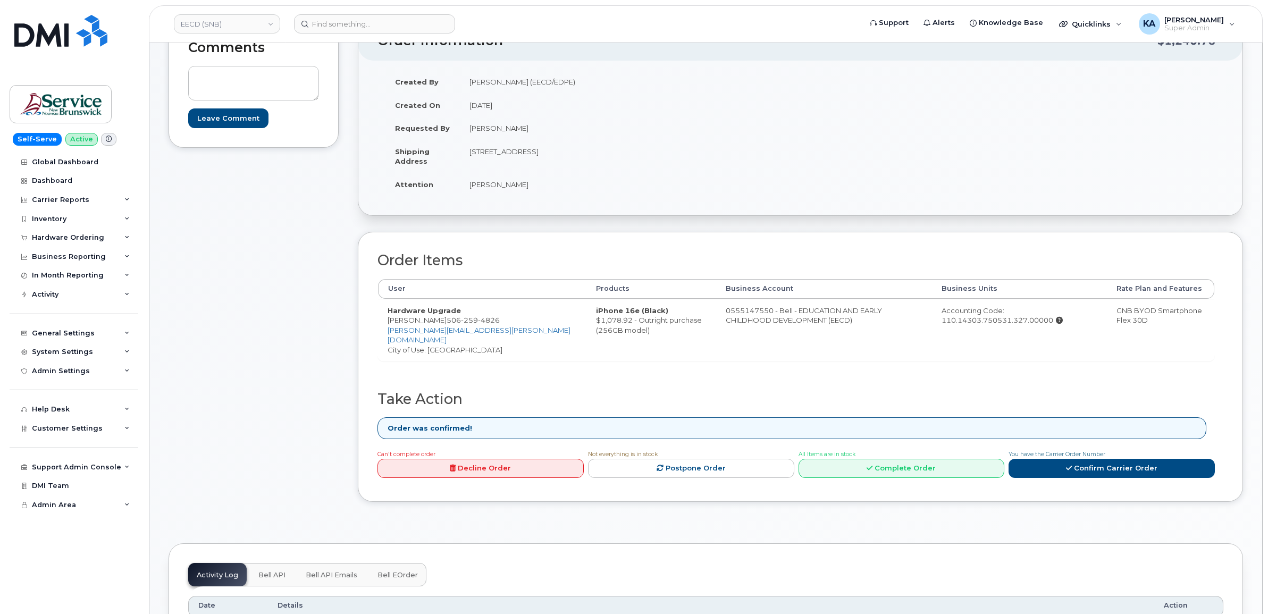
scroll to position [199, 0]
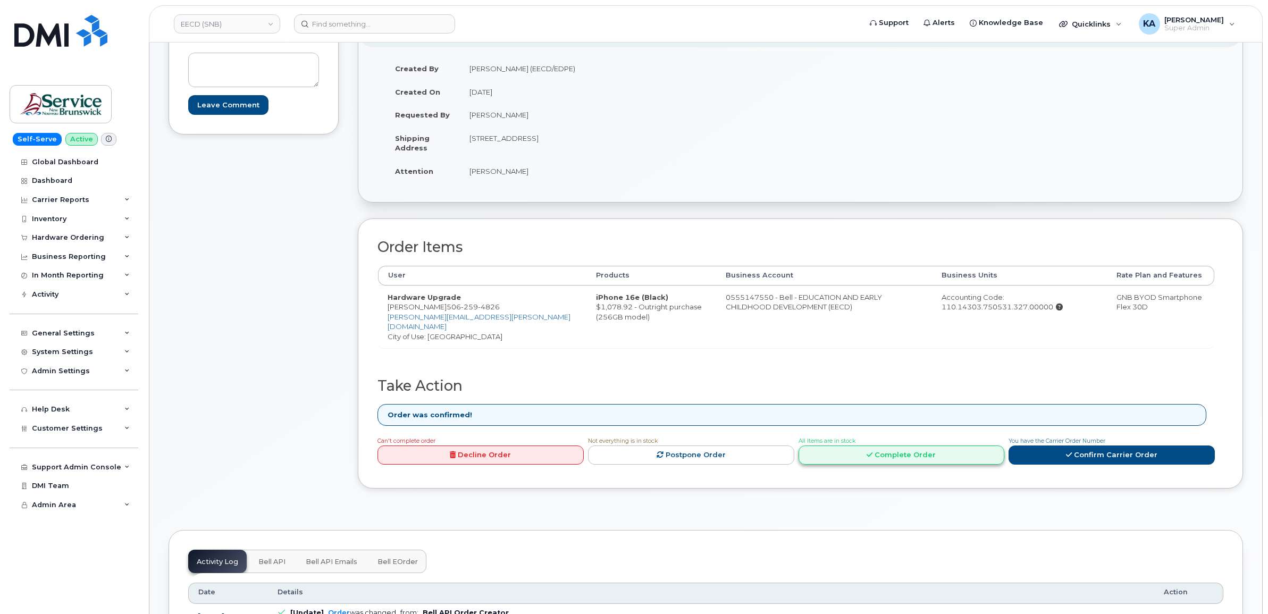
click at [889, 455] on link "Complete Order" at bounding box center [902, 456] width 206 height 20
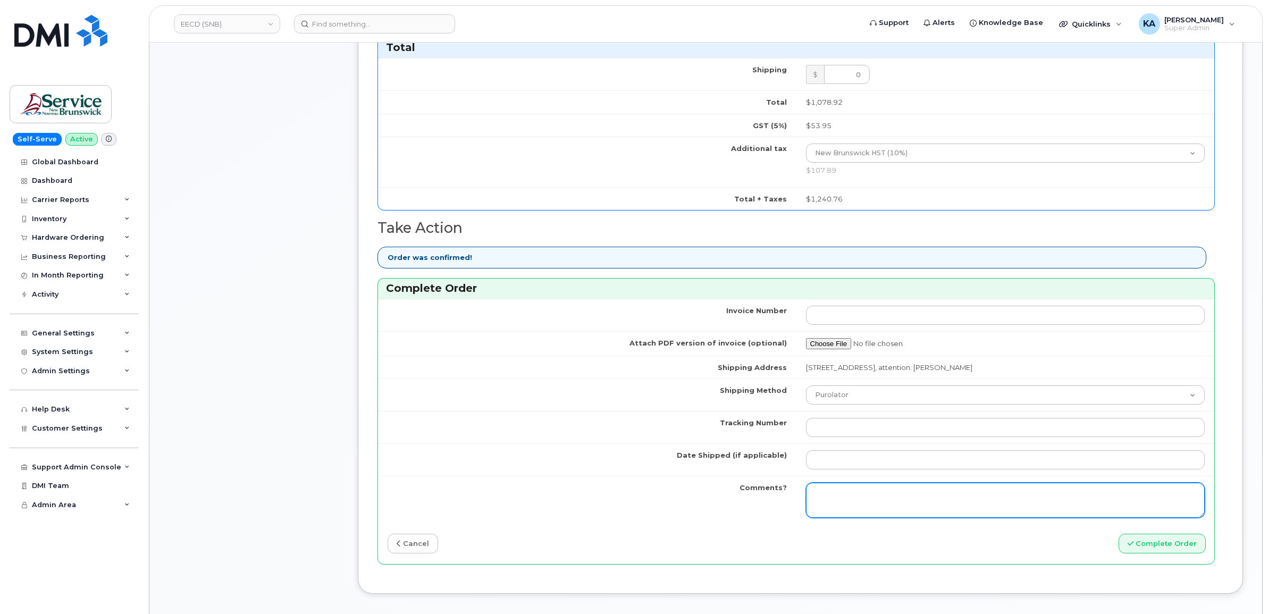
scroll to position [731, 0]
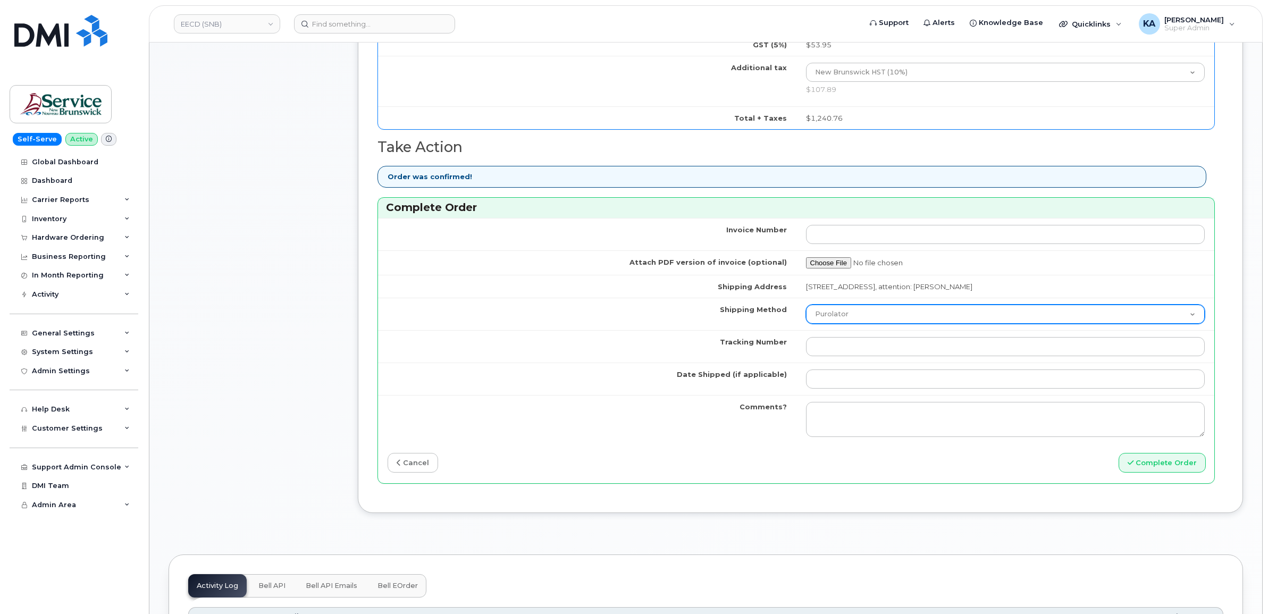
click at [886, 324] on select "Purolator UPS FedEx Canada Post Courier Other Drop Off Pick Up" at bounding box center [1005, 314] width 399 height 19
select select "FedEx"
click at [806, 308] on select "Purolator UPS FedEx Canada Post Courier Other Drop Off Pick Up" at bounding box center [1005, 314] width 399 height 19
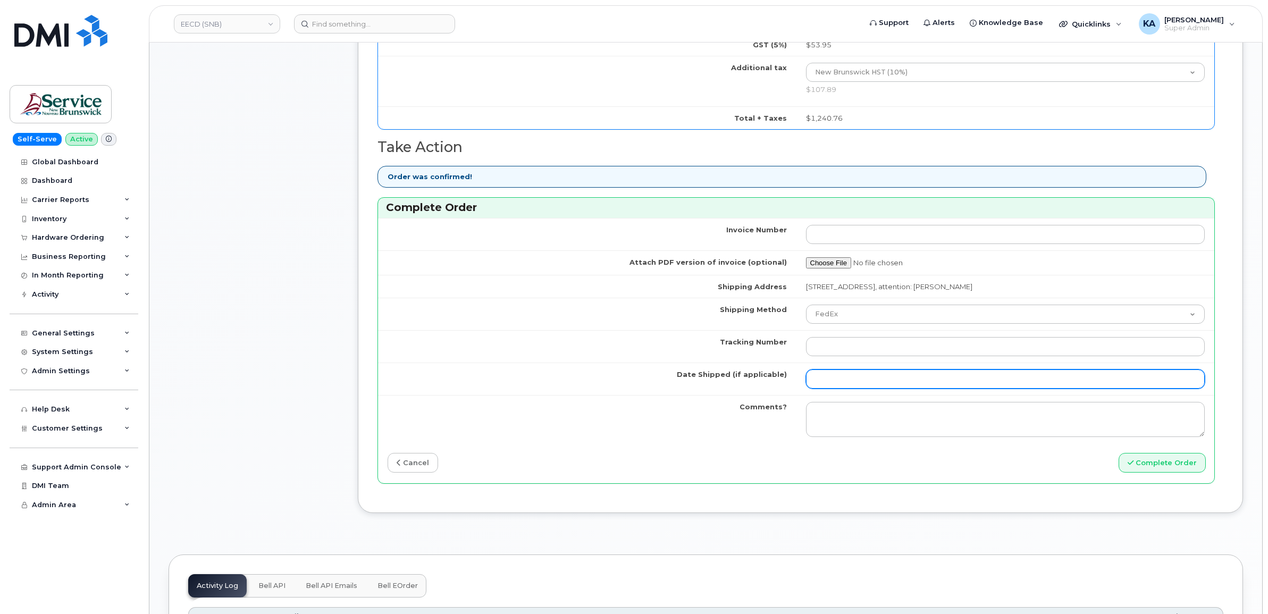
click at [855, 381] on input "Date Shipped (if applicable)" at bounding box center [1005, 379] width 399 height 19
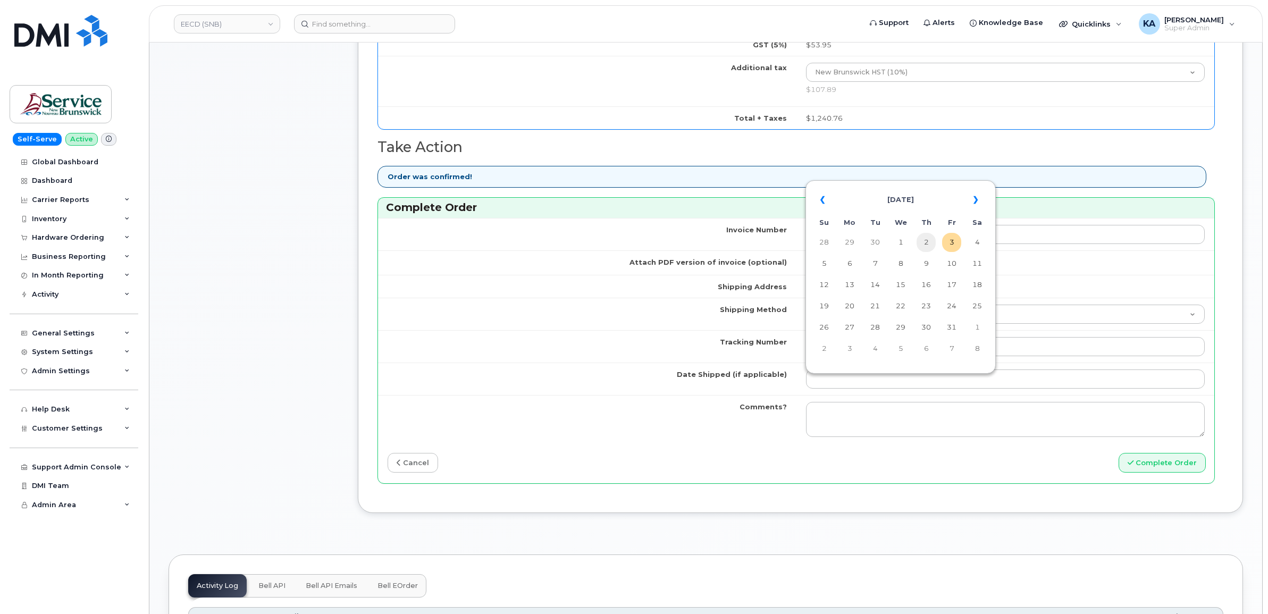
click at [929, 245] on td "2" at bounding box center [926, 242] width 19 height 19
type input "[DATE]"
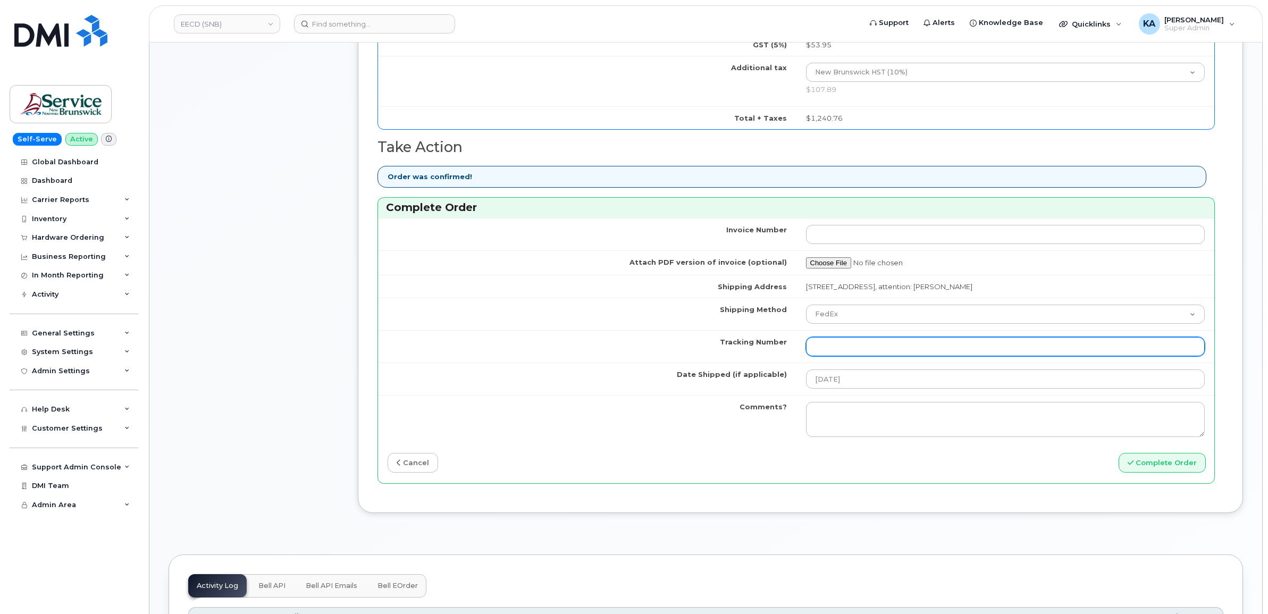
click at [823, 349] on input "Tracking Number" at bounding box center [1005, 346] width 399 height 19
paste input "475744973270"
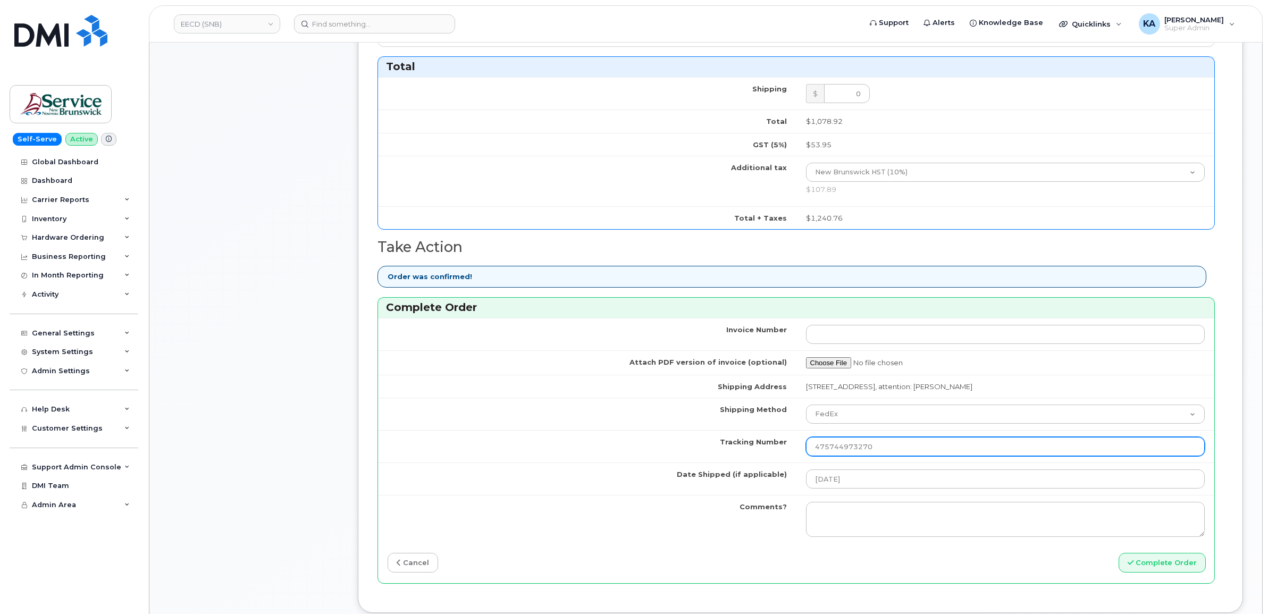
scroll to position [399, 0]
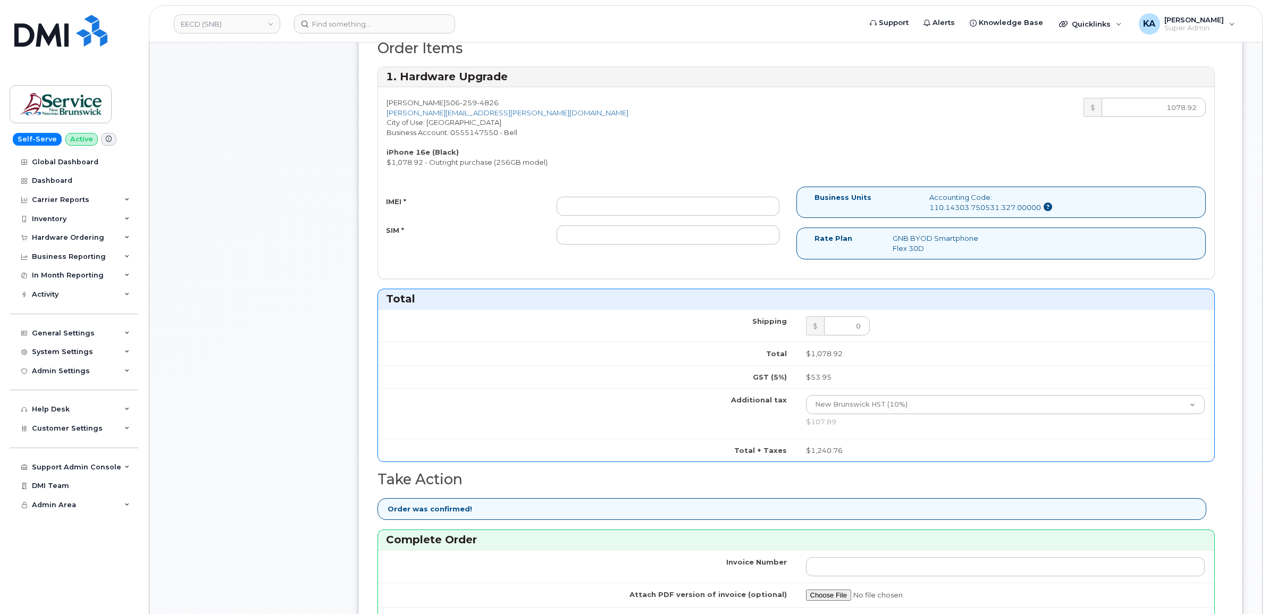
type input "475744973270"
click at [723, 205] on input "IMEI *" at bounding box center [668, 206] width 223 height 19
paste input "350515300594895"
type input "350515300594895"
click at [691, 237] on input "SIM *" at bounding box center [668, 234] width 223 height 19
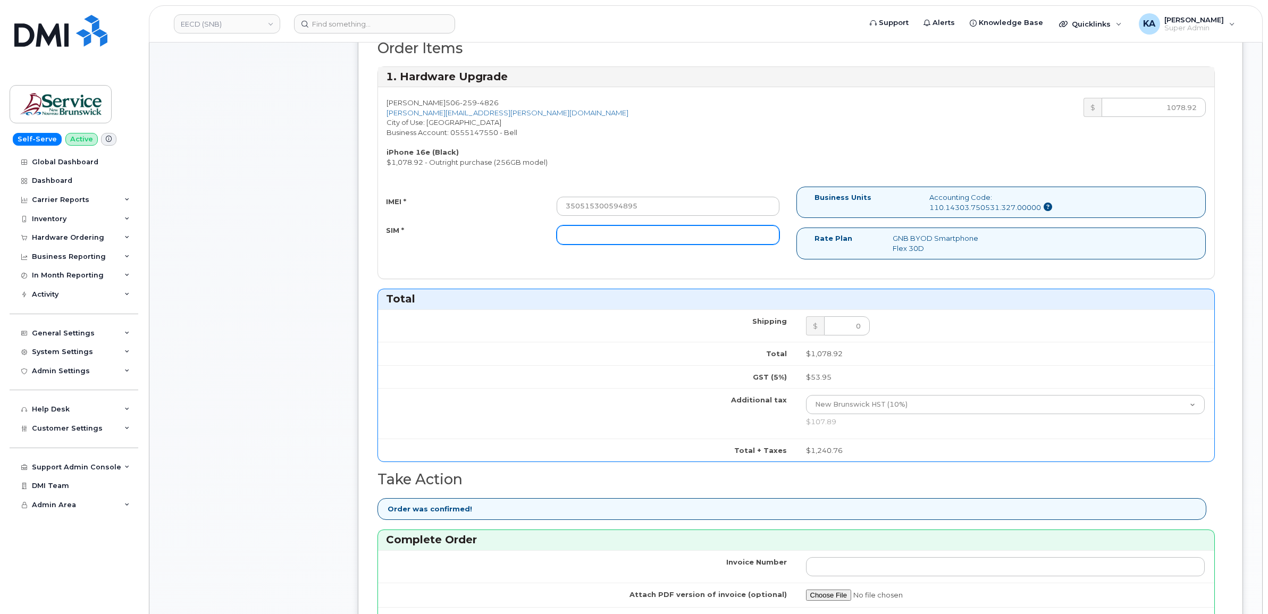
paste input "89302610207734229054"
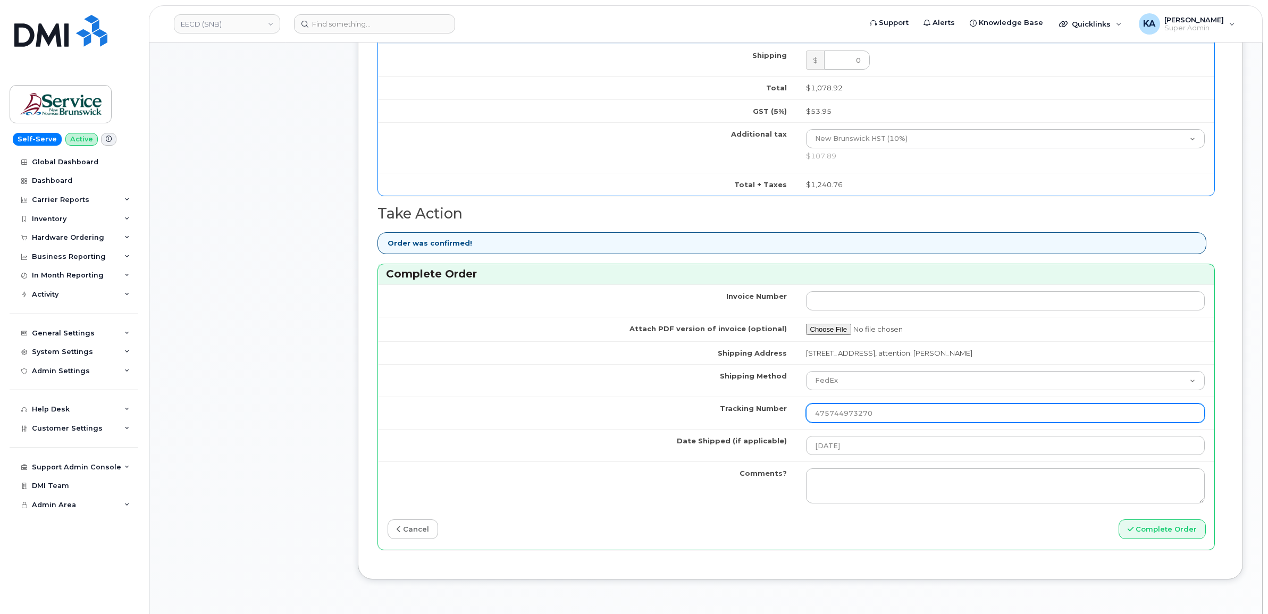
scroll to position [731, 0]
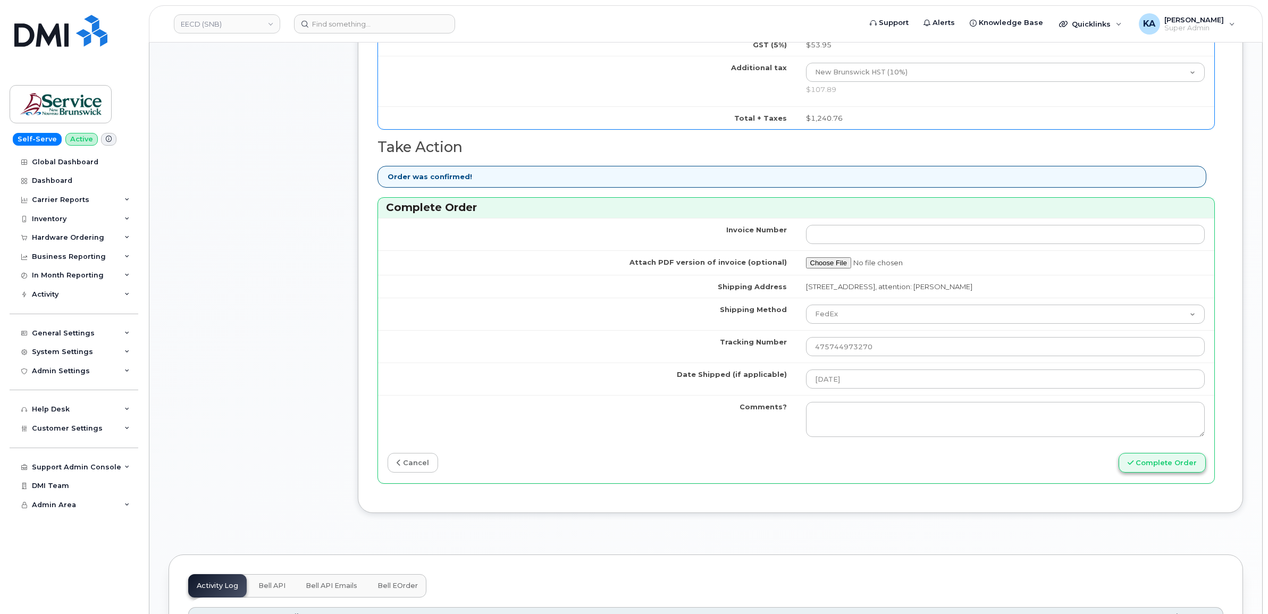
type input "89302610207734229054"
click at [1152, 465] on button "Complete Order" at bounding box center [1162, 463] width 87 height 20
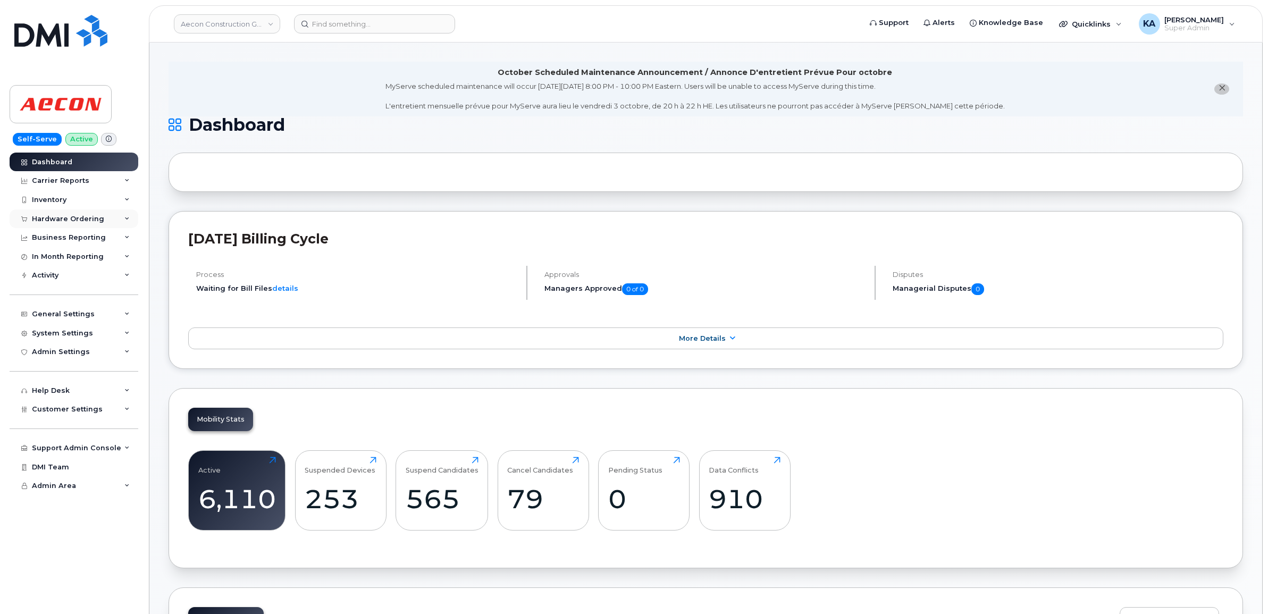
click at [36, 216] on div "Hardware Ordering" at bounding box center [68, 219] width 72 height 9
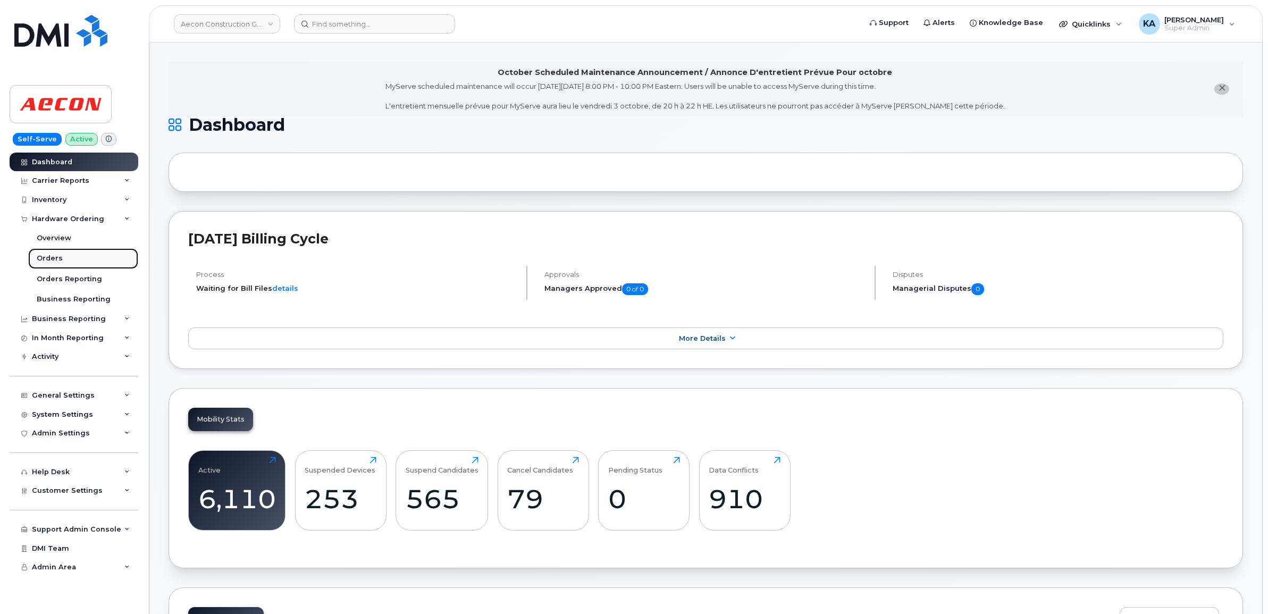
click at [49, 256] on div "Orders" at bounding box center [50, 259] width 26 height 10
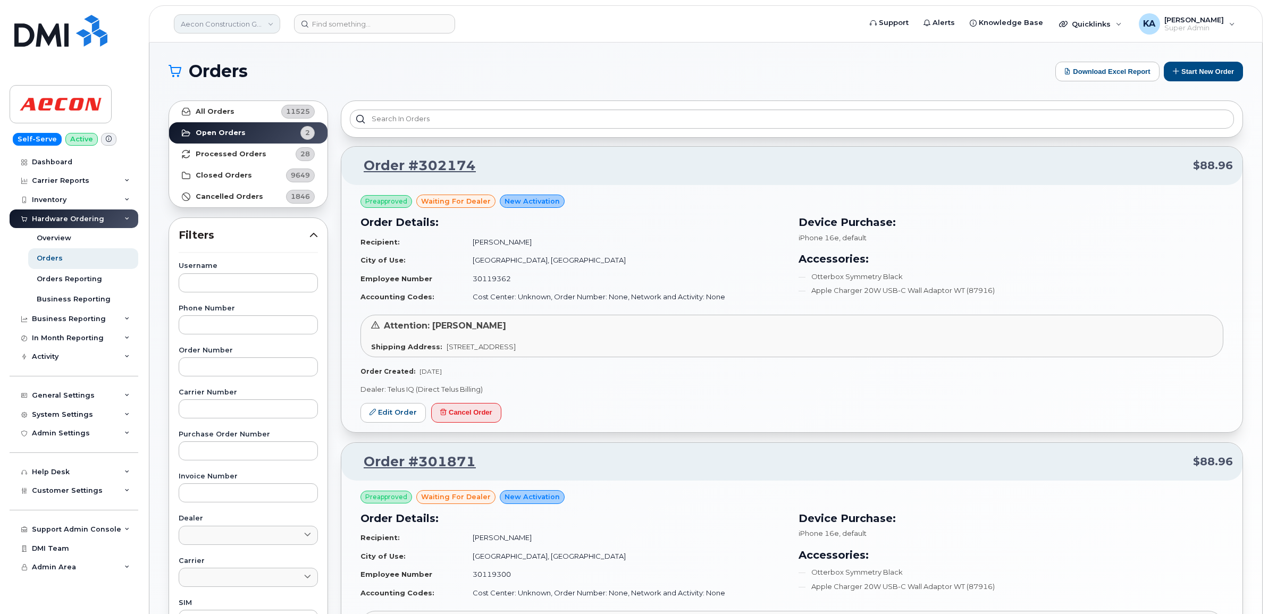
click at [239, 24] on link "Aecon Construction Group Inc" at bounding box center [227, 23] width 106 height 19
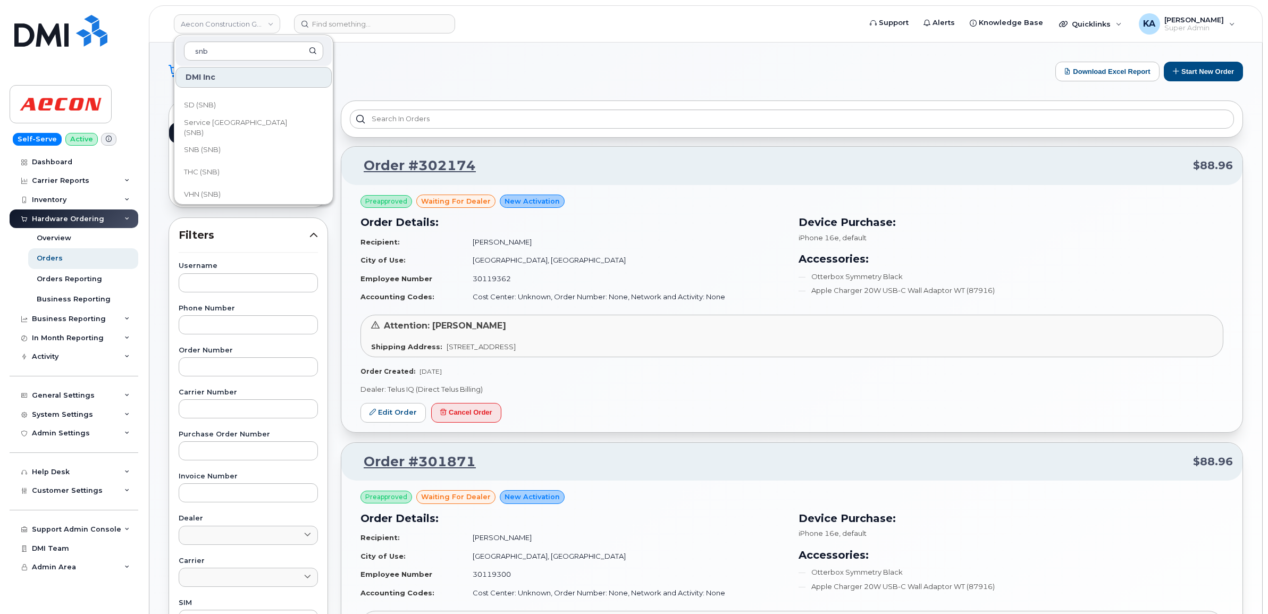
scroll to position [515, 0]
type input "snb"
click at [201, 96] on span "SD (SNB)" at bounding box center [200, 99] width 32 height 11
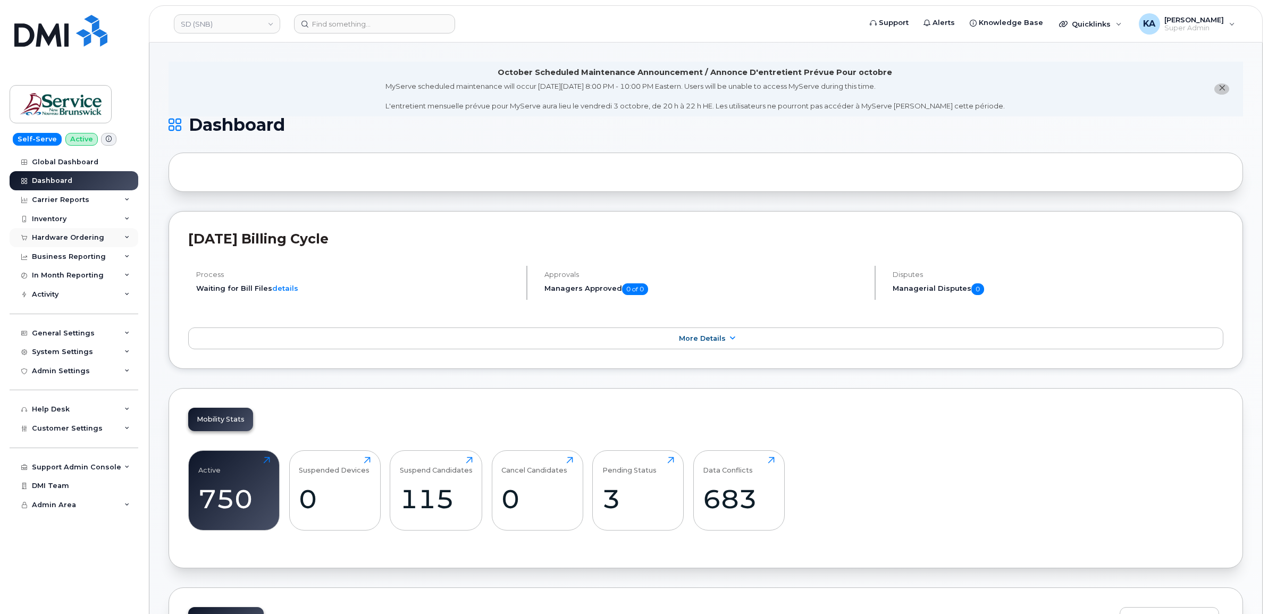
click at [48, 239] on div "Hardware Ordering" at bounding box center [68, 237] width 72 height 9
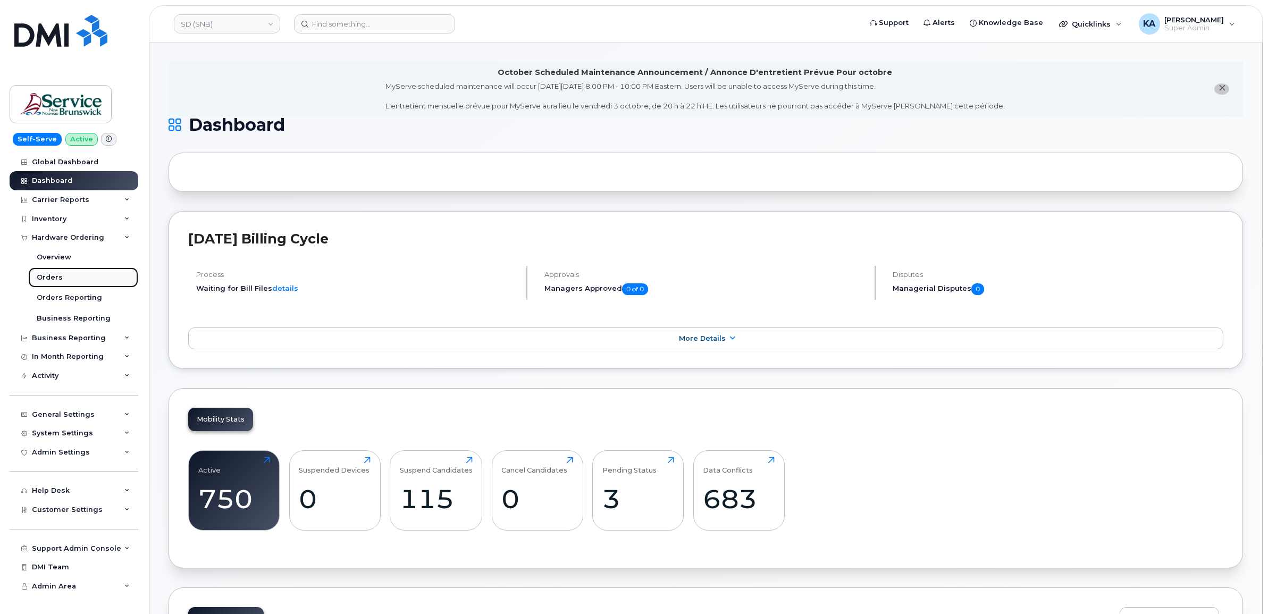
click at [41, 279] on div "Orders" at bounding box center [50, 278] width 26 height 10
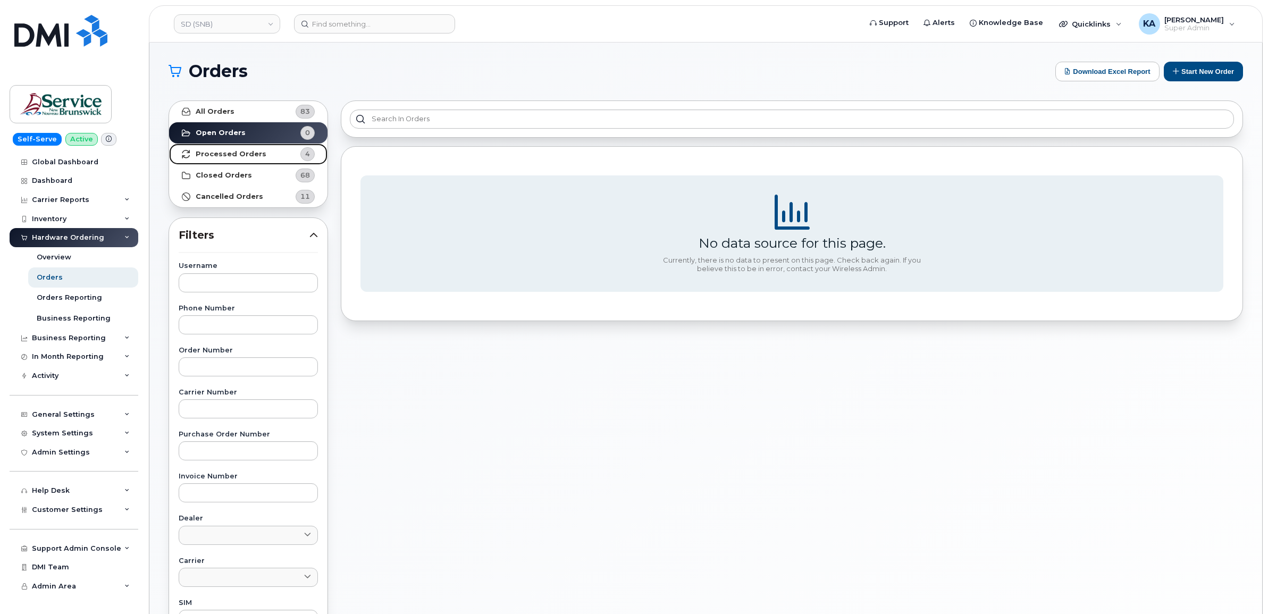
click at [240, 153] on strong "Processed Orders" at bounding box center [231, 154] width 71 height 9
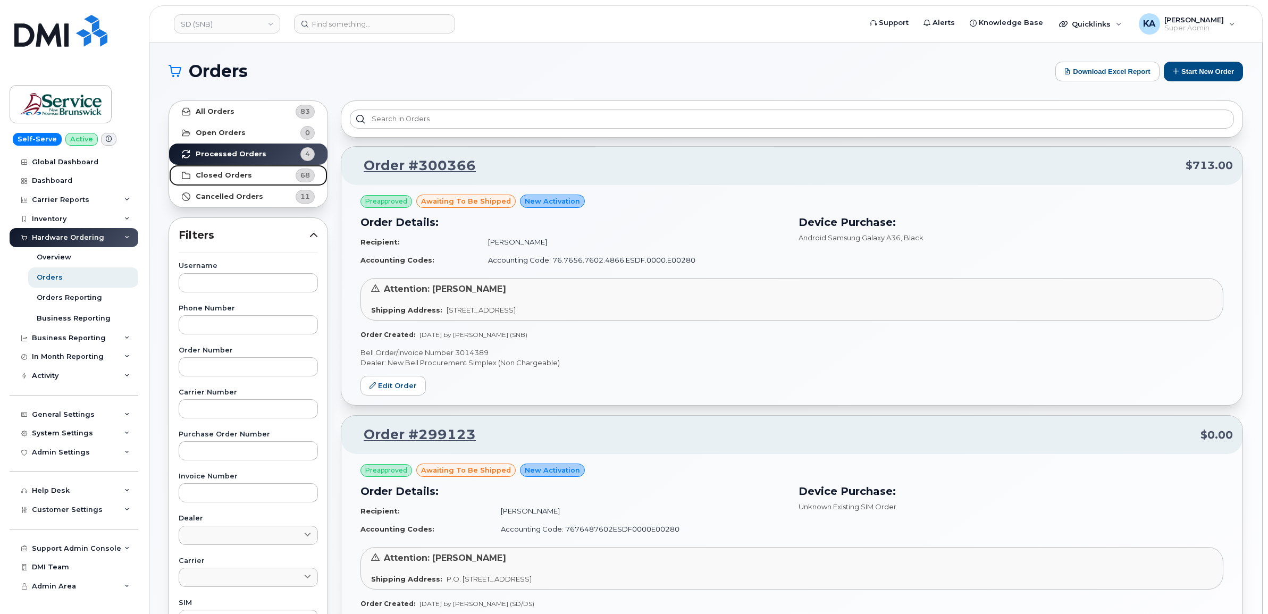
click at [233, 174] on strong "Closed Orders" at bounding box center [224, 175] width 56 height 9
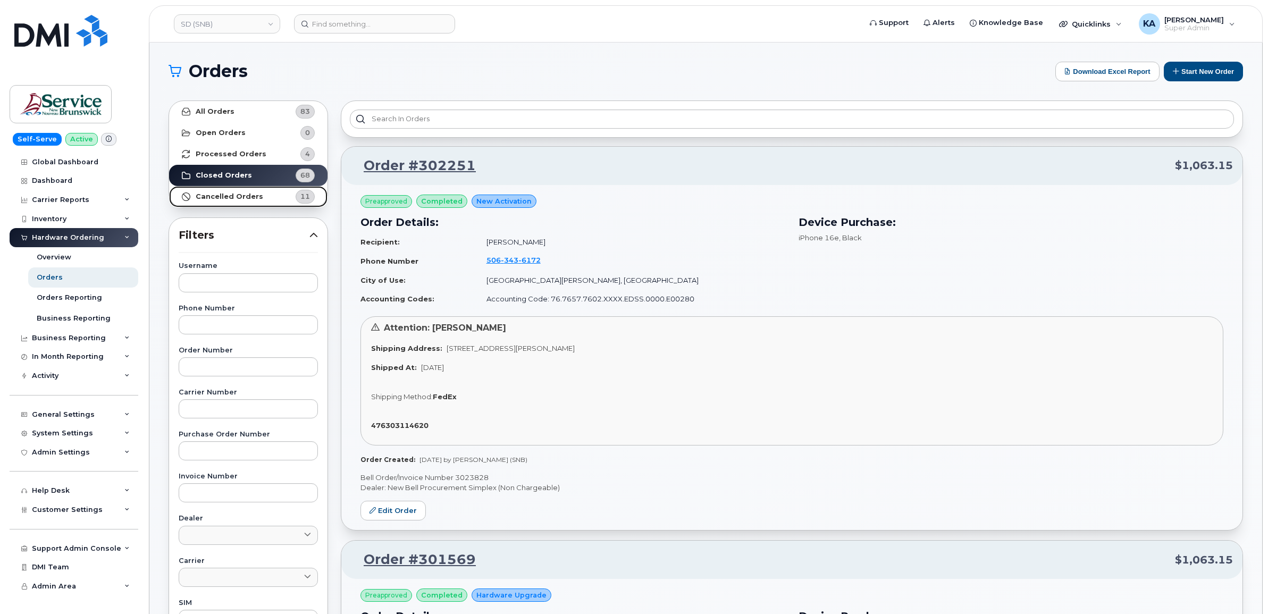
click at [241, 197] on strong "Cancelled Orders" at bounding box center [230, 197] width 68 height 9
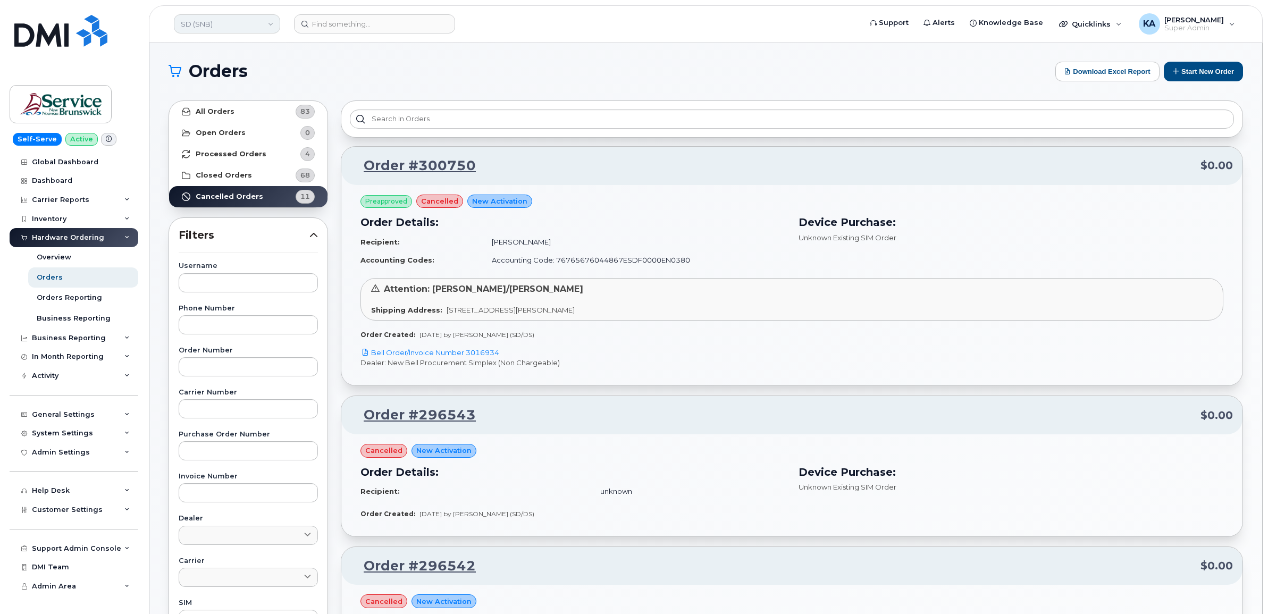
click at [205, 23] on link "SD (SNB)" at bounding box center [227, 23] width 106 height 19
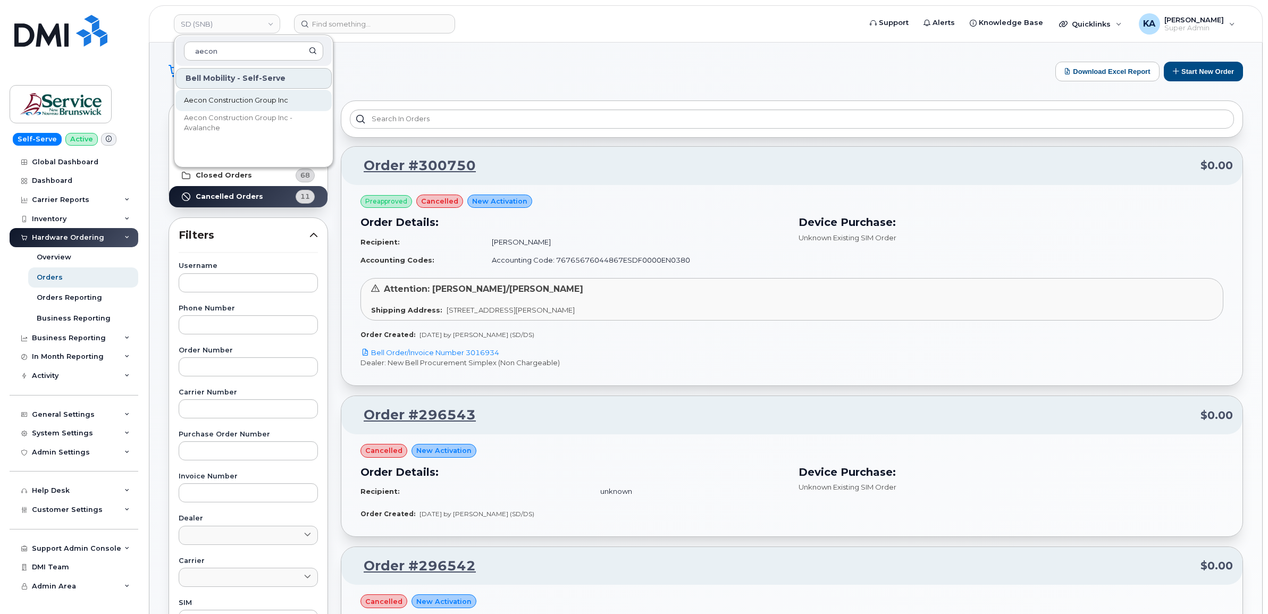
type input "aecon"
click at [211, 100] on span "Aecon Construction Group Inc" at bounding box center [236, 100] width 104 height 11
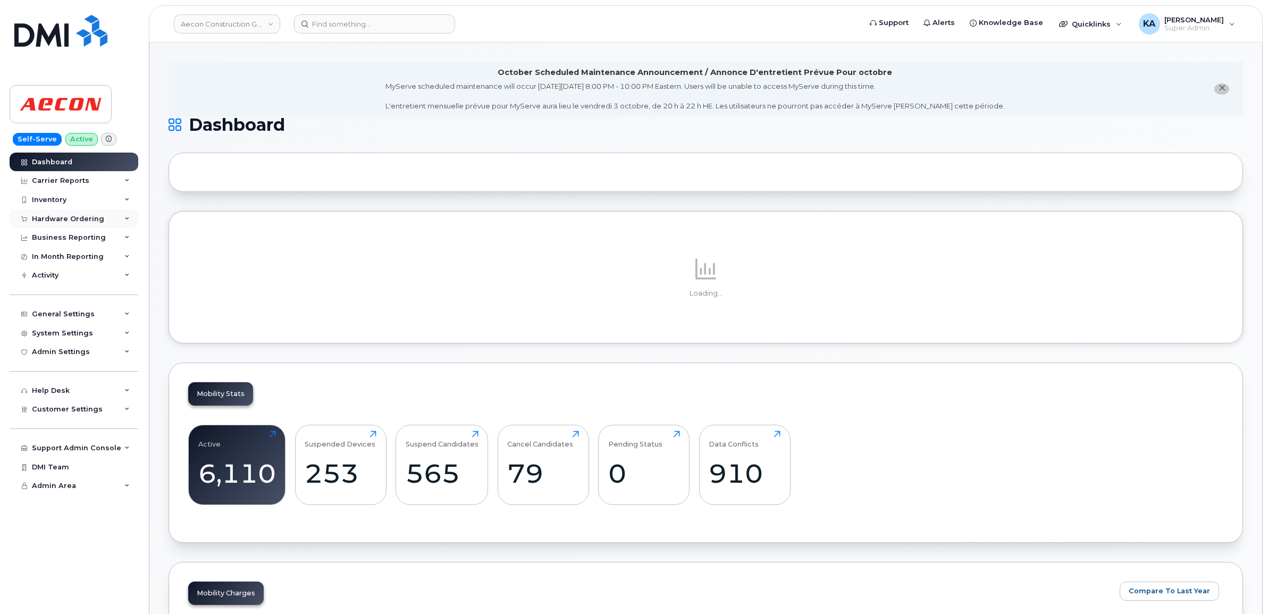
click at [46, 221] on div "Hardware Ordering" at bounding box center [68, 219] width 72 height 9
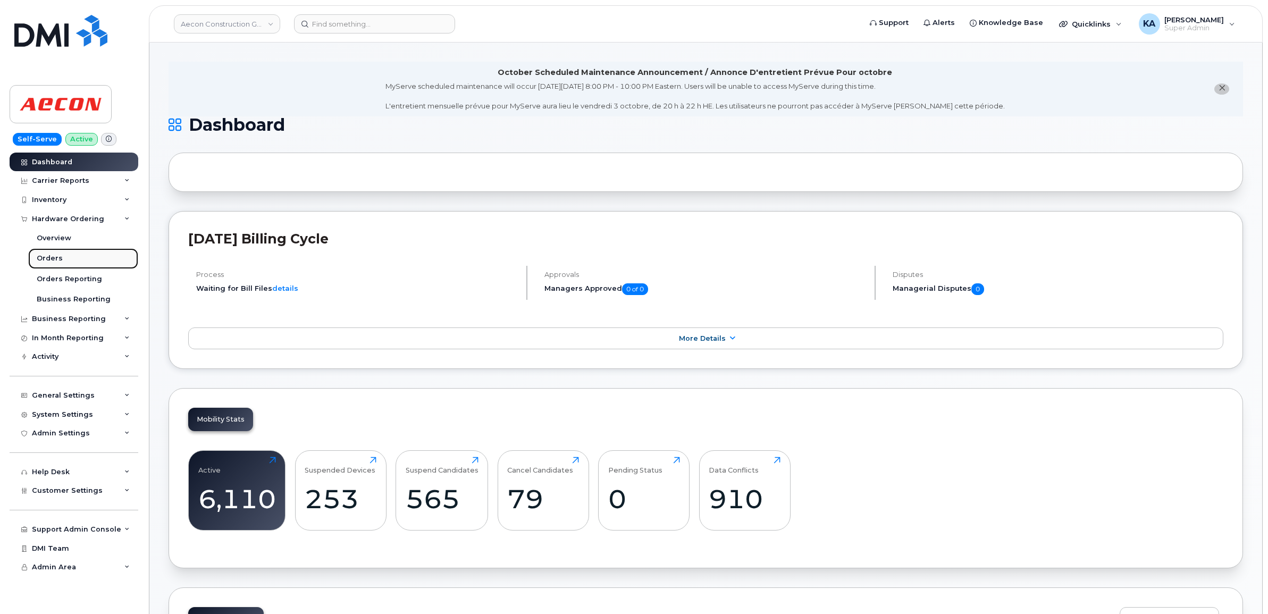
click at [39, 260] on div "Orders" at bounding box center [50, 259] width 26 height 10
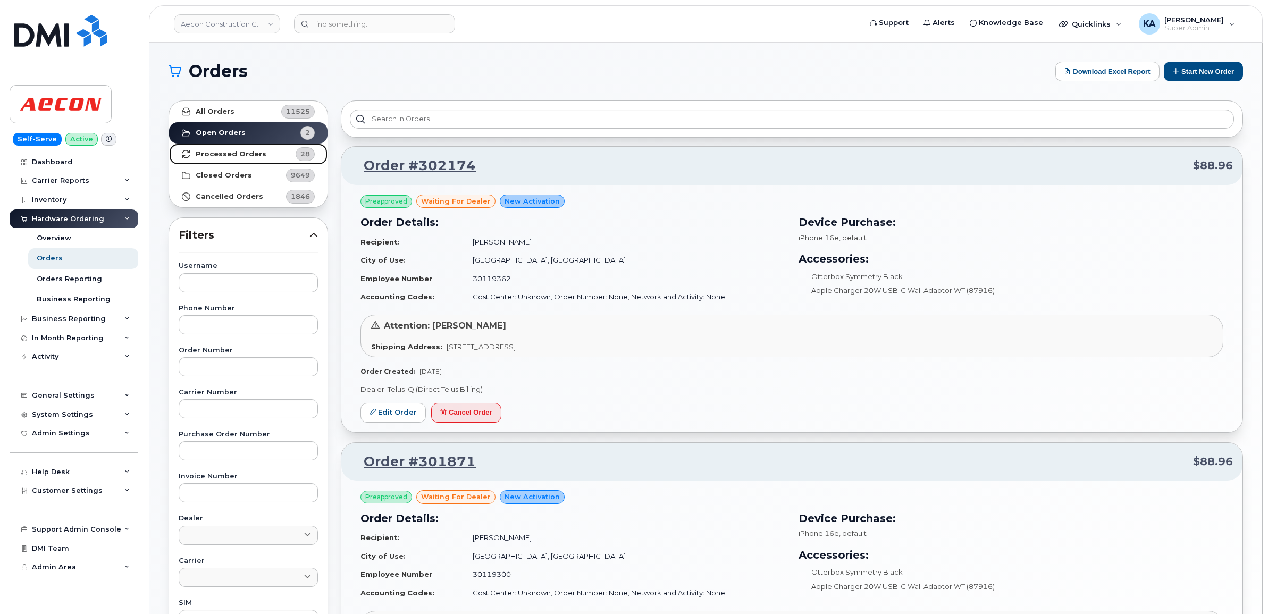
click at [232, 153] on strong "Processed Orders" at bounding box center [231, 154] width 71 height 9
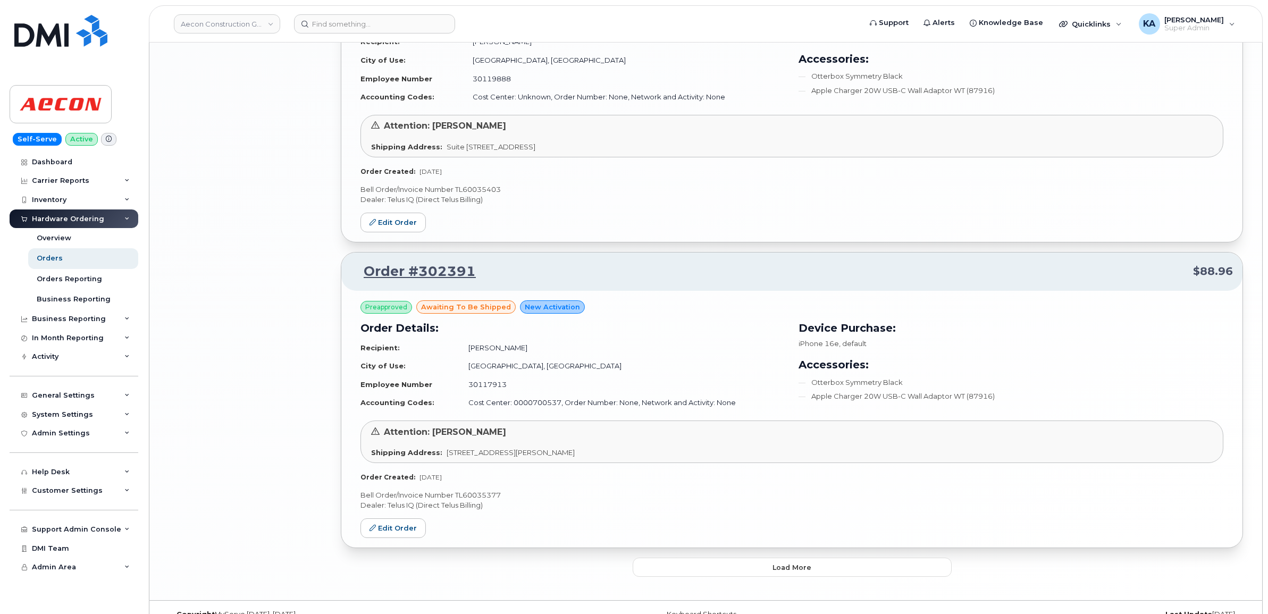
scroll to position [2062, 0]
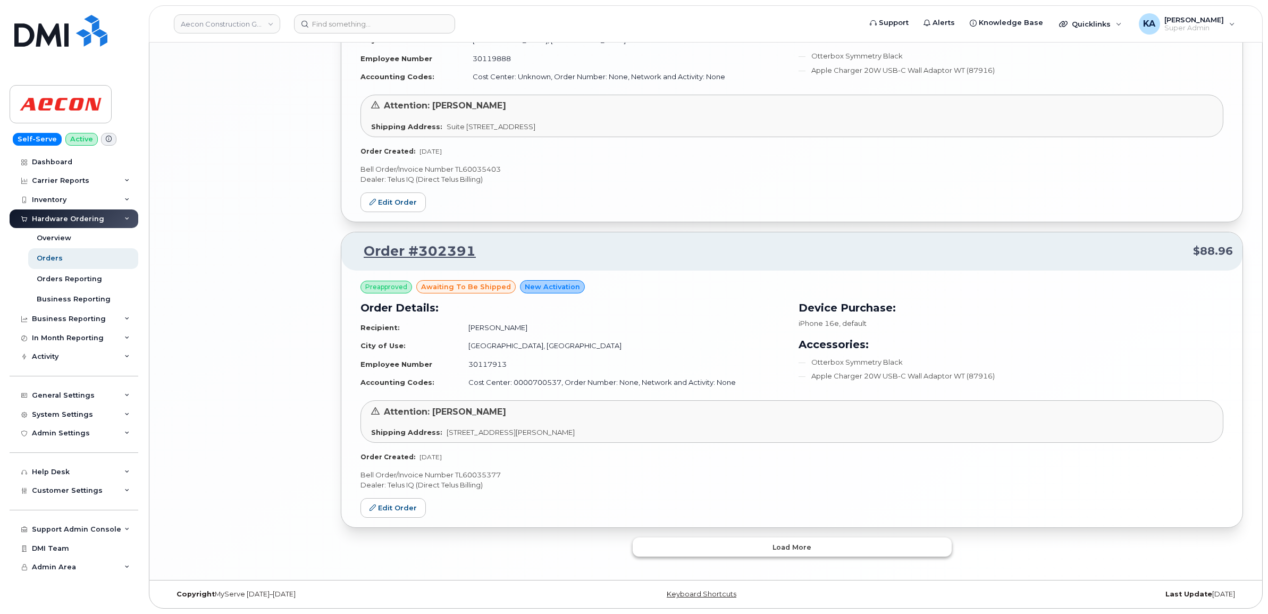
click at [682, 542] on button "Load more" at bounding box center [792, 547] width 319 height 19
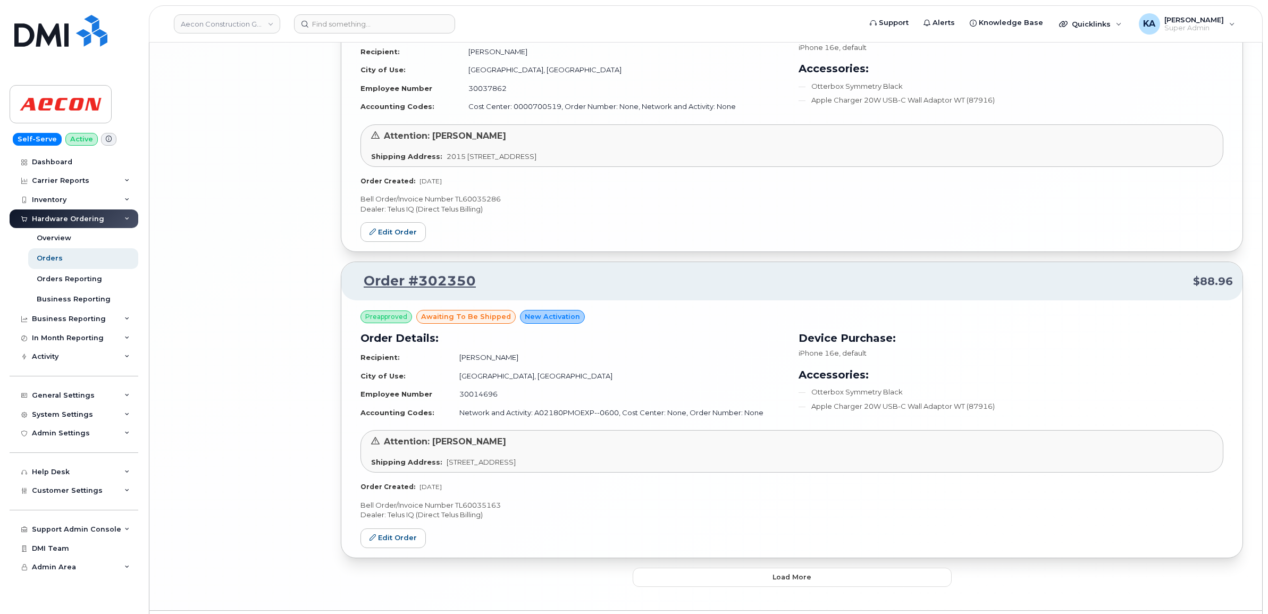
scroll to position [4574, 0]
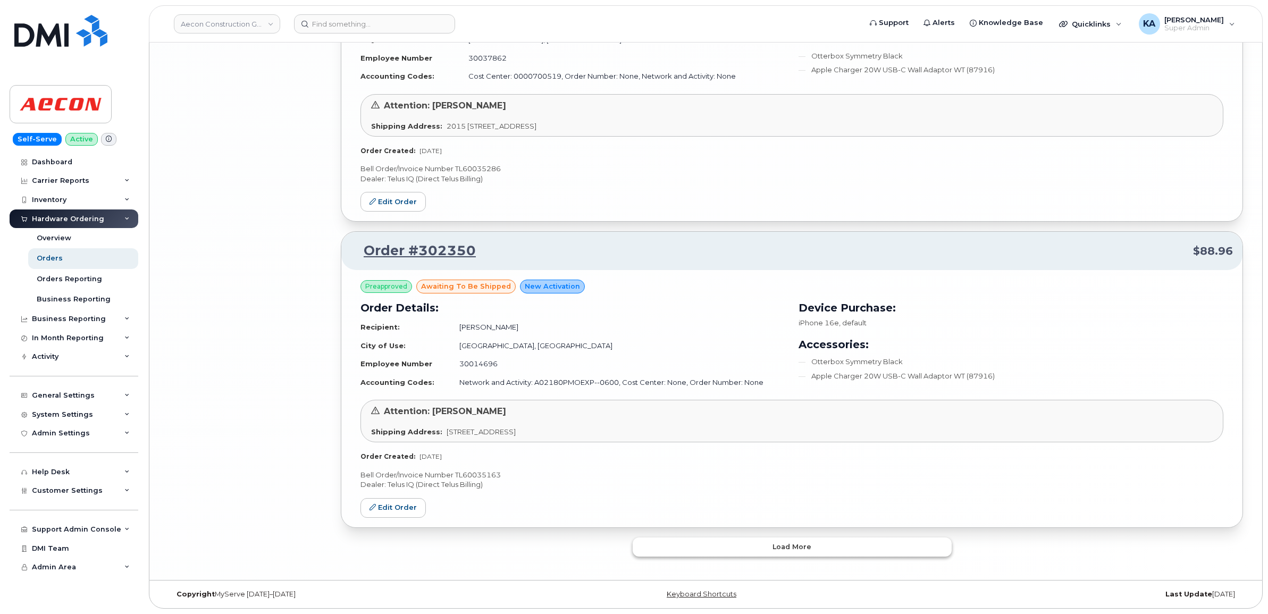
click at [655, 543] on button "Load more" at bounding box center [792, 547] width 319 height 19
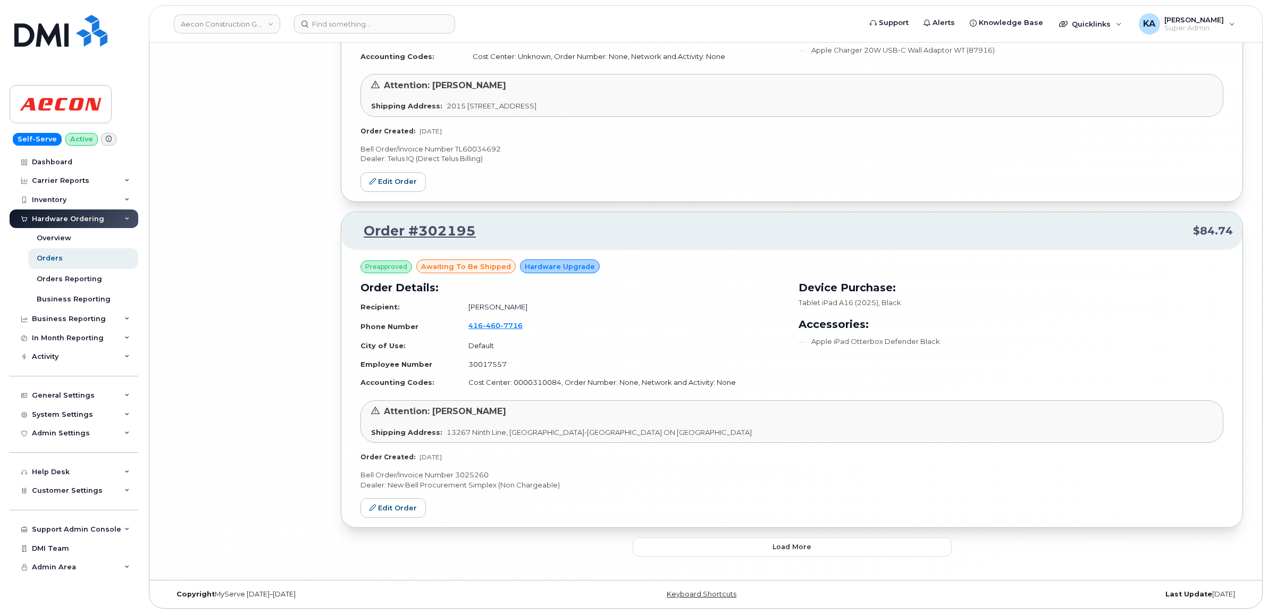
scroll to position [7104, 0]
click at [675, 543] on button "Load more" at bounding box center [792, 547] width 319 height 19
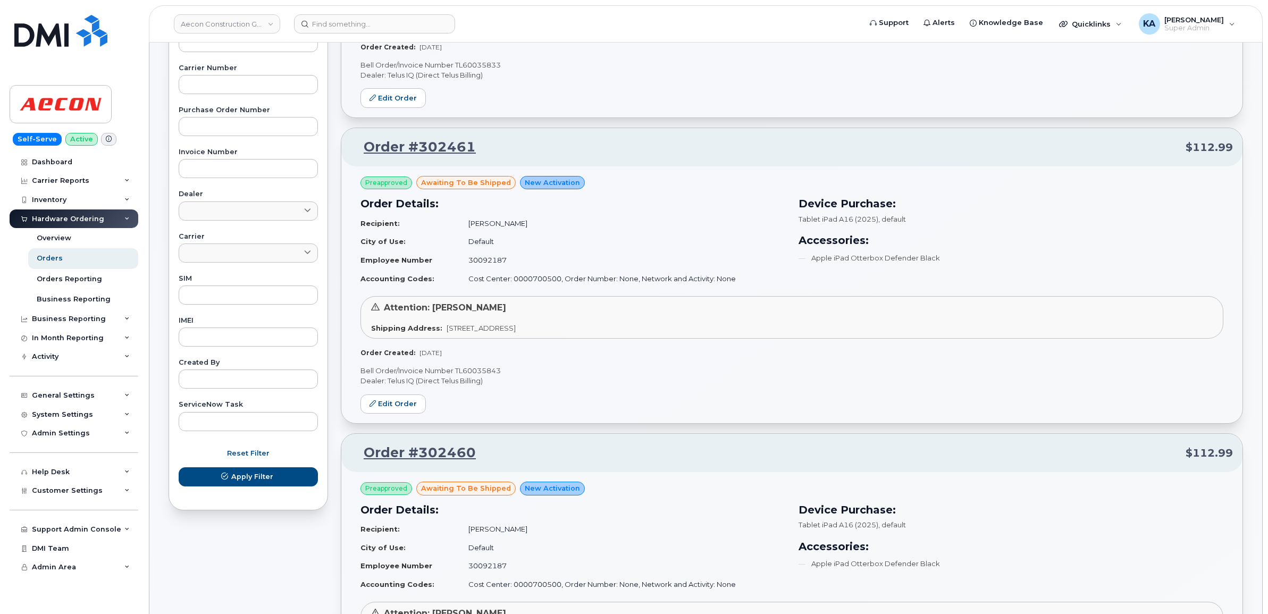
scroll to position [0, 0]
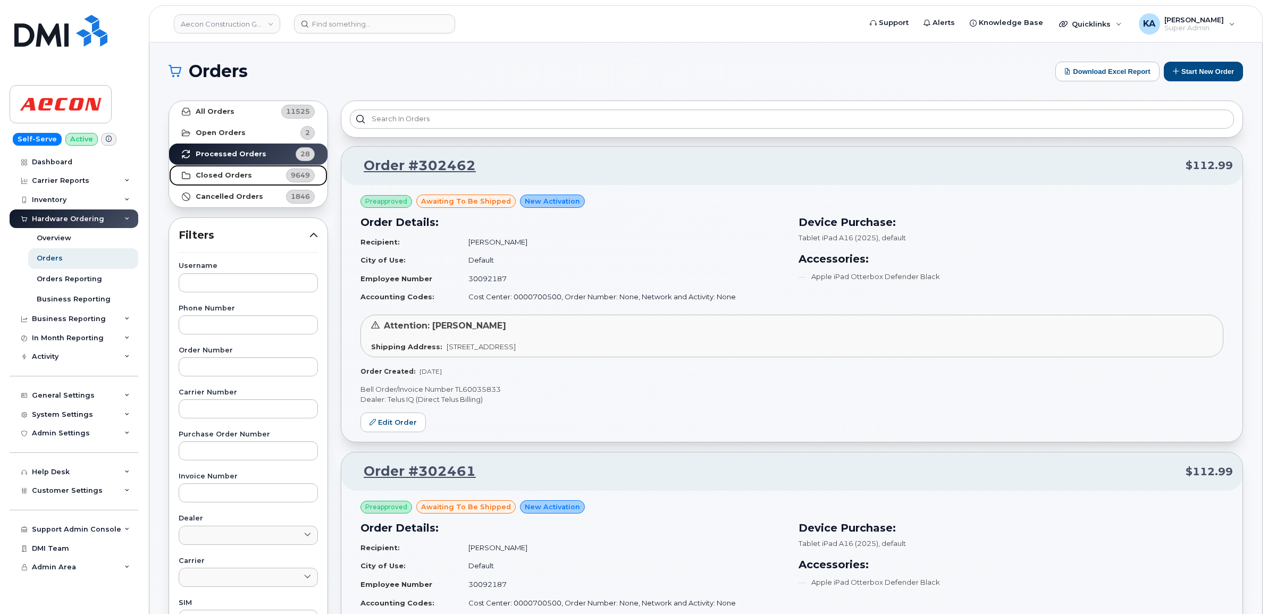
click at [238, 171] on strong "Closed Orders" at bounding box center [224, 175] width 56 height 9
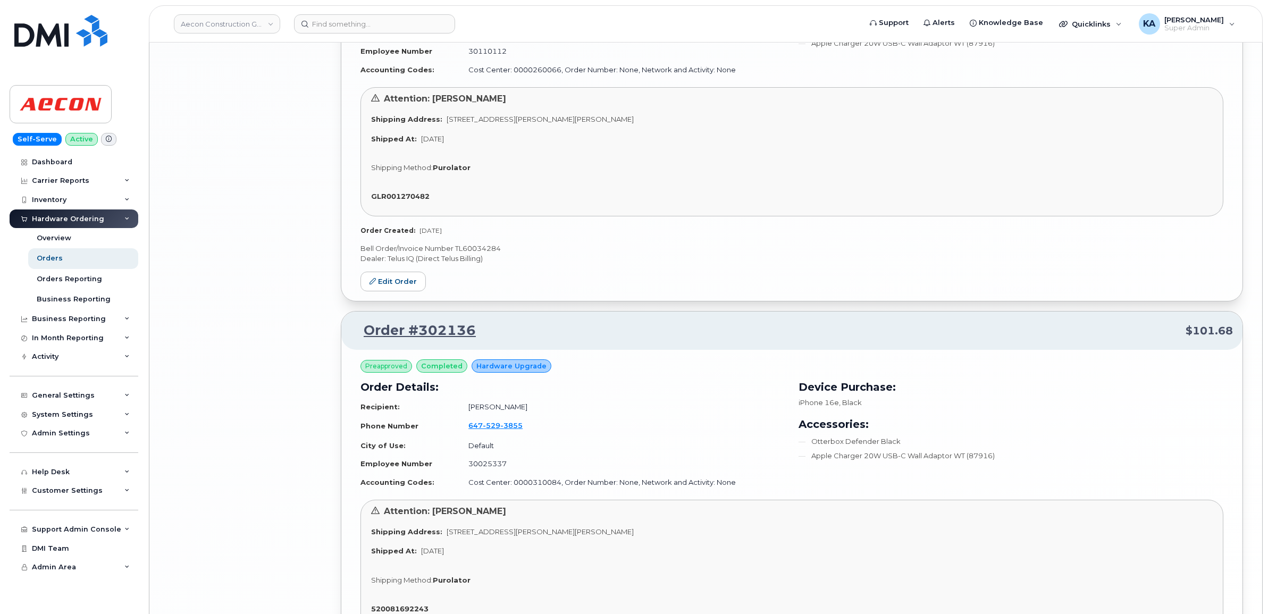
scroll to position [2909, 0]
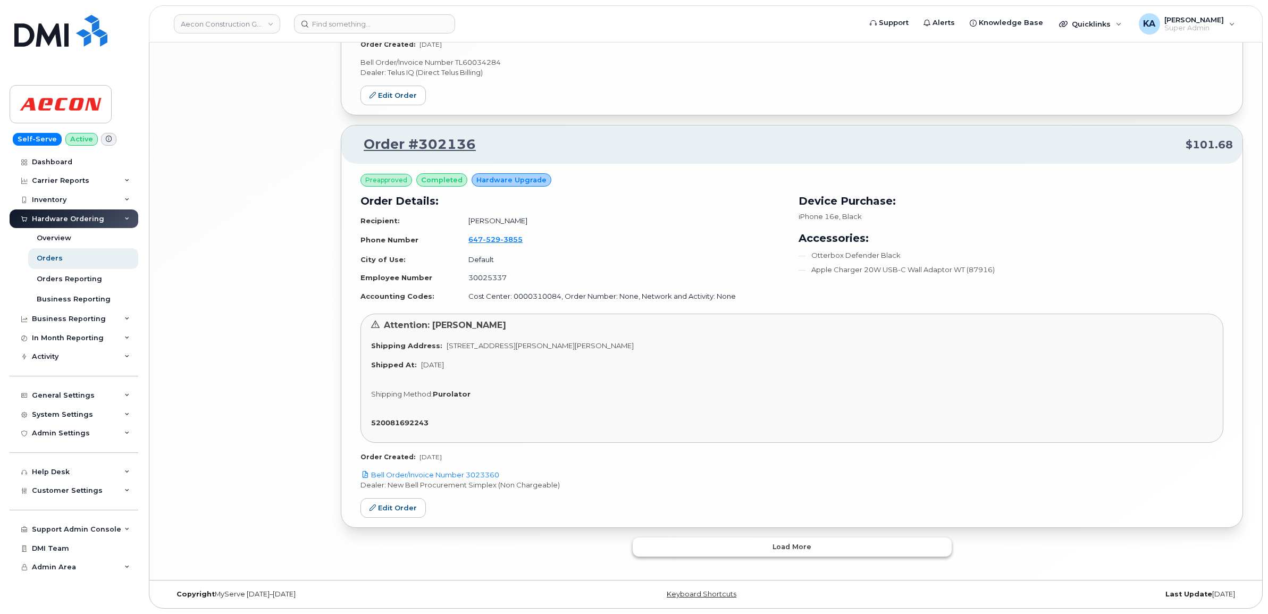
click at [748, 543] on button "Load more" at bounding box center [792, 547] width 319 height 19
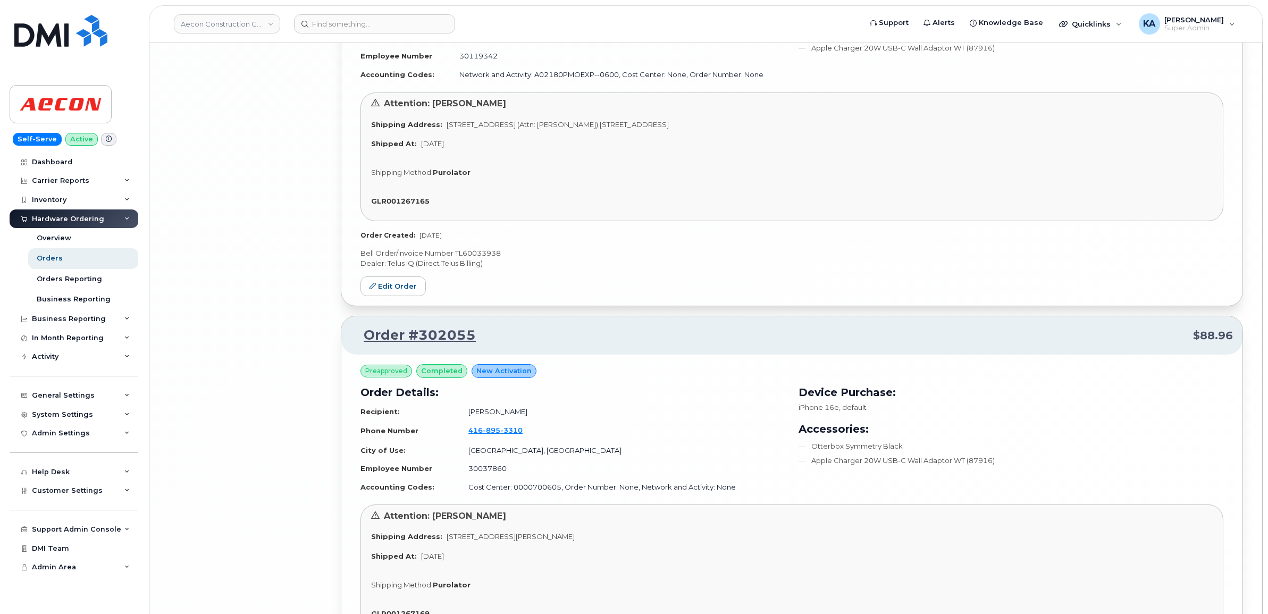
scroll to position [6208, 0]
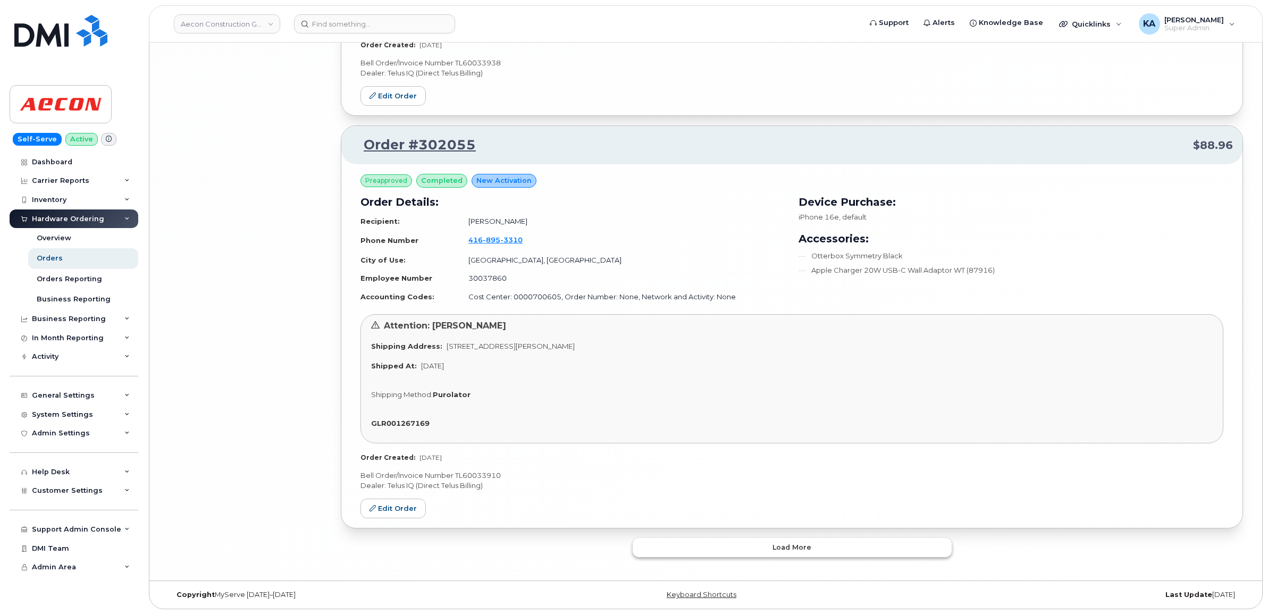
click at [745, 539] on button "Load more" at bounding box center [792, 547] width 319 height 19
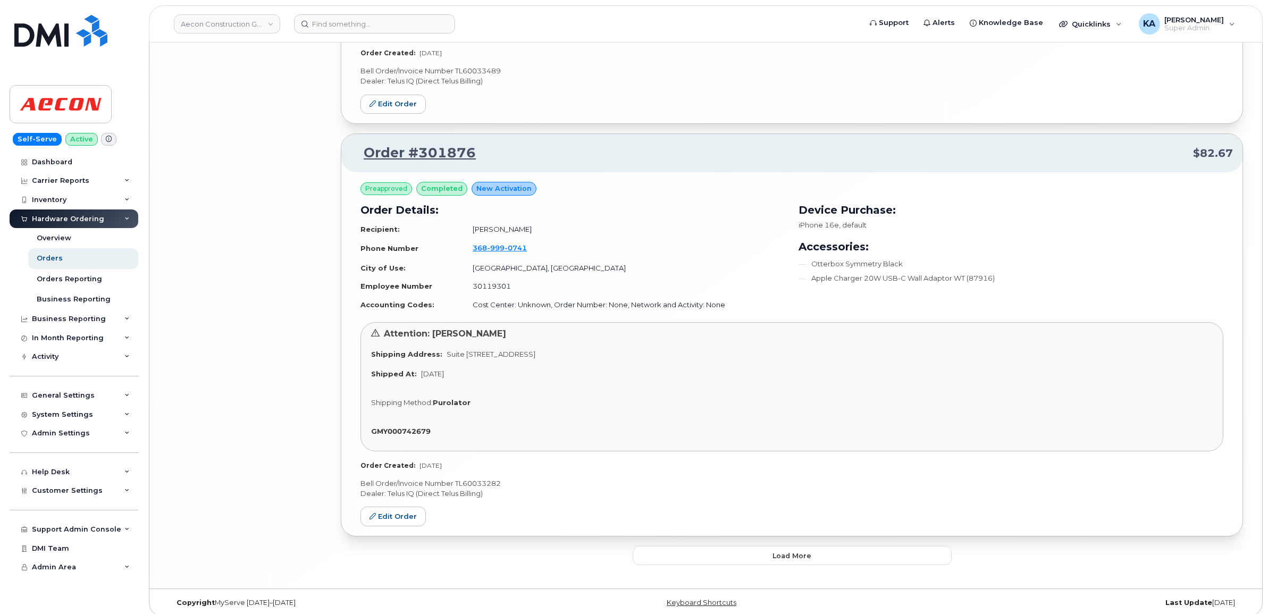
scroll to position [9488, 0]
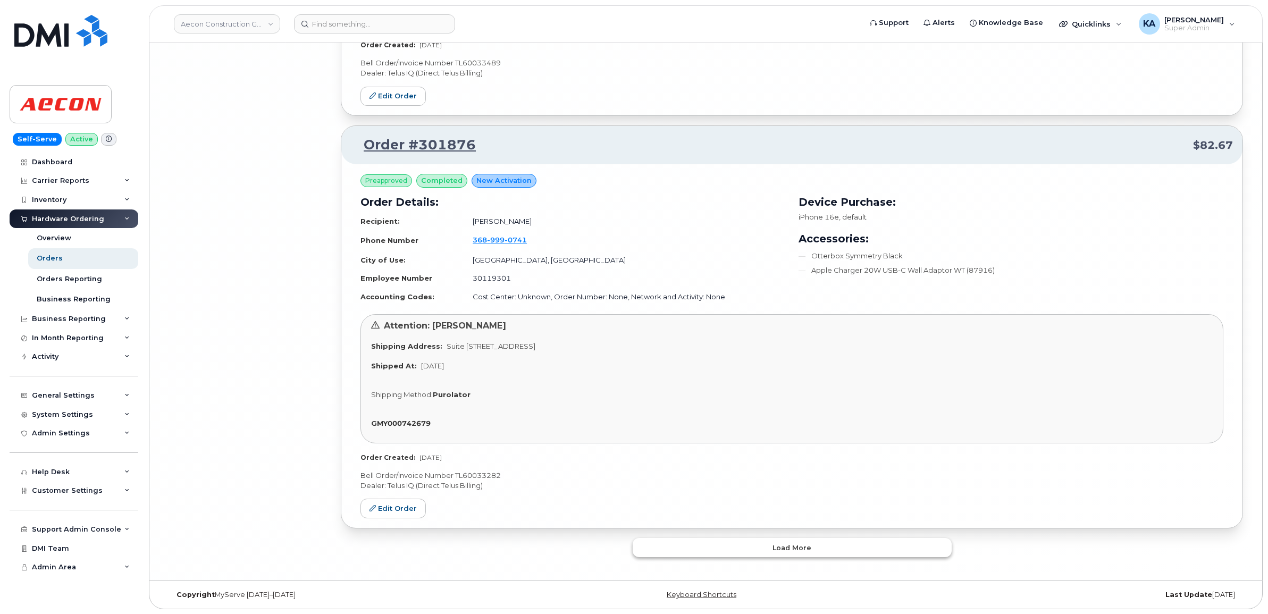
click at [744, 546] on button "Load more" at bounding box center [792, 547] width 319 height 19
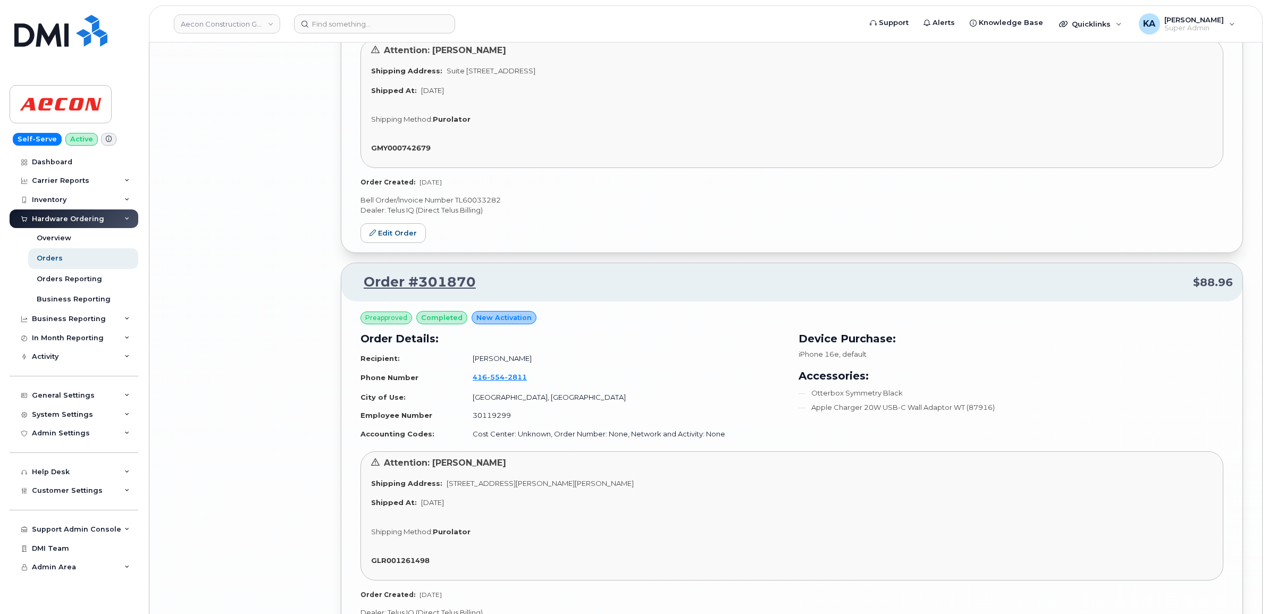
scroll to position [9887, 0]
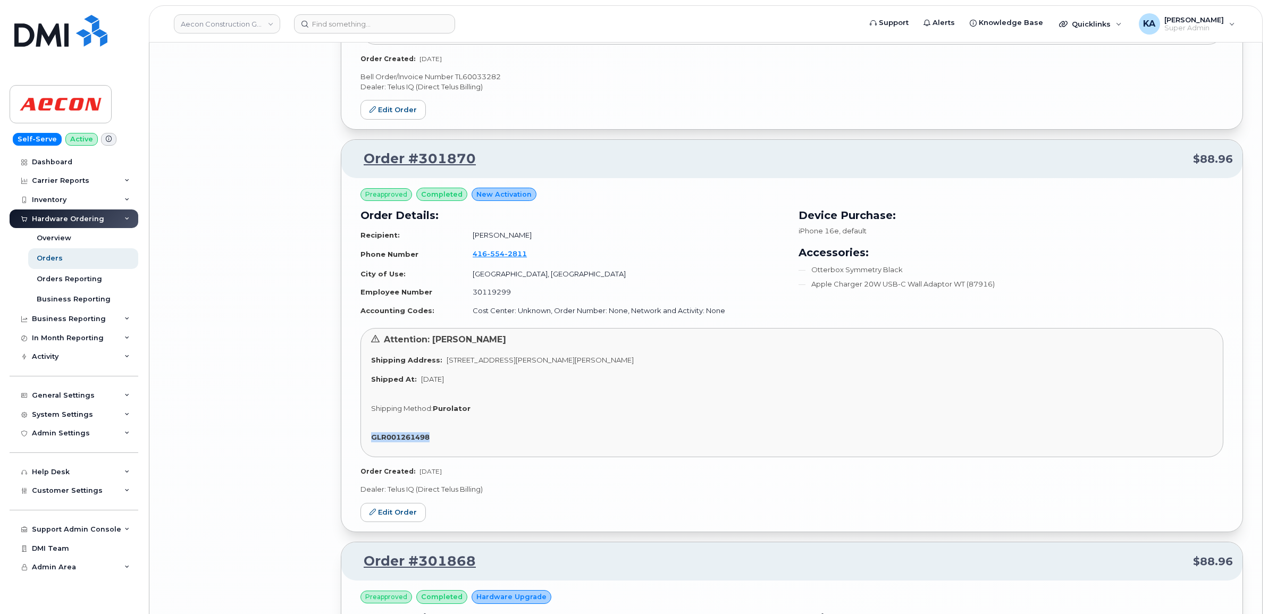
drag, startPoint x: 439, startPoint y: 432, endPoint x: 373, endPoint y: 435, distance: 66.0
click at [373, 435] on div "GLR001261498" at bounding box center [792, 437] width 842 height 10
copy strong "GLR001261498"
click at [389, 511] on link "Edit Order" at bounding box center [393, 513] width 65 height 20
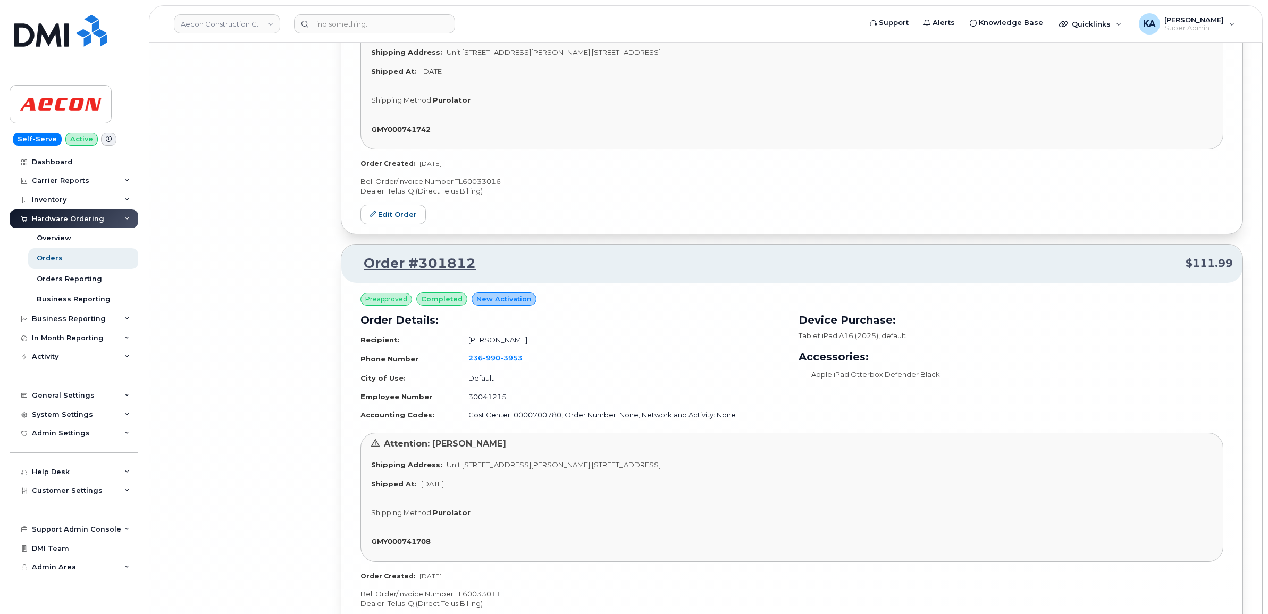
scroll to position [12758, 0]
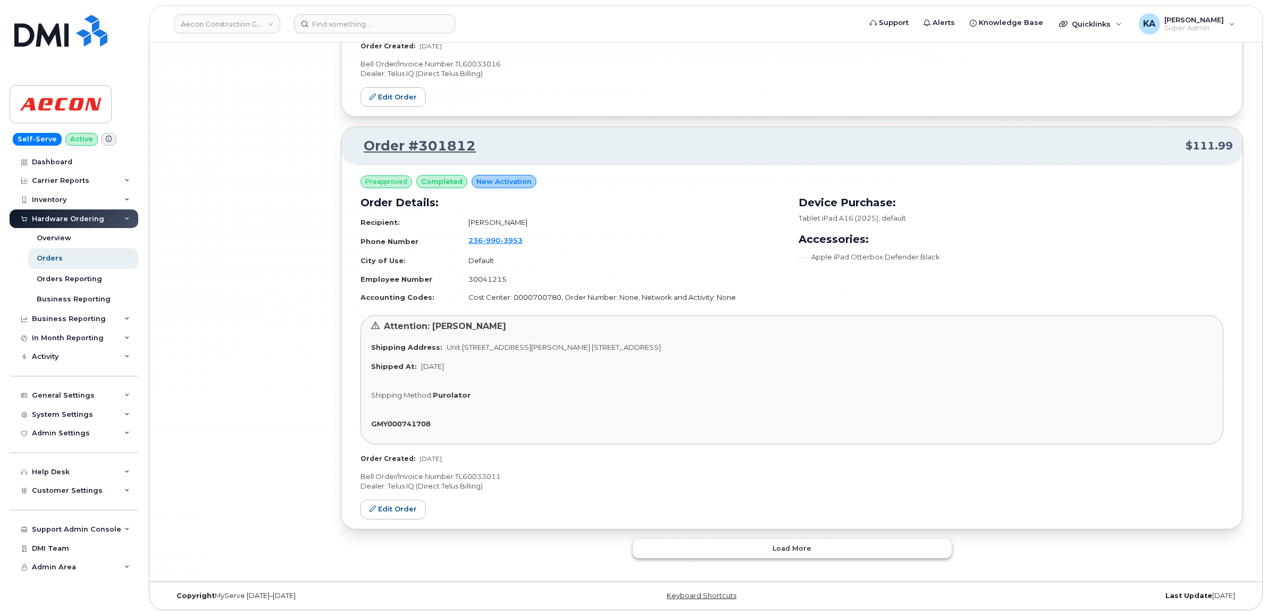
click at [645, 542] on button "Load more" at bounding box center [792, 548] width 319 height 19
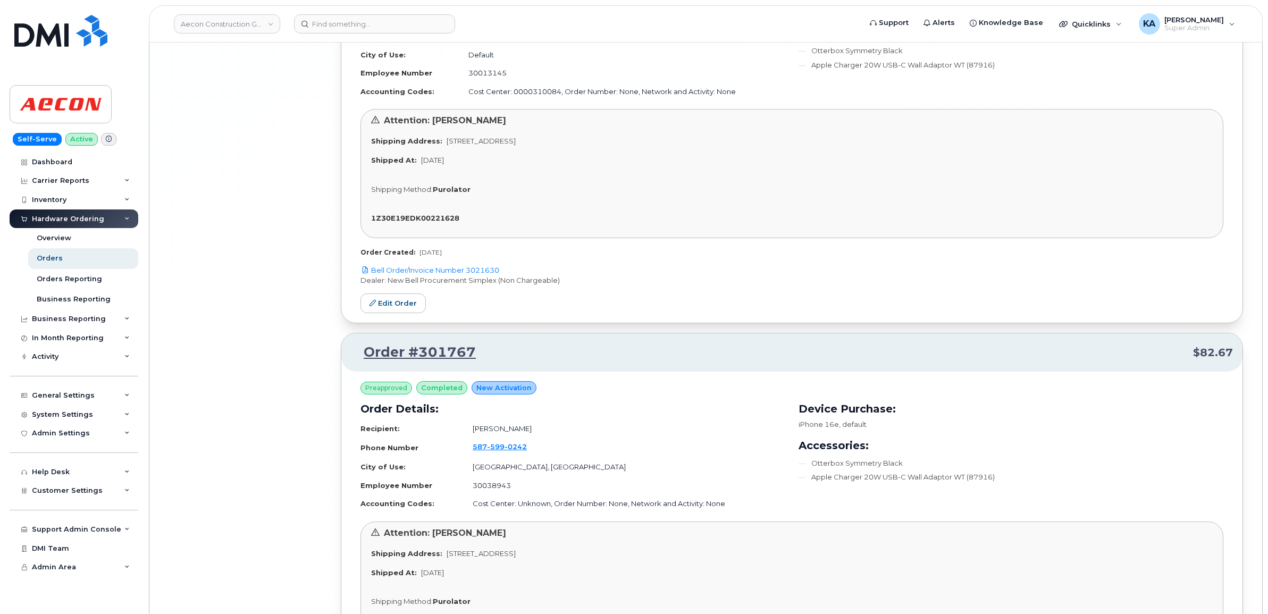
scroll to position [16058, 0]
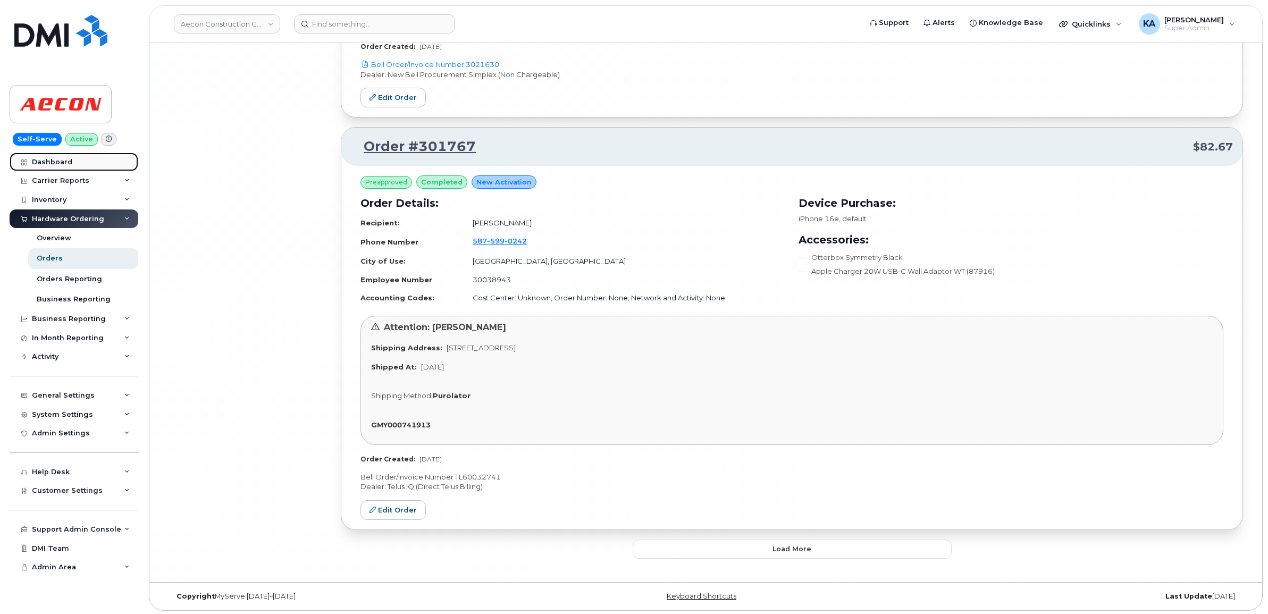
click at [51, 161] on div "Dashboard" at bounding box center [52, 162] width 40 height 9
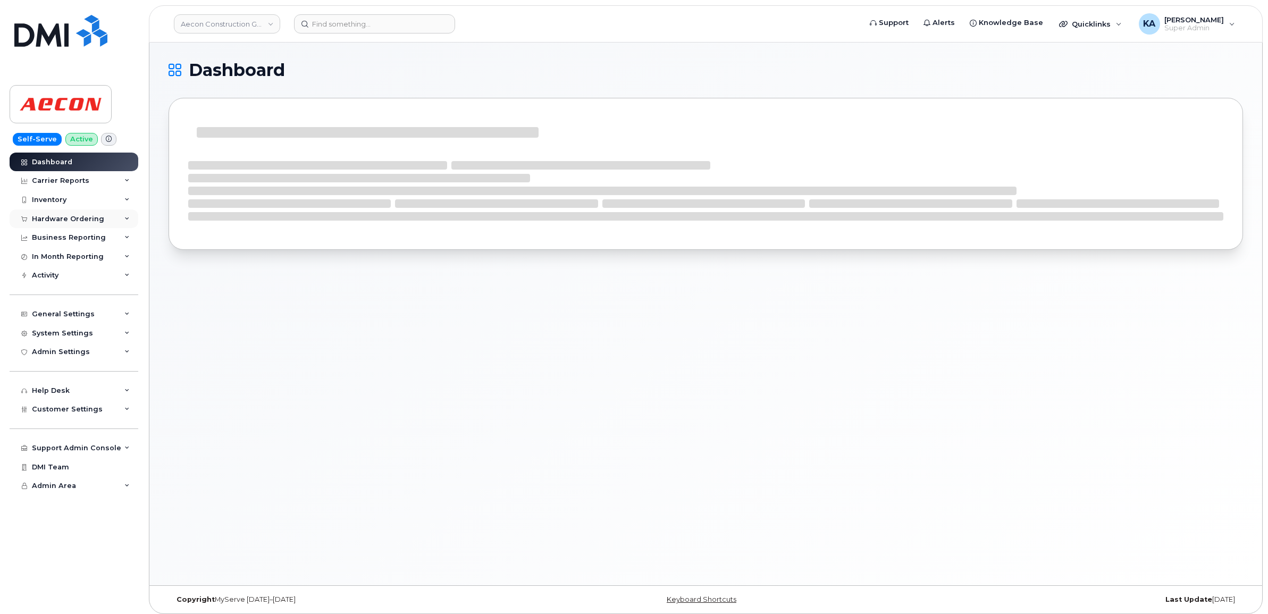
click at [52, 216] on div "Hardware Ordering" at bounding box center [68, 219] width 72 height 9
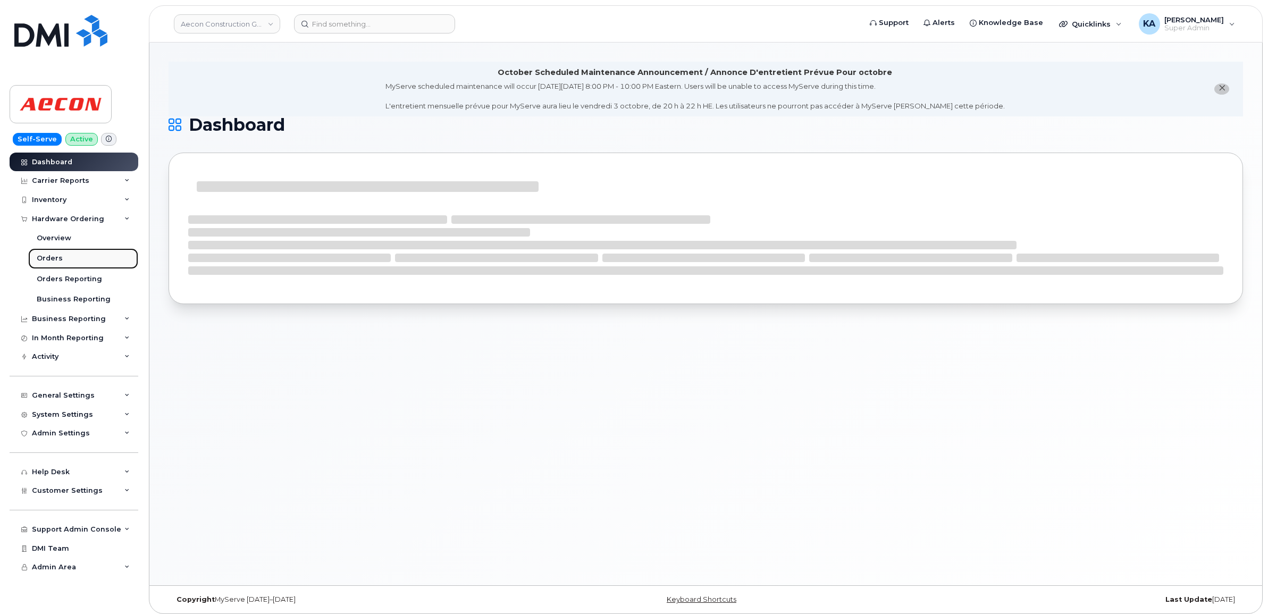
click at [45, 254] on link "Orders" at bounding box center [83, 258] width 110 height 20
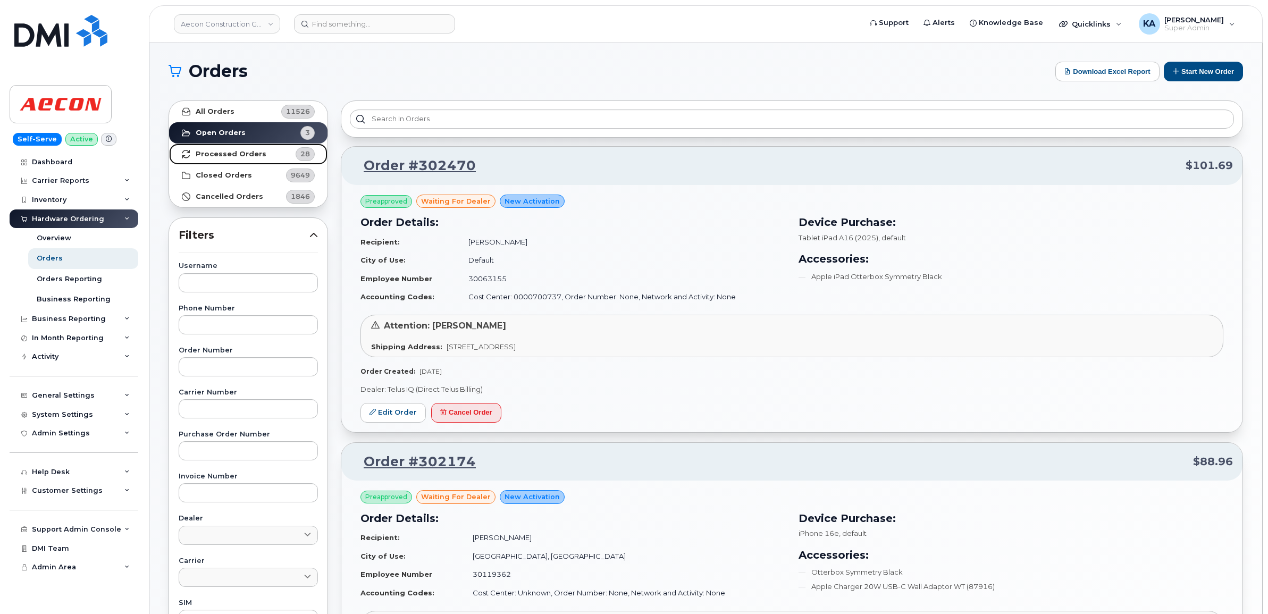
click at [208, 153] on strong "Processed Orders" at bounding box center [231, 154] width 71 height 9
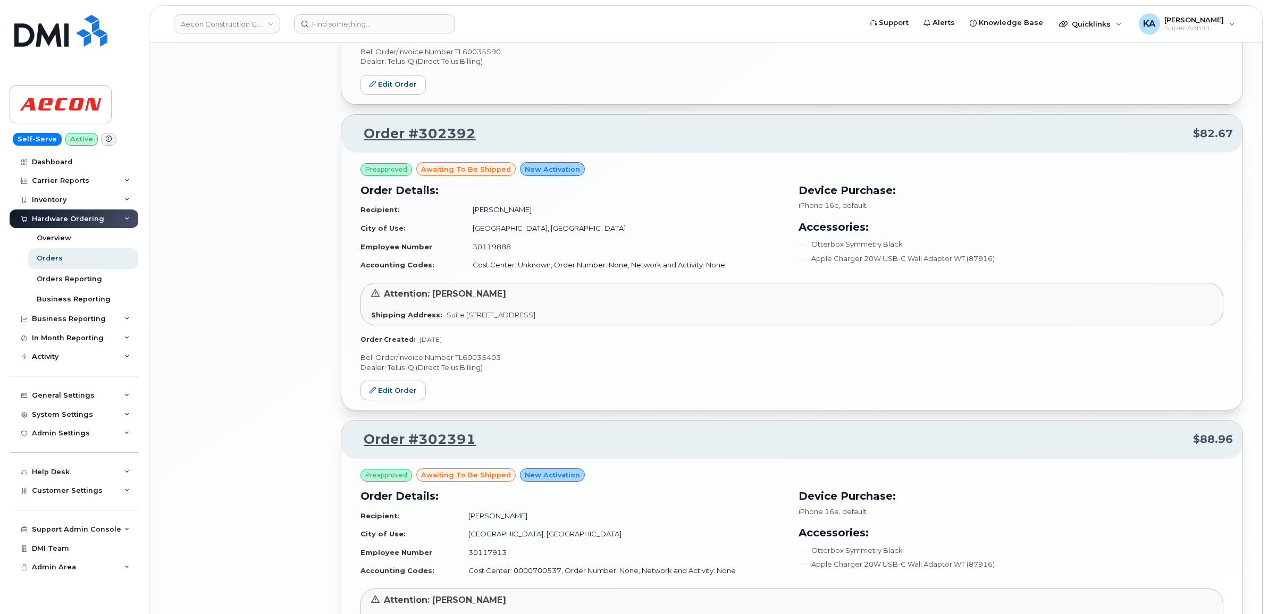
scroll to position [2062, 0]
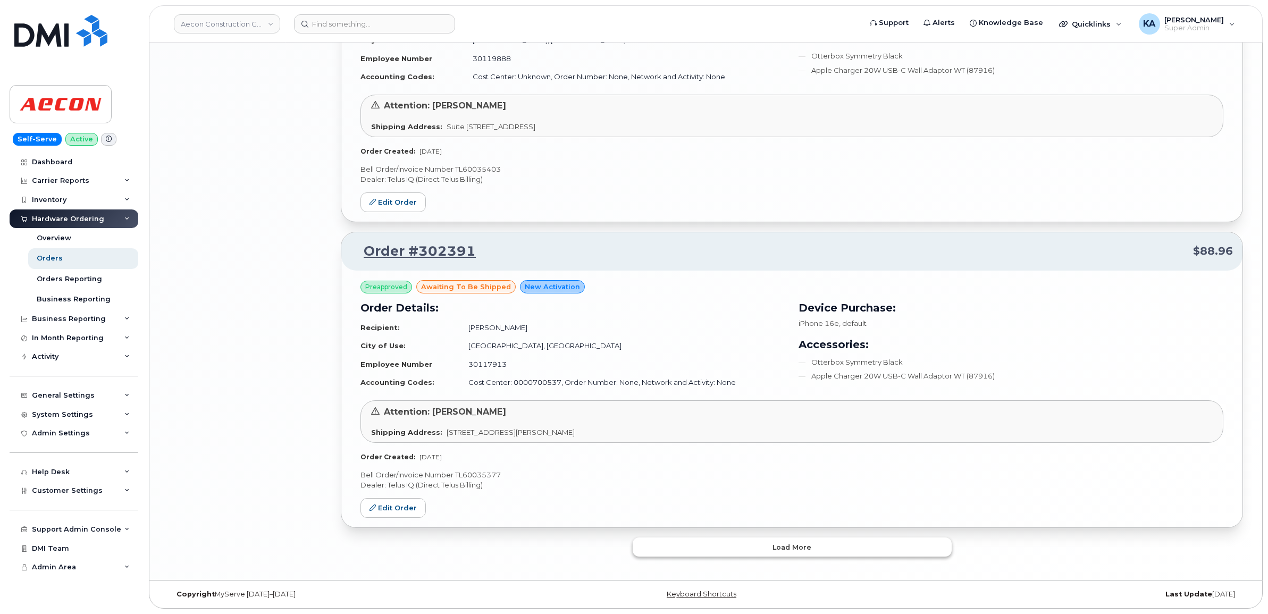
click at [665, 548] on button "Load more" at bounding box center [792, 547] width 319 height 19
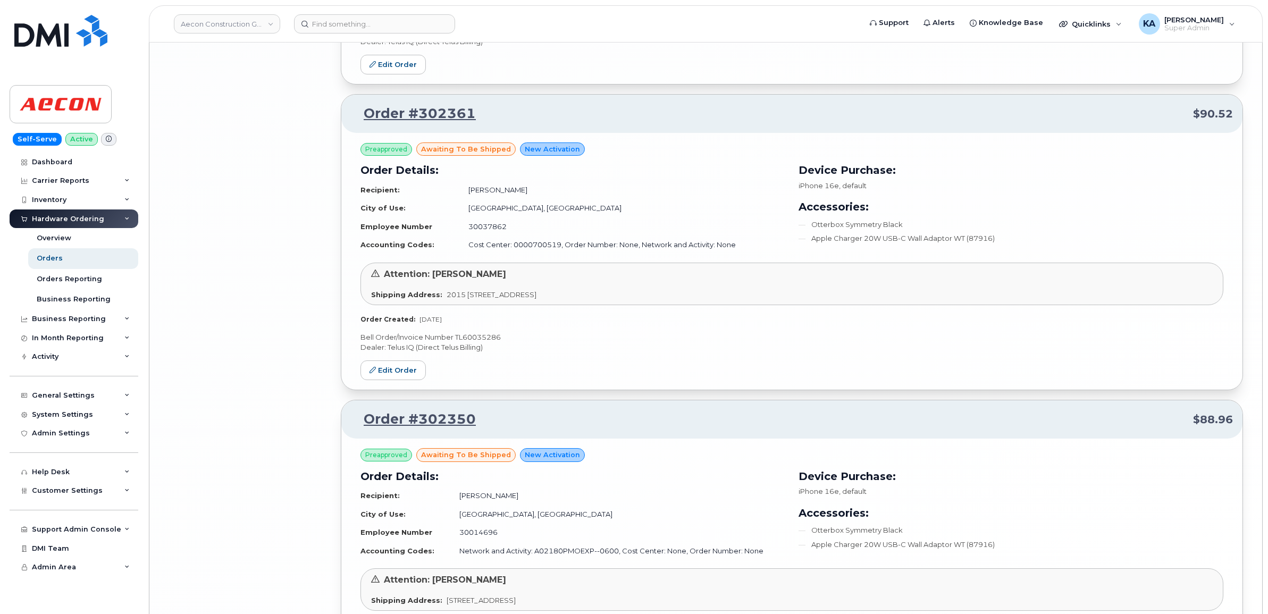
scroll to position [4574, 0]
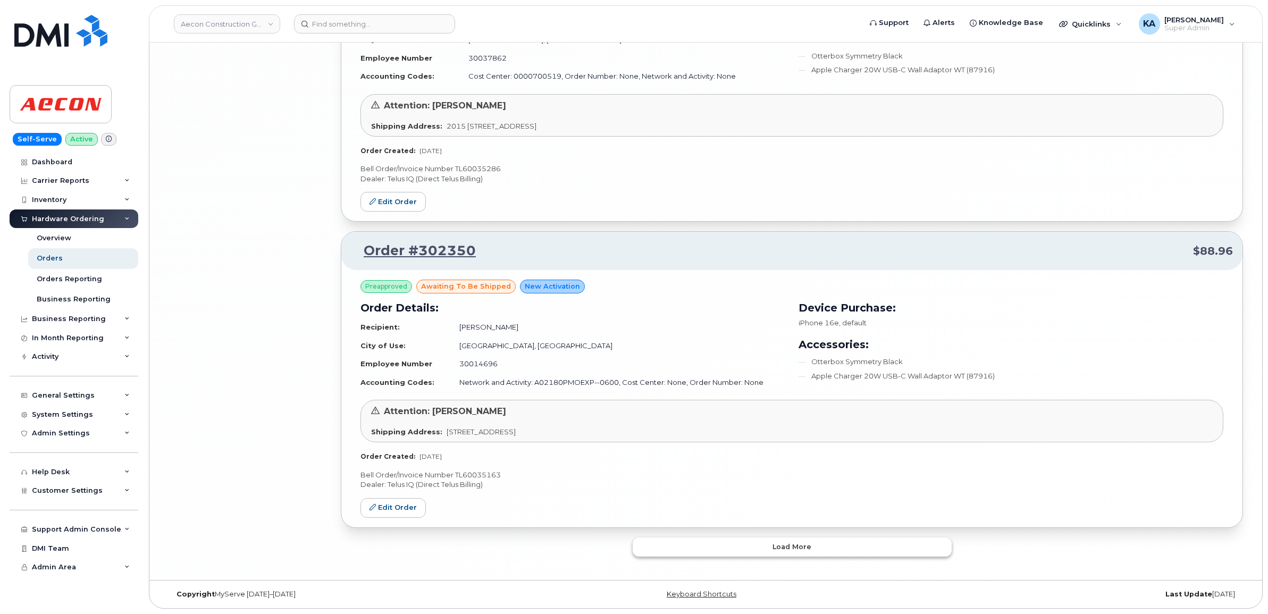
click at [647, 539] on button "Load more" at bounding box center [792, 547] width 319 height 19
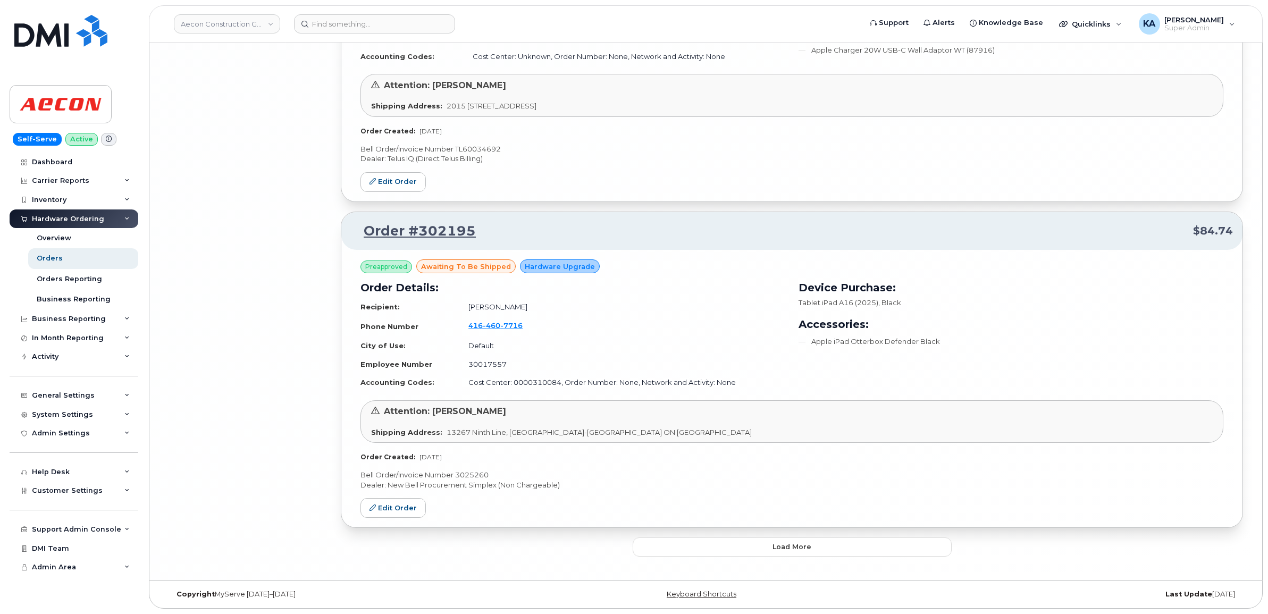
scroll to position [7104, 0]
click at [645, 549] on button "Load more" at bounding box center [792, 547] width 319 height 19
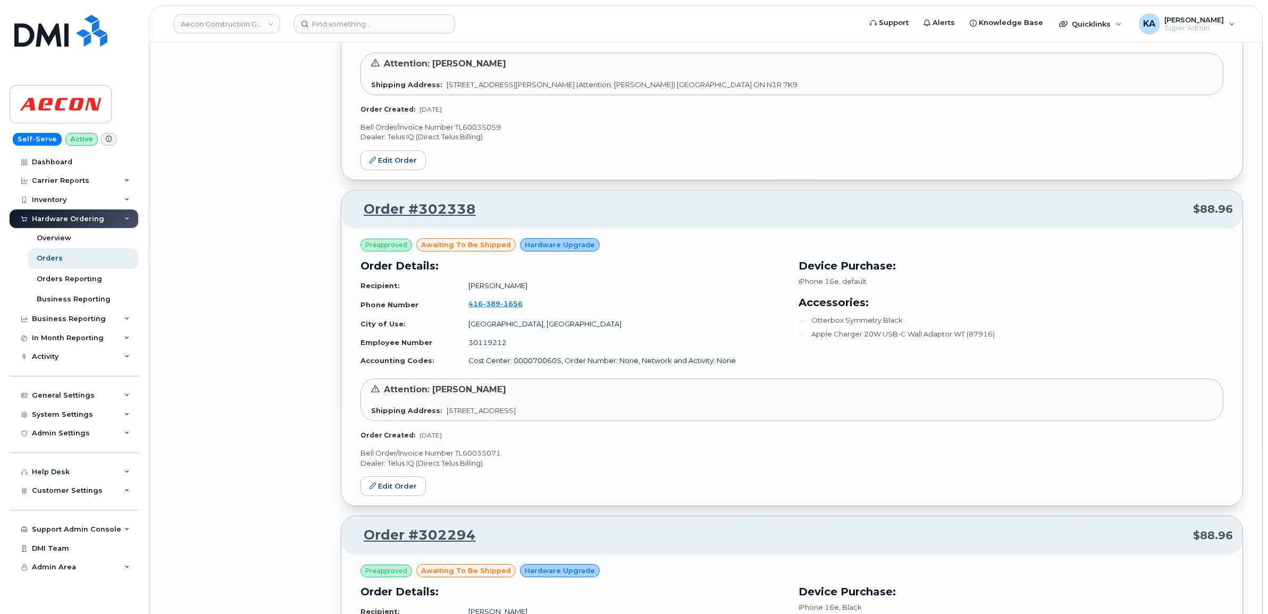
scroll to position [5023, 0]
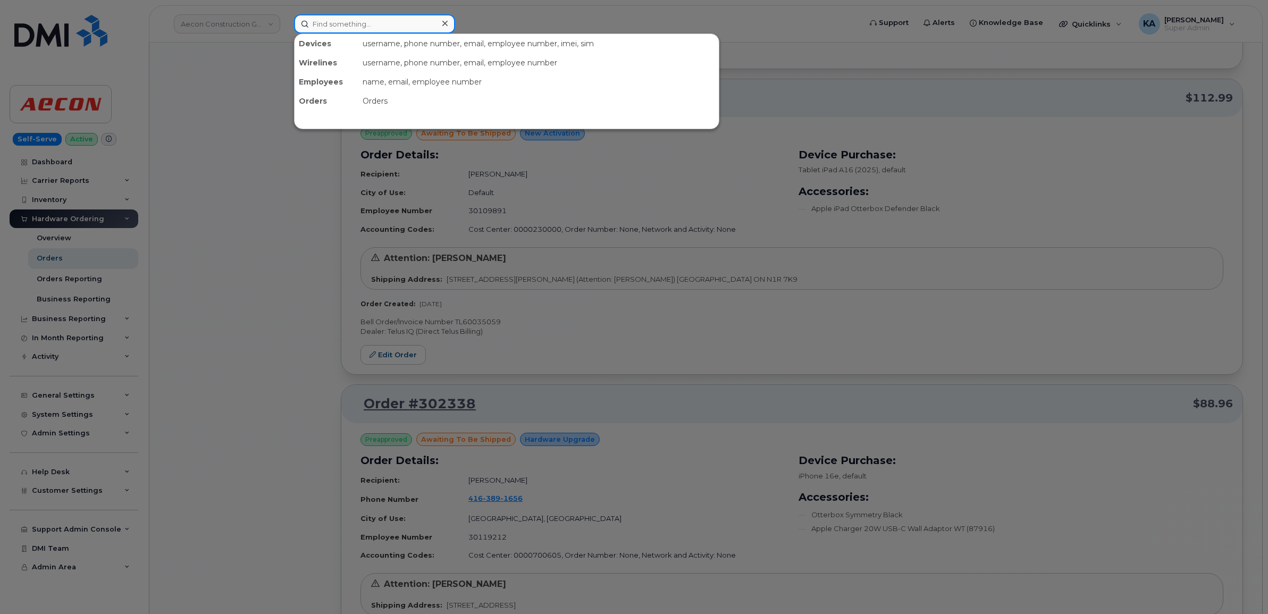
click at [371, 21] on input at bounding box center [374, 23] width 161 height 19
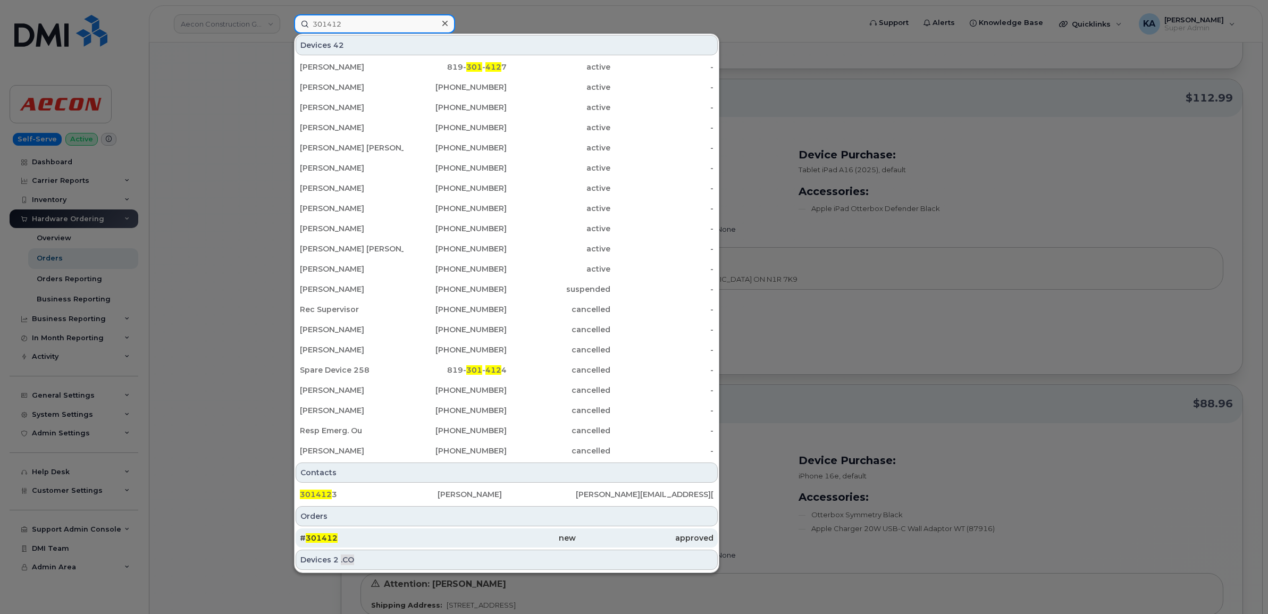
type input "301412"
click at [321, 533] on div "# 301412" at bounding box center [369, 538] width 138 height 11
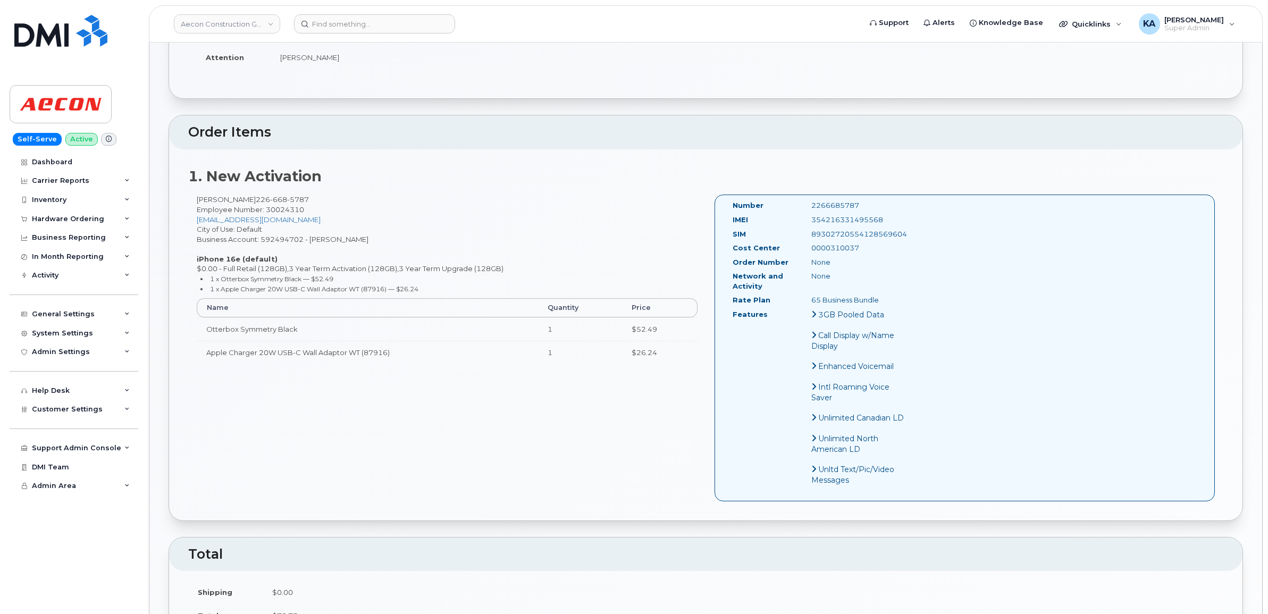
scroll to position [332, 0]
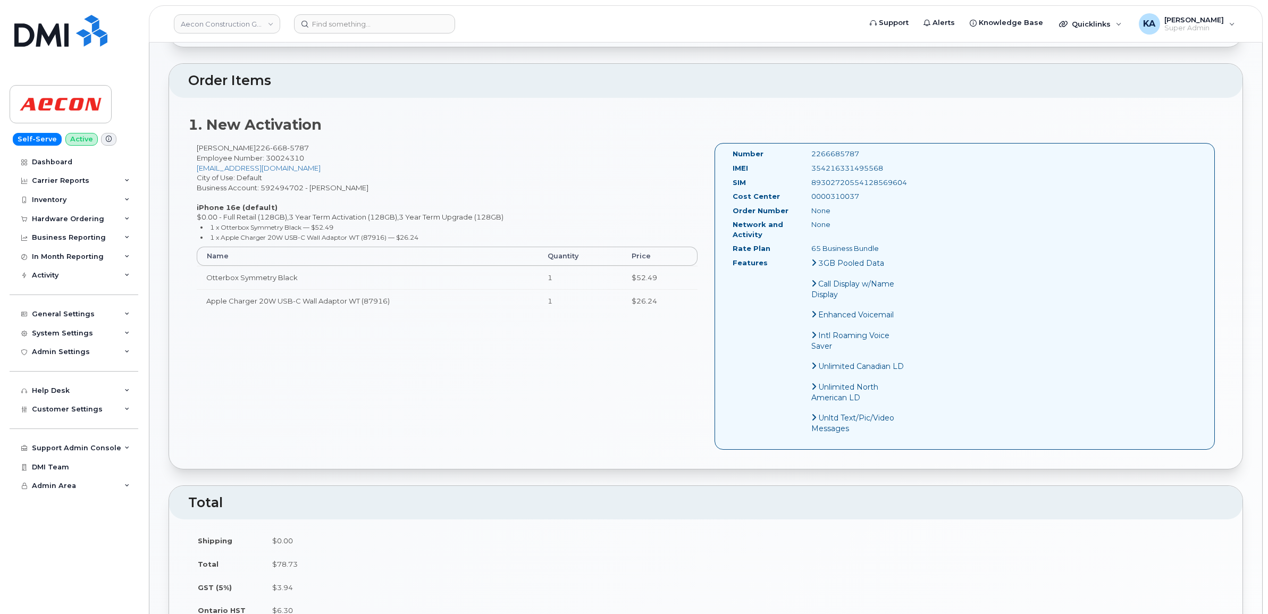
drag, startPoint x: 730, startPoint y: 142, endPoint x: 886, endPoint y: 241, distance: 185.0
click at [886, 241] on div "Number 2266685787 IMEI [TECHNICAL_ID] SIM [TECHNICAL_ID] Cost Center 0000310037…" at bounding box center [820, 296] width 190 height 295
copy div "Number 2266685787 IMEI [TECHNICAL_ID] SIM [TECHNICAL_ID] Cost Center 0000310037…"
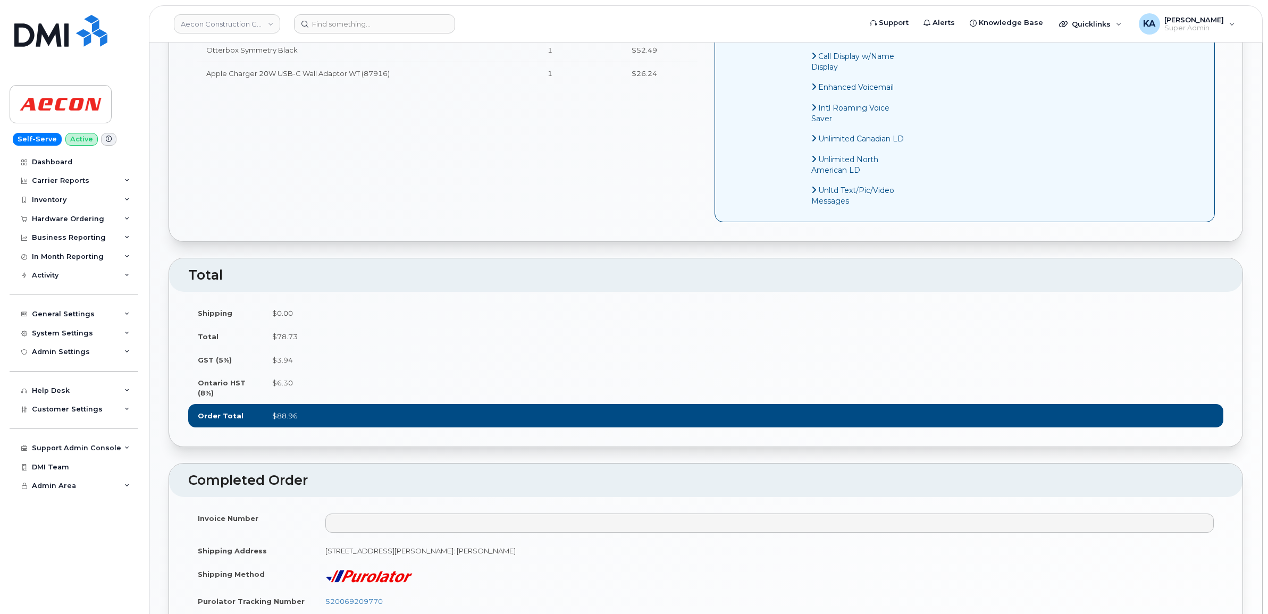
scroll to position [731, 0]
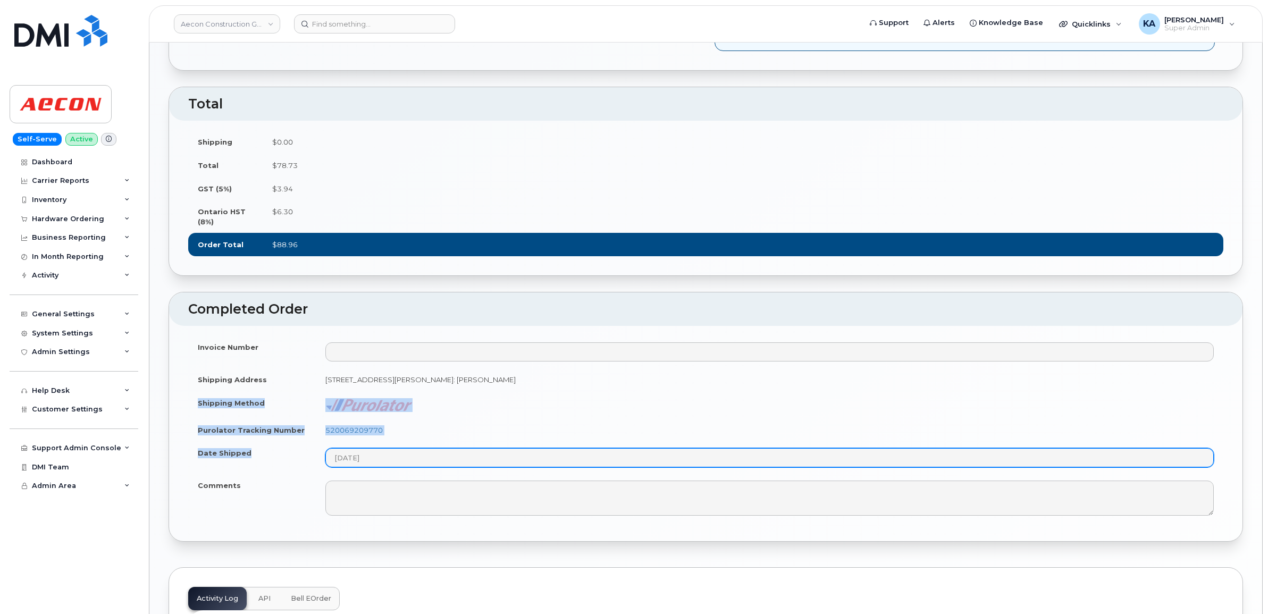
click at [395, 472] on tbody "Invoice Number Shipping Address [STREET_ADDRESS][PERSON_NAME]: [PERSON_NAME] Sh…" at bounding box center [705, 429] width 1035 height 187
copy tbody "Shipping Method Purolator Tracking Number 520069209770 Date Shipped"
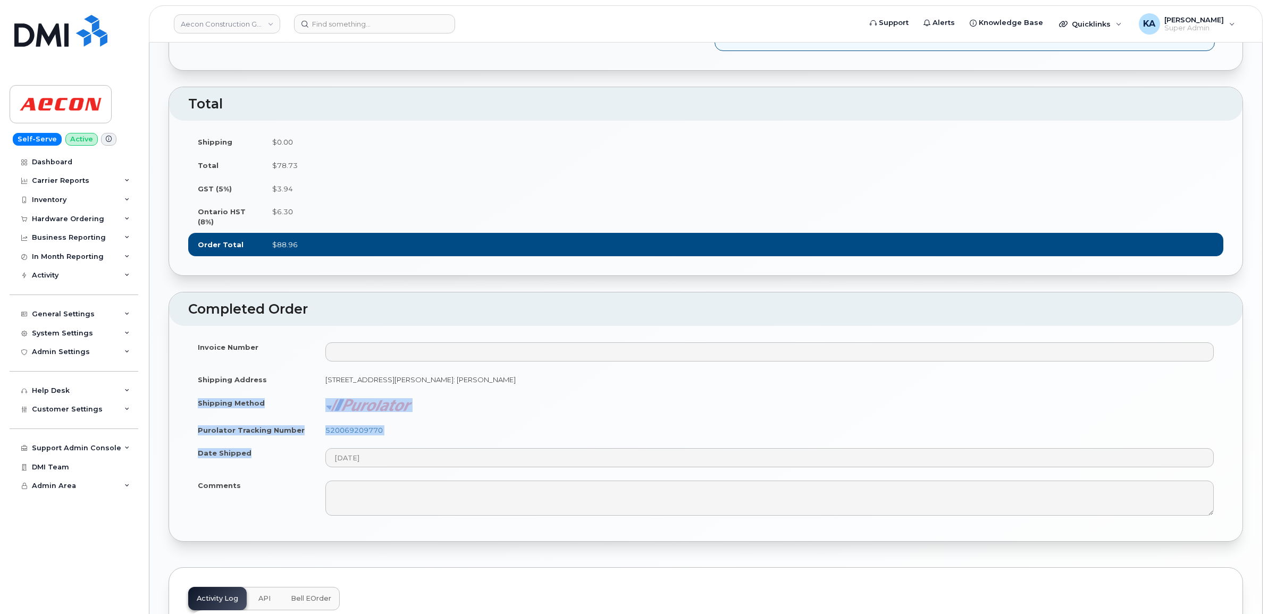
click at [402, 442] on td "520069209770" at bounding box center [770, 430] width 908 height 23
click at [394, 438] on td "520069209770" at bounding box center [770, 430] width 908 height 23
drag, startPoint x: 395, startPoint y: 439, endPoint x: 325, endPoint y: 443, distance: 70.3
click at [325, 442] on td "520069209770" at bounding box center [770, 430] width 908 height 23
copy link "520069209770"
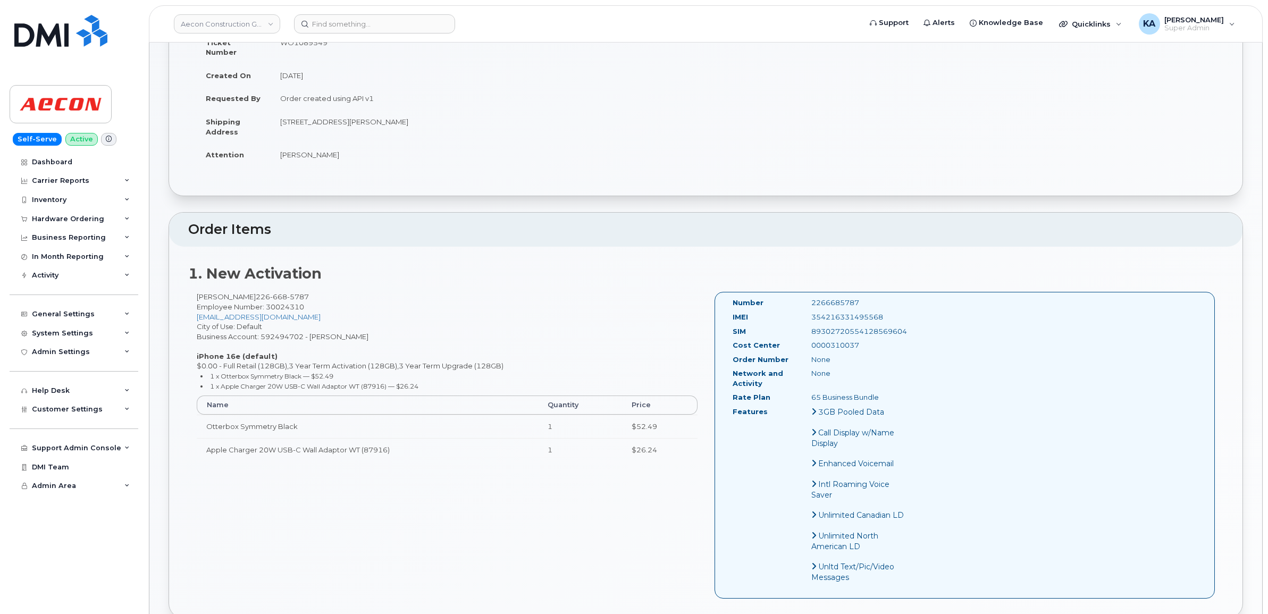
scroll to position [133, 0]
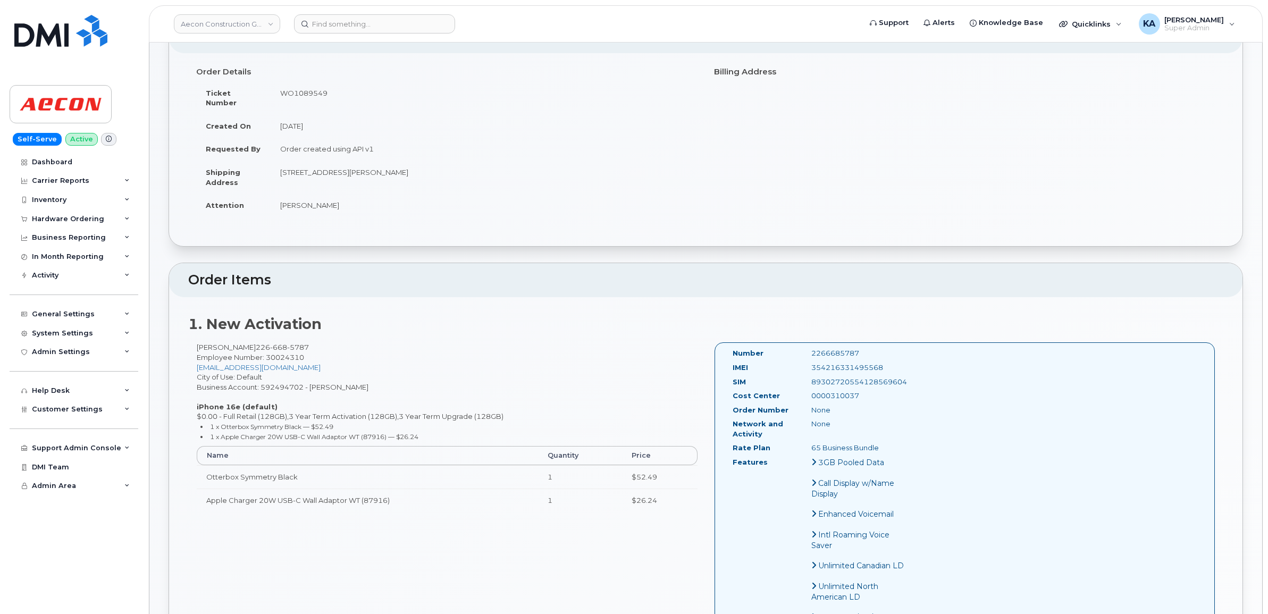
drag, startPoint x: 884, startPoint y: 355, endPoint x: 809, endPoint y: 361, distance: 75.2
click at [809, 363] on div "354216331495568" at bounding box center [859, 368] width 111 height 10
copy div "354216331495568"
drag, startPoint x: 866, startPoint y: 343, endPoint x: 809, endPoint y: 346, distance: 57.0
click at [809, 348] on div "2266685787" at bounding box center [859, 353] width 111 height 10
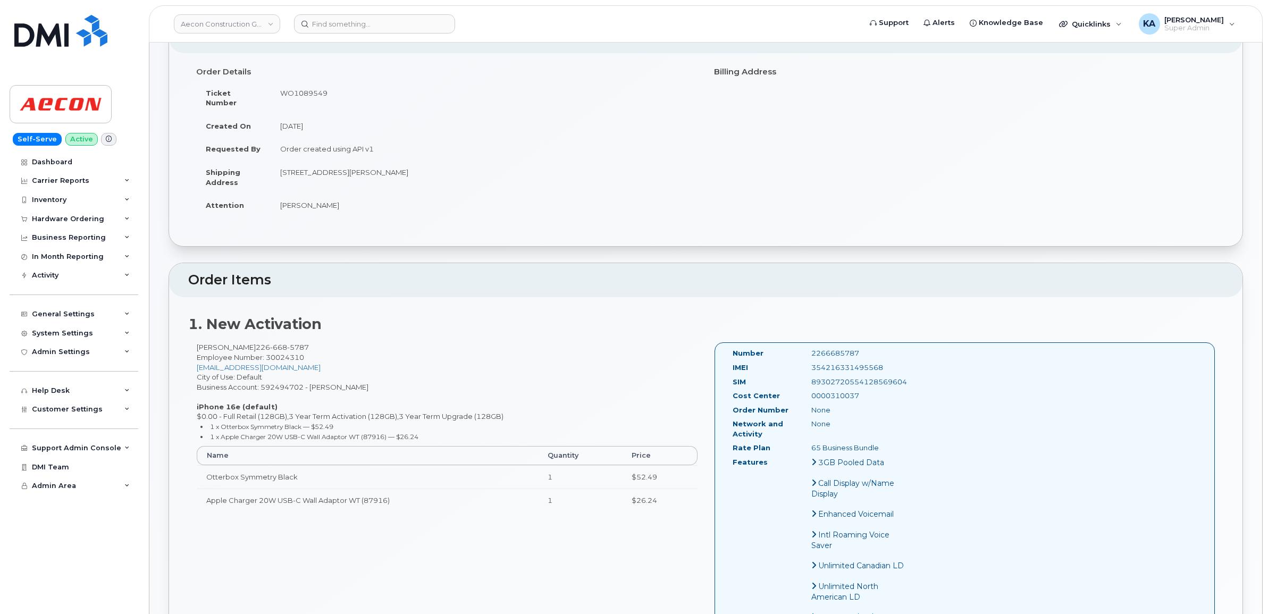
copy div "2266685787"
click at [325, 27] on input at bounding box center [374, 23] width 161 height 19
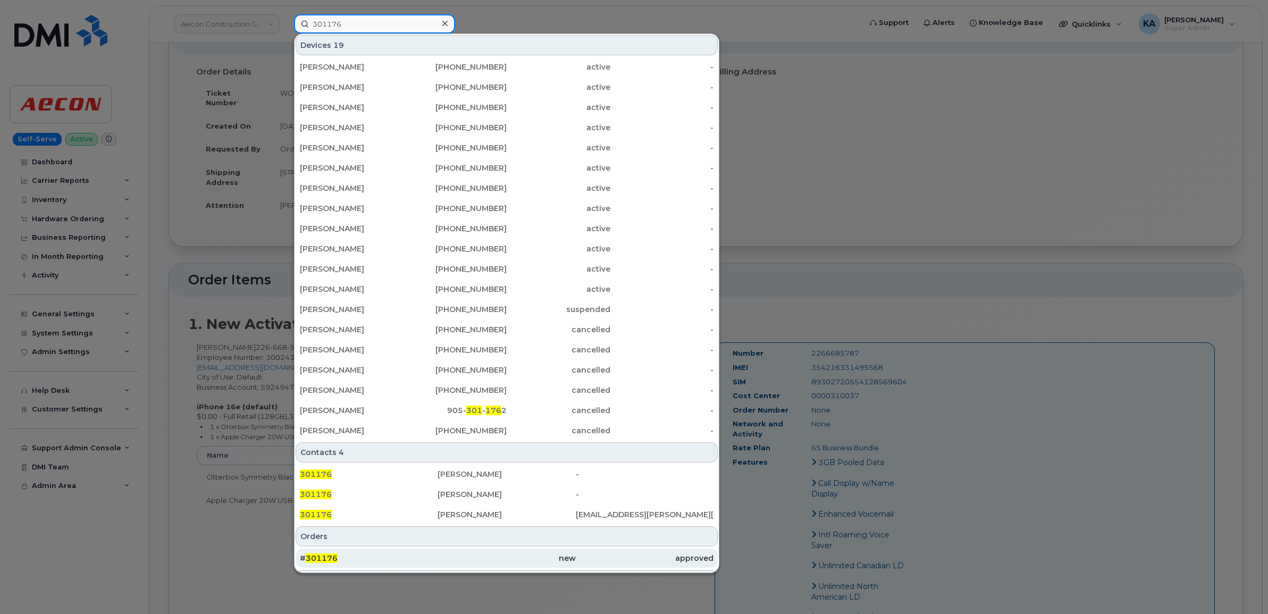
type input "301176"
click at [323, 555] on span "301176" at bounding box center [322, 559] width 32 height 10
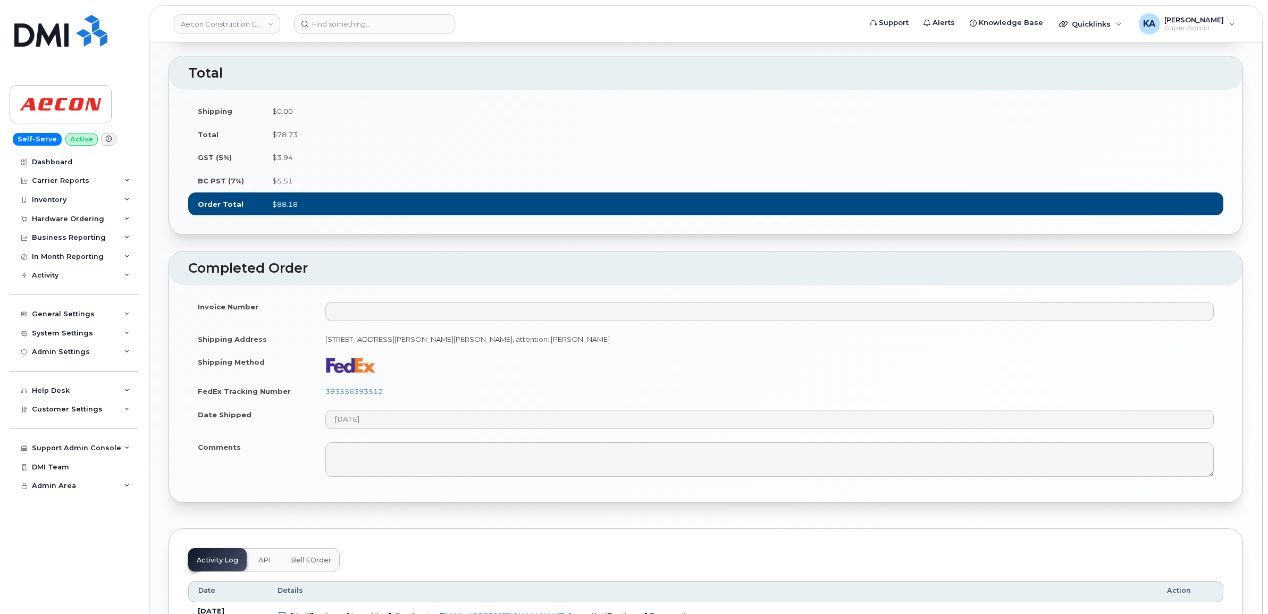
scroll to position [864, 0]
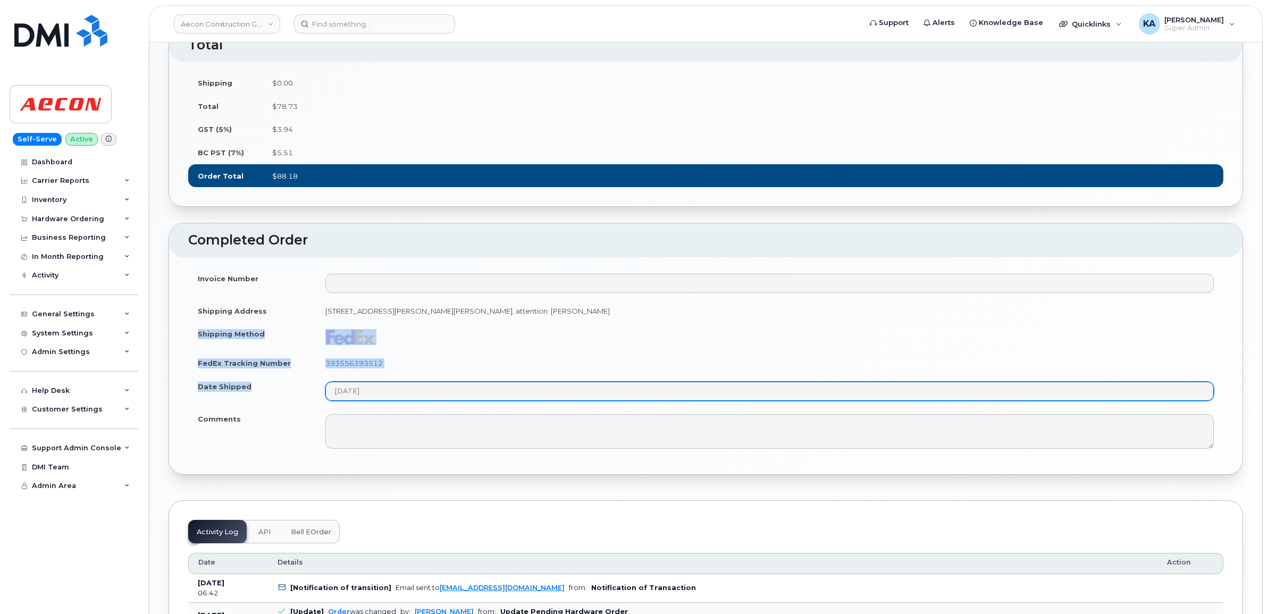
click at [387, 411] on tbody "Invoice Number Shipping Address [STREET_ADDRESS][PERSON_NAME][PERSON_NAME], att…" at bounding box center [705, 361] width 1035 height 189
copy tbody "Shipping Method FedEx Tracking Number 393556393512 Date Shipped"
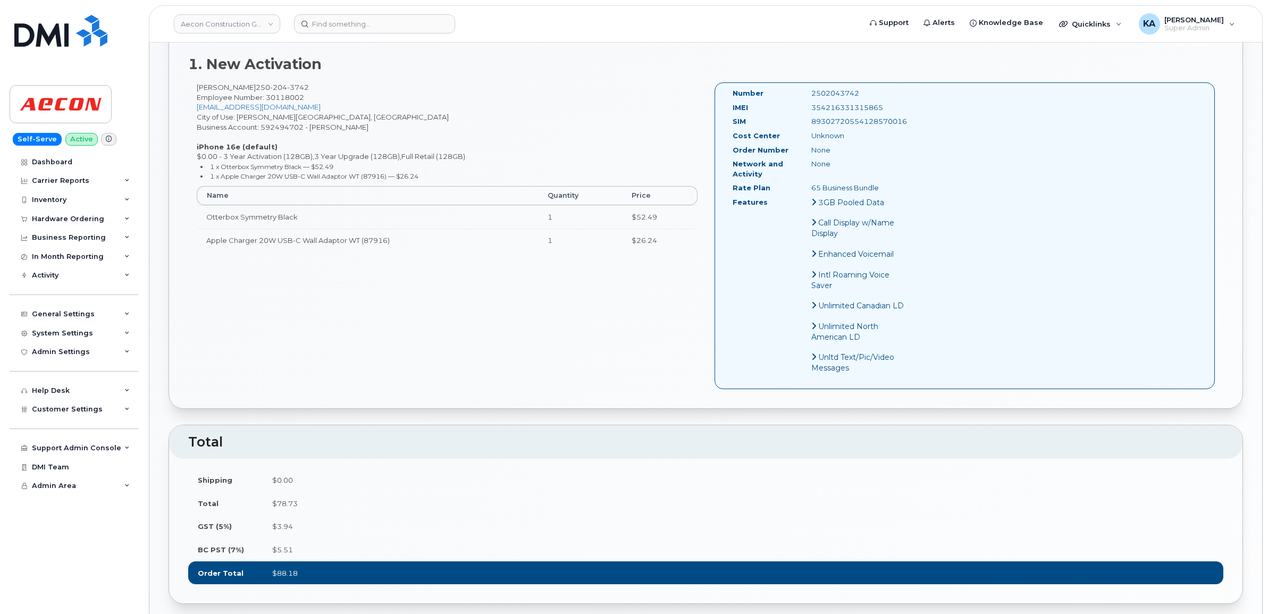
scroll to position [465, 0]
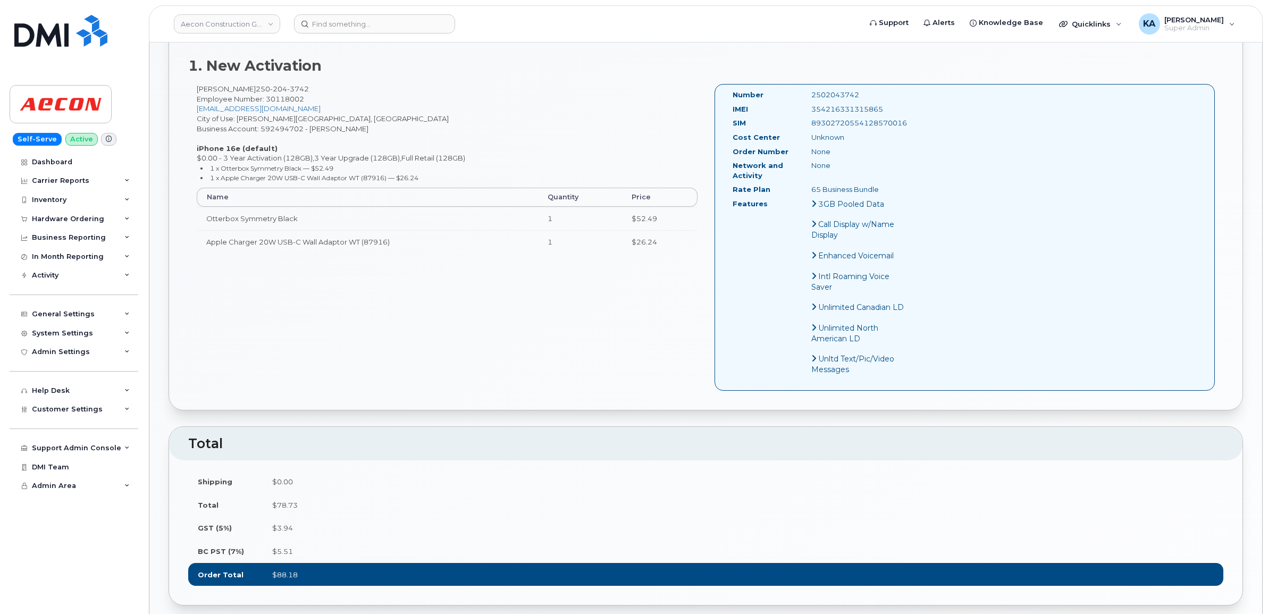
drag, startPoint x: 727, startPoint y: 87, endPoint x: 900, endPoint y: 185, distance: 199.3
click at [900, 185] on div "Number 2502043742 IMEI [TECHNICAL_ID] SIM [TECHNICAL_ID] Cost Center Unknown Or…" at bounding box center [820, 237] width 190 height 295
copy div "Number 2502043742 IMEI [TECHNICAL_ID] SIM [TECHNICAL_ID] Cost Center Unknown Or…"
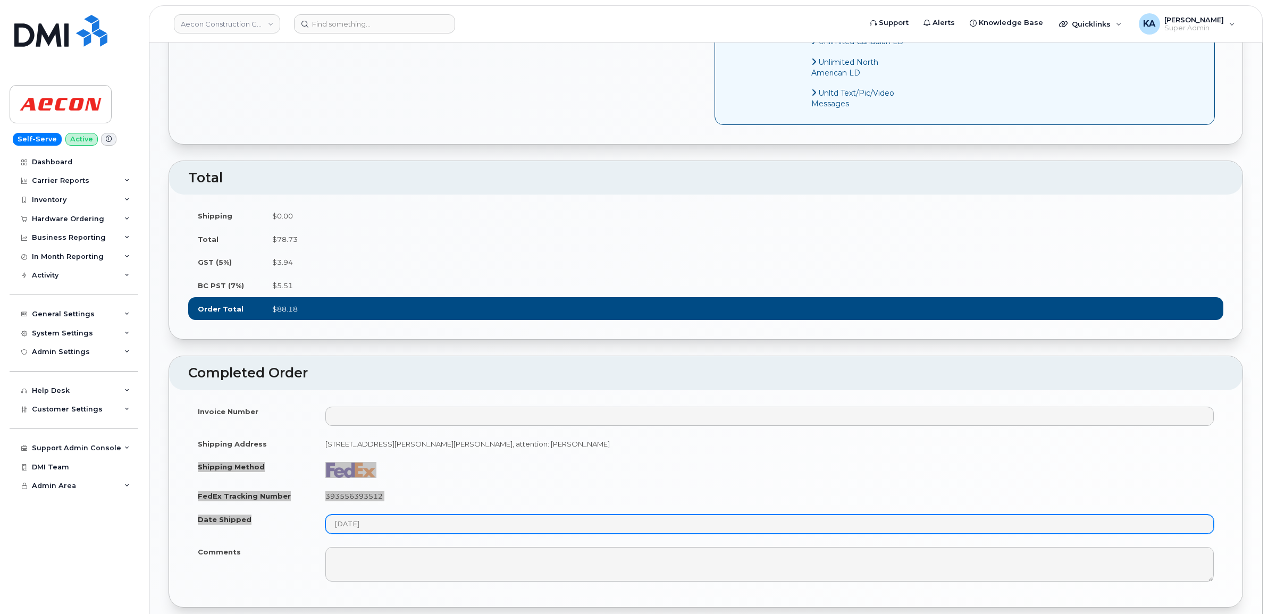
scroll to position [864, 0]
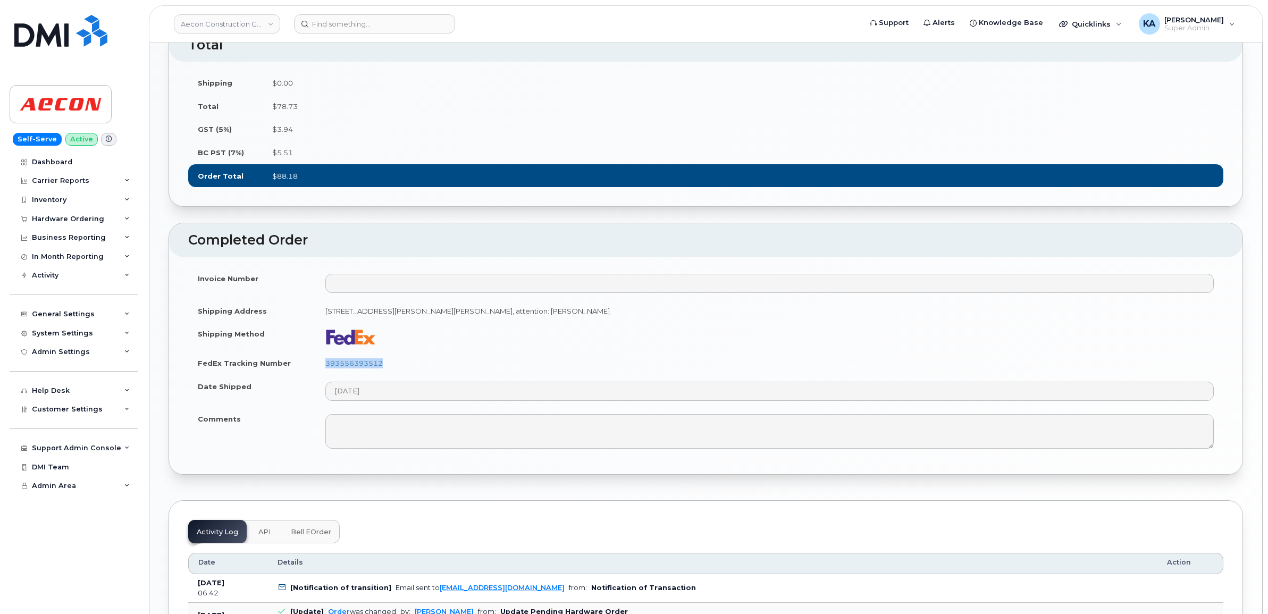
drag, startPoint x: 392, startPoint y: 373, endPoint x: 323, endPoint y: 376, distance: 69.2
click at [323, 375] on td "393556393512" at bounding box center [770, 363] width 908 height 23
copy link "393556393512"
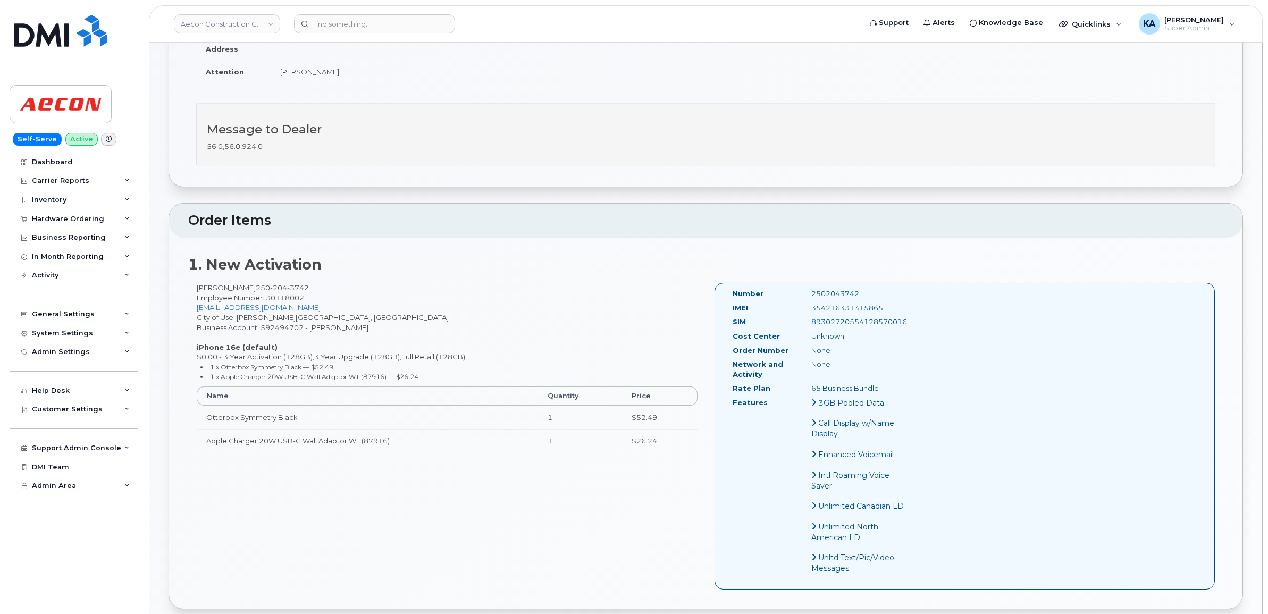
scroll to position [266, 0]
drag, startPoint x: 886, startPoint y: 298, endPoint x: 811, endPoint y: 302, distance: 74.6
click at [811, 304] on div "354216331315865" at bounding box center [859, 309] width 111 height 10
copy div "354216331315865"
drag, startPoint x: 858, startPoint y: 282, endPoint x: 807, endPoint y: 281, distance: 50.5
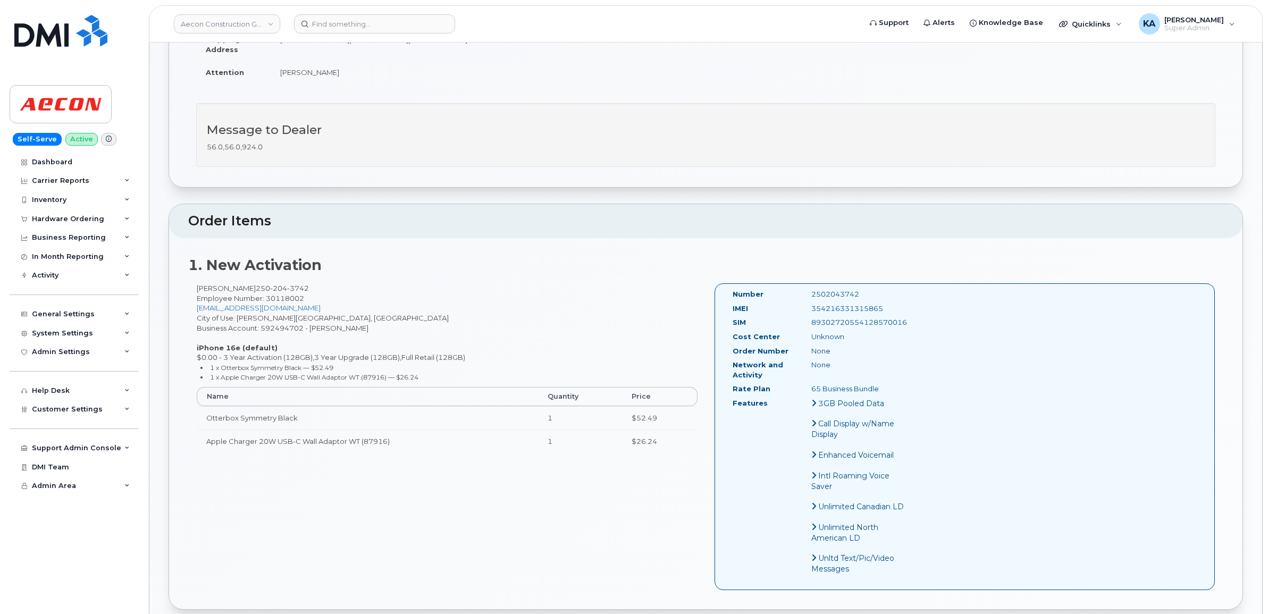
click at [807, 289] on div "2502043742" at bounding box center [859, 294] width 111 height 10
copy div "2502043742"
click at [376, 25] on input at bounding box center [374, 23] width 161 height 19
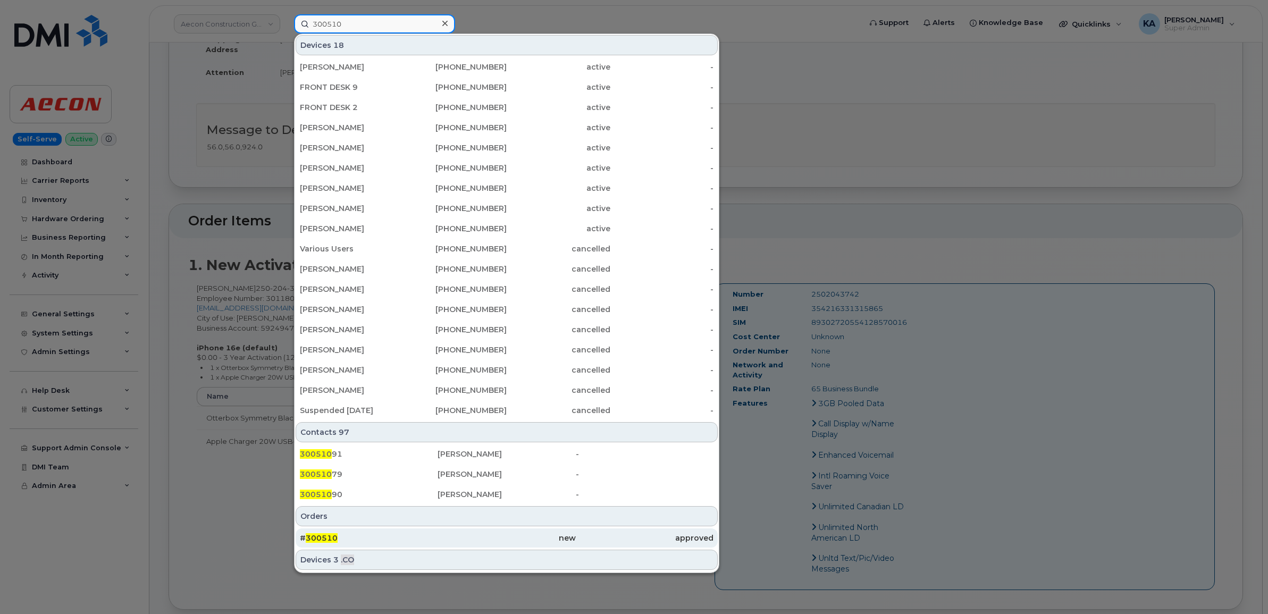
type input "300510"
click at [321, 539] on span "300510" at bounding box center [322, 538] width 32 height 10
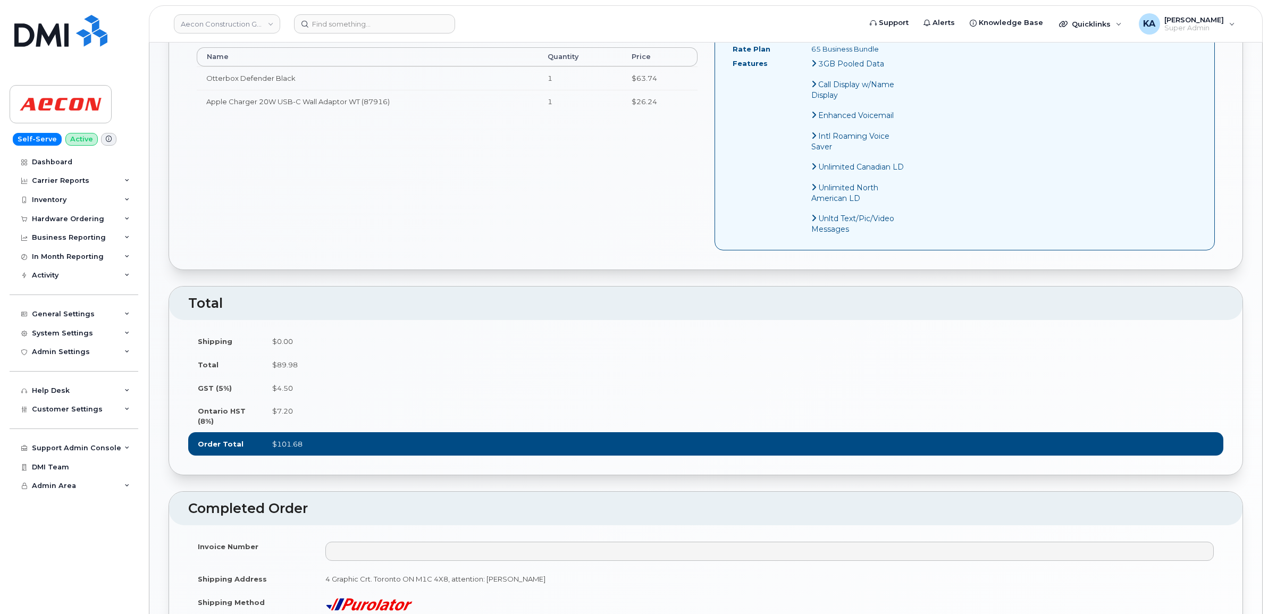
scroll to position [731, 0]
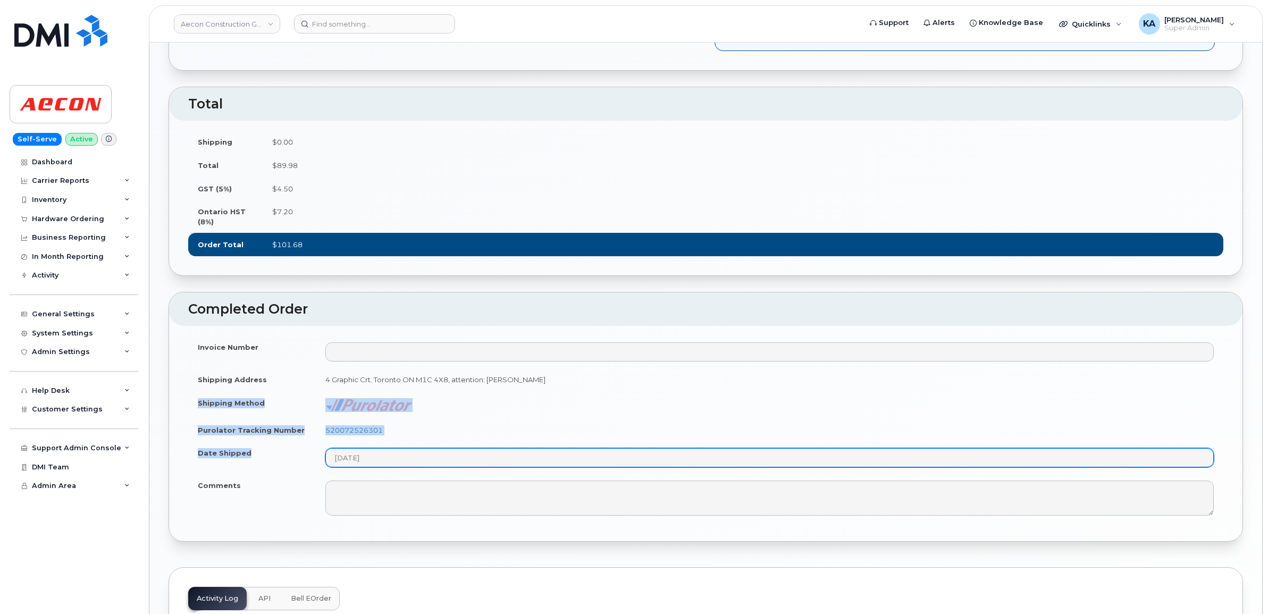
click at [383, 475] on tbody "Invoice Number Shipping Address 4 Graphic Crt. Toronto ON M1C 4X8, attention: […" at bounding box center [705, 429] width 1035 height 187
copy tbody "Shipping Method Purolator Tracking Number 520072526301 Date Shipped"
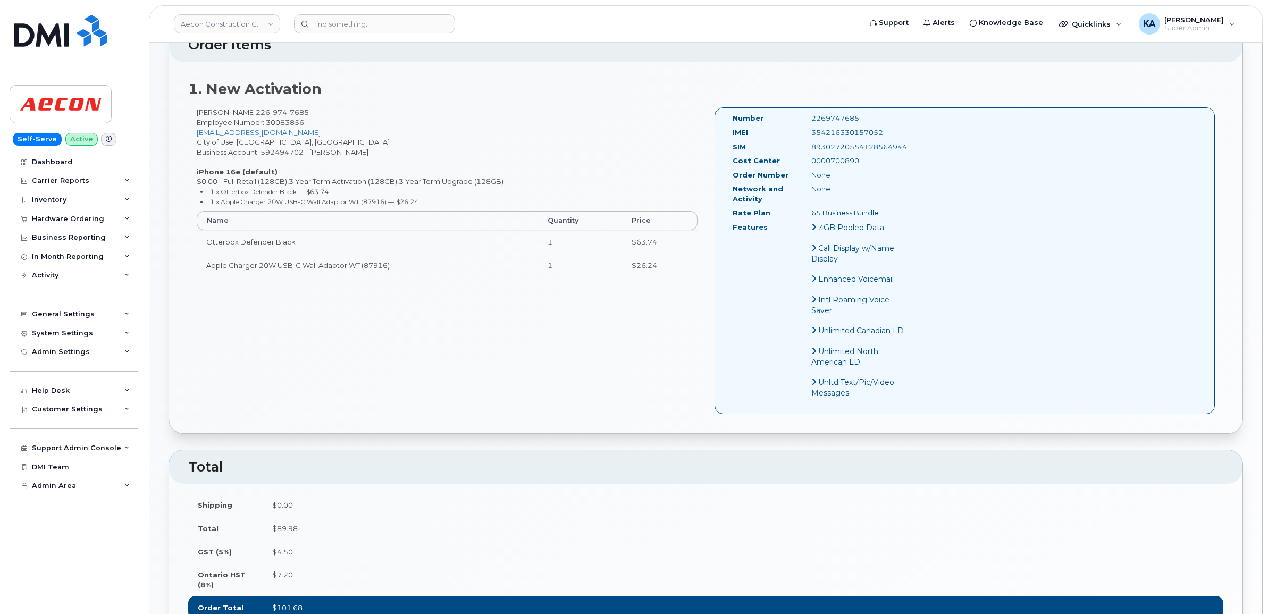
scroll to position [332, 0]
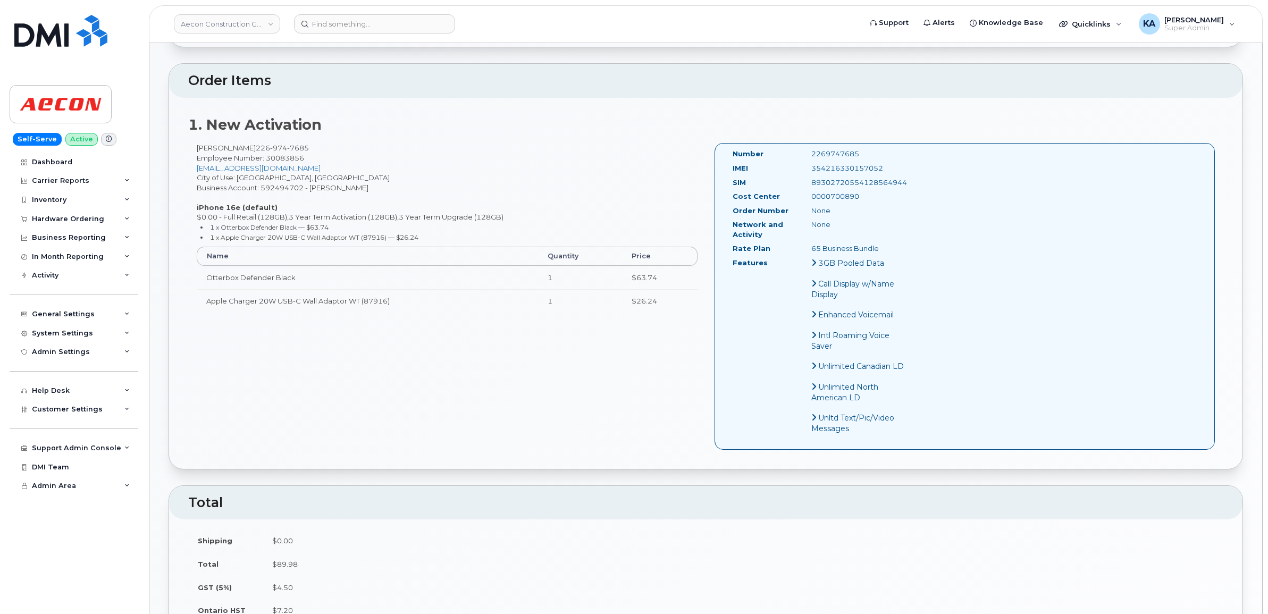
drag, startPoint x: 730, startPoint y: 144, endPoint x: 883, endPoint y: 244, distance: 182.9
click at [883, 244] on div "Number 2269747685 IMEI [TECHNICAL_ID] SIM [TECHNICAL_ID] Cost Center 0000700890…" at bounding box center [820, 296] width 190 height 295
copy div "Number 2269747685 IMEI [TECHNICAL_ID] SIM [TECHNICAL_ID] Cost Center 0000700890…"
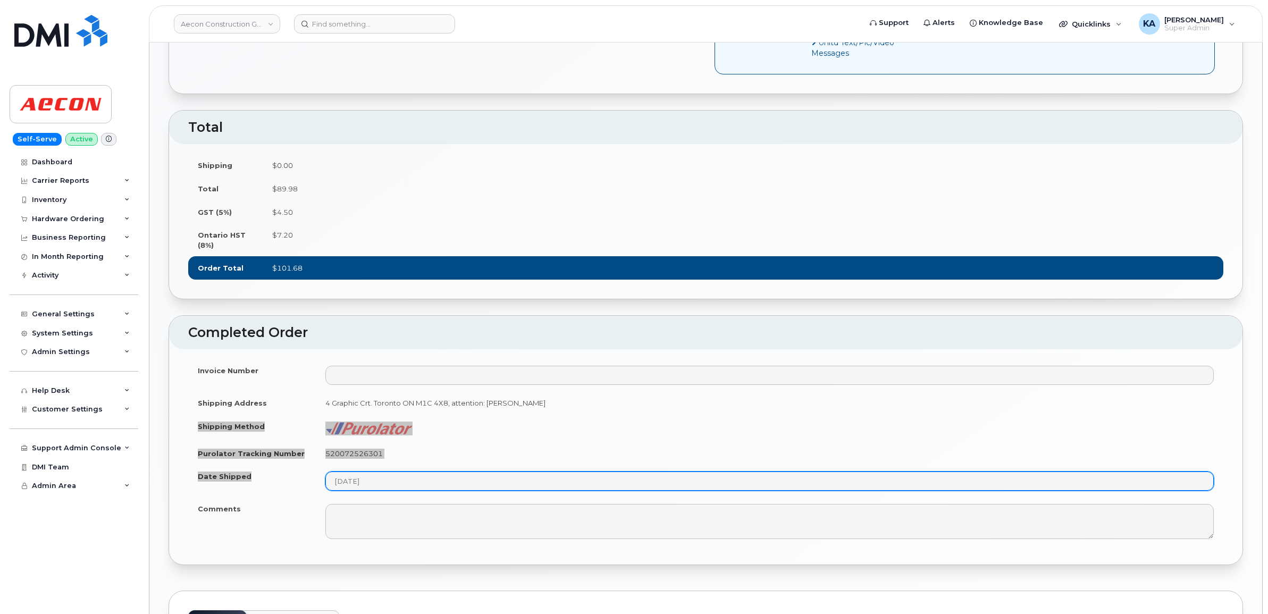
scroll to position [731, 0]
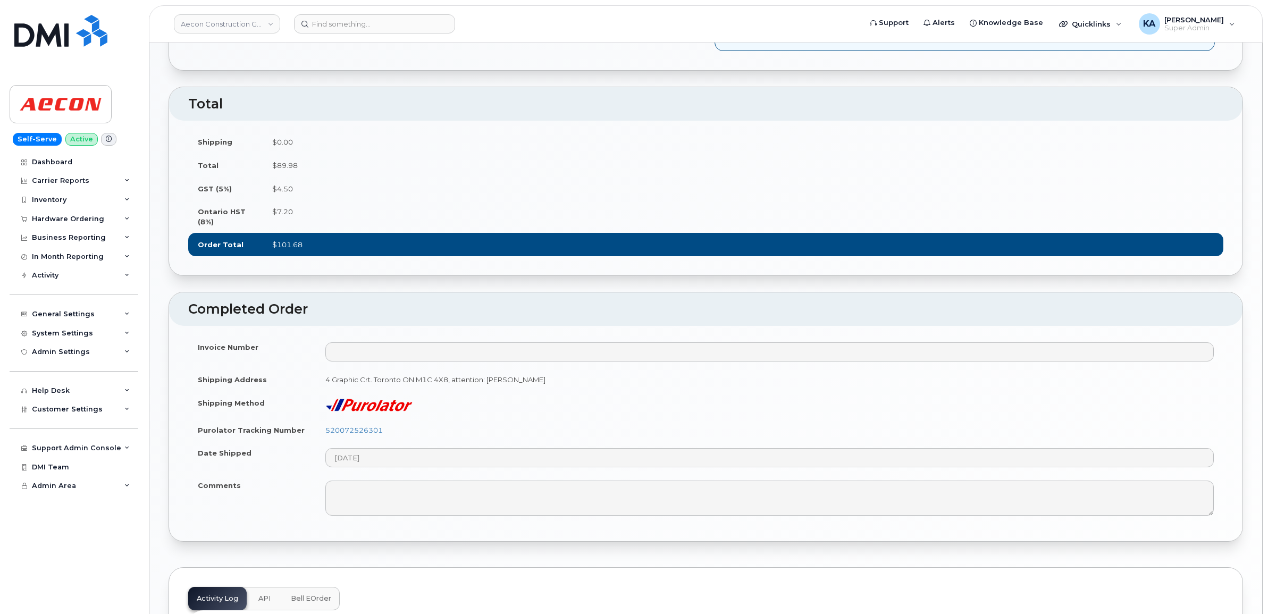
click at [416, 442] on td "520072526301" at bounding box center [770, 430] width 908 height 23
drag, startPoint x: 391, startPoint y: 439, endPoint x: 324, endPoint y: 440, distance: 66.5
click at [324, 440] on td "520072526301" at bounding box center [770, 430] width 908 height 23
copy link "520072526301"
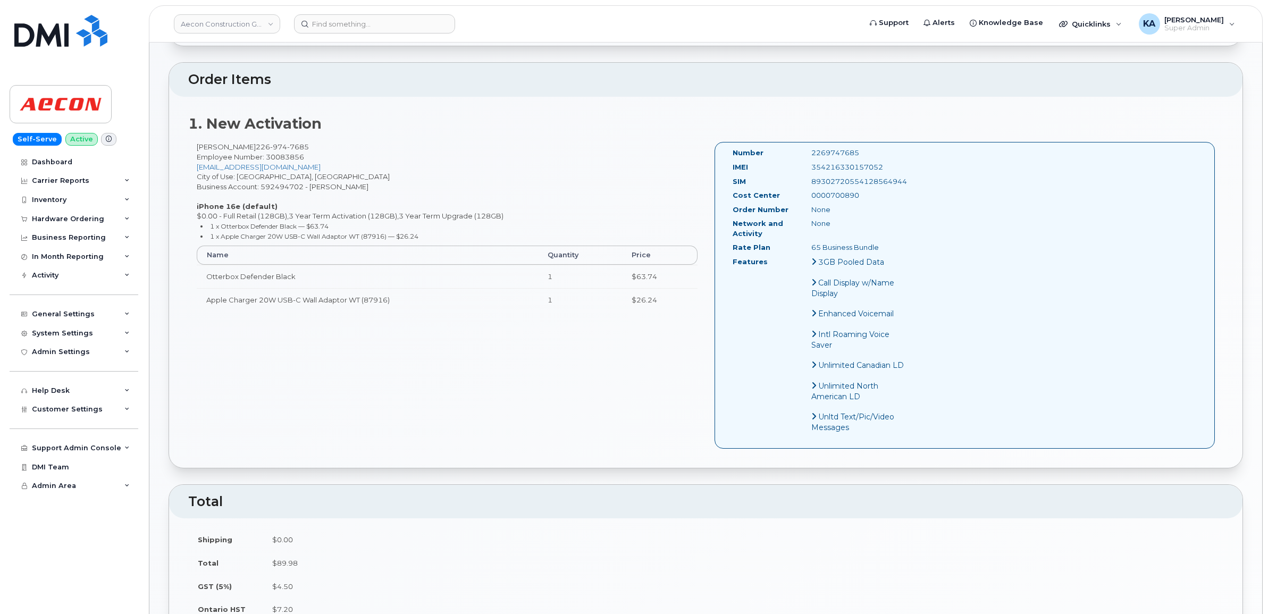
scroll to position [332, 0]
drag, startPoint x: 893, startPoint y: 158, endPoint x: 809, endPoint y: 160, distance: 84.0
click at [809, 163] on div "354216330157052" at bounding box center [859, 168] width 111 height 10
copy div "354216330157052"
drag, startPoint x: 861, startPoint y: 144, endPoint x: 807, endPoint y: 147, distance: 54.3
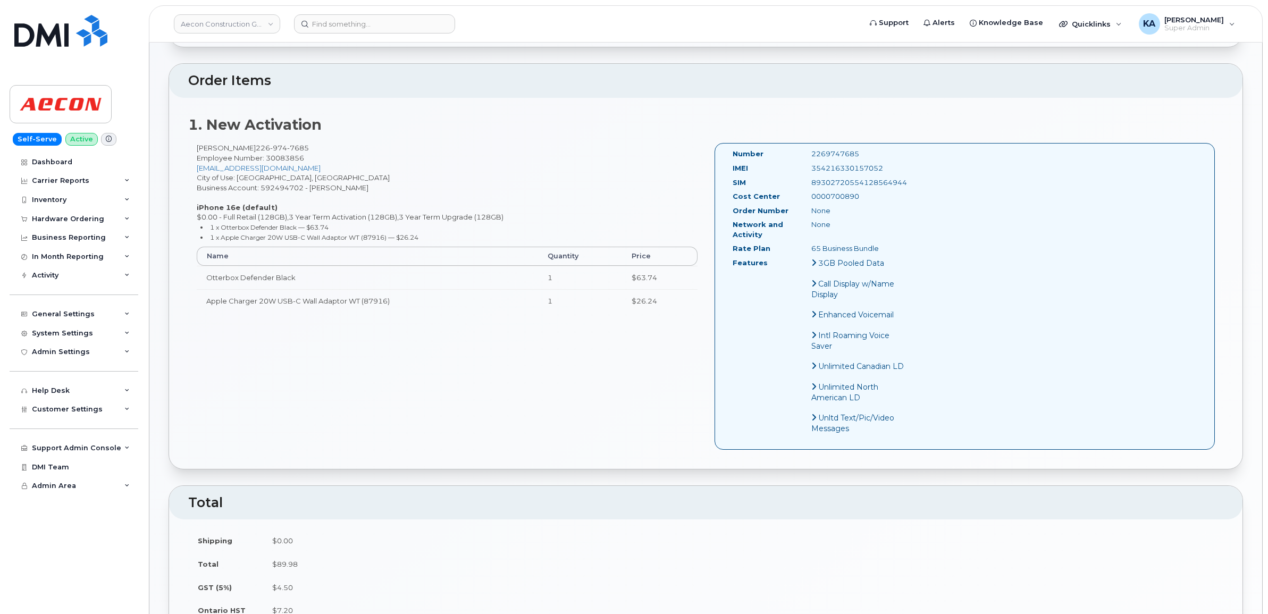
click at [807, 149] on div "2269747685" at bounding box center [859, 154] width 111 height 10
copy div "2269747685"
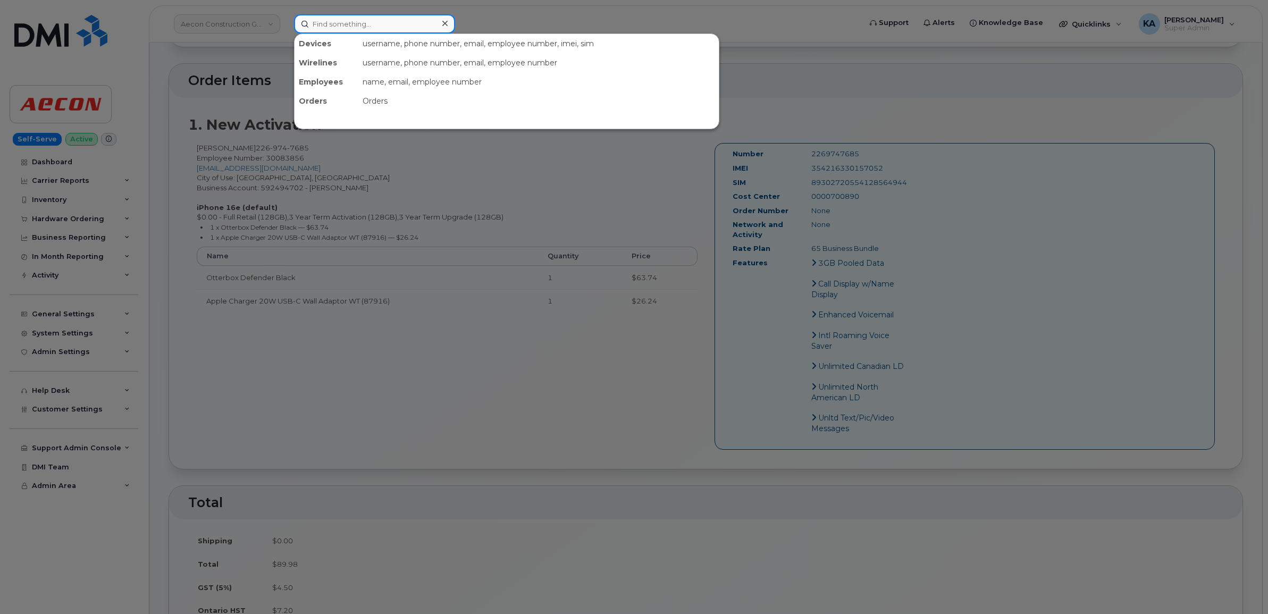
click at [352, 23] on input at bounding box center [374, 23] width 161 height 19
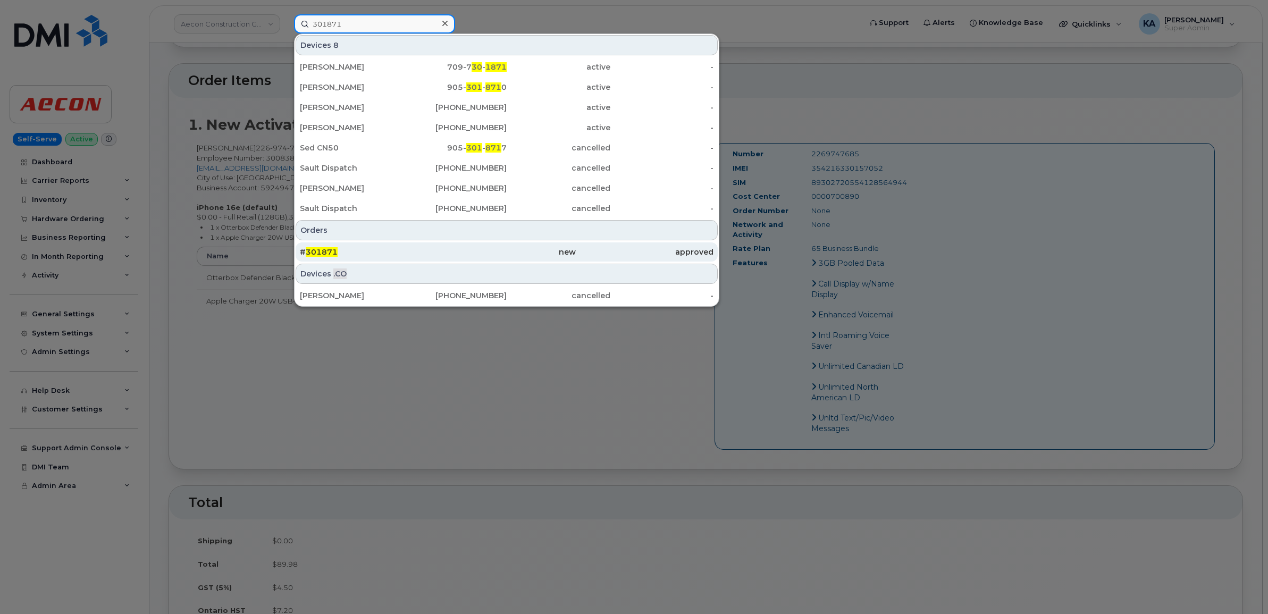
type input "301871"
click at [322, 252] on span "301871" at bounding box center [322, 252] width 32 height 10
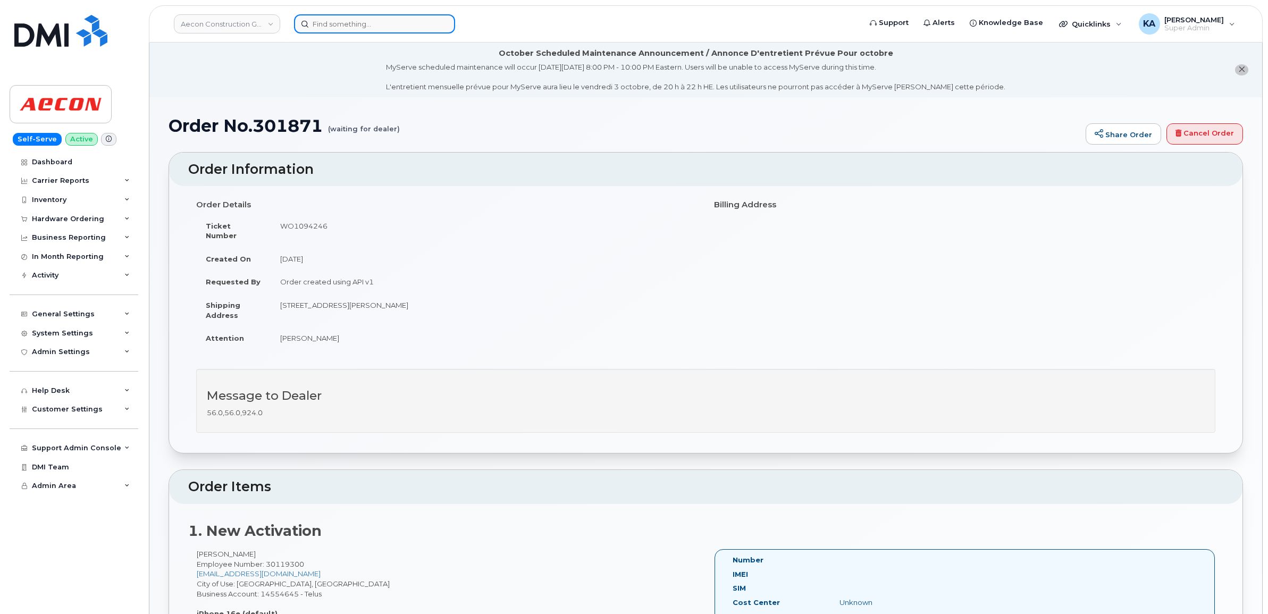
click at [369, 20] on input at bounding box center [374, 23] width 161 height 19
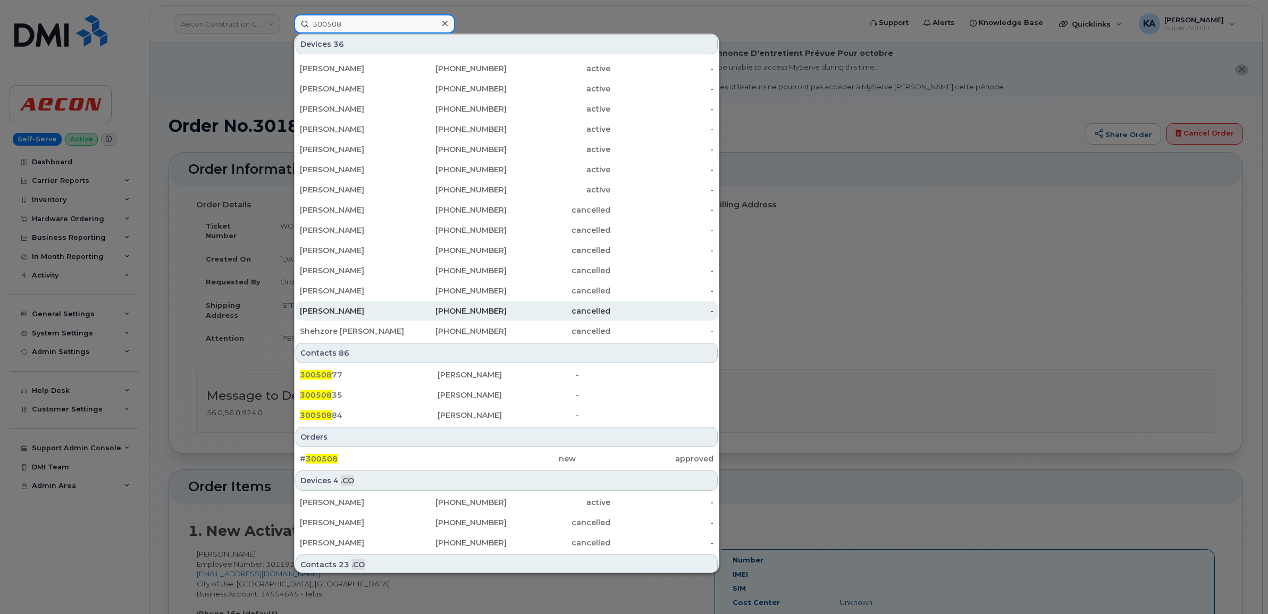
scroll to position [133, 0]
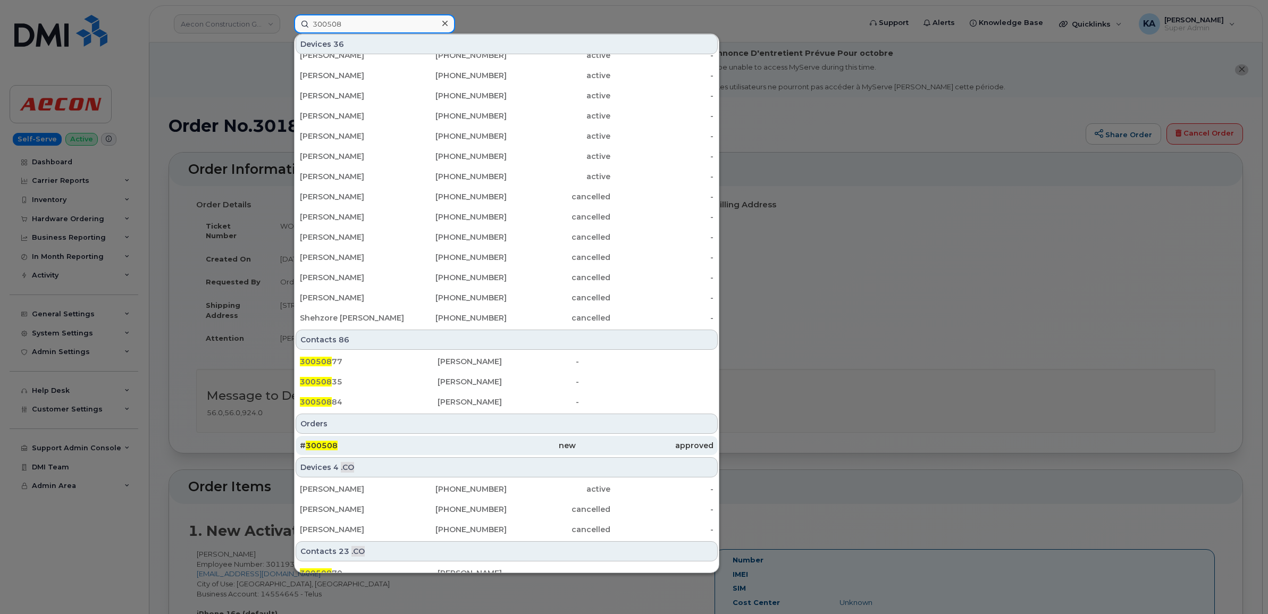
type input "300508"
click at [318, 447] on span "300508" at bounding box center [322, 446] width 32 height 10
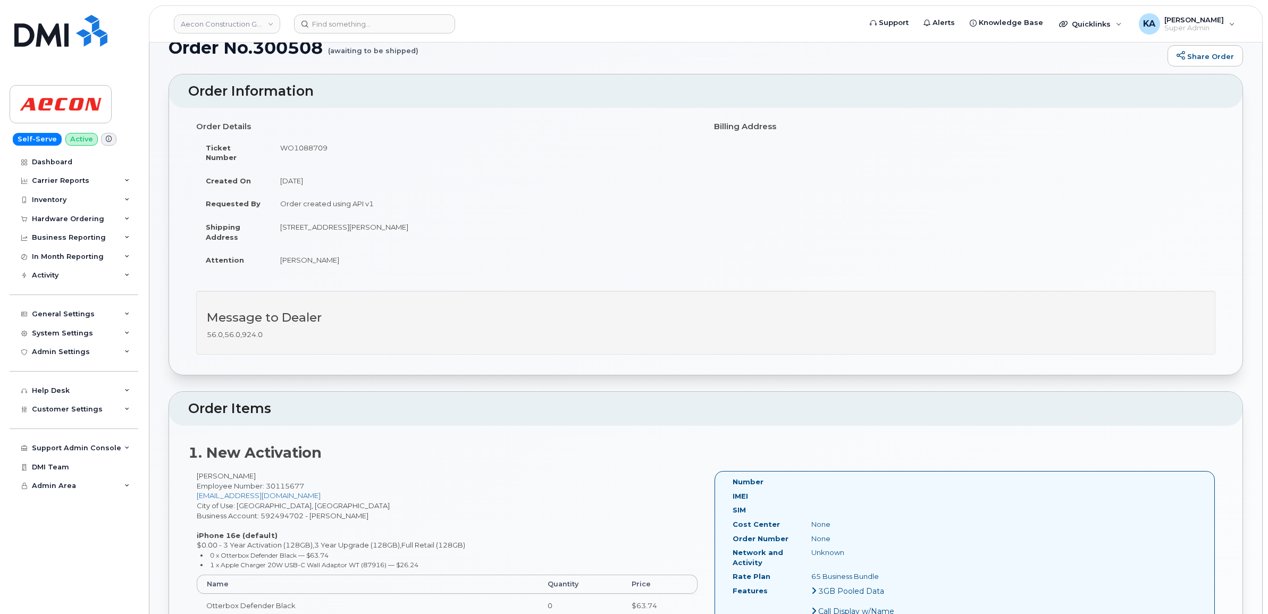
scroll to position [66, 0]
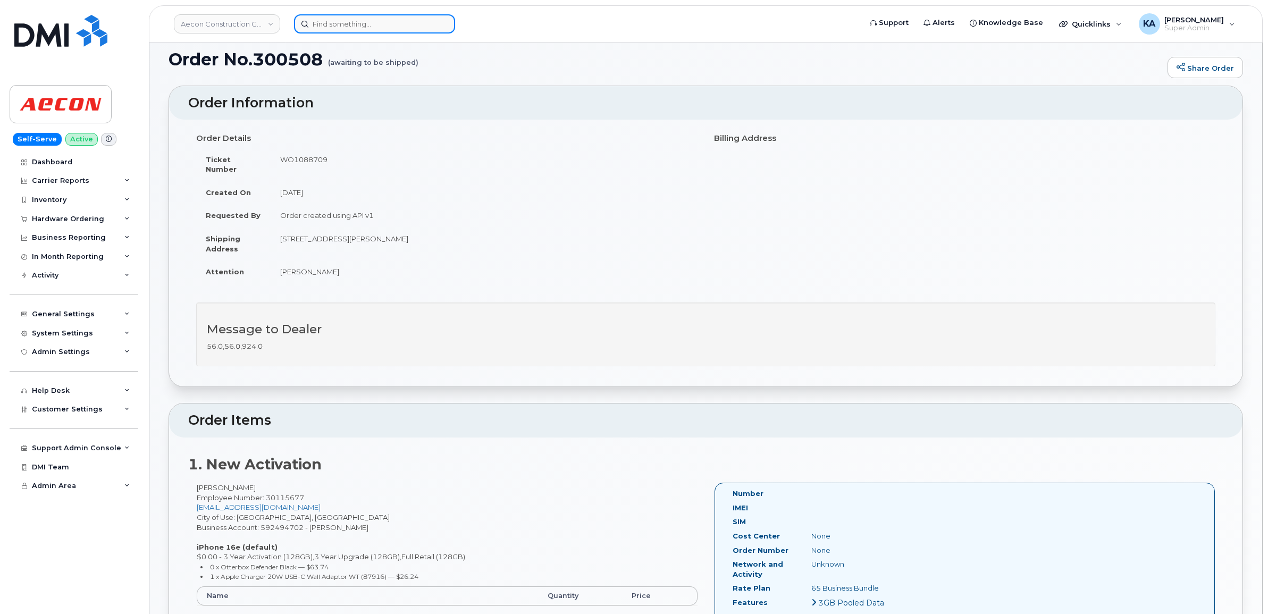
click at [360, 24] on input at bounding box center [374, 23] width 161 height 19
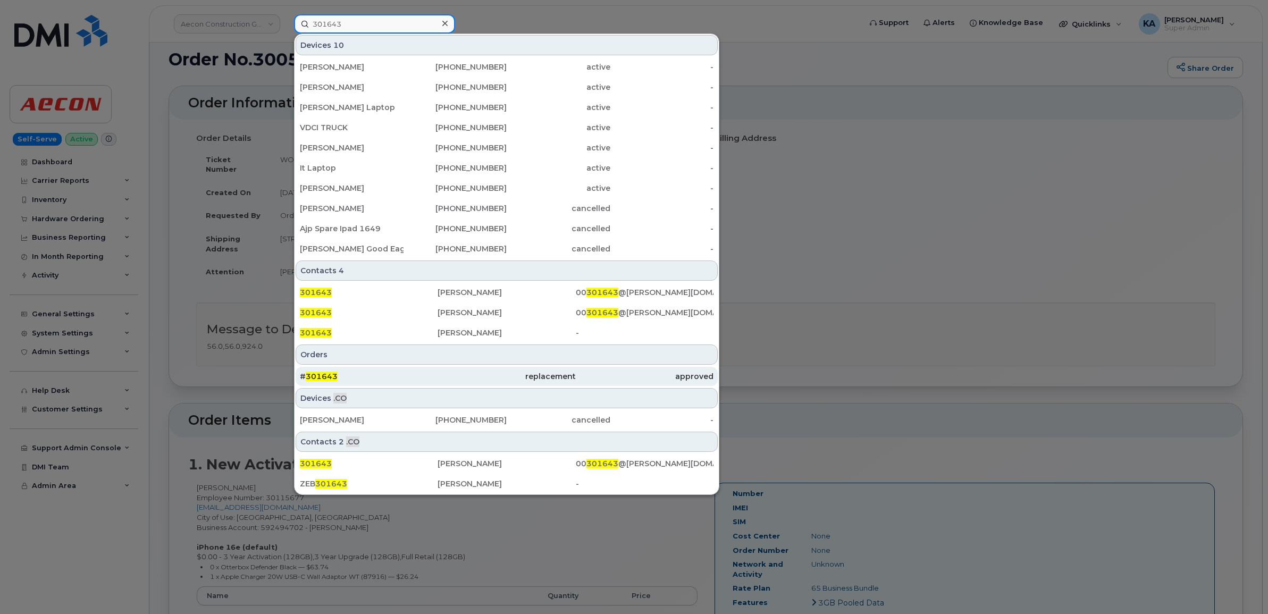
type input "301643"
click at [317, 373] on span "301643" at bounding box center [322, 377] width 32 height 10
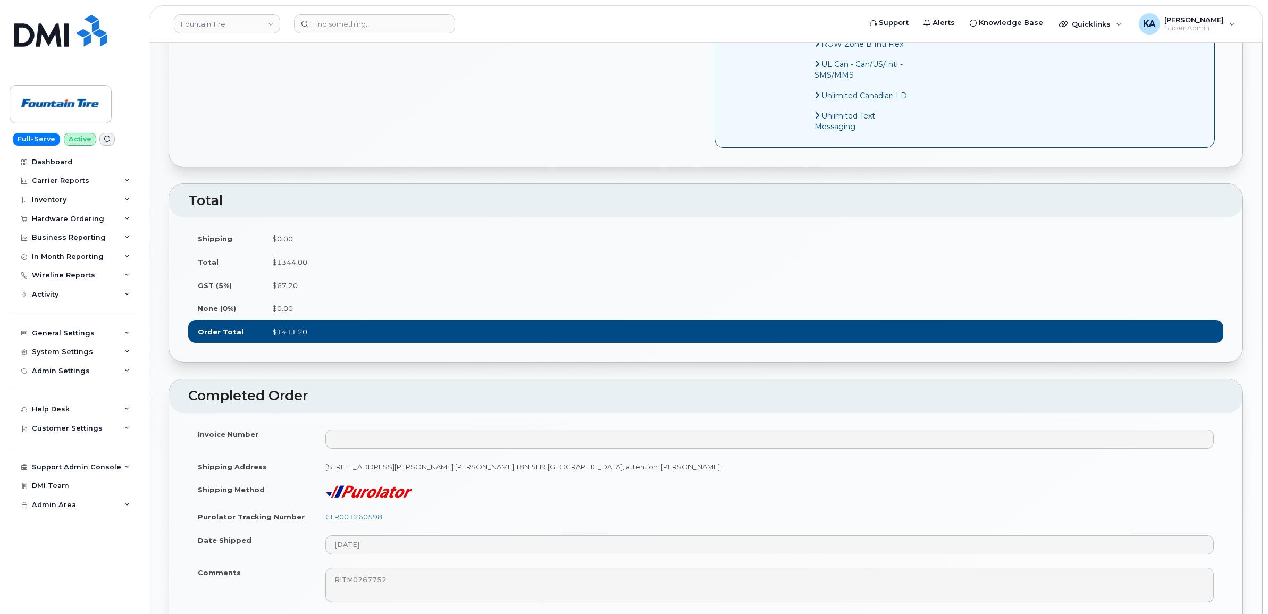
scroll to position [864, 0]
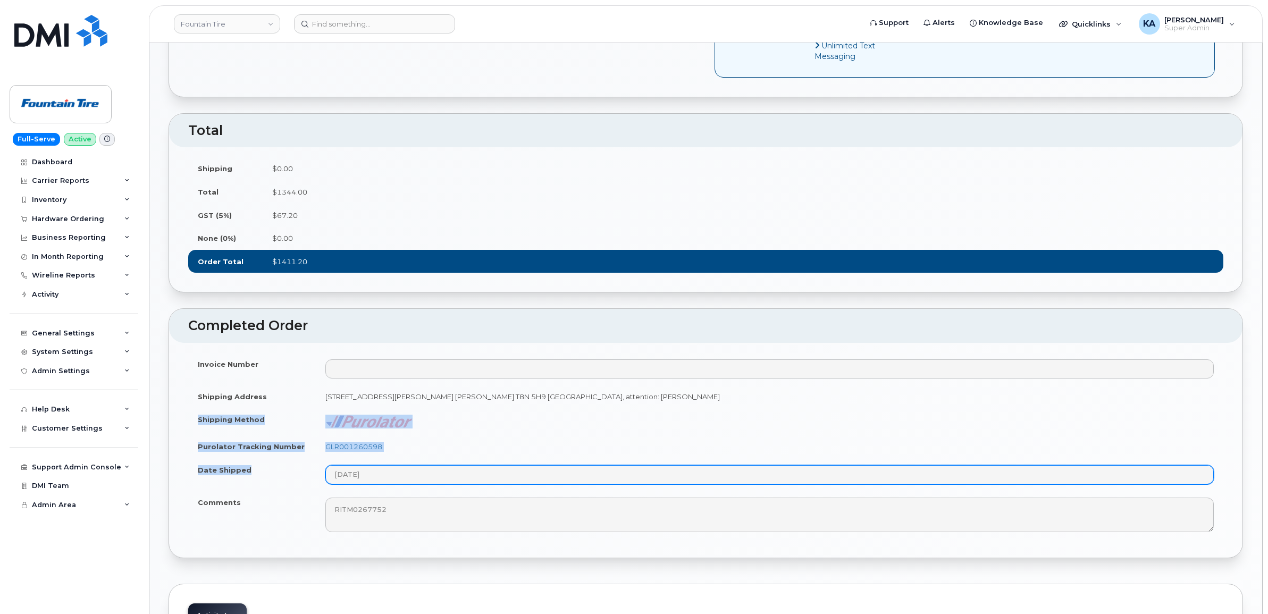
click at [415, 495] on tbody "Invoice Number Shipping Address [STREET_ADDRESS][PERSON_NAME] [PERSON_NAME] T8N…" at bounding box center [705, 446] width 1035 height 187
copy tbody "Shipping Method Purolator Tracking Number GLR001260598 Date Shipped"
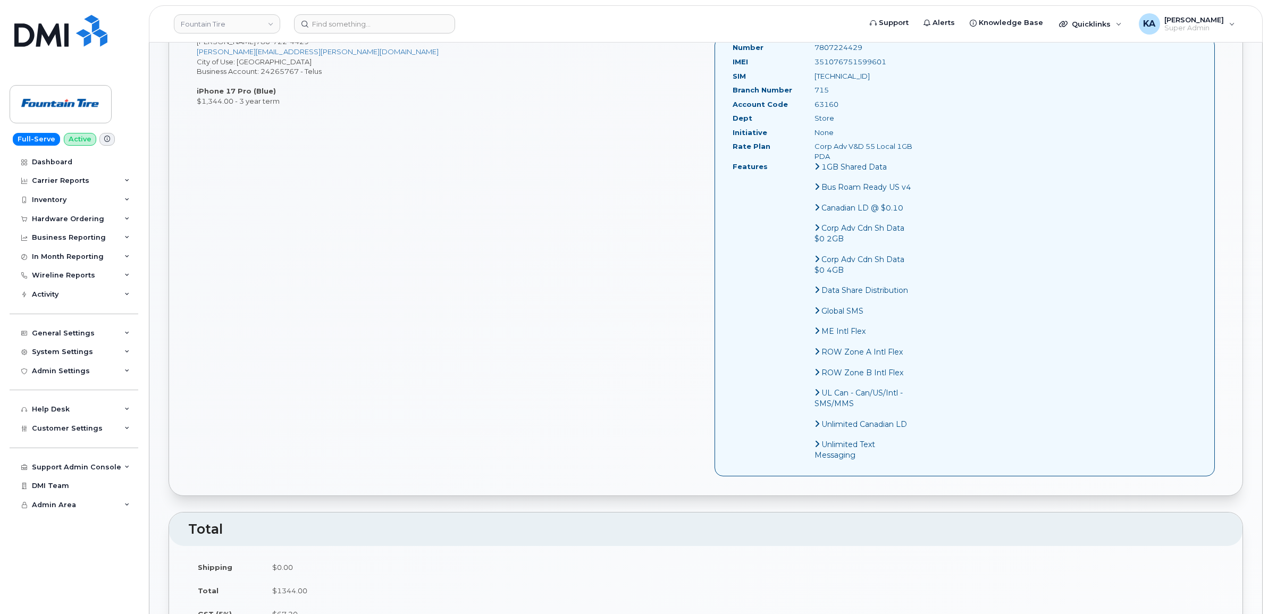
scroll to position [66, 0]
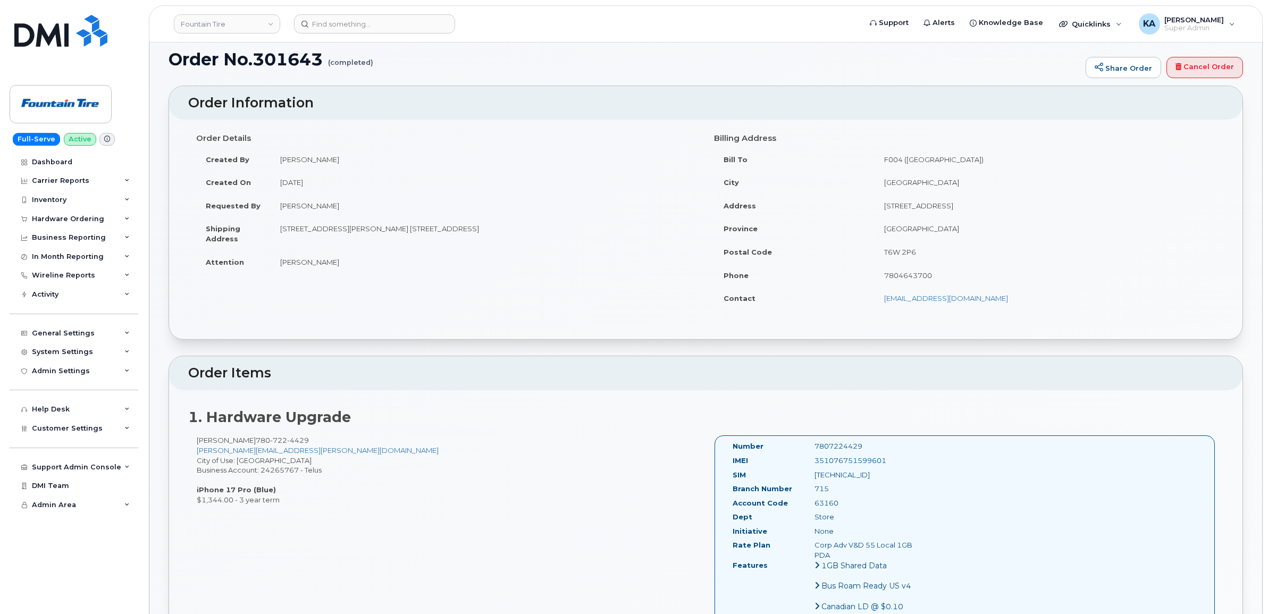
drag, startPoint x: 725, startPoint y: 445, endPoint x: 908, endPoint y: 555, distance: 213.5
copy div "Number 7807224429 IMEI 351076751599601 SIM 8912230102171564069 Branch Number 71…"
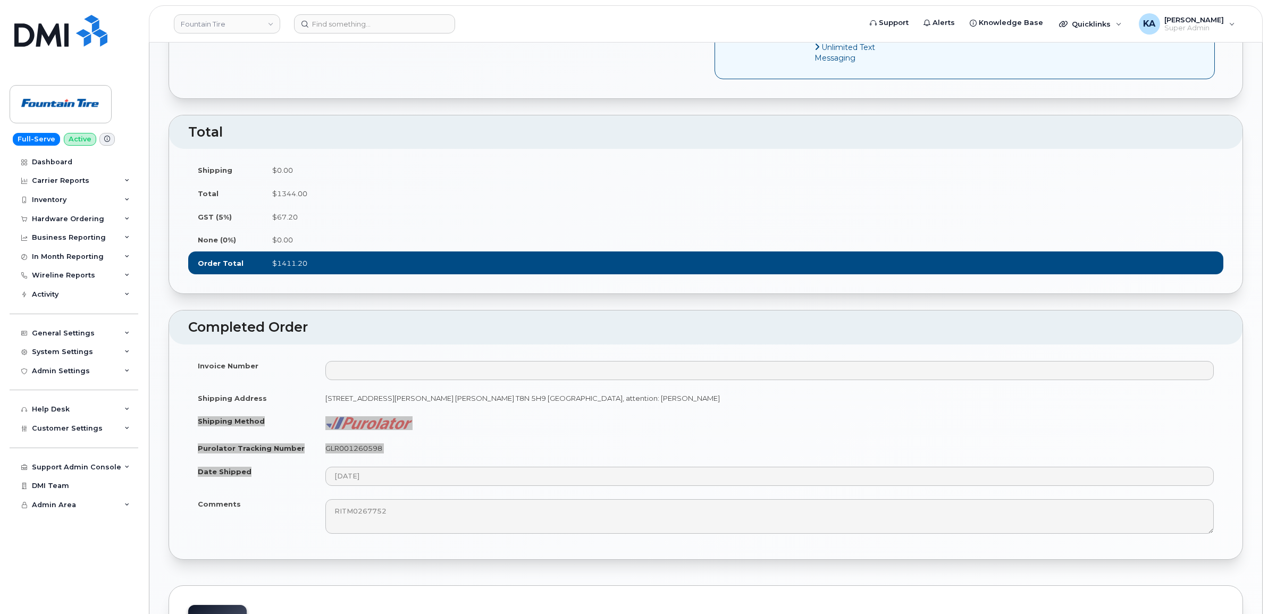
scroll to position [864, 0]
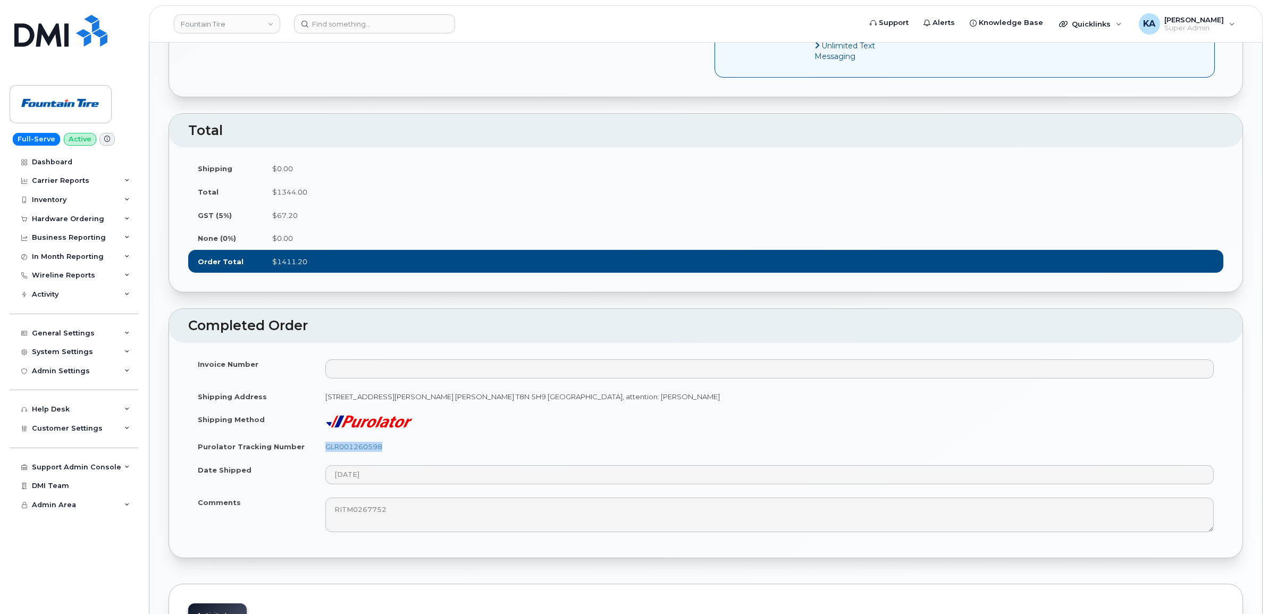
drag, startPoint x: 389, startPoint y: 458, endPoint x: 323, endPoint y: 458, distance: 65.4
click at [323, 458] on td "GLR001260598" at bounding box center [770, 446] width 908 height 23
copy link "GLR001260598"
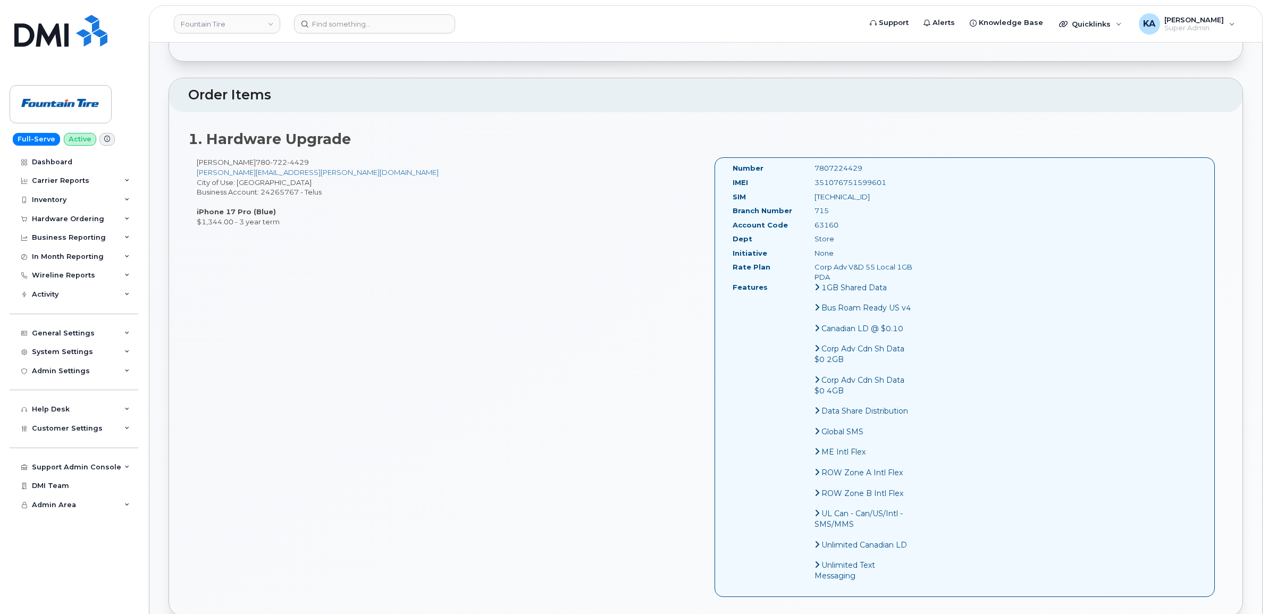
scroll to position [332, 0]
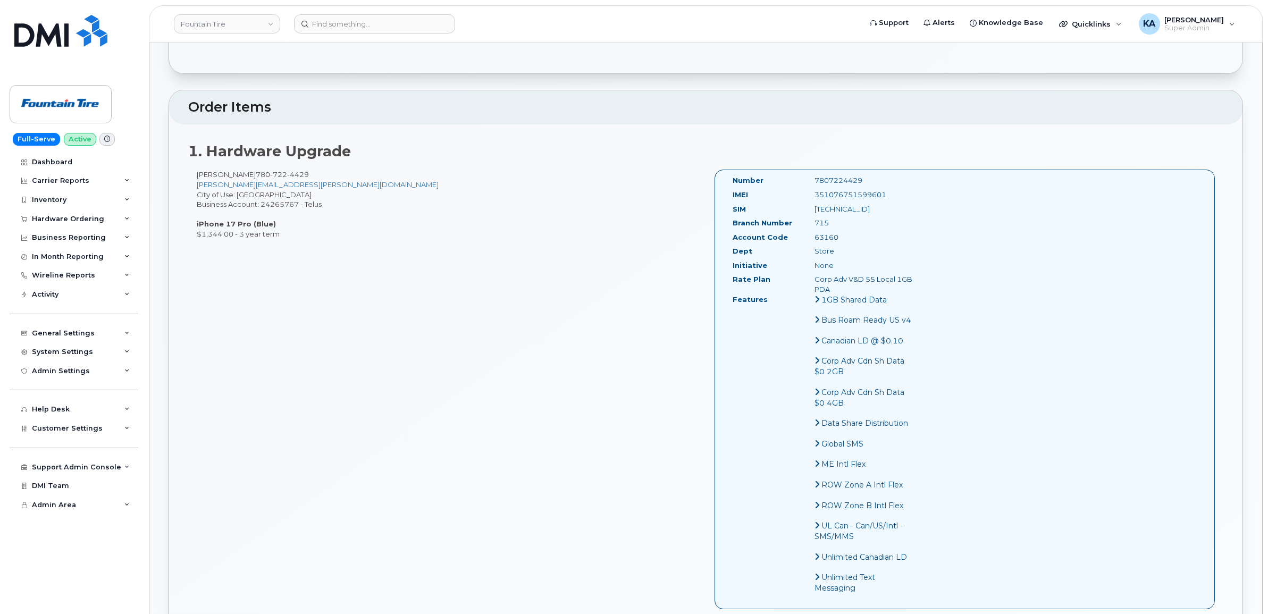
drag, startPoint x: 871, startPoint y: 193, endPoint x: 811, endPoint y: 196, distance: 60.1
click at [811, 196] on div "351076751599601" at bounding box center [864, 195] width 115 height 10
copy div "351076751599601"
drag, startPoint x: 868, startPoint y: 181, endPoint x: 809, endPoint y: 182, distance: 59.0
click at [809, 182] on div "7807224429" at bounding box center [864, 180] width 115 height 10
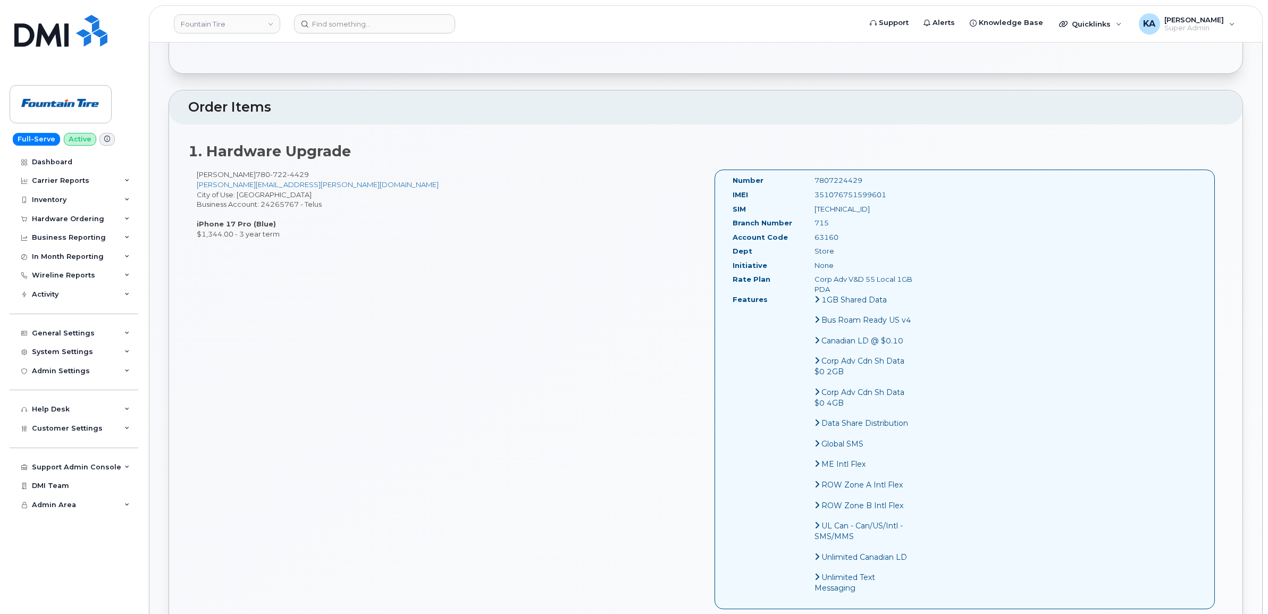
copy div "7807224429"
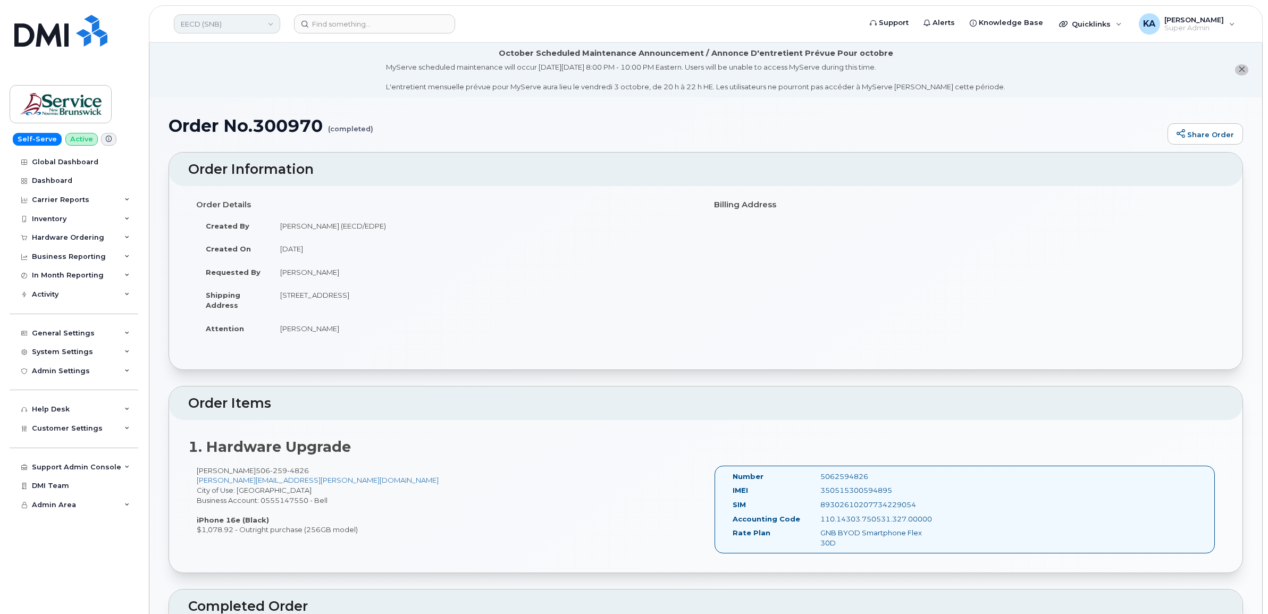
click at [227, 25] on link "EECD (SNB)" at bounding box center [227, 23] width 106 height 19
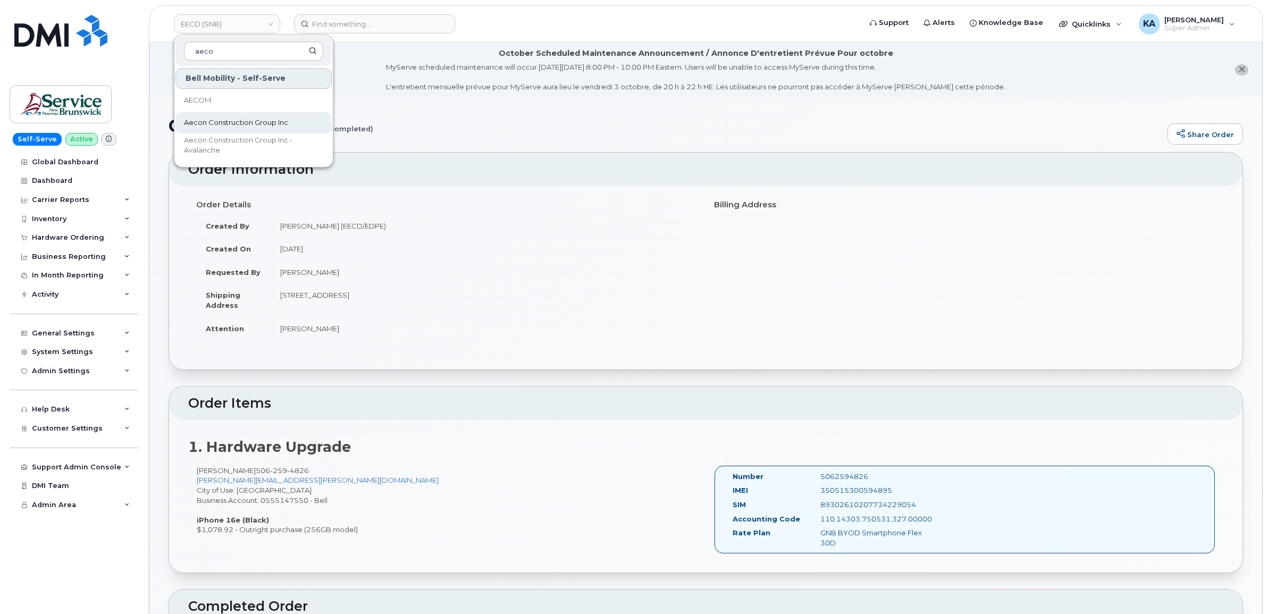
type input "aeco"
click at [223, 117] on link "Aecon Construction Group Inc" at bounding box center [253, 122] width 156 height 21
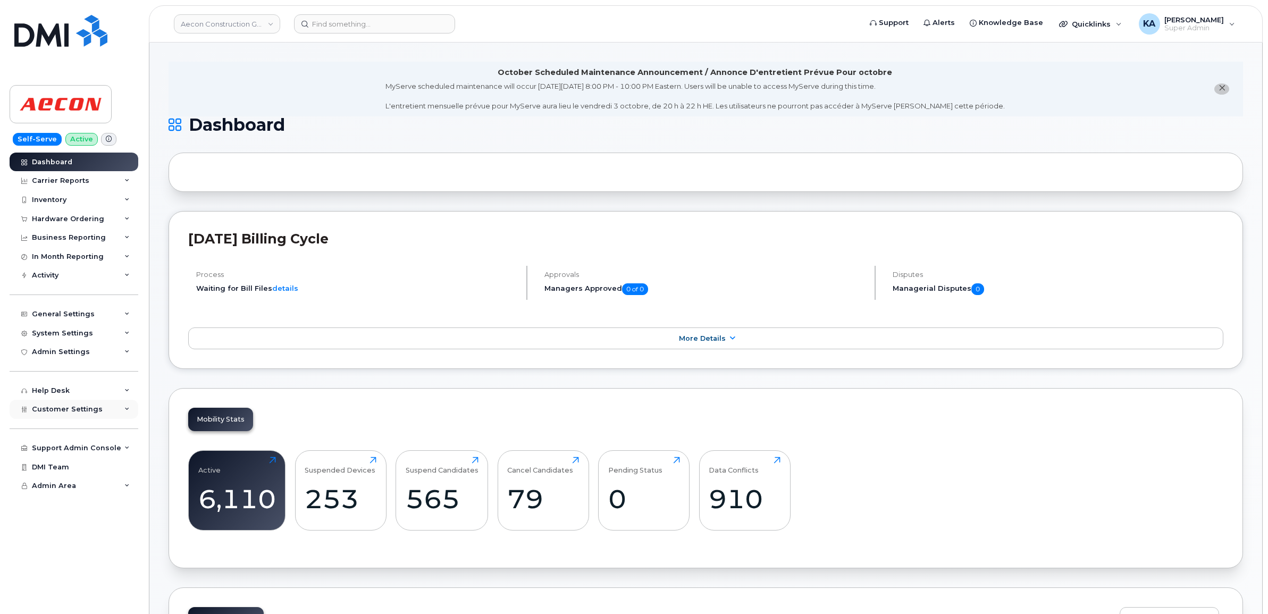
click at [68, 408] on span "Customer Settings" at bounding box center [67, 409] width 71 height 8
click at [47, 221] on div "Hardware Ordering" at bounding box center [68, 219] width 72 height 9
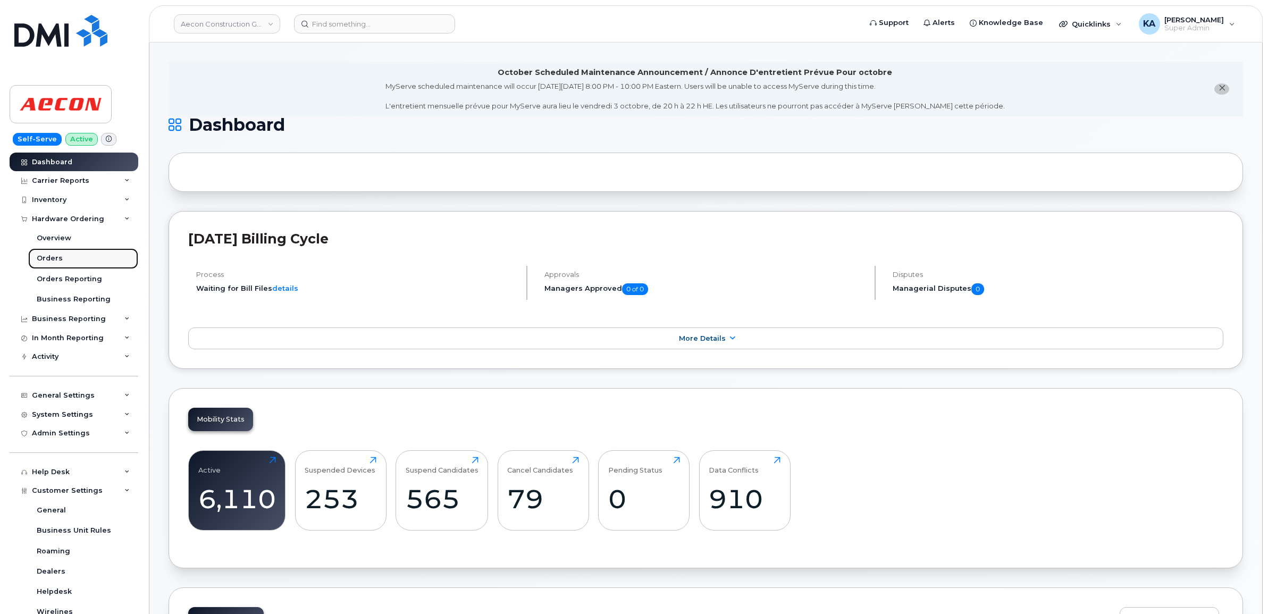
click at [51, 261] on div "Orders" at bounding box center [50, 259] width 26 height 10
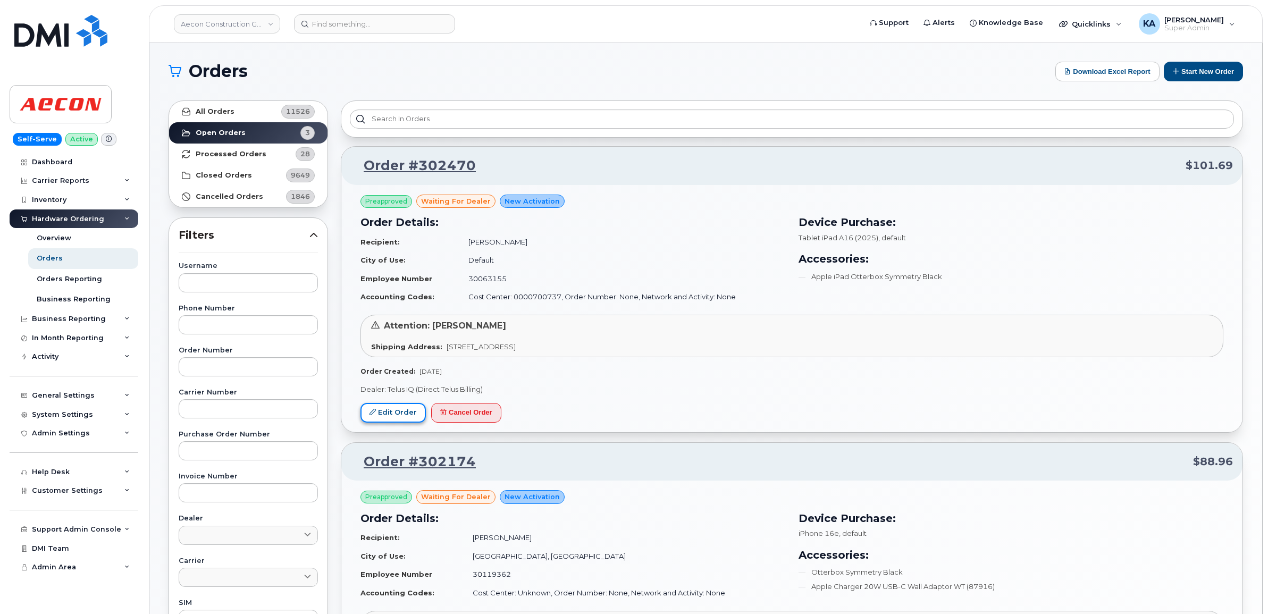
click at [379, 405] on link "Edit Order" at bounding box center [393, 413] width 65 height 20
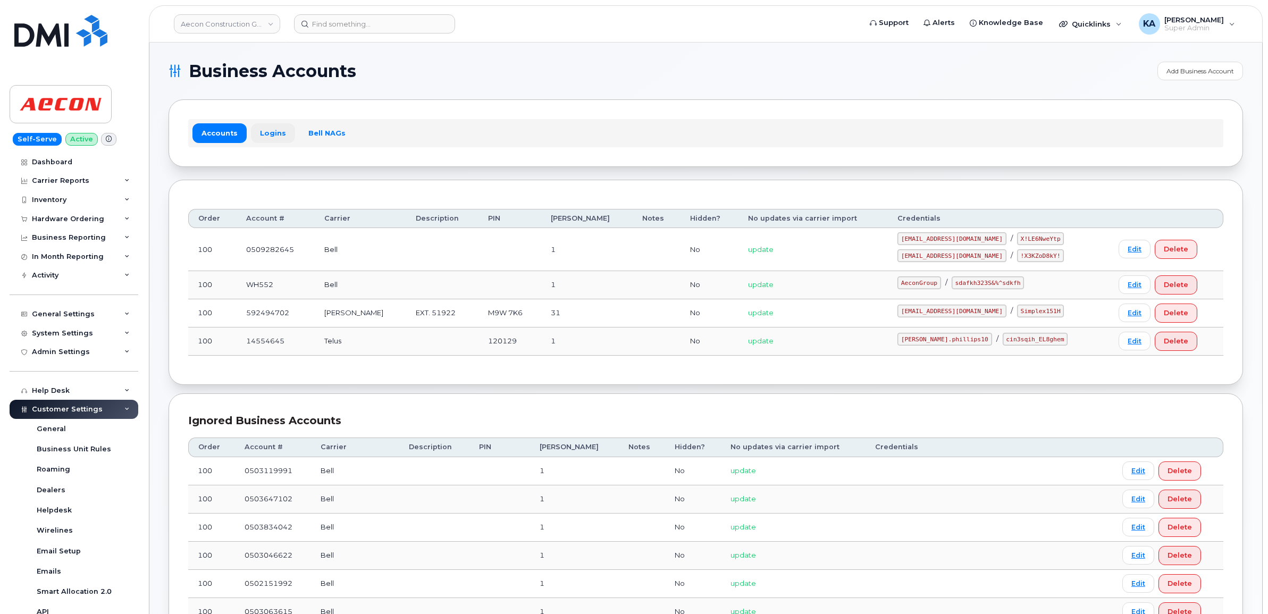
click at [269, 131] on link "Logins" at bounding box center [273, 132] width 44 height 19
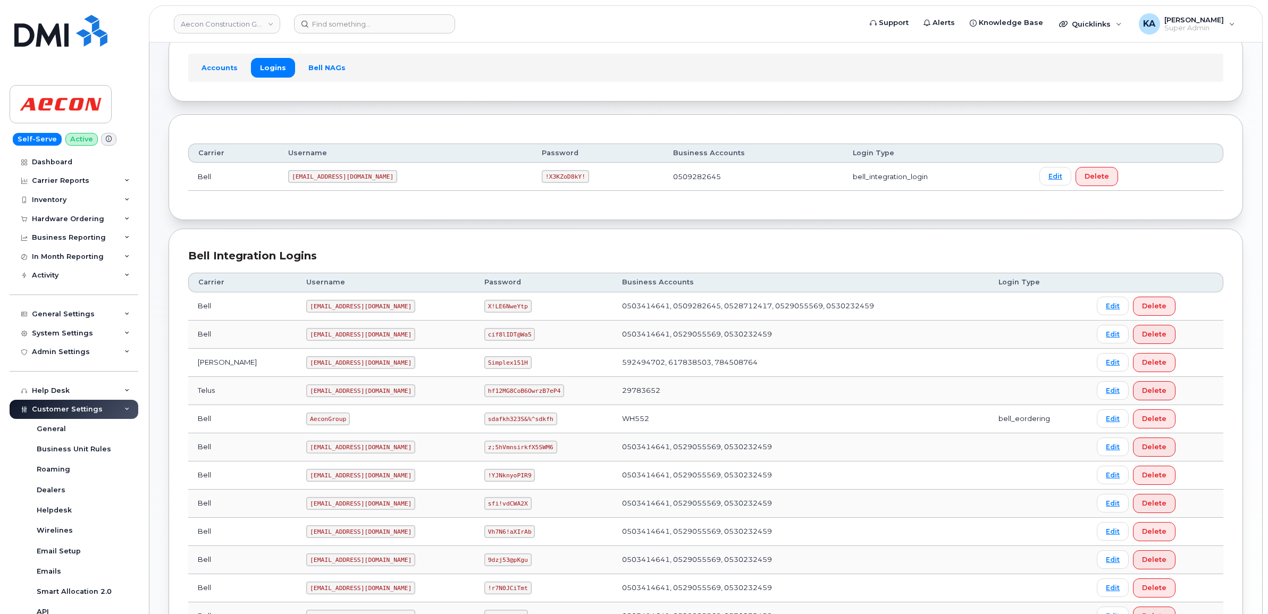
scroll to position [332, 0]
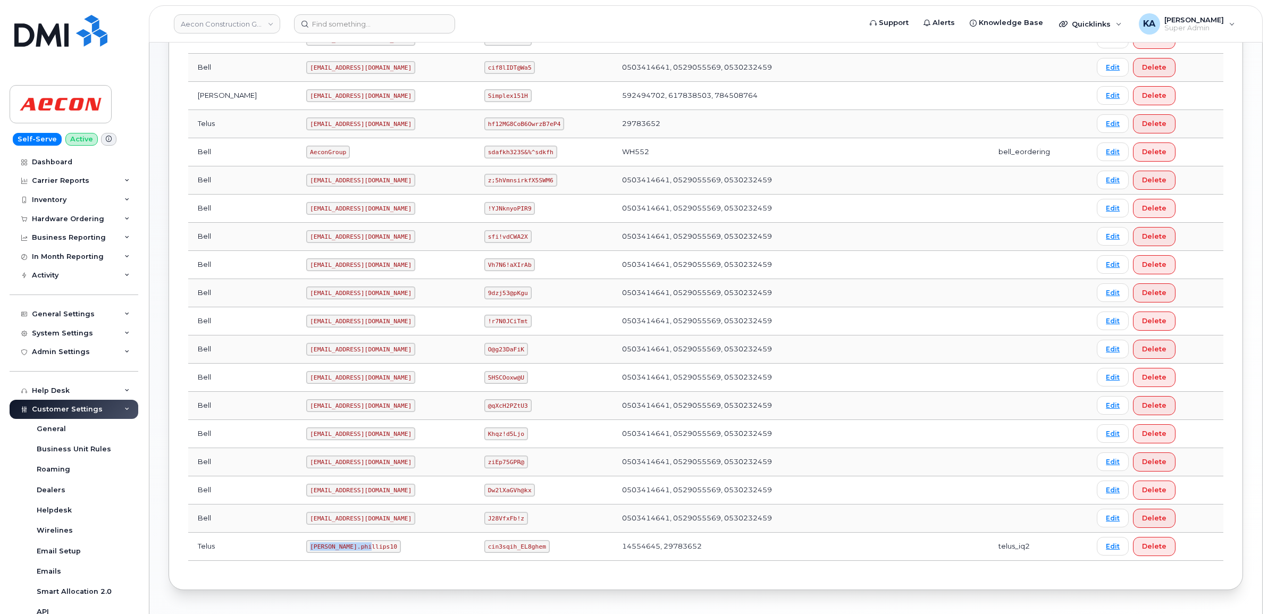
drag, startPoint x: 261, startPoint y: 549, endPoint x: 318, endPoint y: 564, distance: 58.7
click at [318, 561] on td "[PERSON_NAME].phillips10" at bounding box center [386, 547] width 178 height 28
copy code "[PERSON_NAME].phillips10"
drag, startPoint x: 468, startPoint y: 553, endPoint x: 516, endPoint y: 559, distance: 48.3
click at [516, 559] on td "cin3sqih_EL8ghem" at bounding box center [544, 547] width 138 height 28
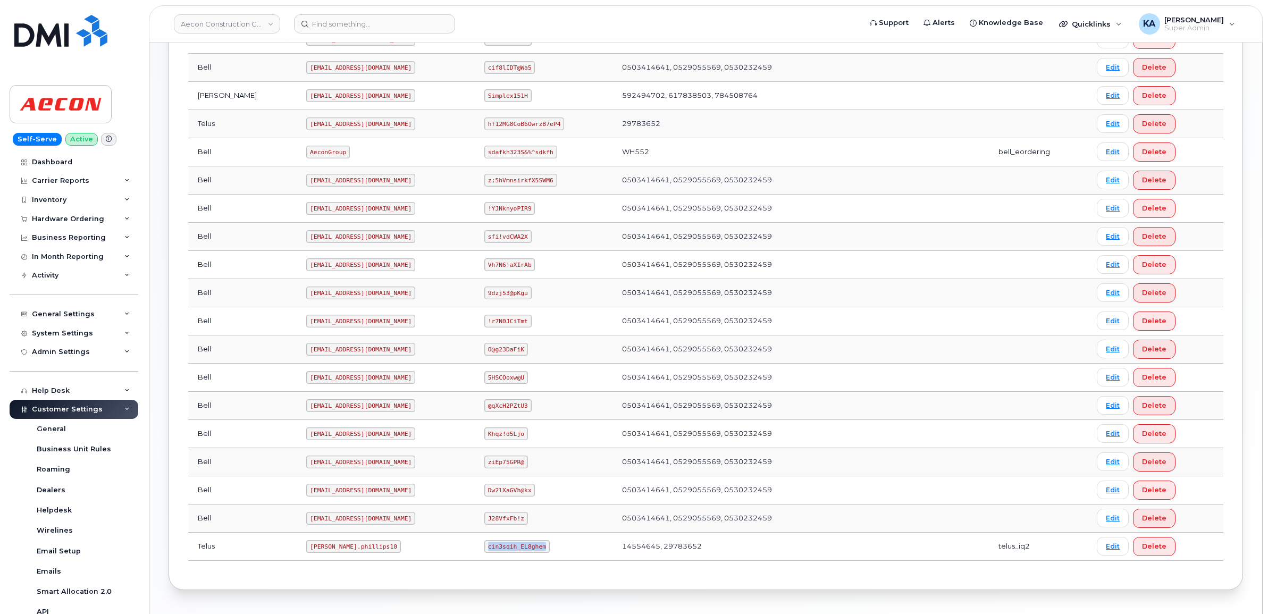
copy code "cin3sqih_EL8ghem"
drag, startPoint x: 263, startPoint y: 554, endPoint x: 314, endPoint y: 560, distance: 51.4
click at [314, 560] on td "Taylor.phillips10" at bounding box center [386, 547] width 178 height 28
copy code "Taylor.phillips10"
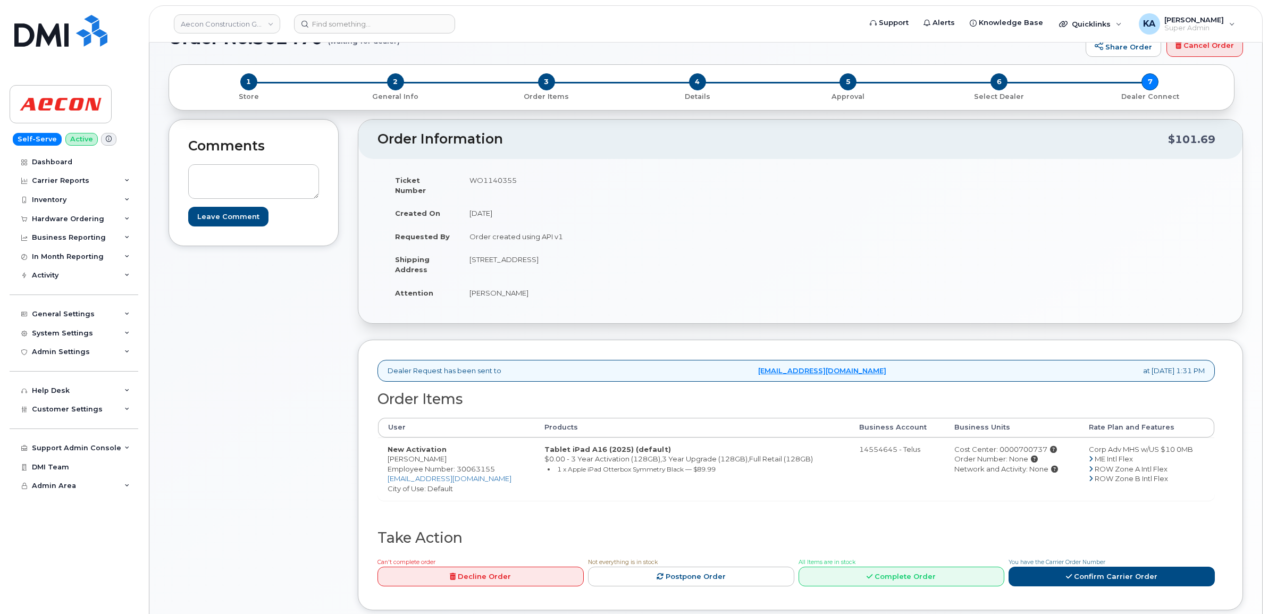
scroll to position [66, 0]
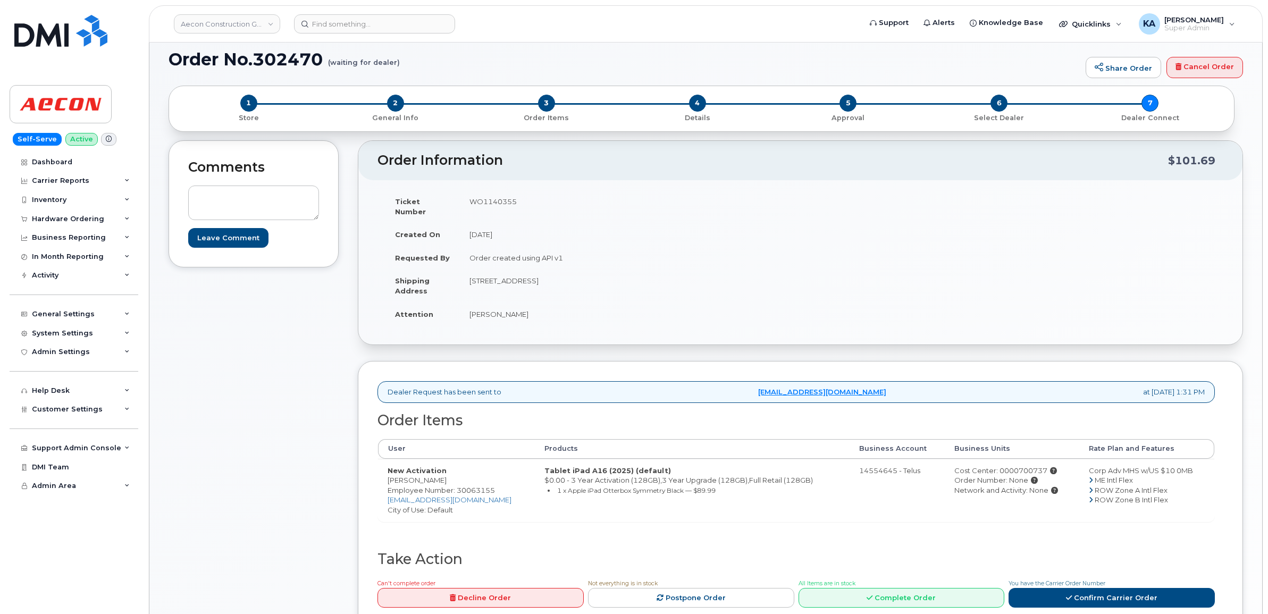
drag, startPoint x: 386, startPoint y: 472, endPoint x: 449, endPoint y: 477, distance: 64.0
click at [449, 477] on td "New Activation [PERSON_NAME] Employee Number: 30063155 [EMAIL_ADDRESS][DOMAIN_N…" at bounding box center [456, 490] width 157 height 63
copy td "[PERSON_NAME]"
drag, startPoint x: 471, startPoint y: 271, endPoint x: 655, endPoint y: 273, distance: 184.5
click at [655, 273] on td "[STREET_ADDRESS]" at bounding box center [626, 285] width 333 height 33
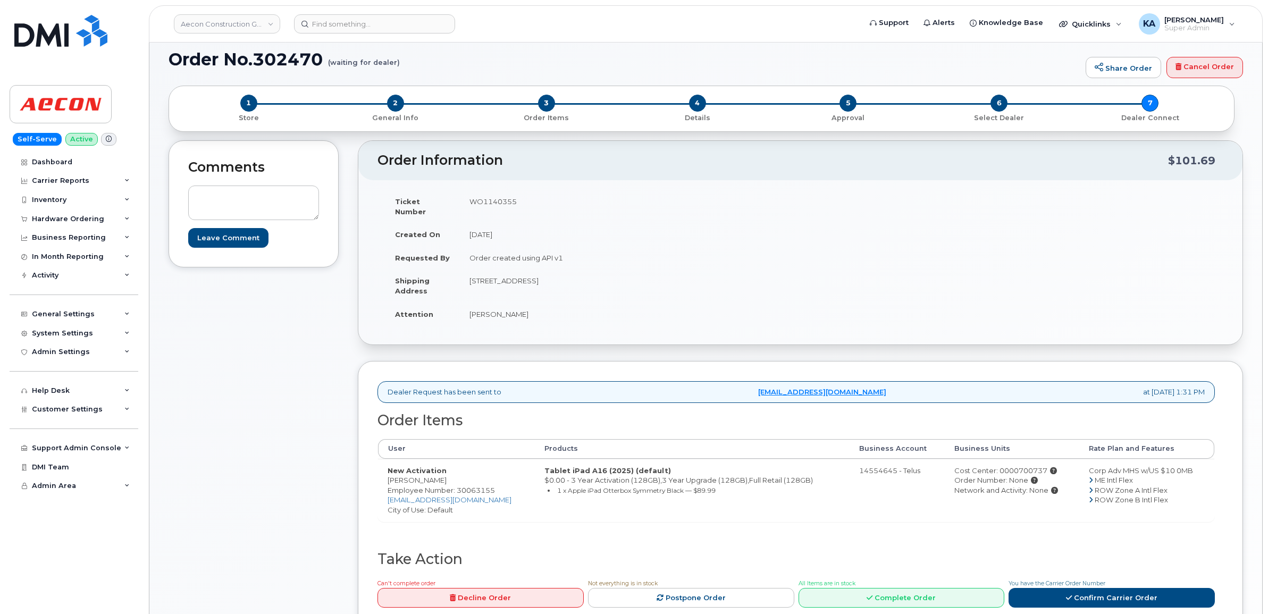
copy td "[STREET_ADDRESS]"
click at [481, 198] on td "WO1140355" at bounding box center [626, 206] width 333 height 33
copy td "WO1140355"
drag, startPoint x: 387, startPoint y: 470, endPoint x: 449, endPoint y: 474, distance: 62.9
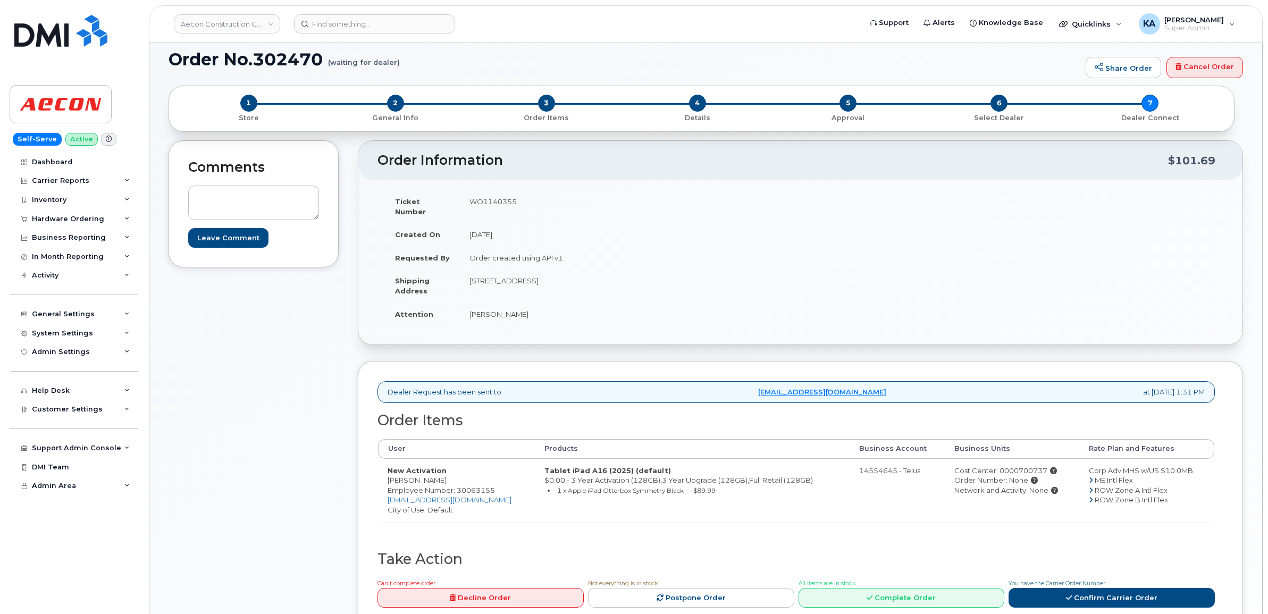
click at [449, 474] on td "New Activation [PERSON_NAME] Employee Number: 30063155 [EMAIL_ADDRESS][DOMAIN_N…" at bounding box center [456, 490] width 157 height 63
copy td "[PERSON_NAME]"
drag, startPoint x: 463, startPoint y: 267, endPoint x: 567, endPoint y: 277, distance: 104.1
click at [567, 277] on td "[STREET_ADDRESS]" at bounding box center [626, 285] width 333 height 33
click at [570, 277] on td "[STREET_ADDRESS]" at bounding box center [626, 285] width 333 height 33
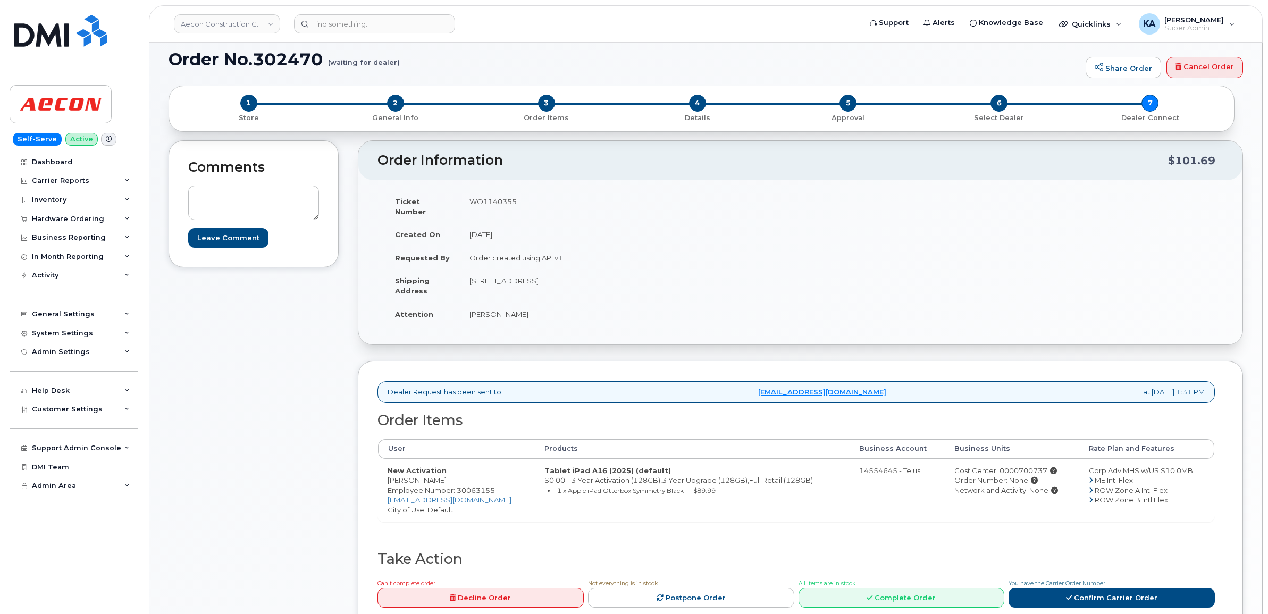
drag, startPoint x: 468, startPoint y: 272, endPoint x: 573, endPoint y: 282, distance: 104.8
click at [573, 282] on td "[STREET_ADDRESS]" at bounding box center [626, 285] width 333 height 33
copy td "36 Brentcliffe Rd, Suite 1102"
click at [591, 272] on td "[STREET_ADDRESS]" at bounding box center [626, 285] width 333 height 33
drag, startPoint x: 572, startPoint y: 269, endPoint x: 604, endPoint y: 280, distance: 33.8
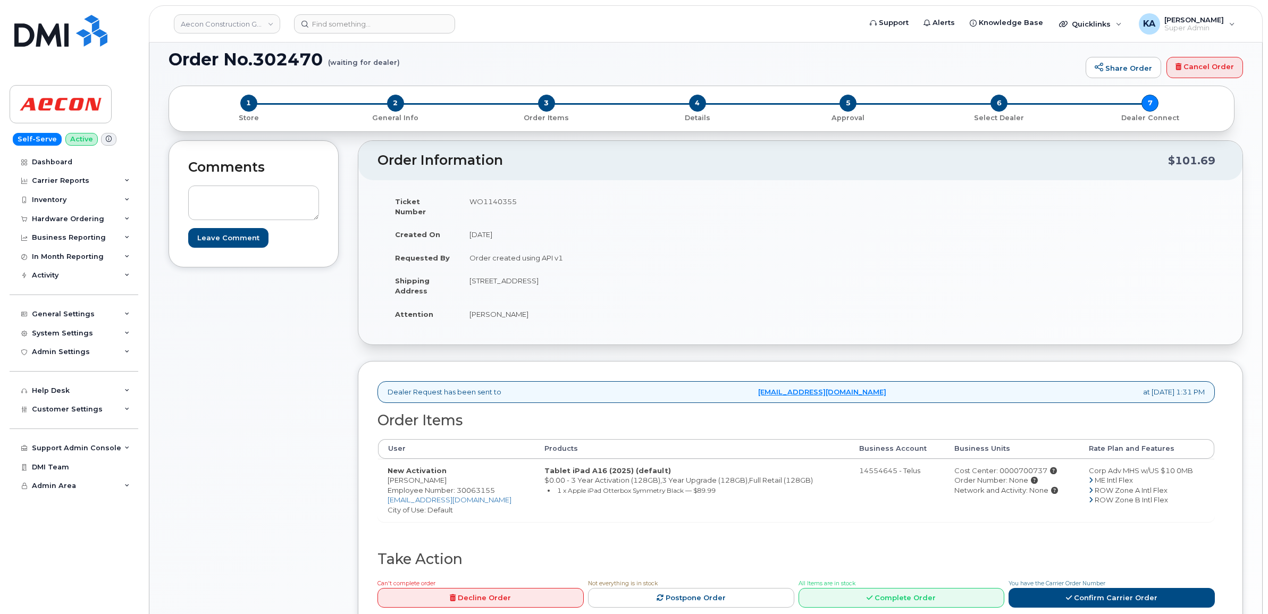
click at [604, 280] on td "[STREET_ADDRESS]" at bounding box center [626, 285] width 333 height 33
copy td "East York"
drag, startPoint x: 655, startPoint y: 271, endPoint x: 620, endPoint y: 273, distance: 34.6
click at [620, 273] on td "[STREET_ADDRESS]" at bounding box center [626, 285] width 333 height 33
copy td "M4G 0E1"
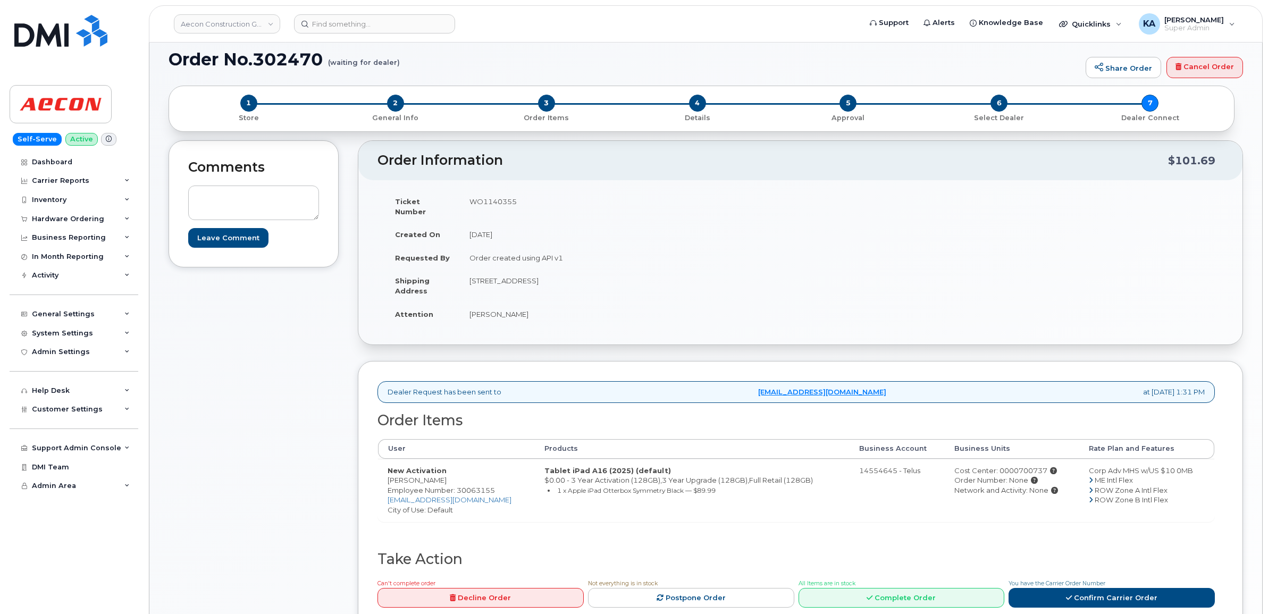
drag, startPoint x: 468, startPoint y: 273, endPoint x: 569, endPoint y: 282, distance: 100.9
click at [569, 282] on td "[STREET_ADDRESS]" at bounding box center [626, 285] width 333 height 33
copy td "36 Brentcliffe Rd, Suite 1102"
click at [1083, 590] on link "Confirm Carrier Order" at bounding box center [1112, 598] width 206 height 20
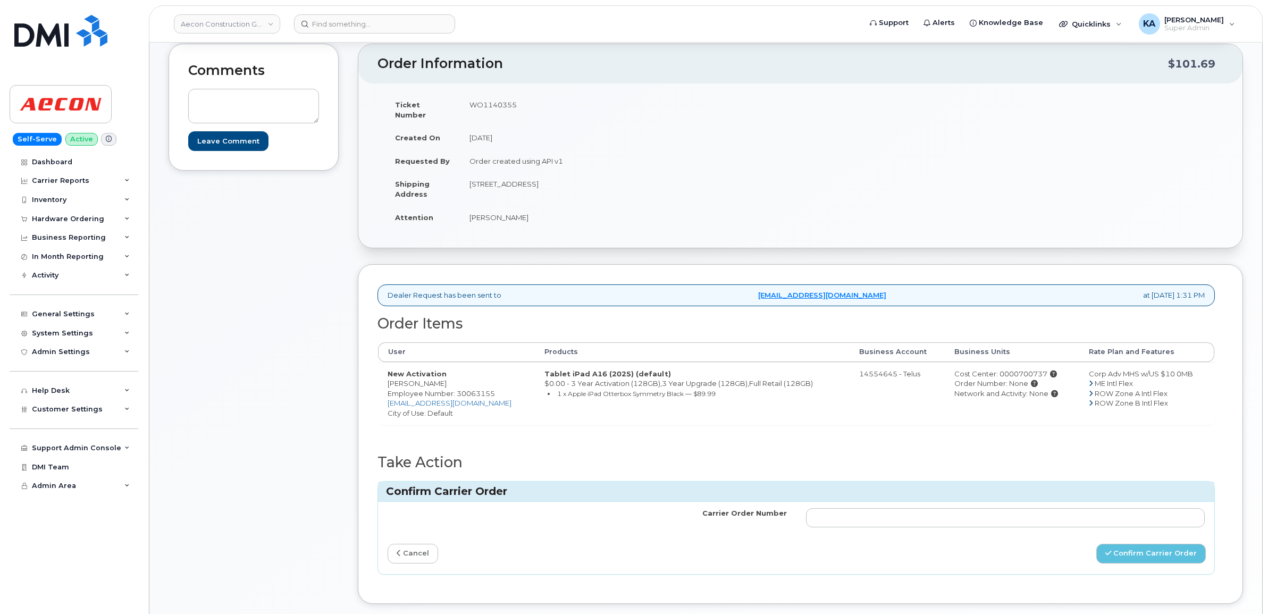
scroll to position [266, 0]
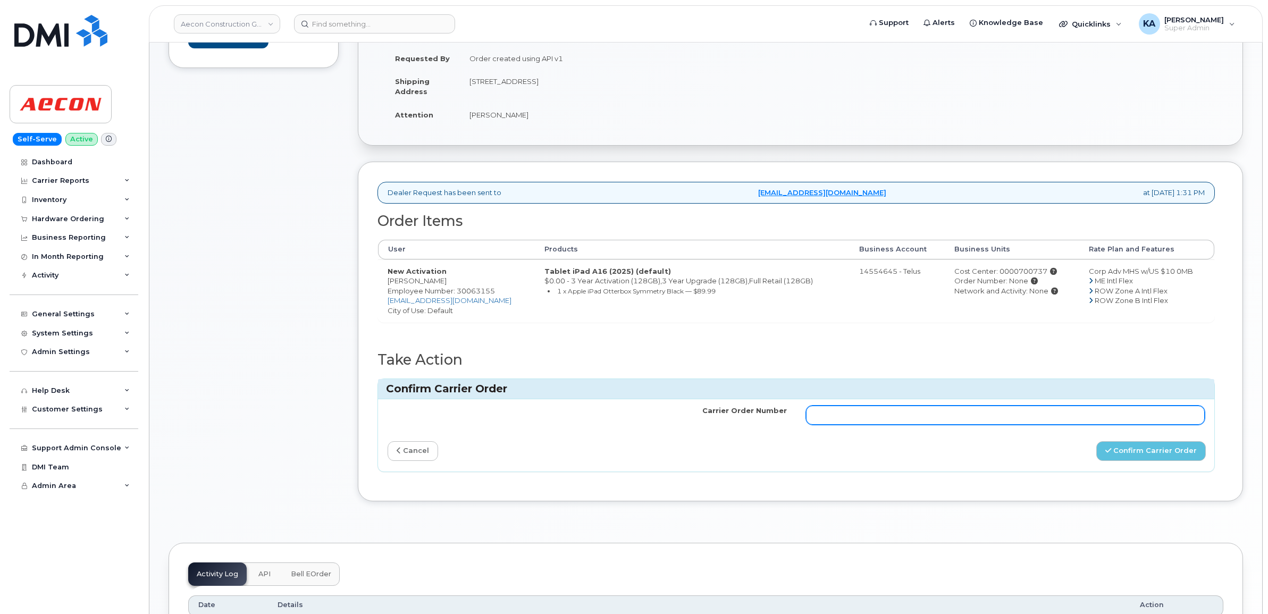
click at [952, 408] on input "Carrier Order Number" at bounding box center [1005, 415] width 399 height 19
paste input "TL60035900"
type input "TL60035900"
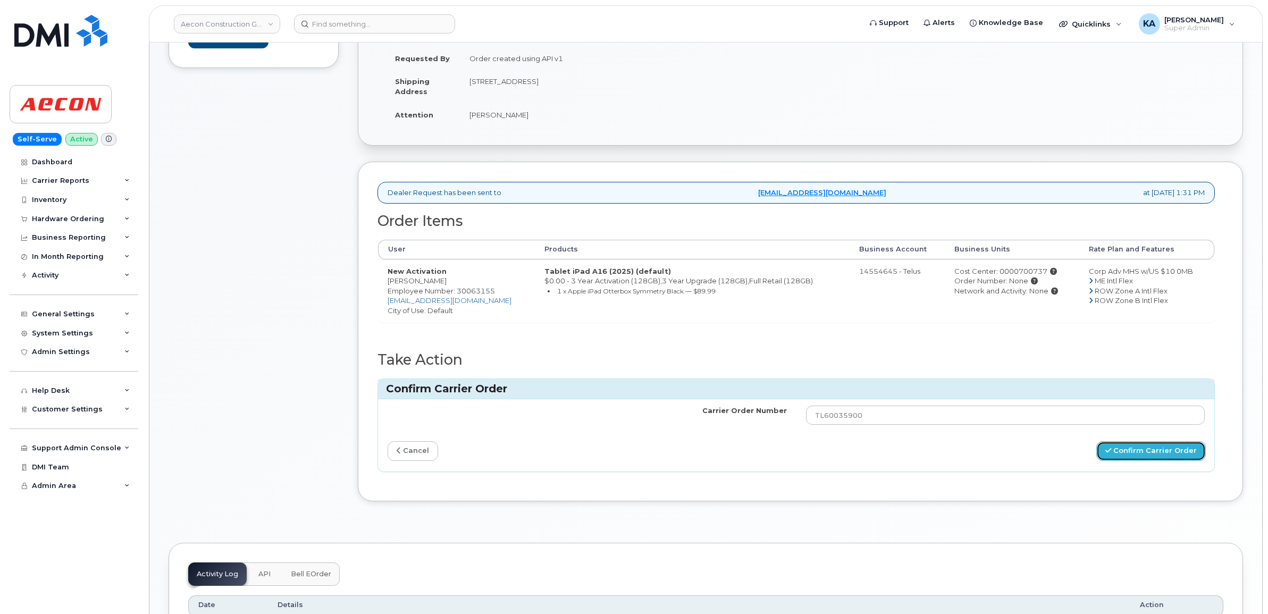
click at [1123, 445] on button "Confirm Carrier Order" at bounding box center [1152, 451] width 110 height 20
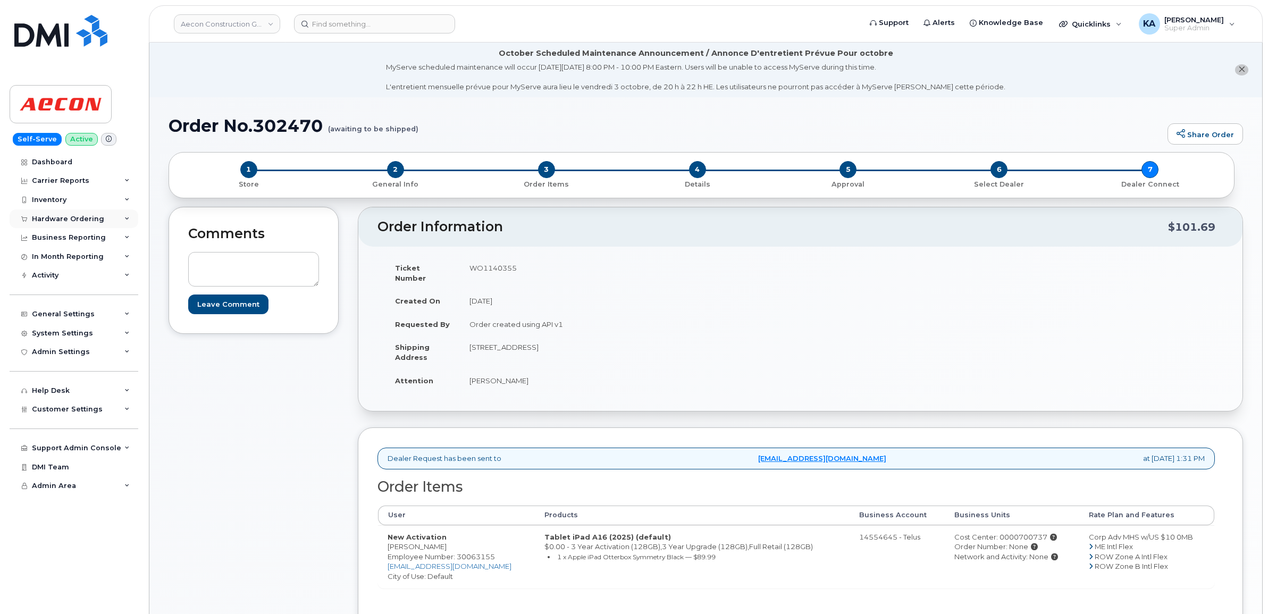
click at [59, 216] on div "Hardware Ordering" at bounding box center [68, 219] width 72 height 9
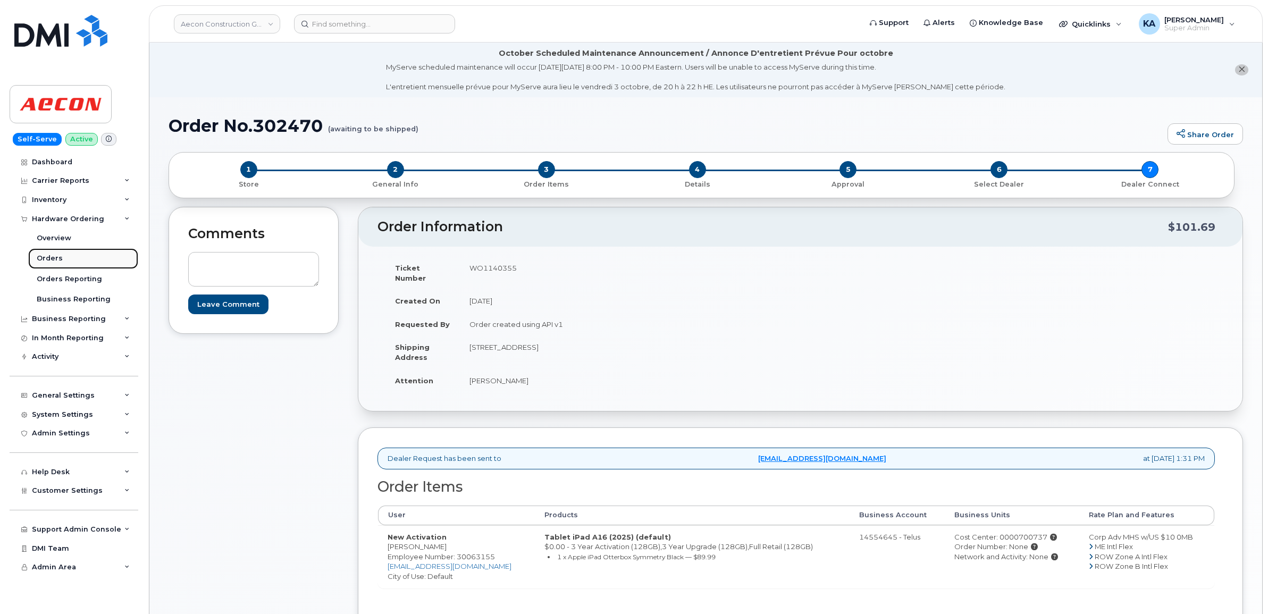
click at [43, 254] on link "Orders" at bounding box center [83, 258] width 110 height 20
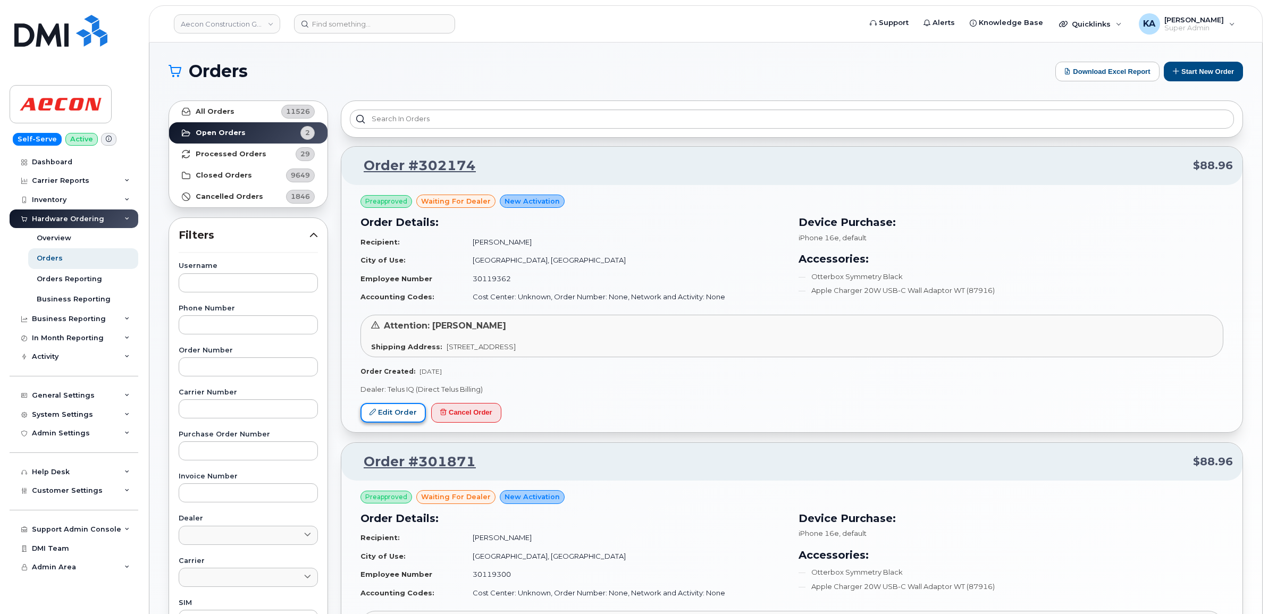
click at [394, 414] on link "Edit Order" at bounding box center [393, 413] width 65 height 20
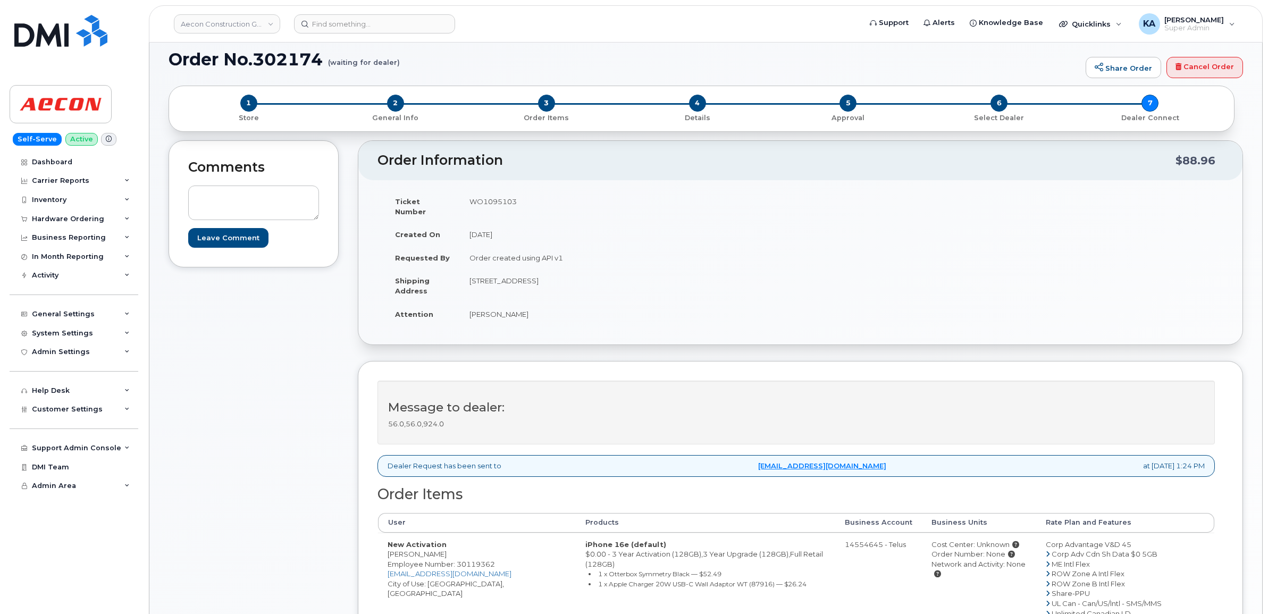
scroll to position [133, 0]
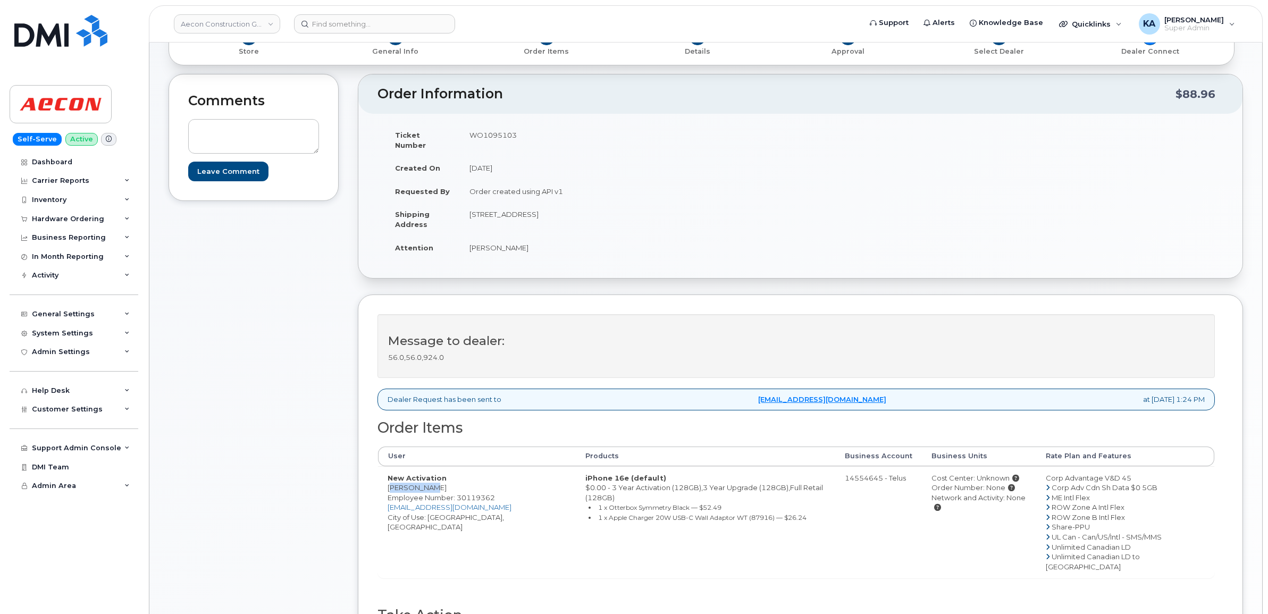
drag, startPoint x: 381, startPoint y: 478, endPoint x: 433, endPoint y: 484, distance: 52.6
click at [433, 484] on td "New Activation [PERSON_NAME] Employee Number: 30119362 [EMAIL_ADDRESS][DOMAIN_N…" at bounding box center [477, 522] width 198 height 112
copy td "[PERSON_NAME]"
drag, startPoint x: 464, startPoint y: 205, endPoint x: 632, endPoint y: 207, distance: 167.5
click at [632, 207] on td "[STREET_ADDRESS]" at bounding box center [626, 219] width 333 height 33
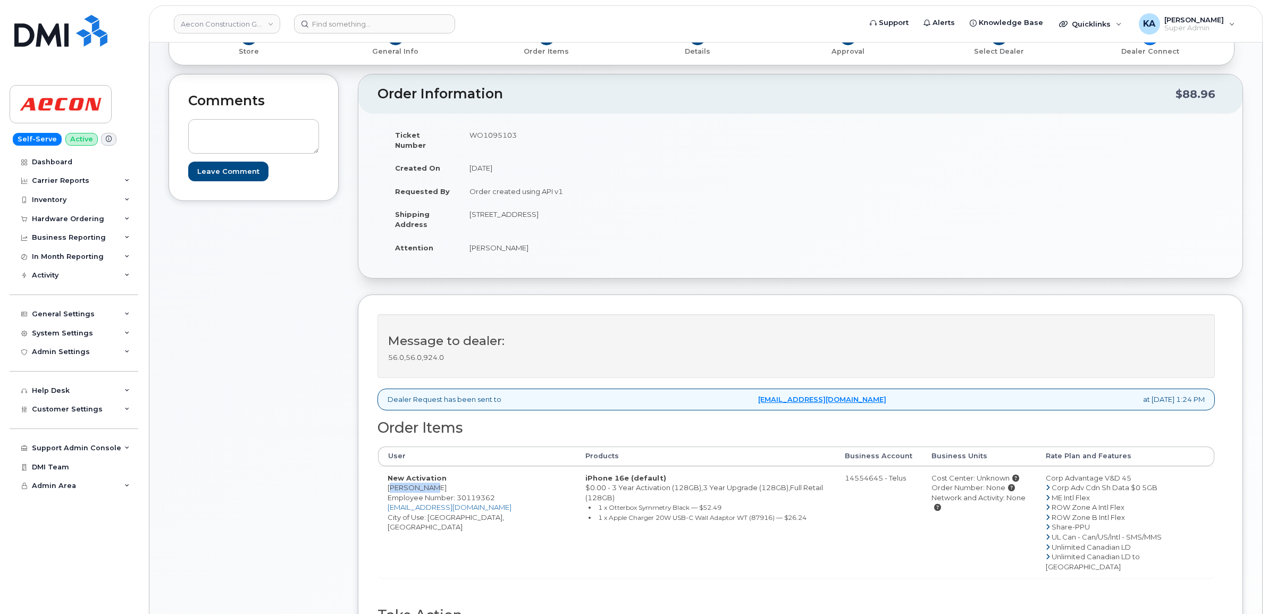
copy td "[STREET_ADDRESS]"
drag, startPoint x: 428, startPoint y: 509, endPoint x: 491, endPoint y: 514, distance: 62.9
click at [491, 514] on td "New Activation [PERSON_NAME] Employee Number: 30119362 [EMAIL_ADDRESS][DOMAIN_N…" at bounding box center [477, 522] width 198 height 112
copy td "[GEOGRAPHIC_DATA], [GEOGRAPHIC_DATA]"
drag, startPoint x: 381, startPoint y: 478, endPoint x: 429, endPoint y: 481, distance: 48.5
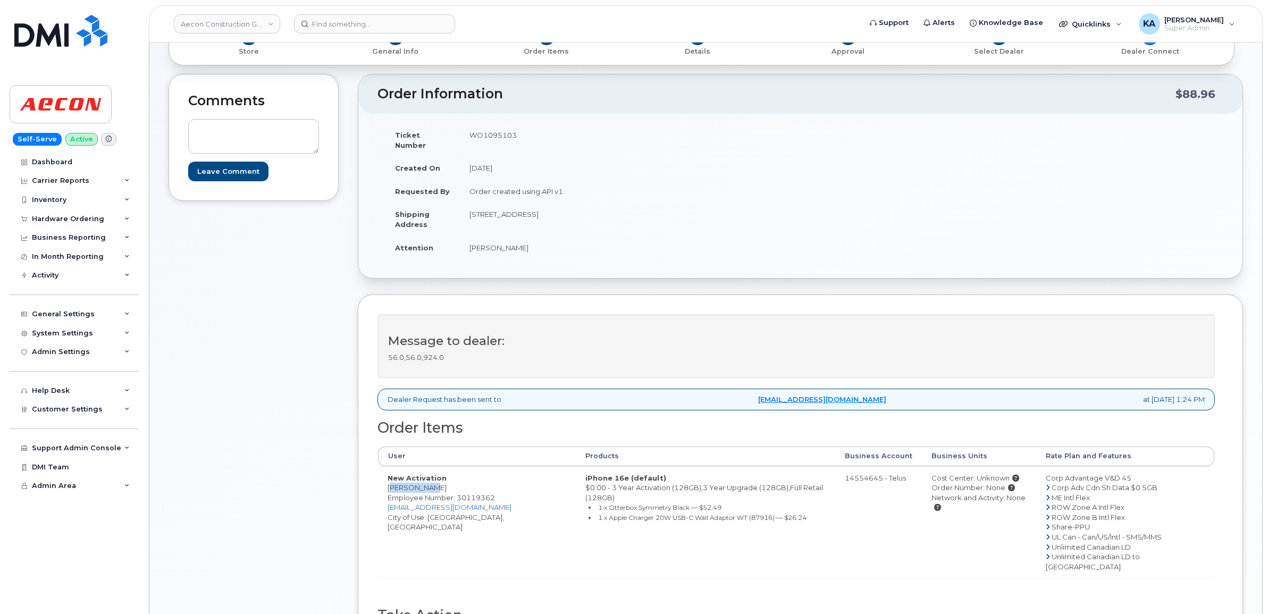
click at [429, 481] on td "New Activation [PERSON_NAME] Employee Number: 30119362 [EMAIL_ADDRESS][DOMAIN_N…" at bounding box center [477, 522] width 198 height 112
copy td "[PERSON_NAME]"
click at [500, 131] on td "WO1095103" at bounding box center [626, 139] width 333 height 33
copy td "WO1095103"
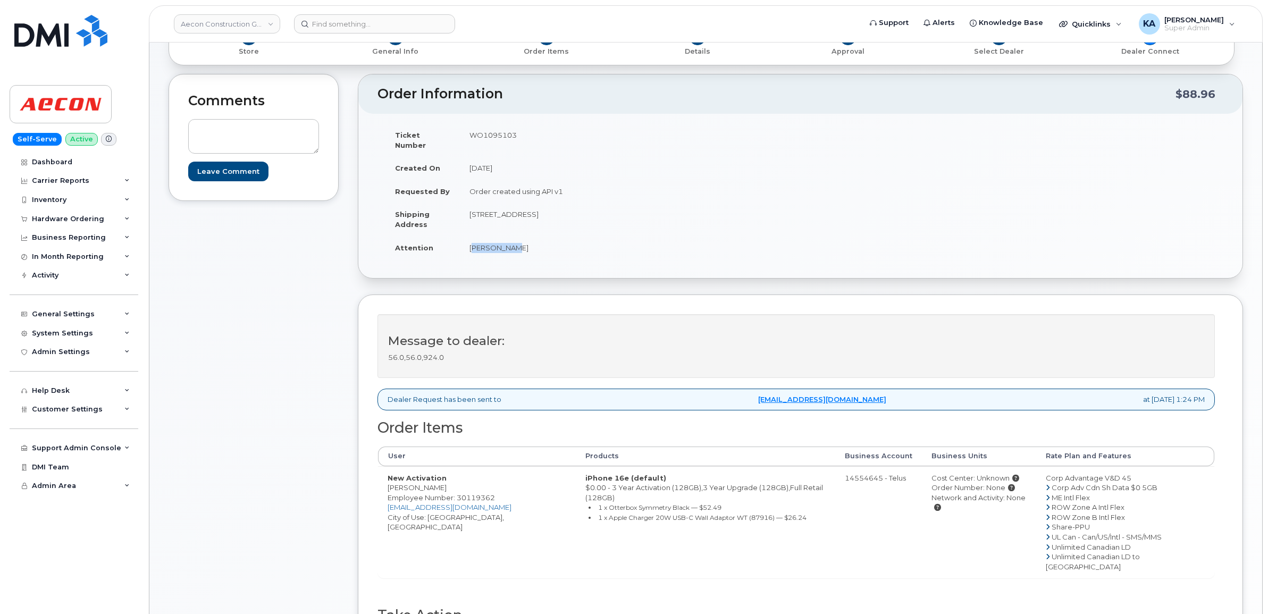
drag, startPoint x: 464, startPoint y: 237, endPoint x: 512, endPoint y: 237, distance: 48.4
click at [512, 237] on td "[PERSON_NAME]" at bounding box center [626, 247] width 333 height 23
copy td "[PERSON_NAME]"
drag, startPoint x: 465, startPoint y: 204, endPoint x: 549, endPoint y: 216, distance: 84.9
click at [550, 215] on td "[STREET_ADDRESS]" at bounding box center [626, 219] width 333 height 33
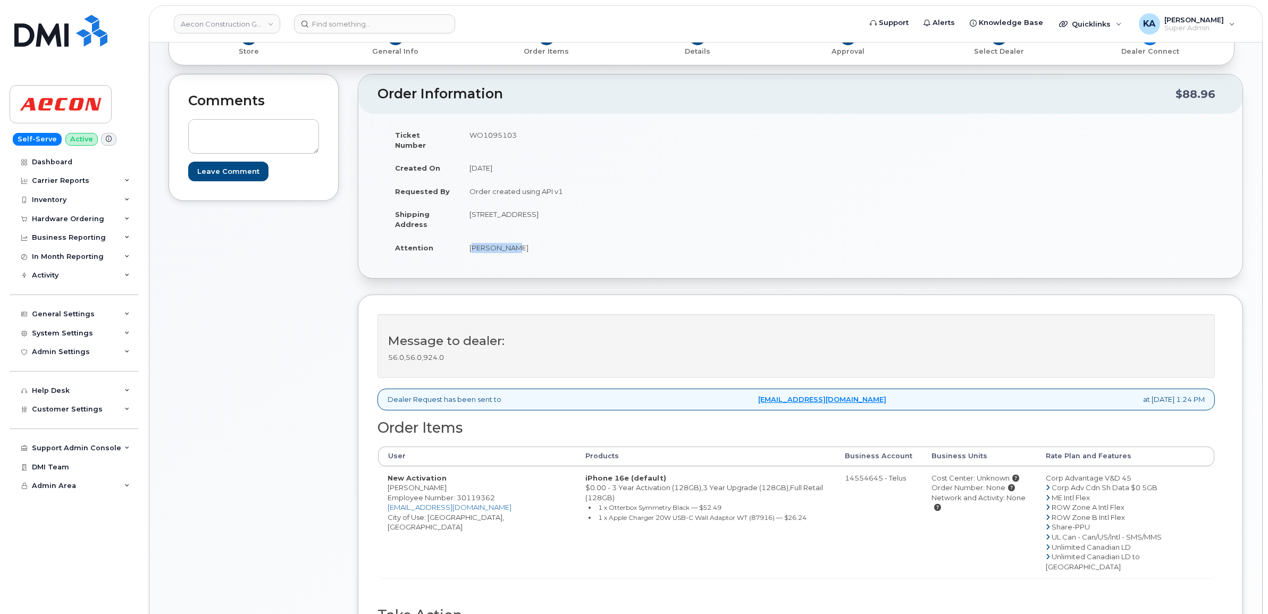
copy td "[STREET_ADDRESS]"
click at [569, 208] on td "[STREET_ADDRESS]" at bounding box center [626, 219] width 333 height 33
copy td "Mulmur"
drag, startPoint x: 467, startPoint y: 204, endPoint x: 549, endPoint y: 213, distance: 83.0
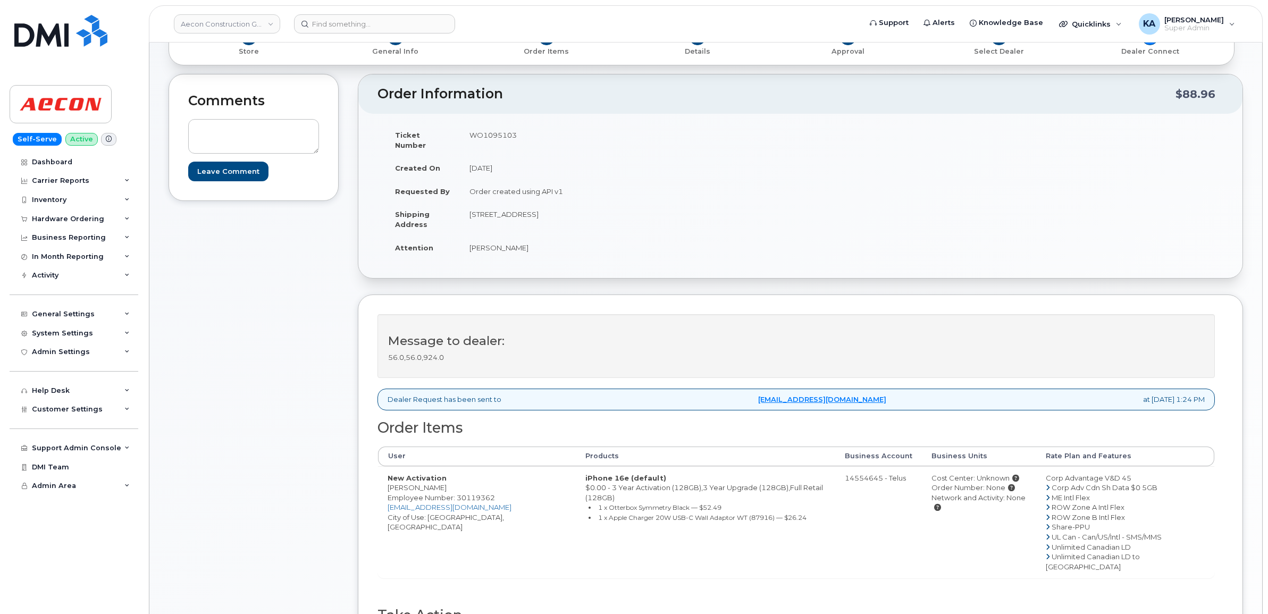
click at [549, 213] on td "[STREET_ADDRESS]" at bounding box center [626, 219] width 333 height 33
copy td "[STREET_ADDRESS]"
click at [570, 205] on td "[STREET_ADDRESS]" at bounding box center [626, 219] width 333 height 33
copy td "Mulmur"
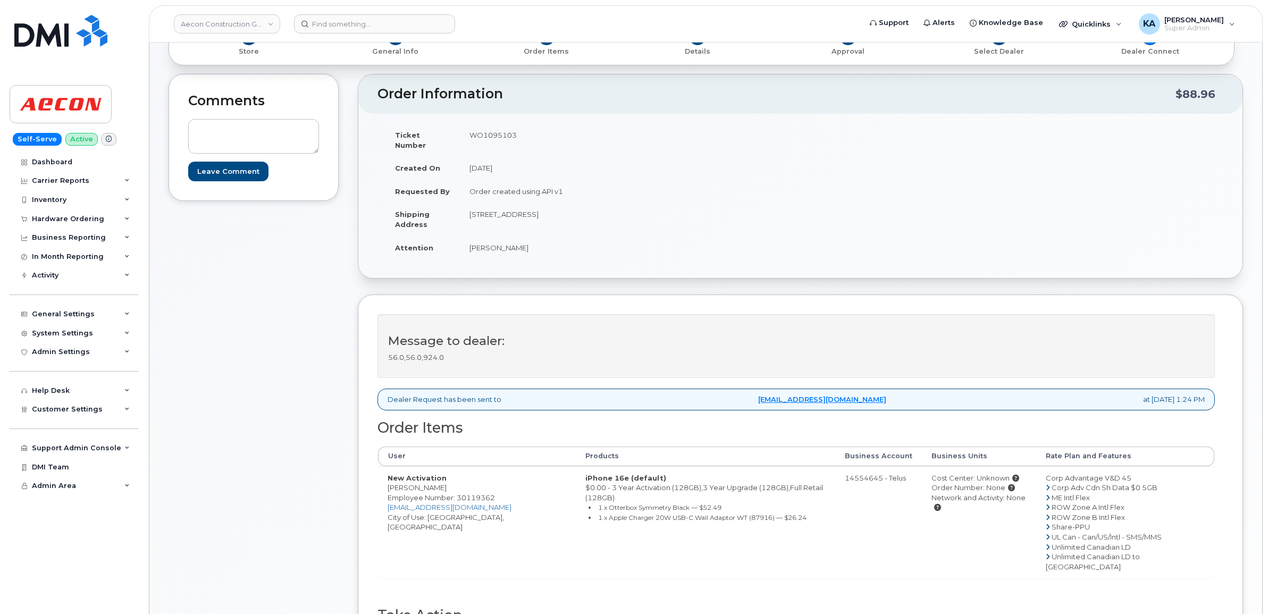
drag, startPoint x: 595, startPoint y: 203, endPoint x: 631, endPoint y: 210, distance: 37.4
click at [631, 210] on td "707412 County RD 21 Mulmur ON L9V 0W8" at bounding box center [626, 219] width 333 height 33
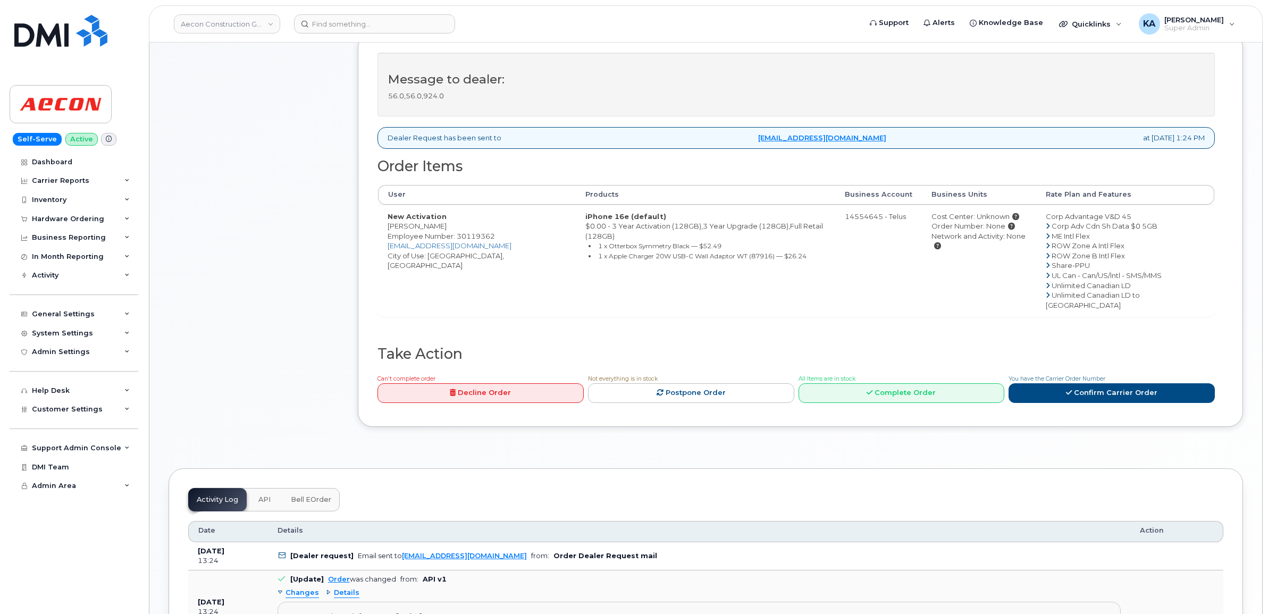
scroll to position [399, 0]
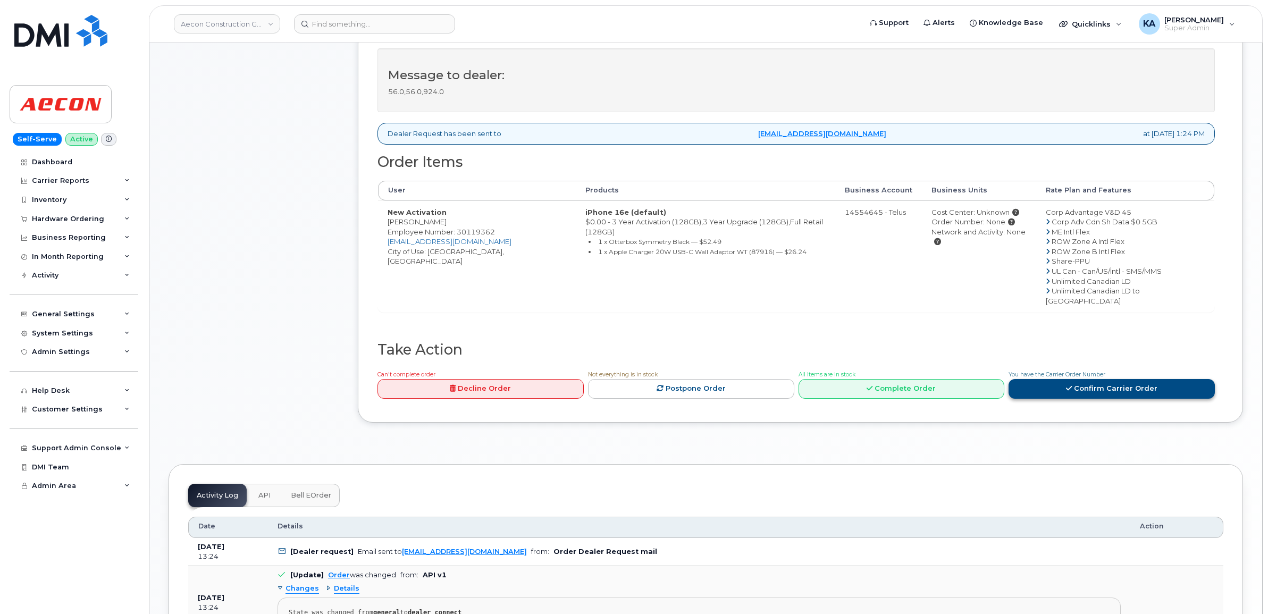
click at [1101, 379] on link "Confirm Carrier Order" at bounding box center [1112, 389] width 206 height 20
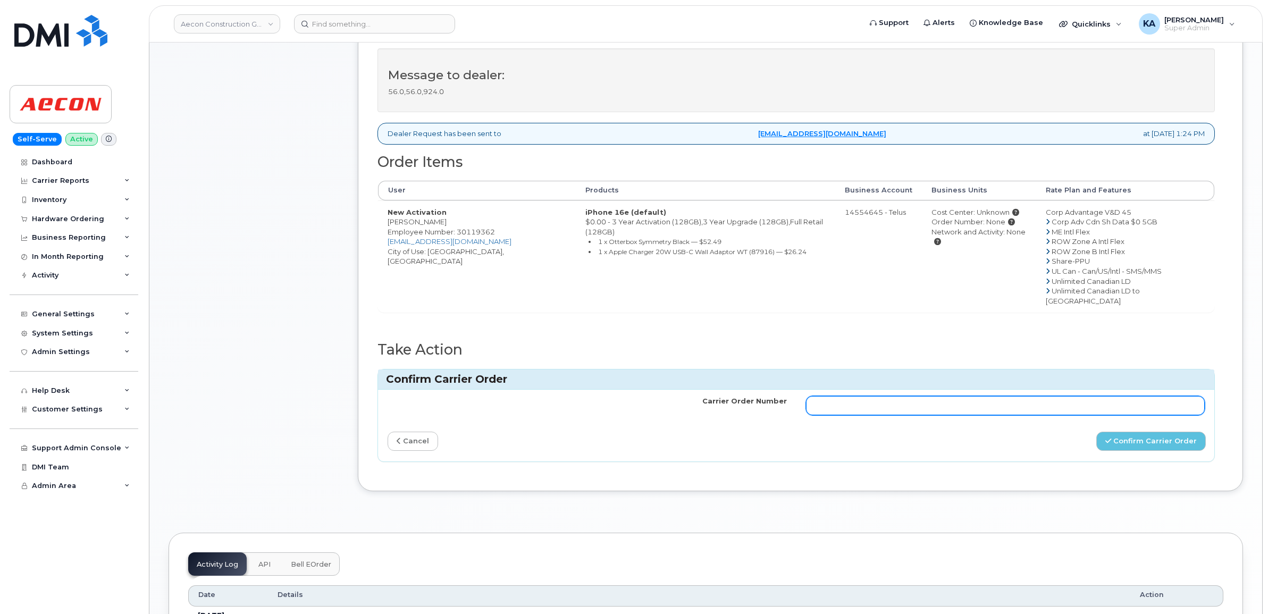
paste input "TL60035914"
type input "TL60035914"
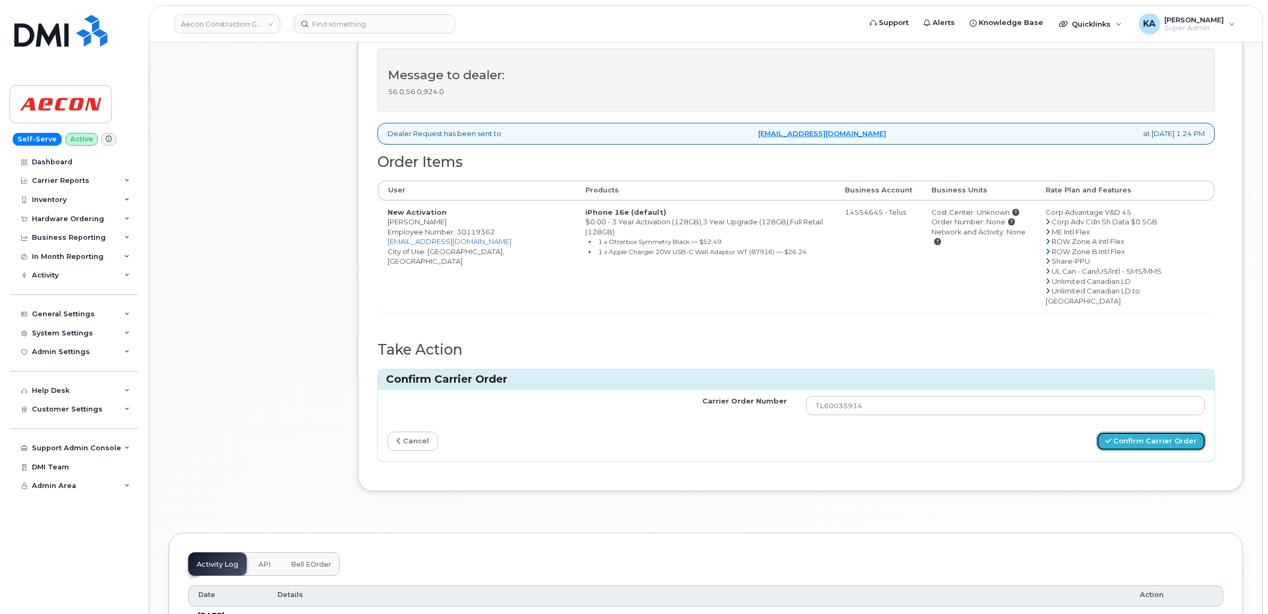
click at [1131, 432] on button "Confirm Carrier Order" at bounding box center [1152, 442] width 110 height 20
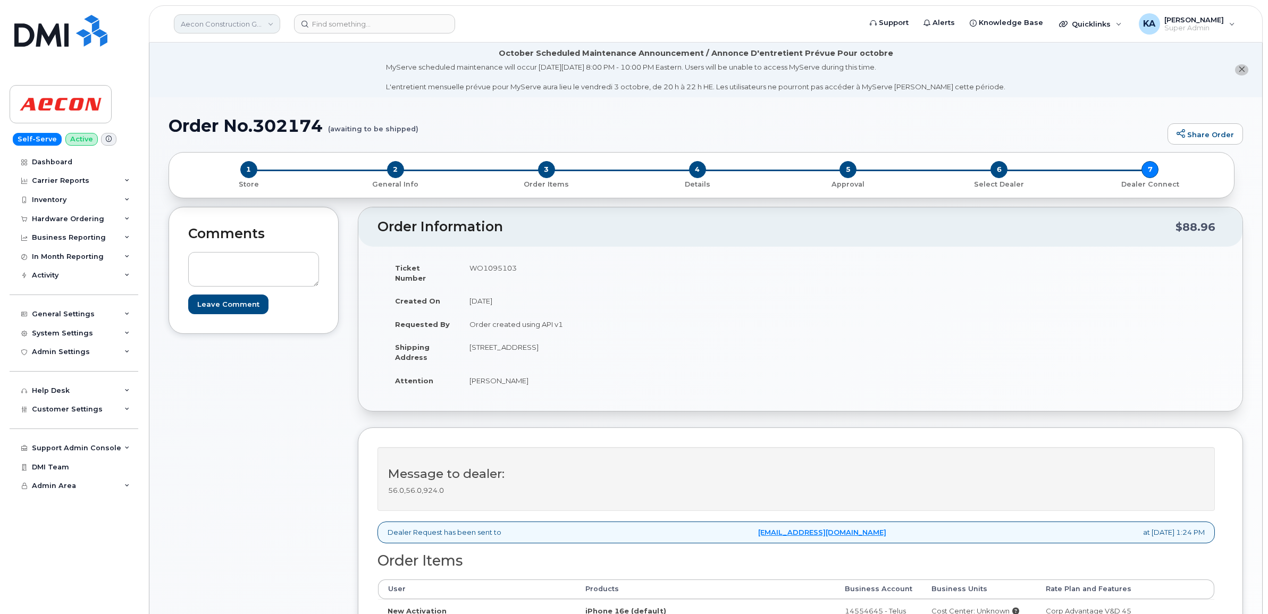
click at [205, 24] on link "Aecon Construction Group Inc" at bounding box center [227, 23] width 106 height 19
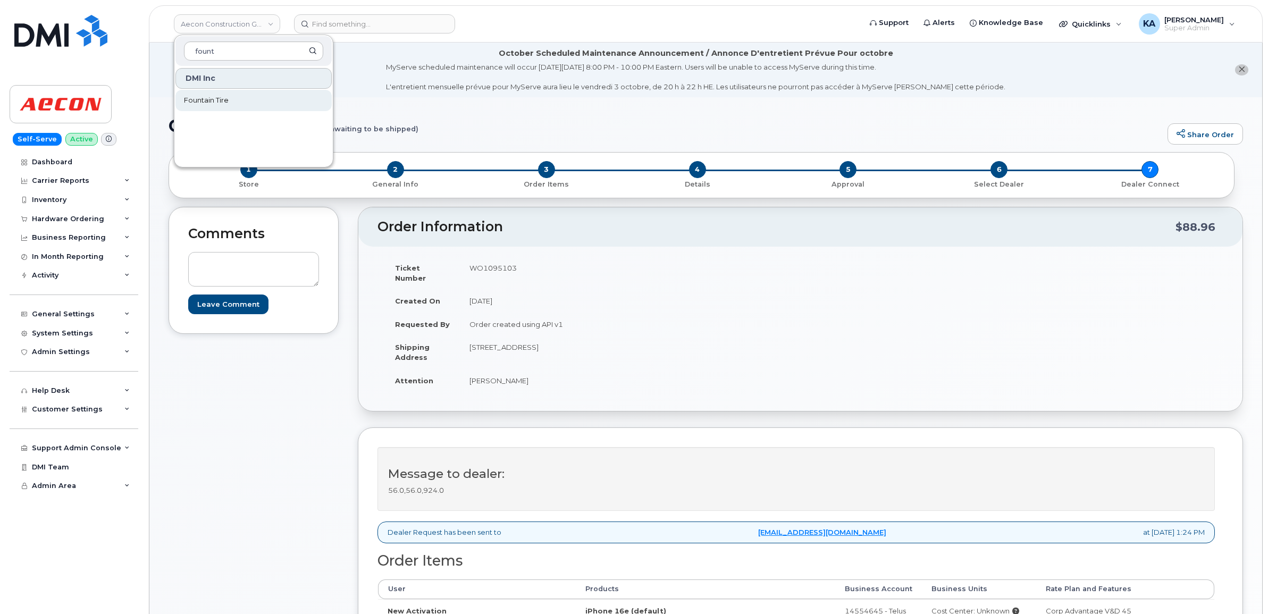
type input "fount"
click at [198, 97] on span "Fountain Tire" at bounding box center [206, 100] width 45 height 11
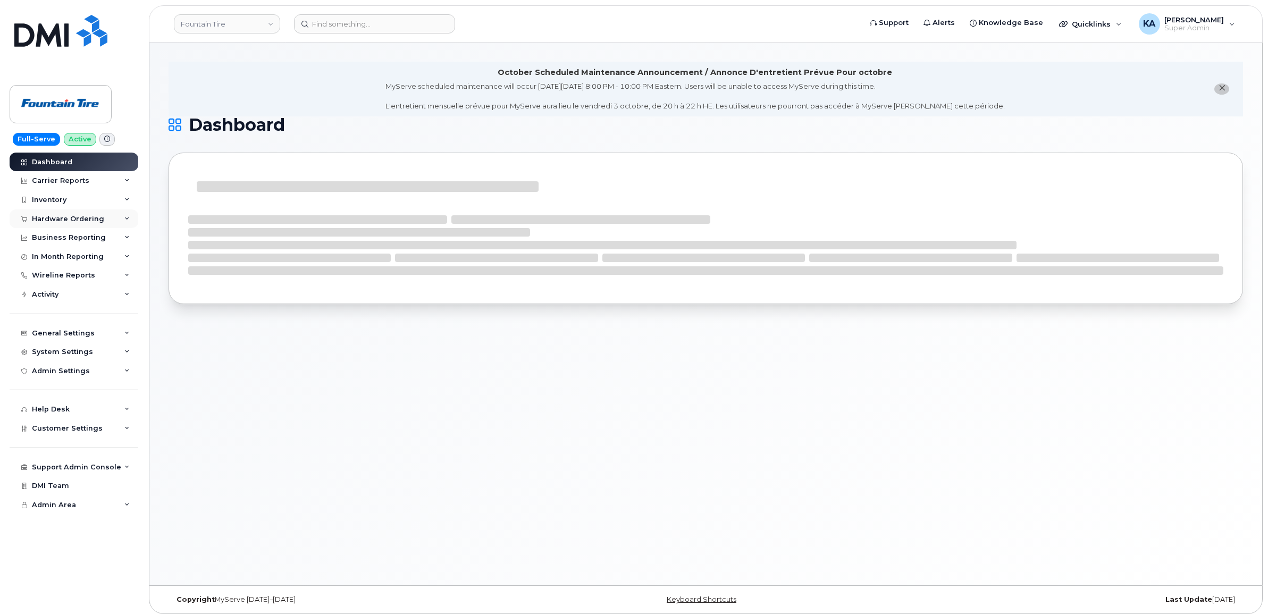
click at [55, 216] on div "Hardware Ordering" at bounding box center [68, 219] width 72 height 9
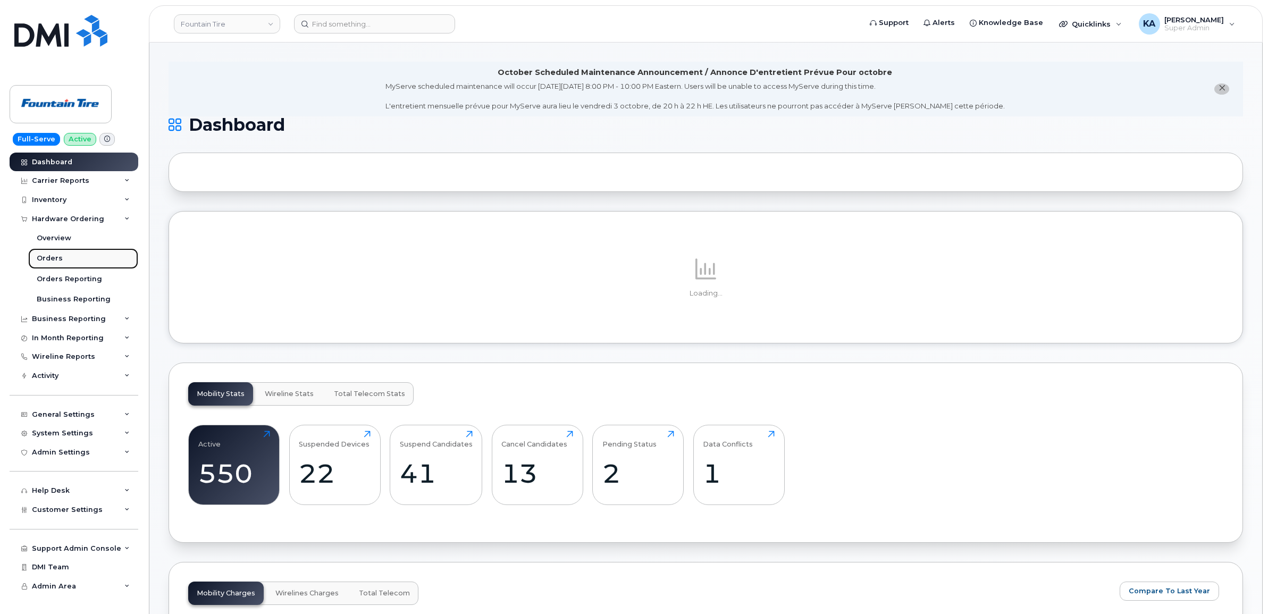
click at [43, 254] on link "Orders" at bounding box center [83, 258] width 110 height 20
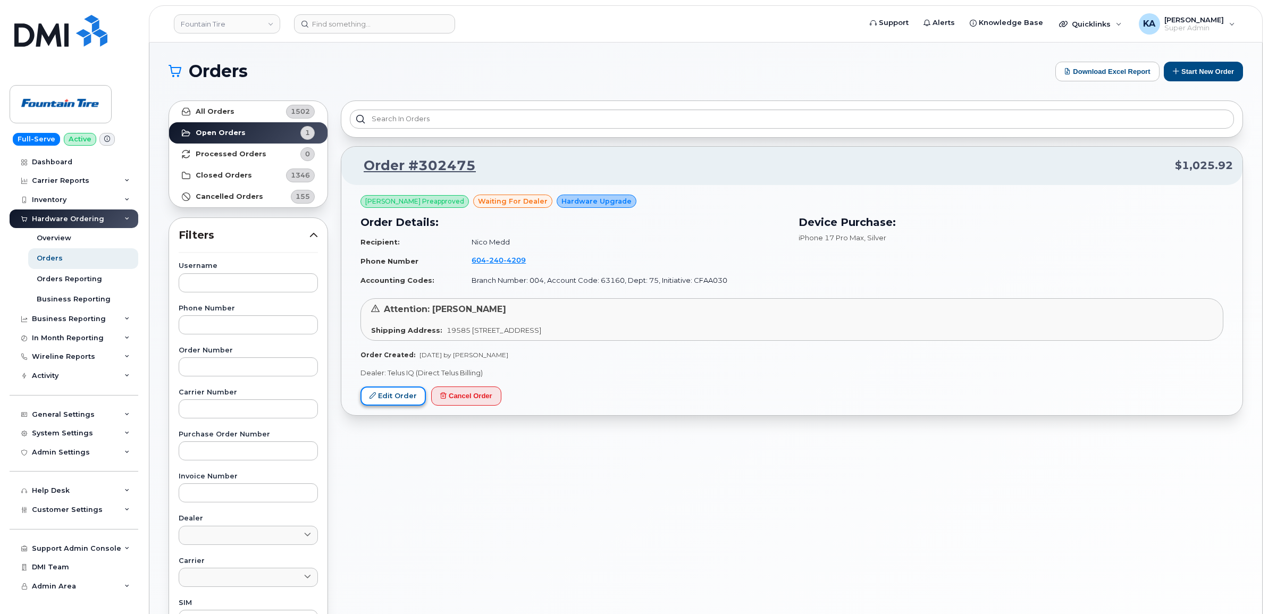
click at [394, 395] on link "Edit Order" at bounding box center [393, 397] width 65 height 20
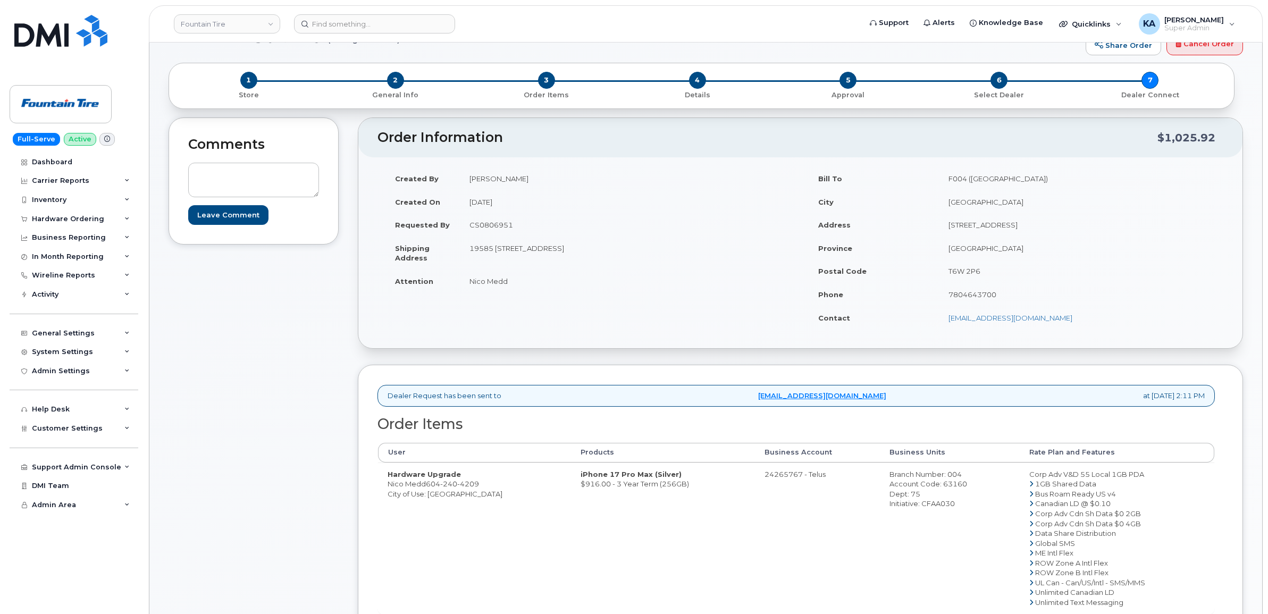
scroll to position [66, 0]
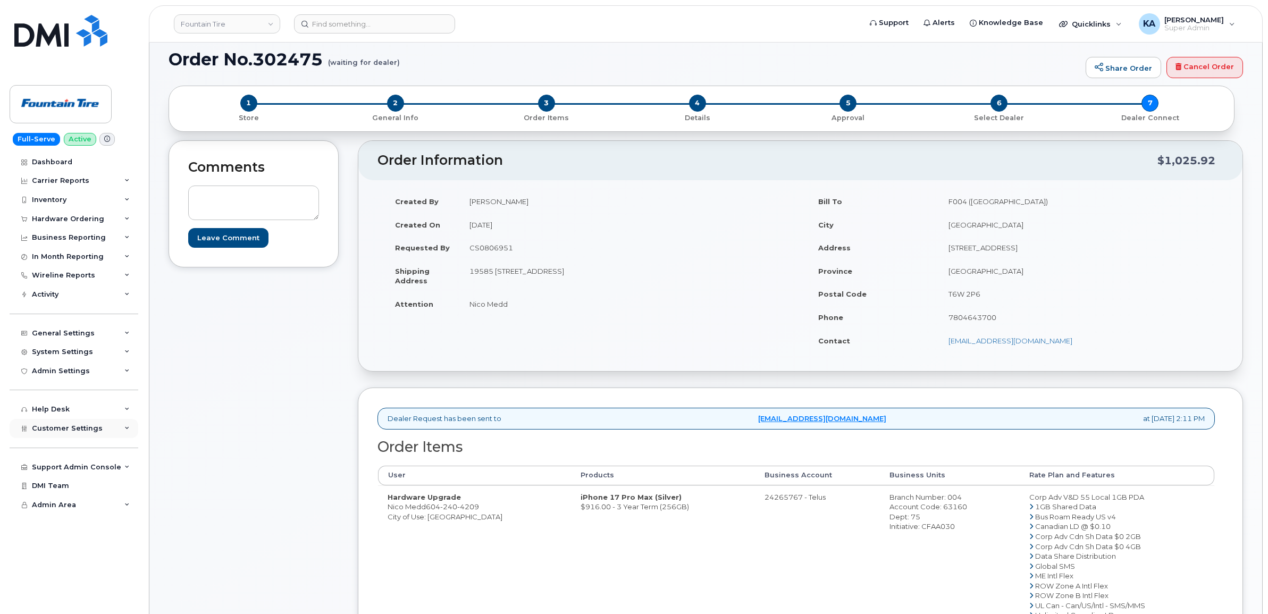
click at [35, 426] on div "Customer Settings" at bounding box center [74, 428] width 129 height 19
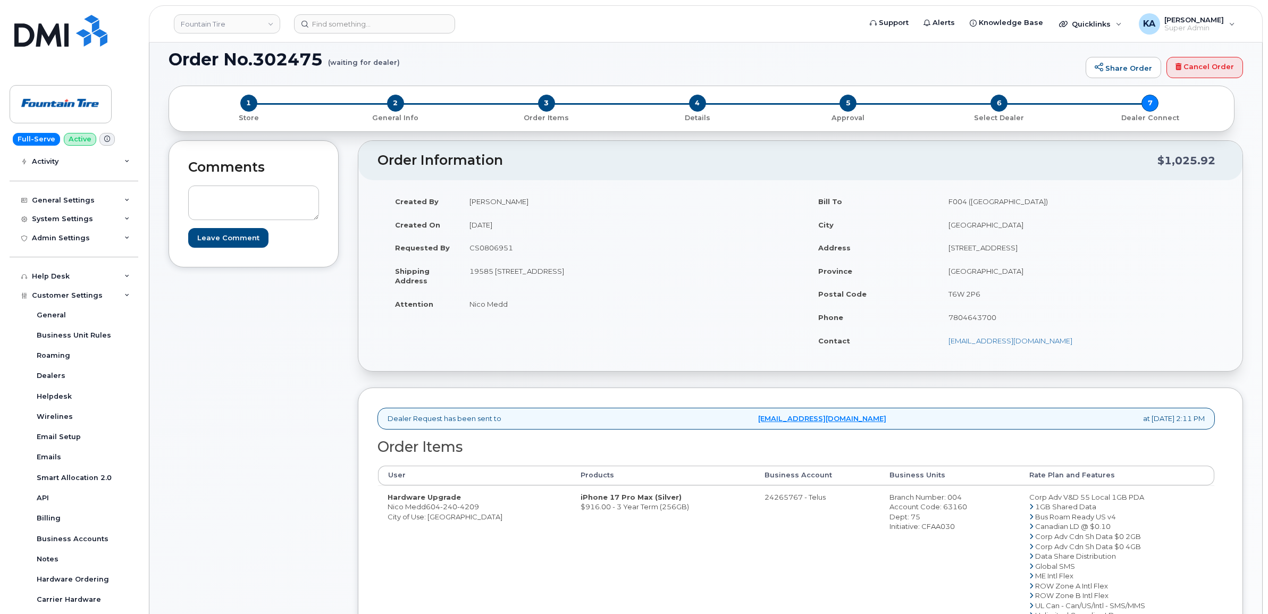
drag, startPoint x: 426, startPoint y: 508, endPoint x: 482, endPoint y: 509, distance: 55.8
click at [482, 509] on td "Hardware Upgrade Nico Medd 604 240 4209 City of Use: Vancouver" at bounding box center [474, 562] width 193 height 152
copy td "604 240 4209"
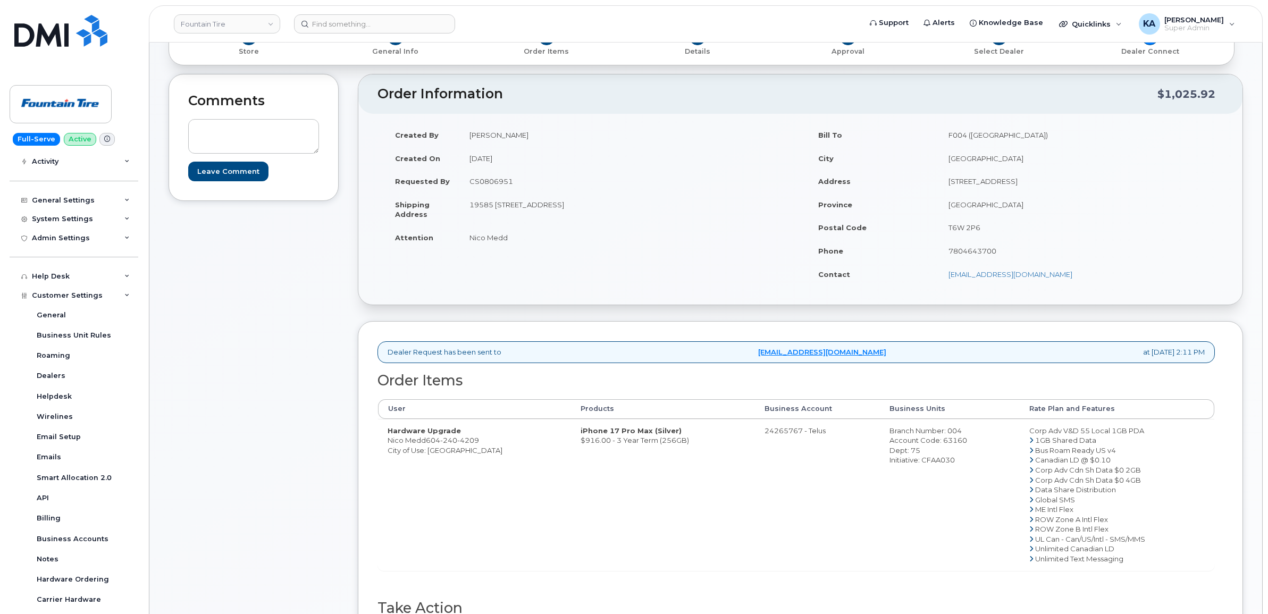
drag, startPoint x: 873, startPoint y: 445, endPoint x: 945, endPoint y: 460, distance: 73.4
click at [945, 460] on td "Branch Number: 004 Account Code: 63160 Dept: 75 Initiative: CFAA030" at bounding box center [949, 495] width 139 height 152
click at [890, 434] on div "Branch Number: 004" at bounding box center [950, 431] width 120 height 10
drag, startPoint x: 873, startPoint y: 434, endPoint x: 933, endPoint y: 462, distance: 66.1
click at [933, 462] on td "Branch Number: 004 Account Code: 63160 Dept: 75 Initiative: CFAA030" at bounding box center [949, 495] width 139 height 152
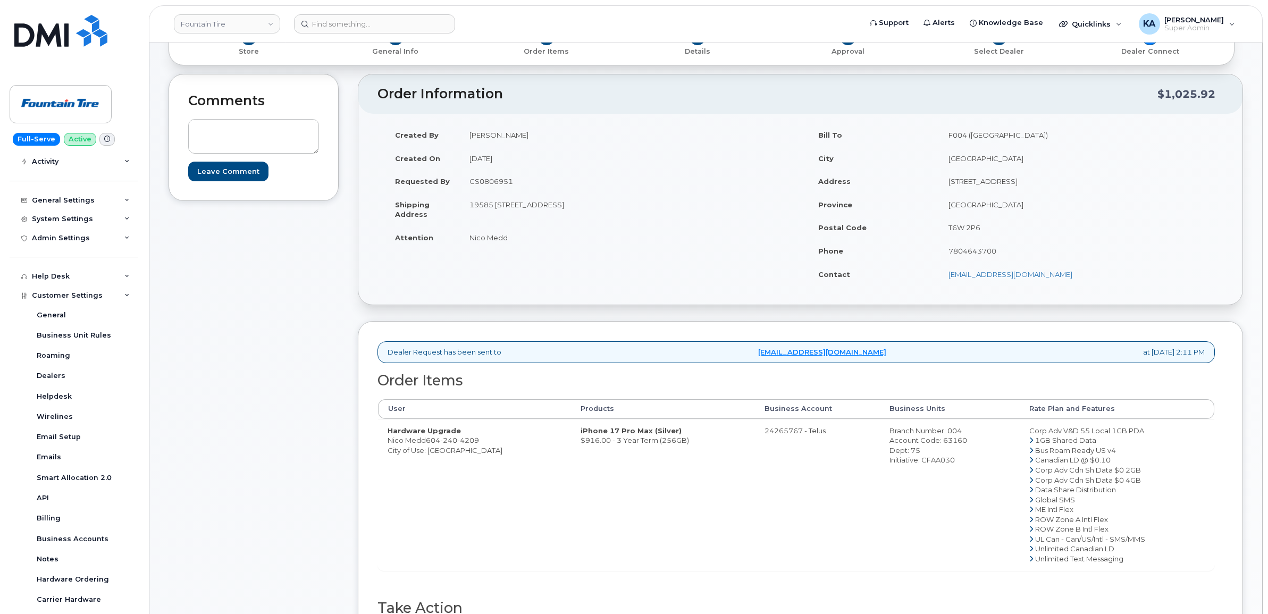
copy td "Branch Number: 004 Account Code: 63160 Dept: 75 Initiative: CFAA030"
click at [931, 446] on div "Account Code: 63160" at bounding box center [950, 441] width 120 height 10
drag, startPoint x: 924, startPoint y: 440, endPoint x: 949, endPoint y: 444, distance: 25.3
click at [949, 444] on div "Account Code: 63160" at bounding box center [950, 441] width 120 height 10
copy div "63160"
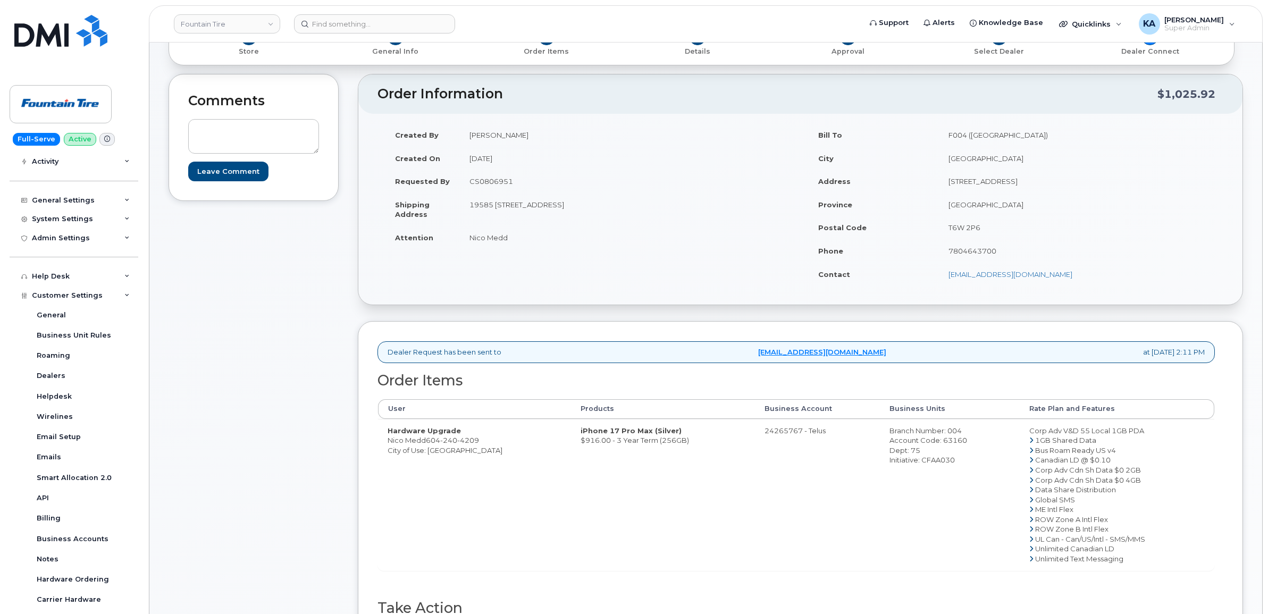
drag, startPoint x: 873, startPoint y: 452, endPoint x: 902, endPoint y: 453, distance: 28.7
click at [902, 453] on div "Dept: 75" at bounding box center [950, 451] width 120 height 10
copy div "Dept: 75"
drag, startPoint x: 871, startPoint y: 463, endPoint x: 940, endPoint y: 466, distance: 69.7
click at [940, 466] on td "Branch Number: 004 Account Code: 63160 Dept: 75 Initiative: CFAA030" at bounding box center [949, 495] width 139 height 152
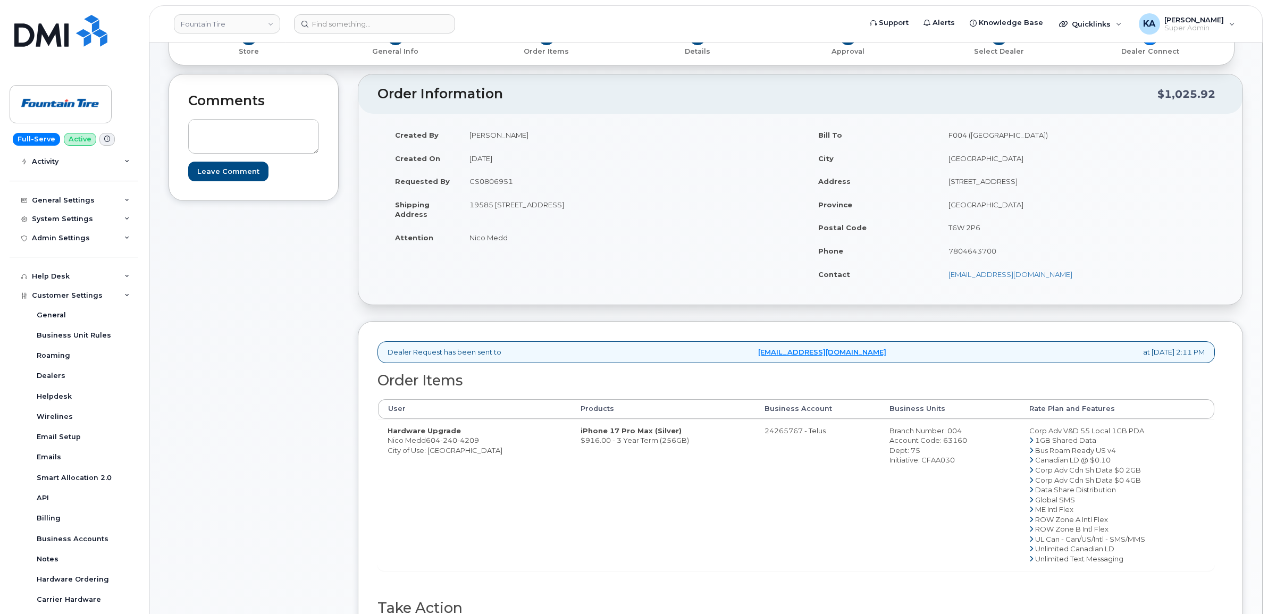
copy div "Initiative: CFAA030"
drag, startPoint x: 466, startPoint y: 238, endPoint x: 509, endPoint y: 240, distance: 43.2
click at [509, 240] on td "Nico Medd" at bounding box center [626, 237] width 333 height 23
copy td "Nico Medd"
drag, startPoint x: 468, startPoint y: 203, endPoint x: 547, endPoint y: 219, distance: 79.8
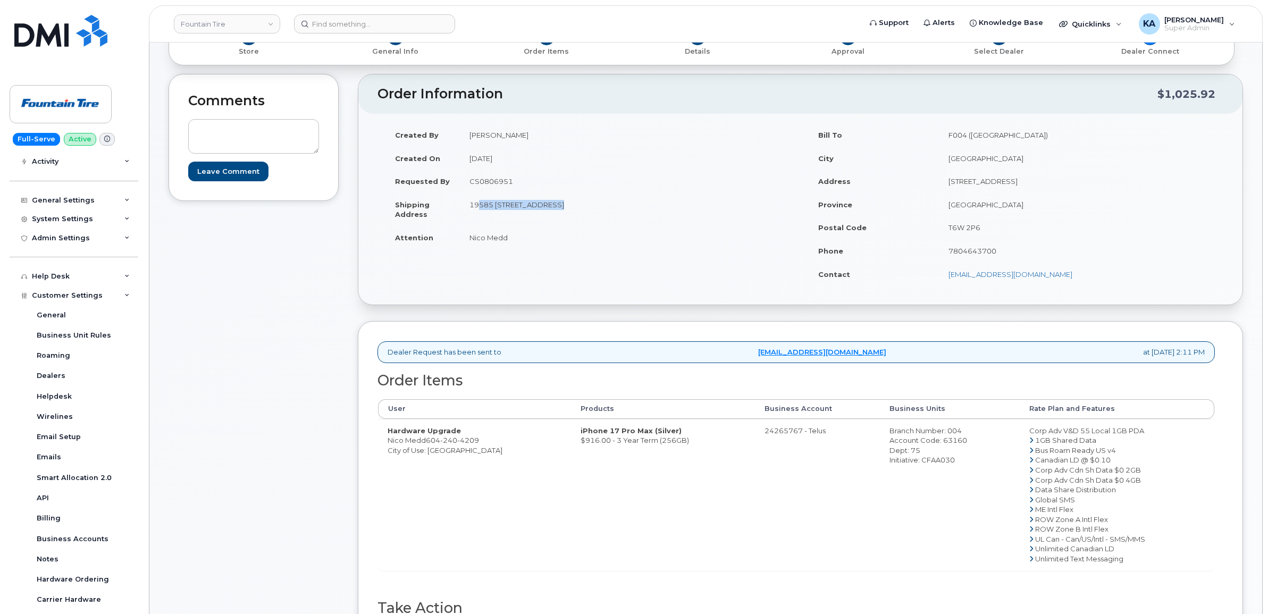
click at [547, 219] on td "19585 [STREET_ADDRESS]" at bounding box center [626, 209] width 333 height 33
copy td "19585 96 Ave Surrey"
click at [724, 254] on div "Created By Sabrina Nguyen Created On October 3, 2025 Requested By CS0806951 Shi…" at bounding box center [589, 190] width 423 height 135
drag, startPoint x: 545, startPoint y: 203, endPoint x: 604, endPoint y: 215, distance: 59.9
click at [604, 215] on td "19585 [STREET_ADDRESS]" at bounding box center [626, 209] width 333 height 33
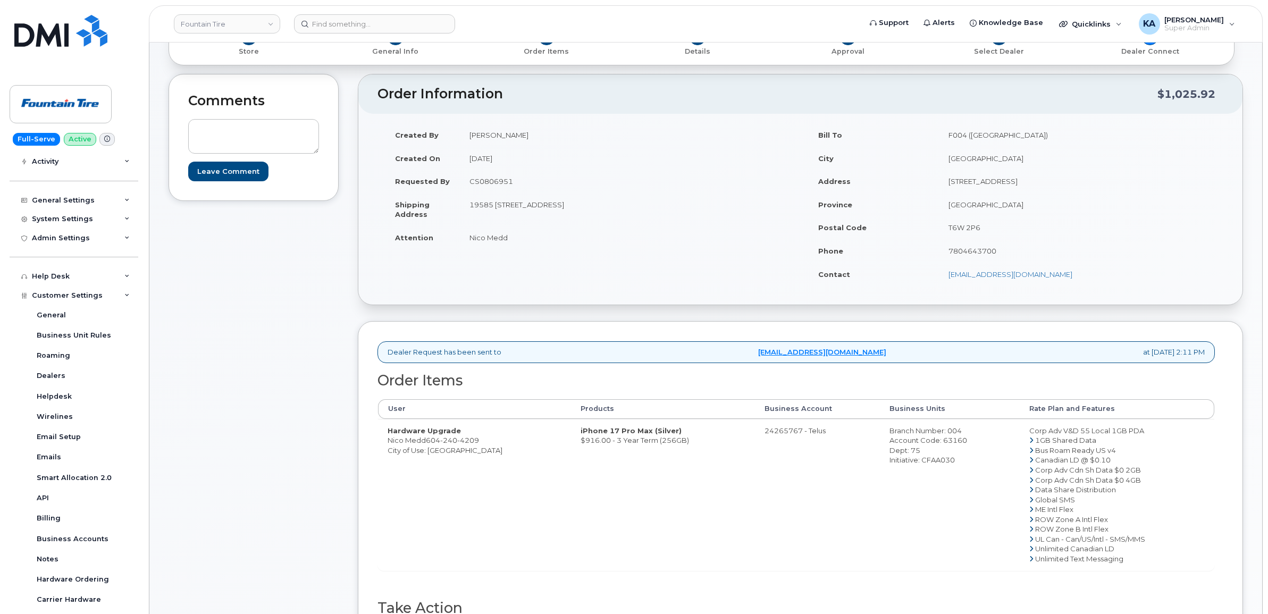
copy td "British Columbia"
click at [623, 226] on tbody "Created By Sabrina Nguyen Created On October 3, 2025 Requested By CS0806951 Shi…" at bounding box center [589, 185] width 407 height 125
drag, startPoint x: 622, startPoint y: 222, endPoint x: 607, endPoint y: 201, distance: 26.0
click at [607, 201] on td "19585 [STREET_ADDRESS]" at bounding box center [626, 209] width 333 height 33
drag, startPoint x: 605, startPoint y: 203, endPoint x: 650, endPoint y: 206, distance: 45.3
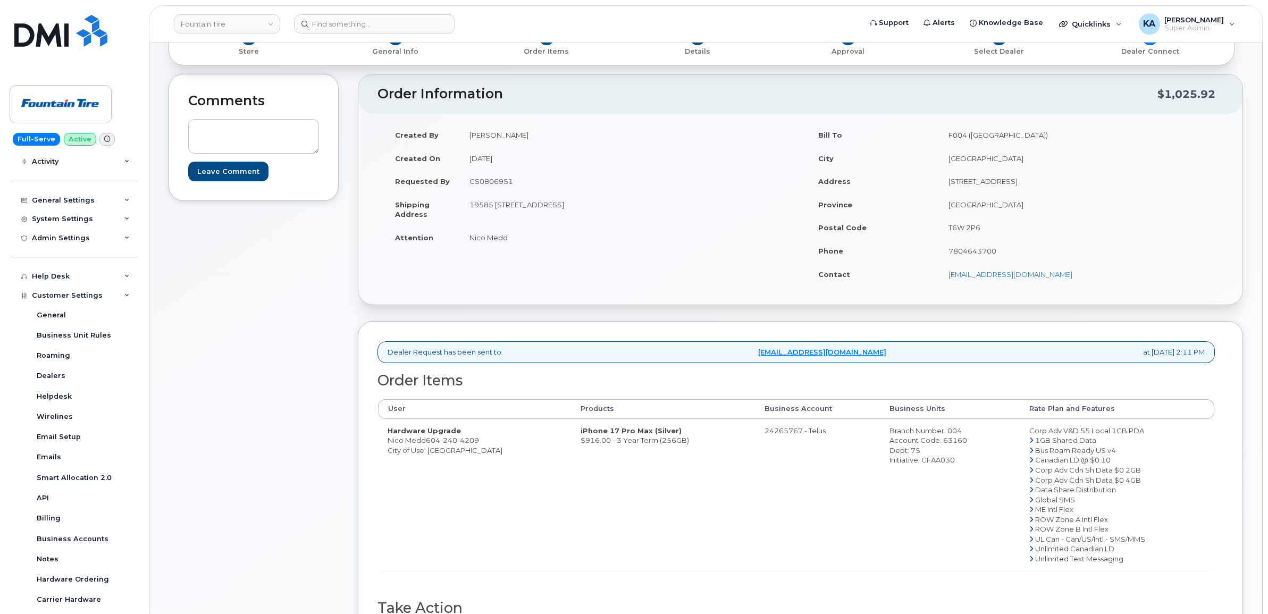
click at [650, 206] on td "19585 [STREET_ADDRESS]" at bounding box center [626, 209] width 333 height 33
copy td "V4N 4C5"
drag, startPoint x: 939, startPoint y: 277, endPoint x: 1078, endPoint y: 278, distance: 139.9
click at [1078, 278] on td "[EMAIL_ADDRESS][DOMAIN_NAME]" at bounding box center [1077, 274] width 277 height 23
copy link "[EMAIL_ADDRESS][DOMAIN_NAME]"
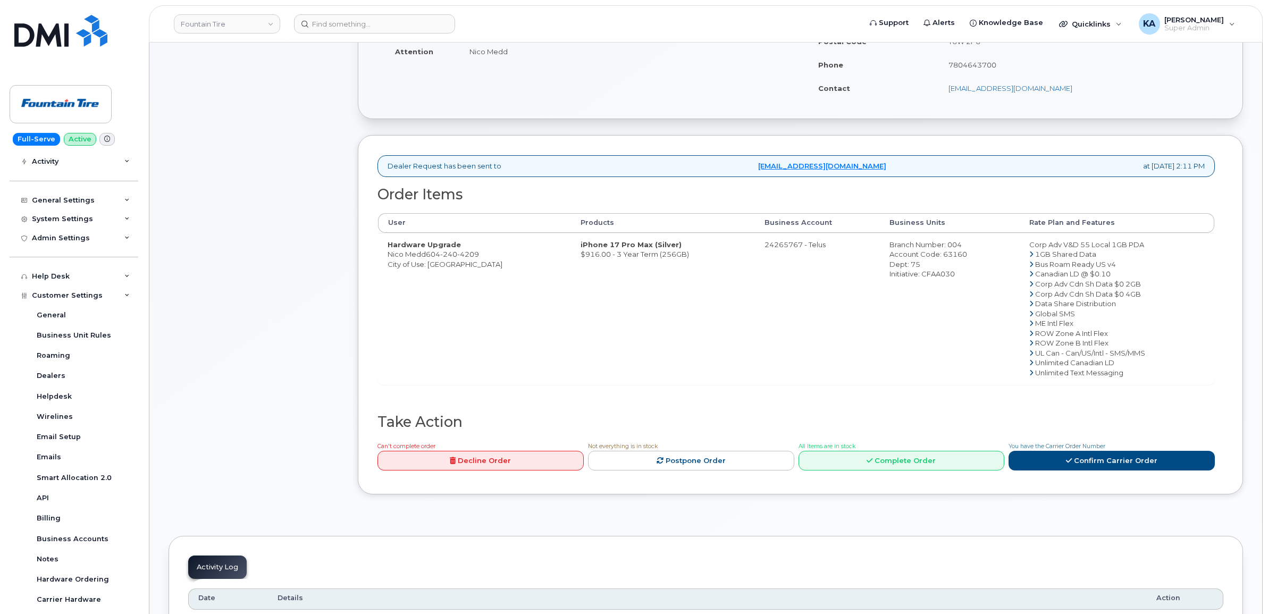
scroll to position [332, 0]
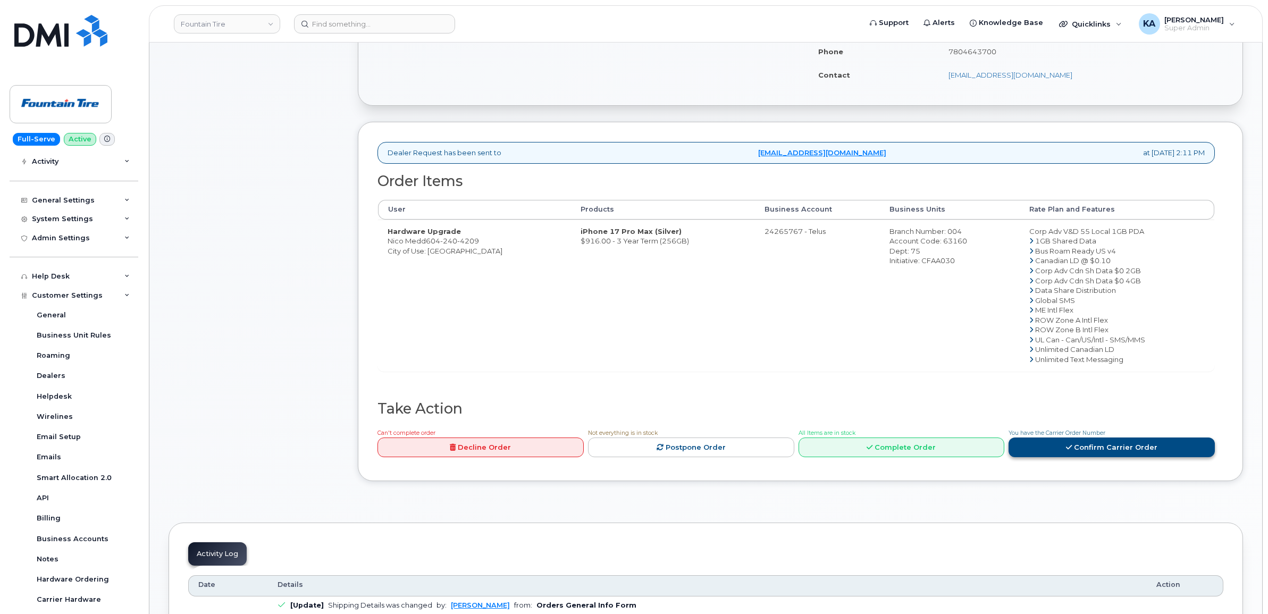
click at [1069, 451] on icon at bounding box center [1069, 447] width 6 height 7
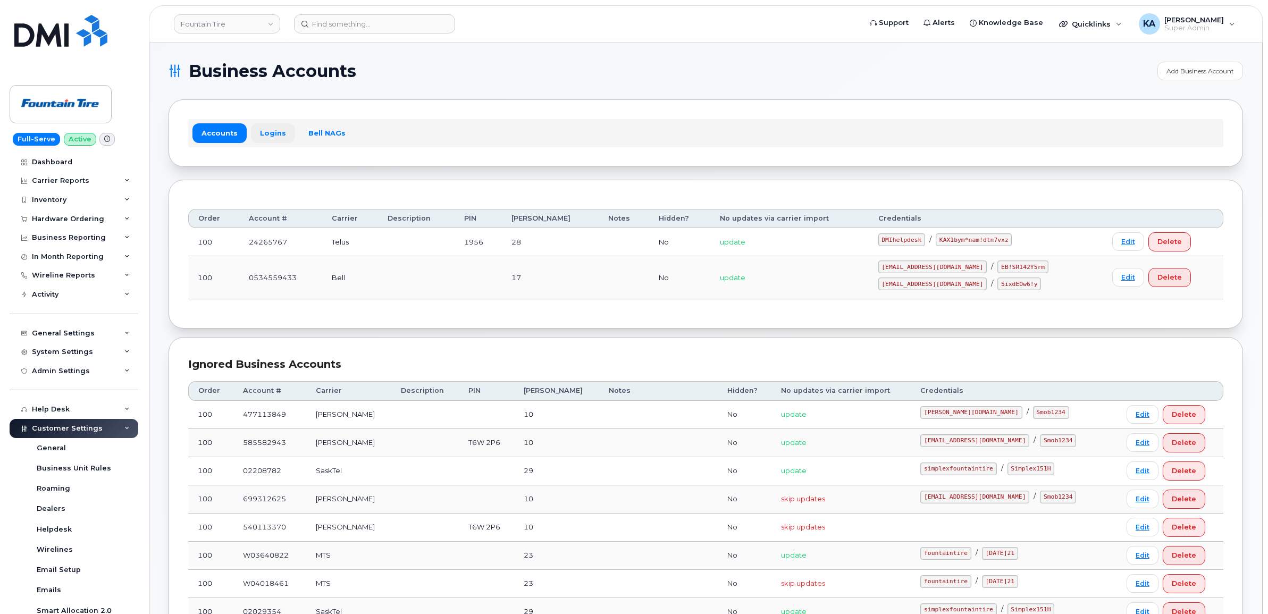
click at [265, 134] on link "Logins" at bounding box center [273, 132] width 44 height 19
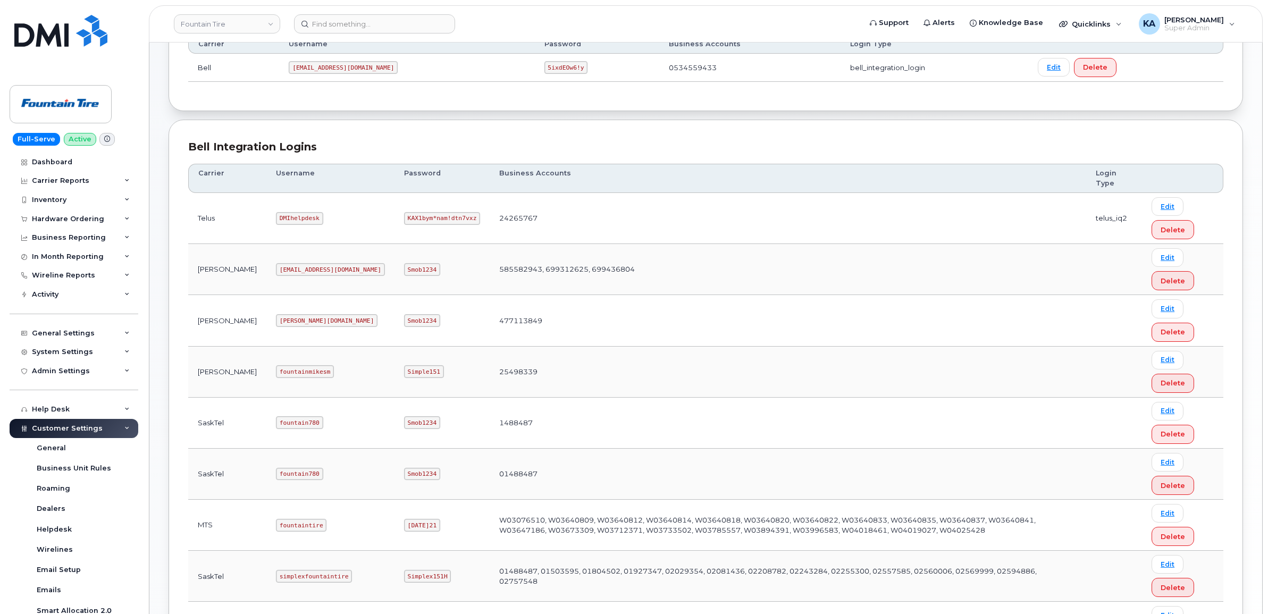
scroll to position [66, 0]
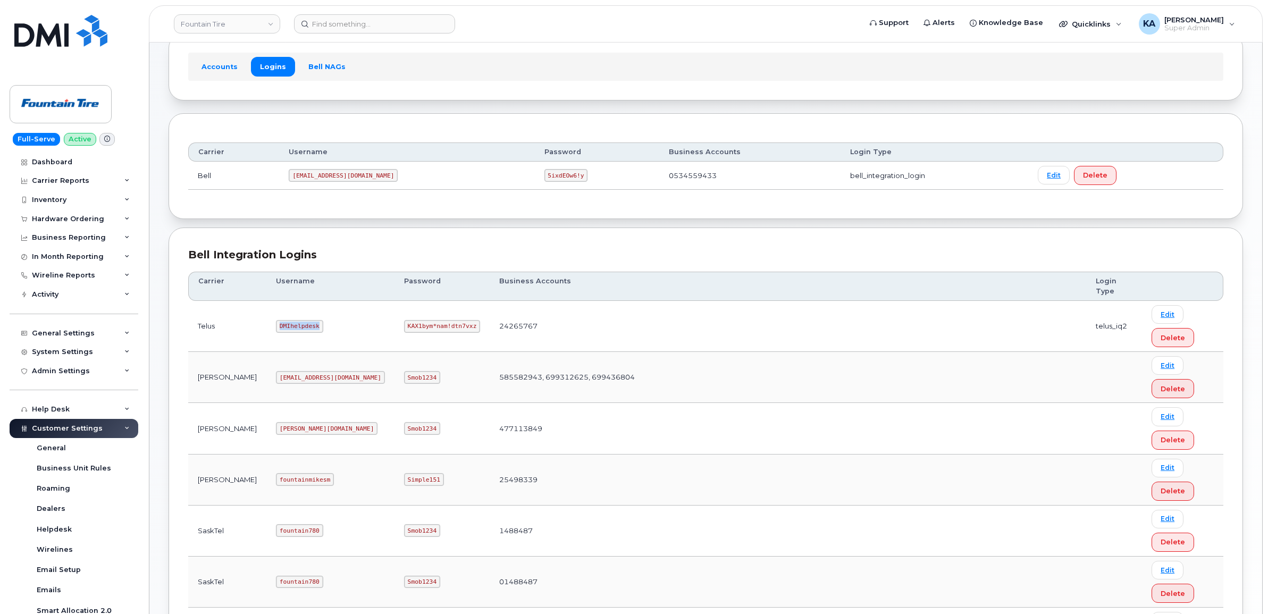
drag, startPoint x: 245, startPoint y: 327, endPoint x: 283, endPoint y: 333, distance: 38.7
click at [283, 333] on code "DMIhelpdesk" at bounding box center [299, 326] width 47 height 13
copy code "DMIhelpdesk"
drag, startPoint x: 334, startPoint y: 330, endPoint x: 397, endPoint y: 337, distance: 63.1
click at [397, 337] on td "KAX1bym*nam!dtn7vxz" at bounding box center [442, 326] width 95 height 51
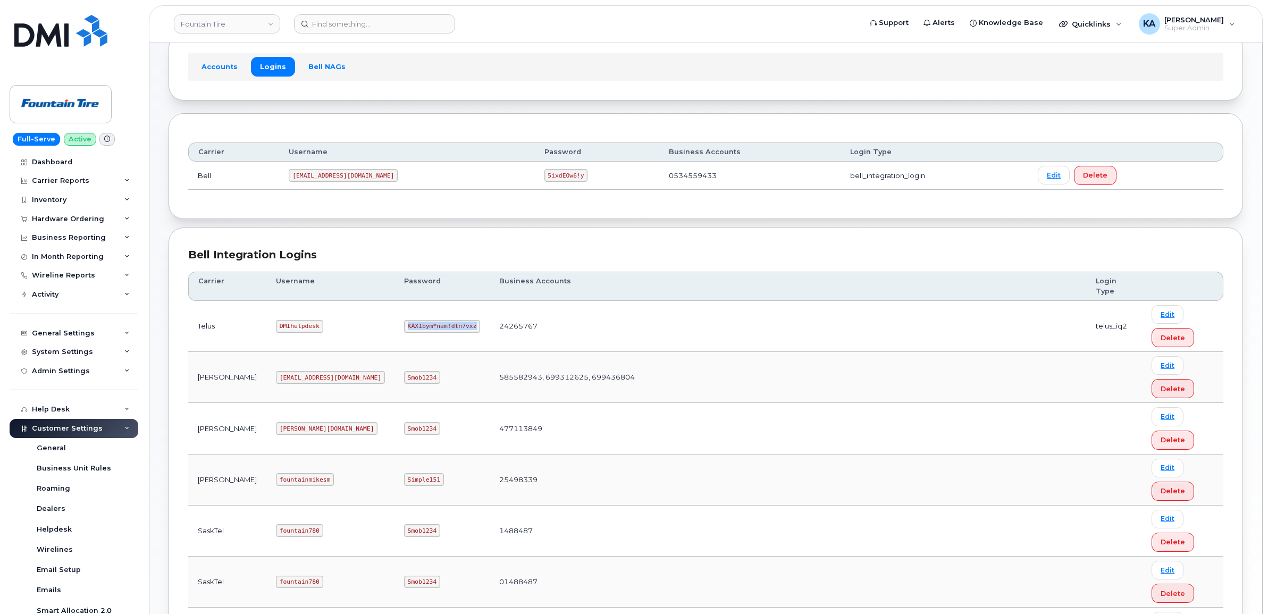
copy code "KAX1bym*nam!dtn7vxz"
